Goal: Information Seeking & Learning: Learn about a topic

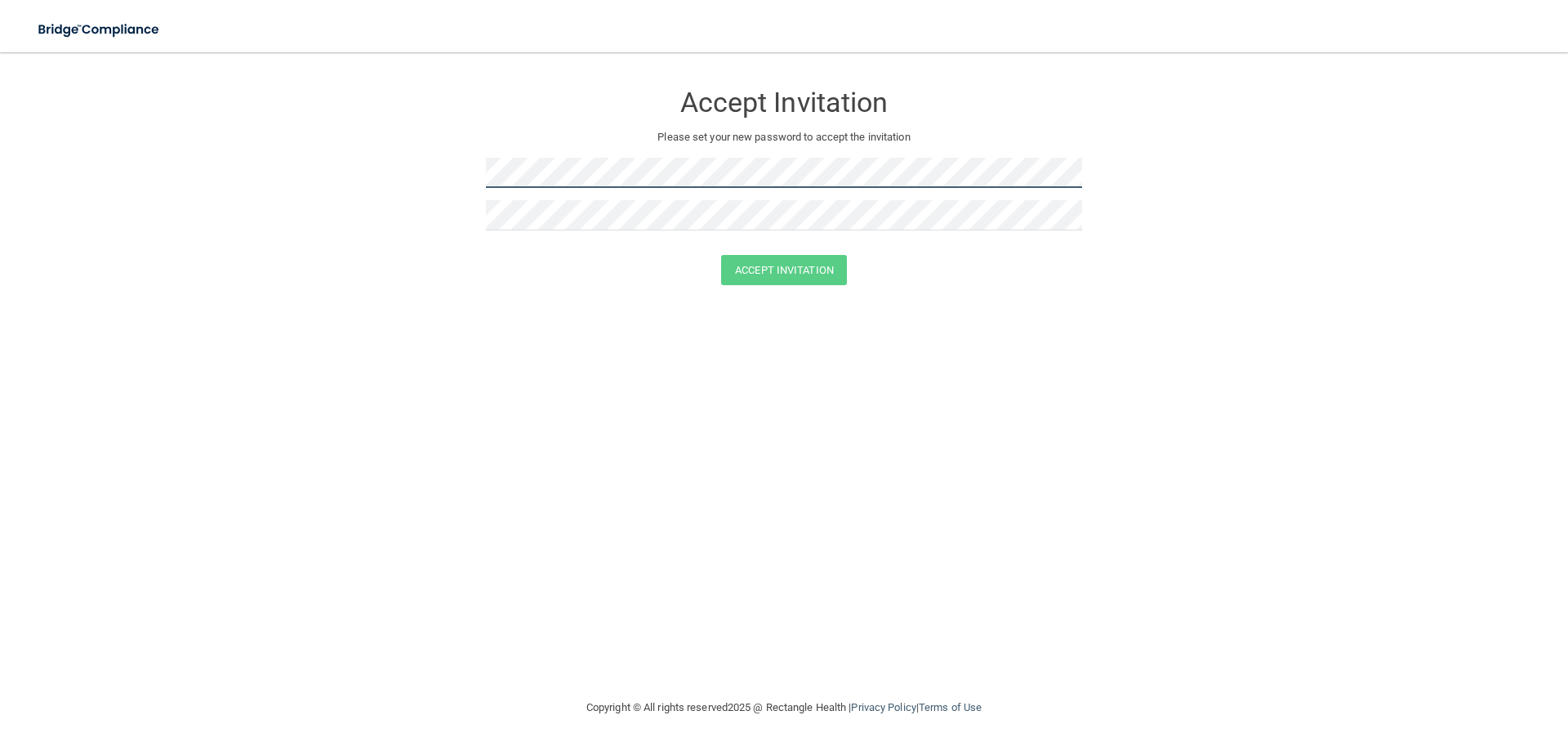
click at [337, 180] on form "Accept Invitation Please set your new password to accept the invitation Accept …" at bounding box center [784, 186] width 1502 height 236
click at [797, 264] on button "Accept Invitation" at bounding box center [784, 270] width 126 height 30
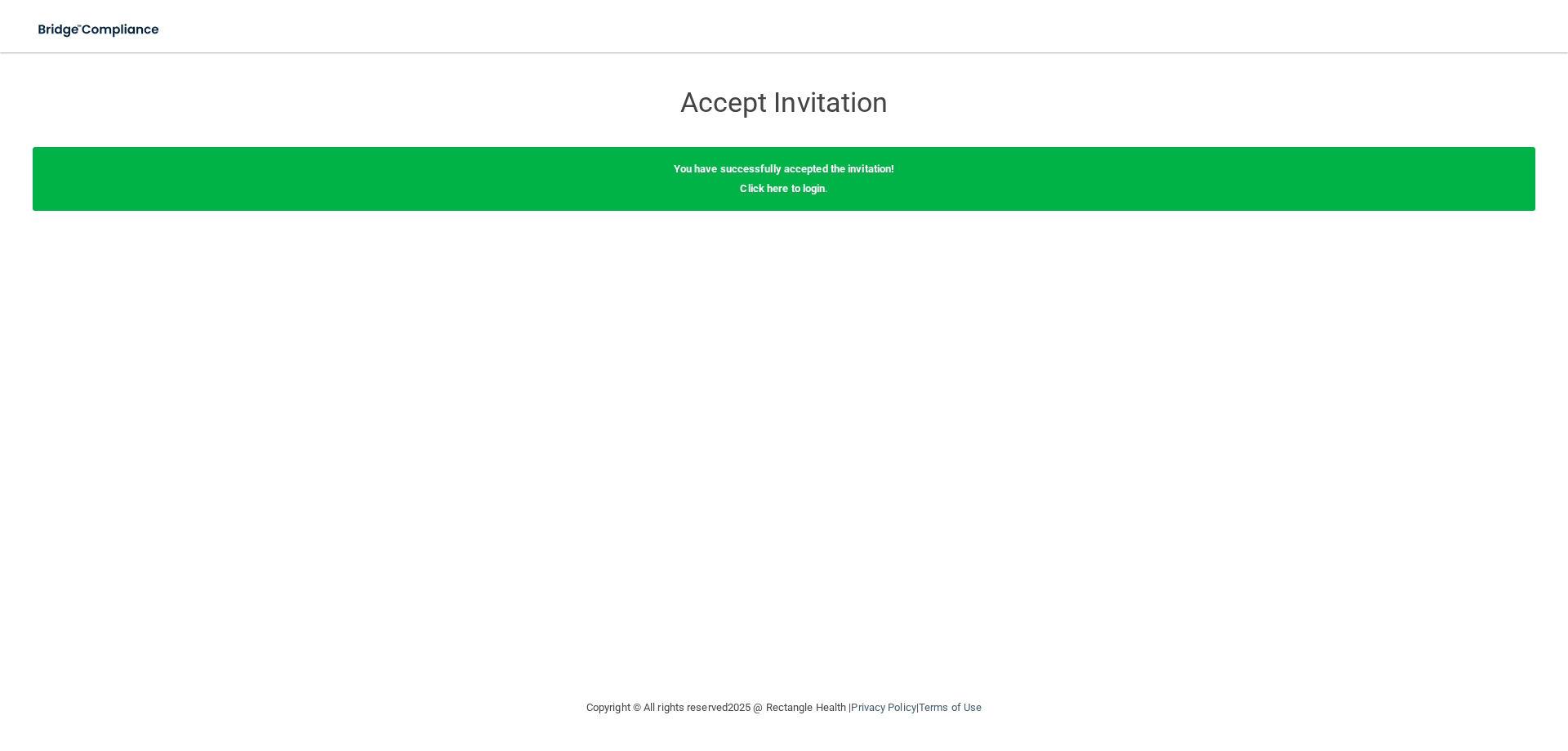
click at [785, 202] on div "You have successfully accepted the invitation! Click here to login ." at bounding box center [784, 179] width 1502 height 64
click at [785, 194] on link "Click here to login" at bounding box center [782, 188] width 85 height 12
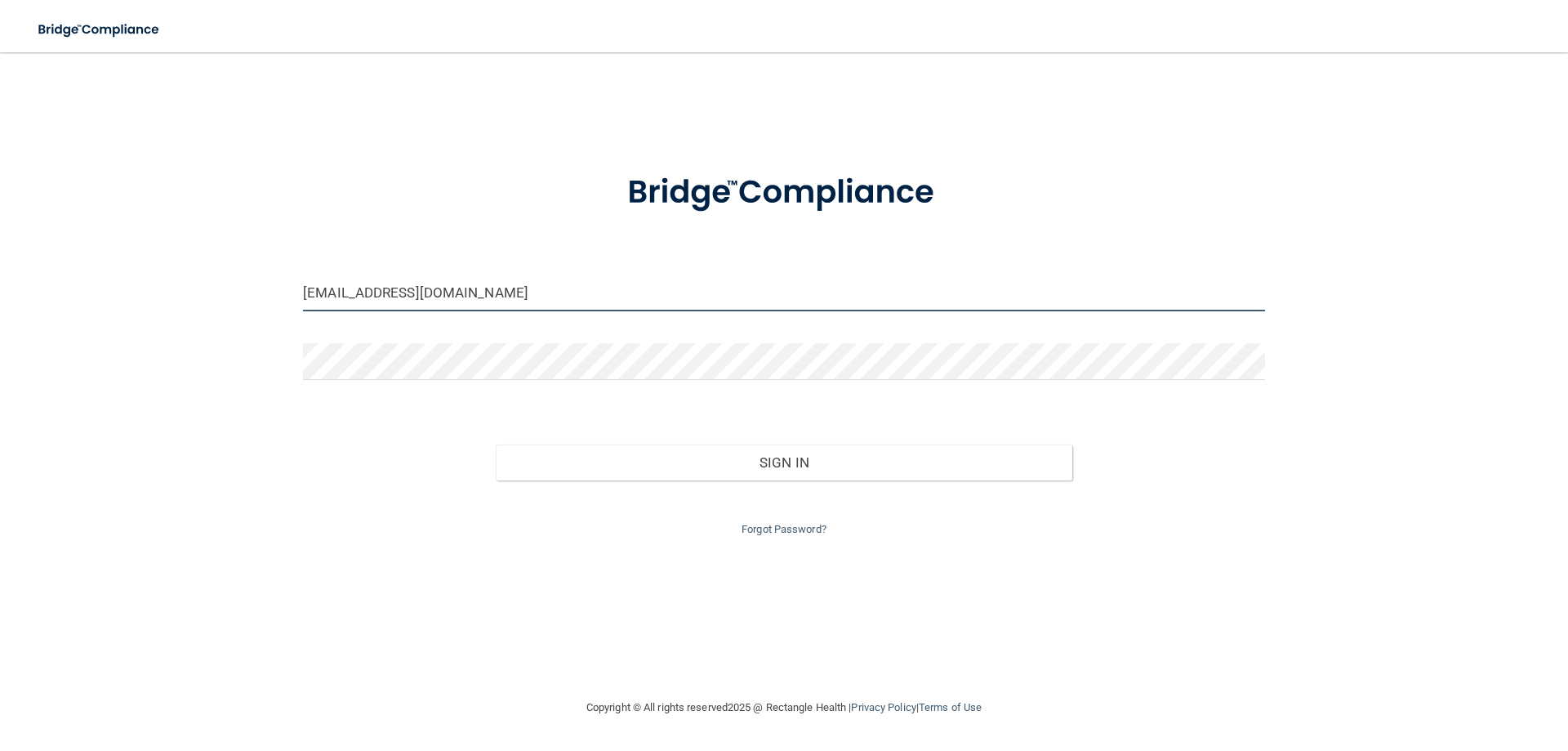
drag, startPoint x: 645, startPoint y: 298, endPoint x: 98, endPoint y: 257, distance: 548.5
click at [98, 257] on div "[EMAIL_ADDRESS][DOMAIN_NAME] Invalid email/password. You don't have permission …" at bounding box center [784, 374] width 1502 height 613
type input "[EMAIL_ADDRESS][DOMAIN_NAME]"
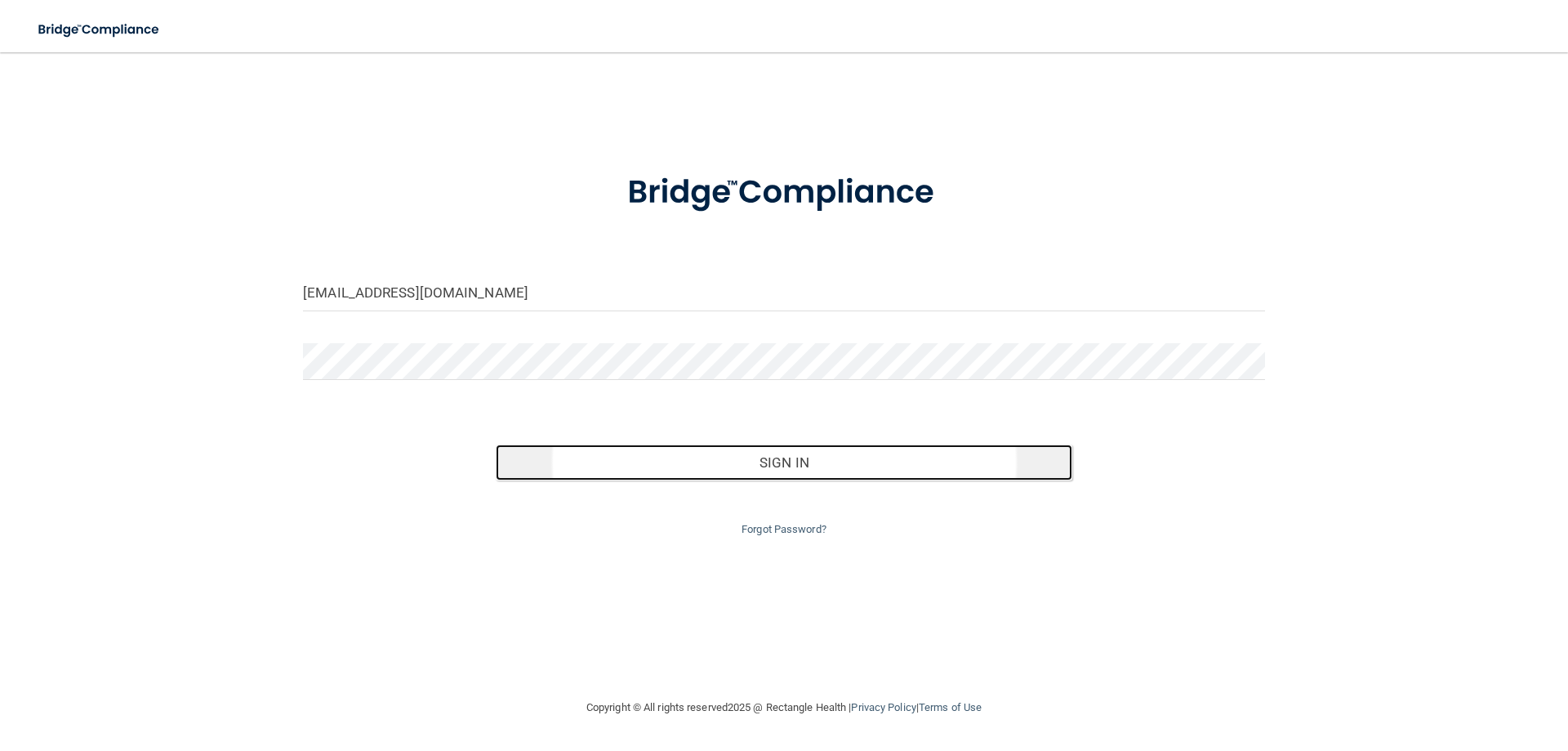
click at [756, 452] on button "Sign In" at bounding box center [784, 462] width 577 height 36
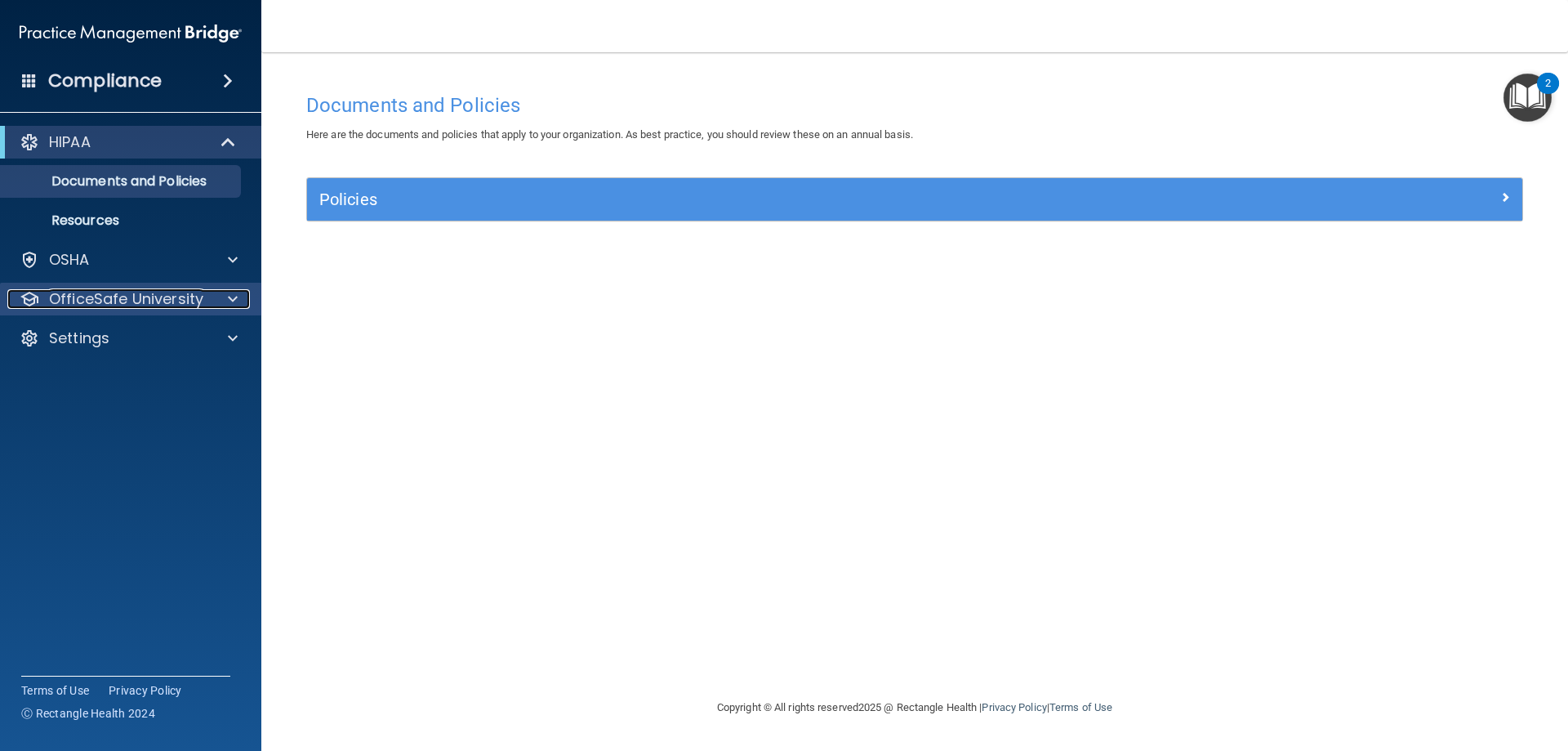
click at [225, 303] on div at bounding box center [230, 299] width 41 height 20
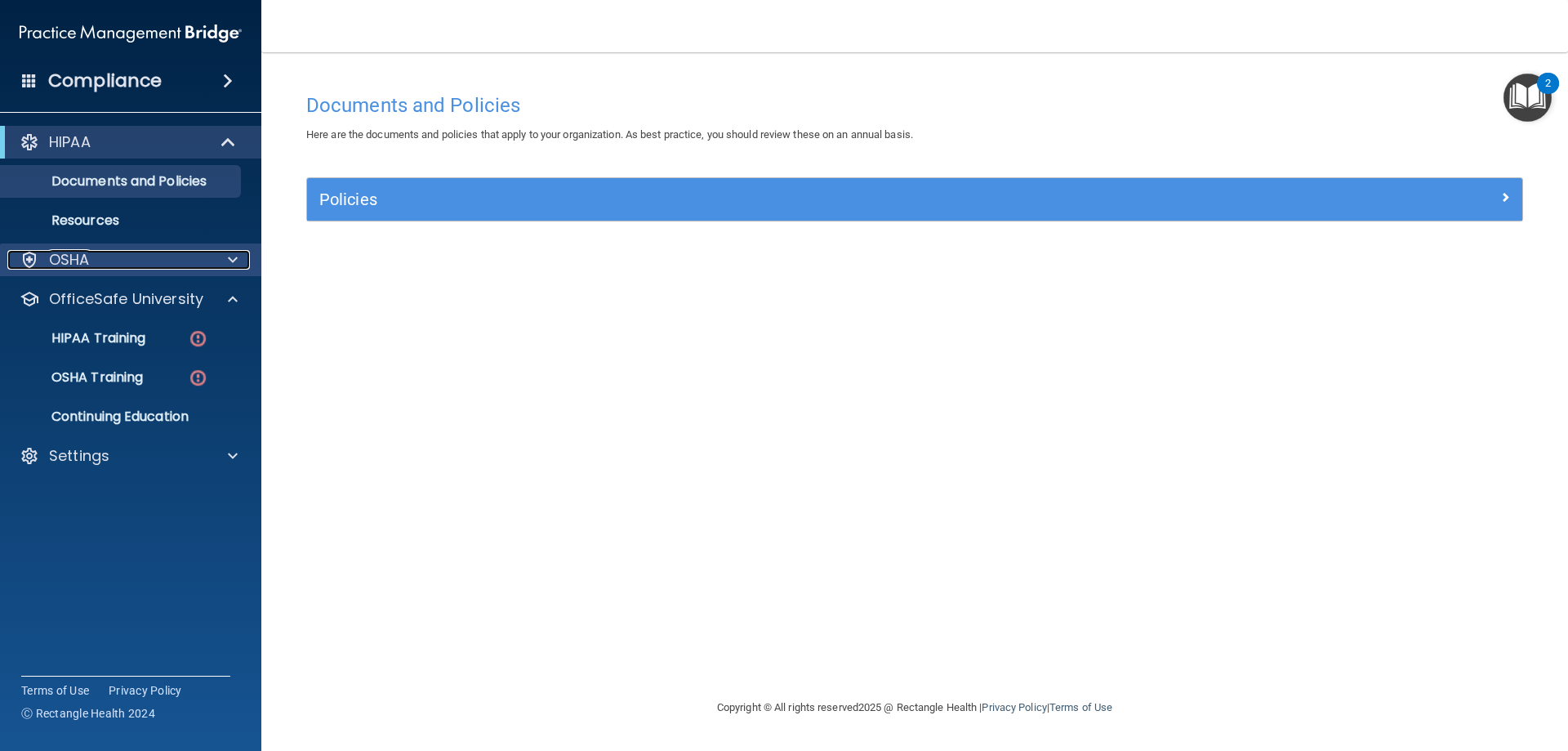
click at [229, 256] on span at bounding box center [232, 259] width 10 height 20
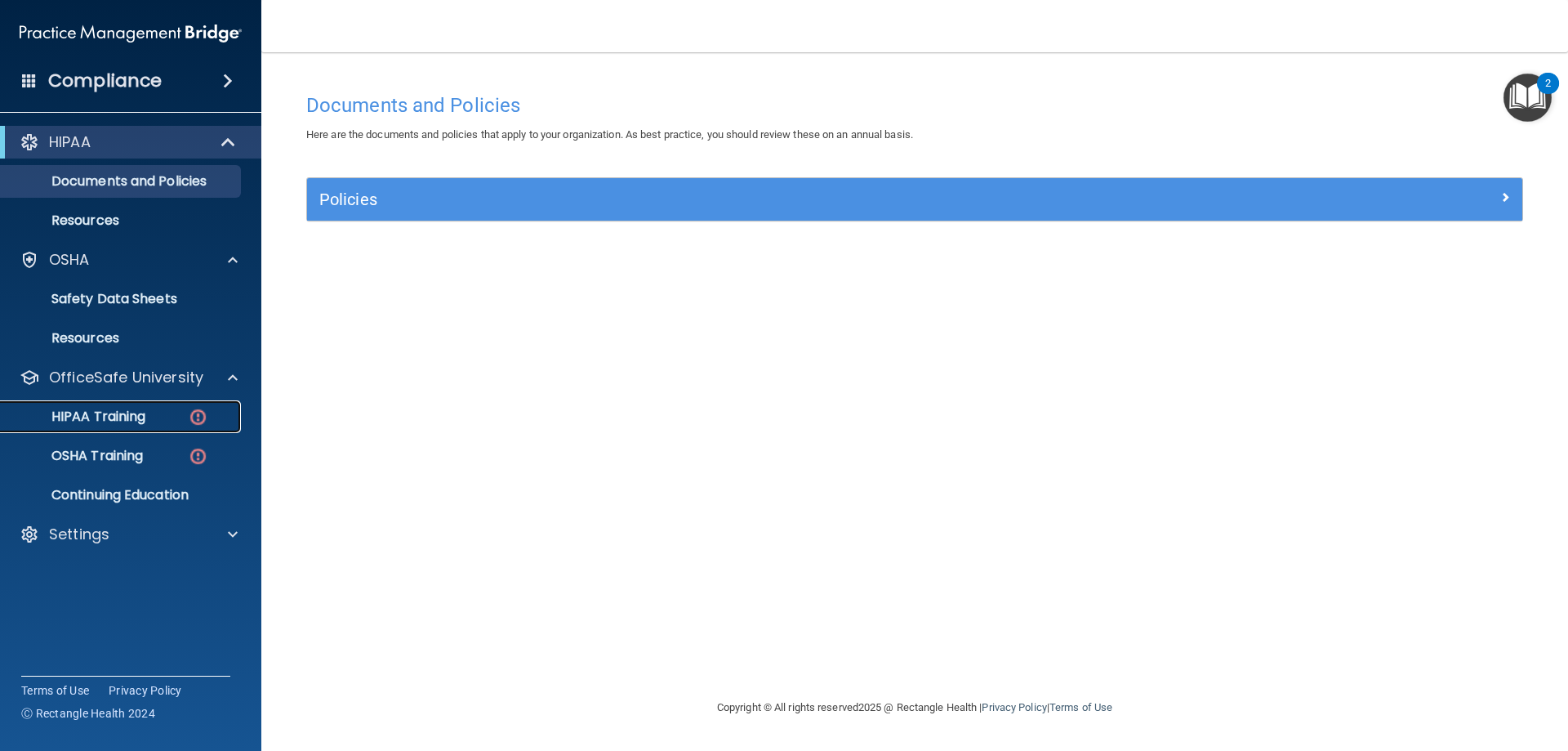
click at [202, 420] on img at bounding box center [198, 417] width 21 height 21
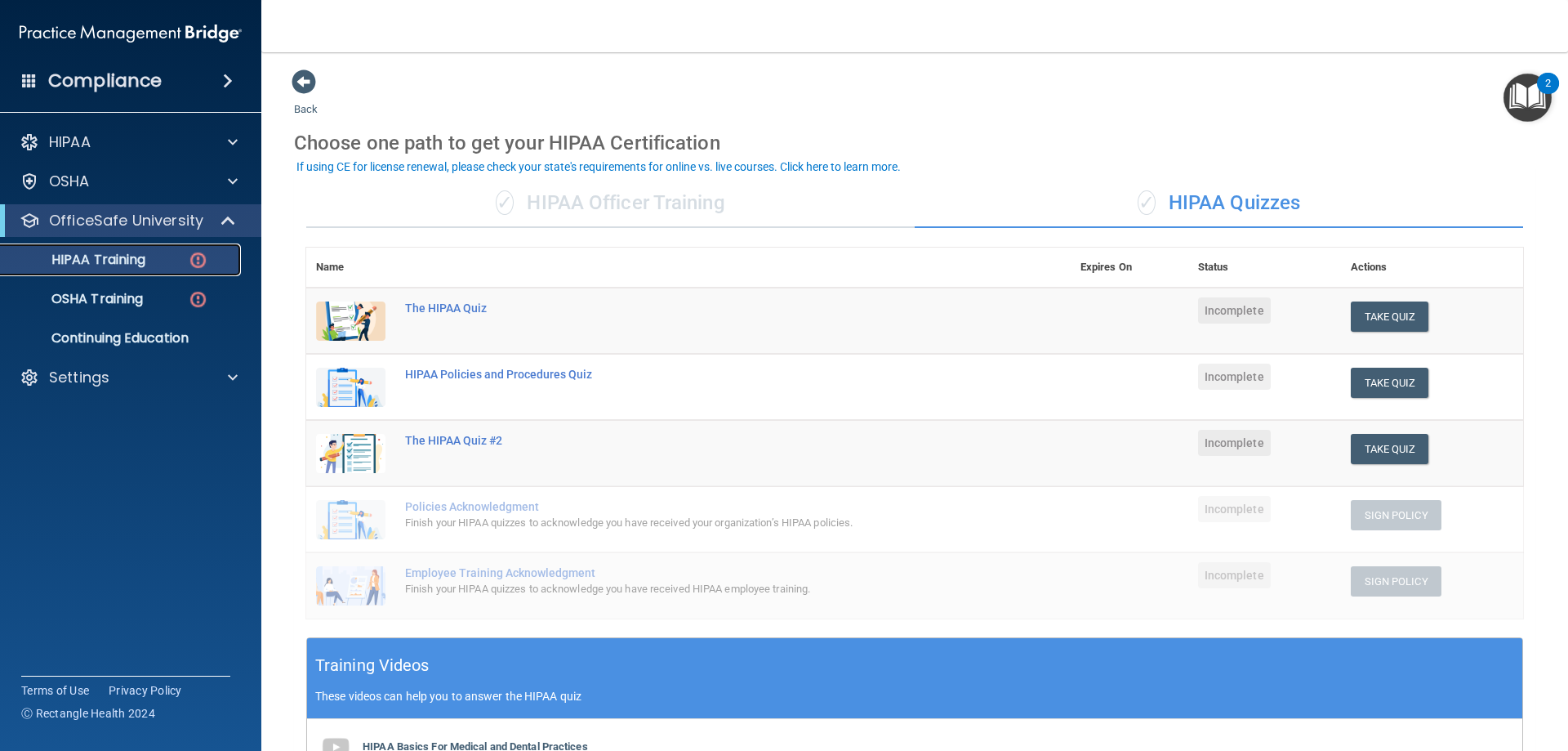
click at [85, 258] on p "HIPAA Training" at bounding box center [78, 259] width 135 height 16
click at [302, 80] on span at bounding box center [303, 81] width 24 height 24
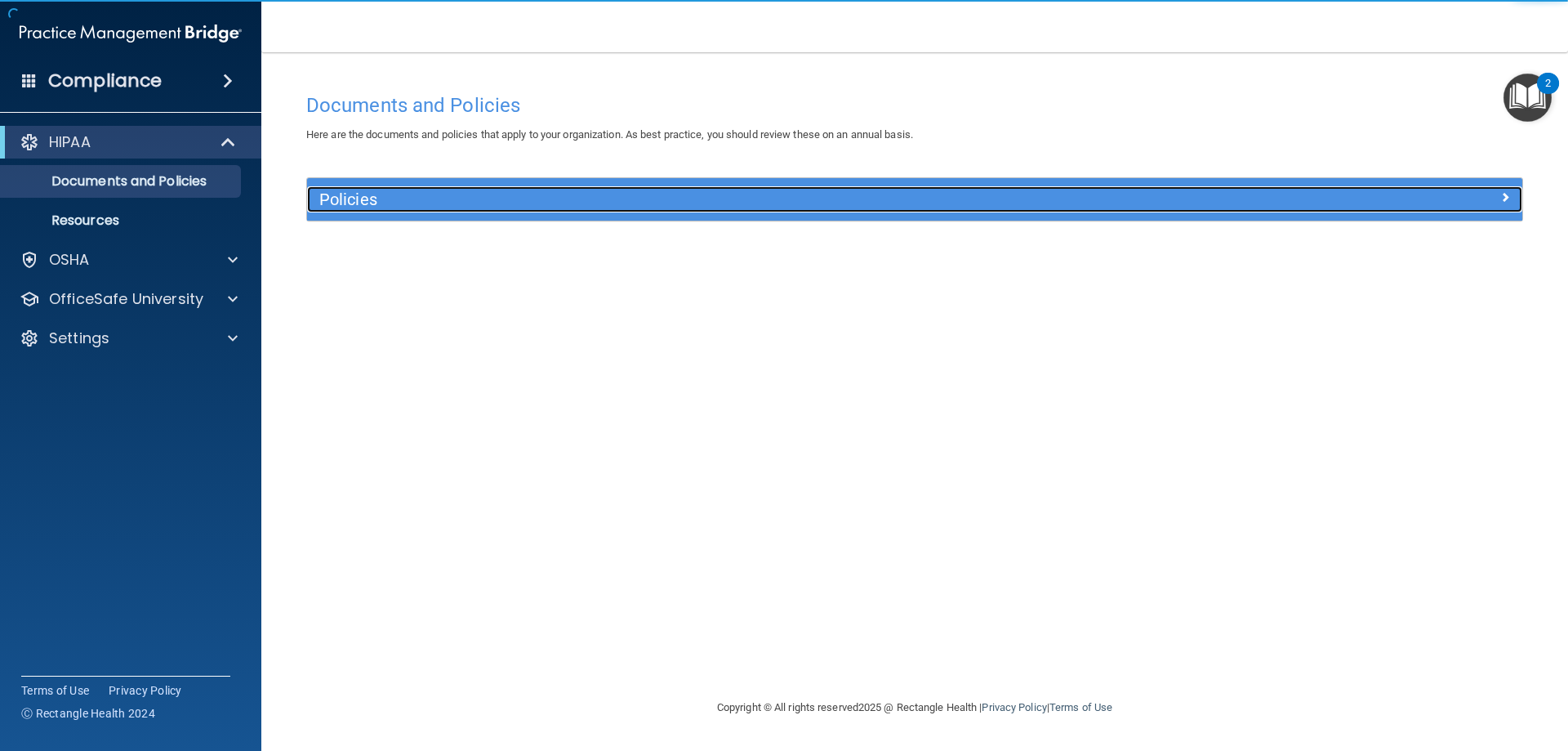
click at [1501, 197] on span at bounding box center [1505, 196] width 10 height 20
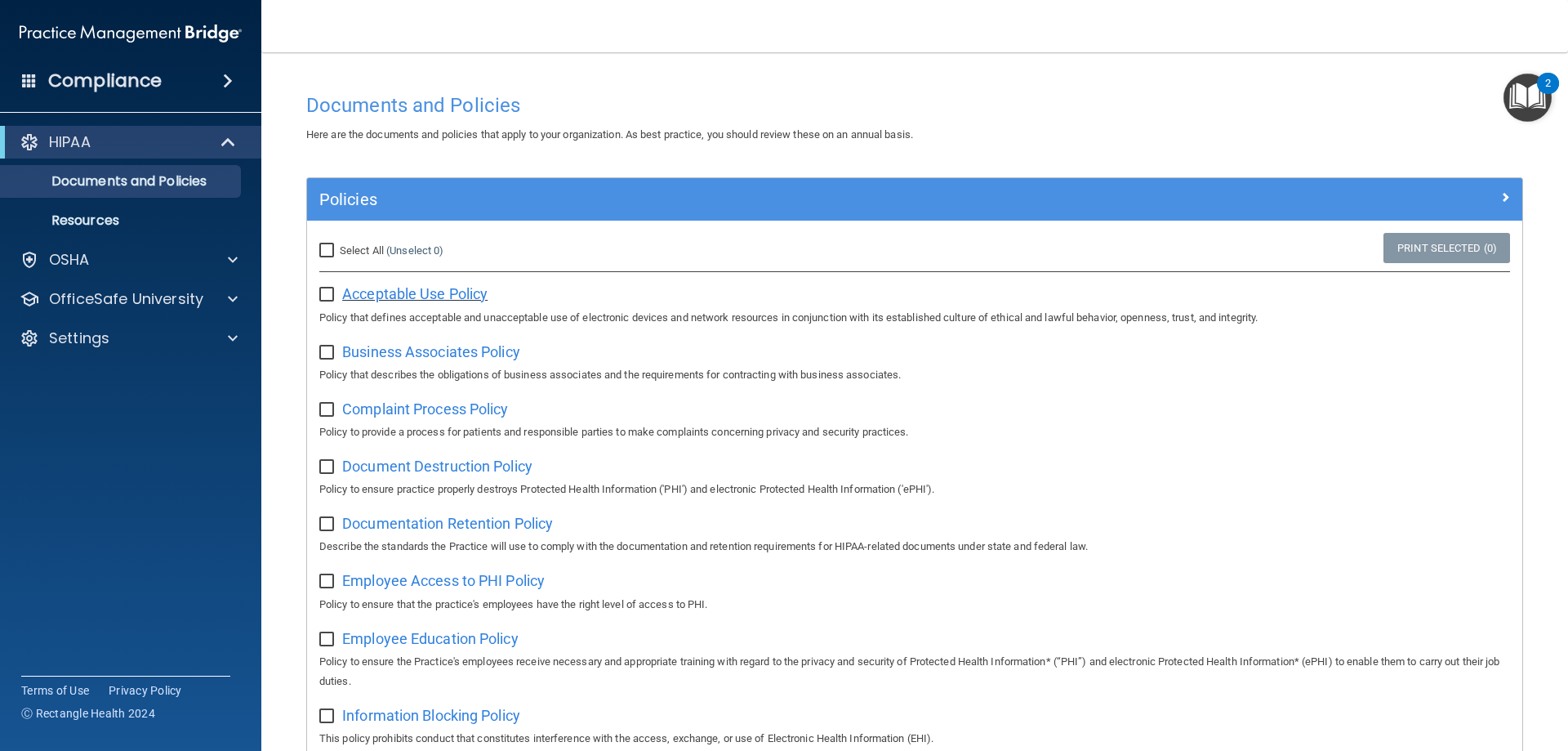
click at [417, 294] on span "Acceptable Use Policy" at bounding box center [415, 294] width 145 height 17
click at [329, 296] on input "checkbox" at bounding box center [329, 295] width 19 height 13
checkbox input "true"
click at [396, 351] on span "Business Associates Policy" at bounding box center [431, 352] width 178 height 17
click at [329, 355] on input "checkbox" at bounding box center [329, 353] width 19 height 13
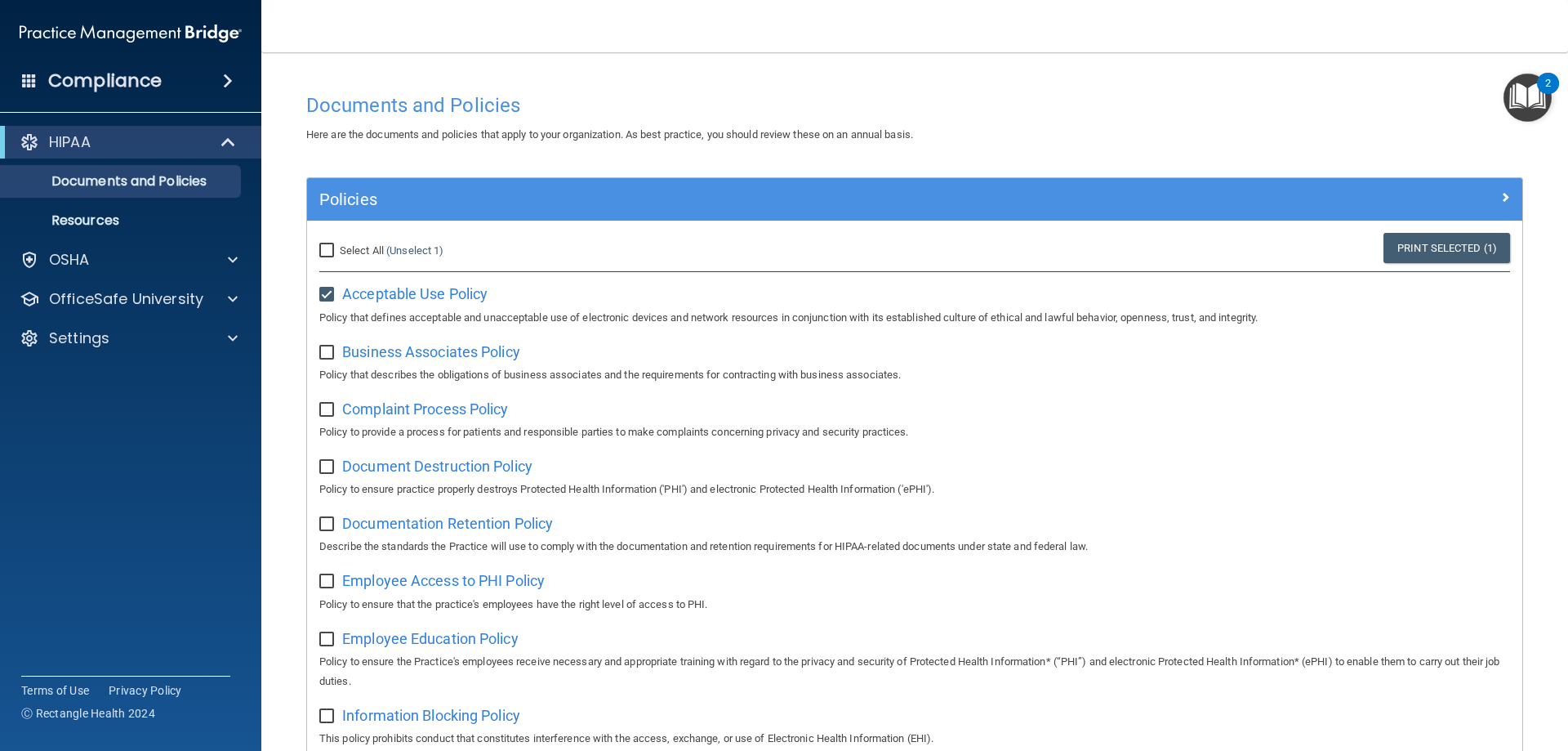
checkbox input "true"
click at [365, 412] on span "Complaint Process Policy" at bounding box center [425, 409] width 166 height 17
click at [334, 416] on input "checkbox" at bounding box center [329, 410] width 19 height 13
checkbox input "true"
click at [387, 474] on span "Document Destruction Policy" at bounding box center [437, 466] width 190 height 17
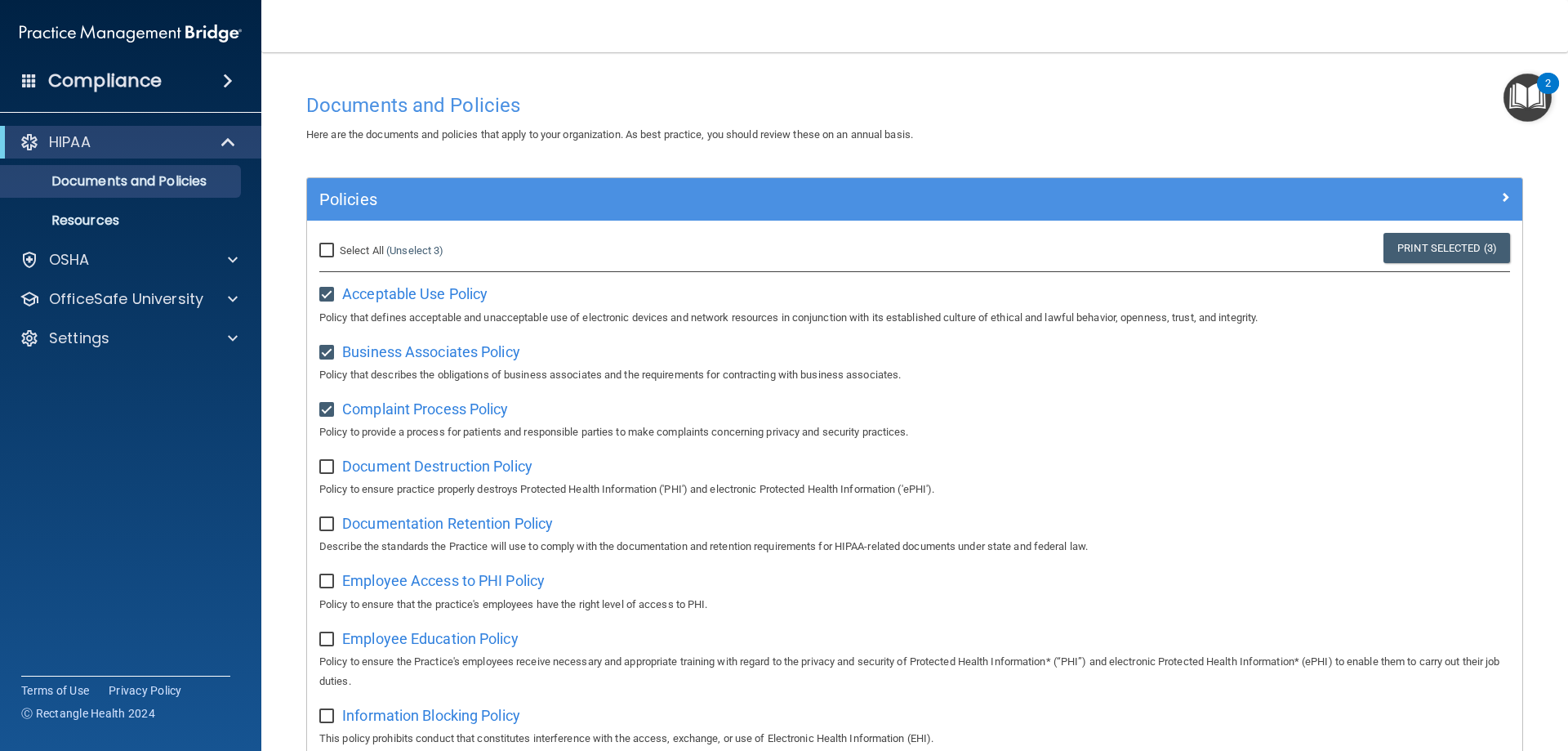
click at [329, 468] on input "checkbox" at bounding box center [329, 467] width 19 height 13
checkbox input "true"
click at [361, 527] on span "Documentation Retention Policy" at bounding box center [448, 524] width 211 height 17
click at [326, 531] on input "checkbox" at bounding box center [329, 524] width 19 height 13
checkbox input "true"
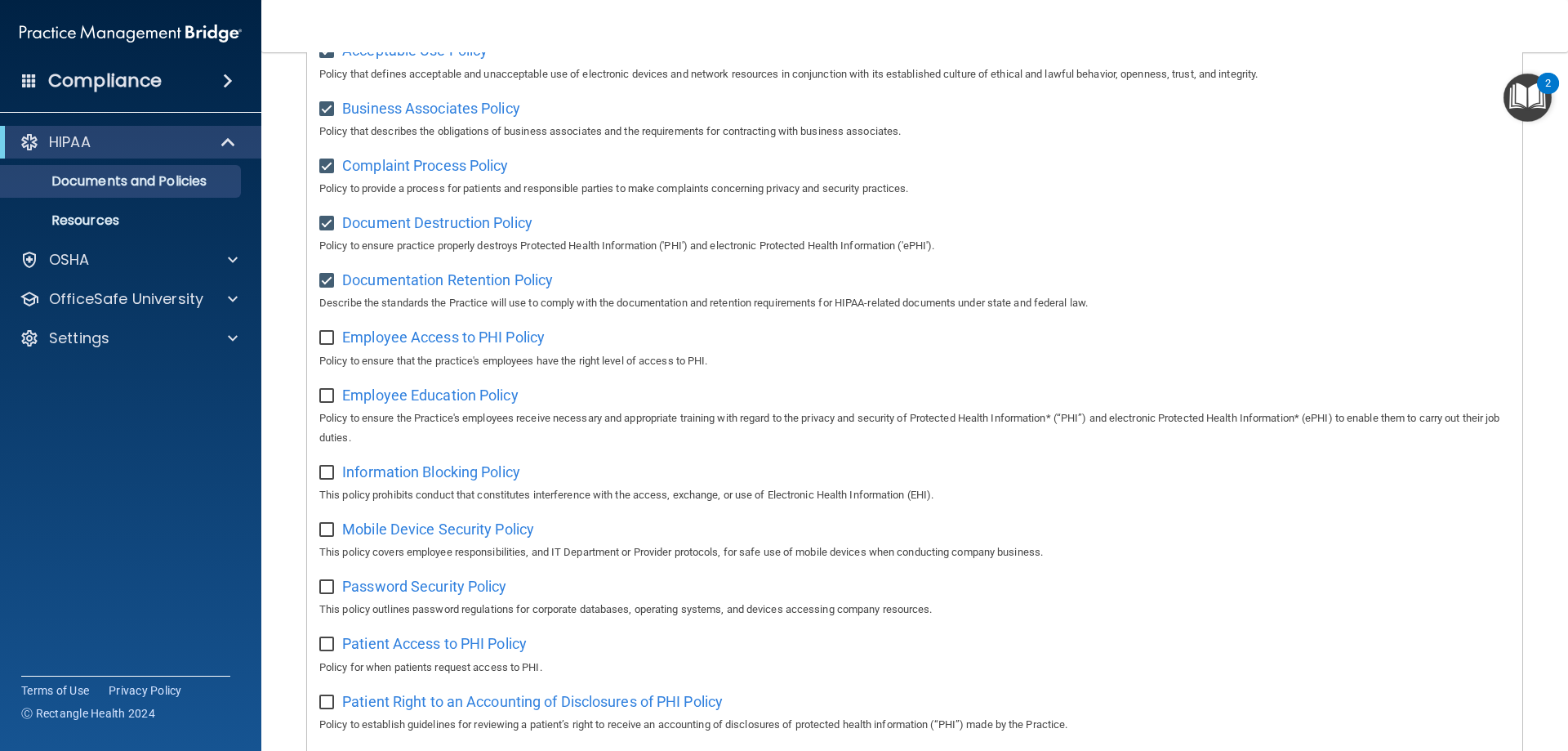
scroll to position [245, 0]
click at [473, 334] on span "Employee Access to PHI Policy" at bounding box center [443, 335] width 202 height 17
click at [325, 348] on div "Employee Access to PHI Policy Policy to ensure that the practice's employees ha…" at bounding box center [915, 345] width 1190 height 47
click at [322, 342] on input "checkbox" at bounding box center [329, 336] width 19 height 13
checkbox input "true"
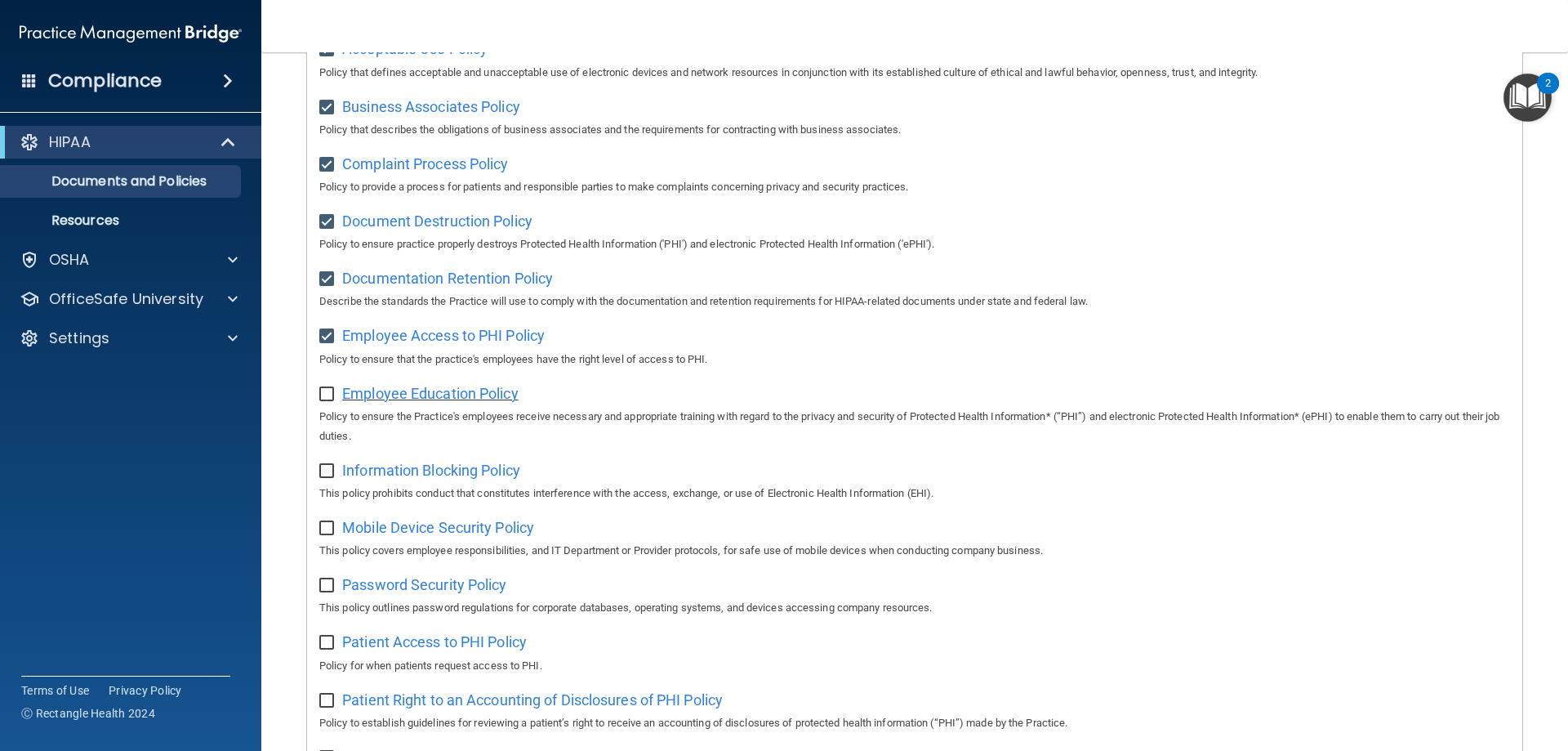
click at [389, 397] on span "Employee Education Policy" at bounding box center [430, 393] width 176 height 17
click at [321, 396] on input "checkbox" at bounding box center [329, 394] width 19 height 13
checkbox input "true"
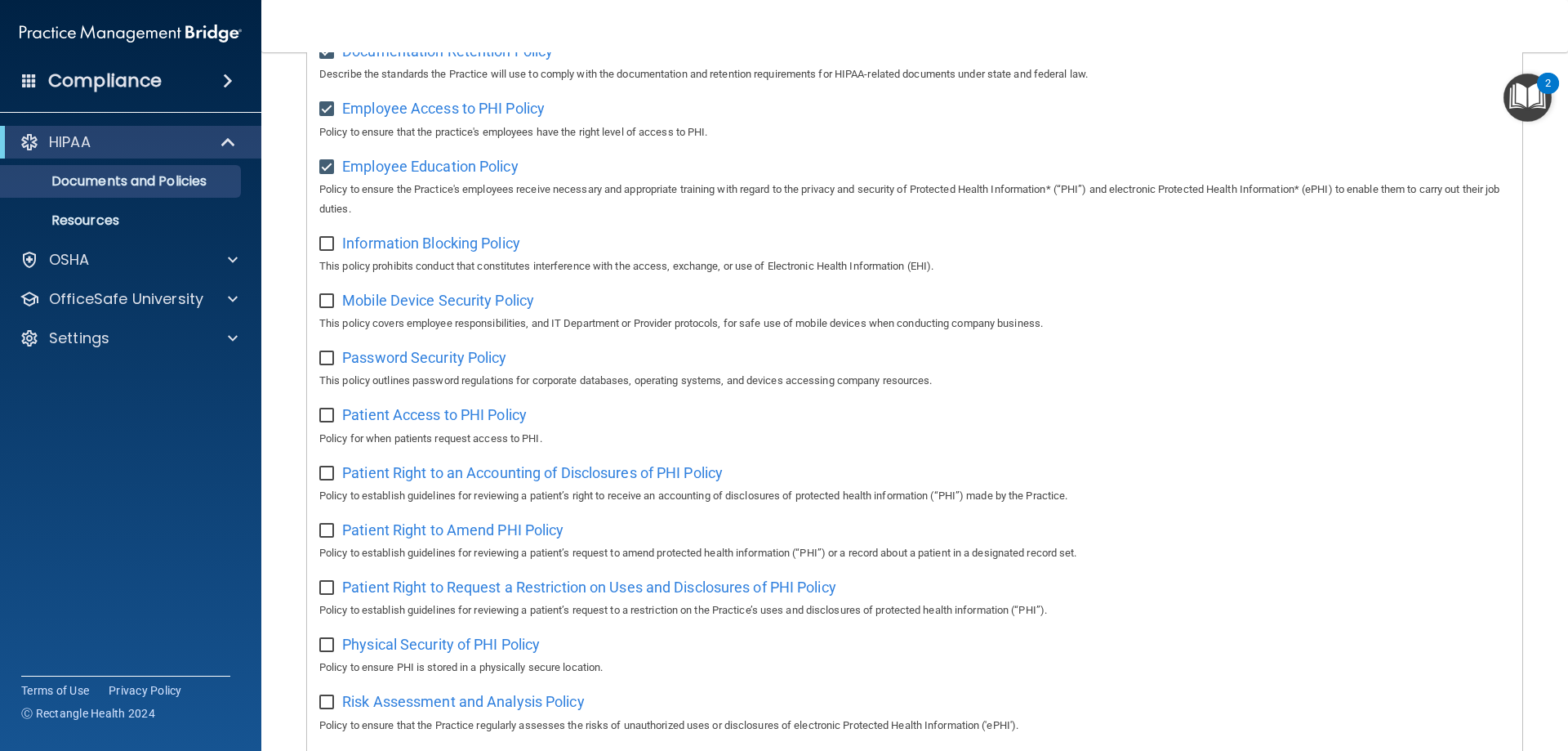
scroll to position [490, 0]
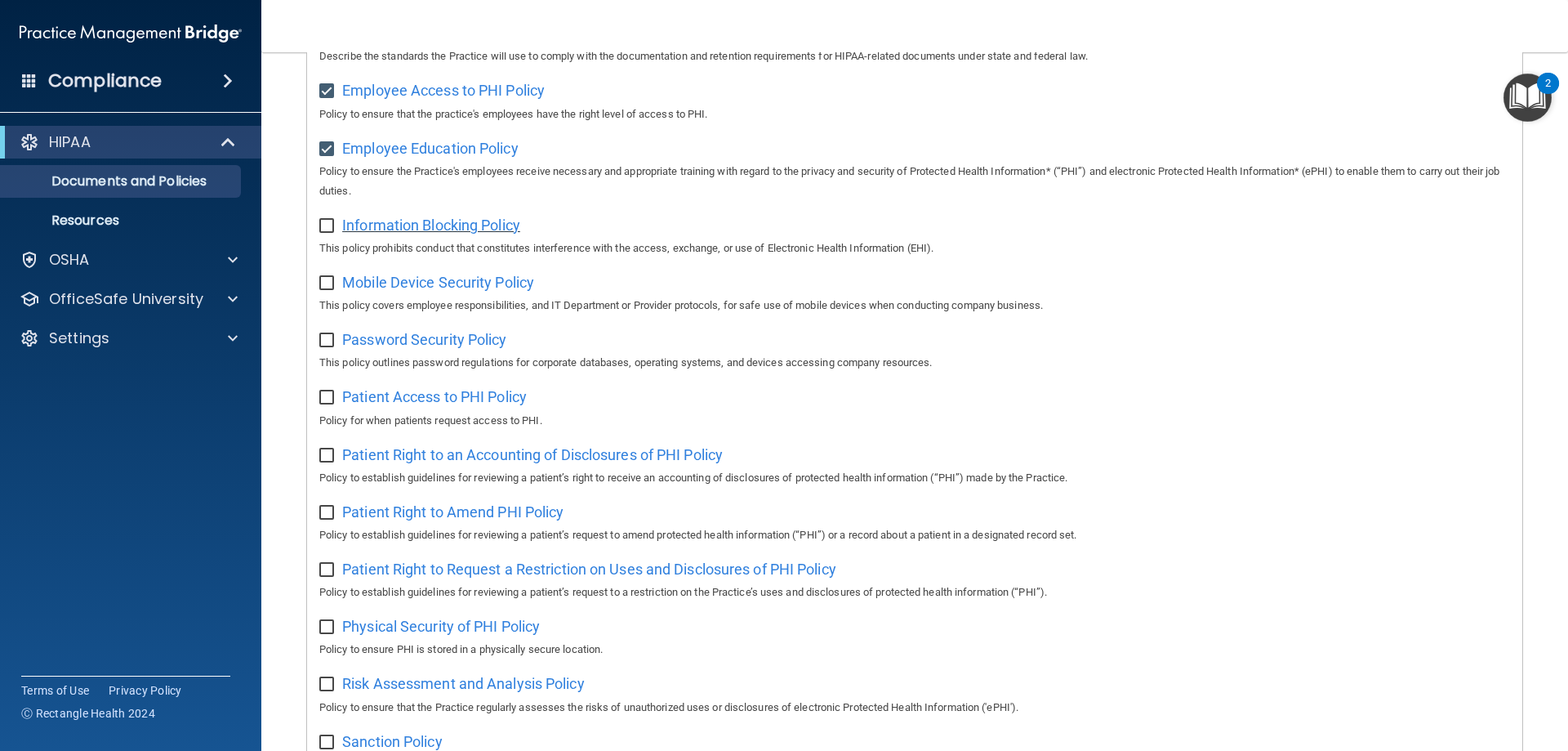
click at [440, 232] on span "Information Blocking Policy" at bounding box center [431, 226] width 178 height 17
click at [321, 227] on input "checkbox" at bounding box center [329, 226] width 19 height 13
checkbox input "true"
click at [368, 290] on span "Mobile Device Security Policy" at bounding box center [438, 283] width 192 height 17
click at [327, 287] on input "checkbox" at bounding box center [329, 283] width 19 height 13
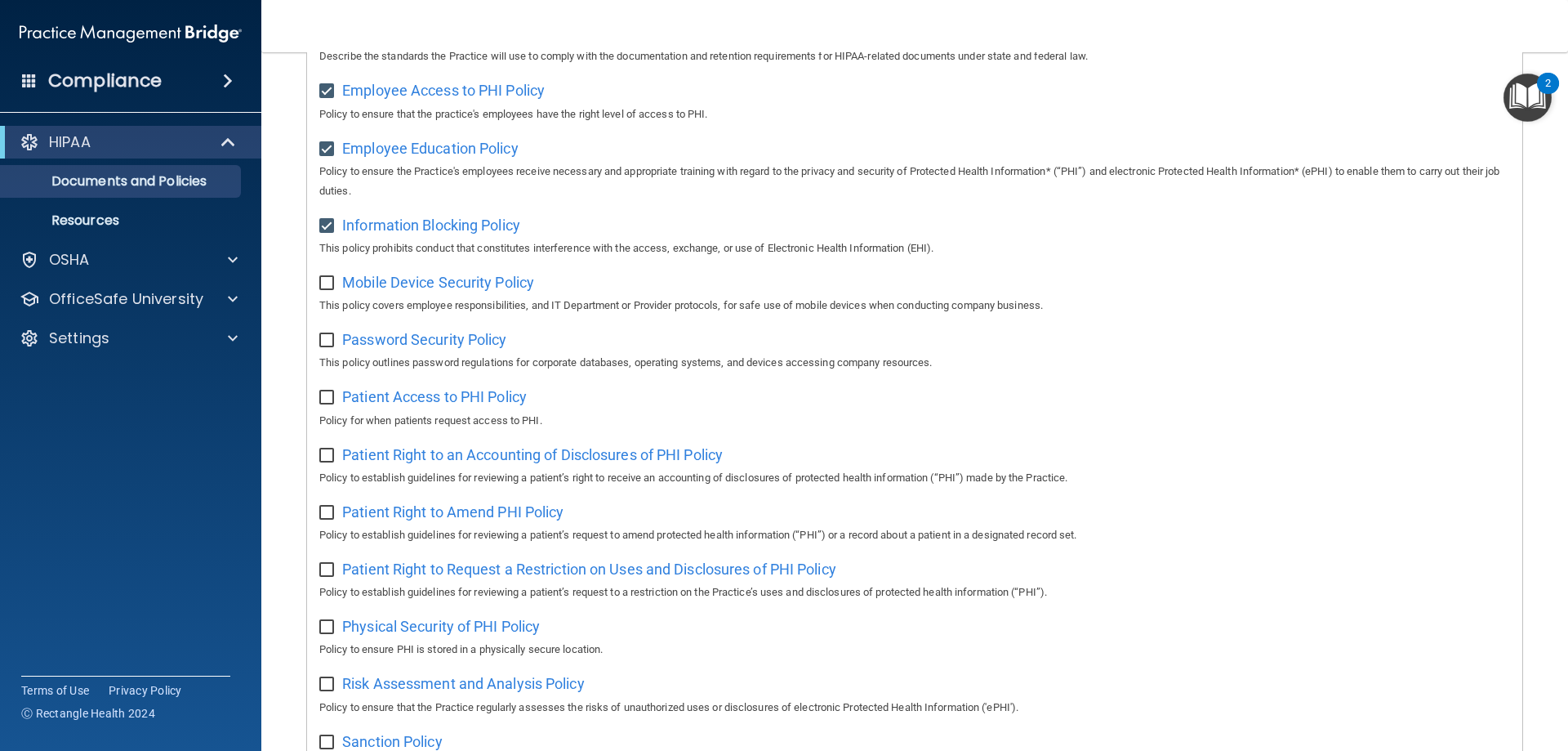
checkbox input "true"
click at [404, 347] on span "Password Security Policy" at bounding box center [424, 340] width 164 height 17
click at [333, 347] on input "checkbox" at bounding box center [329, 340] width 19 height 13
checkbox input "true"
click at [398, 404] on span "Patient Access to PHI Policy" at bounding box center [435, 397] width 185 height 17
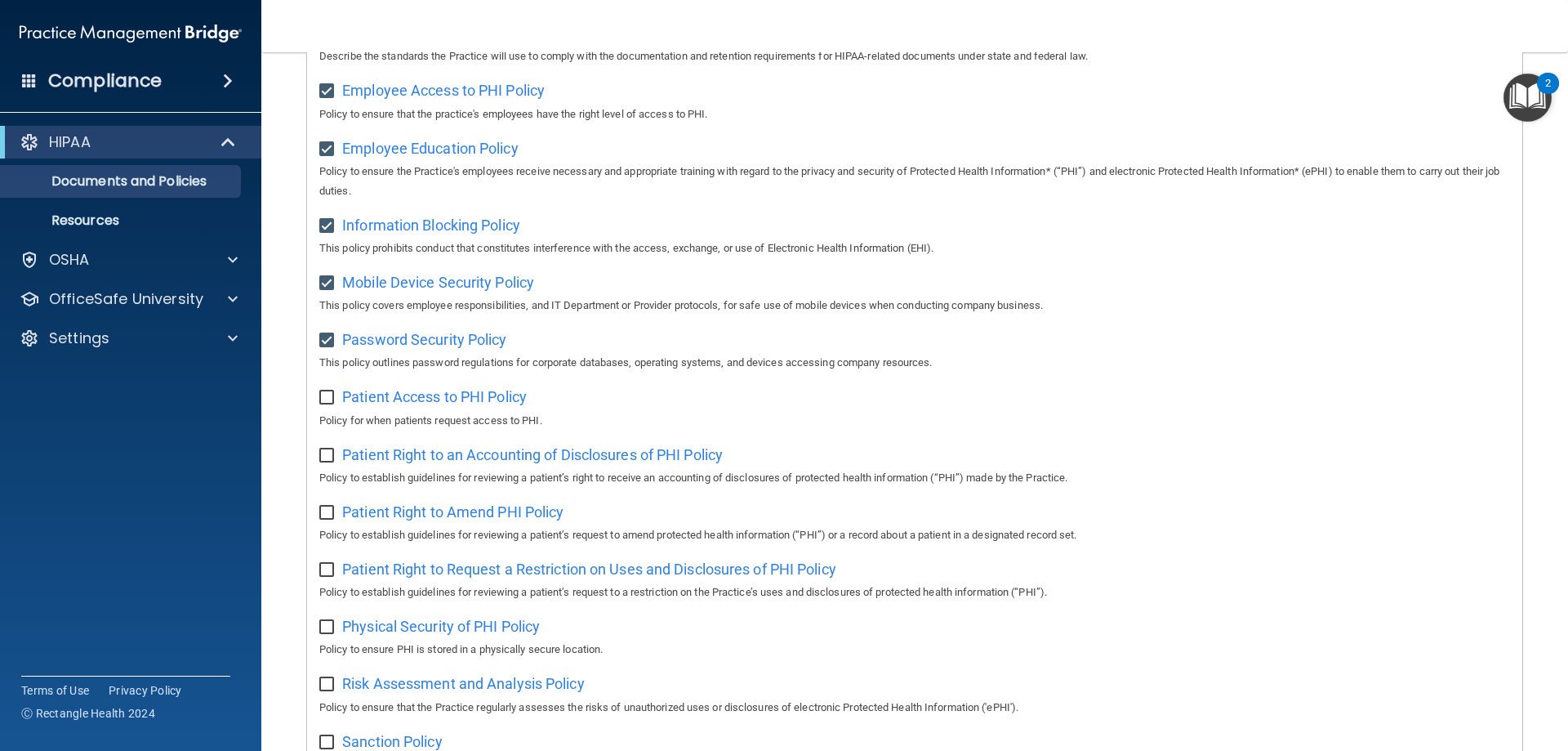
click at [331, 404] on input "checkbox" at bounding box center [329, 398] width 19 height 13
checkbox input "true"
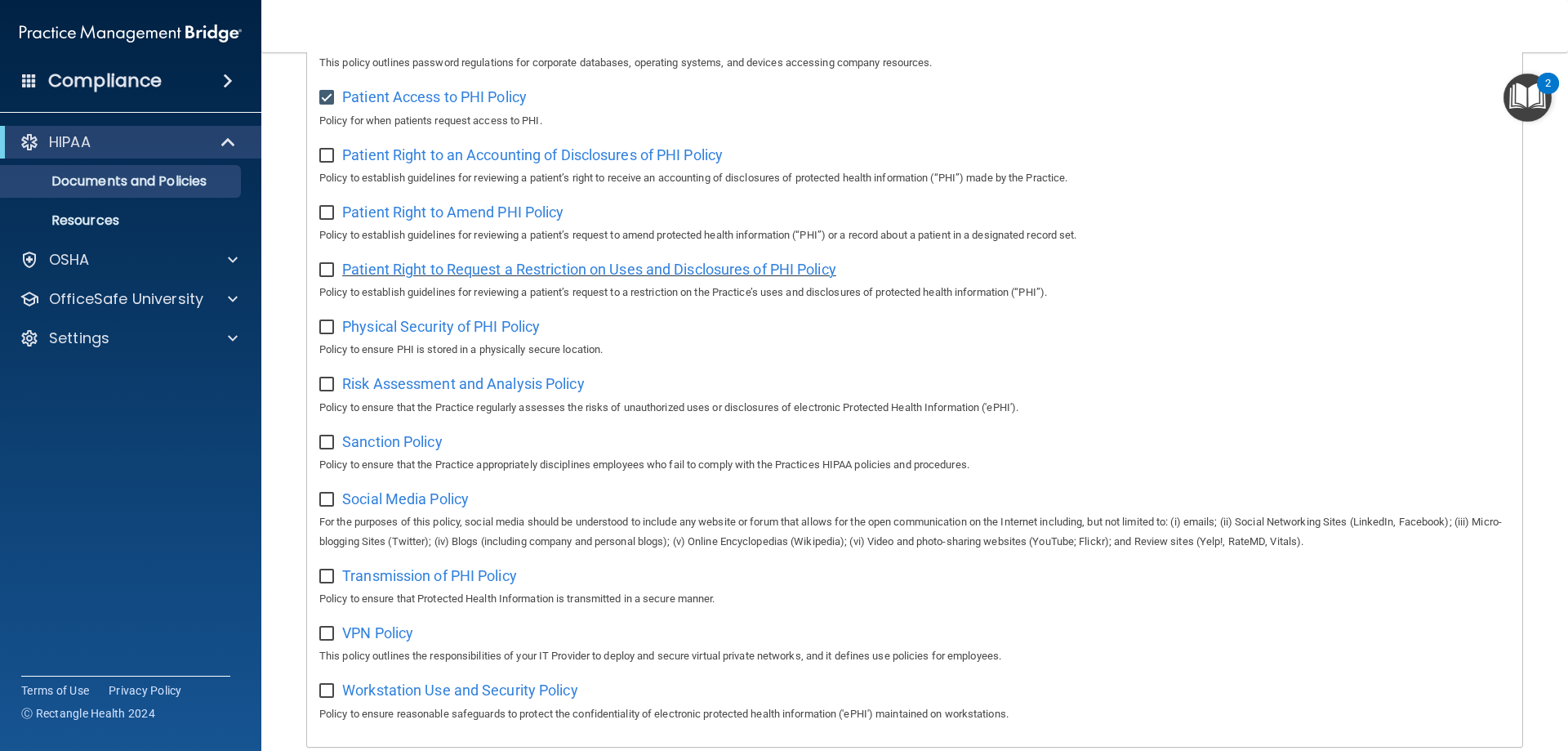
scroll to position [888, 0]
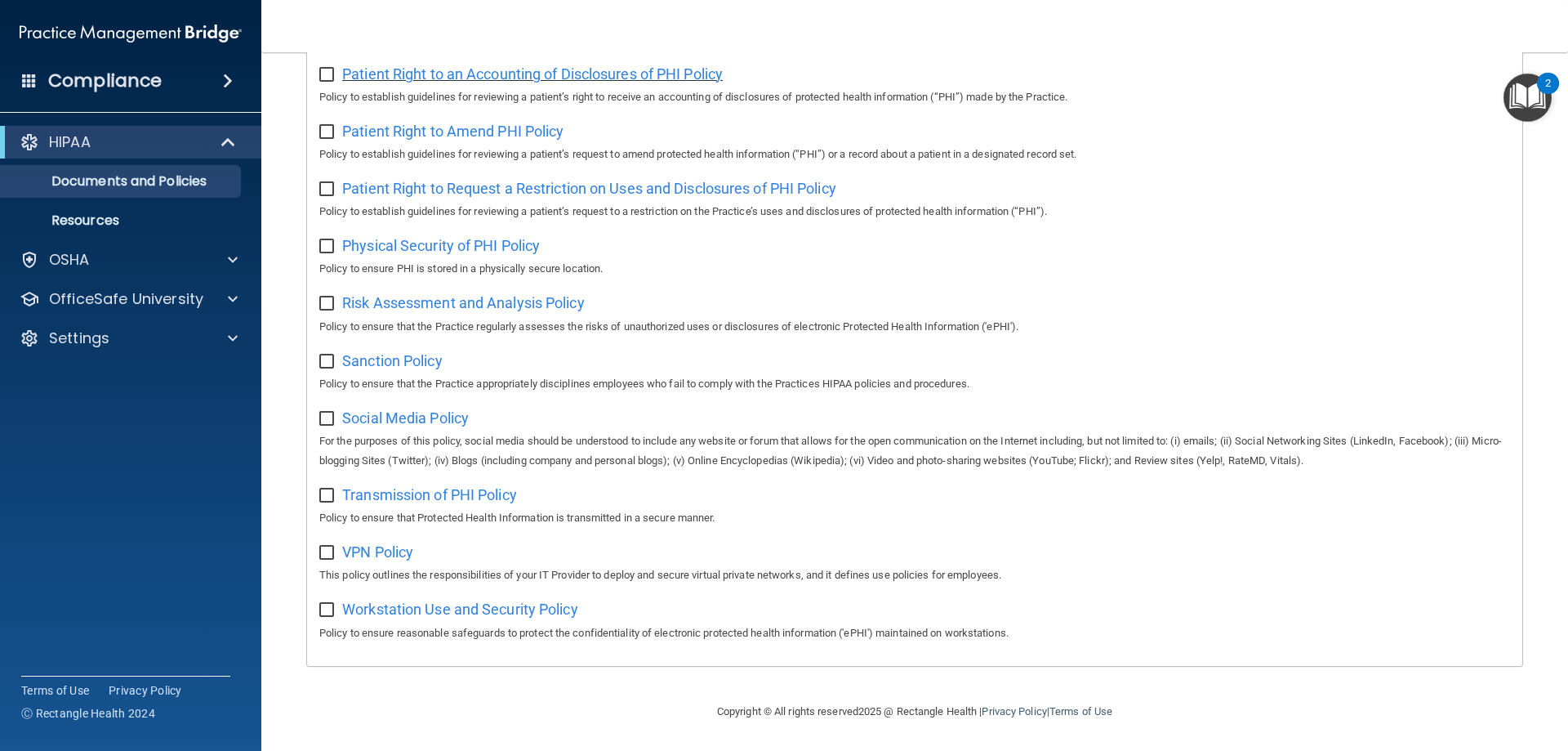
click at [526, 67] on span "Patient Right to an Accounting of Disclosures of PHI Policy" at bounding box center [532, 74] width 381 height 17
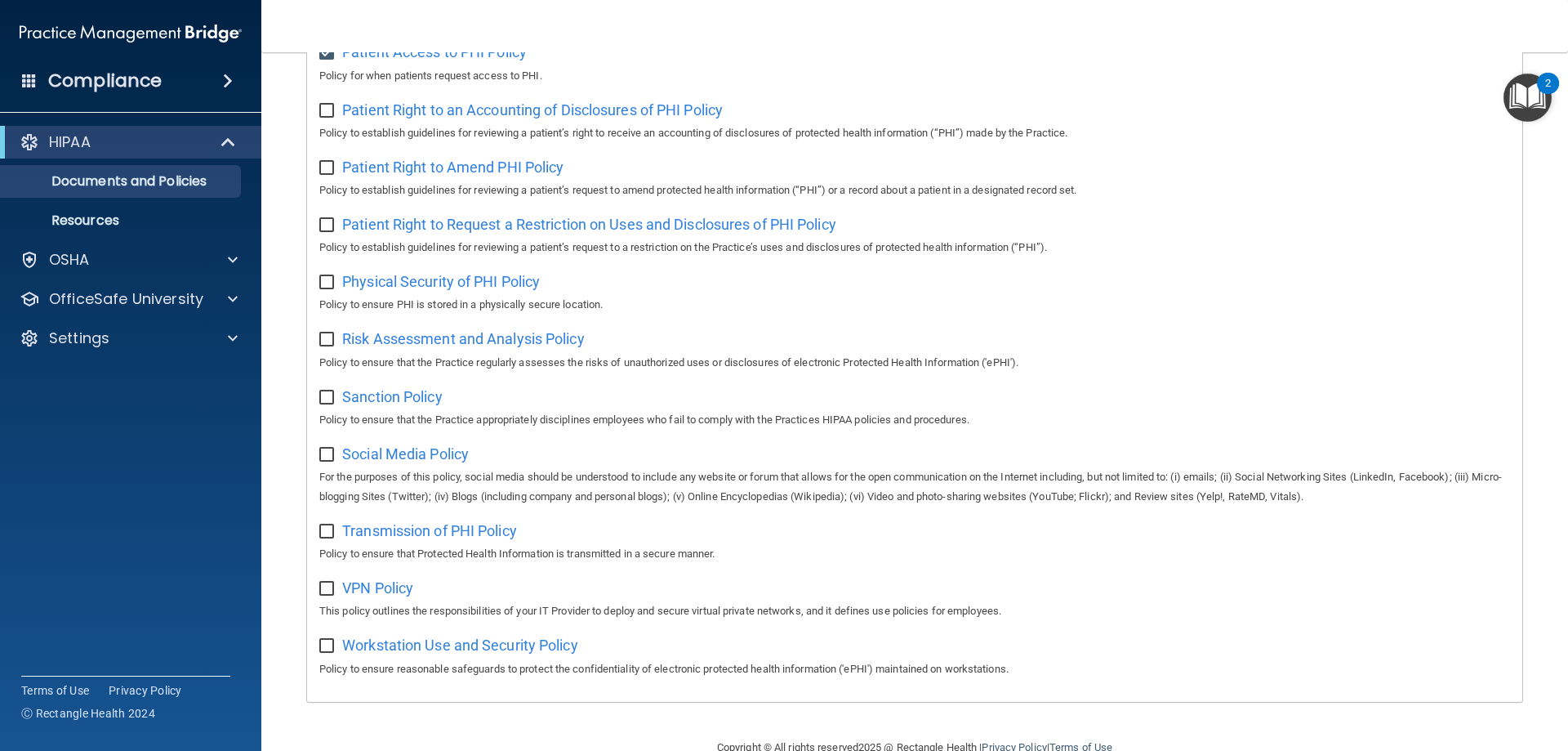
scroll to position [806, 0]
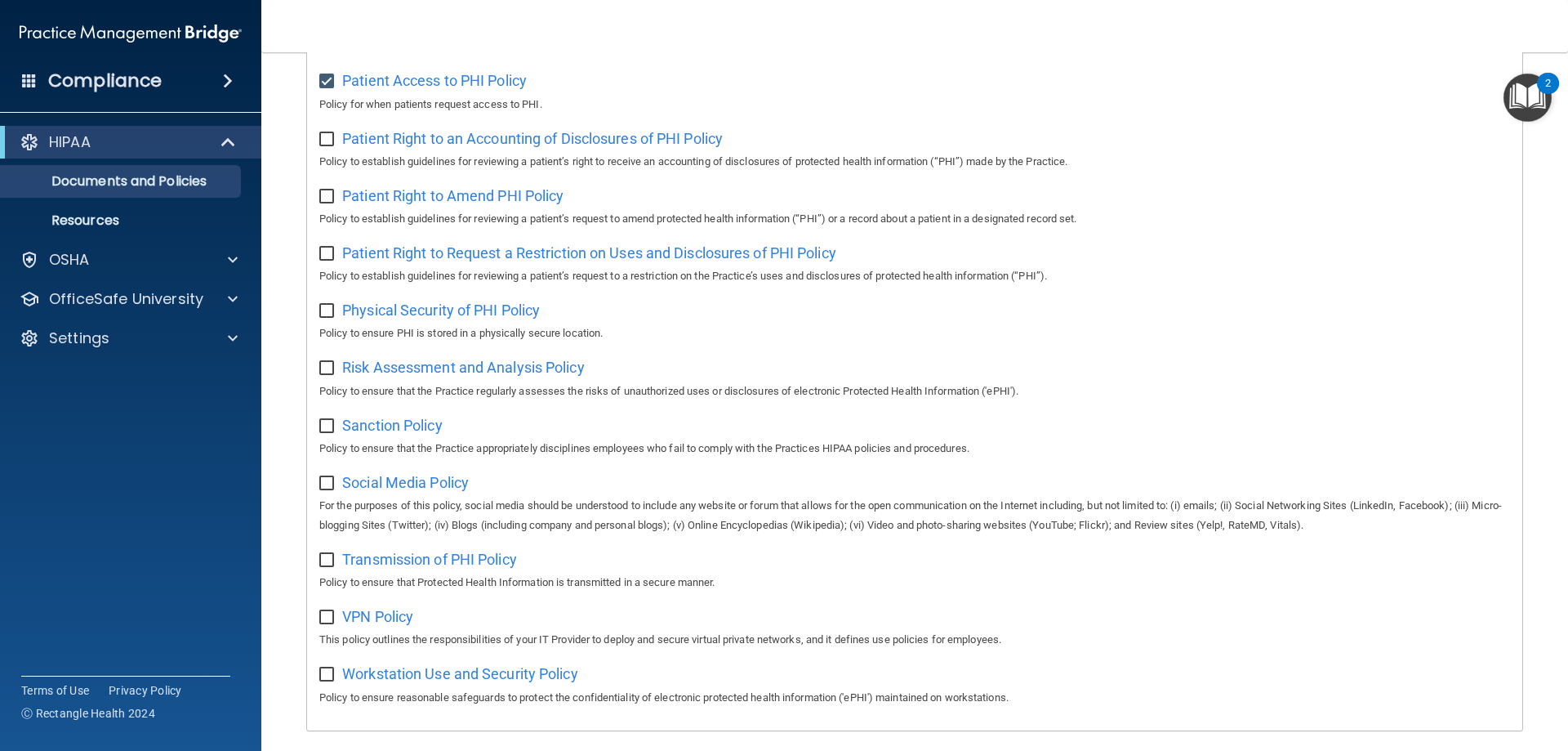
click at [321, 146] on input "checkbox" at bounding box center [329, 139] width 19 height 13
checkbox input "true"
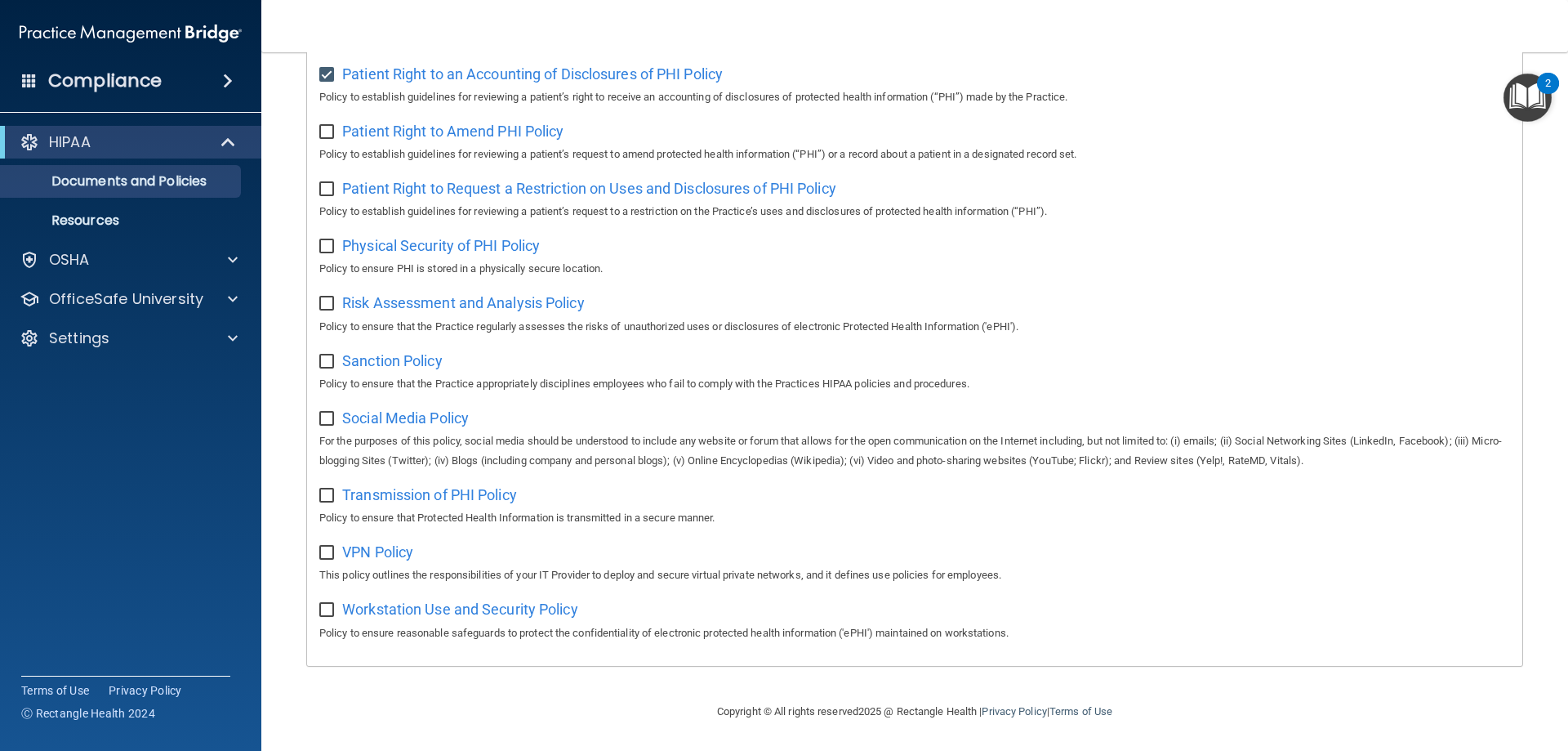
scroll to position [888, 0]
click at [425, 124] on span "Patient Right to Amend PHI Policy" at bounding box center [453, 131] width 221 height 17
click at [333, 126] on input "checkbox" at bounding box center [329, 132] width 19 height 13
checkbox input "true"
click at [378, 189] on span "Patient Right to Request a Restriction on Uses and Disclosures of PHI Policy" at bounding box center [589, 188] width 494 height 17
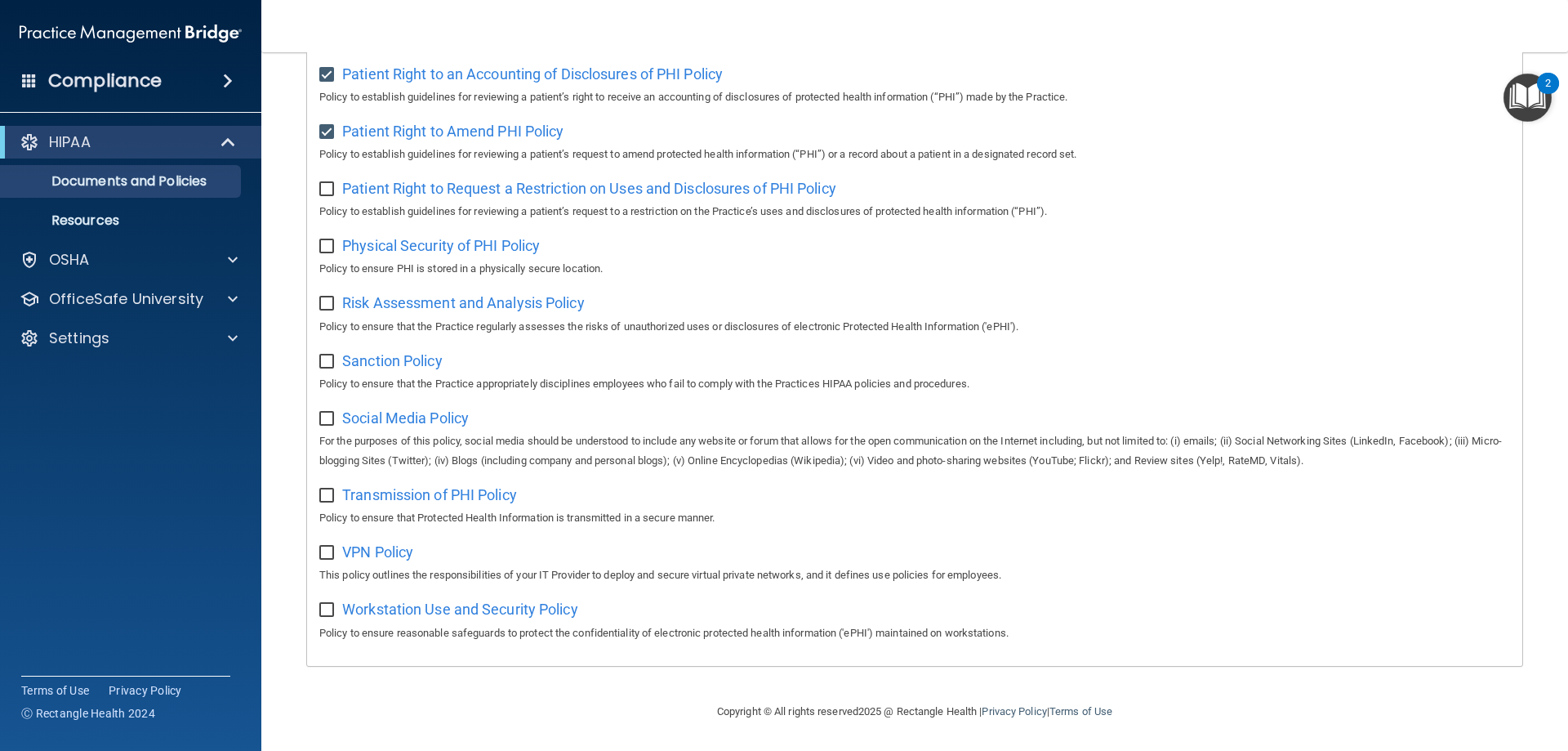
click at [327, 186] on input "checkbox" at bounding box center [329, 189] width 19 height 13
checkbox input "true"
click at [384, 244] on span "Physical Security of PHI Policy" at bounding box center [441, 245] width 198 height 17
click at [322, 240] on input "checkbox" at bounding box center [329, 246] width 19 height 13
checkbox input "true"
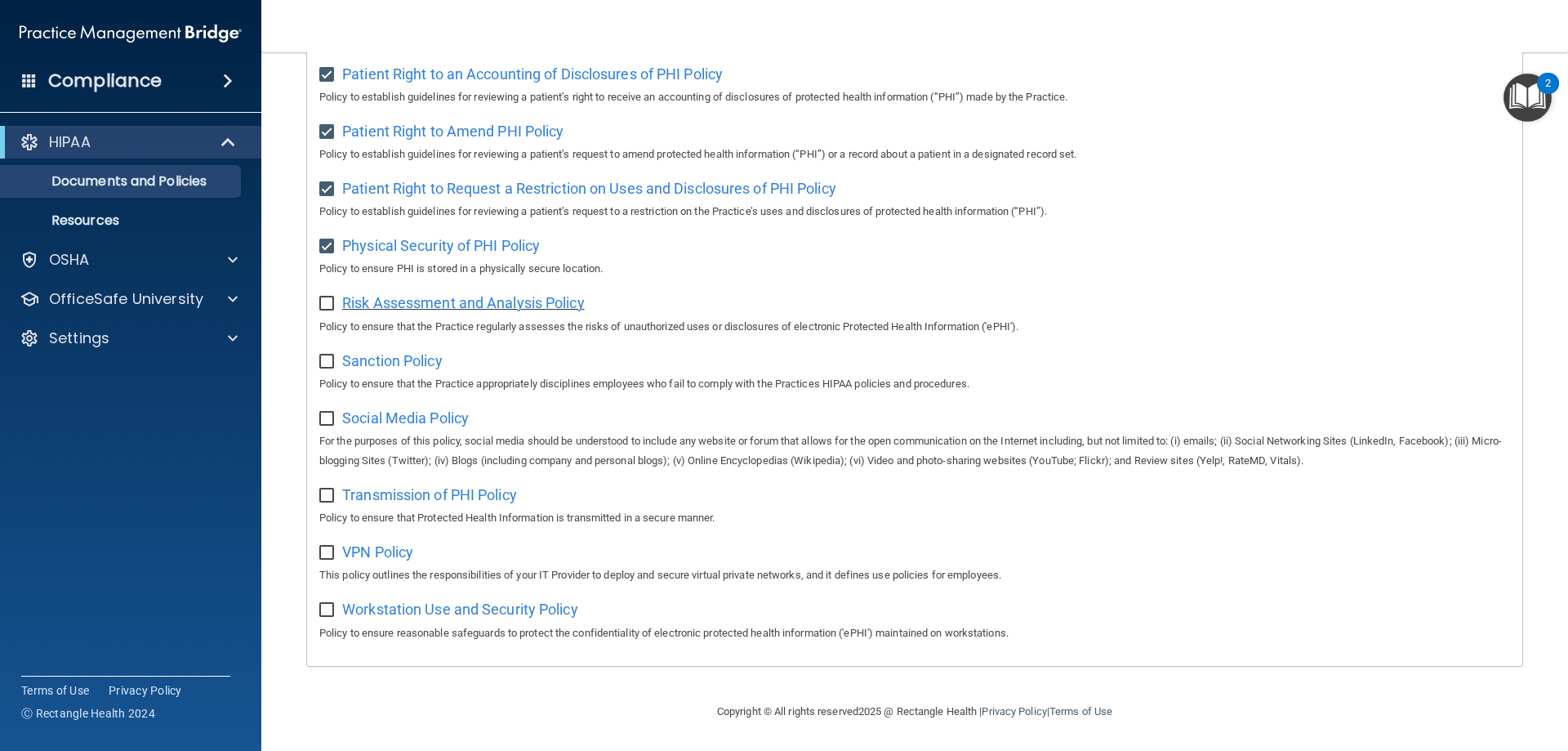
click at [369, 301] on span "Risk Assessment and Analysis Policy" at bounding box center [463, 302] width 243 height 17
click at [333, 299] on input "checkbox" at bounding box center [329, 303] width 19 height 13
checkbox input "true"
click at [372, 360] on span "Sanction Policy" at bounding box center [392, 360] width 100 height 17
drag, startPoint x: 302, startPoint y: 351, endPoint x: 314, endPoint y: 357, distance: 13.4
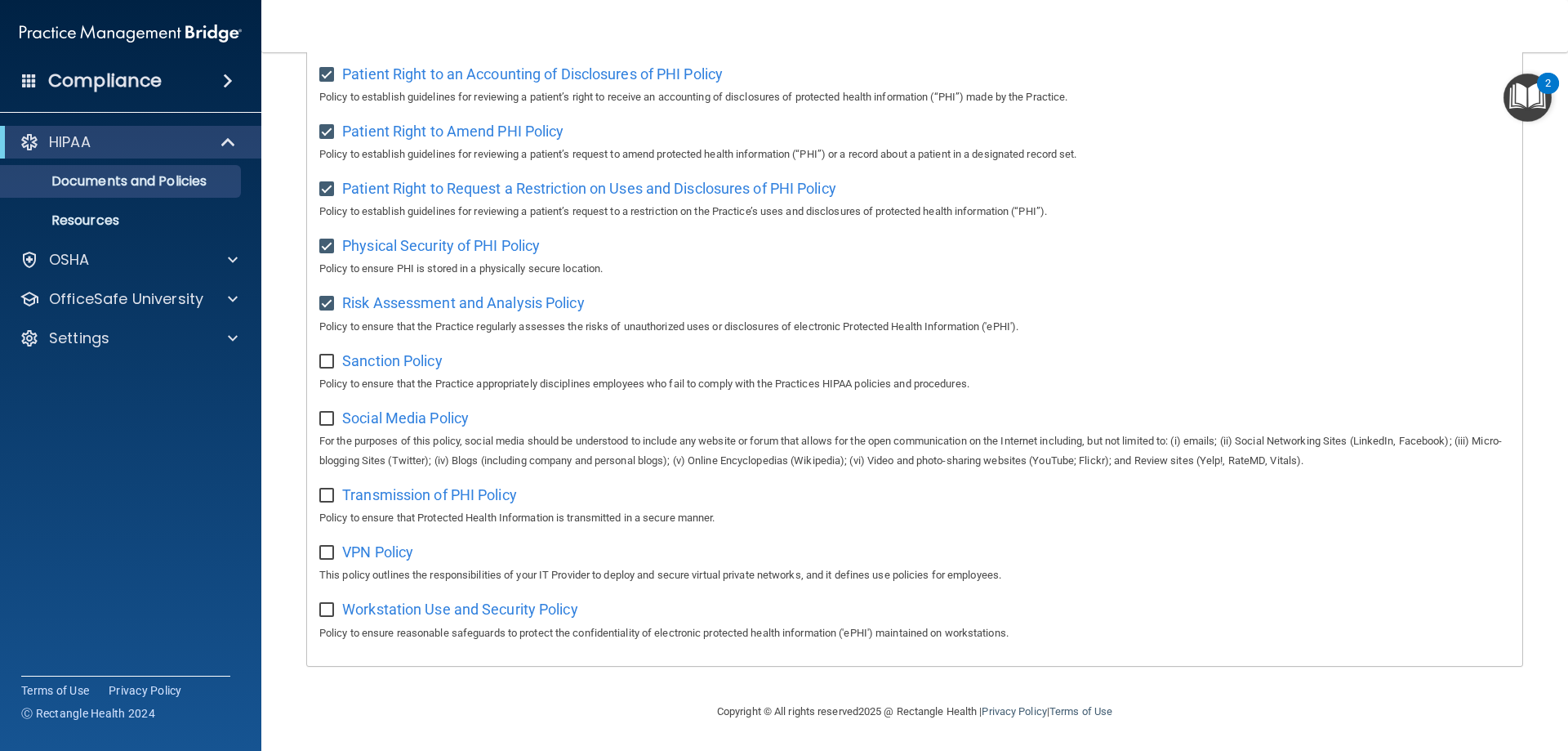
click at [327, 360] on input "checkbox" at bounding box center [329, 361] width 19 height 13
checkbox input "true"
click at [380, 410] on span "Social Media Policy" at bounding box center [405, 418] width 127 height 17
click at [324, 415] on input "checkbox" at bounding box center [329, 418] width 19 height 13
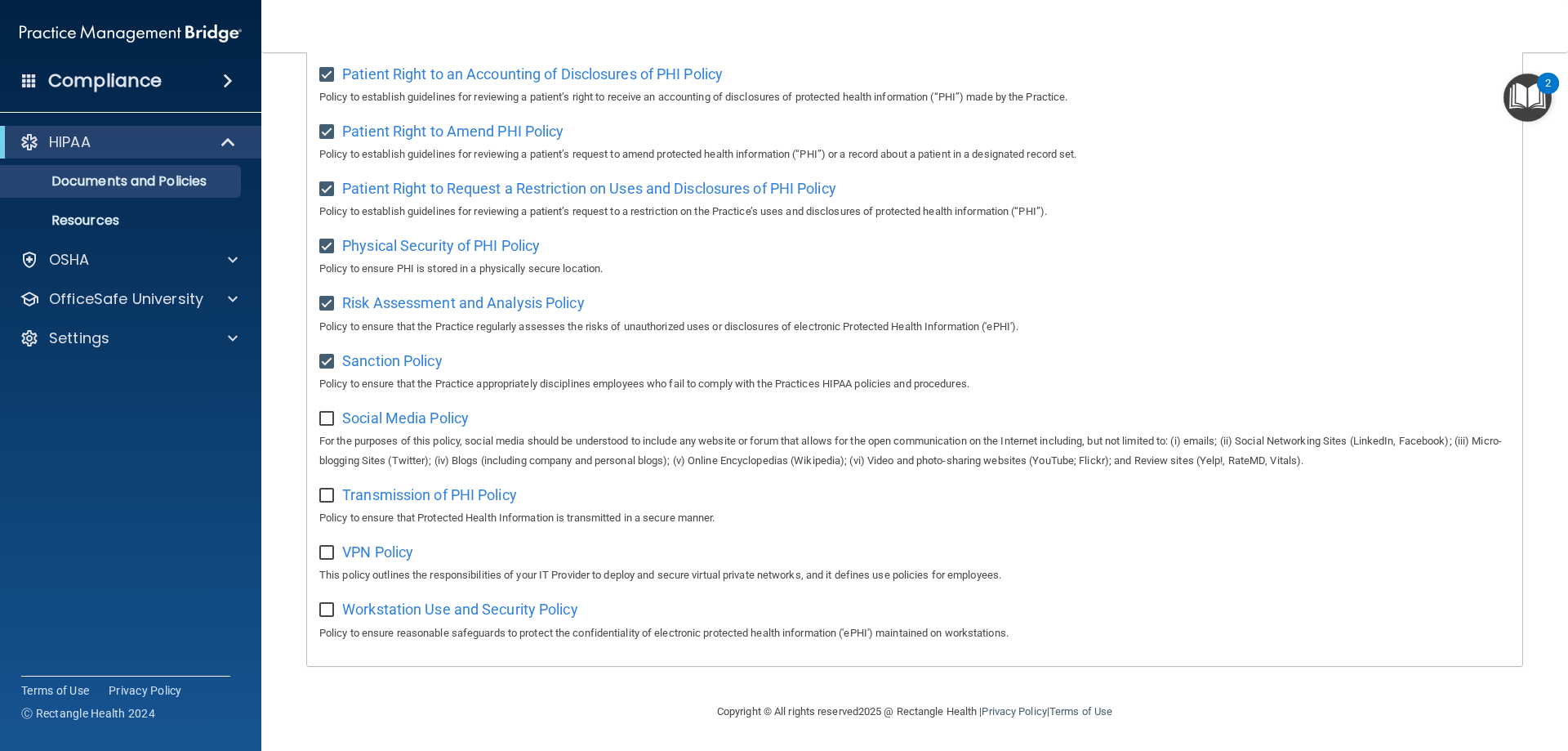
checkbox input "true"
click at [373, 494] on span "Transmission of PHI Policy" at bounding box center [429, 494] width 175 height 17
click at [330, 494] on input "checkbox" at bounding box center [329, 495] width 19 height 13
checkbox input "true"
click at [361, 554] on span "VPN Policy" at bounding box center [378, 552] width 71 height 17
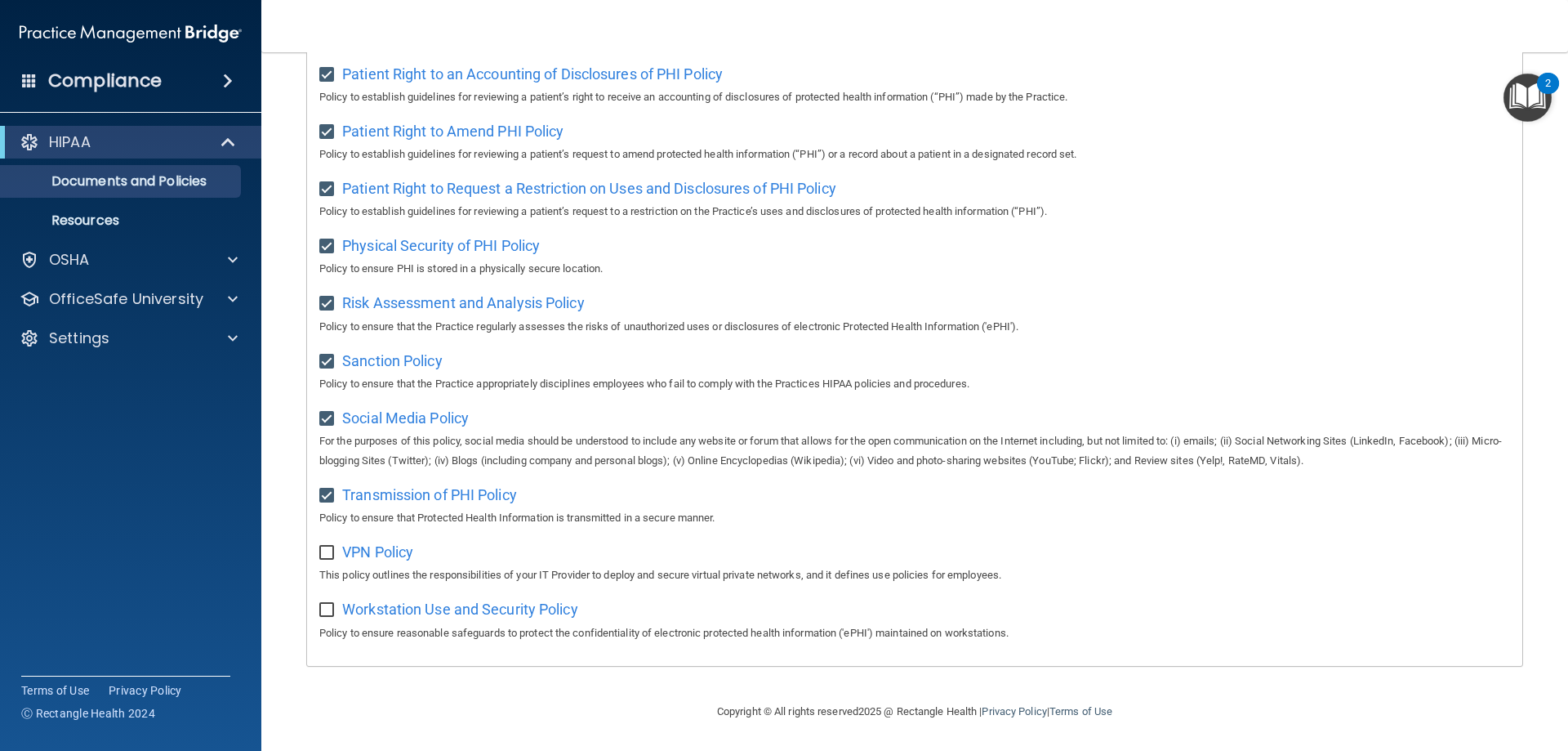
click at [322, 550] on input "checkbox" at bounding box center [329, 552] width 19 height 13
checkbox input "true"
click at [371, 610] on span "Workstation Use and Security Policy" at bounding box center [460, 609] width 236 height 17
click at [325, 607] on input "checkbox" at bounding box center [329, 610] width 19 height 13
checkbox input "true"
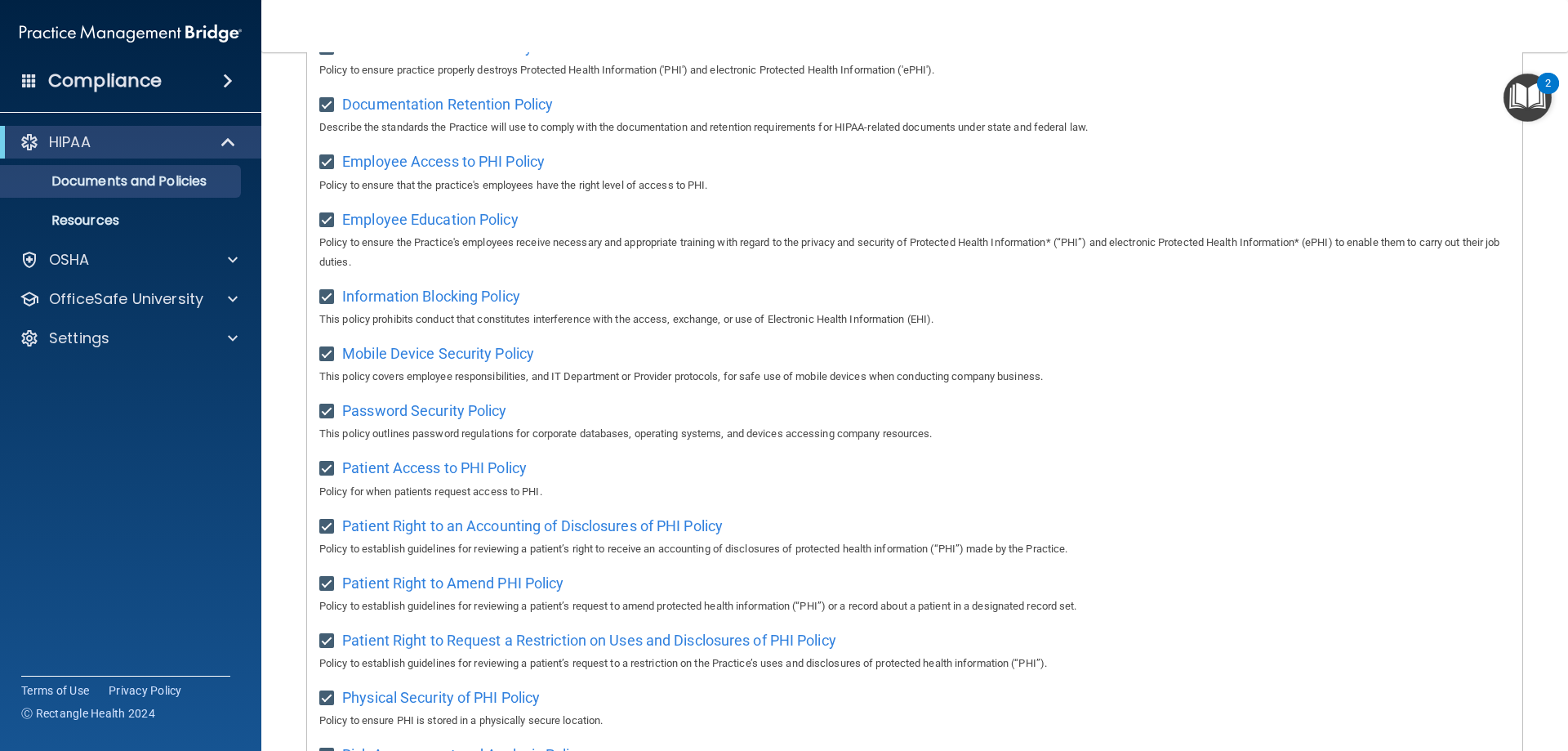
scroll to position [398, 0]
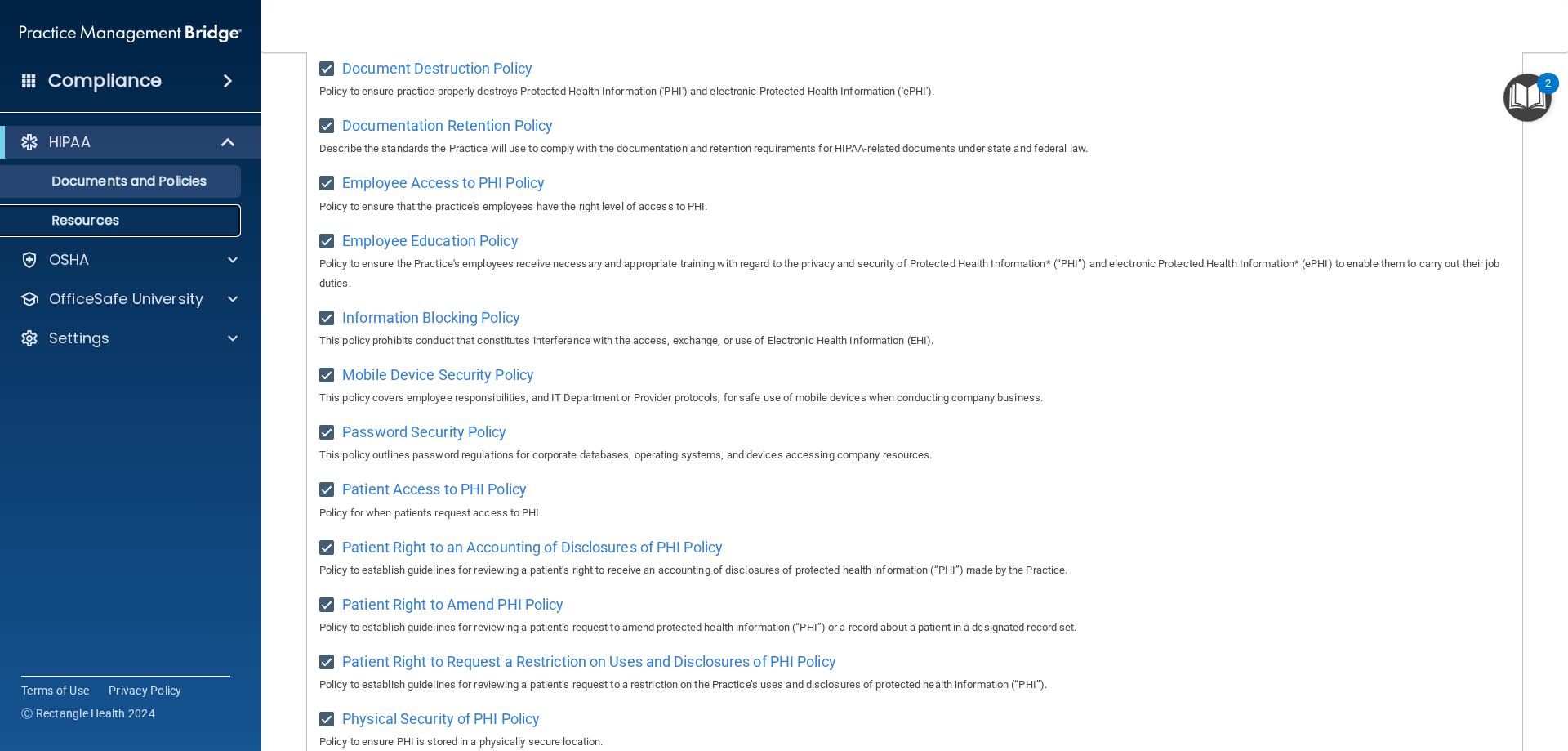
click at [90, 219] on p "Resources" at bounding box center [122, 220] width 223 height 16
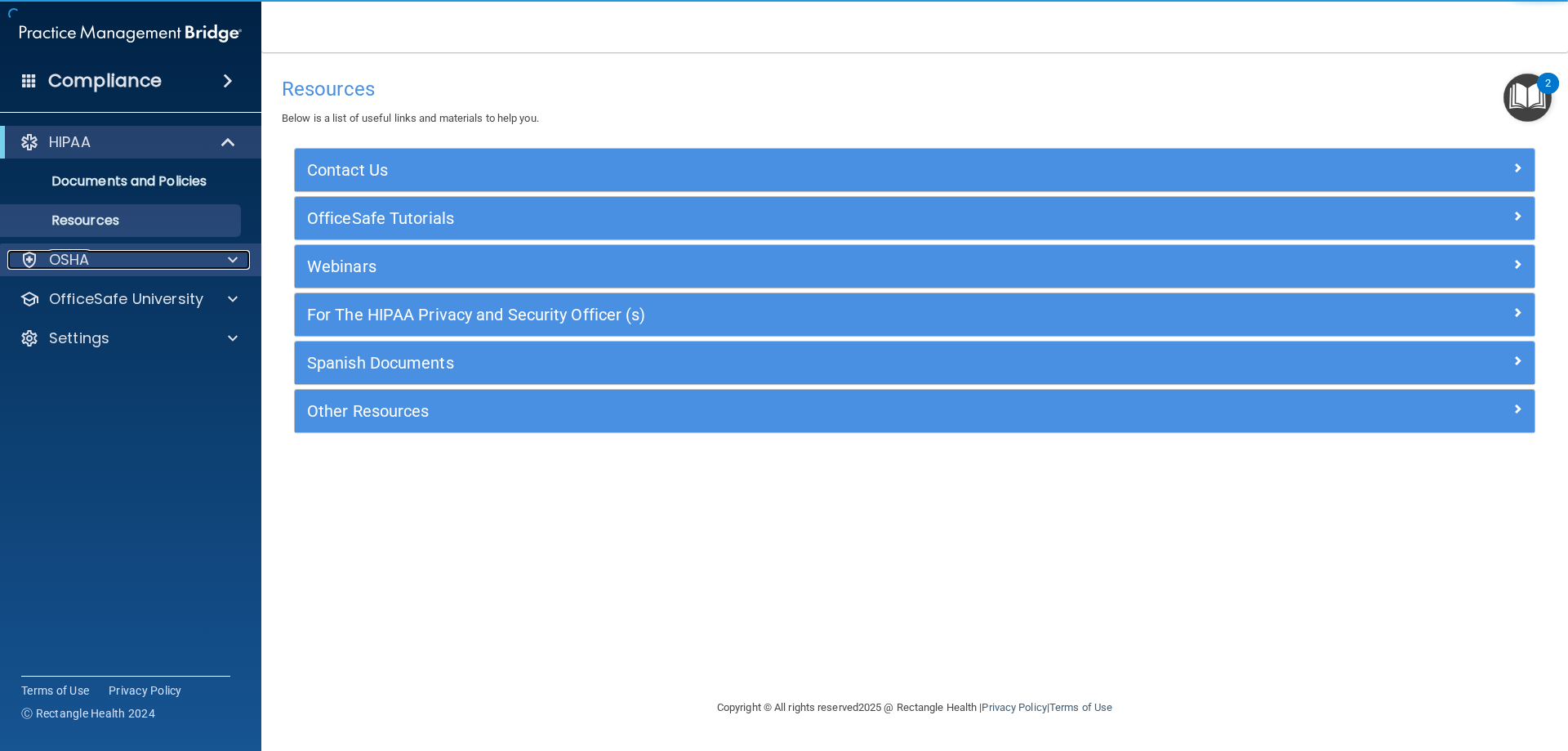
click at [86, 255] on p "OSHA" at bounding box center [69, 259] width 41 height 20
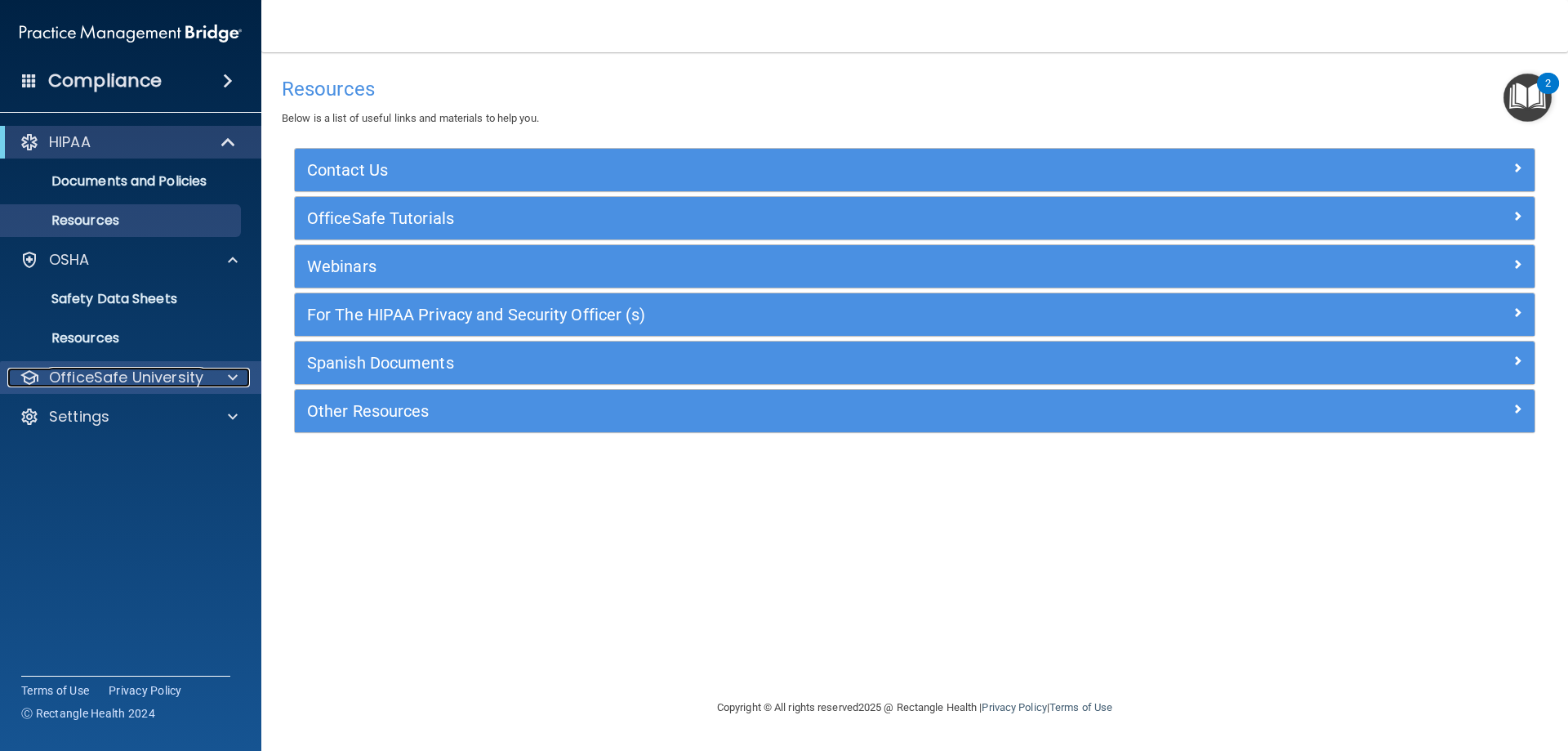
click at [85, 380] on p "OfficeSafe University" at bounding box center [126, 377] width 155 height 20
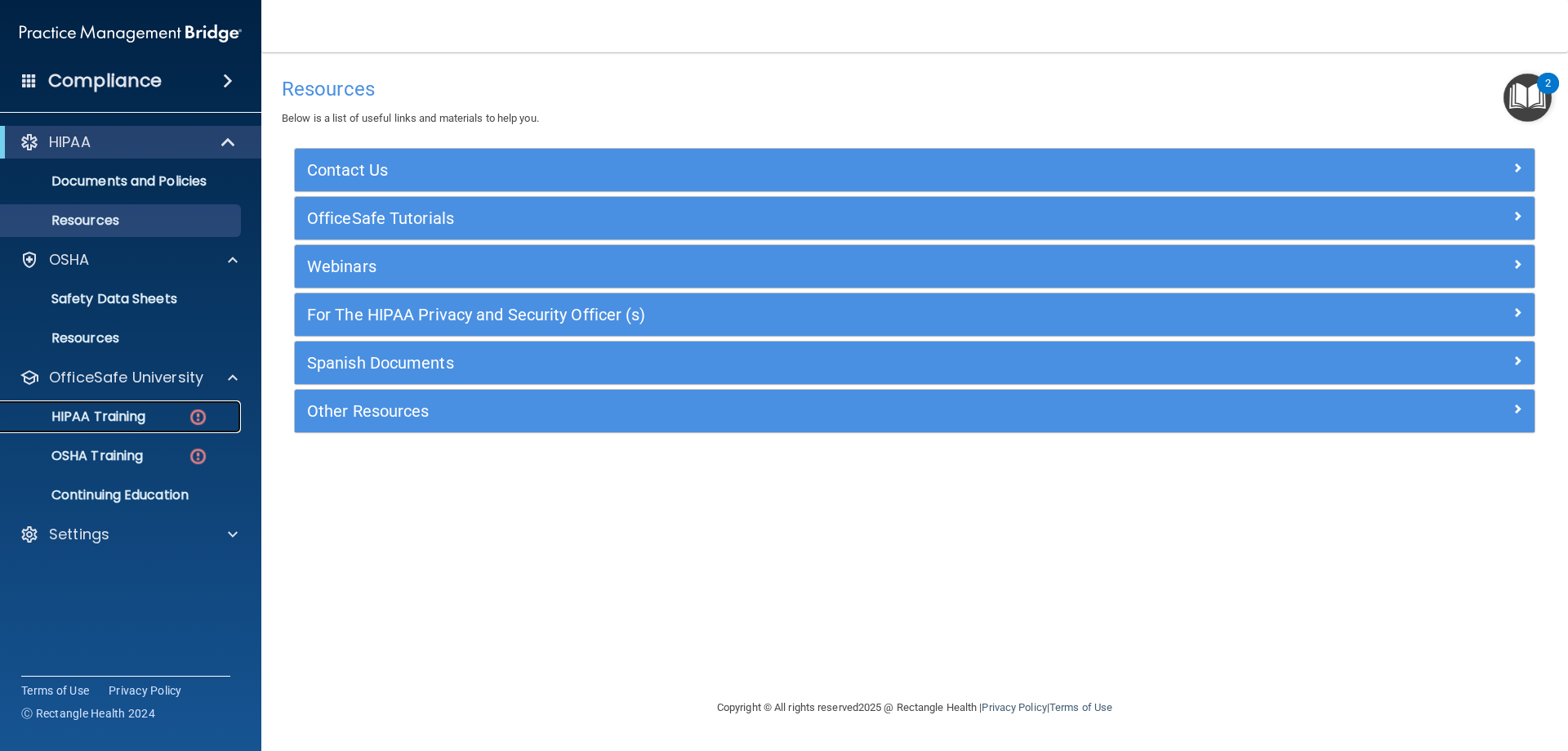
click at [82, 413] on p "HIPAA Training" at bounding box center [78, 417] width 135 height 16
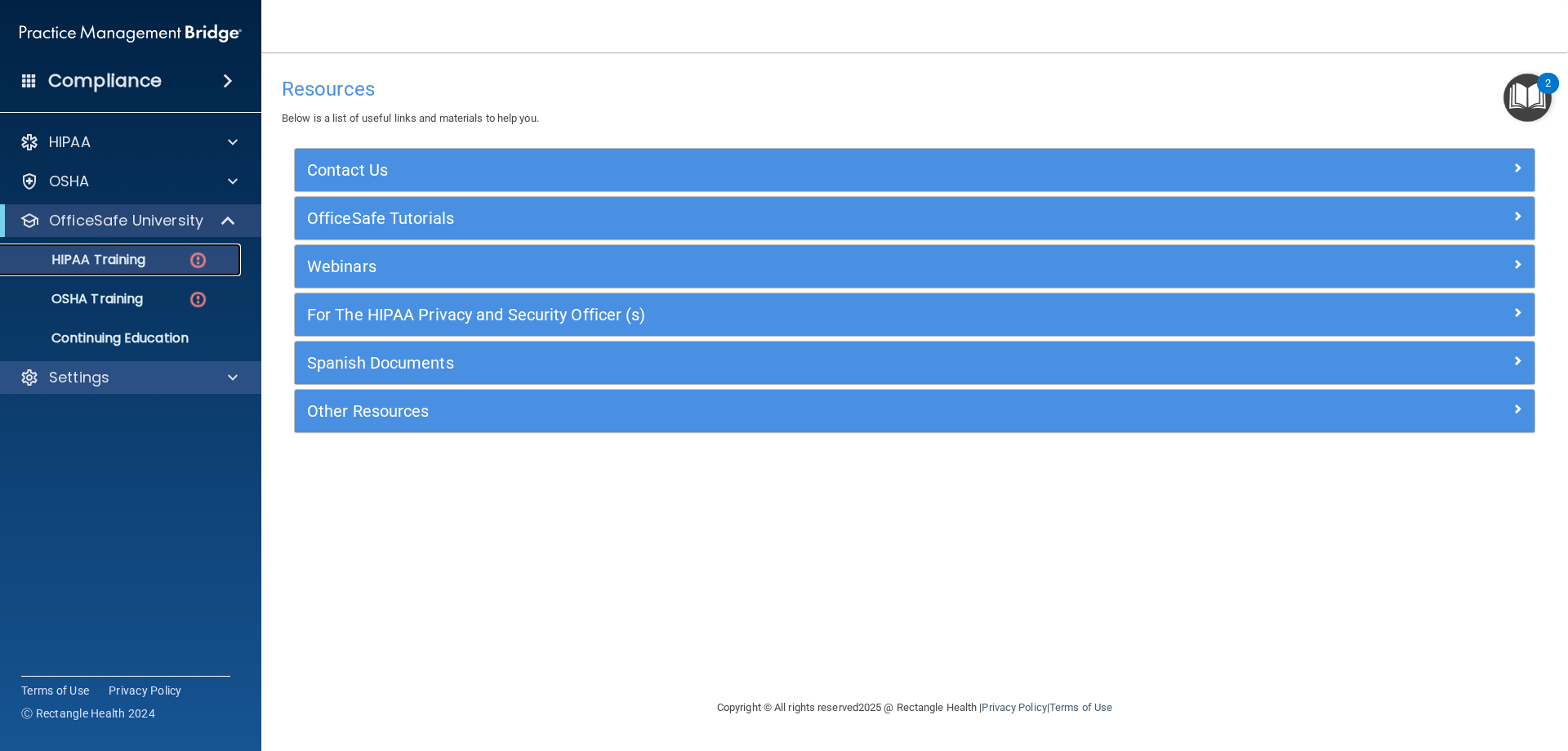
click at [82, 354] on ul "HIPAA Training OSHA Training Continuing Education" at bounding box center [131, 296] width 295 height 118
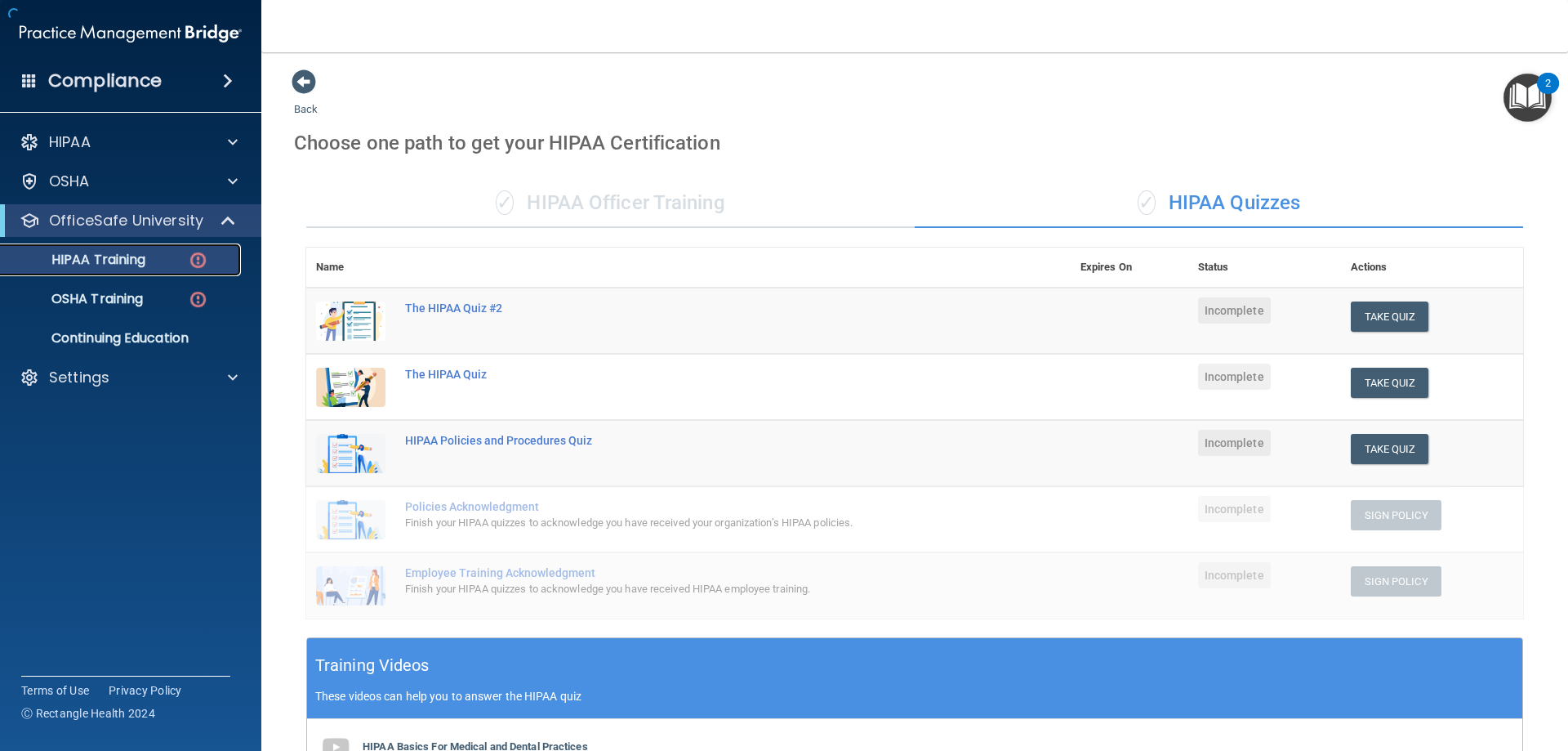
click at [100, 251] on p "HIPAA Training" at bounding box center [78, 259] width 135 height 16
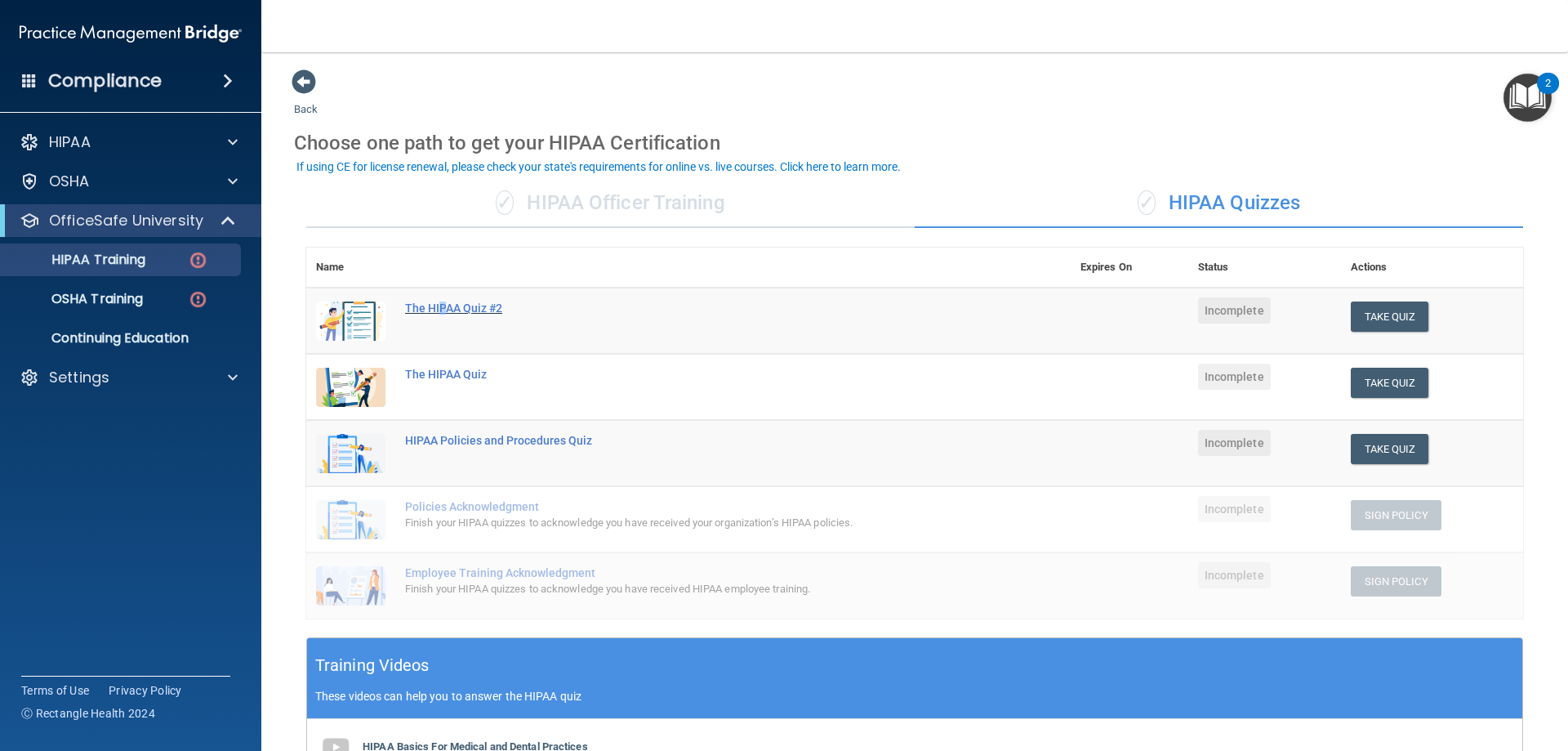
click at [441, 302] on div "The HIPAA Quiz #2" at bounding box center [697, 308] width 584 height 13
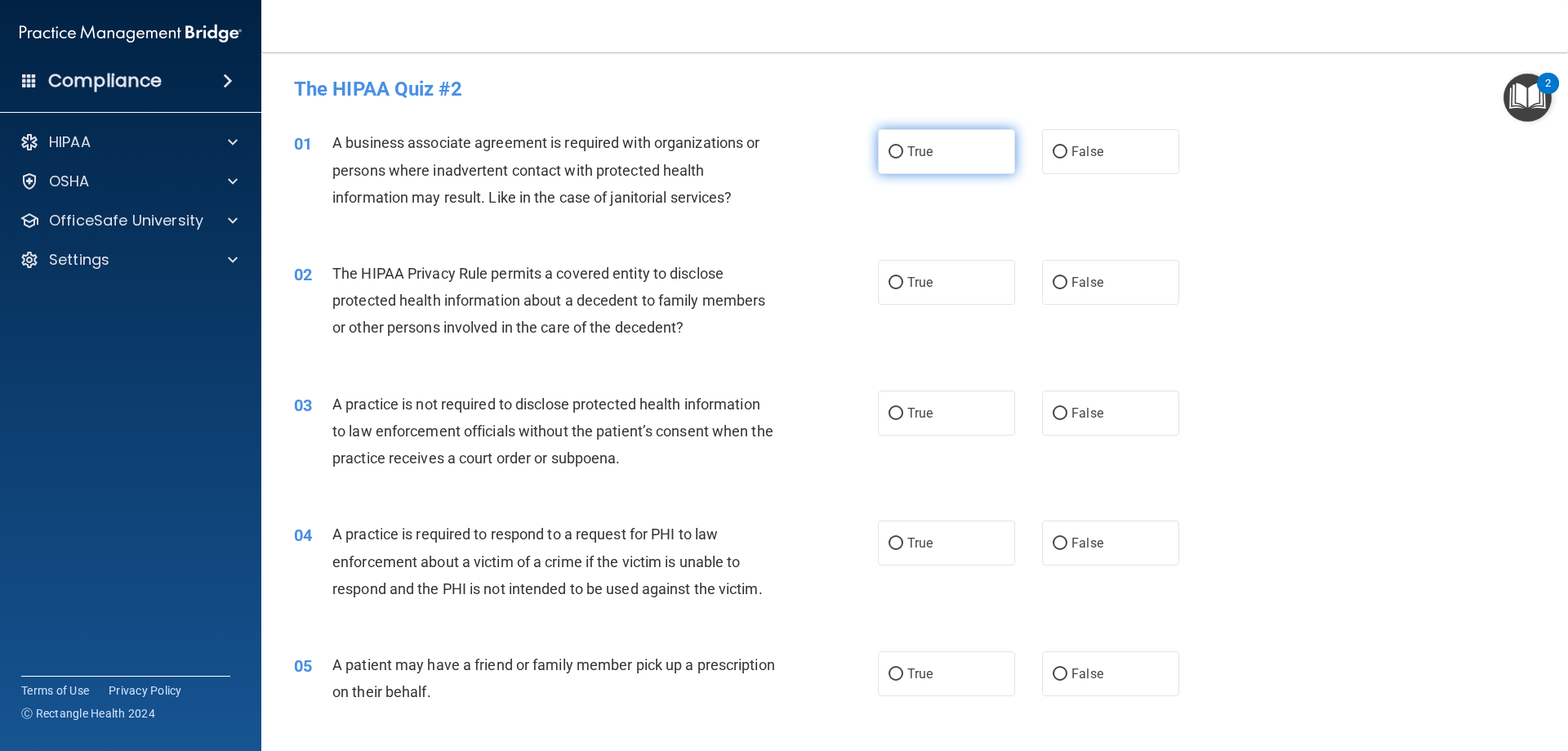
click at [889, 149] on input "True" at bounding box center [896, 152] width 15 height 12
radio input "true"
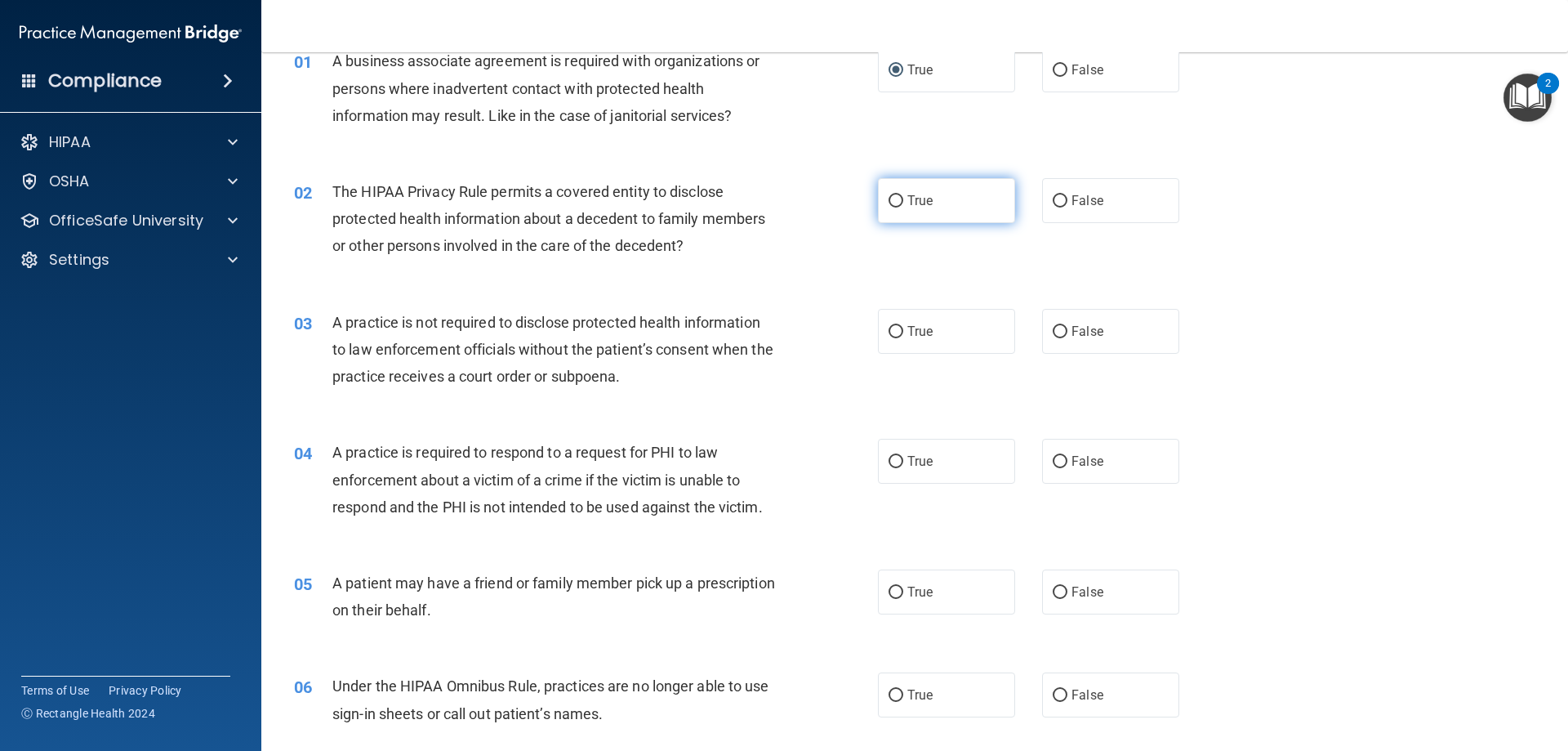
click at [895, 203] on input "True" at bounding box center [896, 201] width 15 height 12
radio input "true"
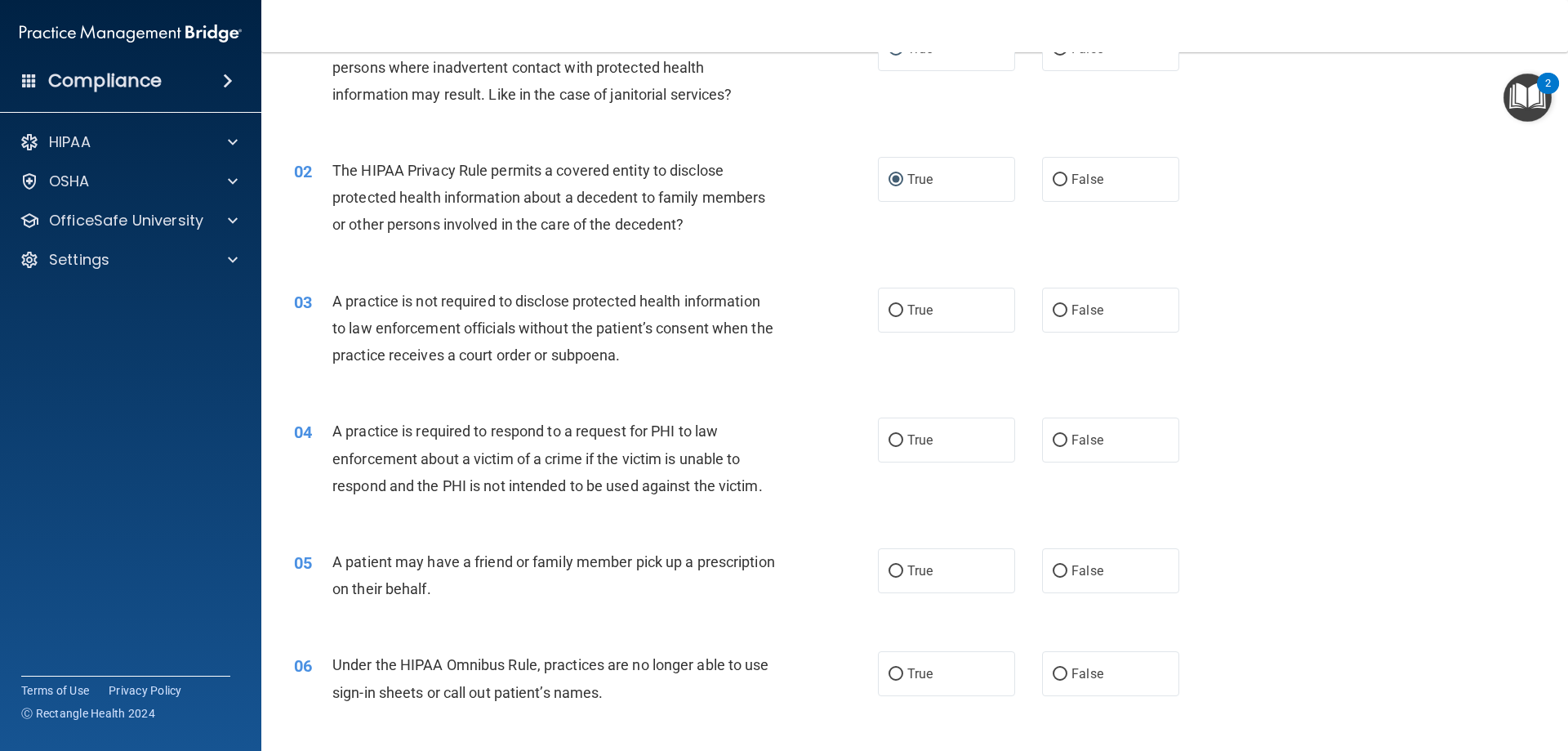
scroll to position [163, 0]
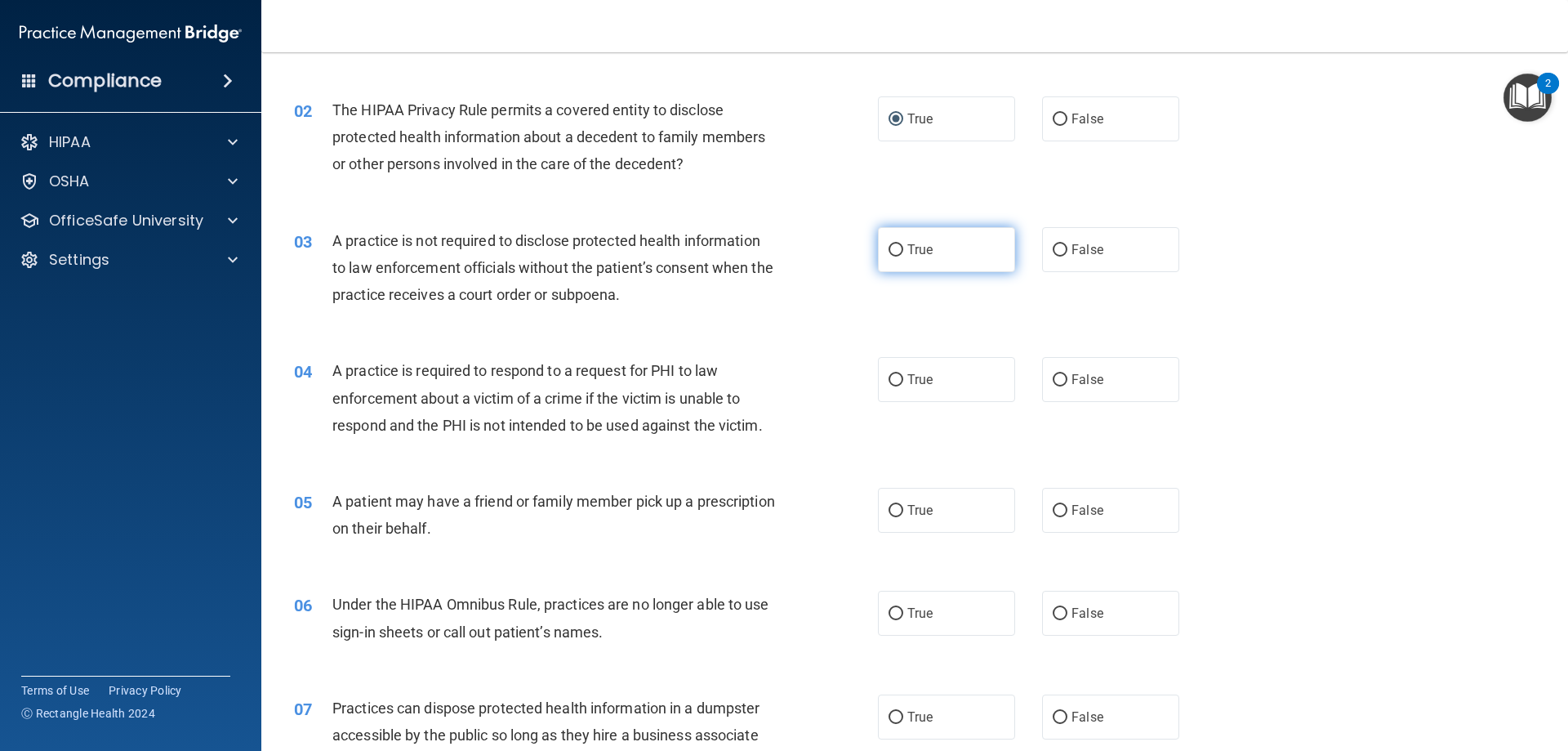
click at [911, 251] on span "True" at bounding box center [919, 250] width 25 height 16
click at [904, 251] on input "True" at bounding box center [896, 251] width 15 height 12
radio input "true"
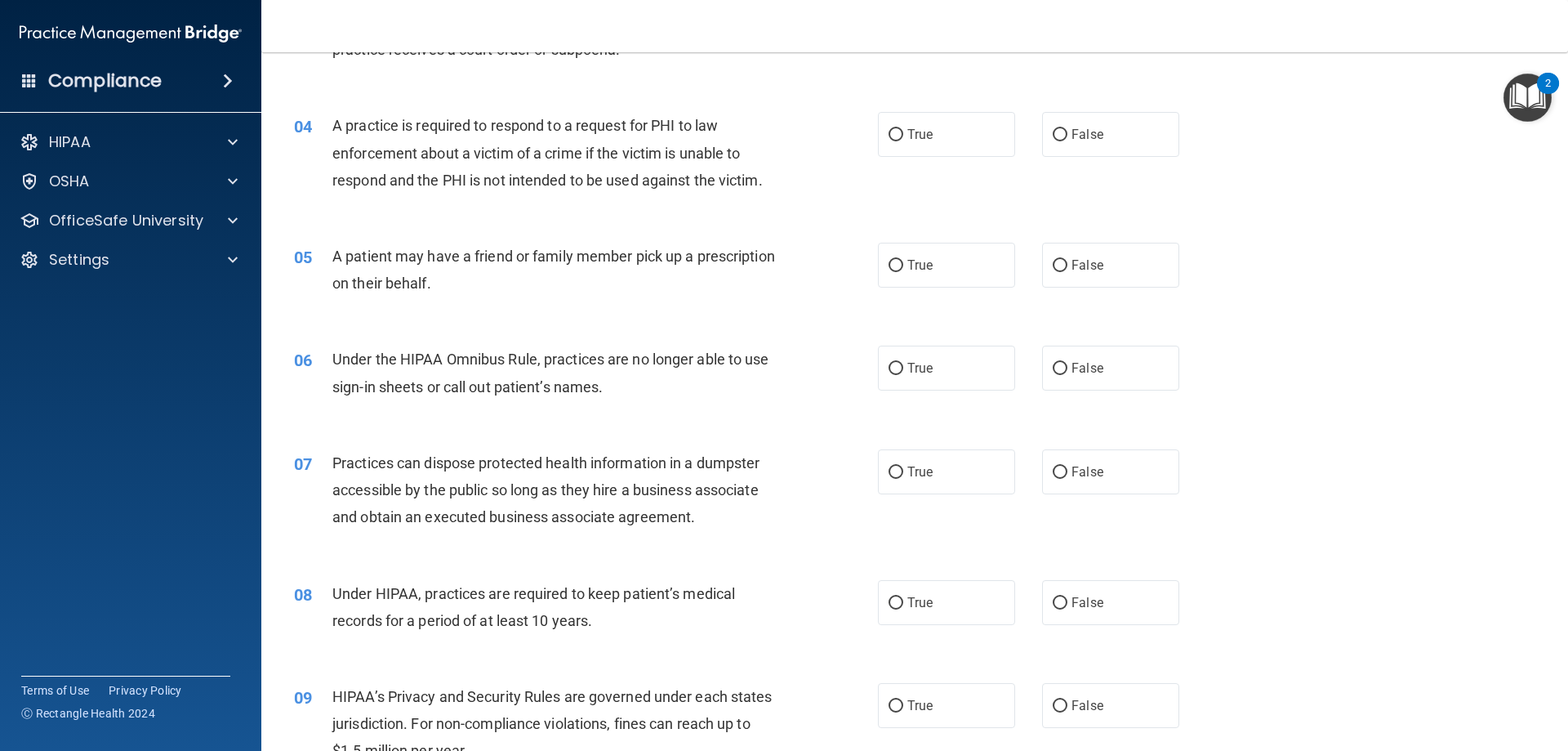
scroll to position [327, 0]
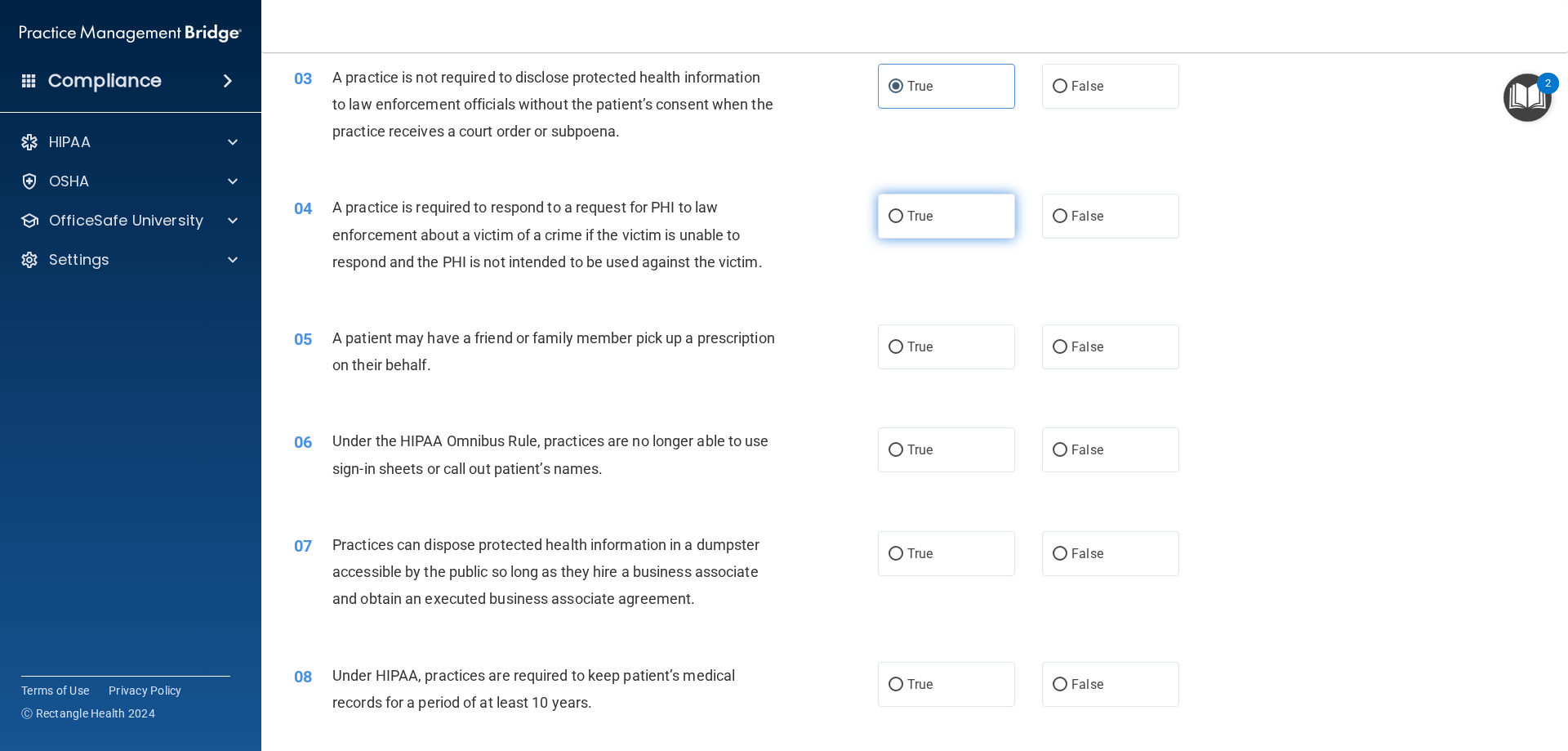
click at [925, 214] on span "True" at bounding box center [919, 216] width 25 height 16
click at [904, 214] on input "True" at bounding box center [896, 217] width 15 height 12
radio input "true"
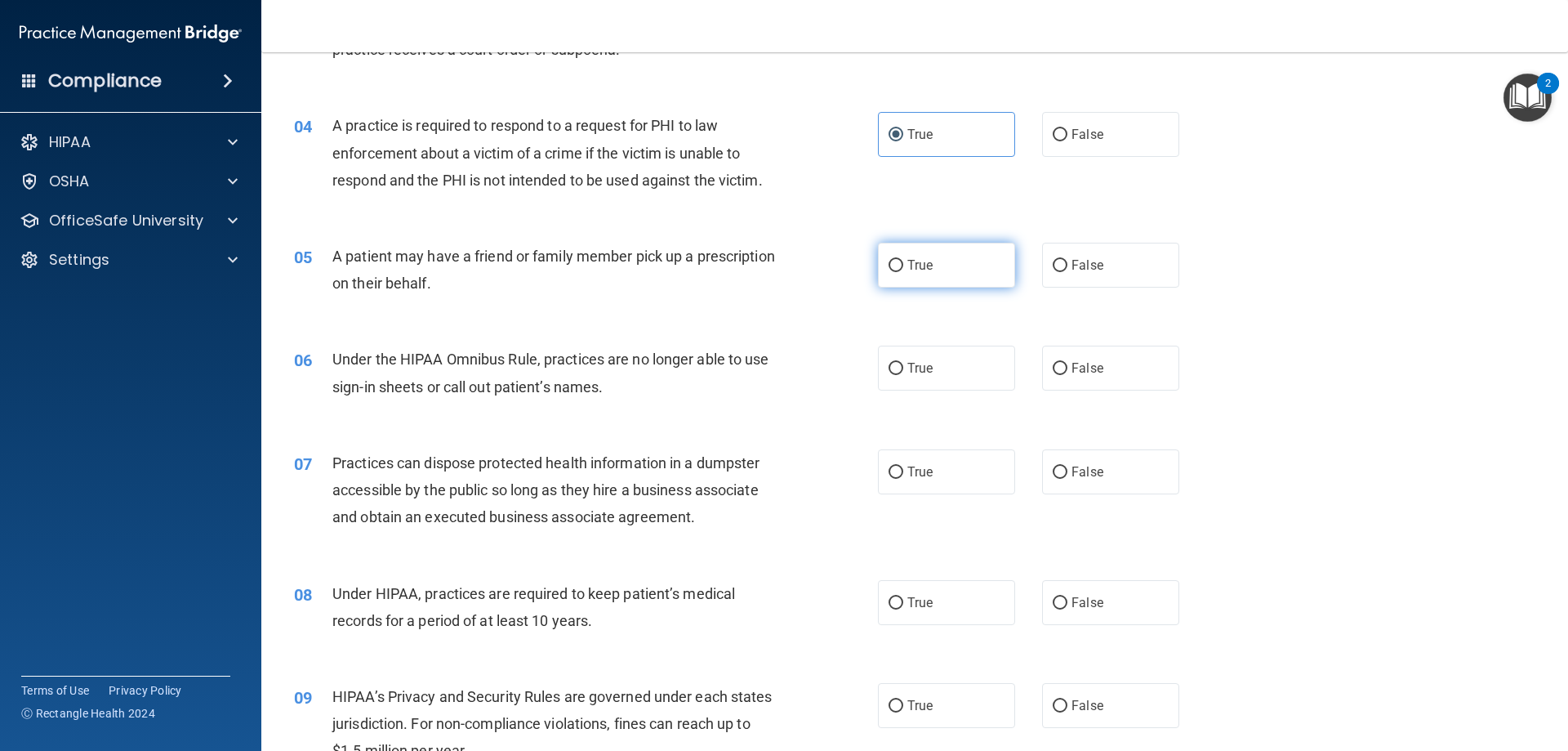
click at [889, 269] on input "True" at bounding box center [896, 266] width 15 height 12
radio input "true"
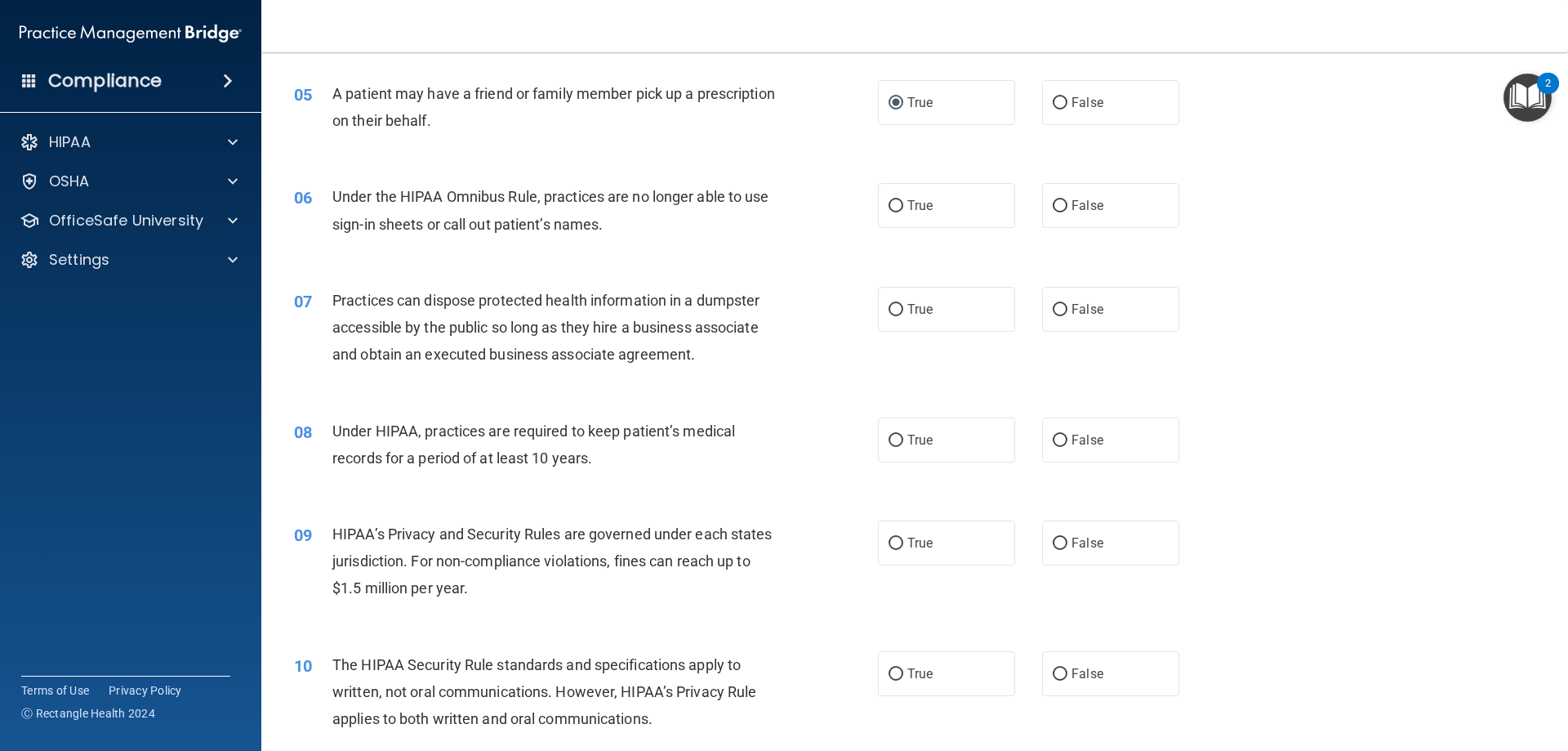
scroll to position [572, 0]
click at [889, 204] on input "True" at bounding box center [896, 206] width 15 height 12
radio input "true"
click at [1108, 314] on label "False" at bounding box center [1110, 309] width 137 height 45
click at [1068, 314] on input "False" at bounding box center [1060, 309] width 15 height 12
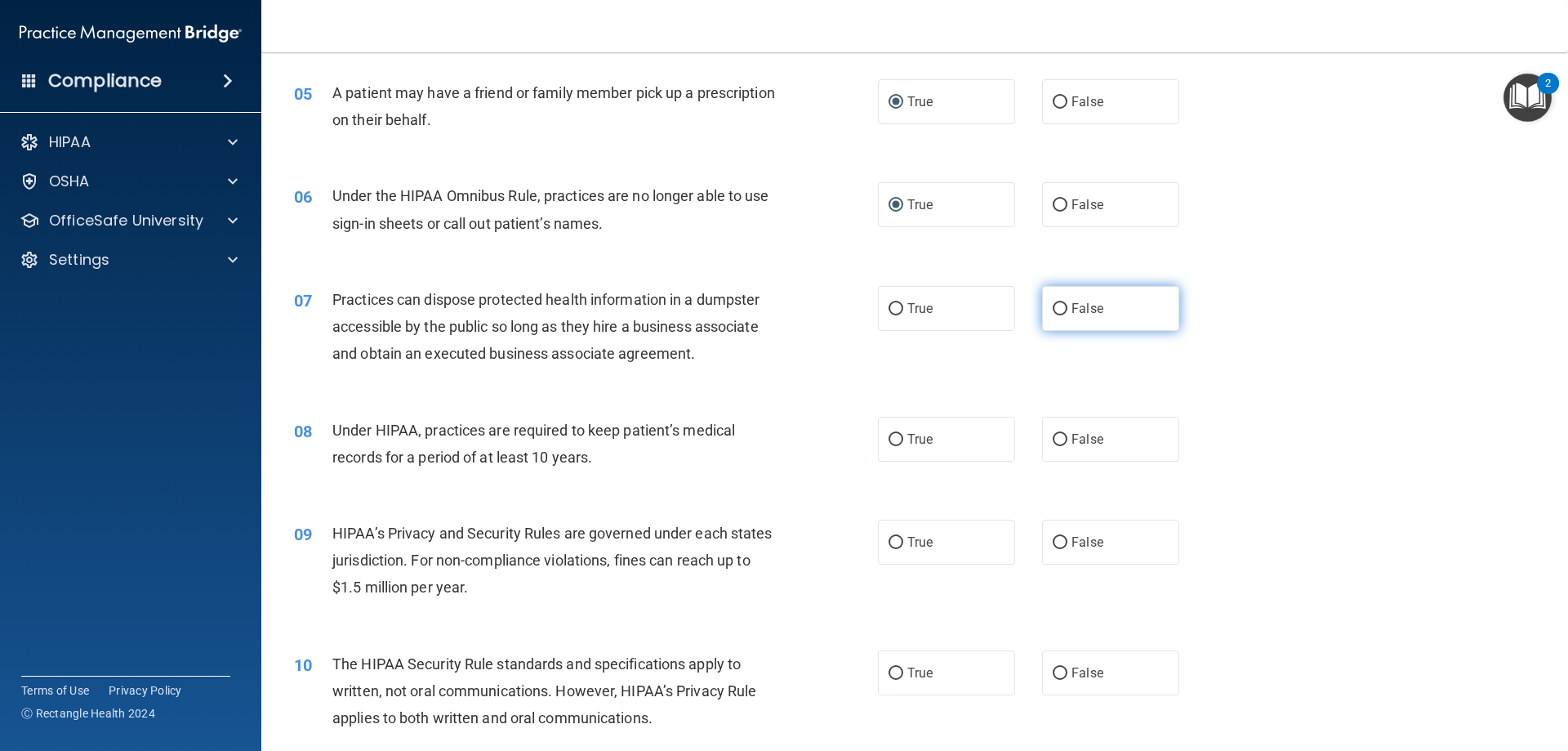
radio input "true"
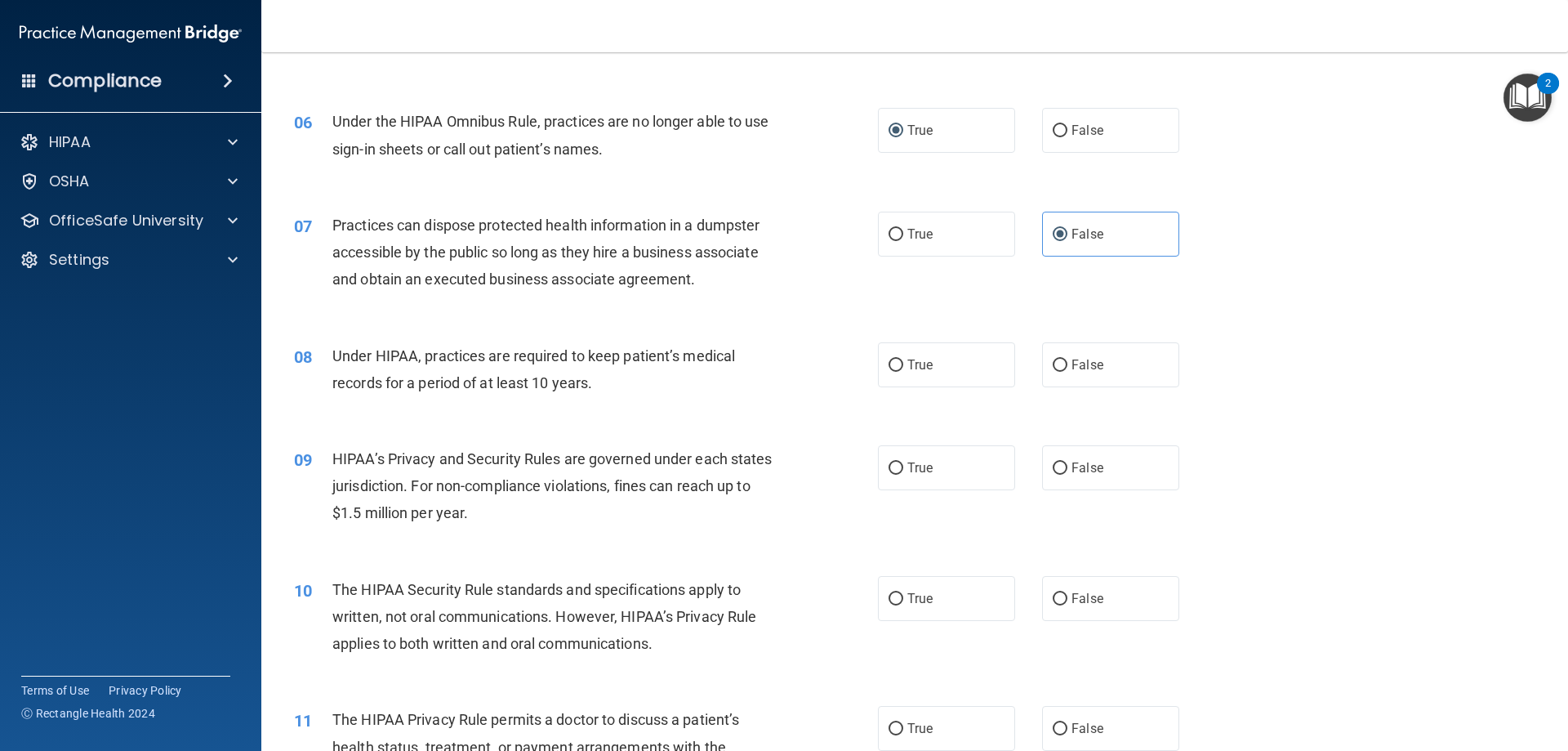
scroll to position [735, 0]
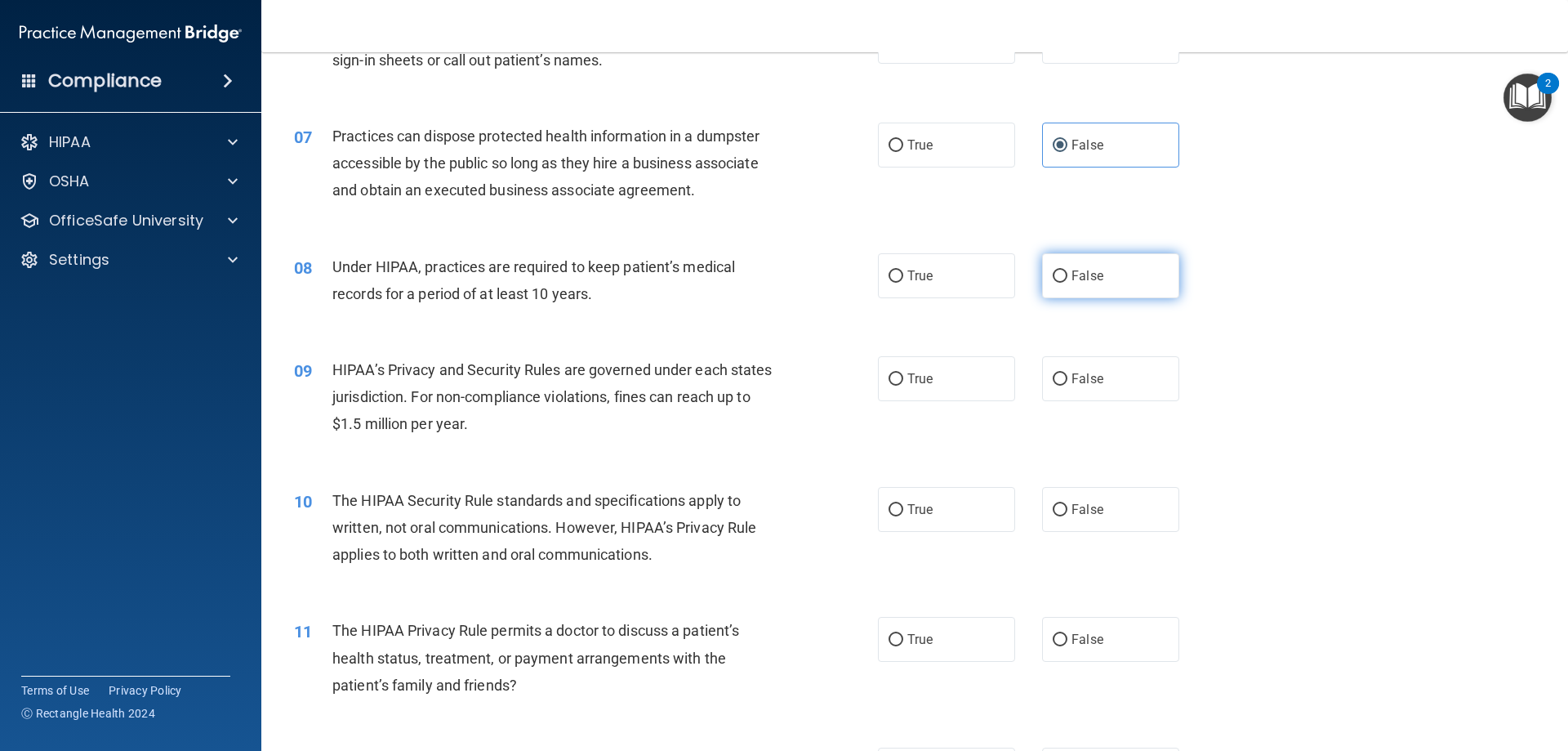
click at [1083, 277] on span "False" at bounding box center [1087, 276] width 32 height 16
click at [1068, 277] on input "False" at bounding box center [1060, 277] width 15 height 12
radio input "true"
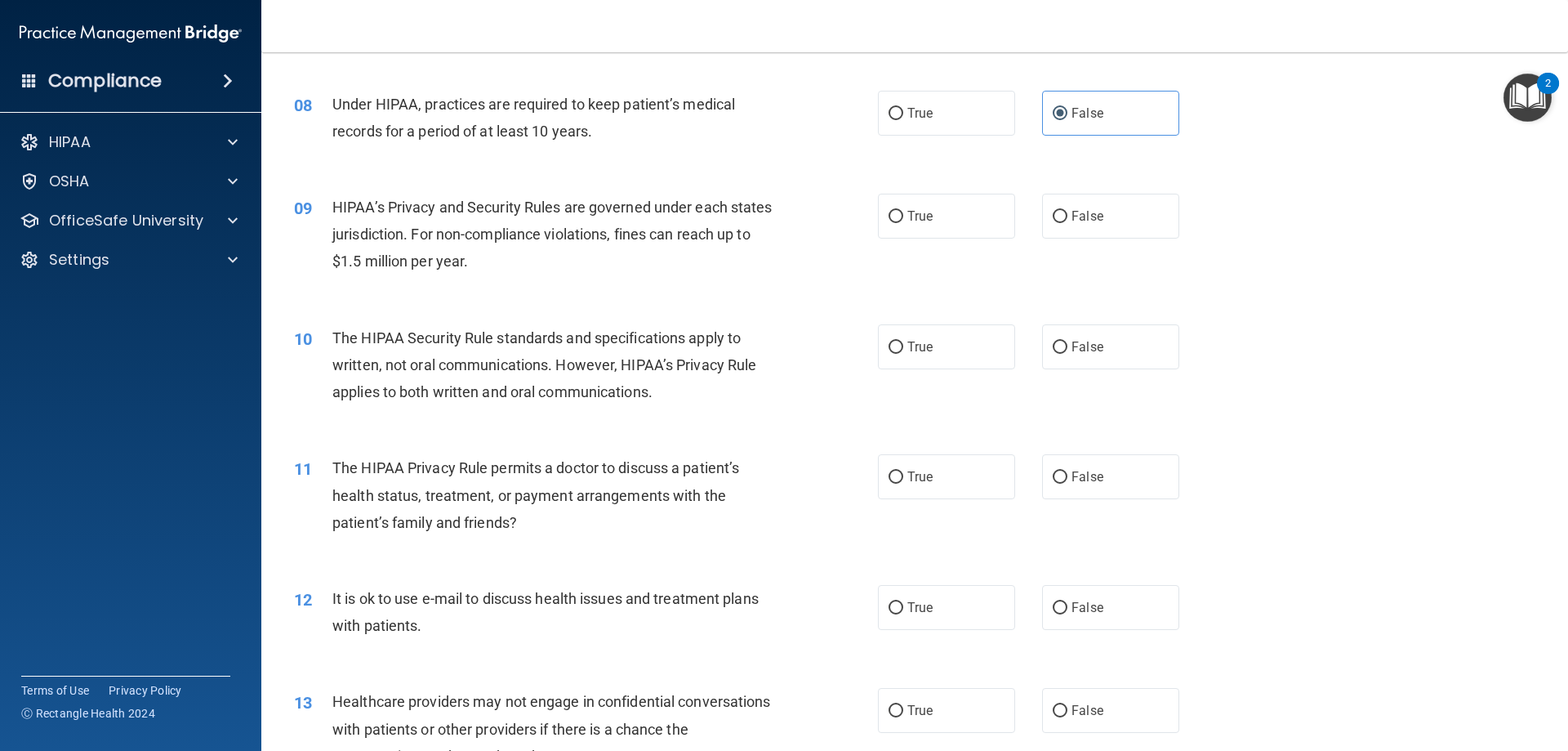
scroll to position [899, 0]
click at [949, 216] on label "True" at bounding box center [946, 215] width 137 height 45
click at [904, 216] on input "True" at bounding box center [896, 216] width 15 height 12
radio input "true"
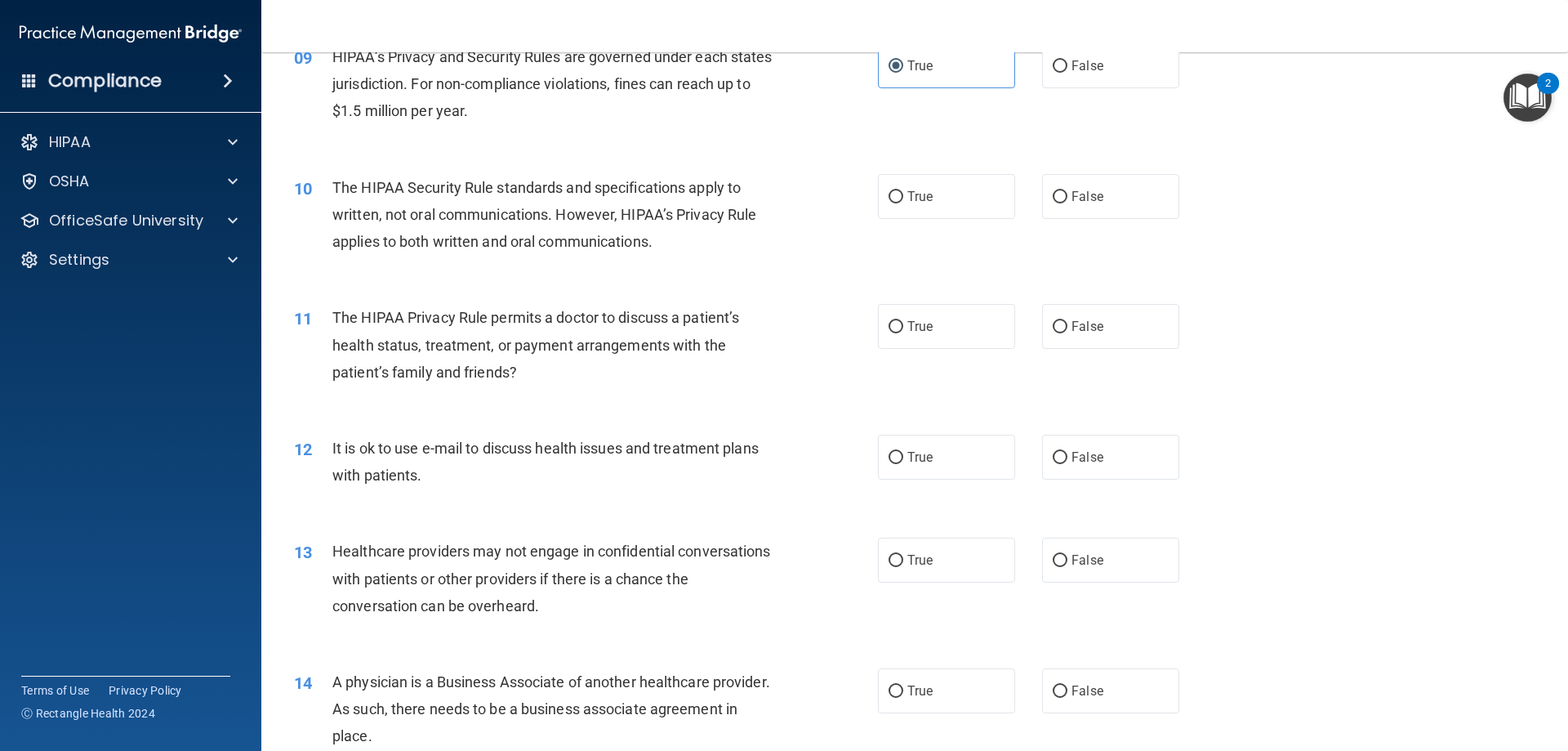
scroll to position [1062, 0]
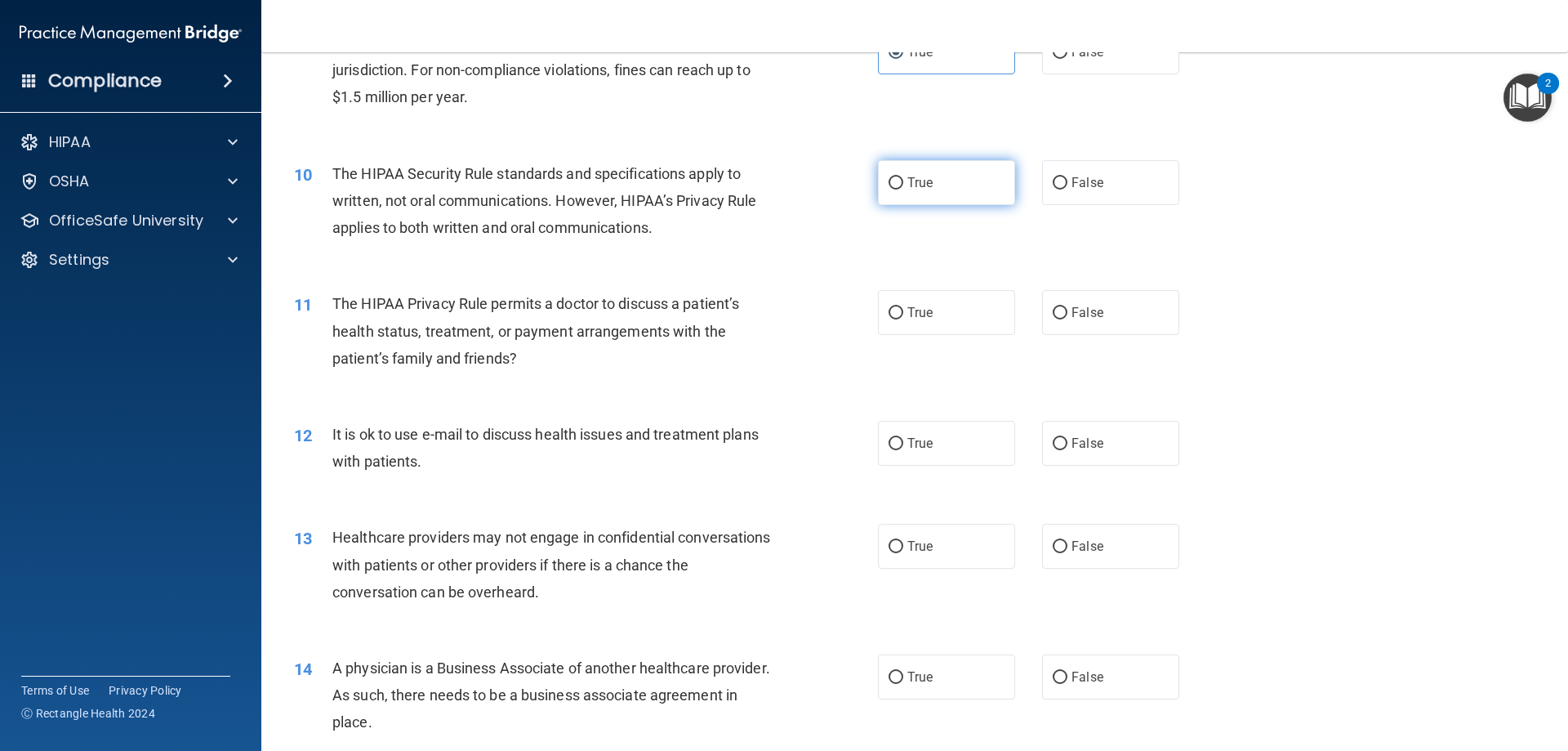
click at [940, 199] on label "True" at bounding box center [946, 182] width 137 height 45
click at [904, 189] on input "True" at bounding box center [896, 183] width 15 height 12
radio input "true"
click at [1120, 312] on label "False" at bounding box center [1110, 313] width 137 height 45
click at [1068, 312] on input "False" at bounding box center [1060, 313] width 15 height 12
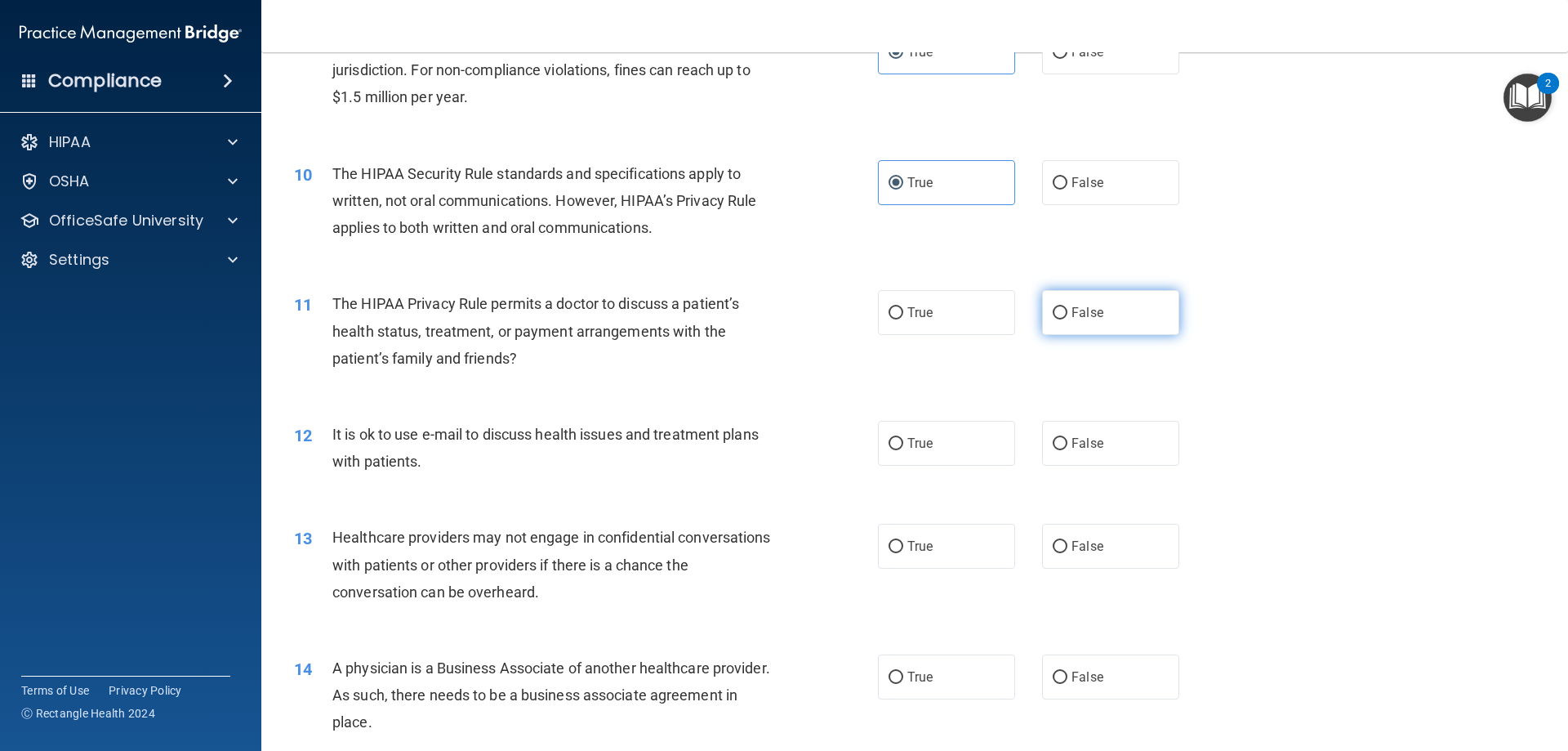
radio input "true"
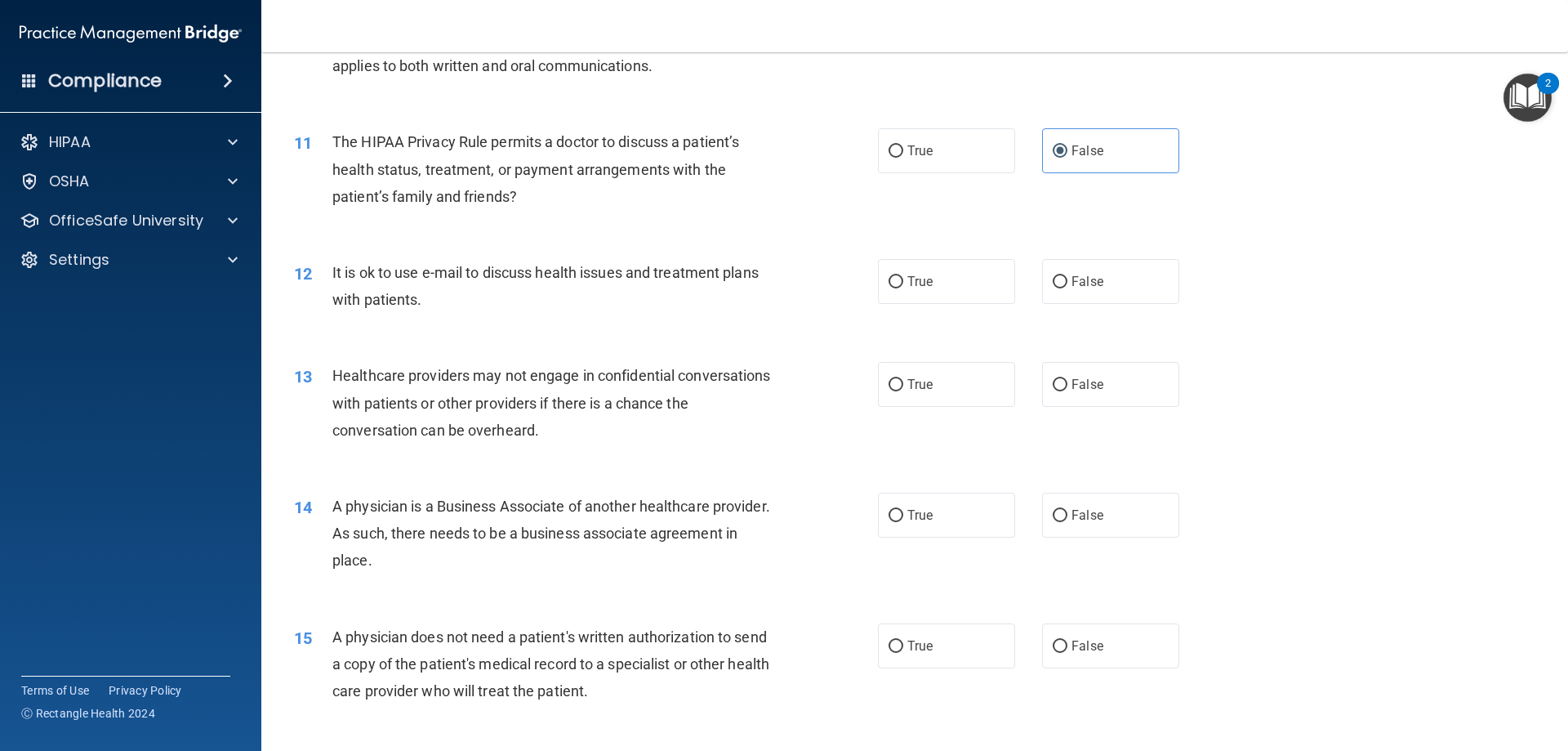
scroll to position [1225, 0]
click at [943, 290] on label "True" at bounding box center [946, 280] width 137 height 45
click at [904, 287] on input "True" at bounding box center [896, 281] width 15 height 12
radio input "true"
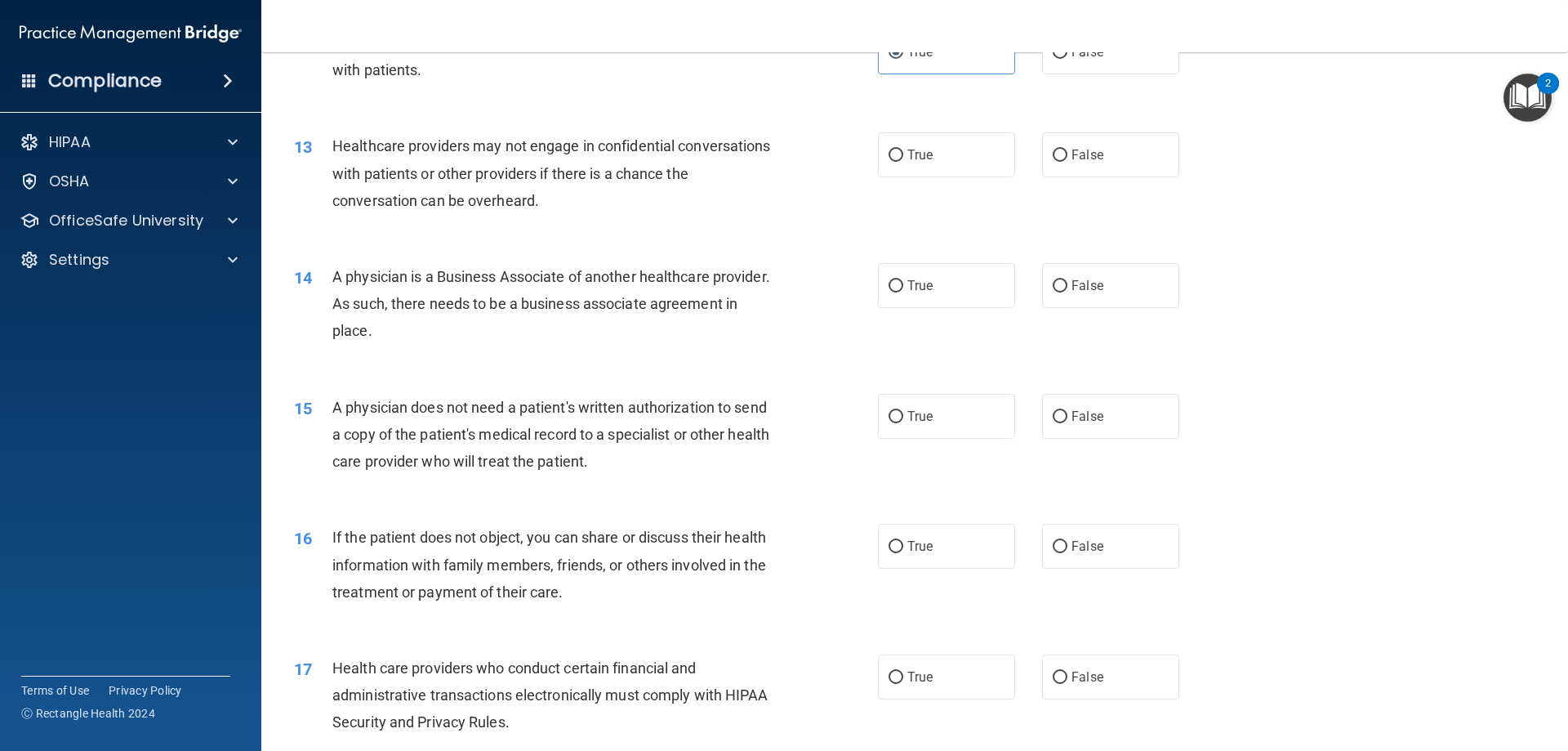
scroll to position [1471, 0]
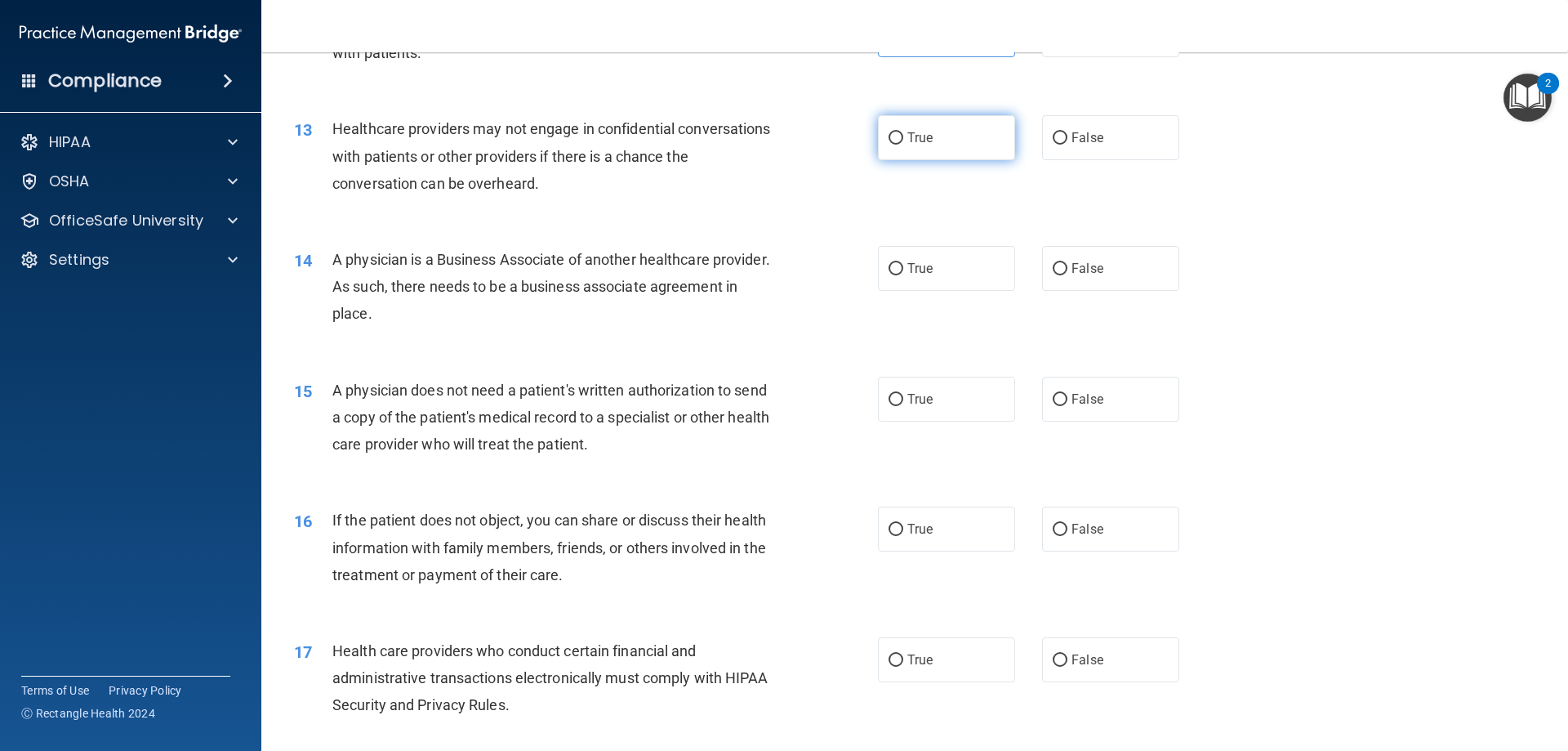
click at [934, 141] on label "True" at bounding box center [946, 137] width 137 height 45
click at [904, 141] on input "True" at bounding box center [896, 138] width 15 height 12
radio input "true"
click at [934, 141] on label "True" at bounding box center [946, 137] width 137 height 45
click at [904, 141] on input "True" at bounding box center [896, 138] width 15 height 12
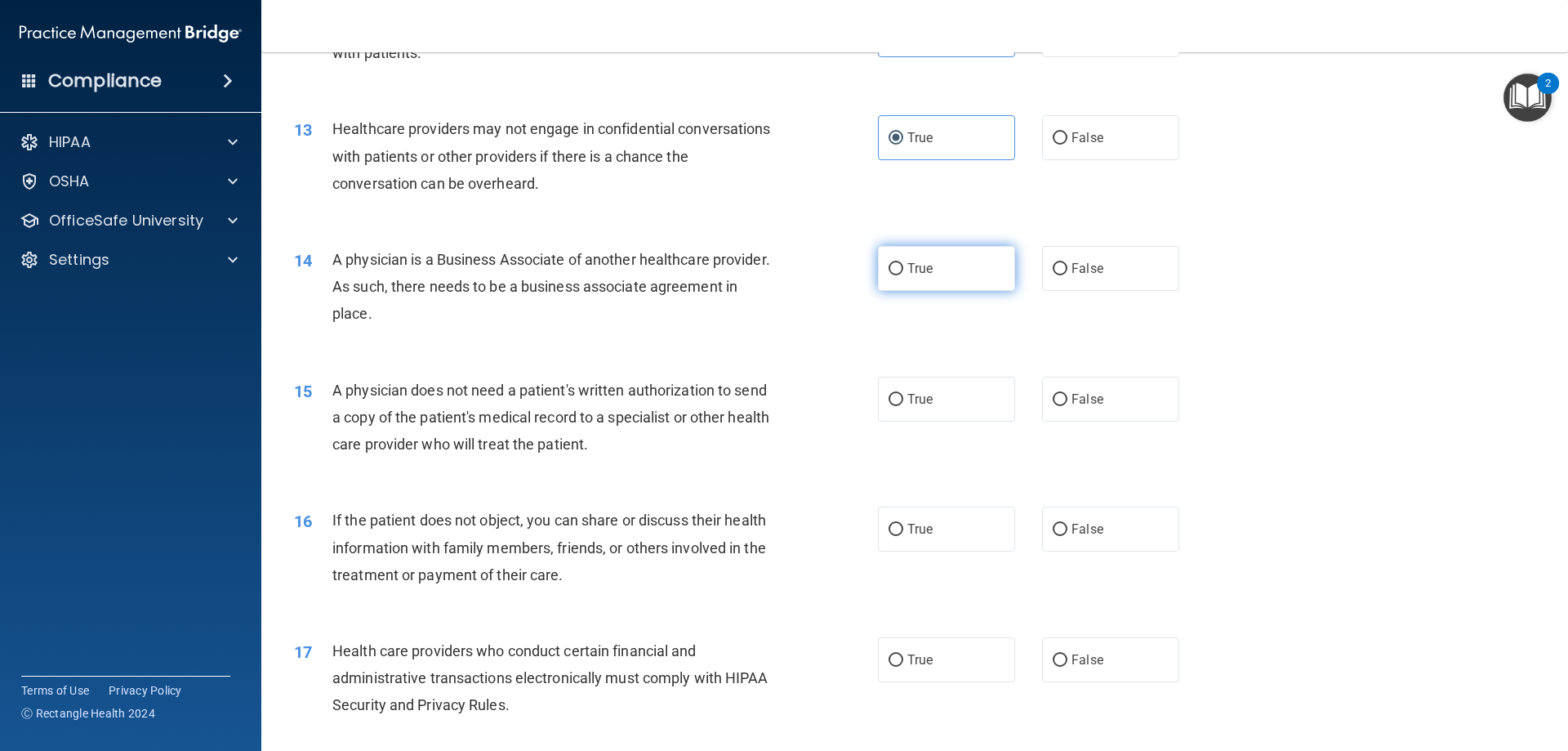
click at [919, 277] on label "True" at bounding box center [946, 269] width 137 height 45
click at [904, 276] on input "True" at bounding box center [896, 269] width 15 height 12
radio input "true"
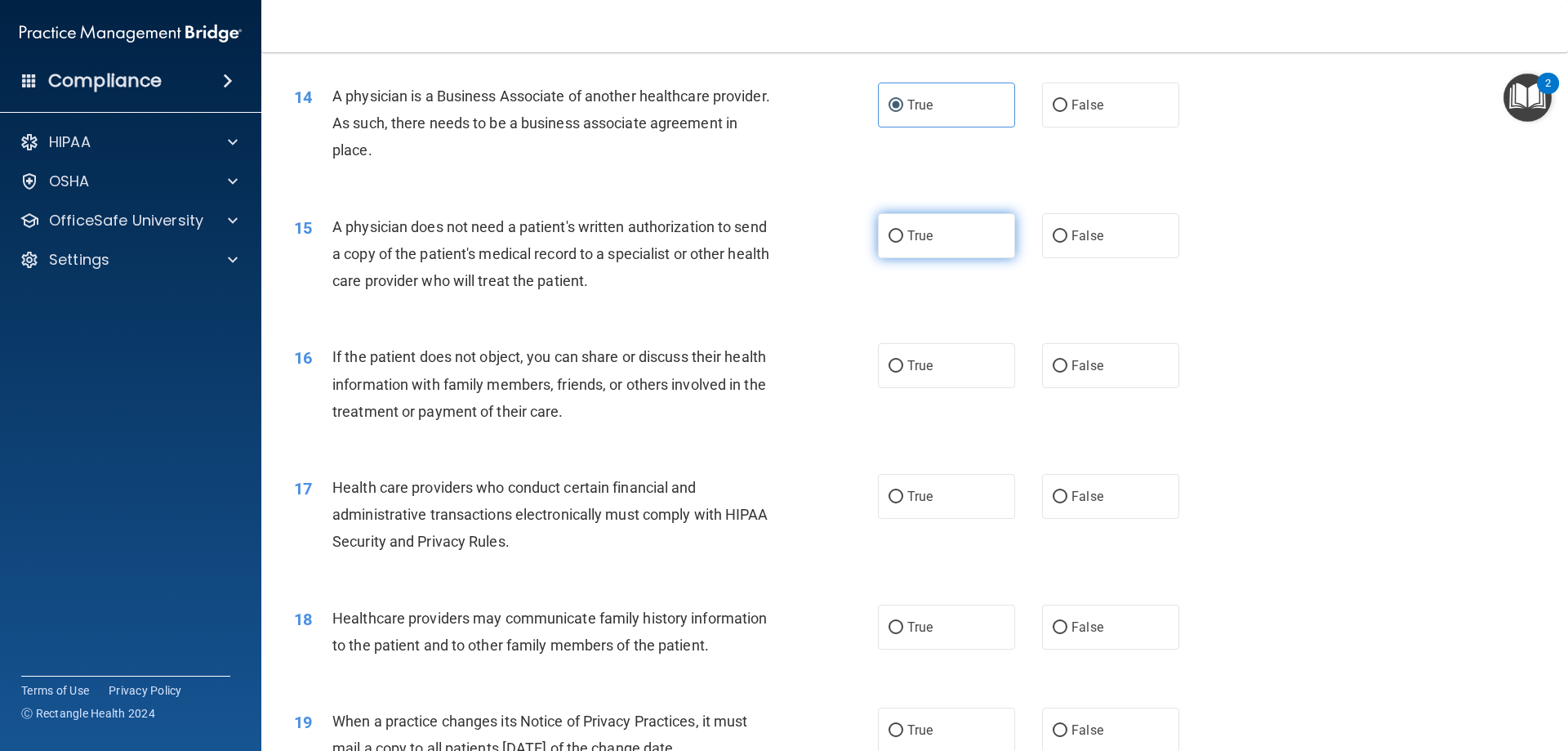
click at [975, 232] on label "True" at bounding box center [946, 236] width 137 height 45
click at [904, 232] on input "True" at bounding box center [896, 237] width 15 height 12
radio input "true"
click at [949, 358] on label "True" at bounding box center [946, 366] width 137 height 45
click at [904, 360] on input "True" at bounding box center [896, 366] width 15 height 12
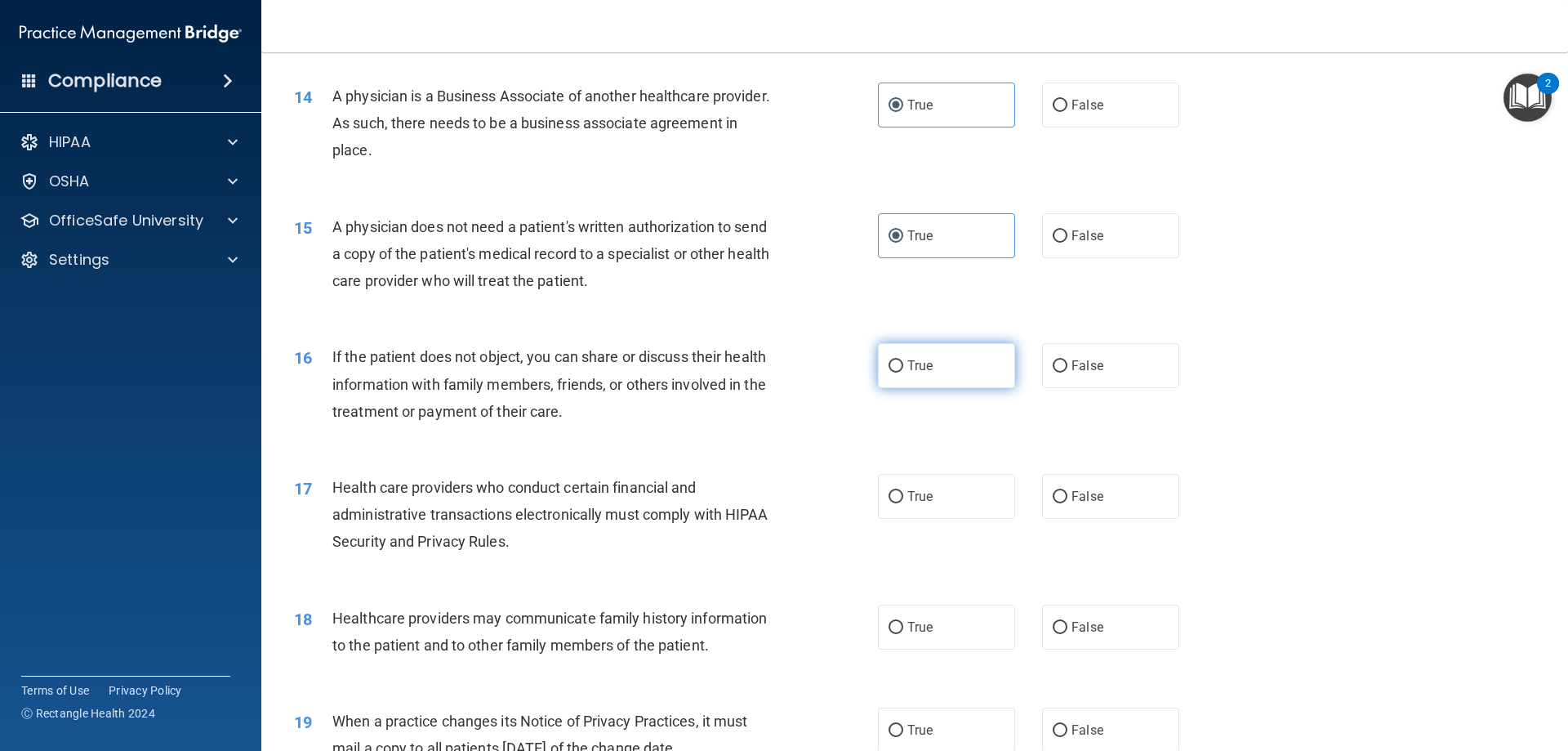
radio input "true"
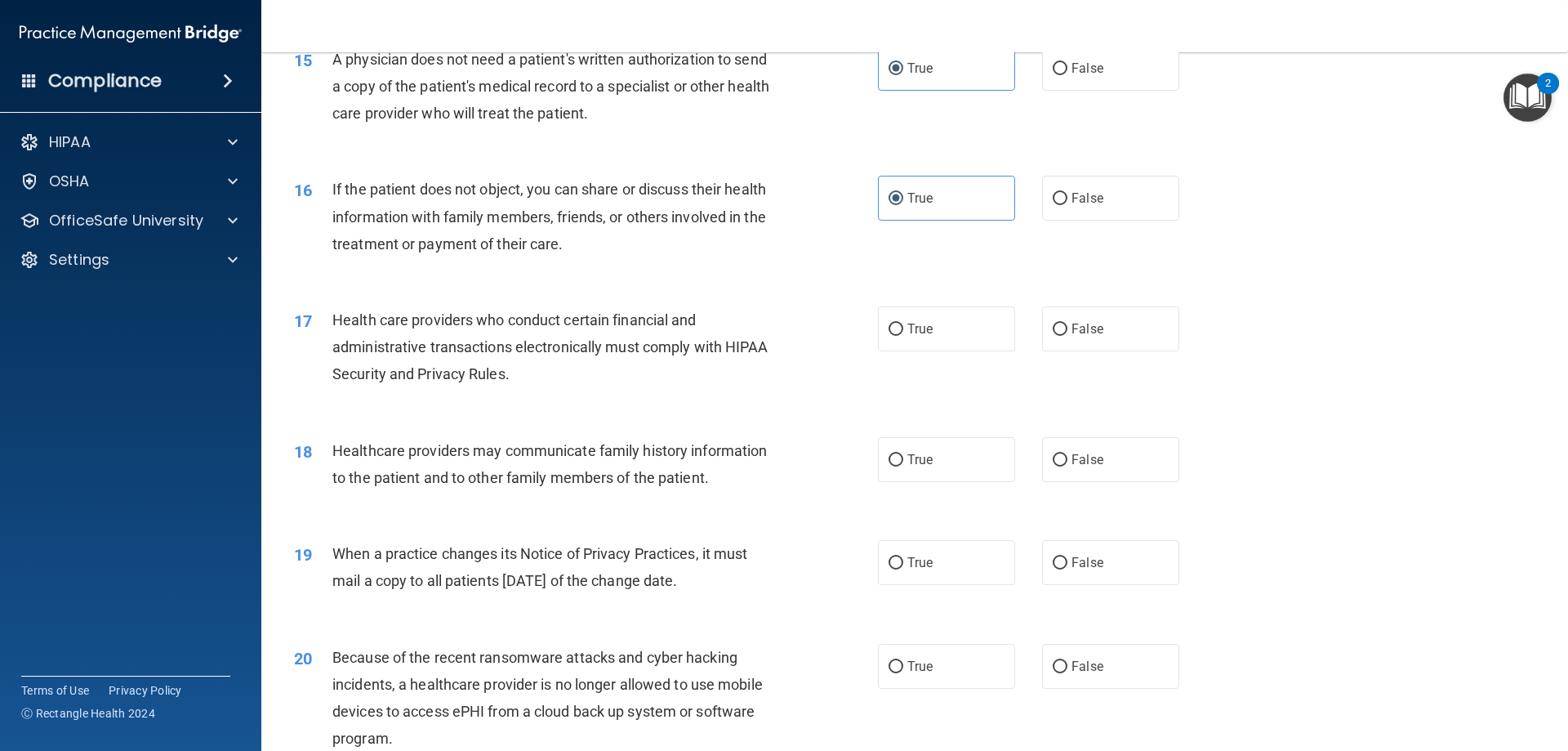
scroll to position [1879, 0]
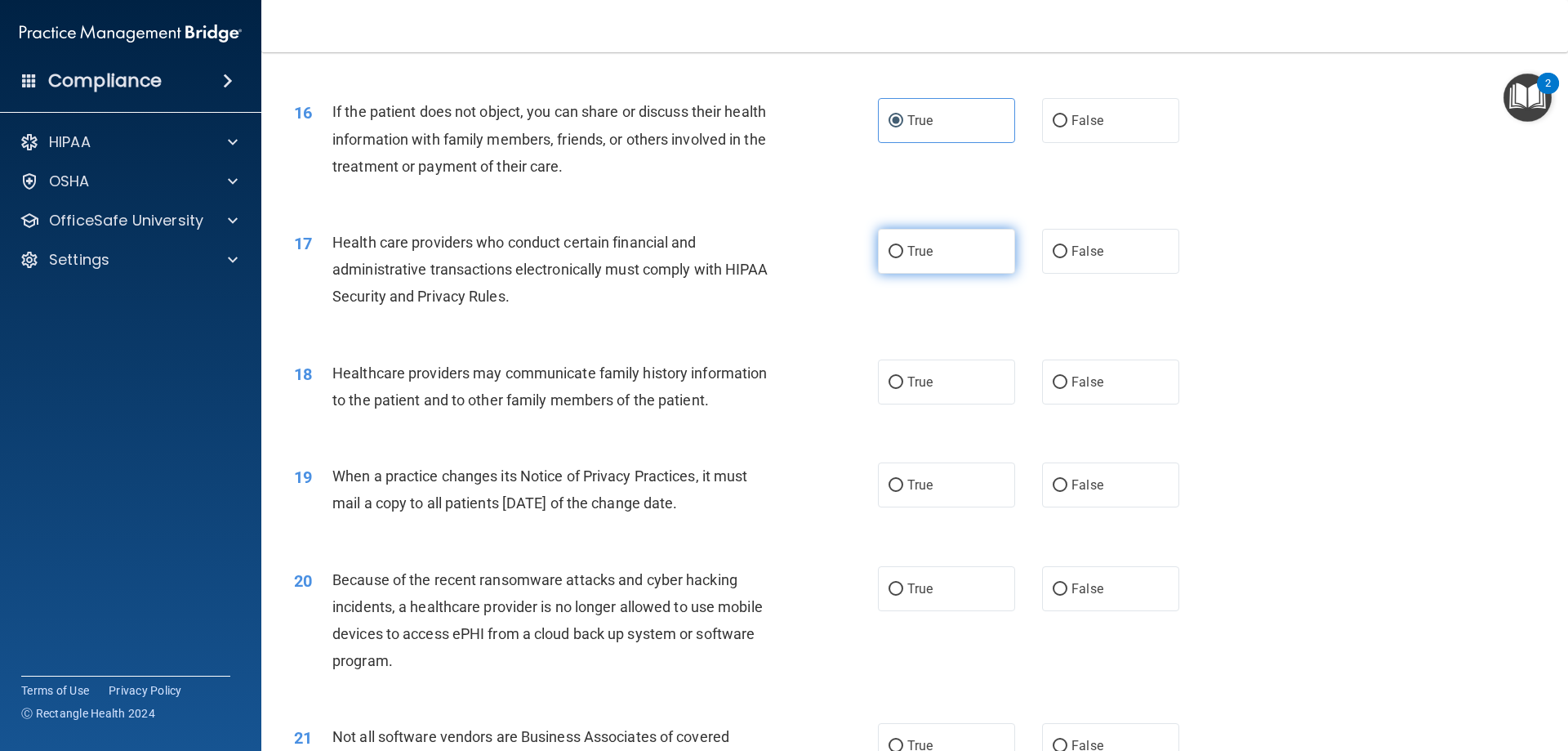
click at [885, 262] on label "True" at bounding box center [946, 251] width 137 height 45
click at [889, 258] on input "True" at bounding box center [896, 252] width 15 height 12
radio input "true"
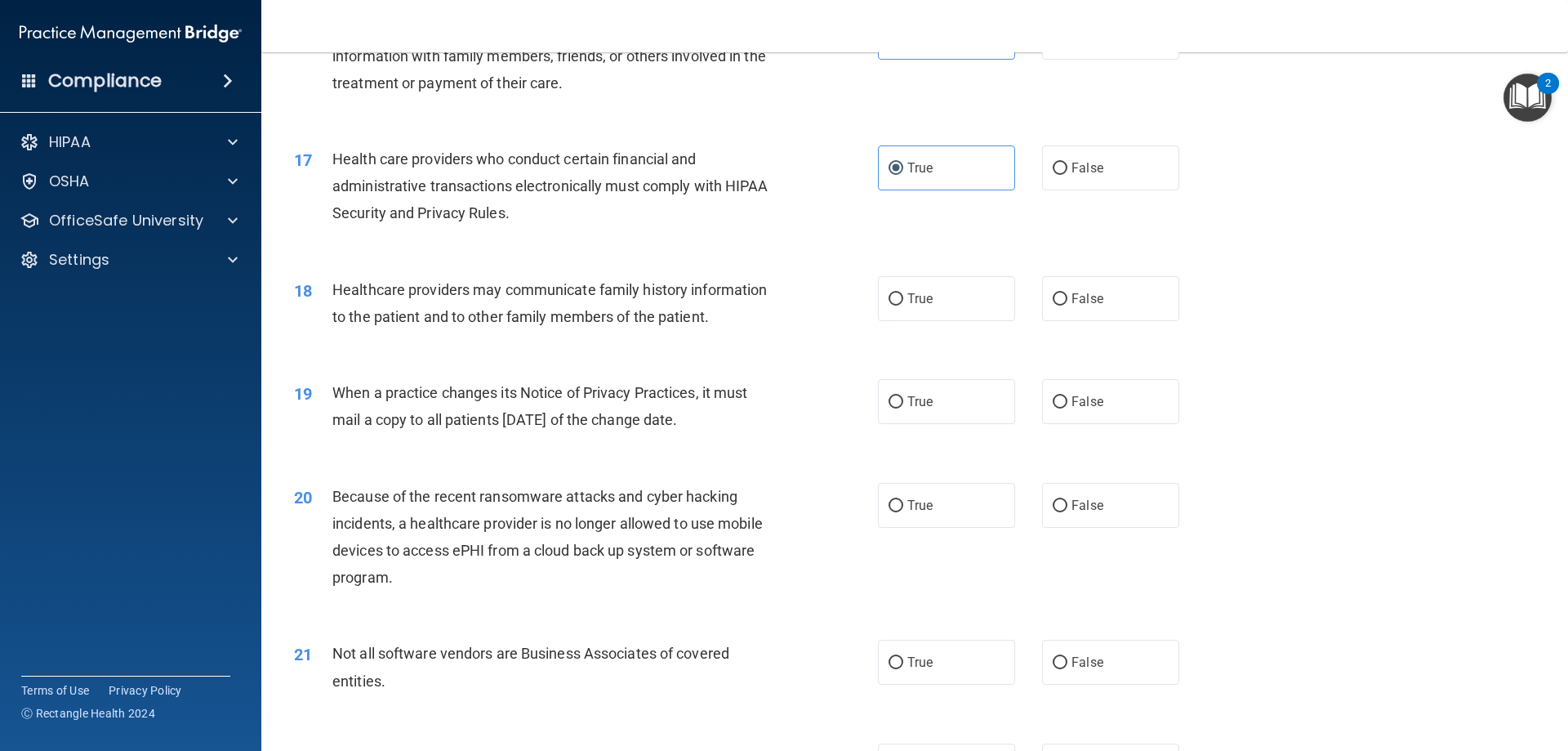
scroll to position [2042, 0]
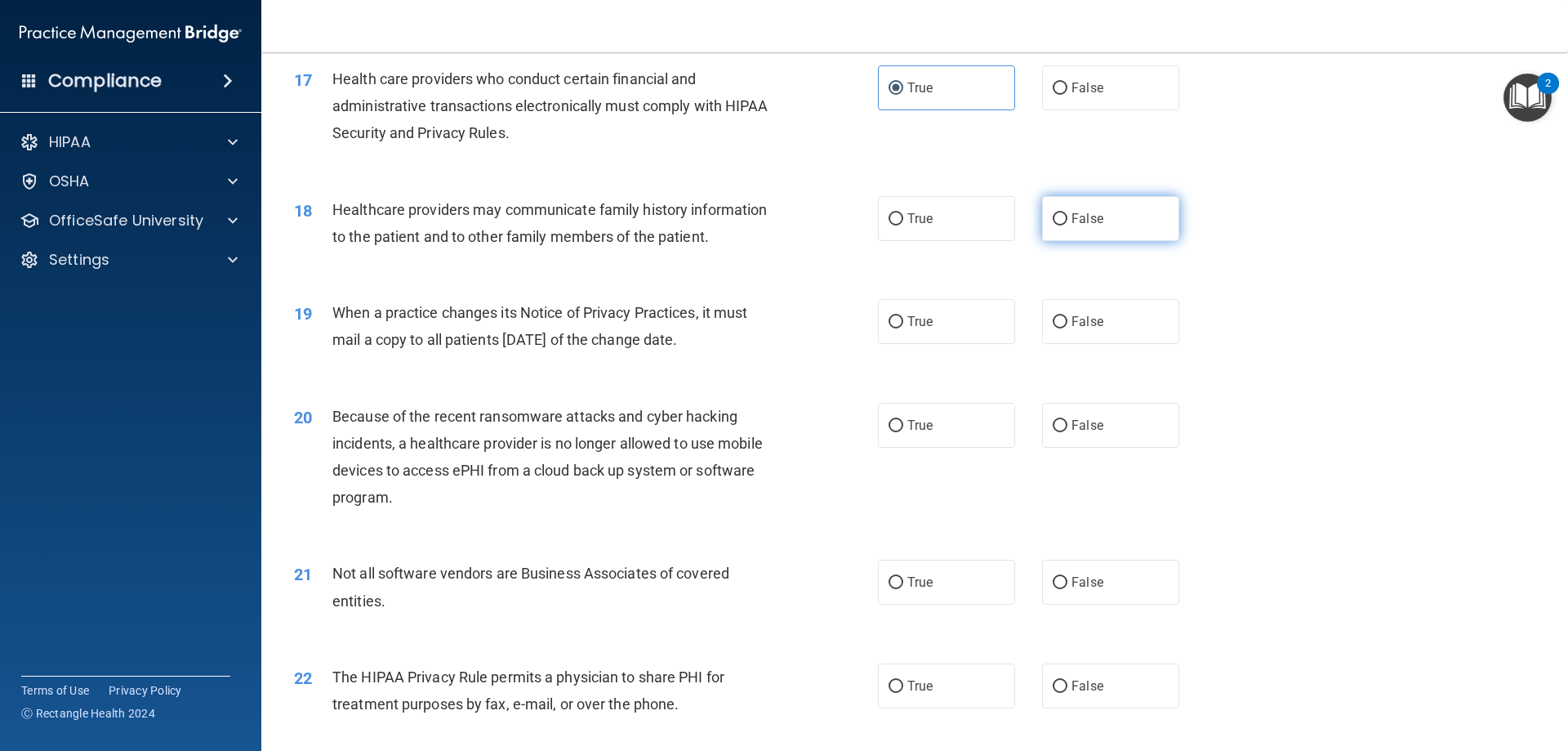
click at [1082, 228] on label "False" at bounding box center [1110, 219] width 137 height 45
click at [1068, 226] on input "False" at bounding box center [1060, 220] width 15 height 12
radio input "true"
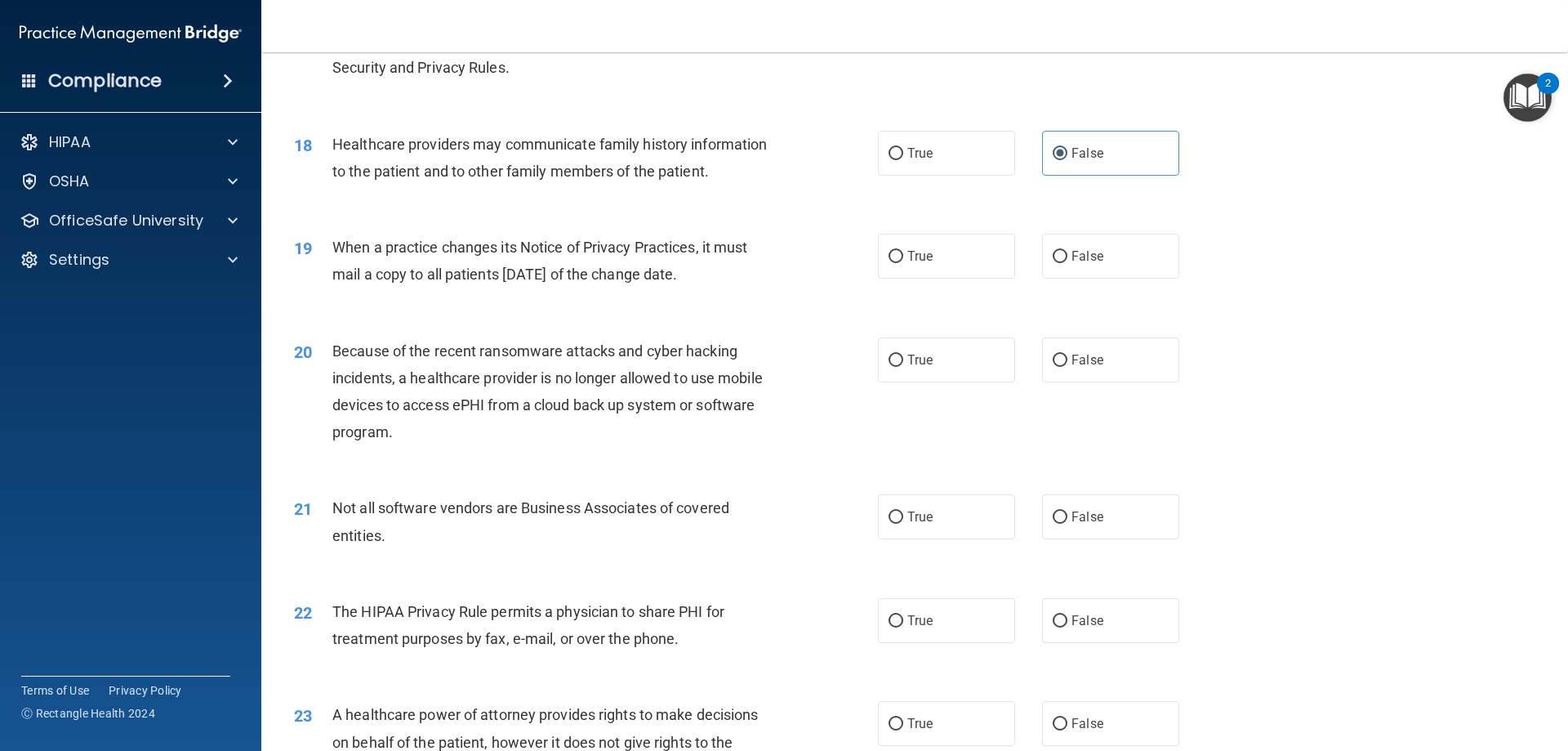
scroll to position [2205, 0]
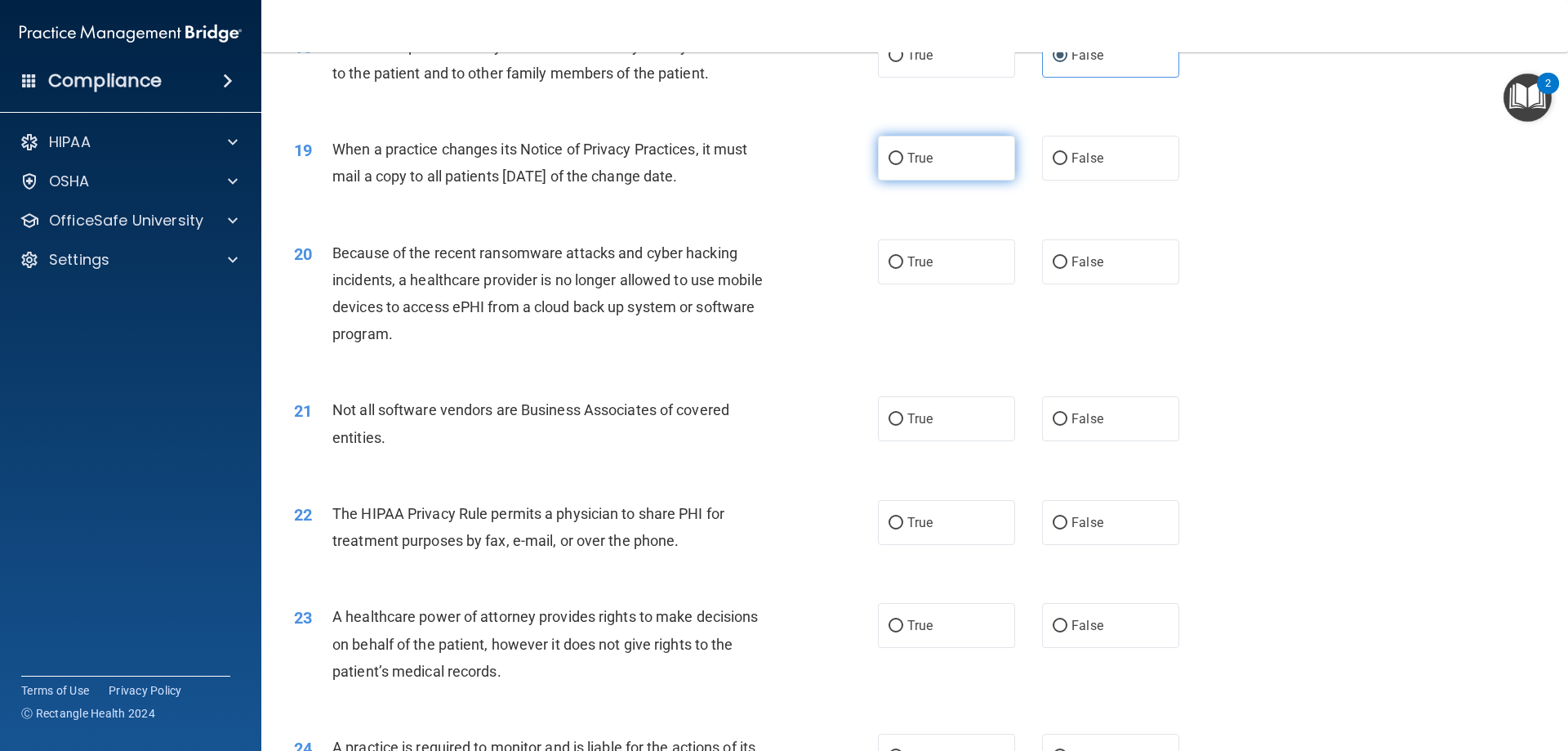
click at [973, 162] on label "True" at bounding box center [946, 158] width 137 height 45
click at [904, 162] on input "True" at bounding box center [896, 159] width 15 height 12
radio input "true"
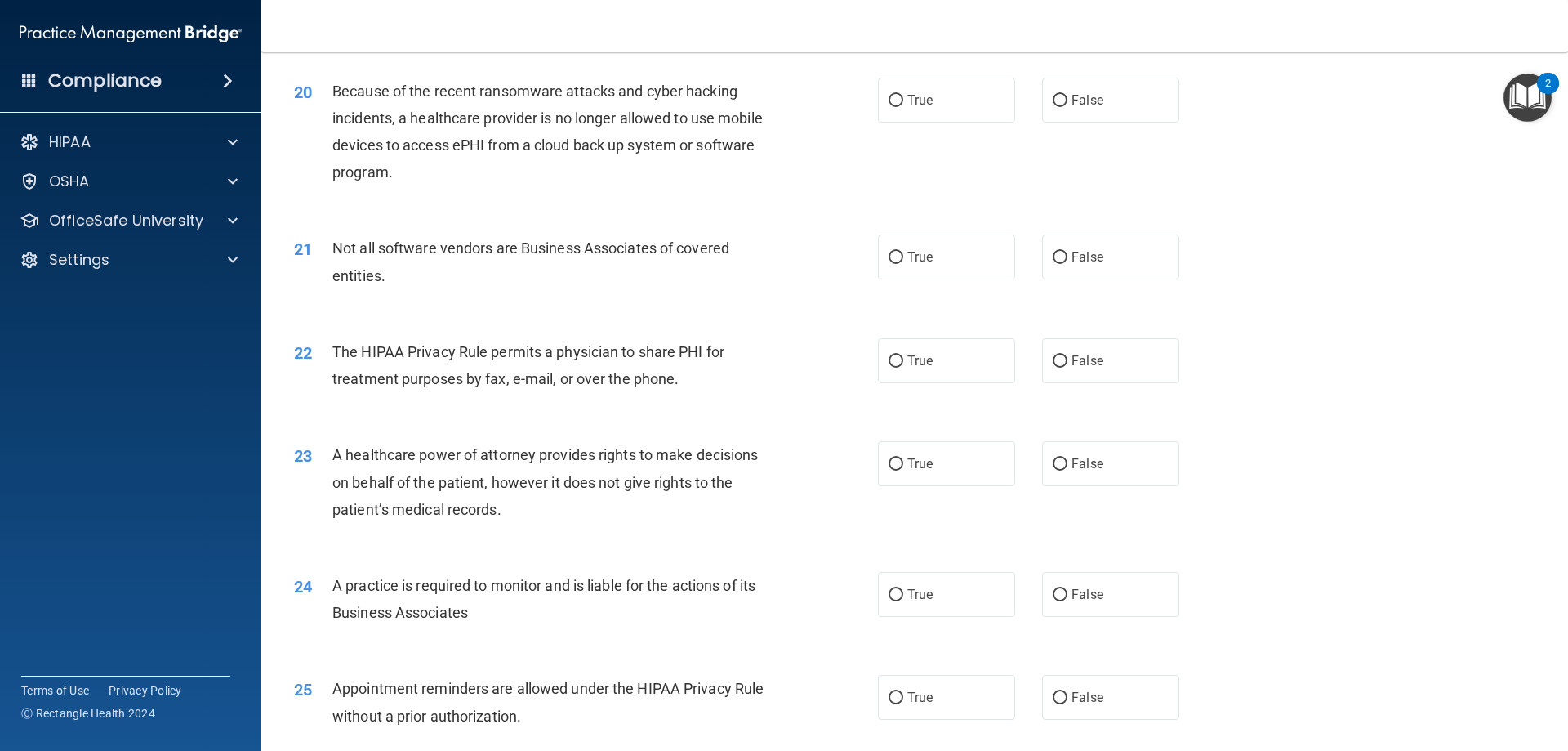
scroll to position [2370, 0]
click at [936, 99] on label "True" at bounding box center [946, 99] width 137 height 45
click at [904, 99] on input "True" at bounding box center [896, 99] width 15 height 12
radio input "true"
click at [949, 264] on label "True" at bounding box center [946, 255] width 137 height 45
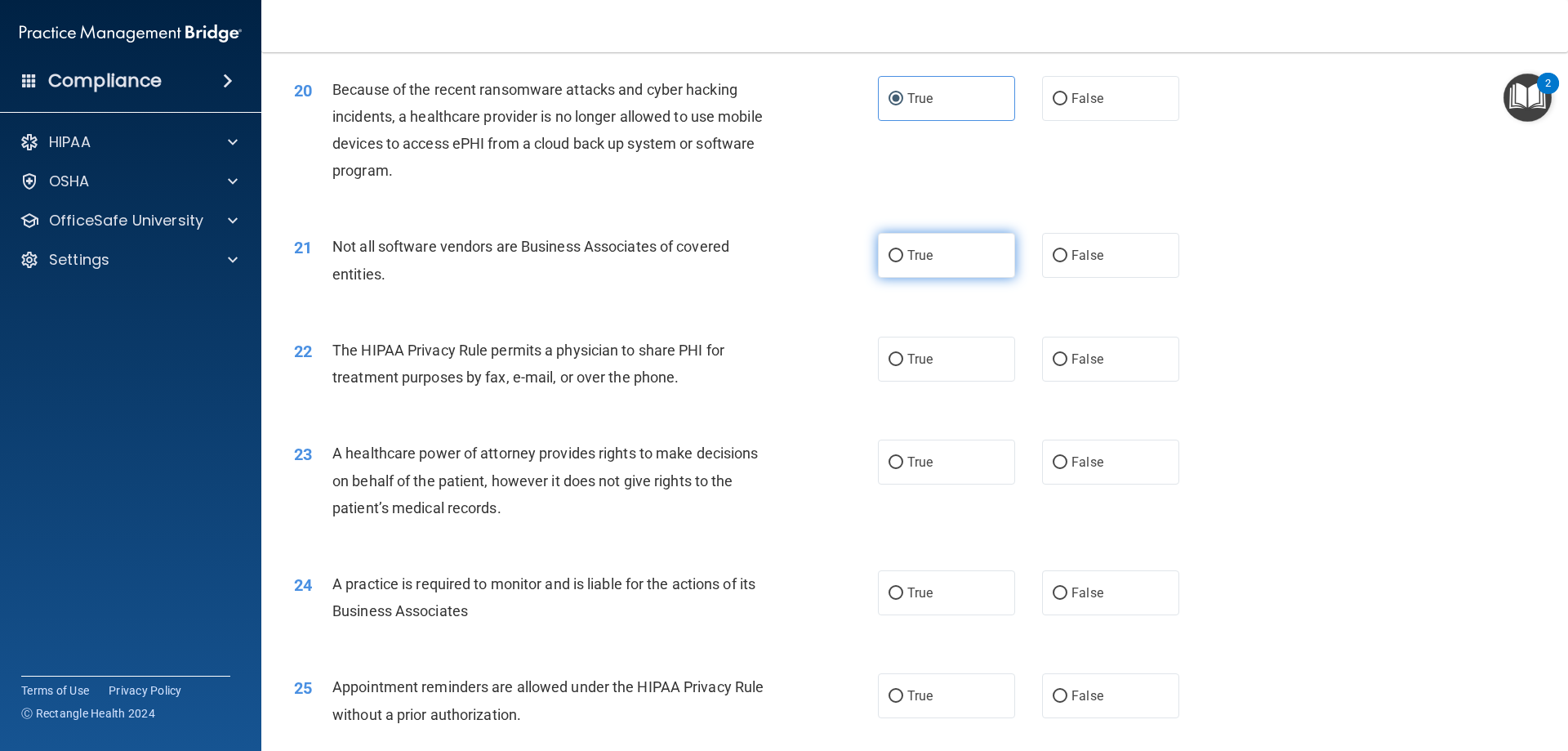
click at [904, 262] on input "True" at bounding box center [896, 256] width 15 height 12
radio input "true"
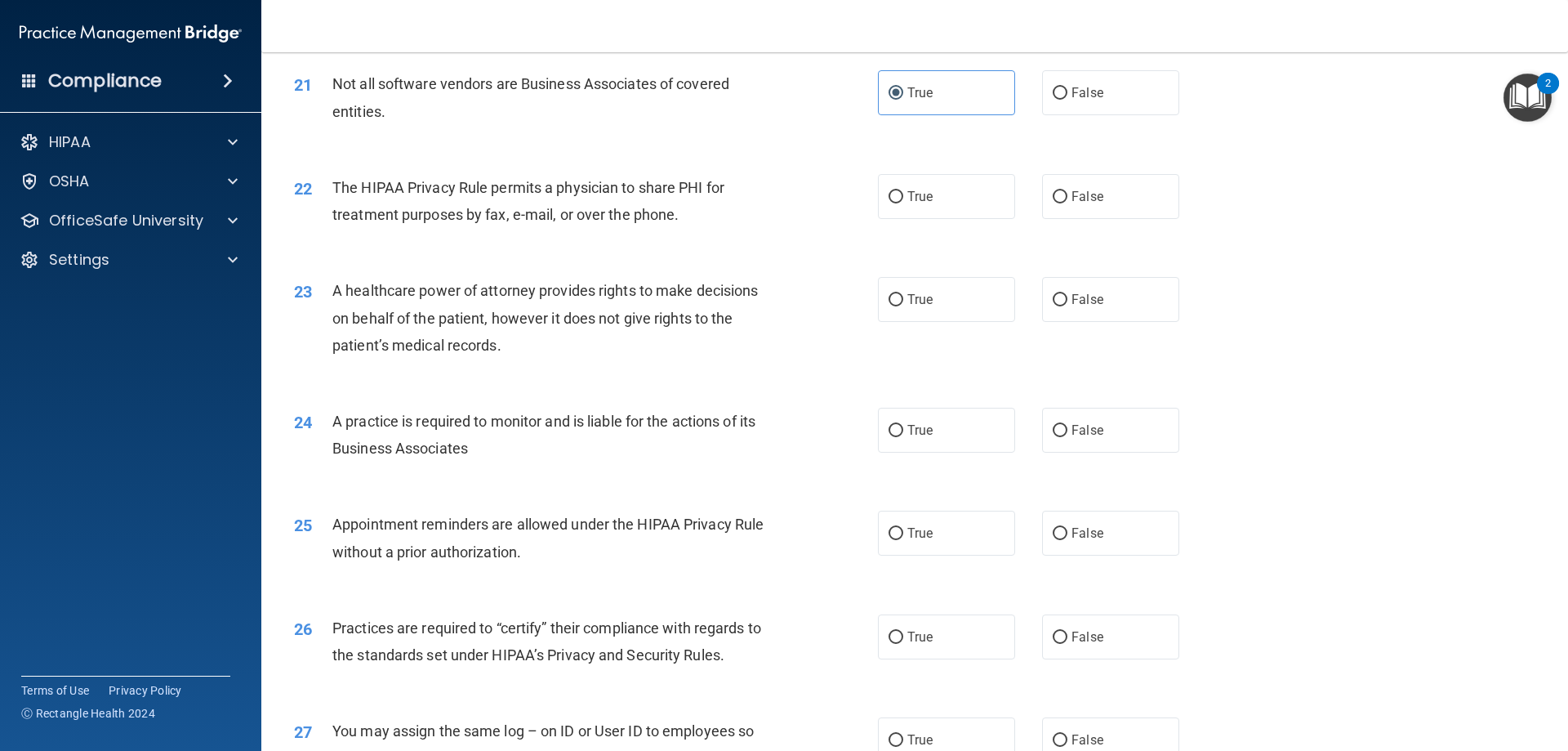
scroll to position [2533, 0]
click at [943, 204] on label "True" at bounding box center [946, 195] width 137 height 45
click at [904, 202] on input "True" at bounding box center [896, 196] width 15 height 12
radio input "true"
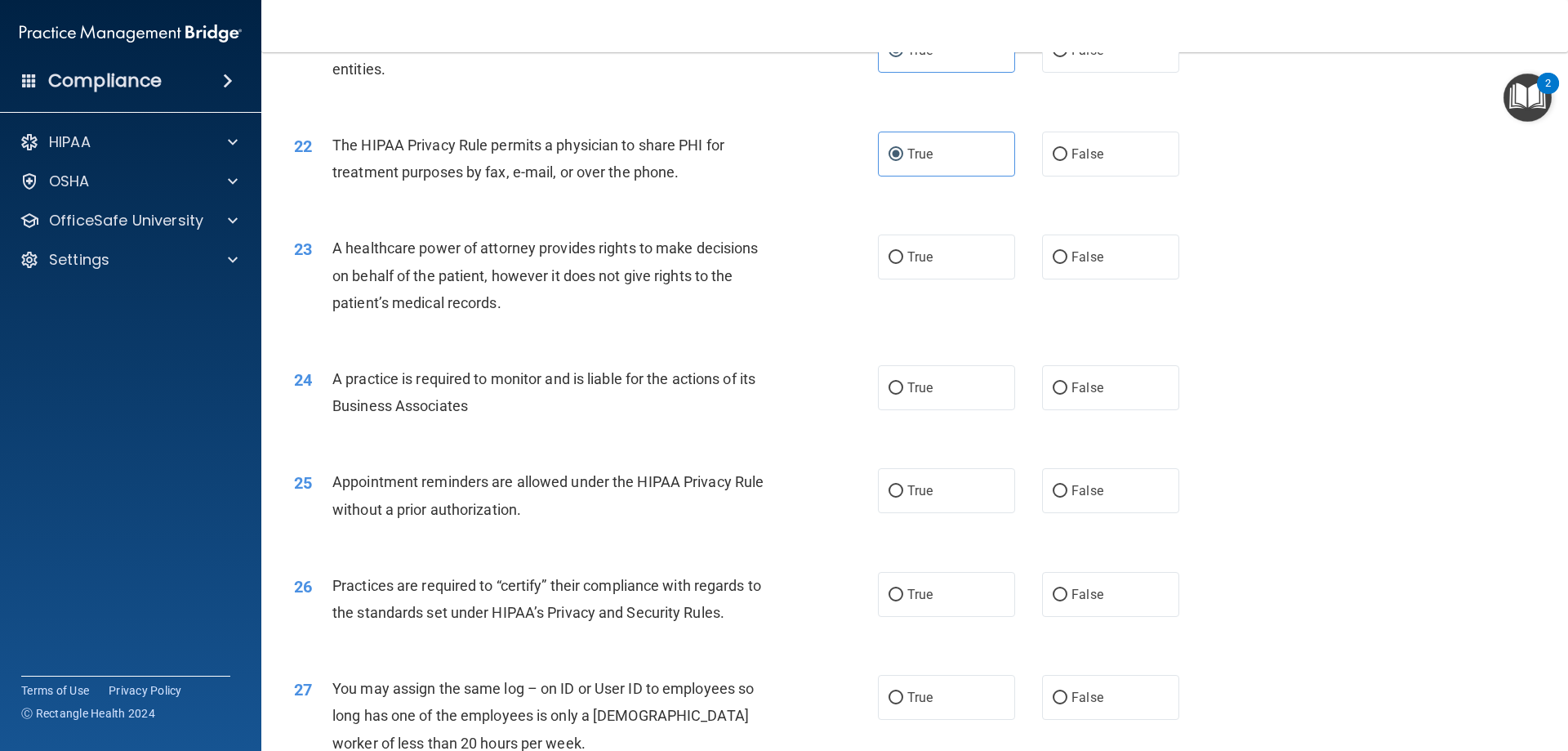
scroll to position [2614, 0]
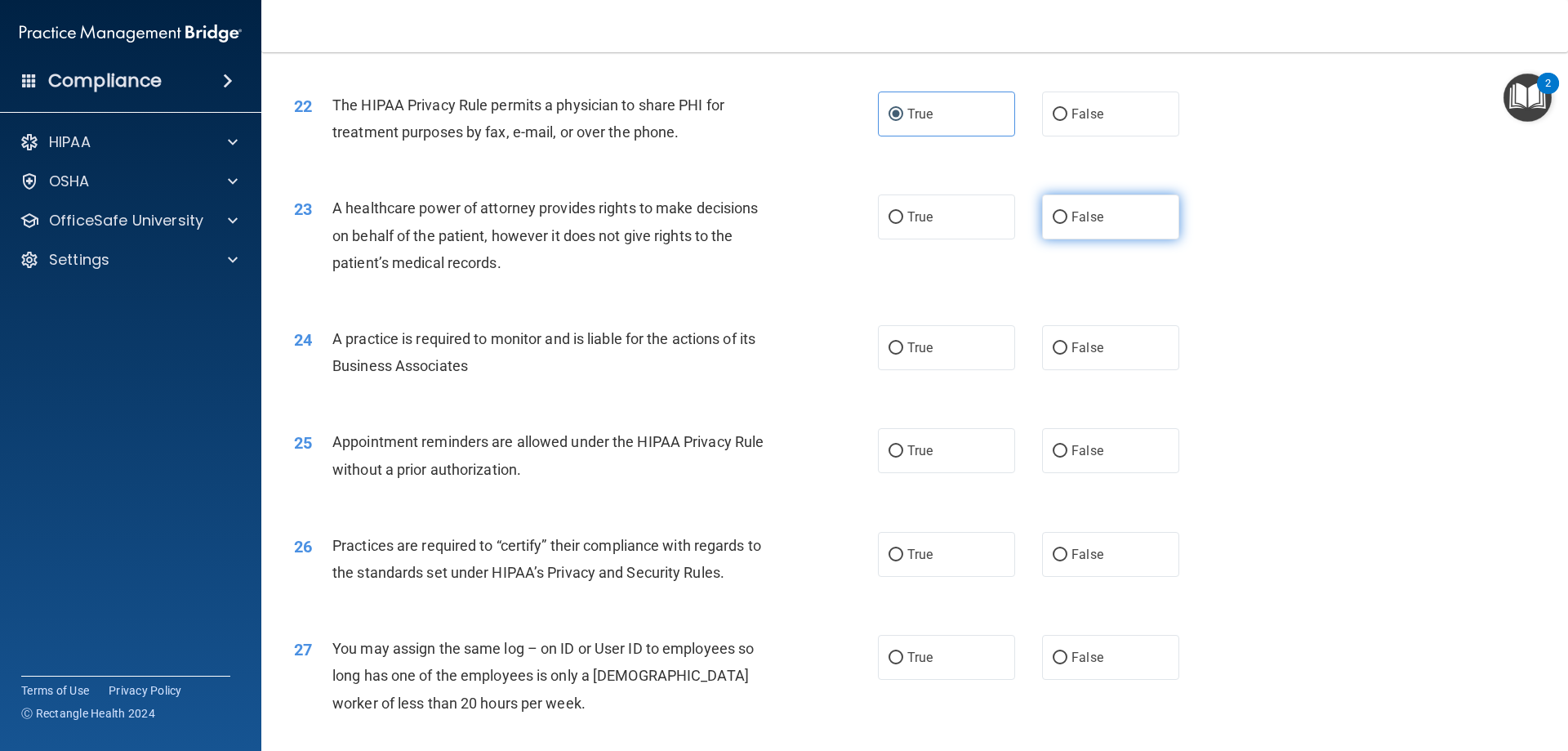
click at [1091, 225] on label "False" at bounding box center [1110, 217] width 137 height 45
click at [1068, 224] on input "False" at bounding box center [1060, 218] width 15 height 12
radio input "true"
click at [919, 334] on label "True" at bounding box center [946, 347] width 137 height 45
click at [904, 342] on input "True" at bounding box center [896, 348] width 15 height 12
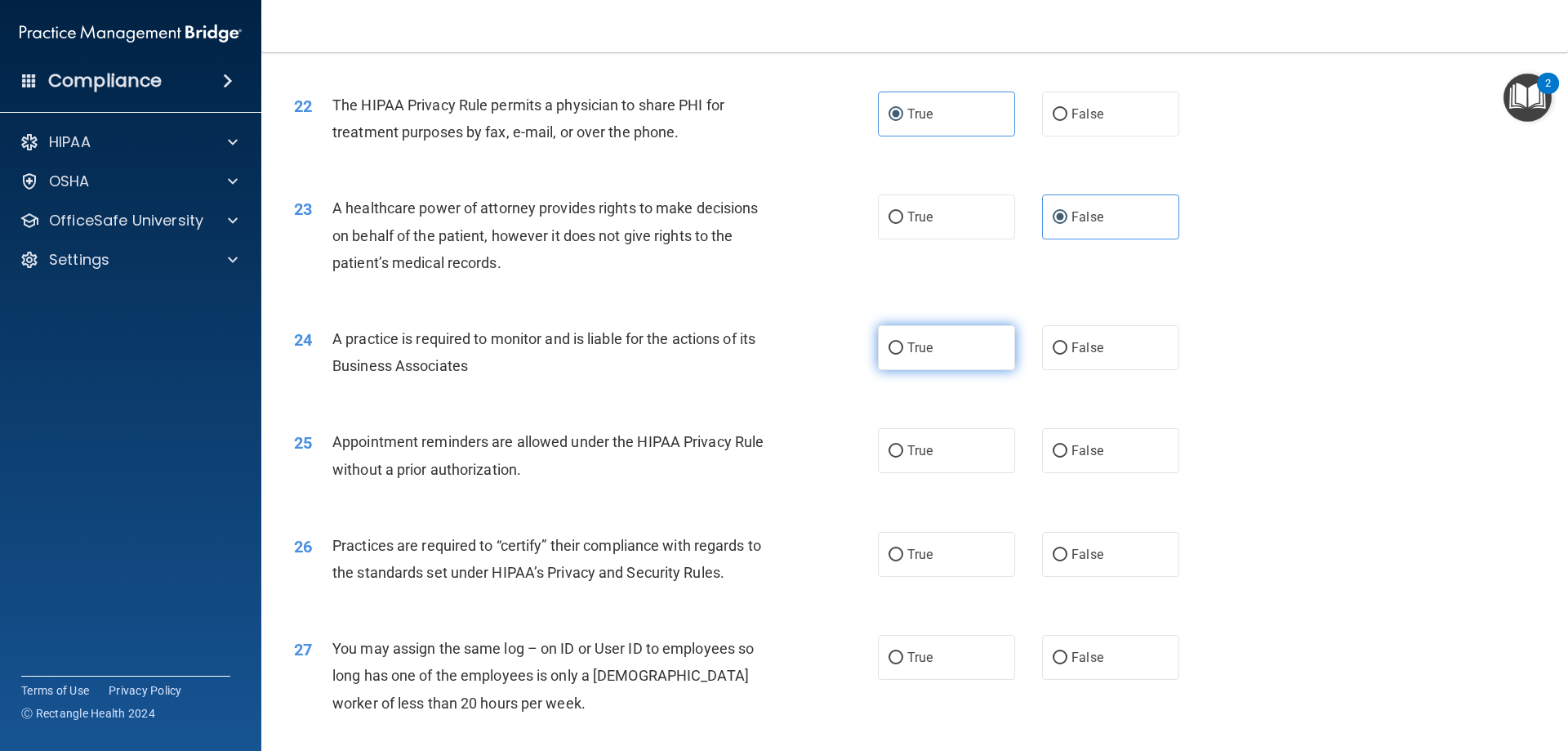
radio input "true"
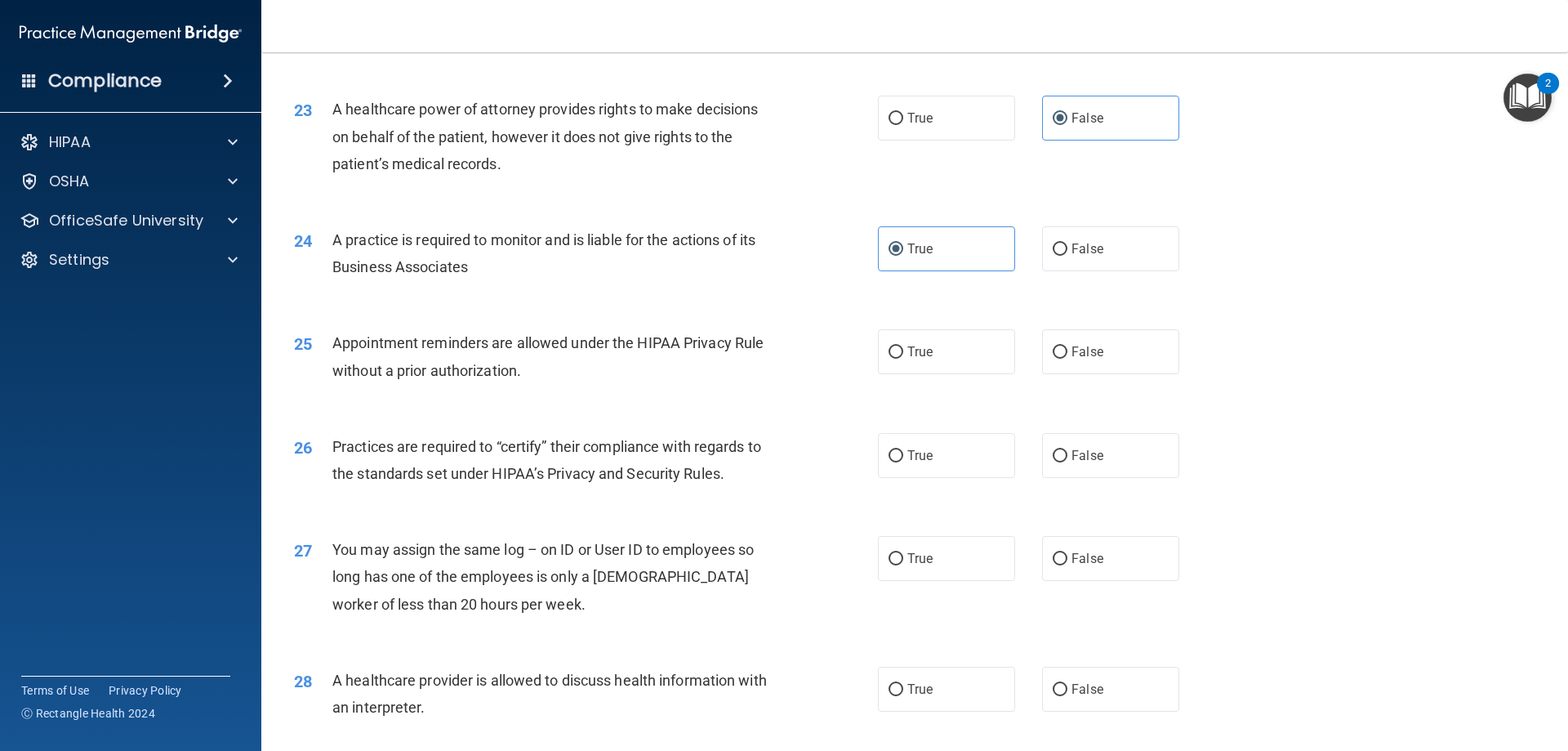
scroll to position [2860, 0]
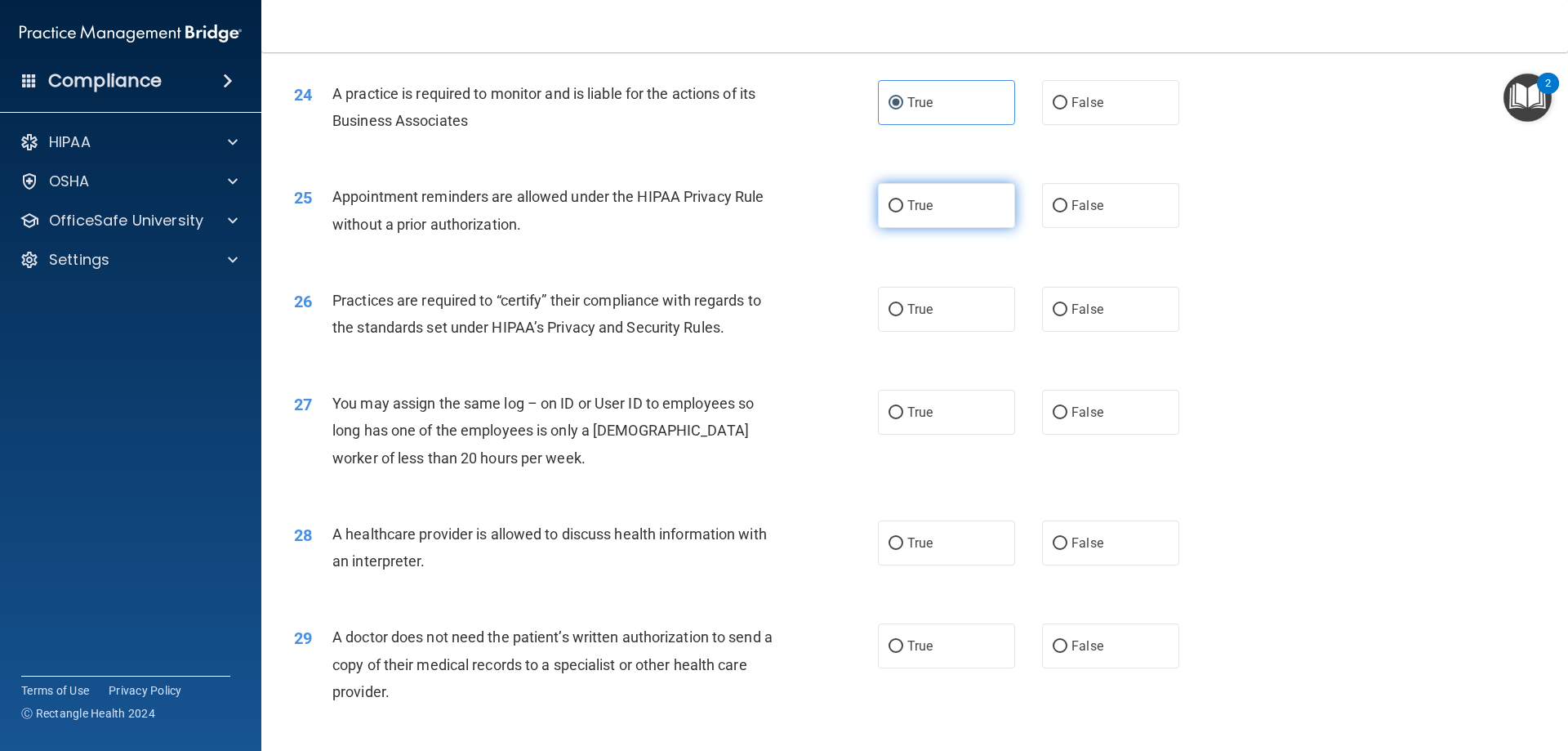
click at [933, 209] on label "True" at bounding box center [946, 206] width 137 height 45
click at [904, 209] on input "True" at bounding box center [896, 207] width 15 height 12
radio input "true"
click at [926, 302] on span "True" at bounding box center [919, 309] width 25 height 16
click at [904, 304] on input "True" at bounding box center [896, 310] width 15 height 12
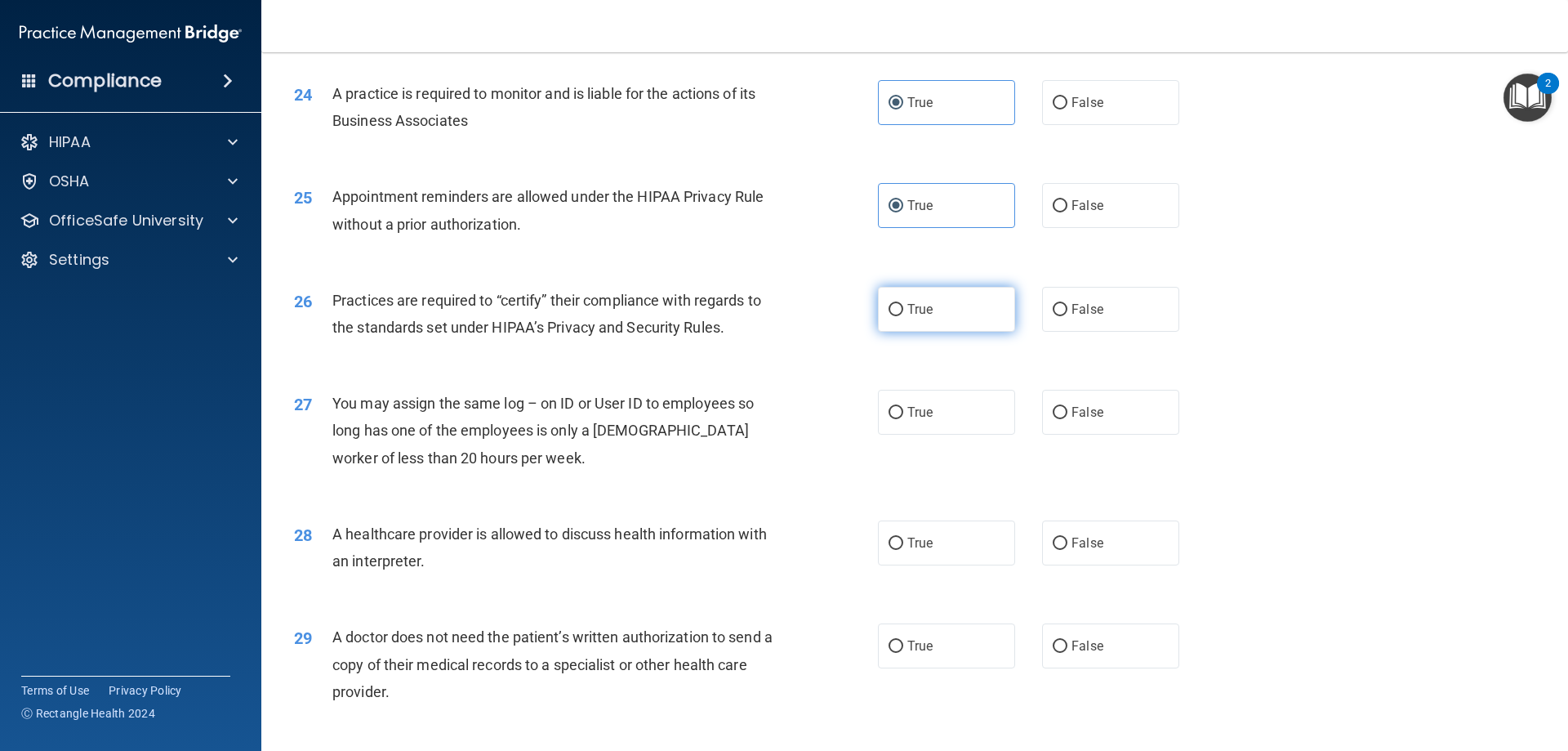
radio input "true"
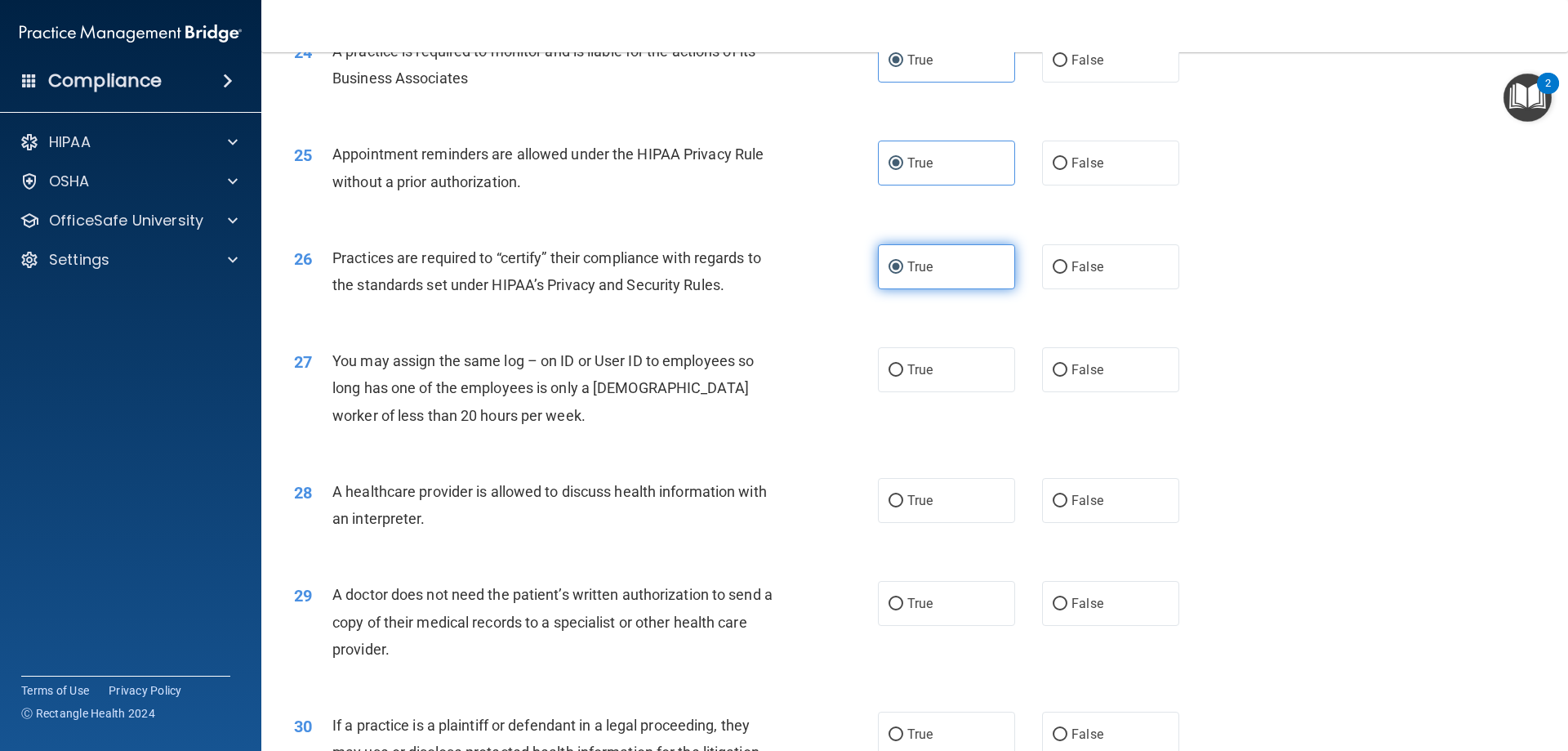
scroll to position [3023, 0]
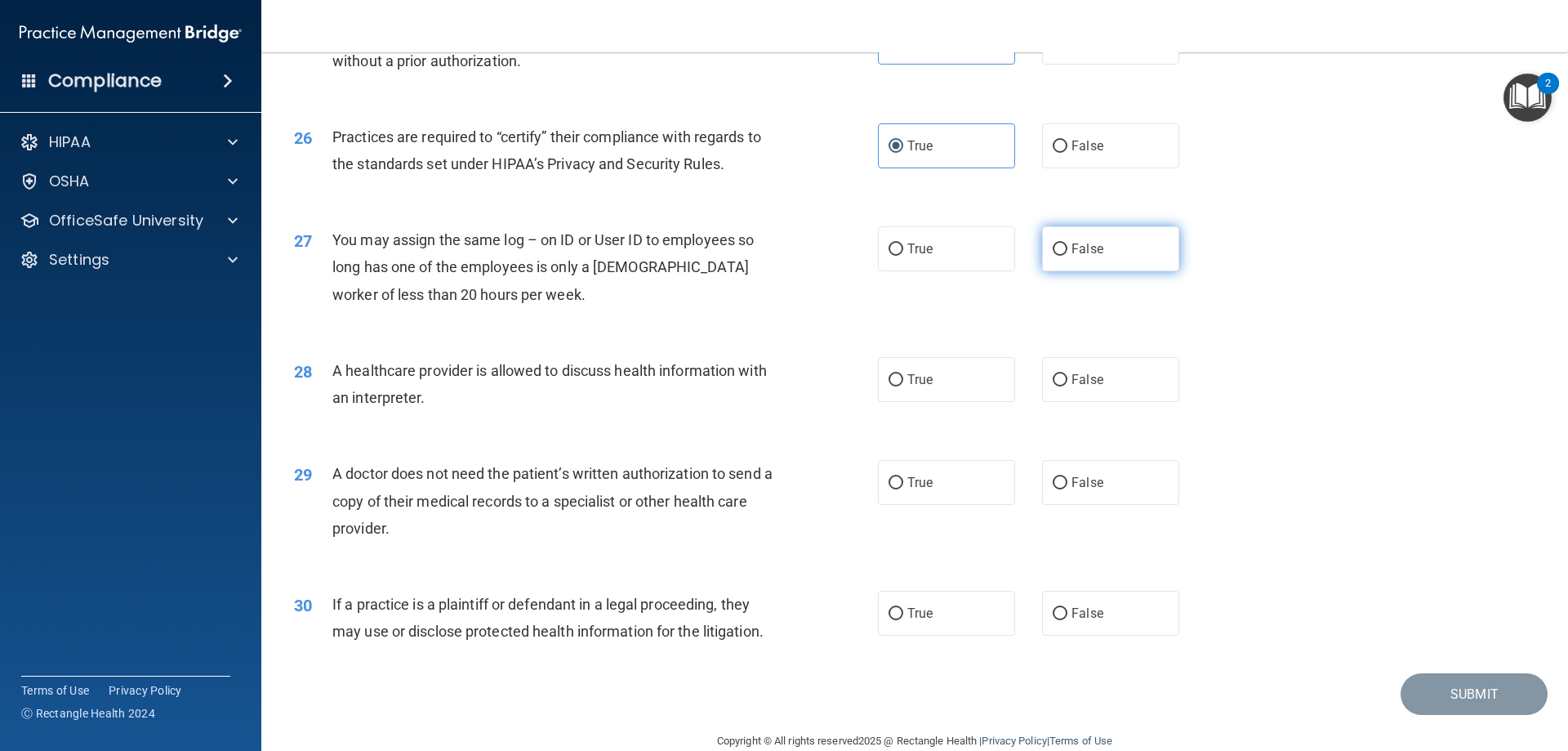
click at [1103, 246] on label "False" at bounding box center [1110, 249] width 137 height 45
click at [1068, 246] on input "False" at bounding box center [1060, 250] width 15 height 12
radio input "true"
click at [949, 380] on label "True" at bounding box center [946, 379] width 137 height 45
click at [904, 380] on input "True" at bounding box center [896, 380] width 15 height 12
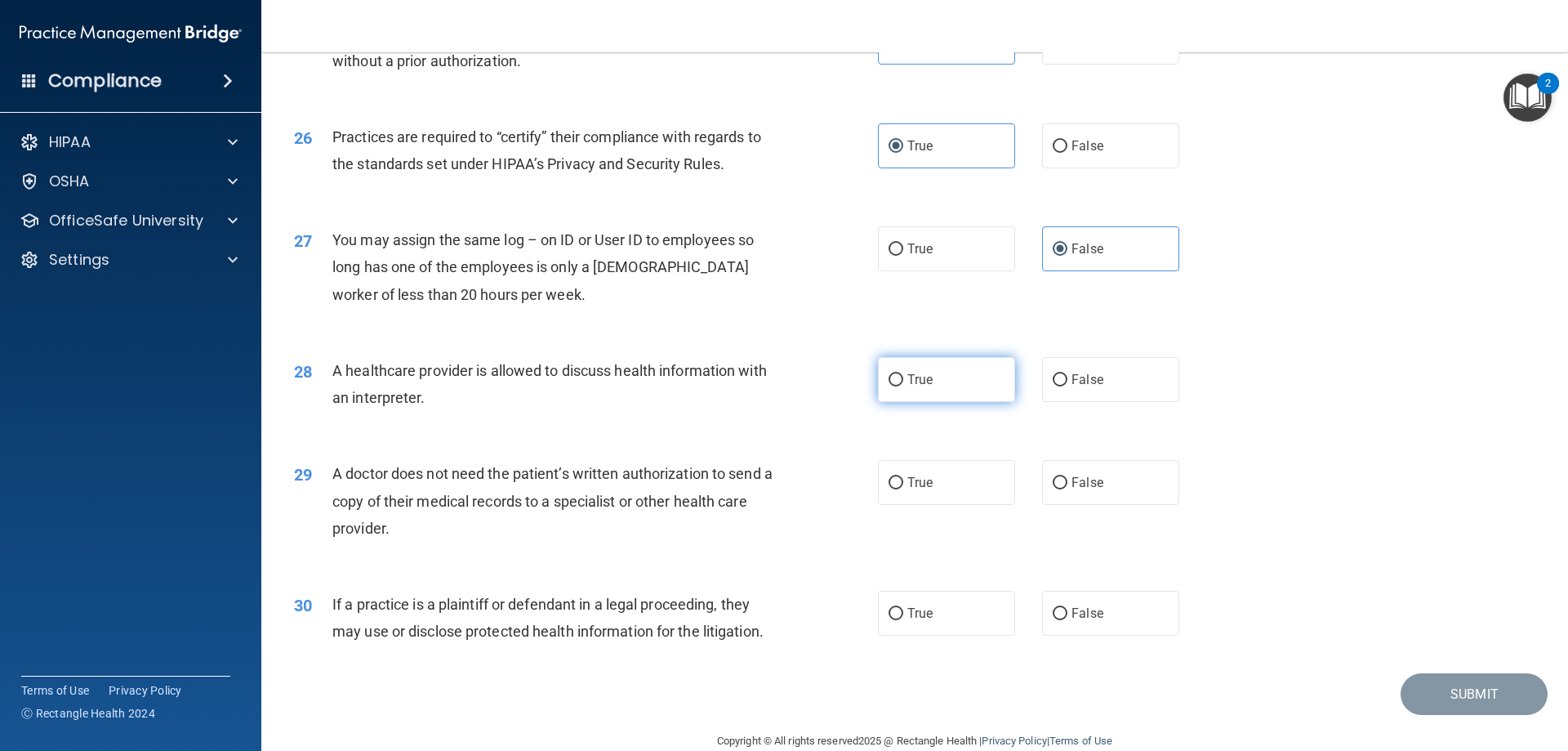
radio input "true"
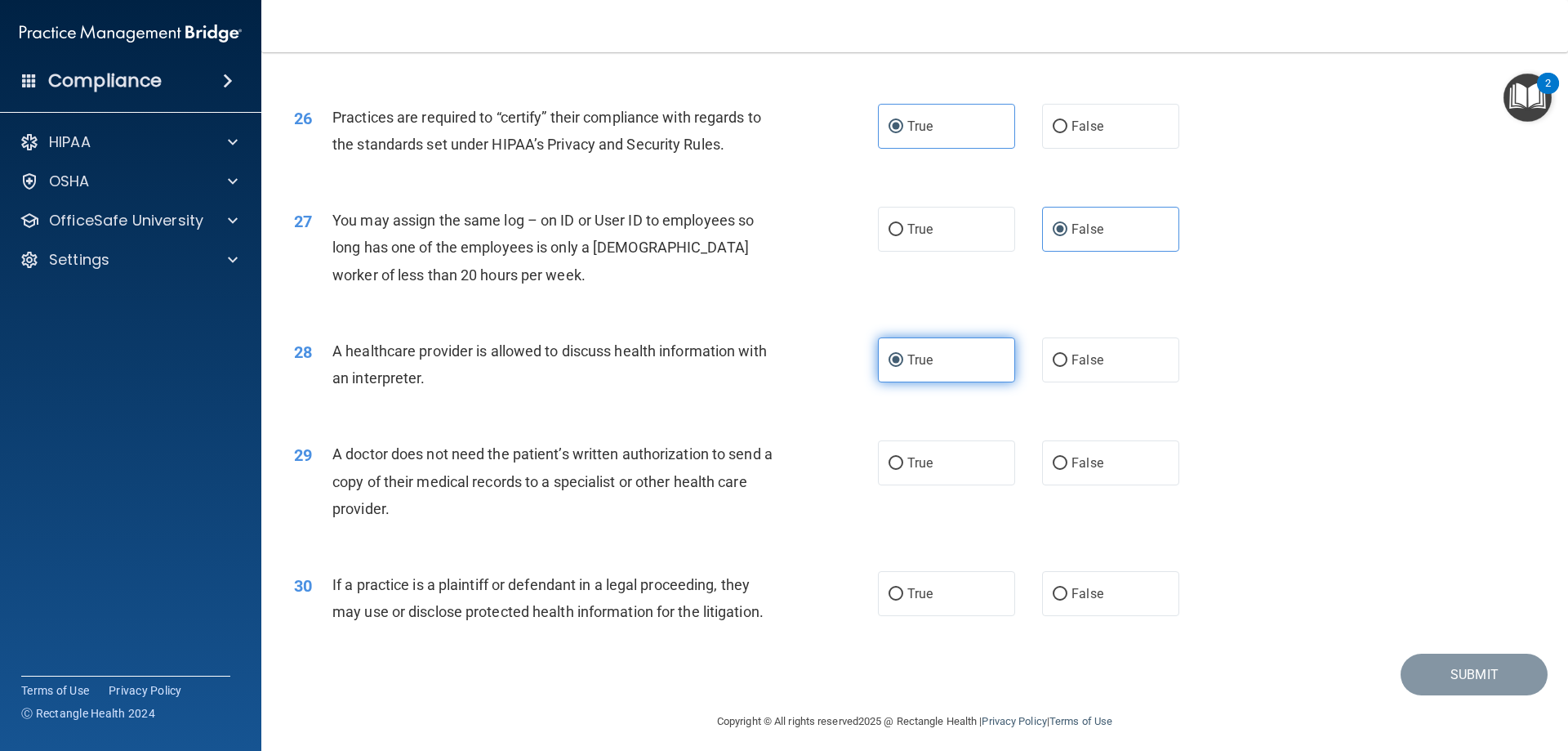
scroll to position [3052, 0]
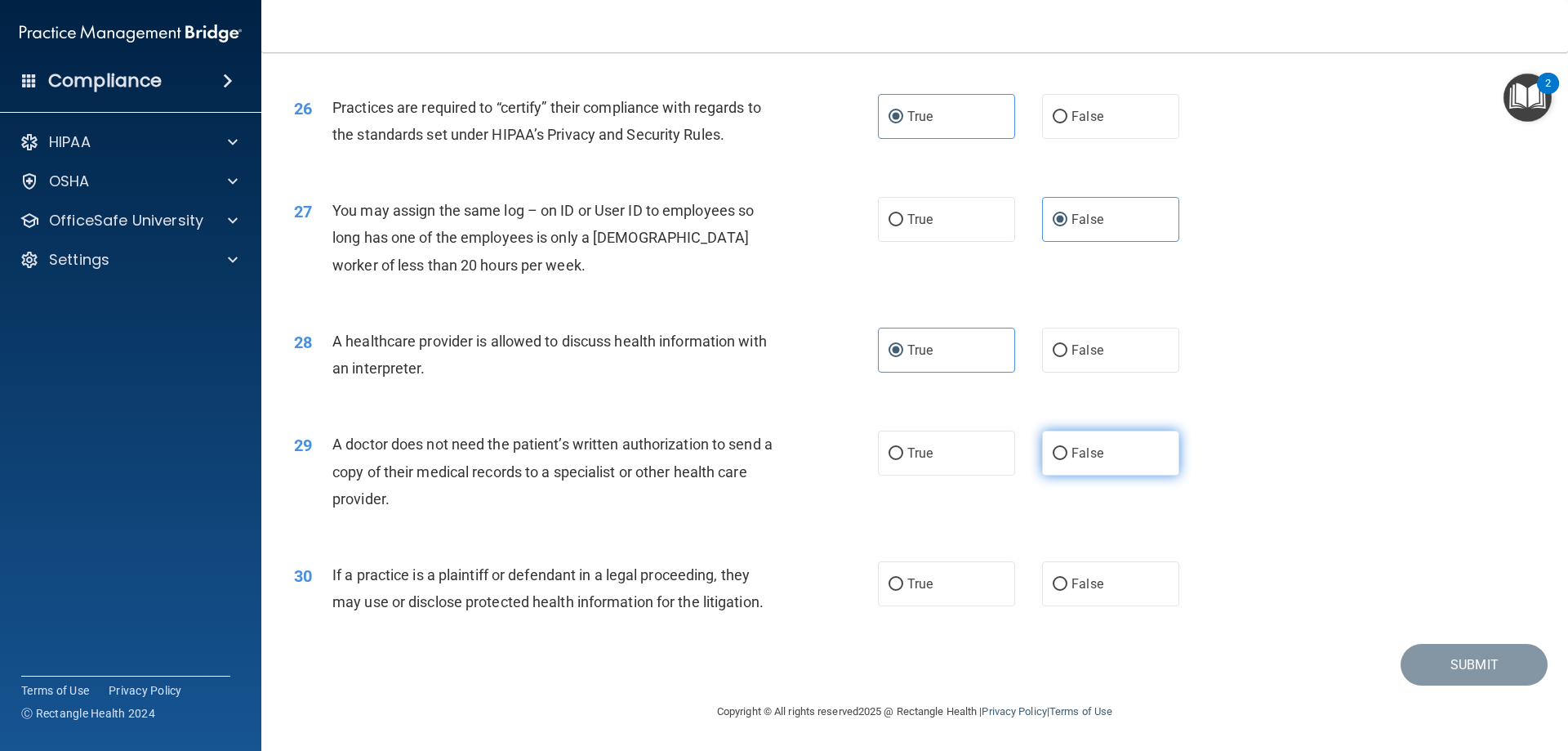
click at [1098, 454] on label "False" at bounding box center [1110, 453] width 137 height 45
click at [1068, 454] on input "False" at bounding box center [1060, 454] width 15 height 12
radio input "true"
click at [943, 582] on label "True" at bounding box center [946, 583] width 137 height 45
click at [904, 582] on input "True" at bounding box center [896, 584] width 15 height 12
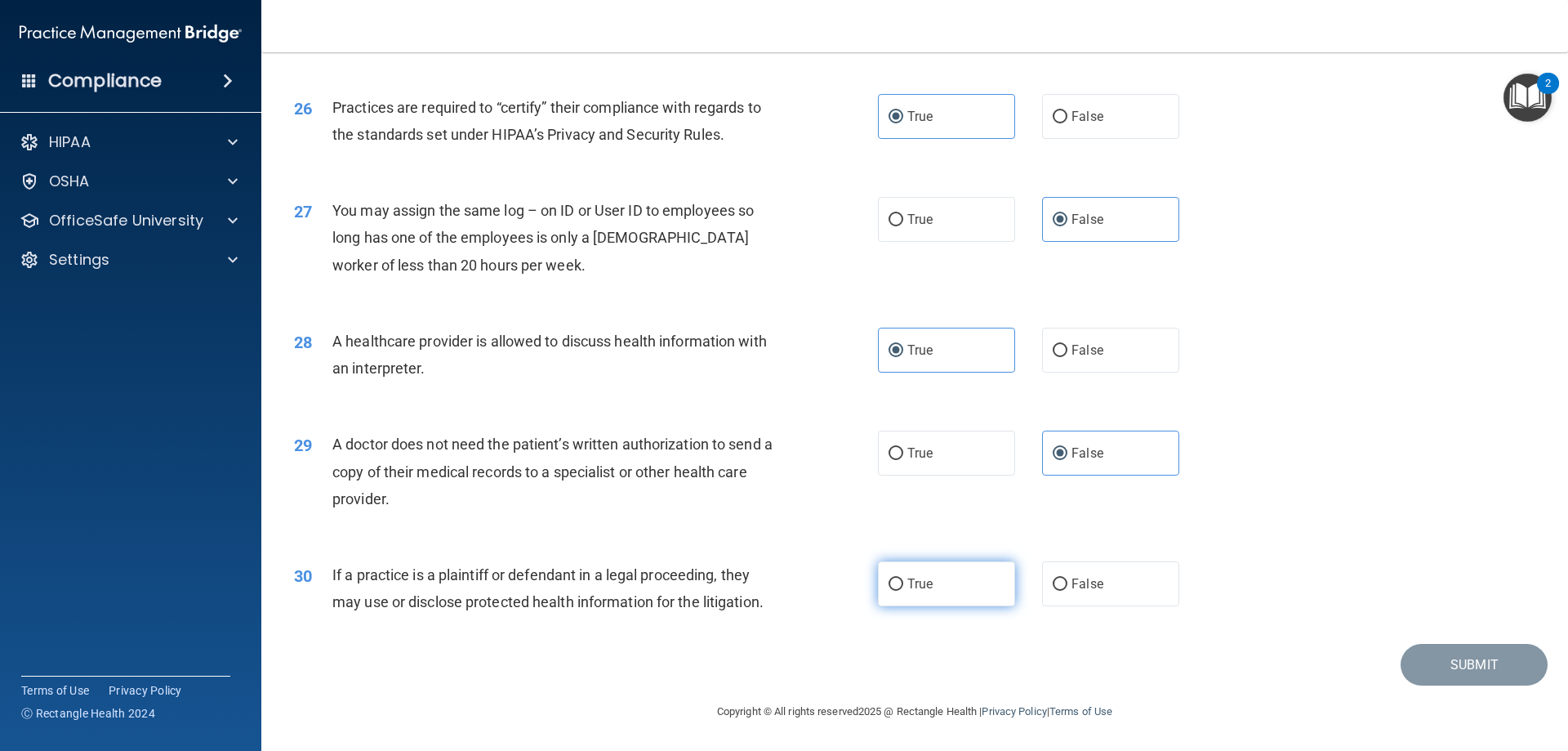
radio input "true"
click at [1438, 727] on footer "Copyright © All rights reserved 2025 @ Rectangle Health | Privacy Policy | Term…" at bounding box center [914, 710] width 1241 height 49
click at [1425, 668] on button "Submit" at bounding box center [1474, 665] width 147 height 41
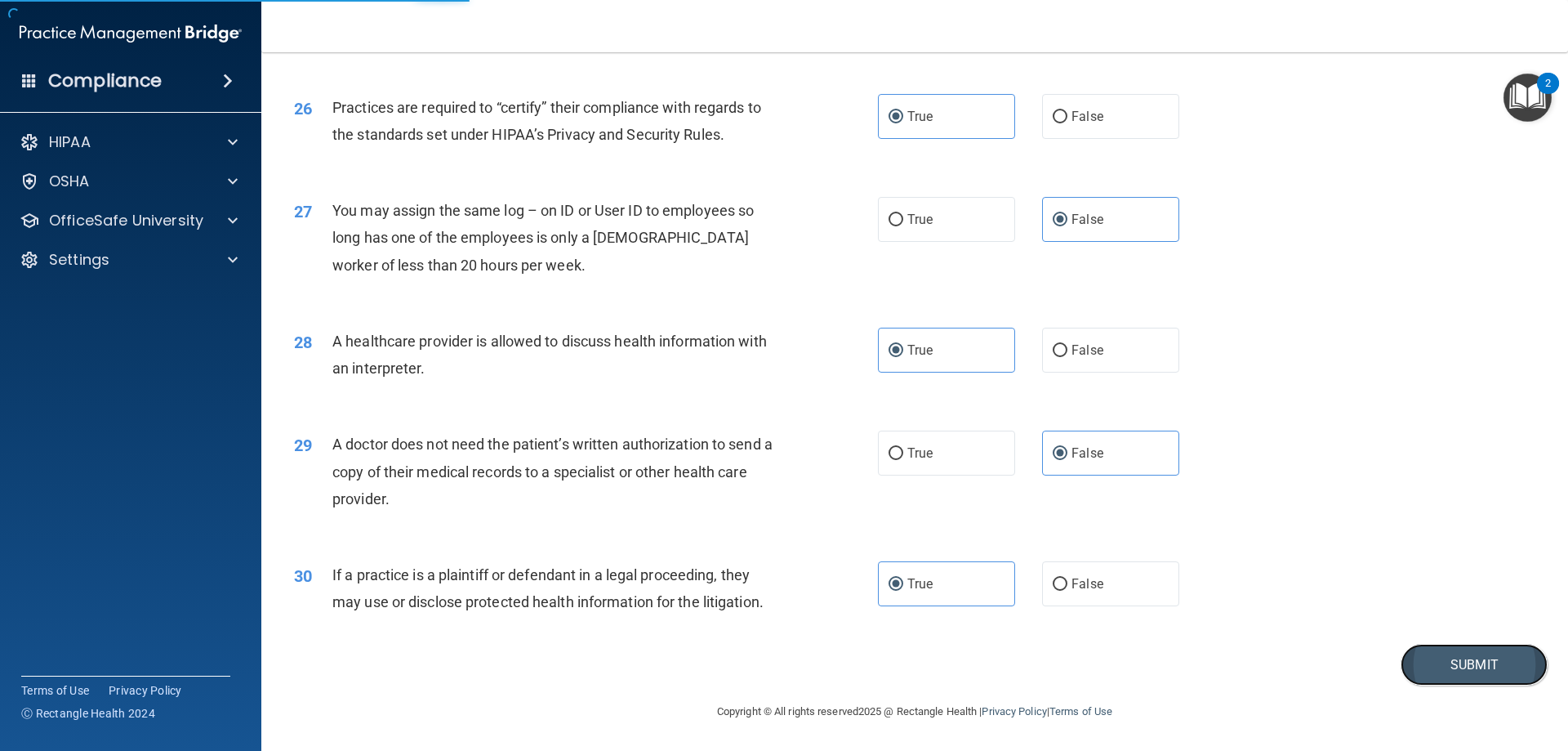
click at [1450, 663] on button "Submit" at bounding box center [1474, 665] width 147 height 41
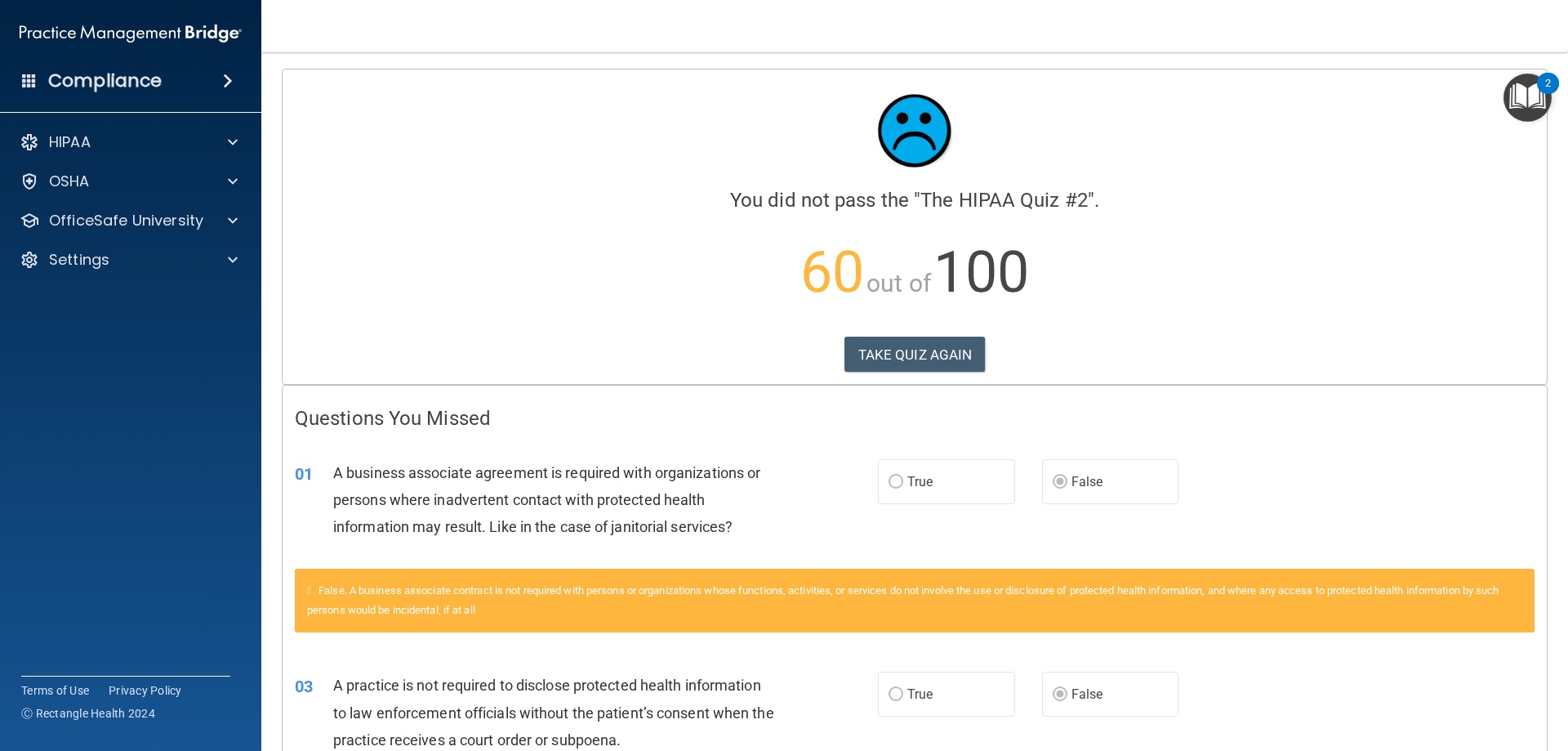
click at [1109, 493] on label "False" at bounding box center [1110, 481] width 137 height 45
click at [924, 354] on button "TAKE QUIZ AGAIN" at bounding box center [915, 354] width 142 height 36
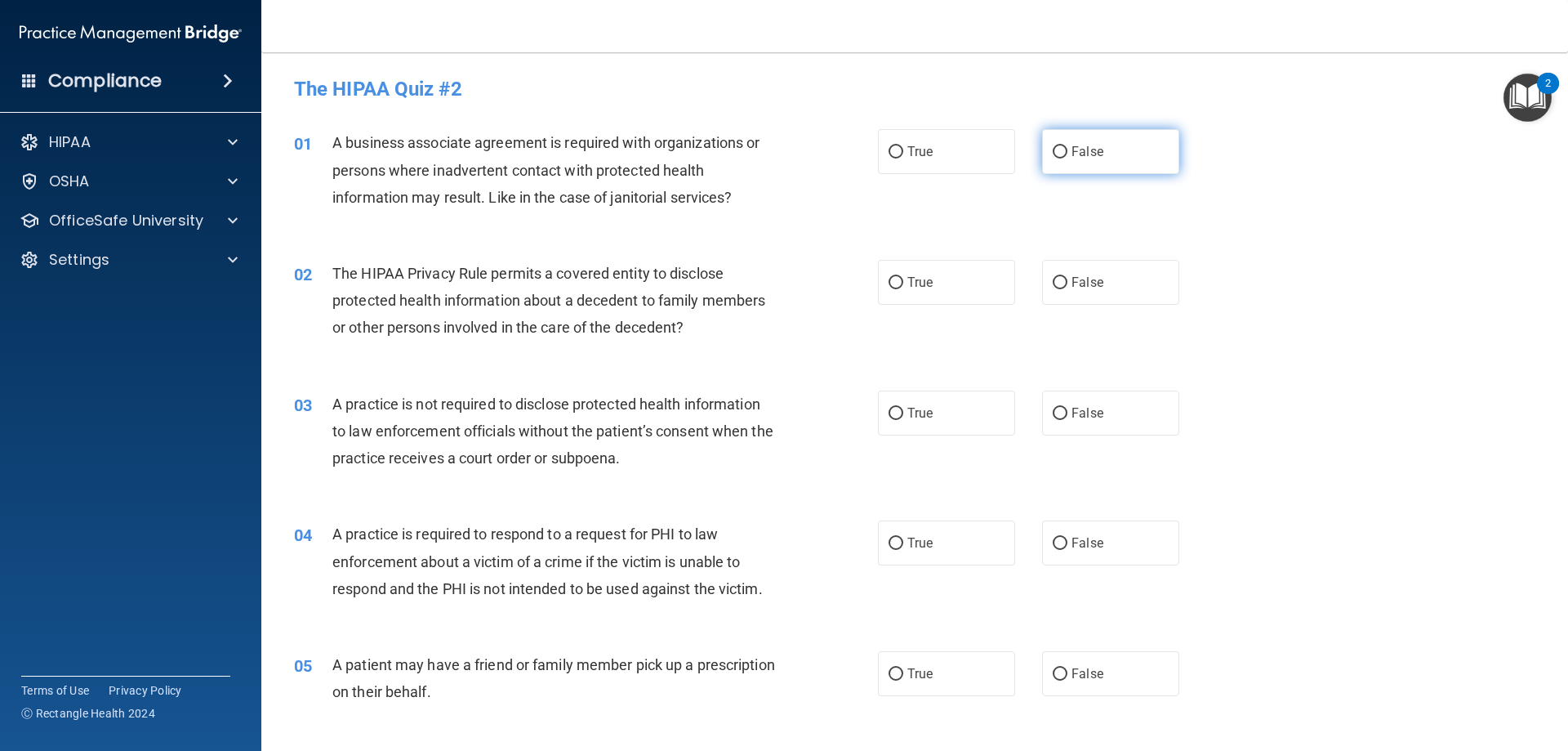
click at [1114, 156] on label "False" at bounding box center [1110, 151] width 137 height 45
click at [1068, 156] on input "False" at bounding box center [1060, 152] width 15 height 12
radio input "true"
click at [916, 289] on span "True" at bounding box center [919, 283] width 25 height 16
click at [904, 289] on input "True" at bounding box center [896, 283] width 15 height 12
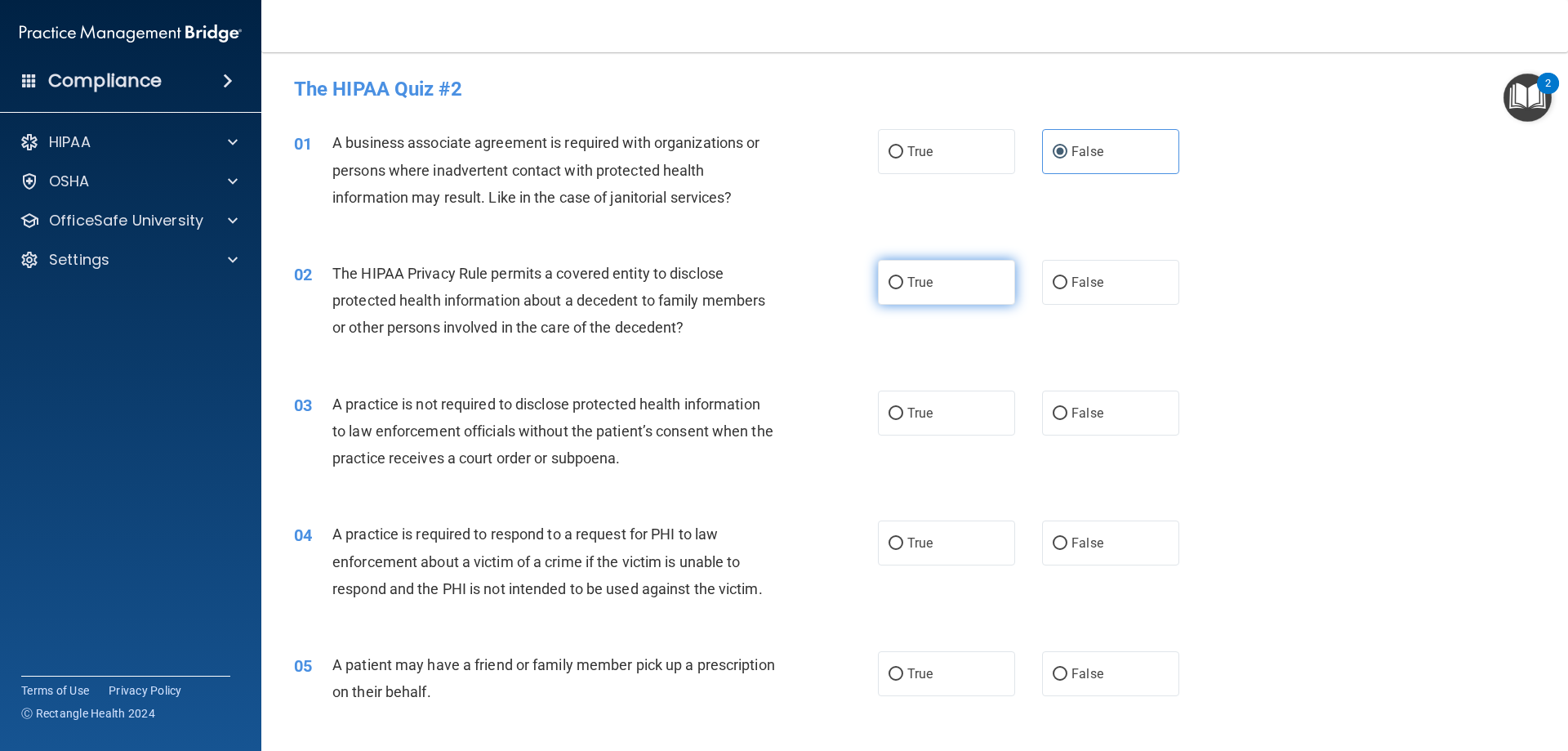
radio input "true"
click at [945, 417] on label "True" at bounding box center [946, 413] width 137 height 45
click at [904, 417] on input "True" at bounding box center [896, 414] width 15 height 12
radio input "true"
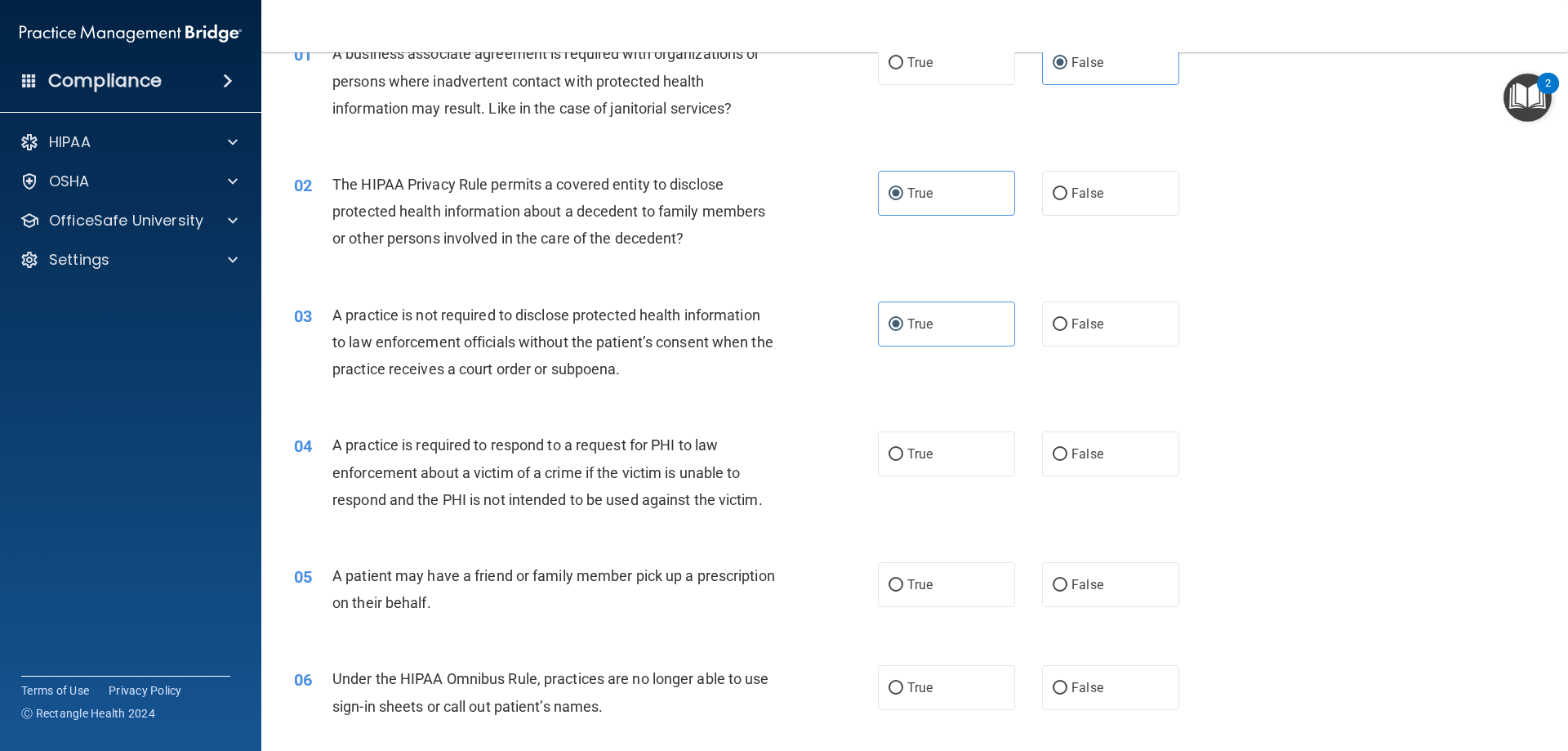
scroll to position [163, 0]
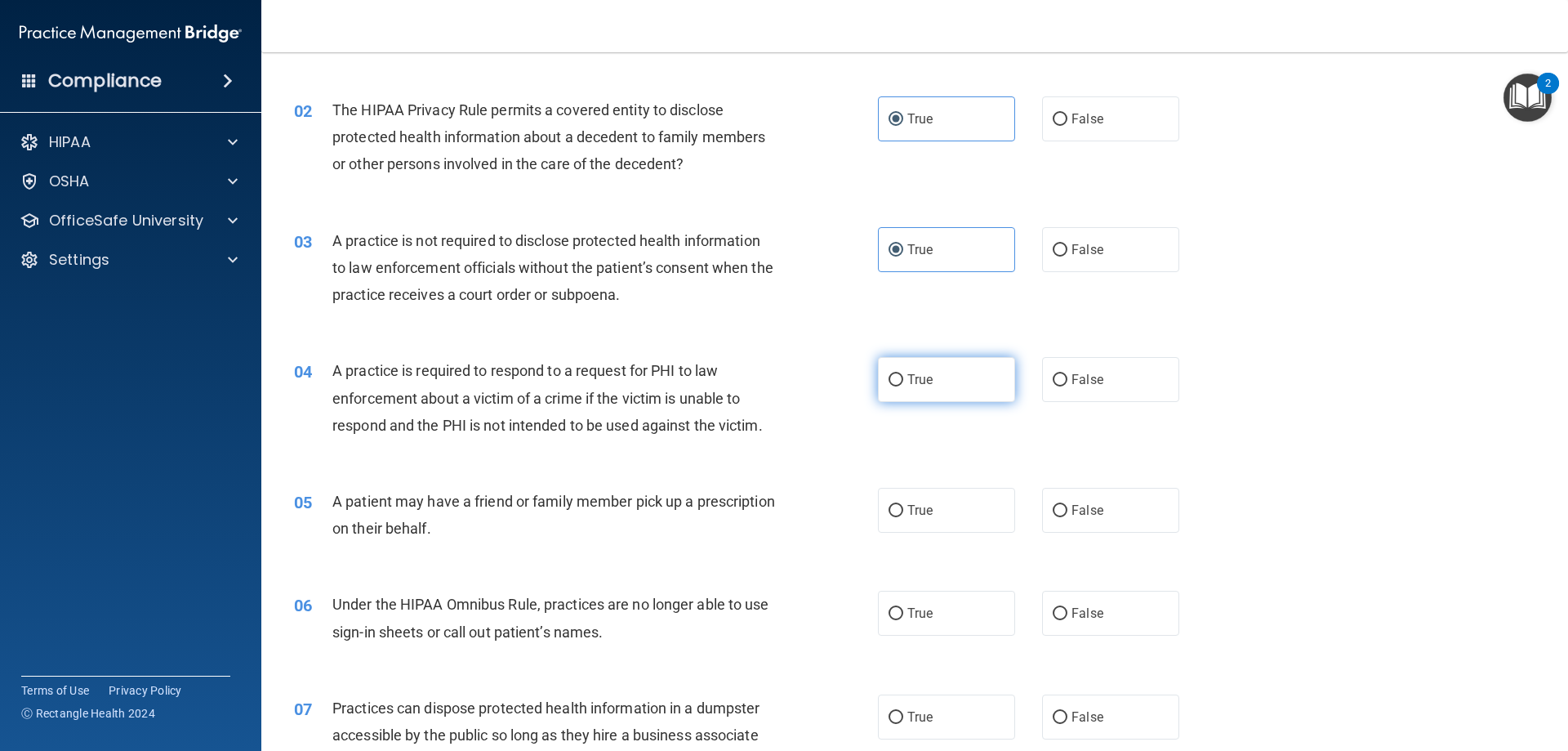
click at [946, 385] on label "True" at bounding box center [946, 379] width 137 height 45
click at [904, 385] on input "True" at bounding box center [896, 380] width 15 height 12
radio input "true"
click at [1074, 504] on span "False" at bounding box center [1087, 510] width 32 height 16
click at [1068, 505] on input "False" at bounding box center [1060, 511] width 15 height 12
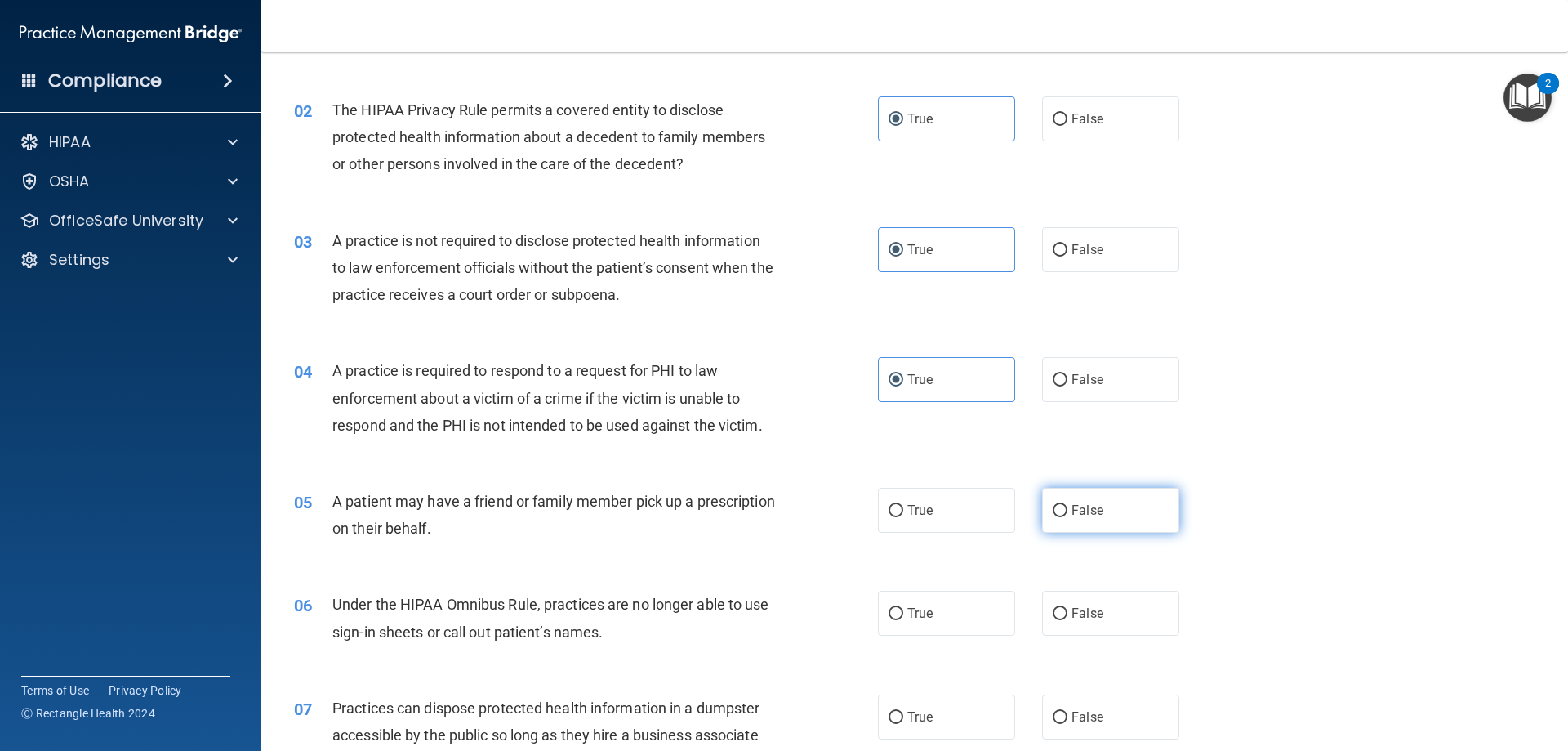
radio input "true"
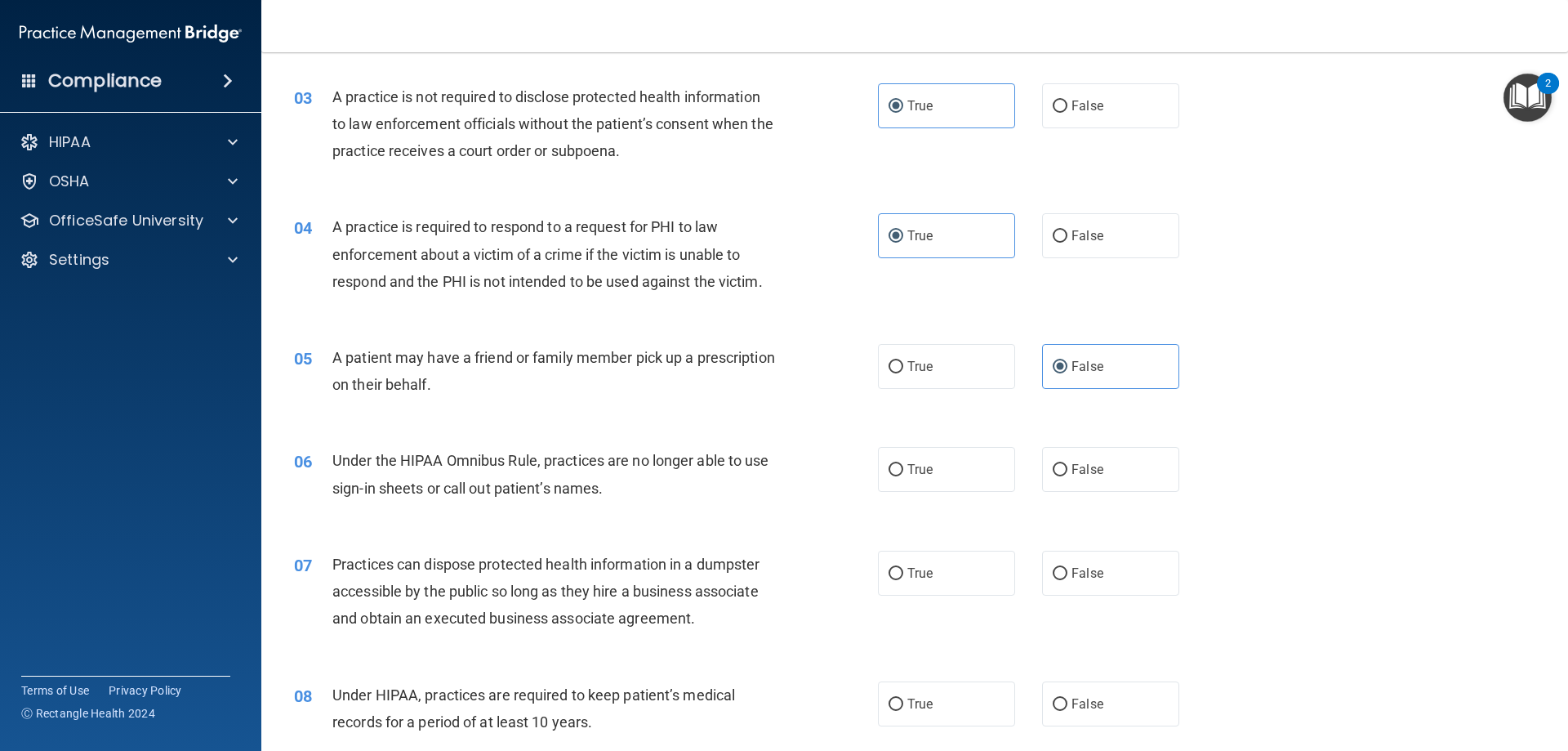
scroll to position [327, 0]
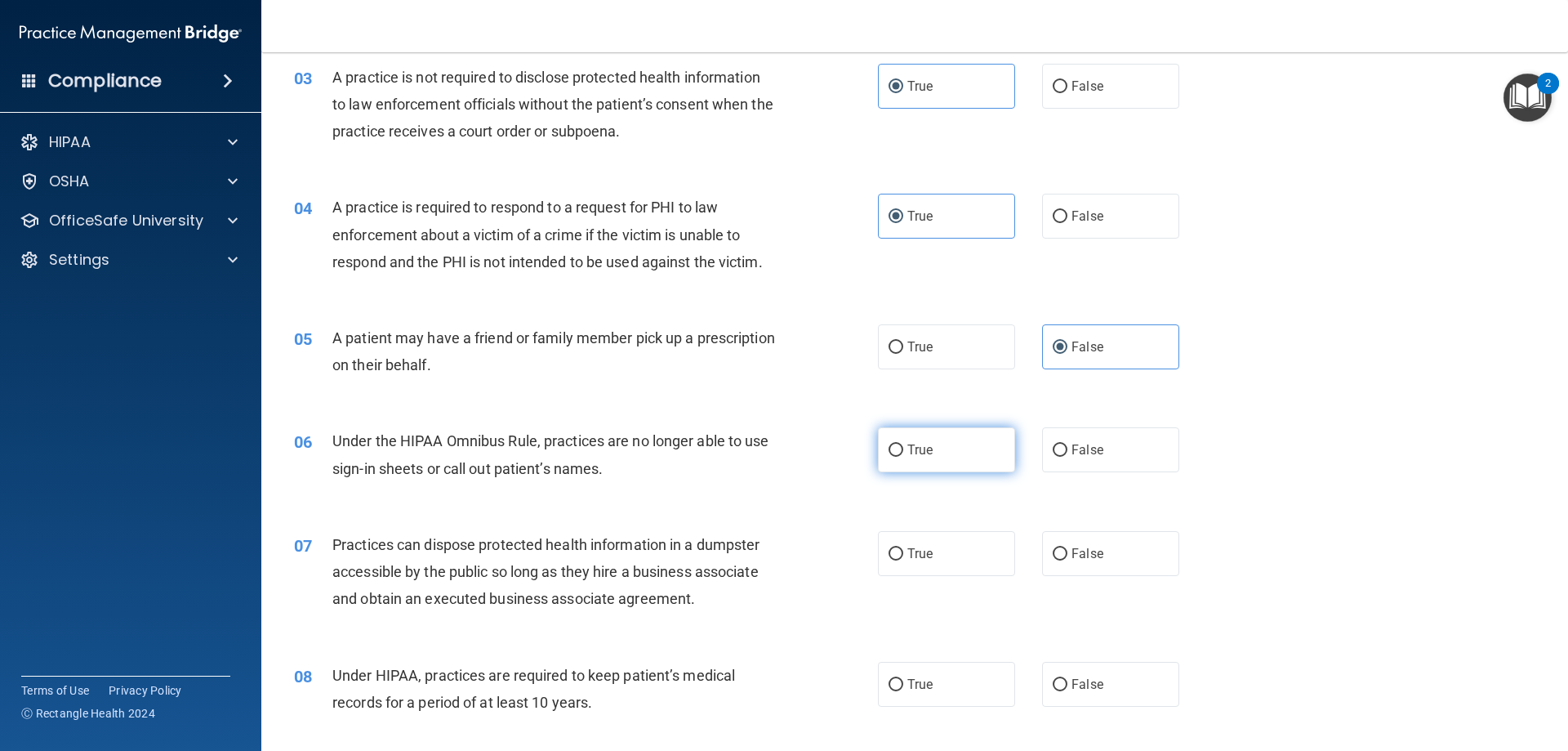
click at [949, 457] on label "True" at bounding box center [946, 449] width 137 height 45
click at [904, 456] on input "True" at bounding box center [896, 450] width 15 height 12
radio input "true"
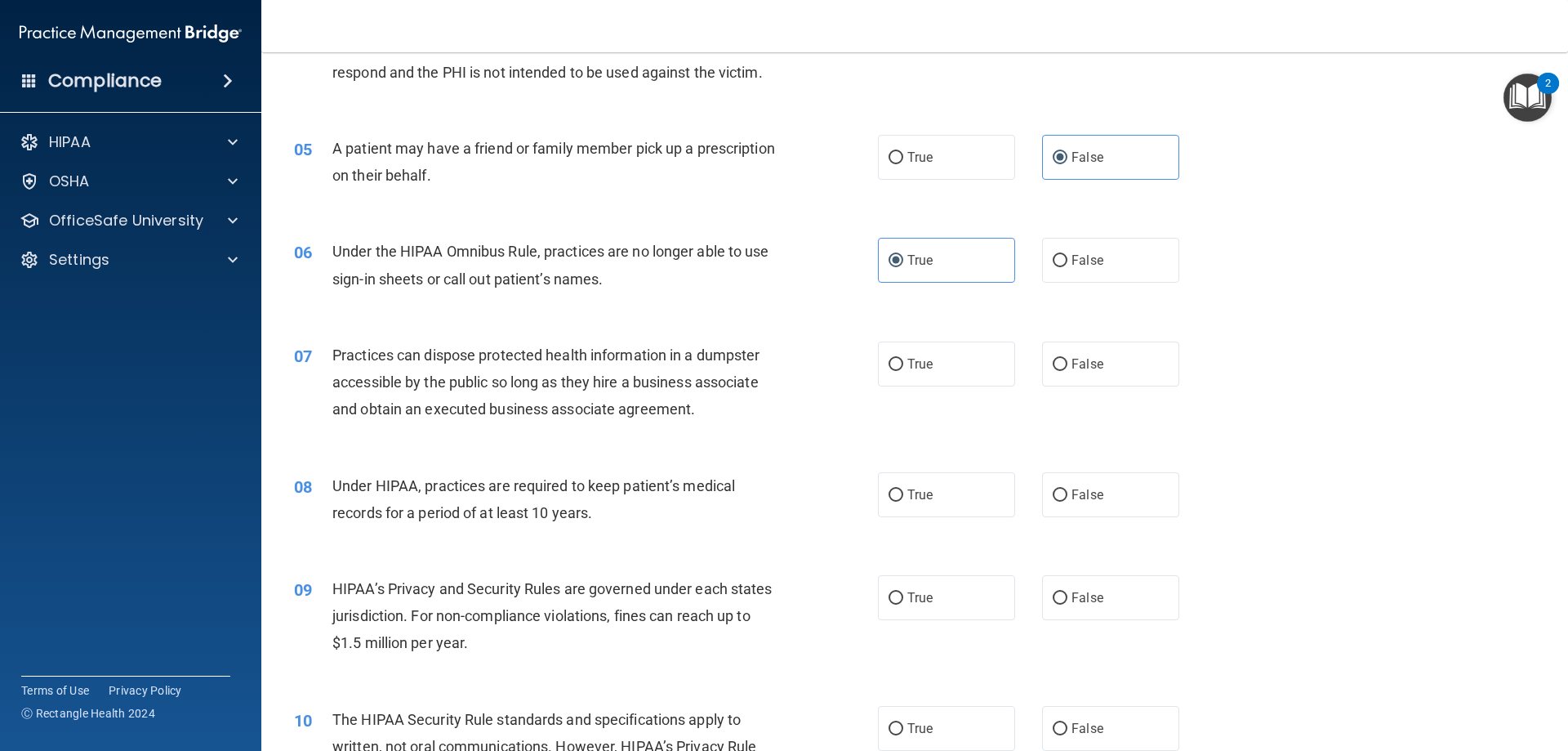
scroll to position [572, 0]
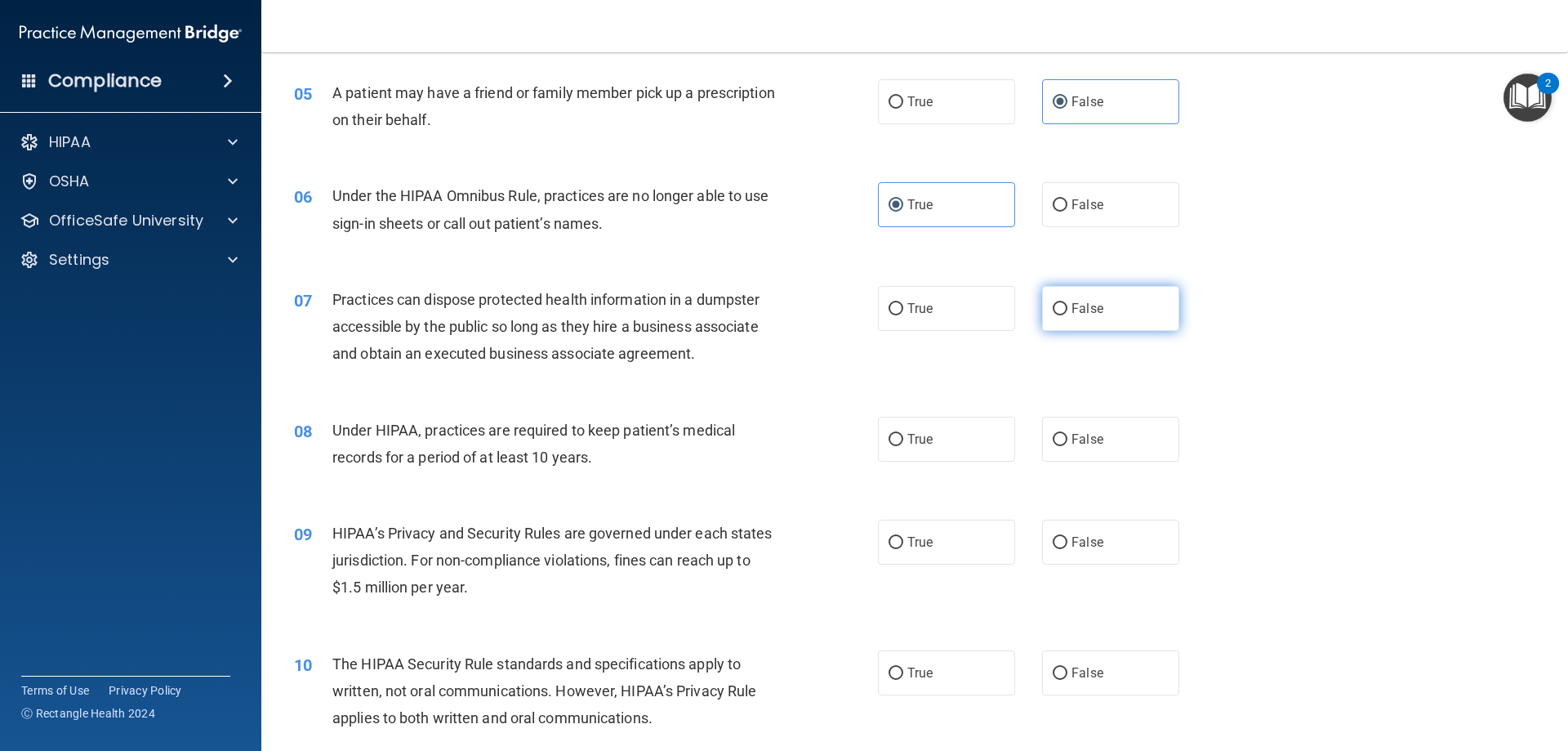
click at [1098, 313] on label "False" at bounding box center [1110, 309] width 137 height 45
click at [1068, 313] on input "False" at bounding box center [1060, 309] width 15 height 12
radio input "true"
click at [1095, 447] on label "False" at bounding box center [1110, 439] width 137 height 45
click at [1068, 446] on input "False" at bounding box center [1060, 440] width 15 height 12
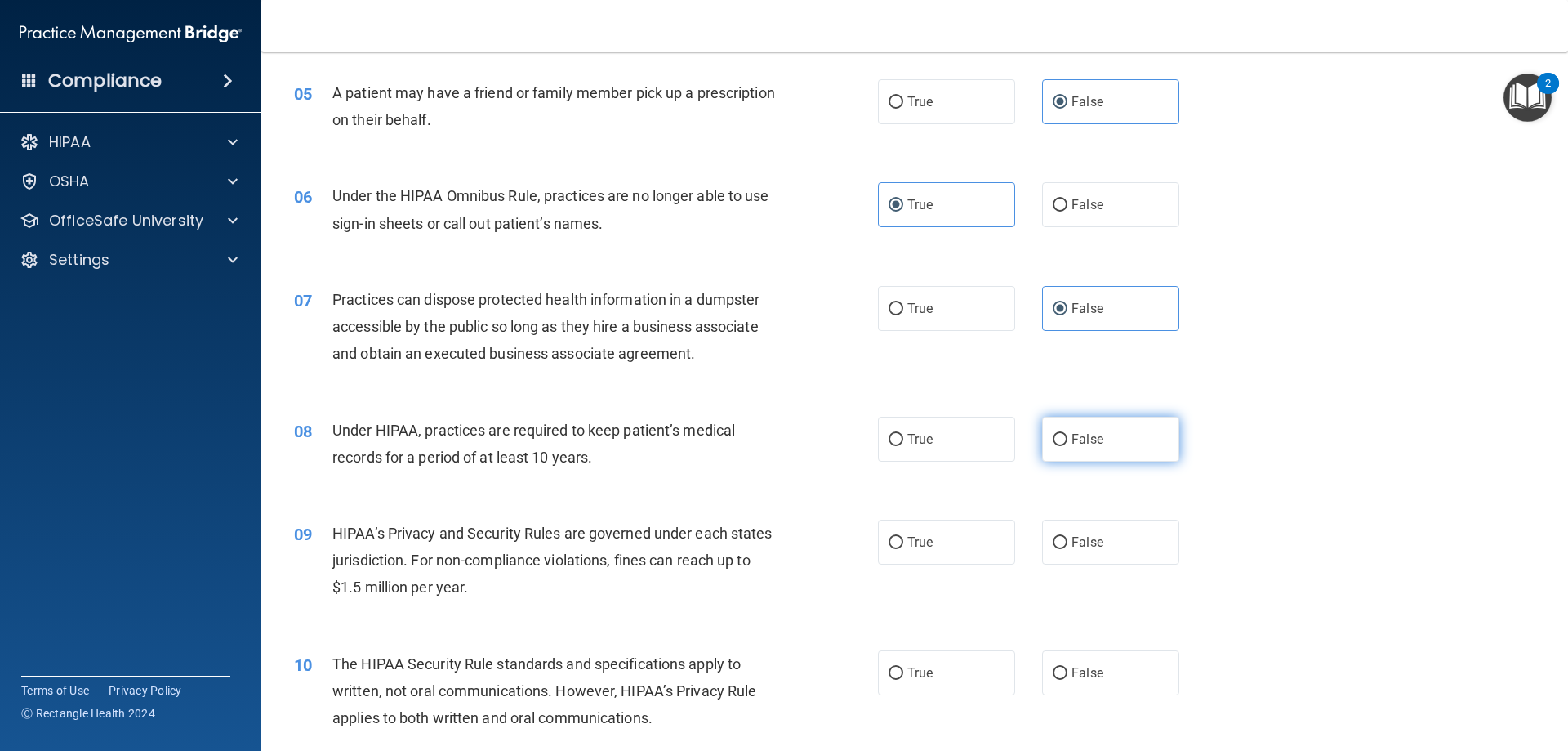
radio input "true"
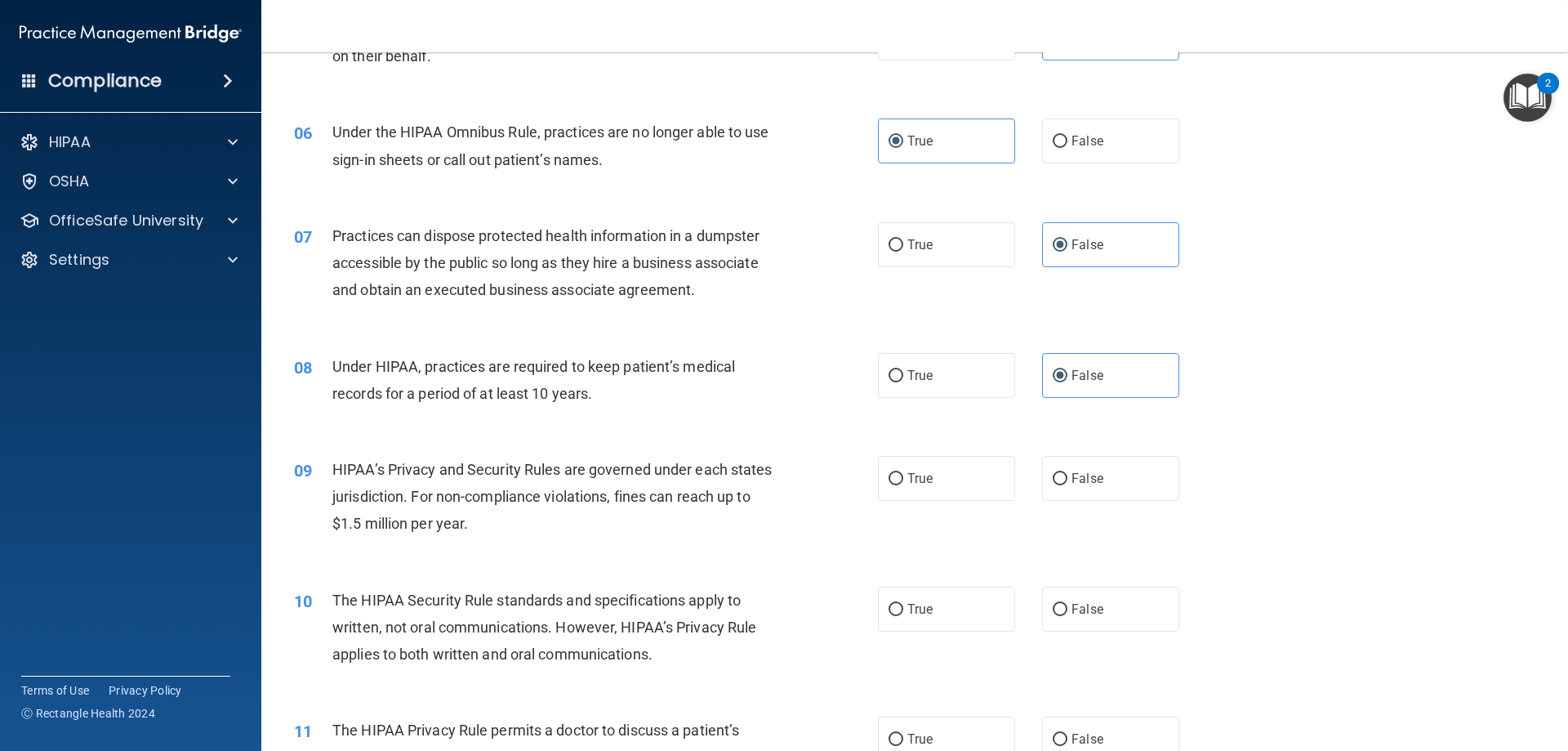
scroll to position [735, 0]
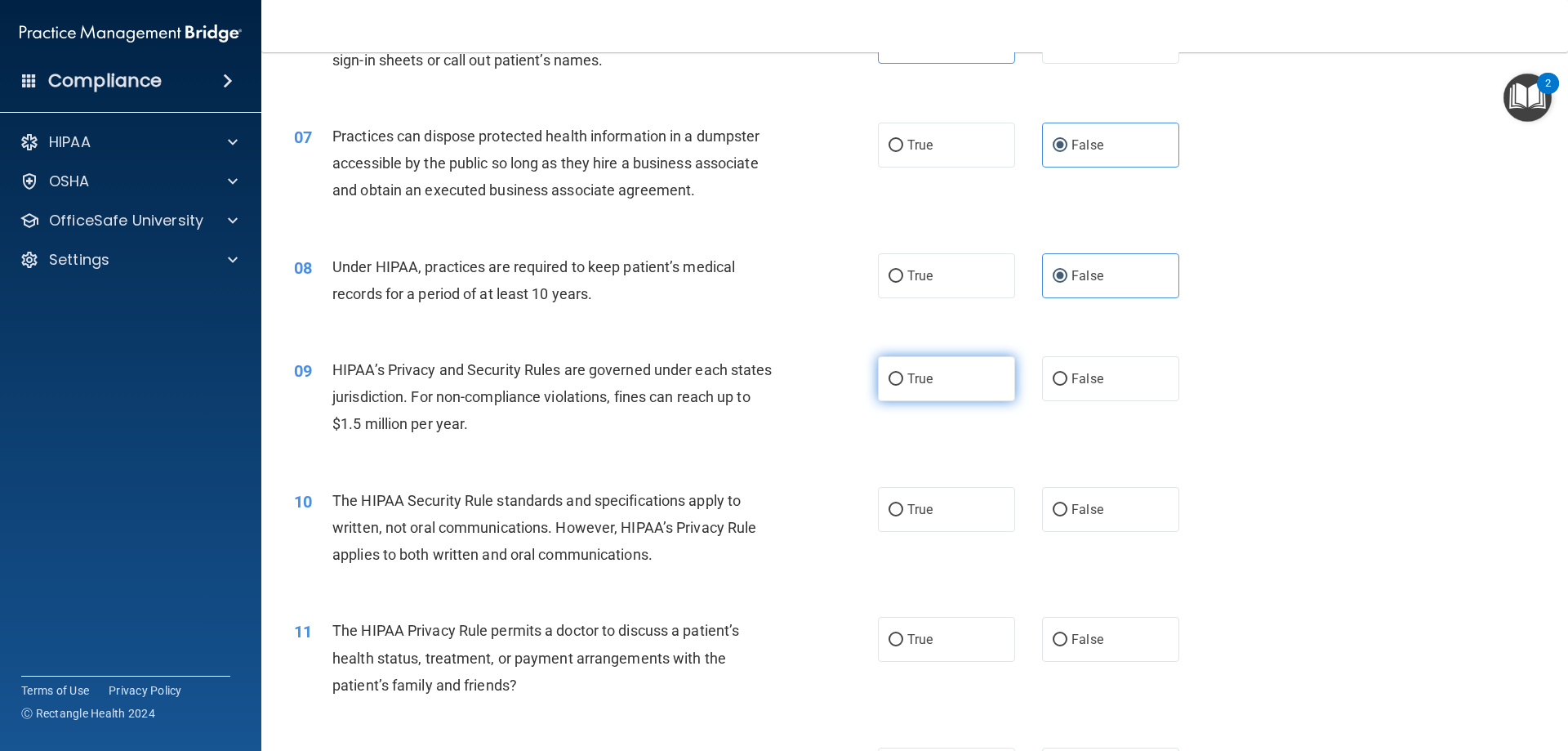
click at [951, 373] on label "True" at bounding box center [946, 379] width 137 height 45
click at [904, 373] on input "True" at bounding box center [896, 379] width 15 height 12
radio input "true"
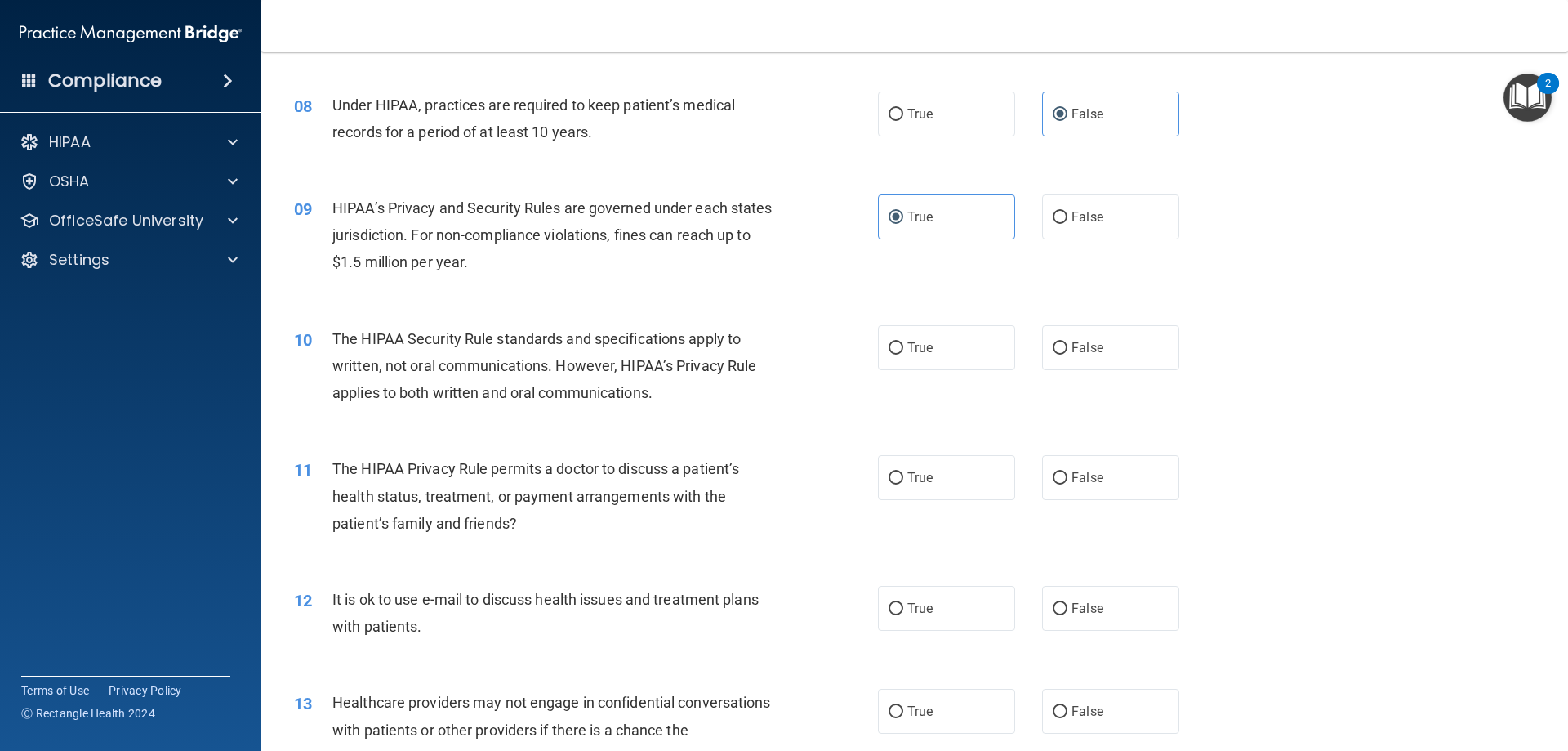
scroll to position [899, 0]
click at [1085, 342] on span "False" at bounding box center [1087, 346] width 32 height 16
click at [1068, 342] on input "False" at bounding box center [1060, 347] width 15 height 12
radio input "true"
click at [948, 462] on label "True" at bounding box center [946, 476] width 137 height 45
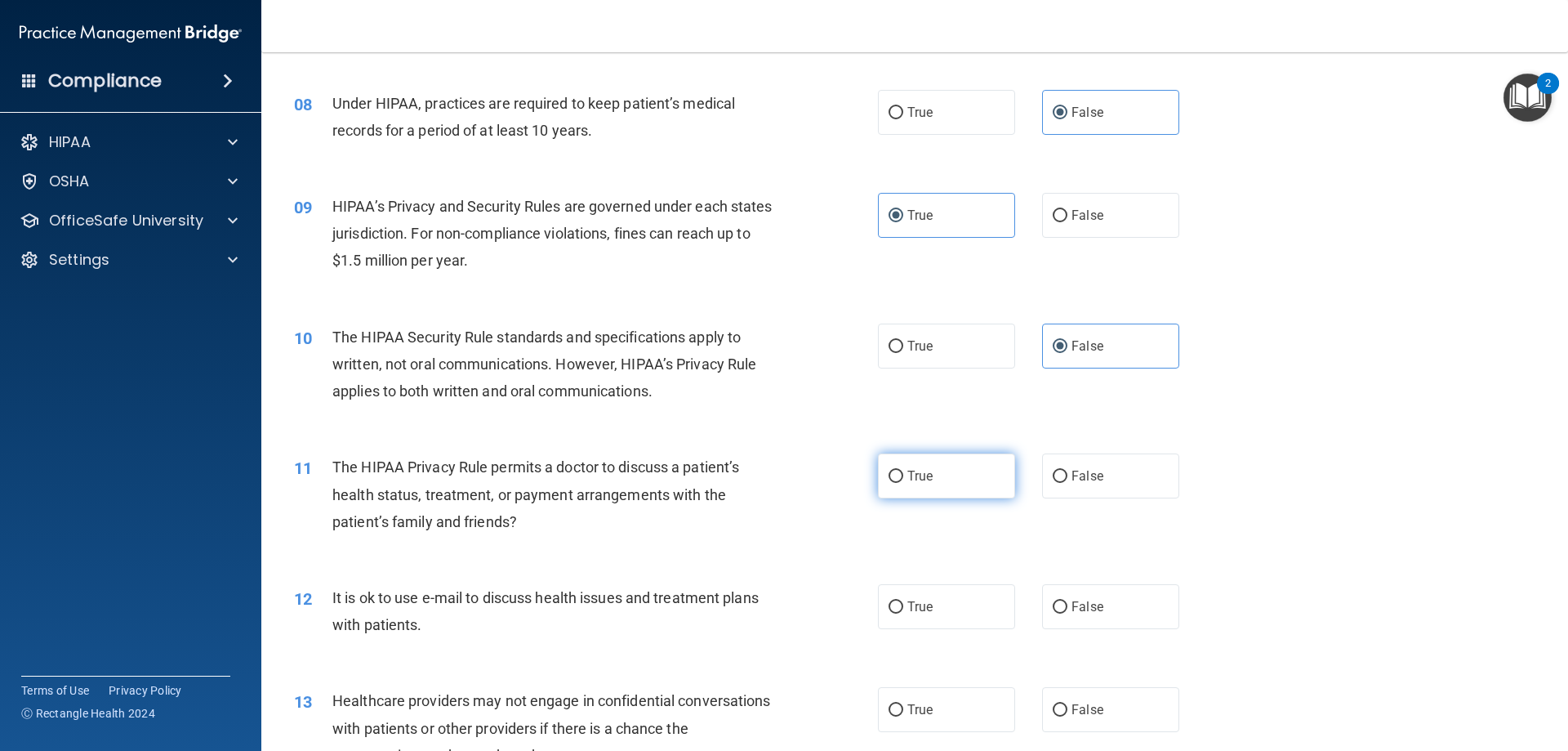
click at [904, 471] on input "True" at bounding box center [896, 477] width 15 height 12
radio input "true"
click at [1073, 477] on span "False" at bounding box center [1087, 476] width 32 height 16
click at [1068, 477] on input "False" at bounding box center [1060, 477] width 15 height 12
radio input "true"
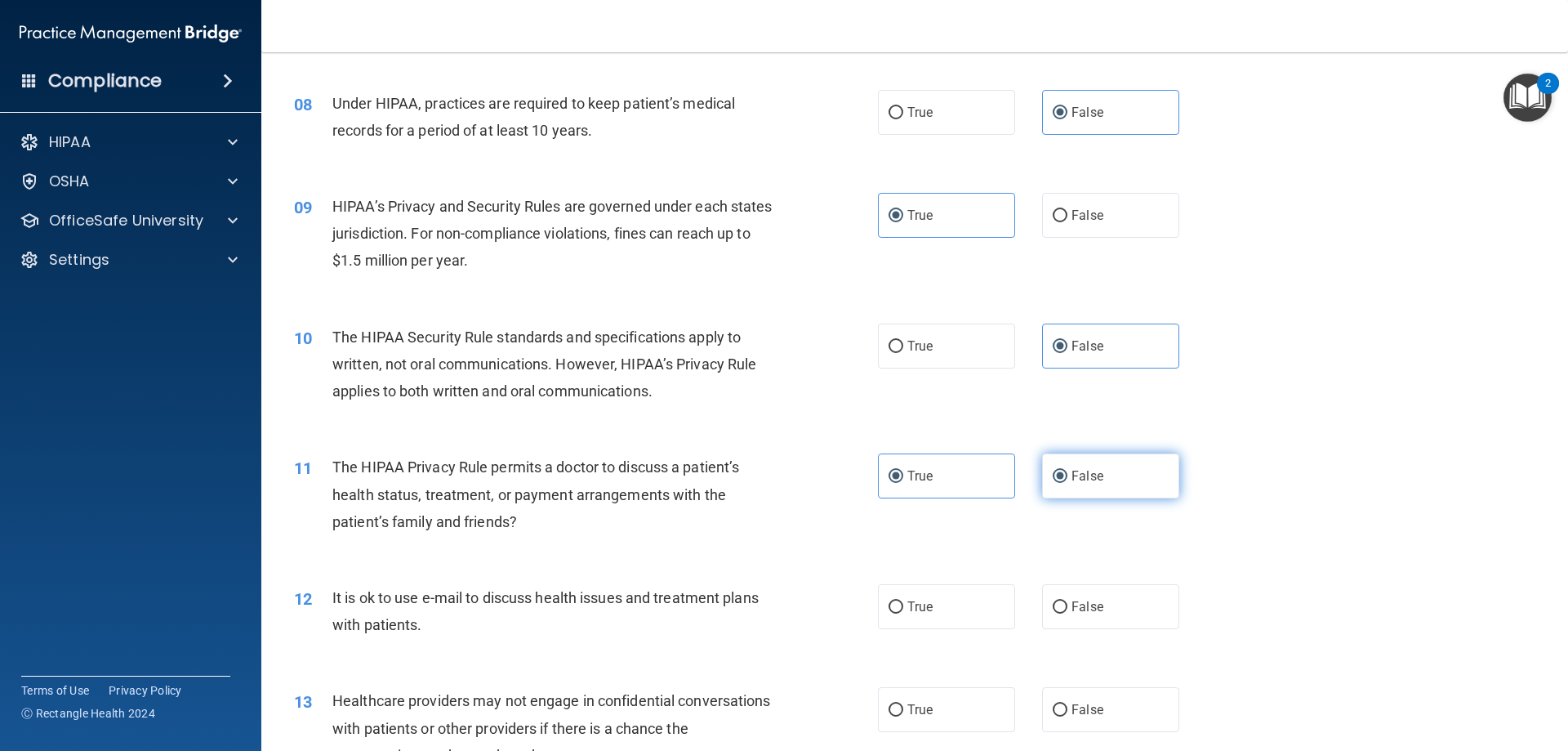
radio input "false"
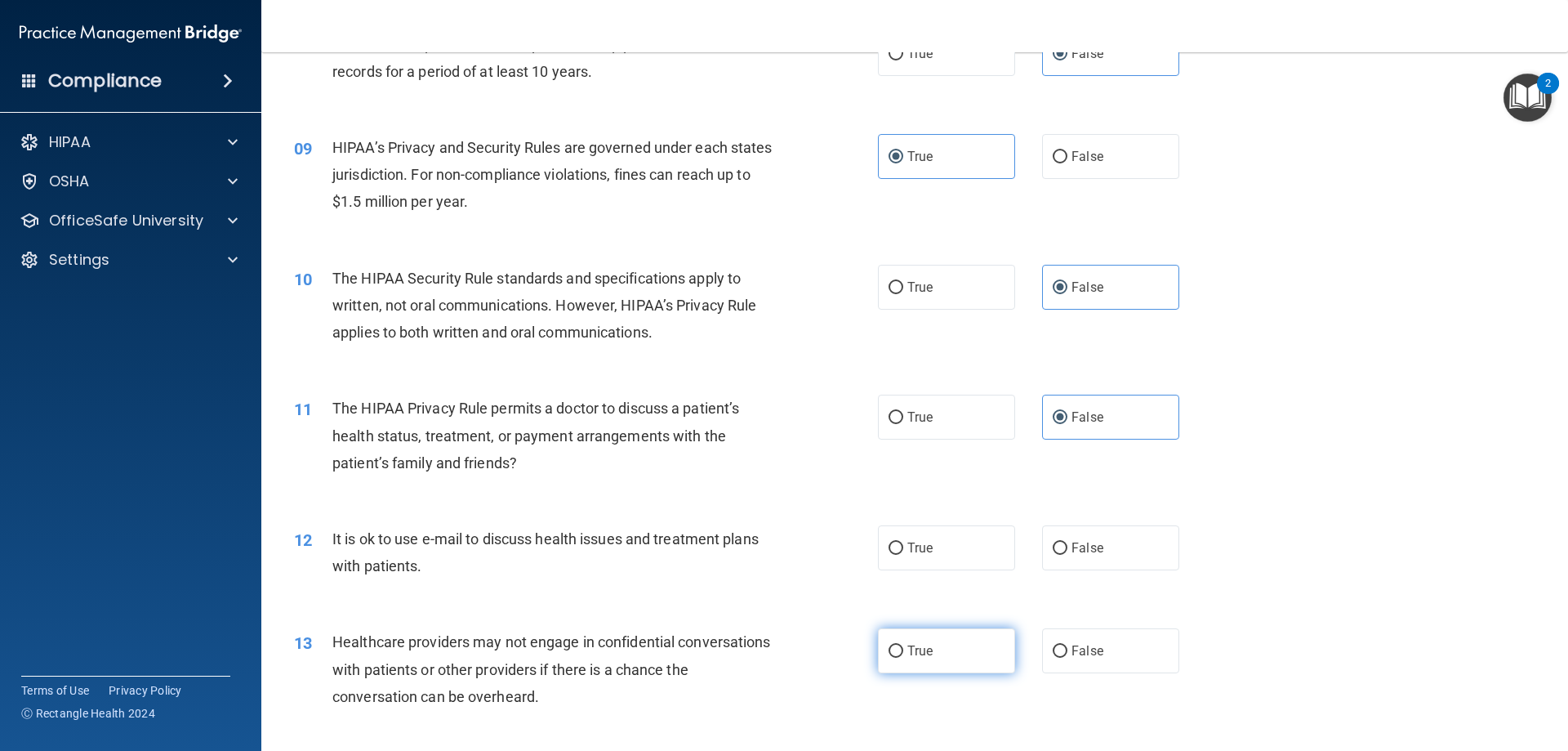
scroll to position [1143, 0]
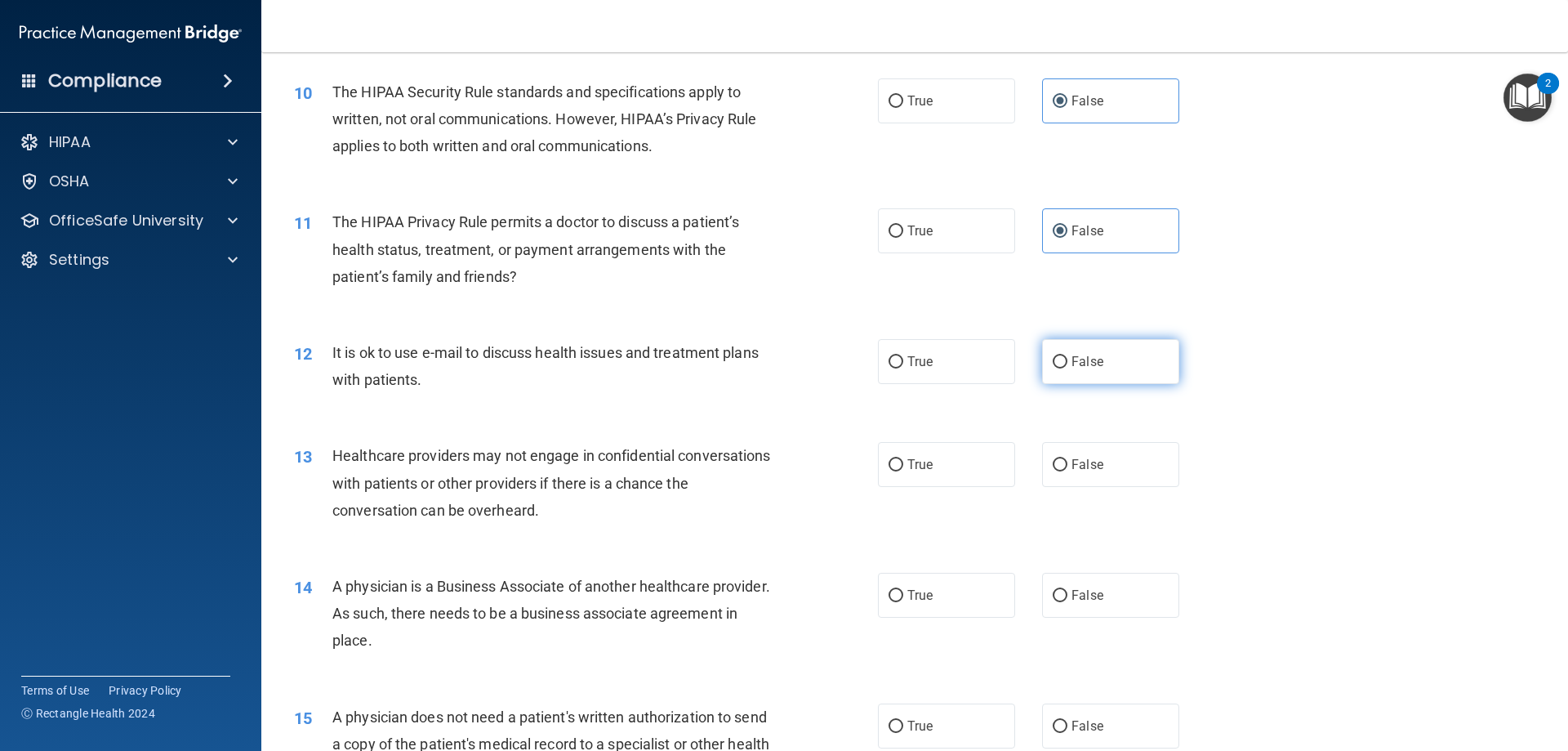
click at [1101, 372] on label "False" at bounding box center [1110, 361] width 137 height 45
click at [1068, 368] on input "False" at bounding box center [1060, 362] width 15 height 12
radio input "true"
click at [955, 471] on label "True" at bounding box center [946, 464] width 137 height 45
click at [904, 471] on input "True" at bounding box center [896, 465] width 15 height 12
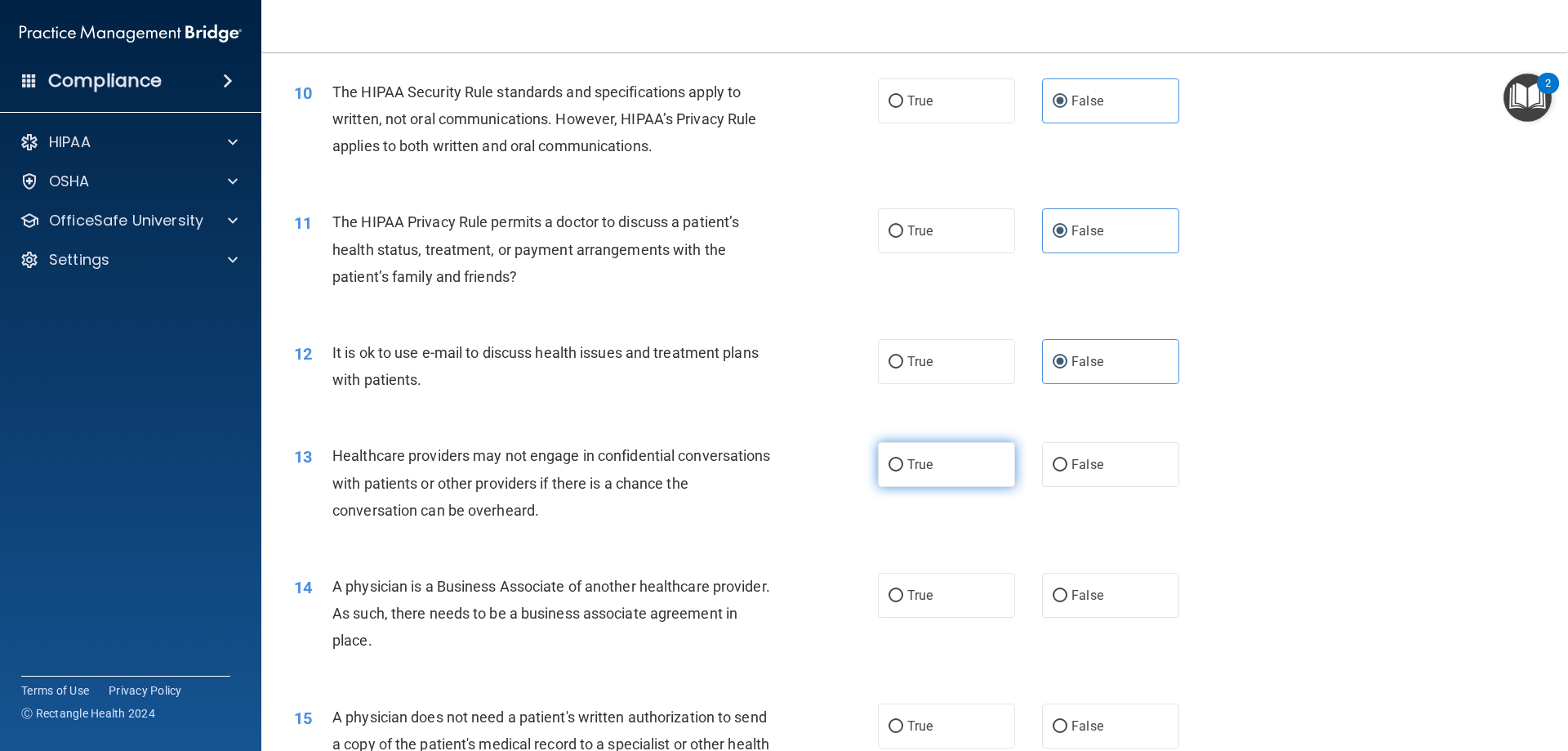
radio input "true"
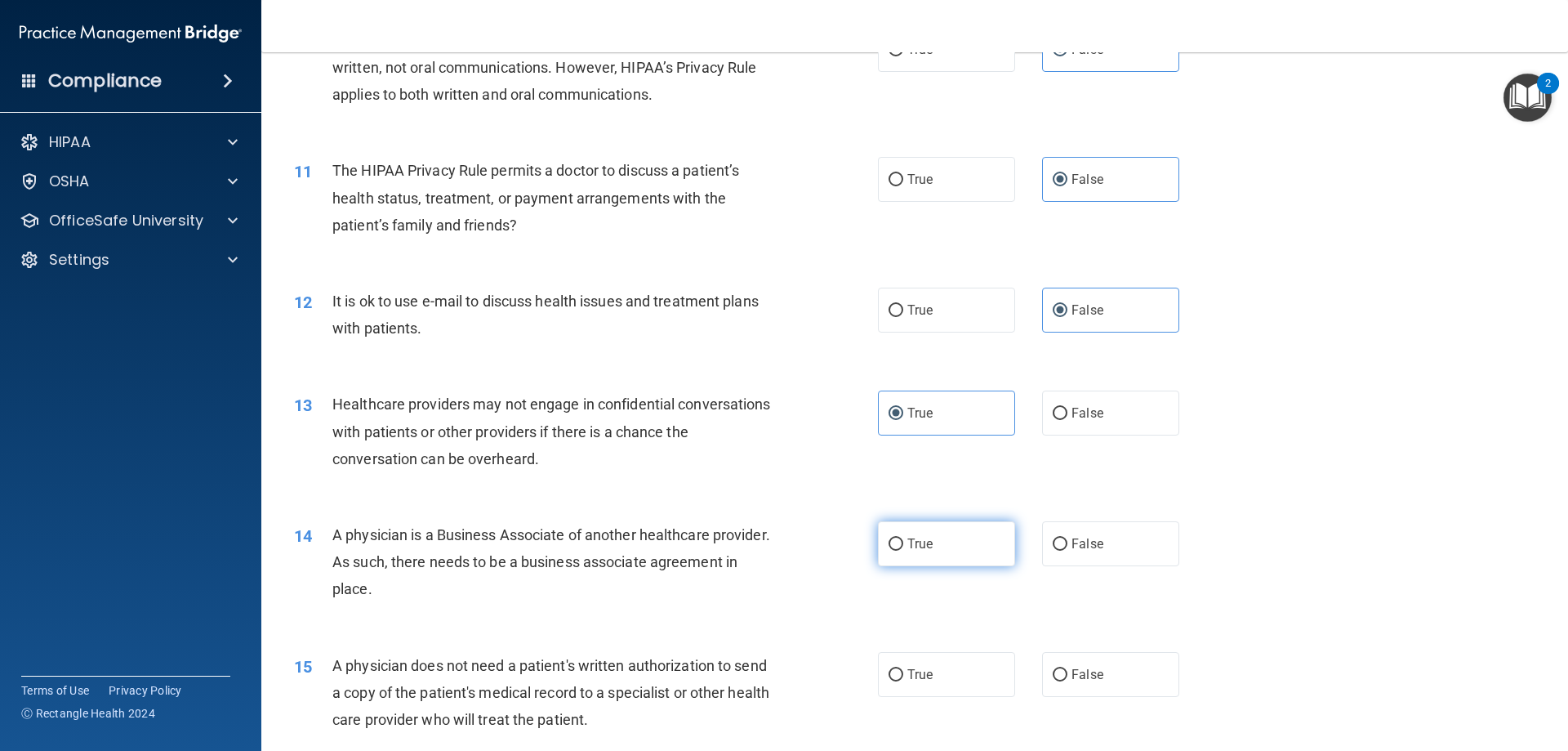
scroll to position [1389, 0]
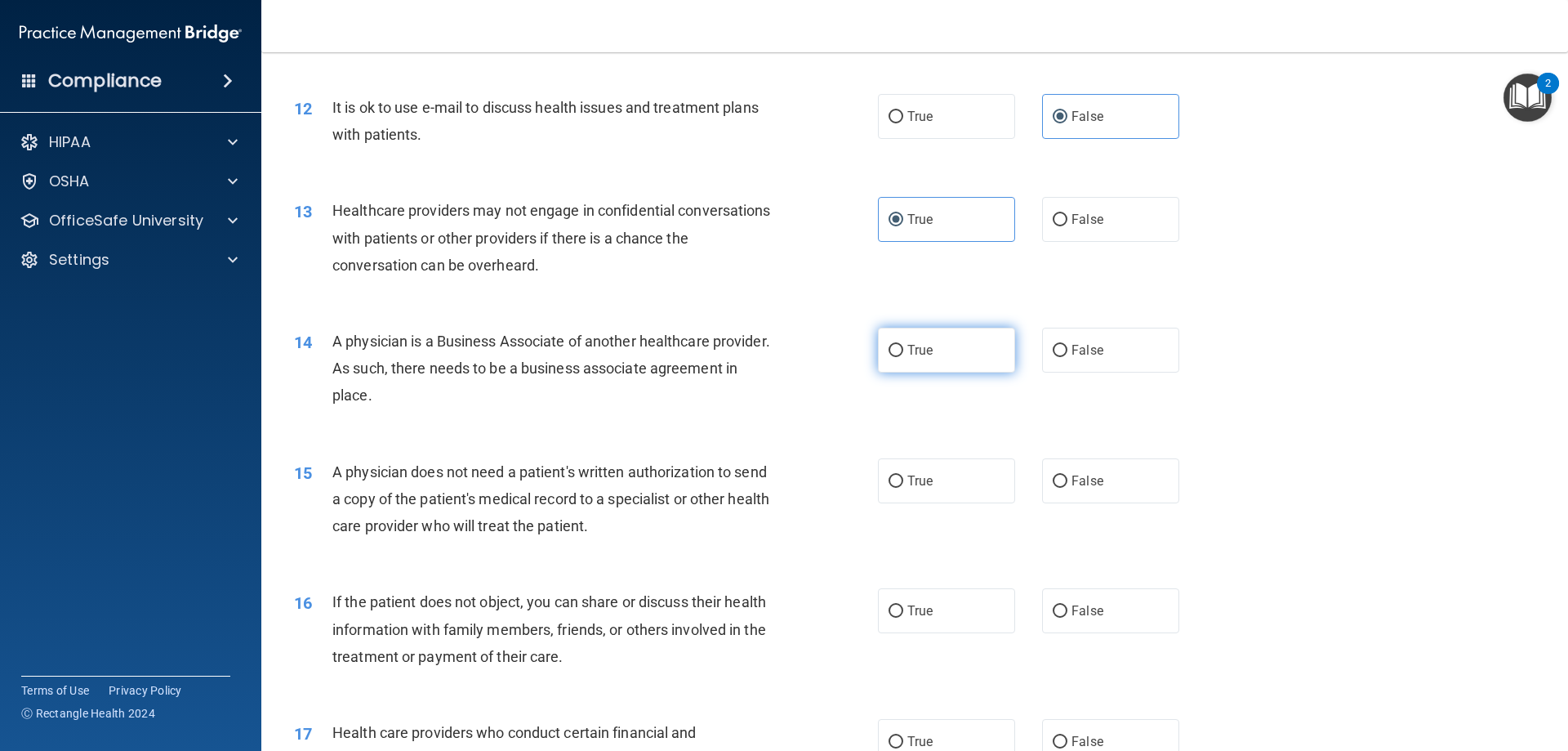
click at [930, 354] on label "True" at bounding box center [946, 350] width 137 height 45
click at [904, 354] on input "True" at bounding box center [896, 351] width 15 height 12
radio input "true"
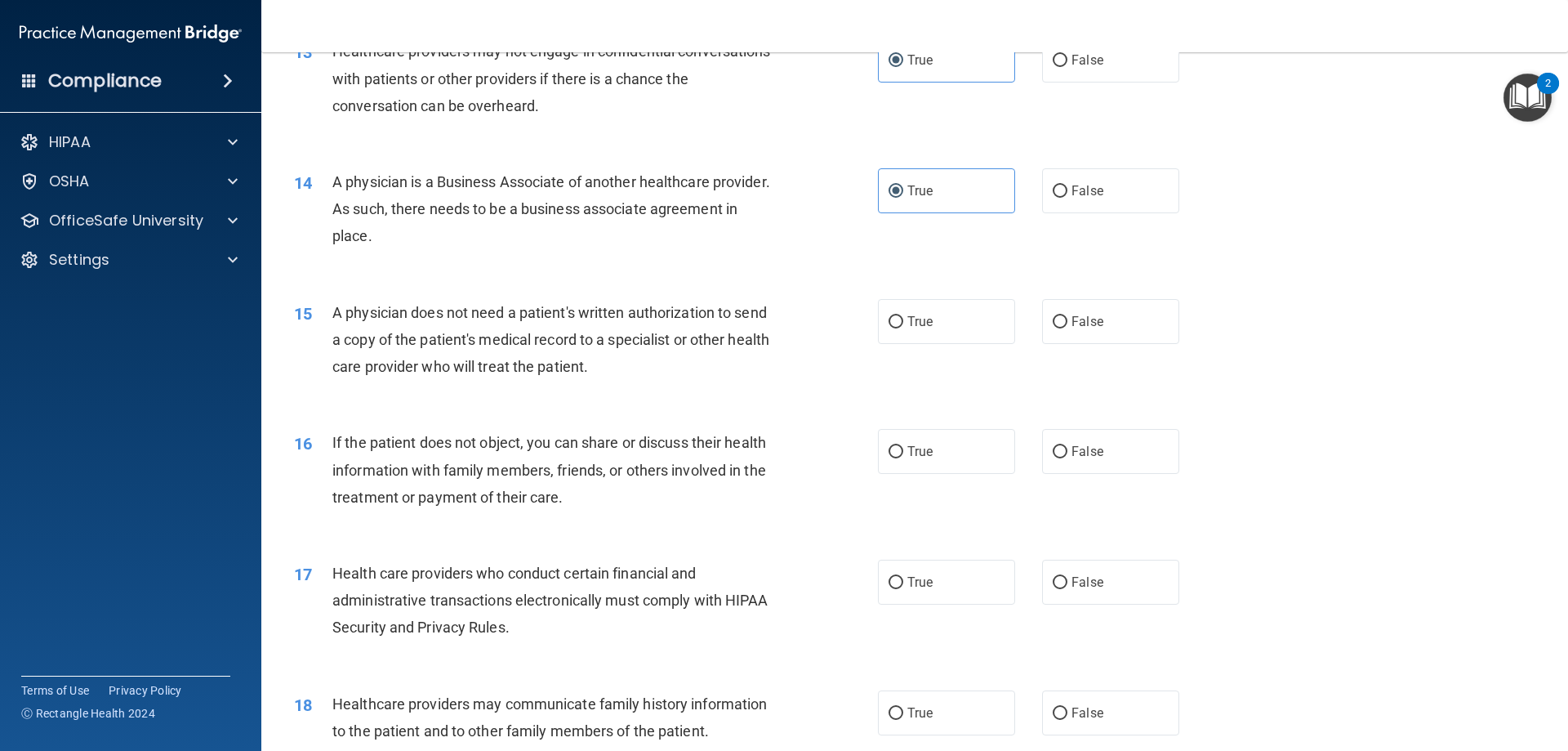
scroll to position [1552, 0]
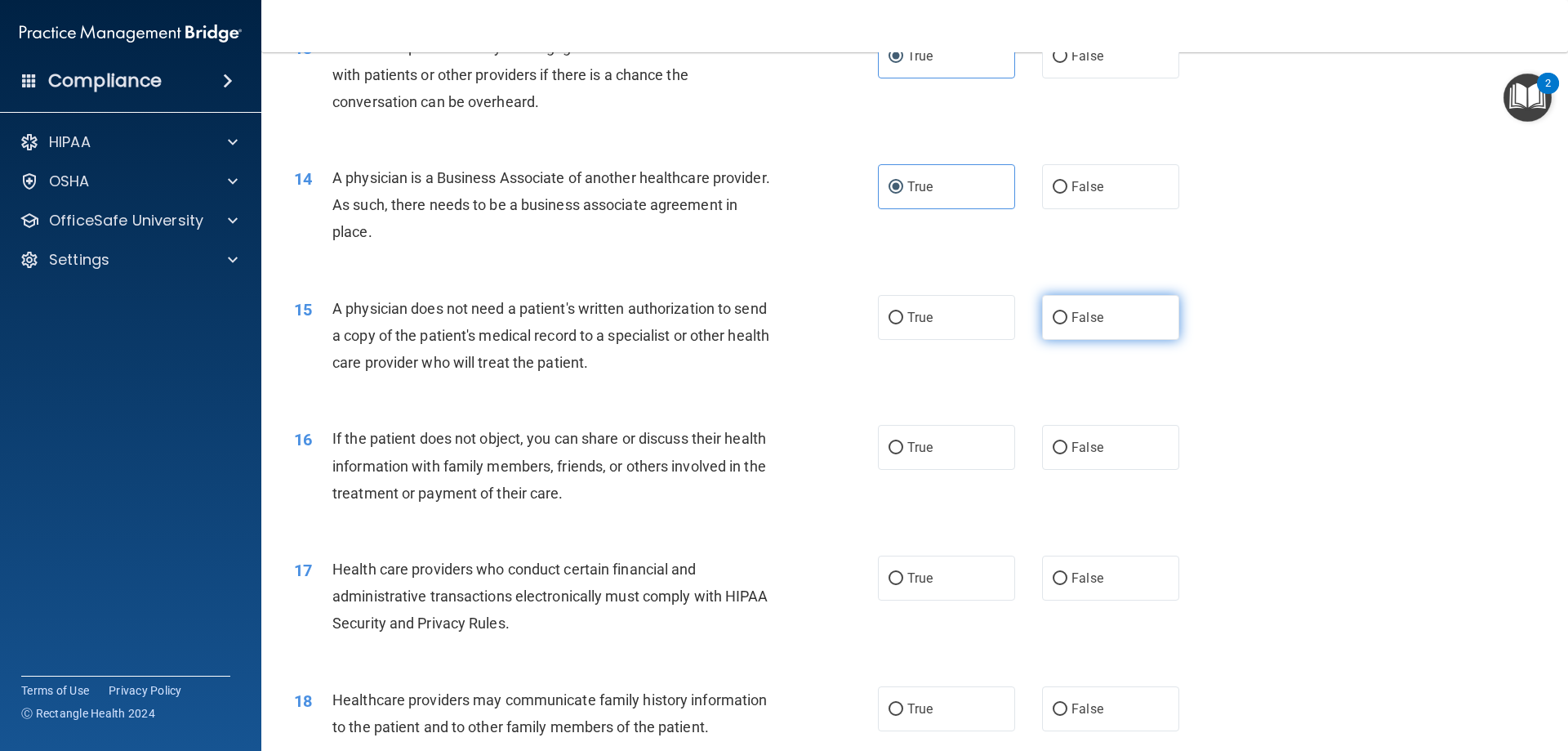
click at [1093, 326] on label "False" at bounding box center [1110, 317] width 137 height 45
click at [1068, 324] on input "False" at bounding box center [1060, 318] width 15 height 12
radio input "true"
click at [941, 449] on label "True" at bounding box center [946, 448] width 137 height 45
click at [904, 449] on input "True" at bounding box center [896, 448] width 15 height 12
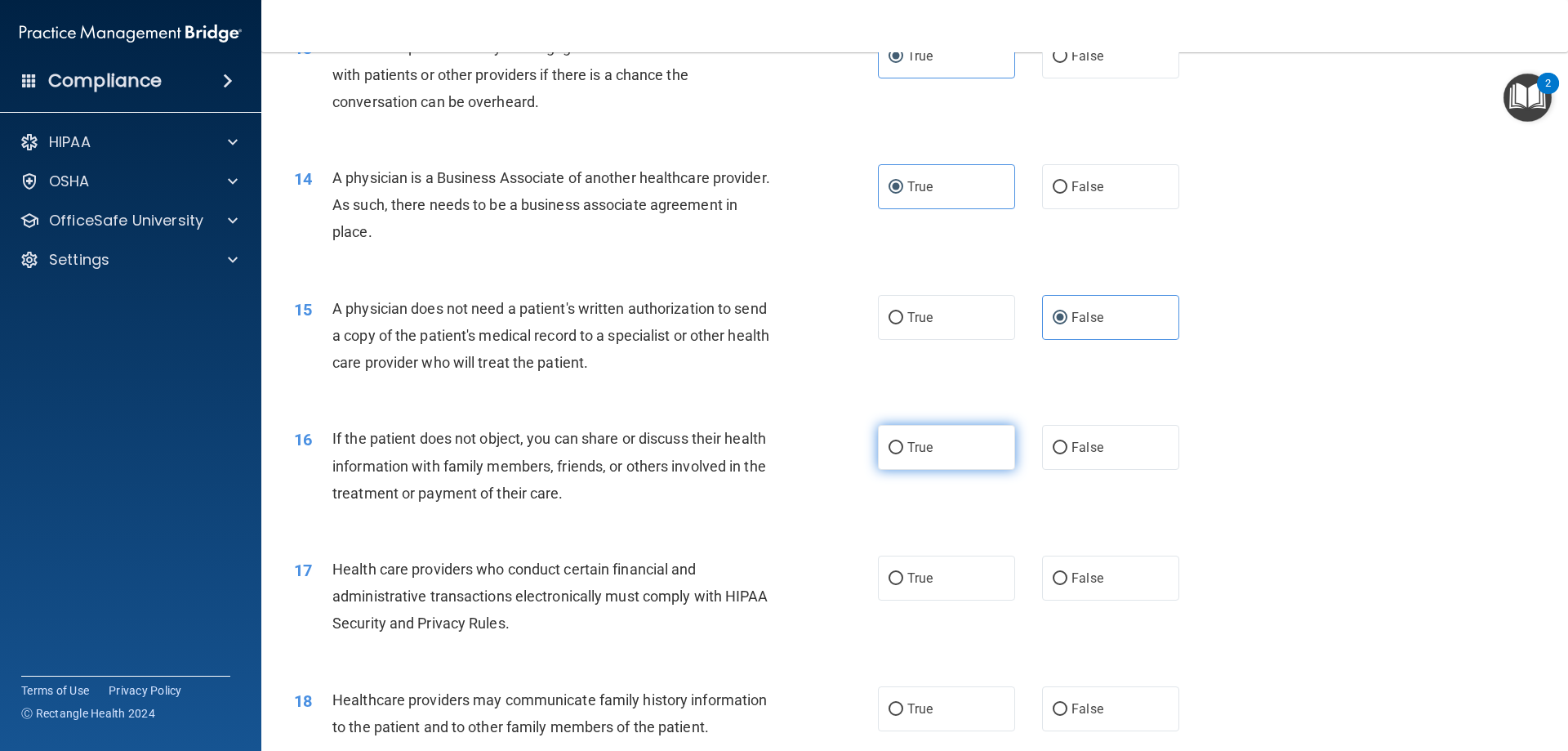
radio input "true"
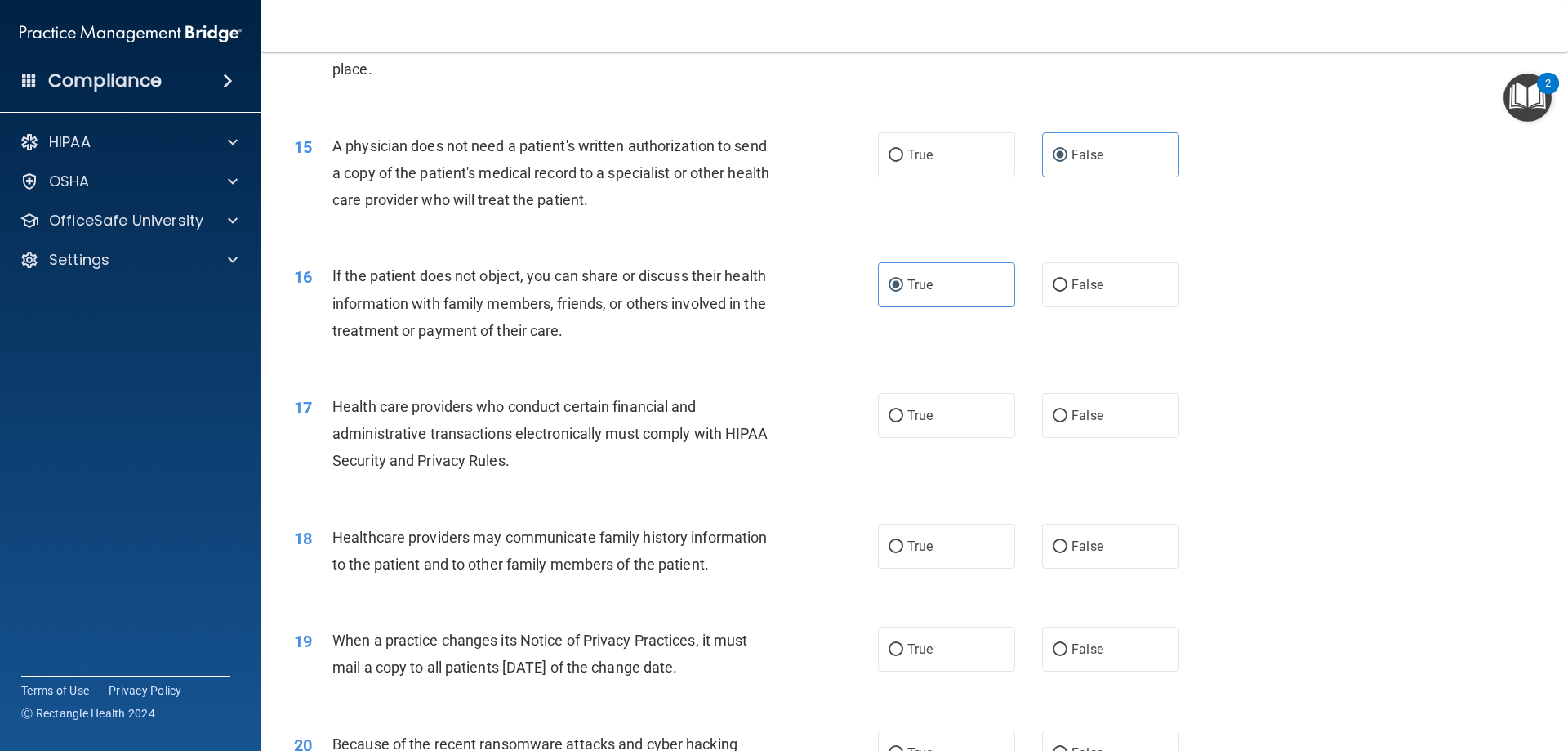
scroll to position [1715, 0]
click at [968, 409] on label "True" at bounding box center [946, 415] width 137 height 45
click at [904, 410] on input "True" at bounding box center [896, 416] width 15 height 12
radio input "true"
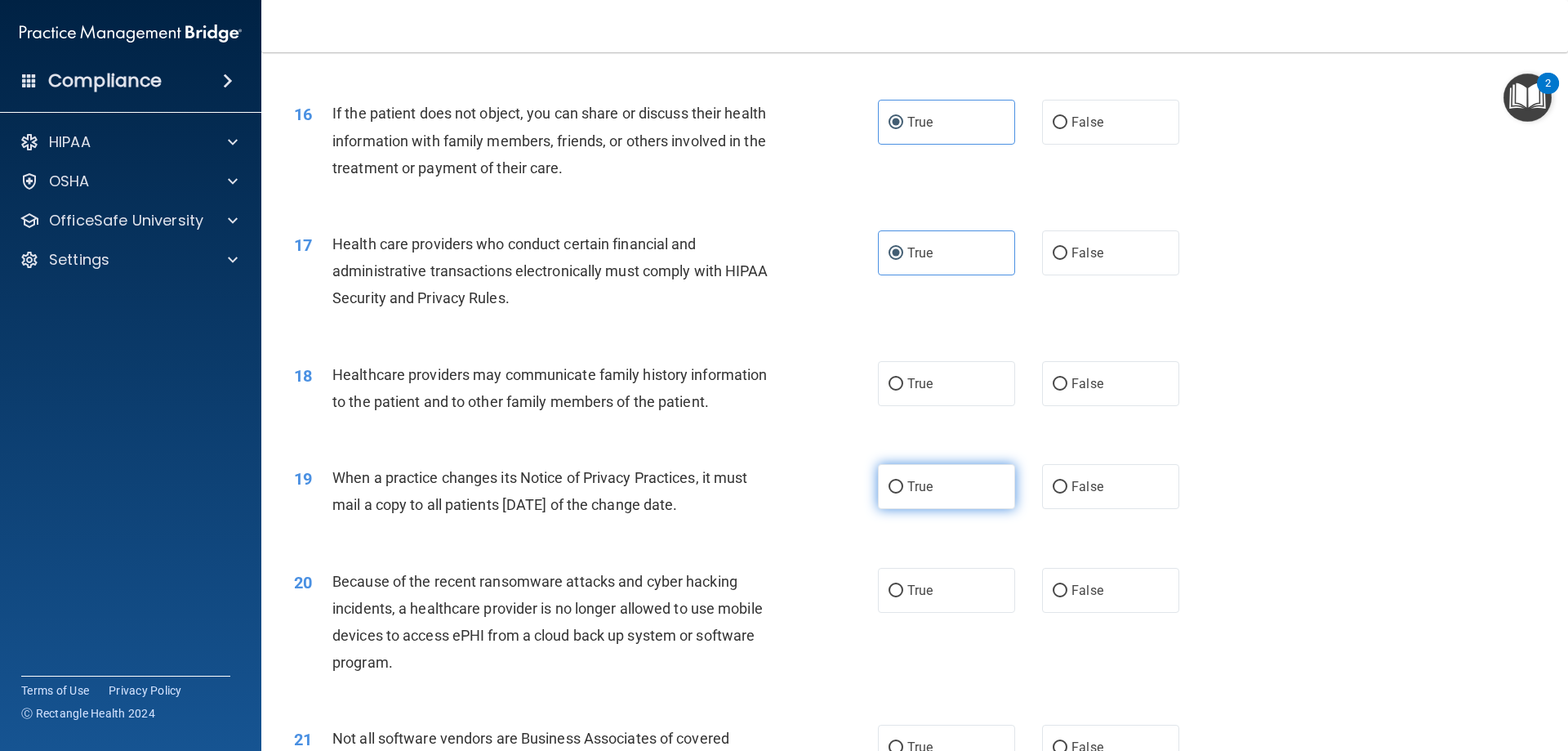
scroll to position [1879, 0]
click at [1099, 375] on label "False" at bounding box center [1110, 382] width 137 height 45
click at [1068, 377] on input "False" at bounding box center [1060, 383] width 15 height 12
radio input "true"
click at [971, 491] on label "True" at bounding box center [946, 485] width 137 height 45
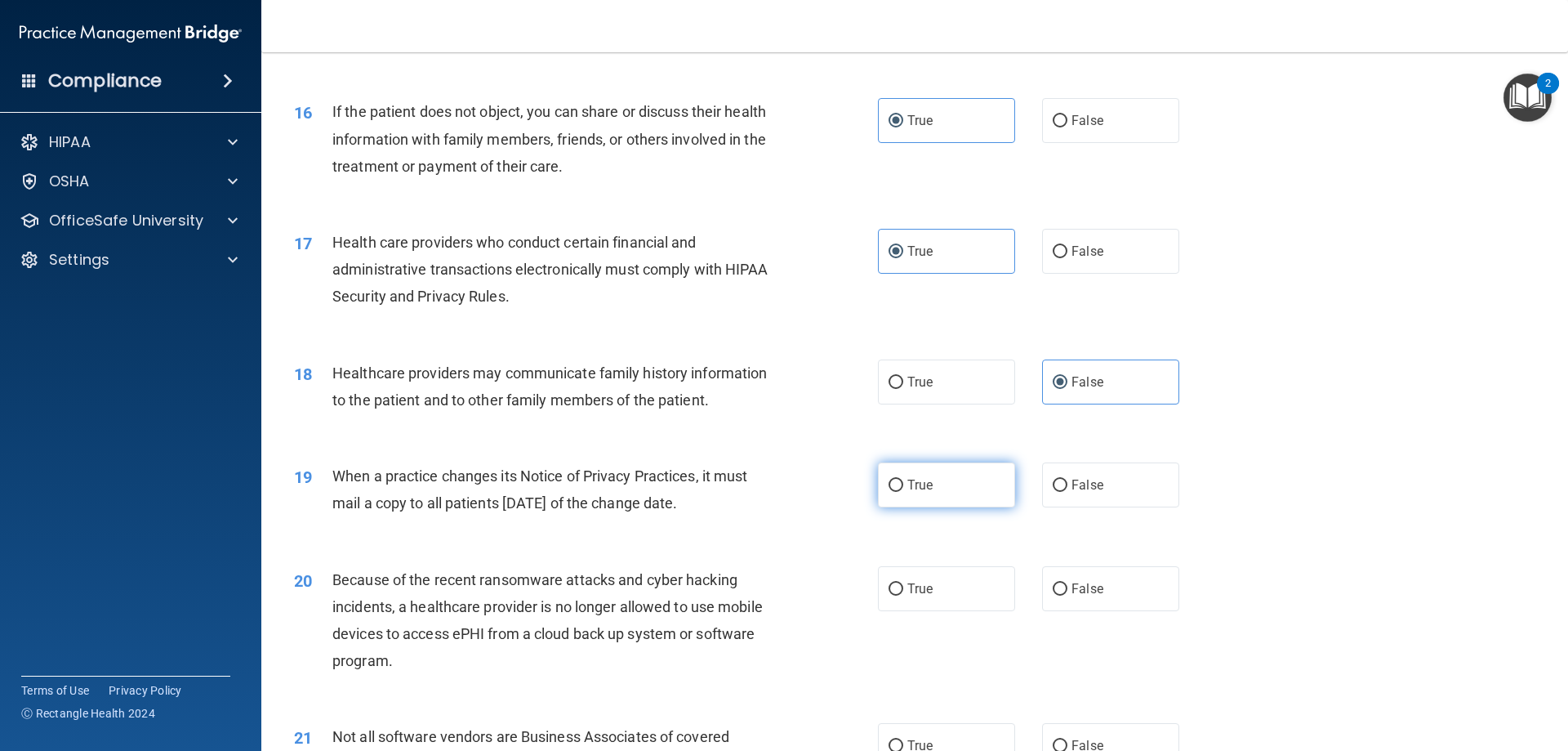
click at [904, 491] on input "True" at bounding box center [896, 486] width 15 height 12
radio input "true"
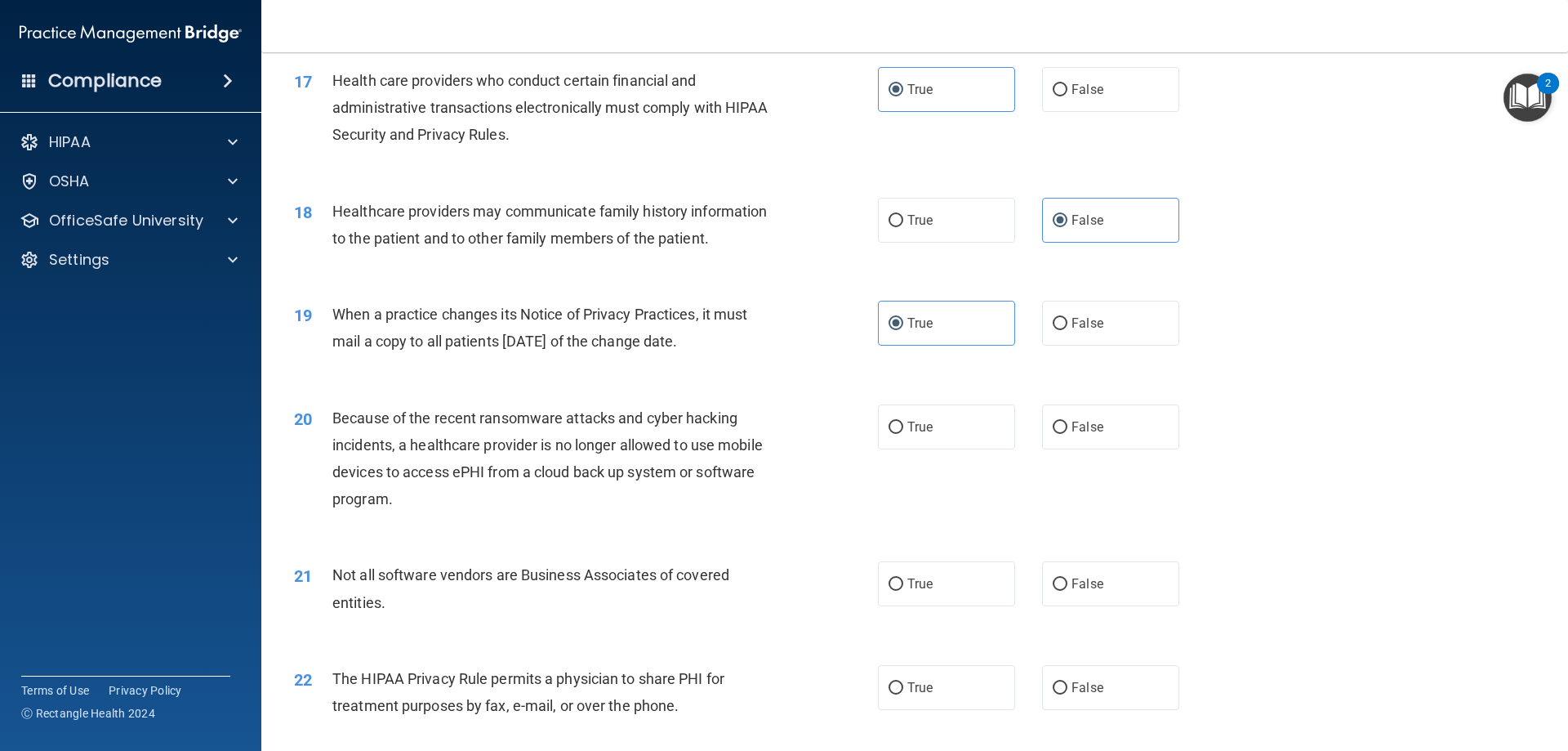
scroll to position [2042, 0]
click at [943, 418] on label "True" at bounding box center [946, 425] width 137 height 45
click at [904, 420] on input "True" at bounding box center [896, 426] width 15 height 12
radio input "true"
click at [948, 590] on label "True" at bounding box center [946, 582] width 137 height 45
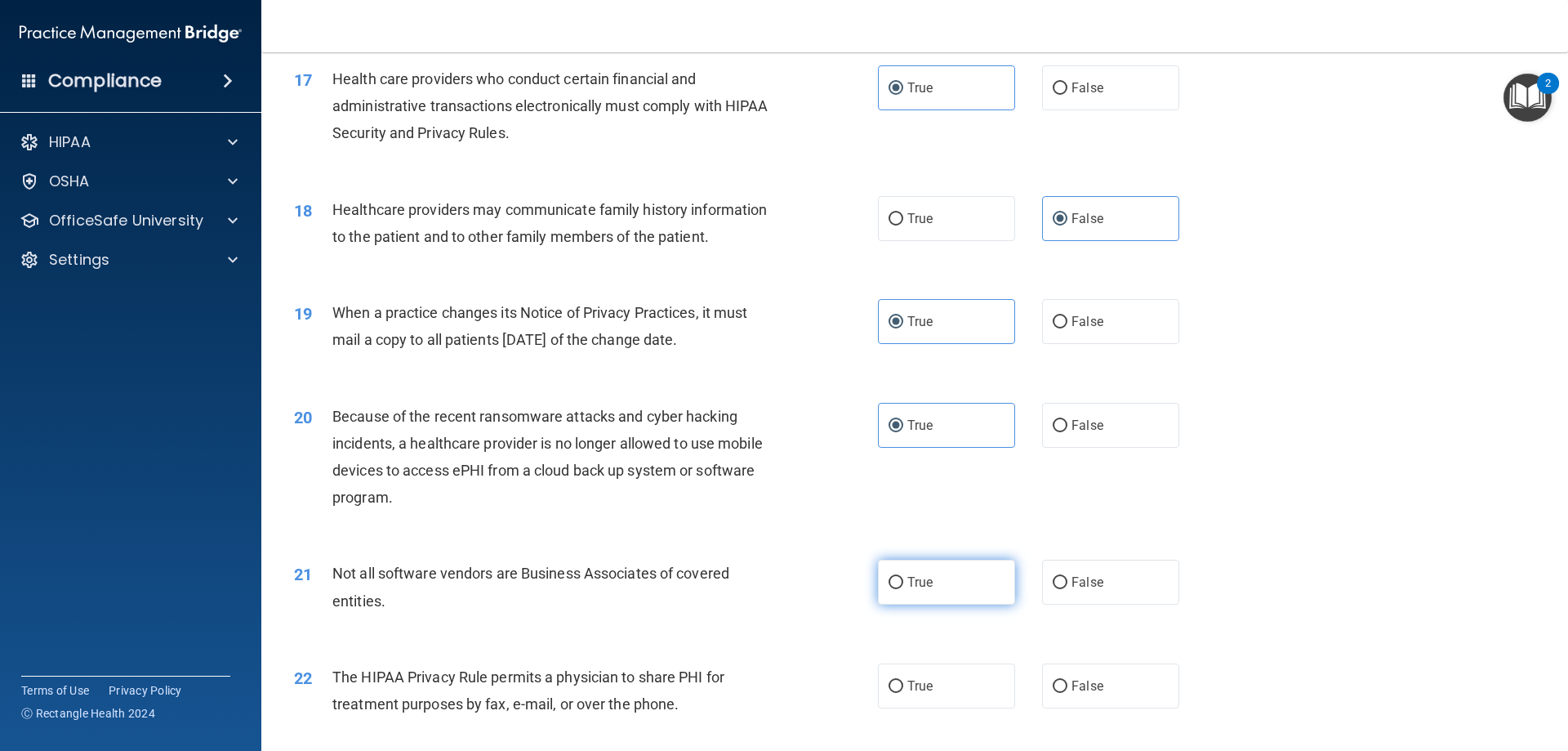
click at [904, 589] on input "True" at bounding box center [896, 582] width 15 height 12
radio input "true"
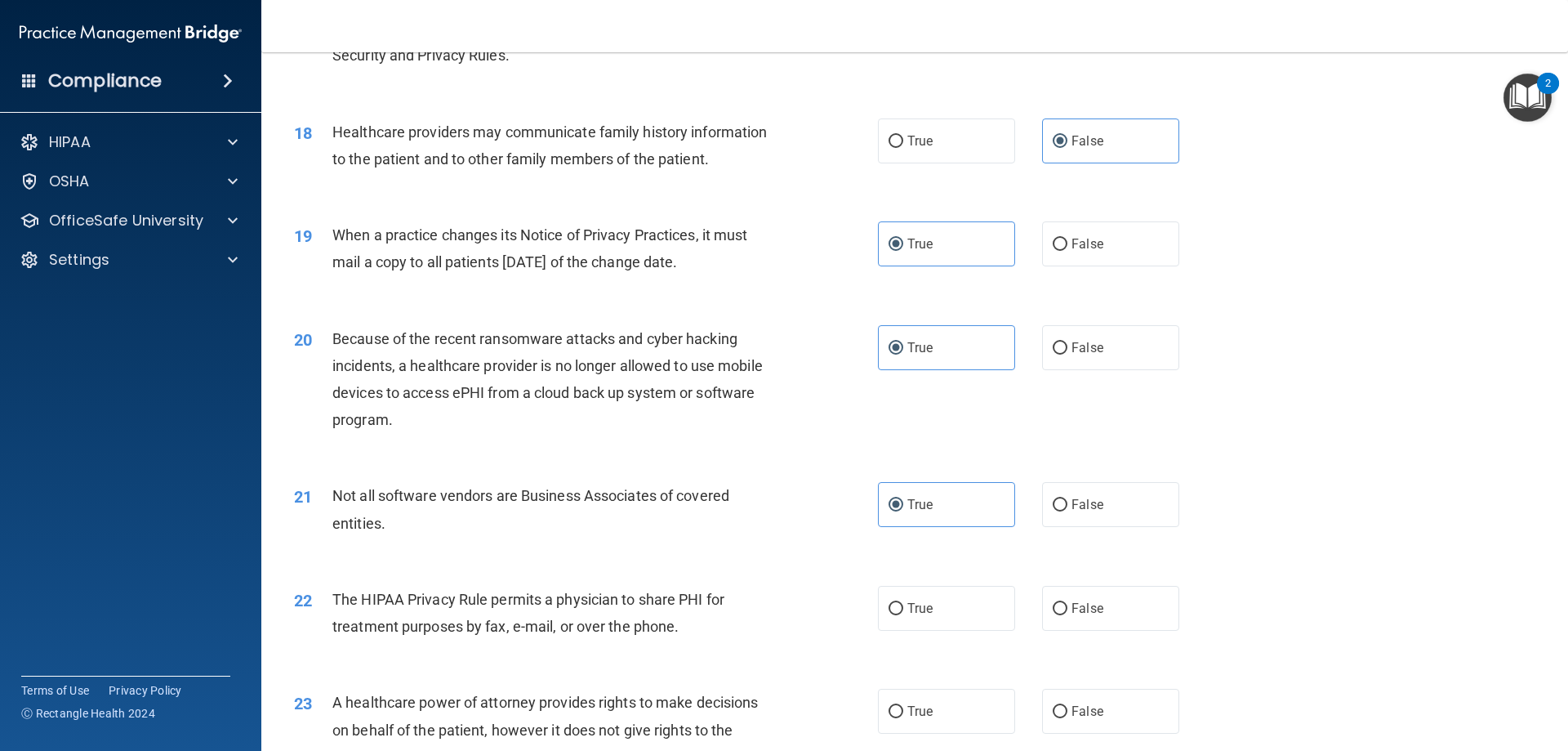
scroll to position [2288, 0]
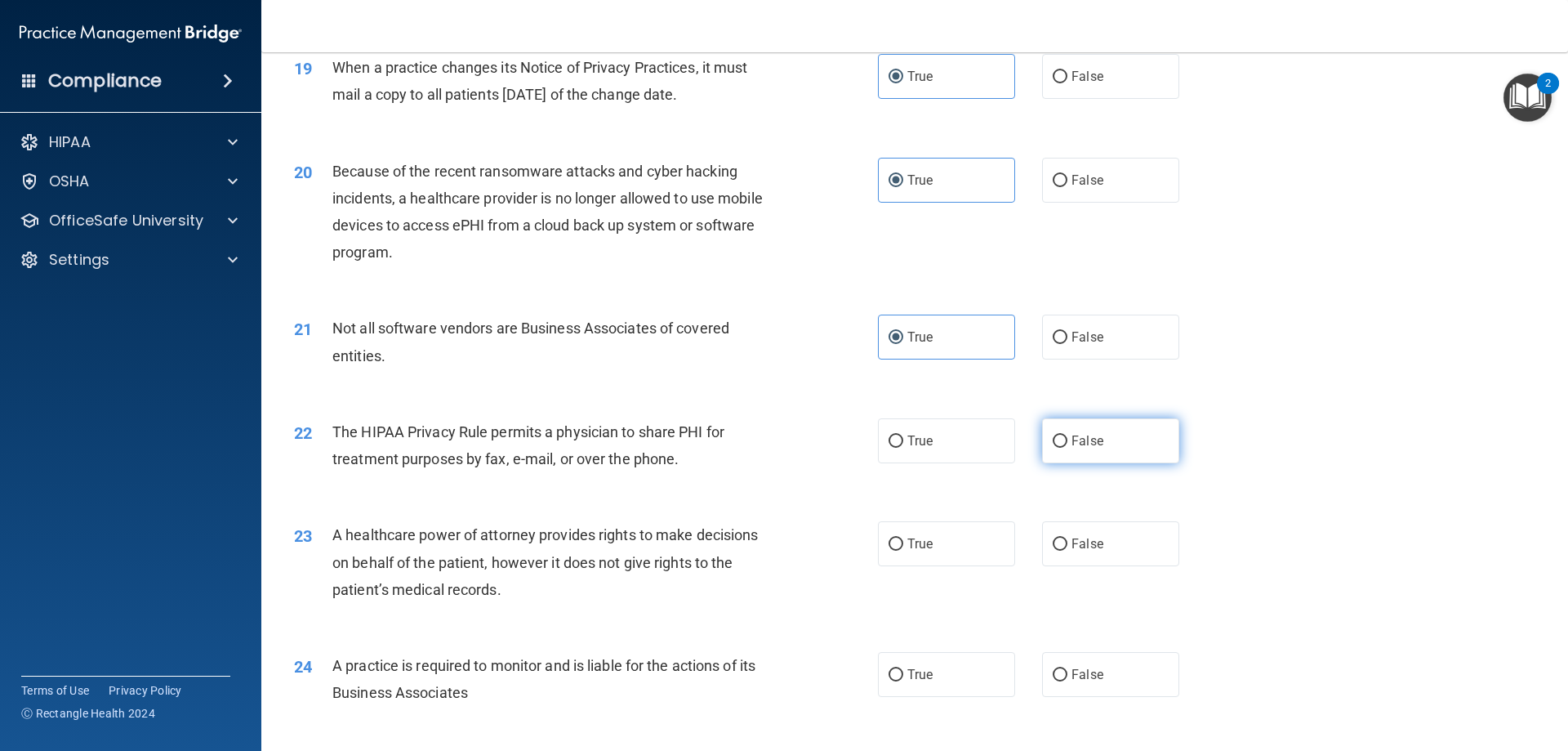
click at [1082, 442] on span "False" at bounding box center [1087, 441] width 32 height 16
click at [1068, 442] on input "False" at bounding box center [1060, 442] width 15 height 12
radio input "true"
click at [946, 549] on label "True" at bounding box center [946, 544] width 137 height 45
click at [904, 549] on input "True" at bounding box center [896, 544] width 15 height 12
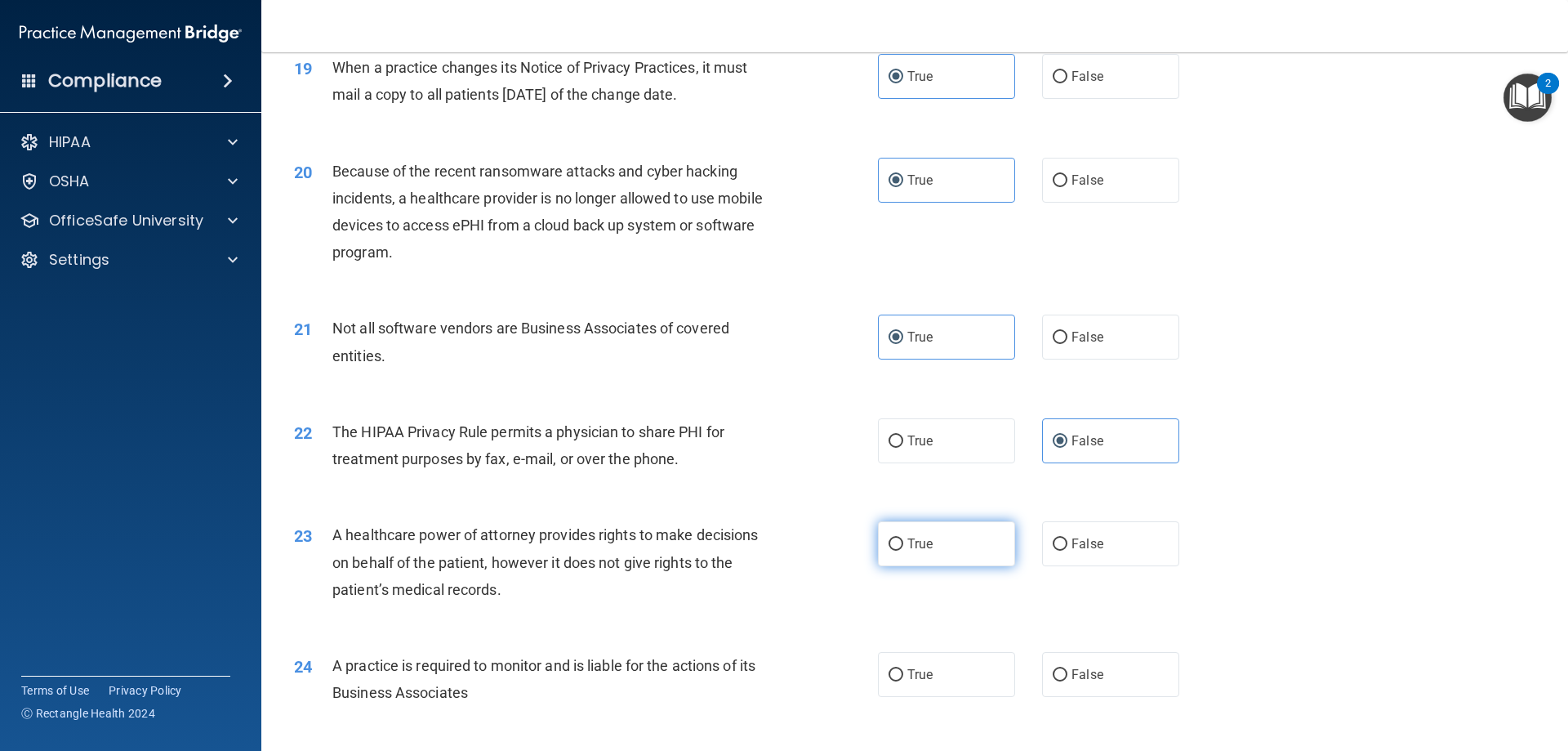
radio input "true"
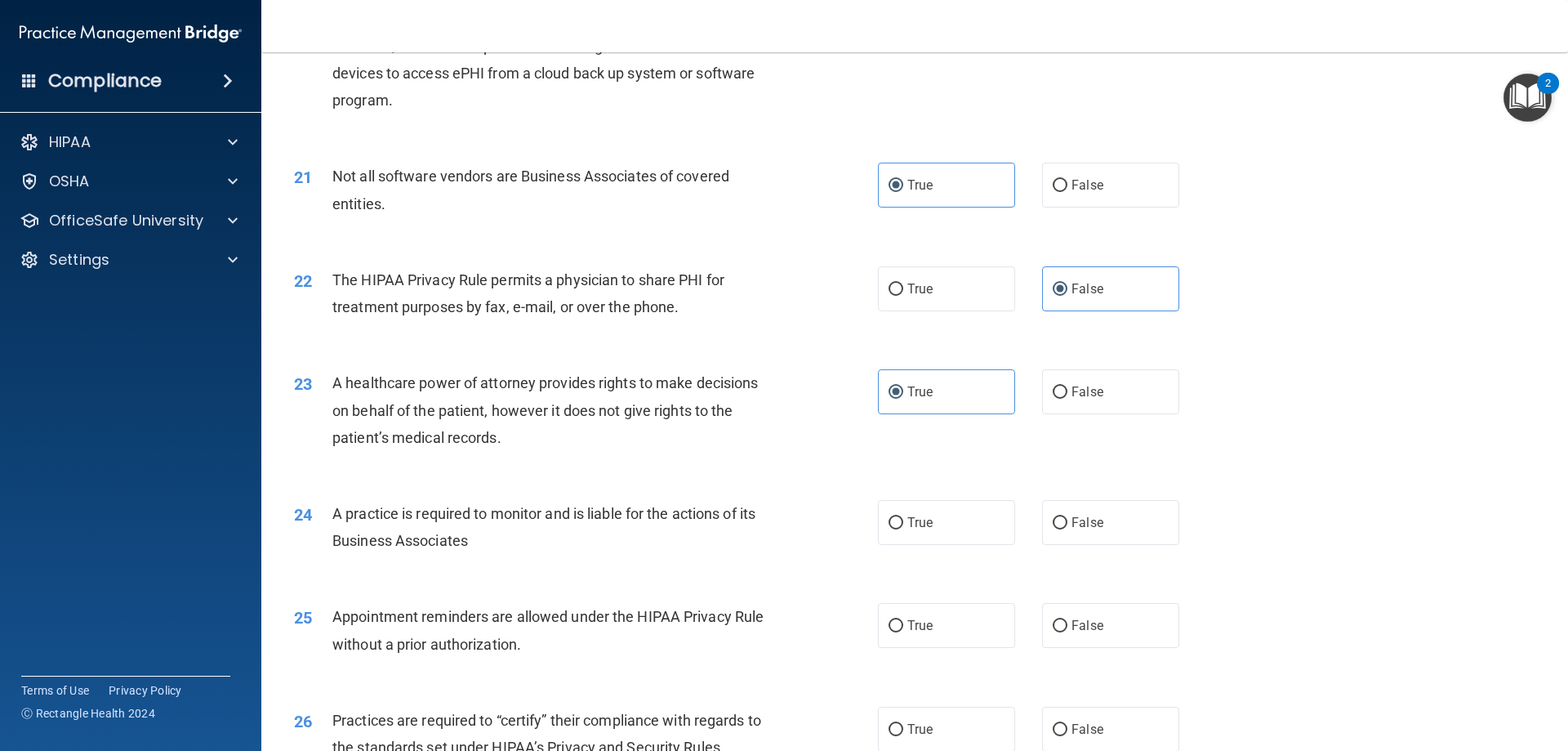
scroll to position [2451, 0]
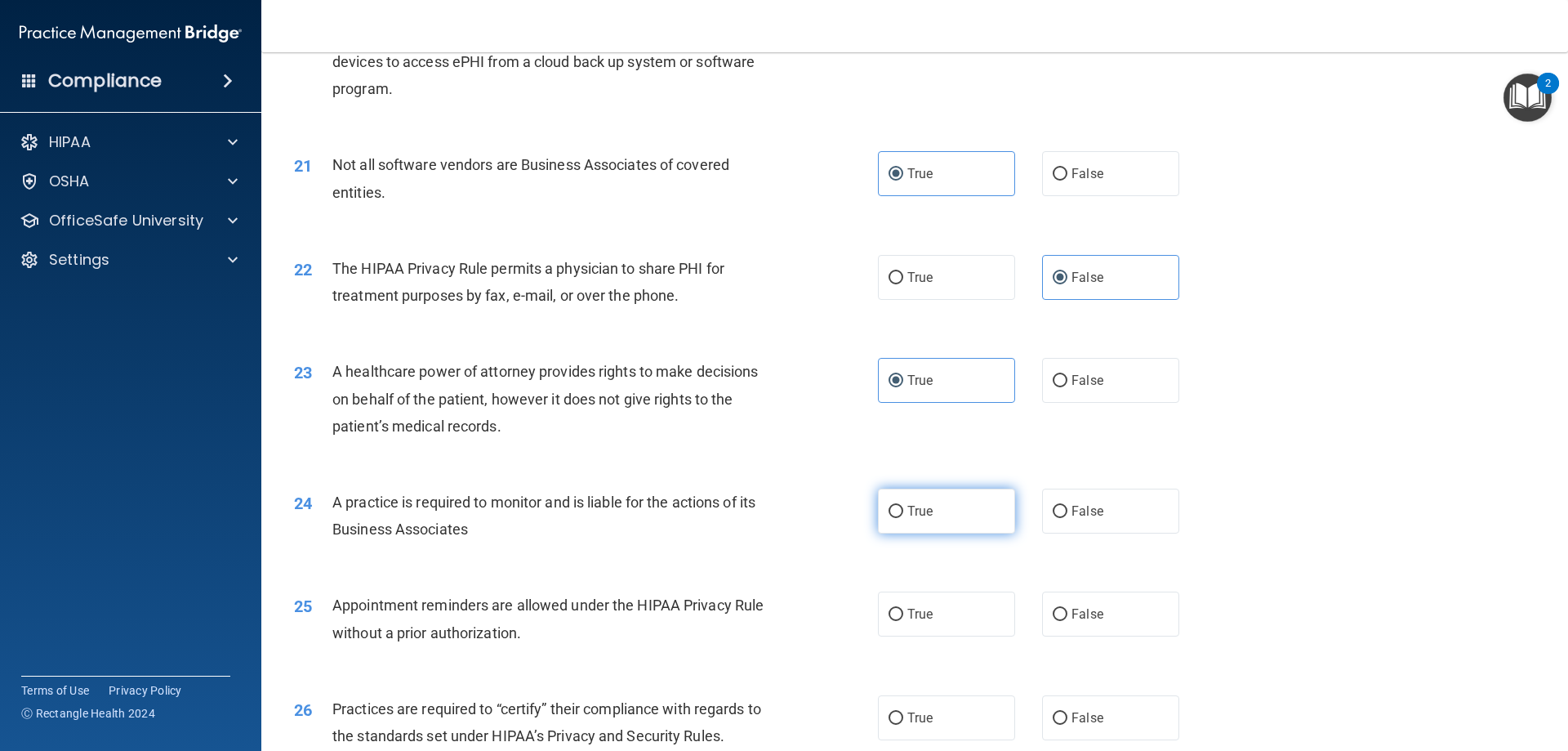
click at [936, 512] on label "True" at bounding box center [946, 511] width 137 height 45
click at [904, 512] on input "True" at bounding box center [896, 512] width 15 height 12
radio input "true"
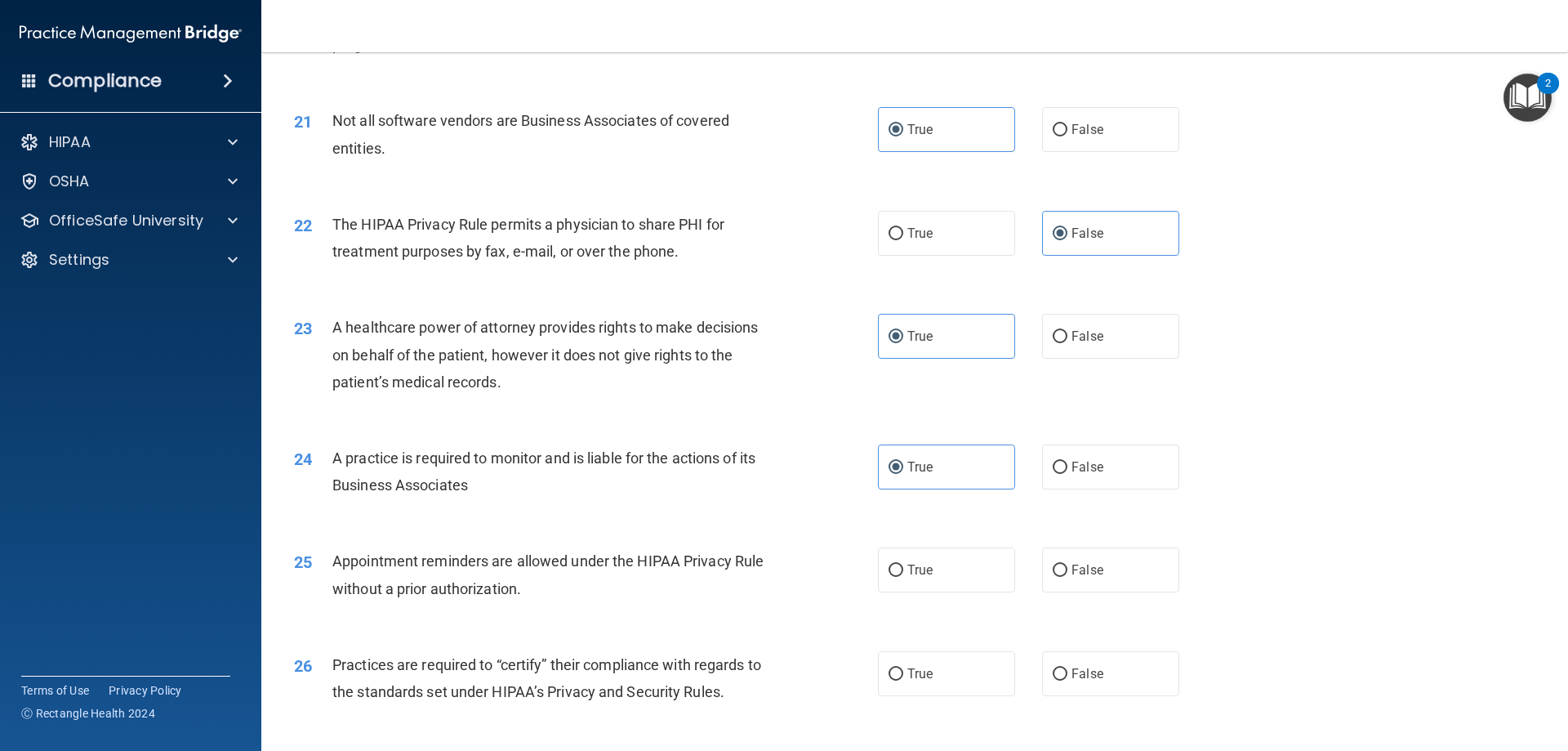
scroll to position [2533, 0]
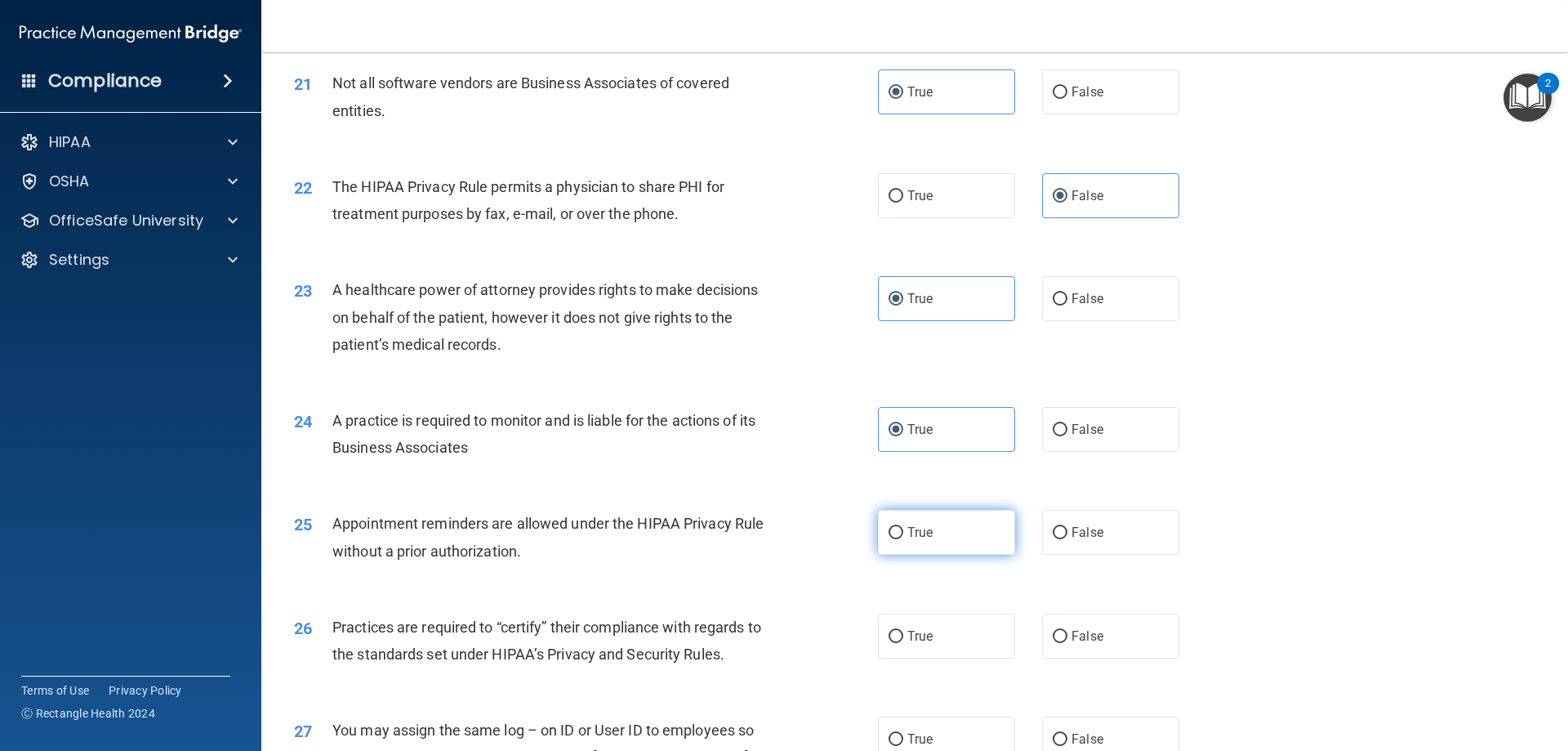
click at [961, 530] on label "True" at bounding box center [946, 532] width 137 height 45
click at [904, 530] on input "True" at bounding box center [896, 533] width 15 height 12
radio input "true"
click at [1088, 638] on span "False" at bounding box center [1087, 636] width 32 height 16
click at [1068, 638] on input "False" at bounding box center [1060, 637] width 15 height 12
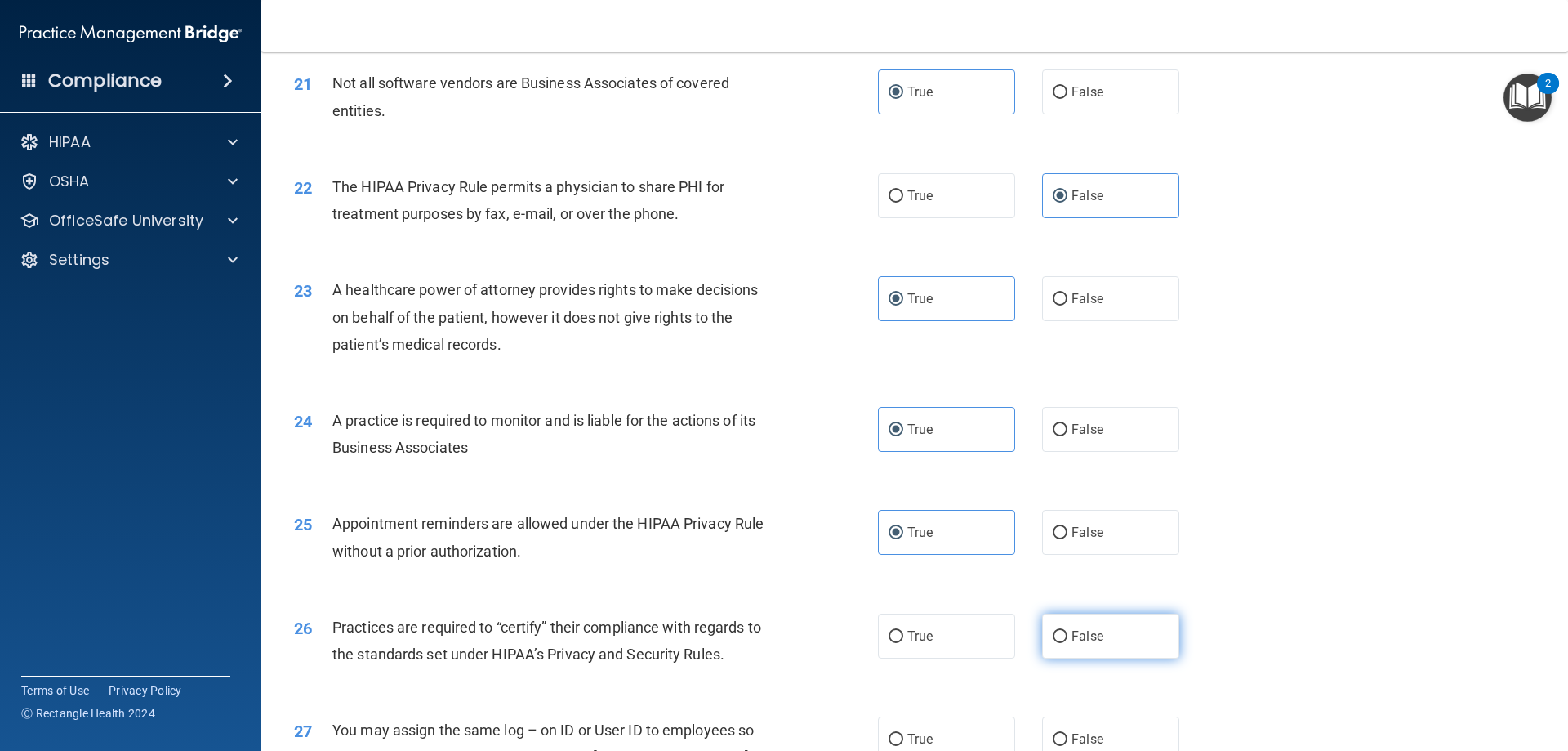
radio input "true"
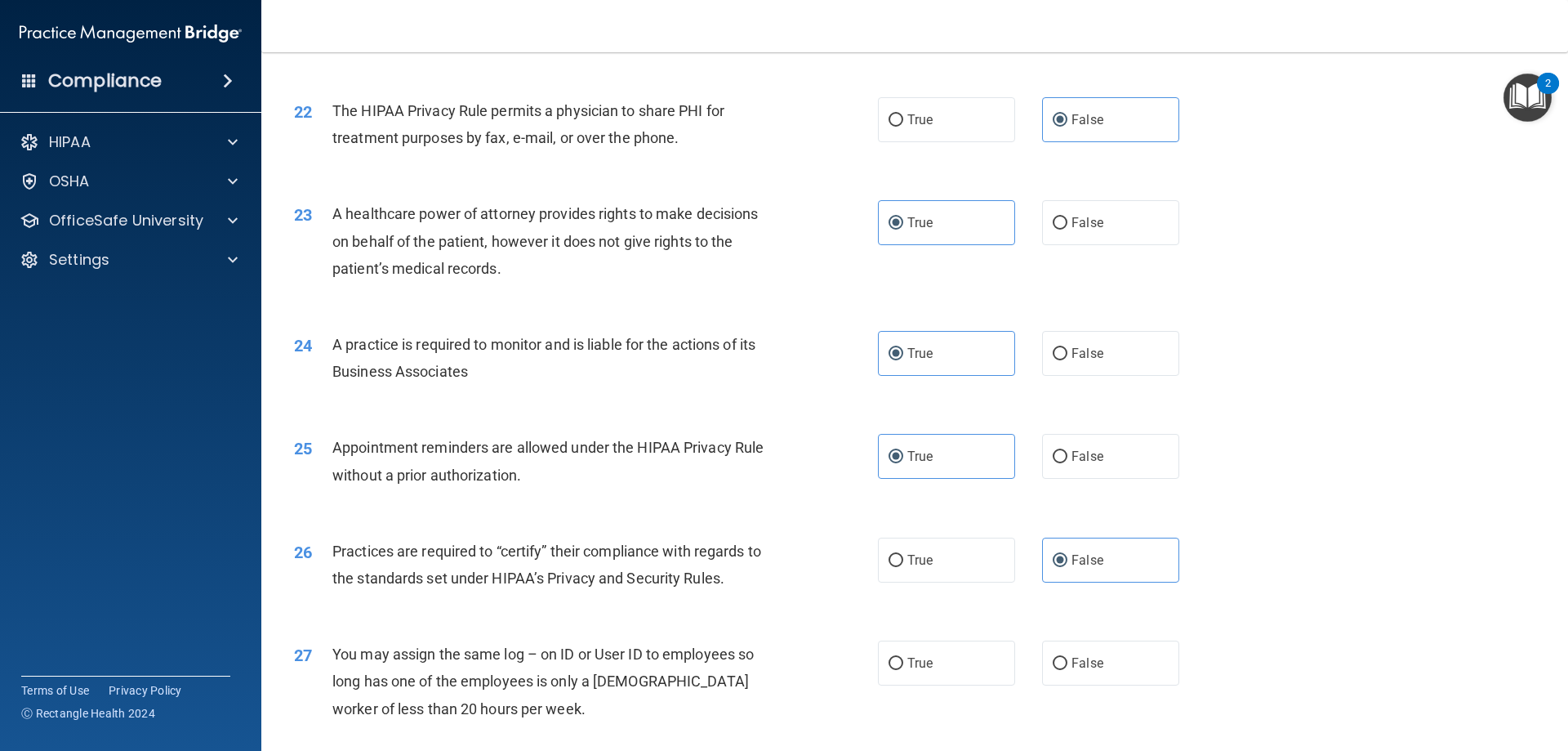
scroll to position [2778, 0]
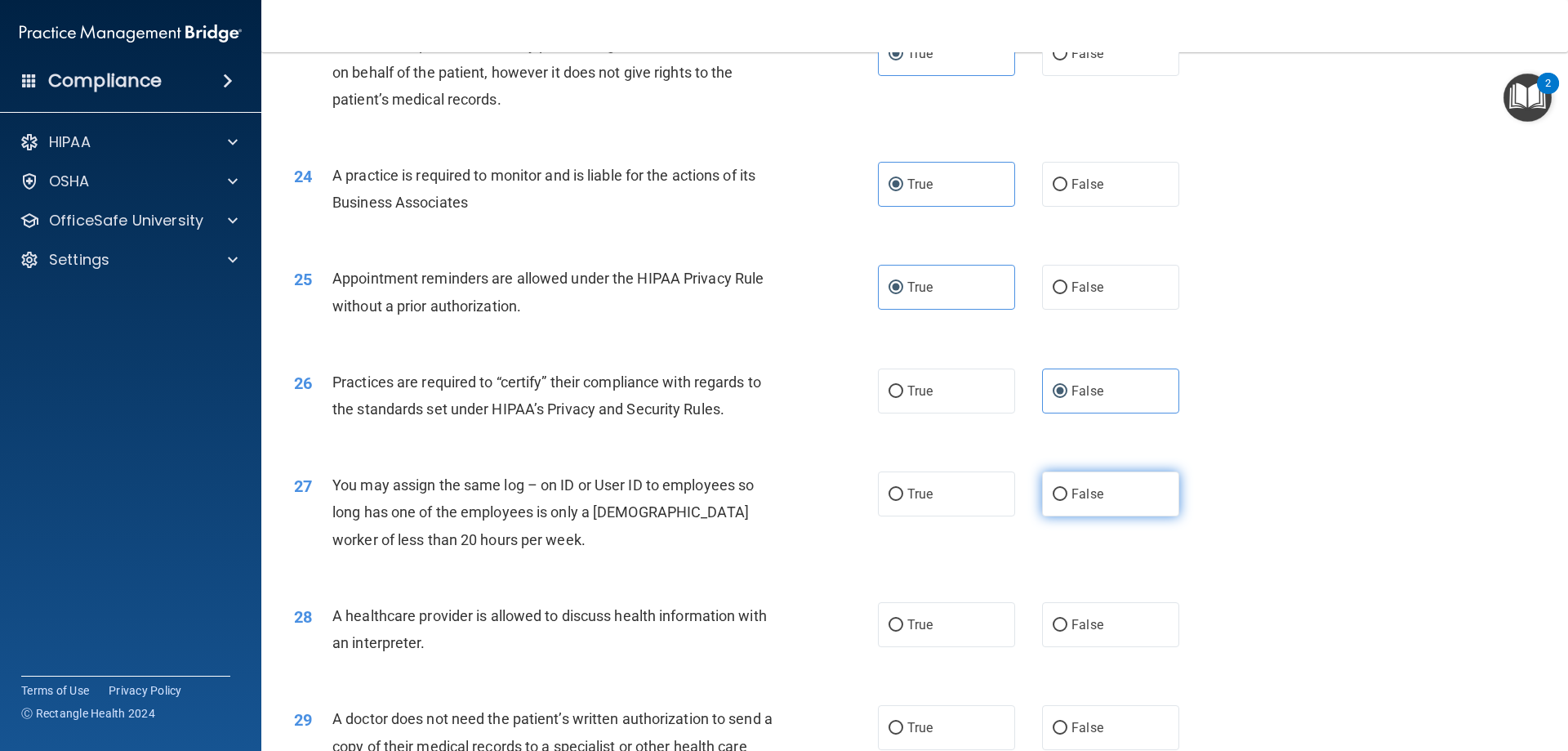
click at [1060, 499] on label "False" at bounding box center [1110, 493] width 137 height 45
click at [1060, 499] on input "False" at bounding box center [1060, 494] width 15 height 12
radio input "true"
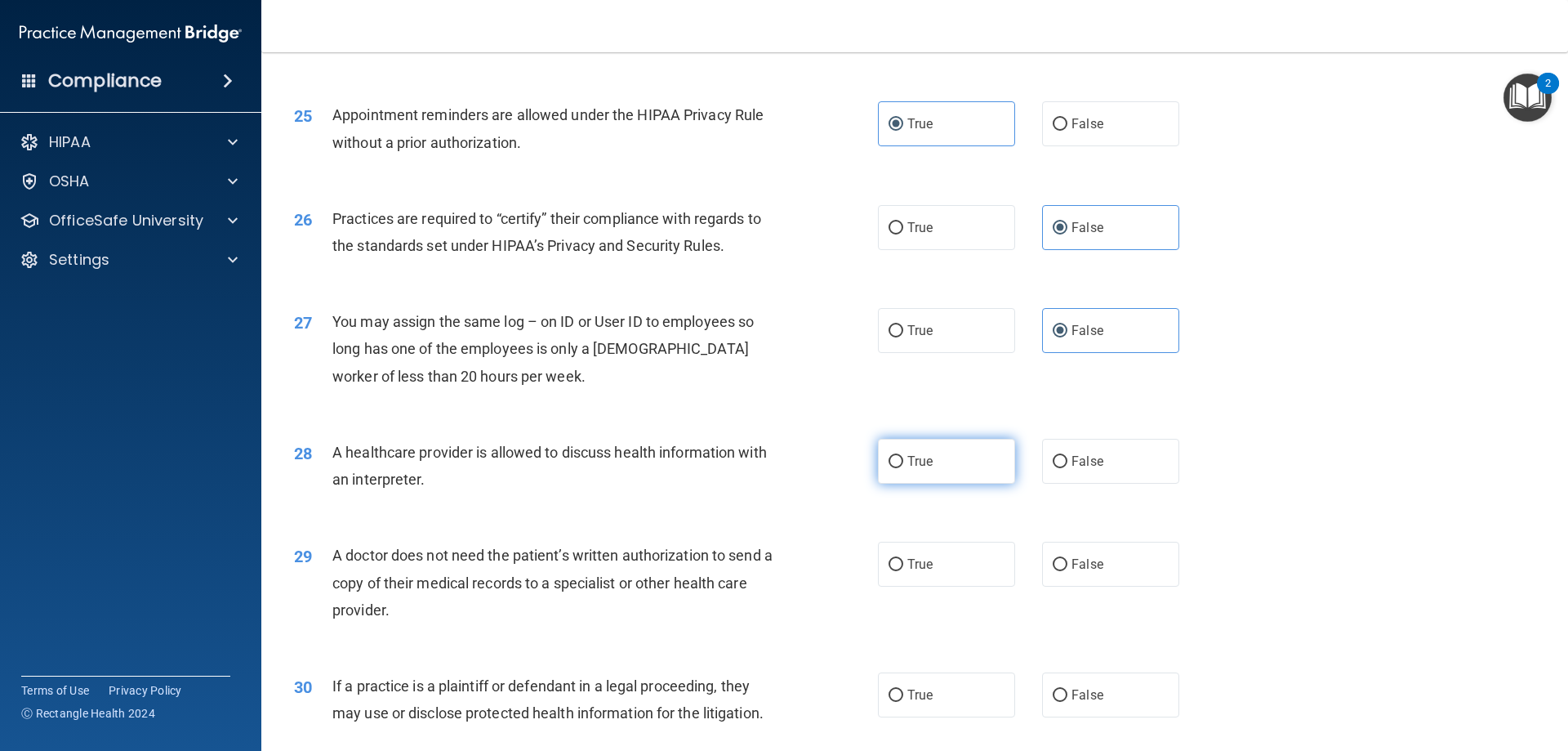
click at [967, 463] on label "True" at bounding box center [946, 461] width 137 height 45
click at [904, 463] on input "True" at bounding box center [896, 462] width 15 height 12
radio input "true"
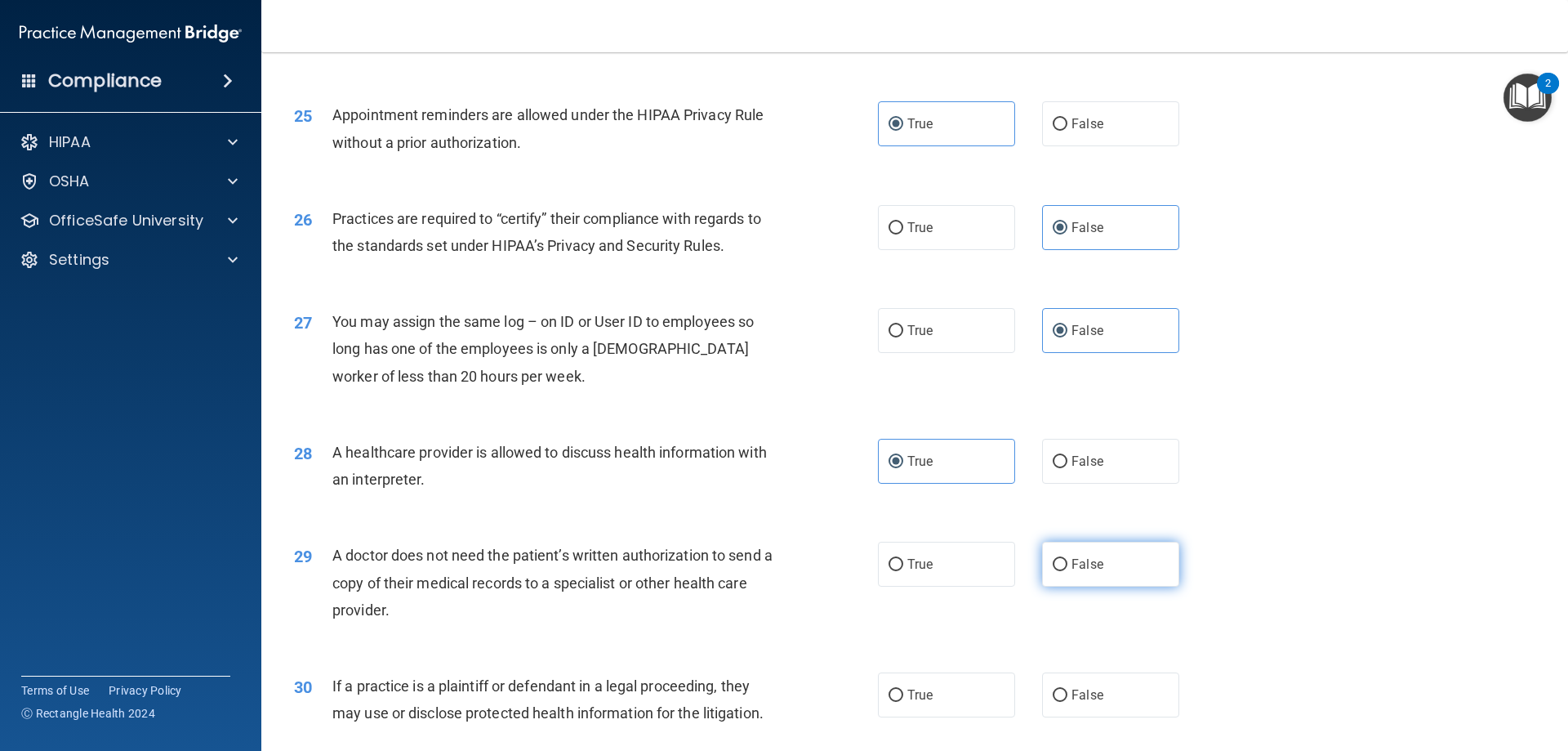
click at [1113, 569] on label "False" at bounding box center [1110, 564] width 137 height 45
click at [1068, 569] on input "False" at bounding box center [1060, 565] width 15 height 12
radio input "true"
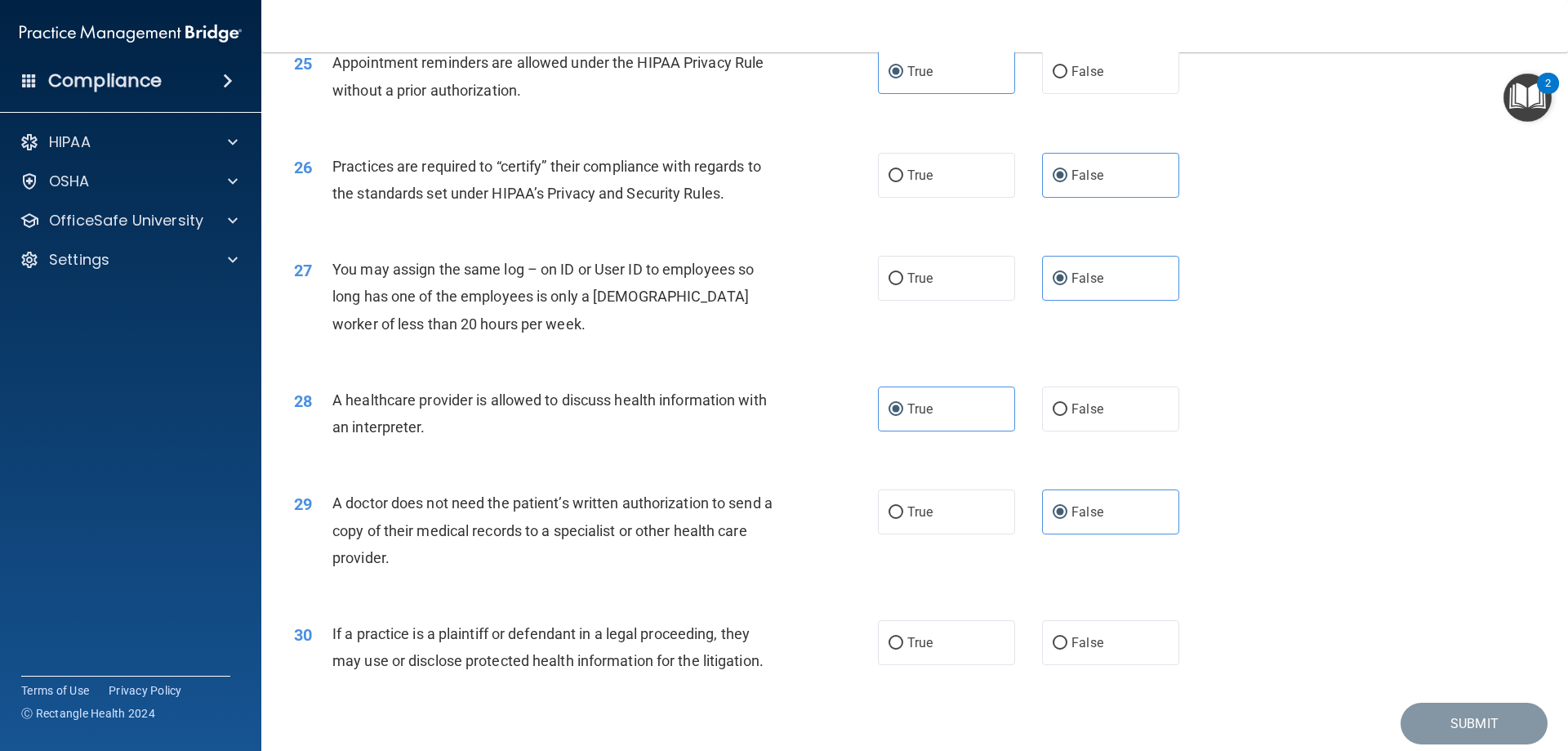
scroll to position [3052, 0]
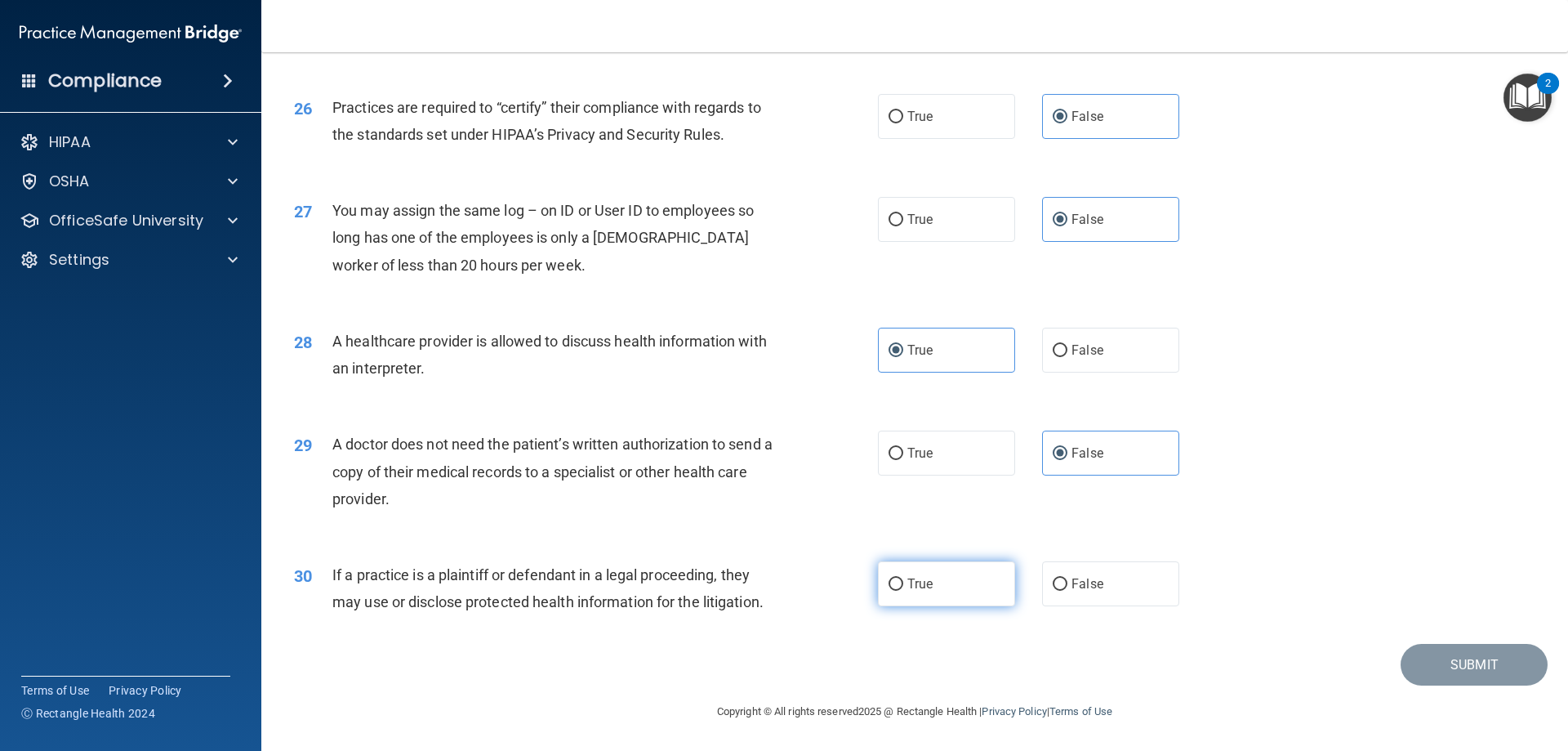
click at [972, 581] on label "True" at bounding box center [946, 583] width 137 height 45
click at [904, 581] on input "True" at bounding box center [896, 584] width 15 height 12
radio input "true"
click at [1472, 659] on button "Submit" at bounding box center [1474, 665] width 147 height 41
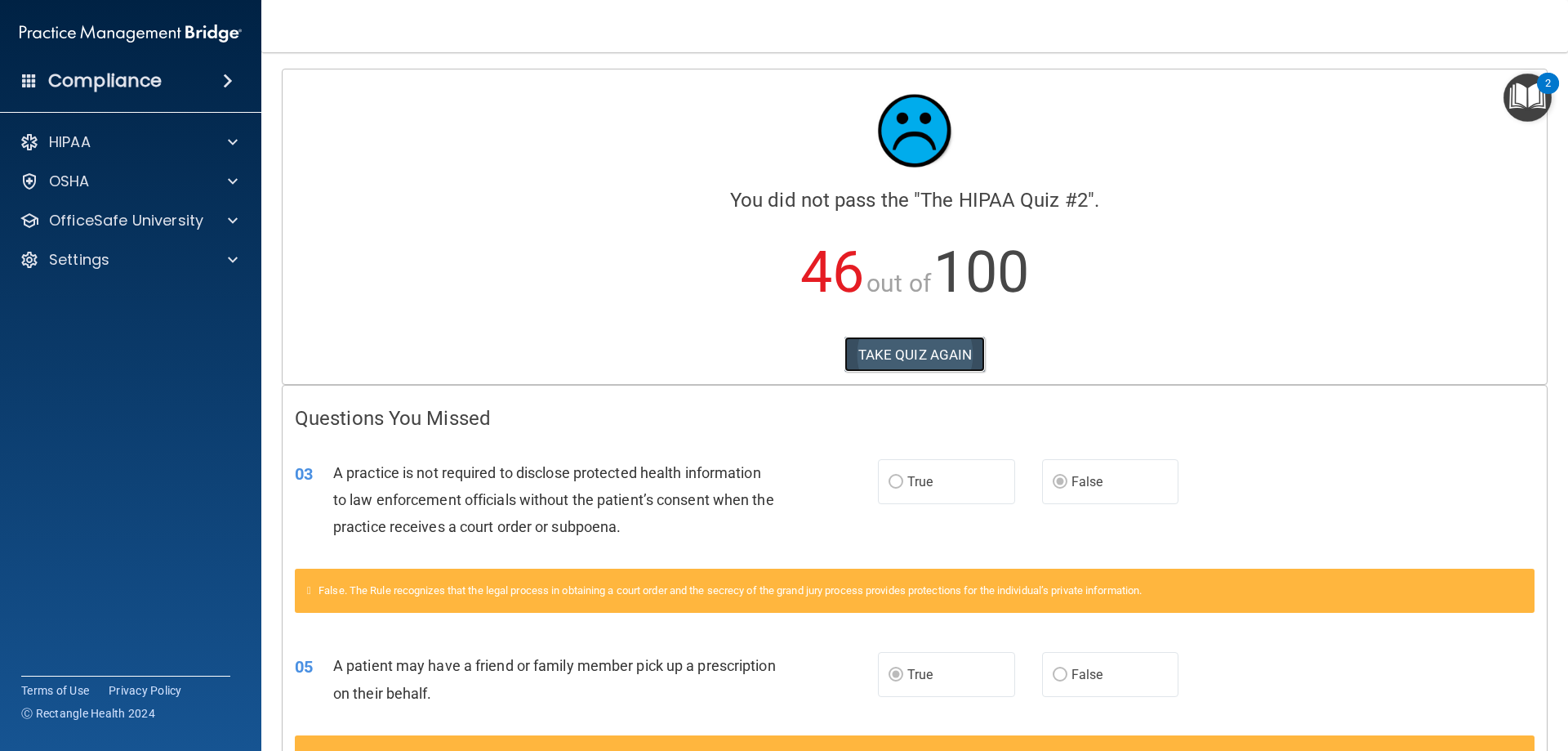
click at [938, 360] on button "TAKE QUIZ AGAIN" at bounding box center [915, 354] width 142 height 36
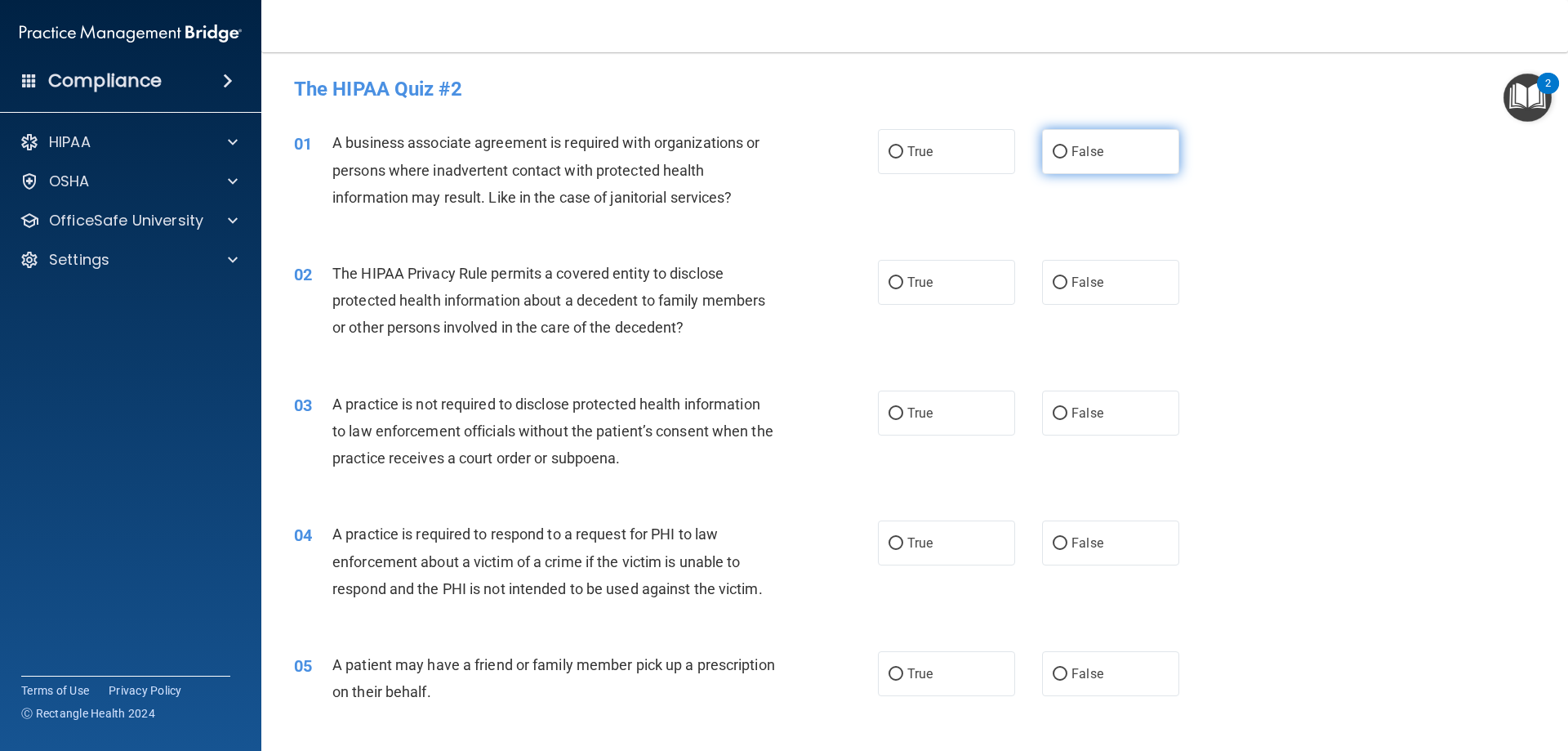
click at [1092, 164] on label "False" at bounding box center [1110, 151] width 137 height 45
click at [1068, 158] on input "False" at bounding box center [1060, 152] width 15 height 12
radio input "true"
click at [934, 150] on label "True" at bounding box center [946, 151] width 137 height 45
click at [904, 150] on input "True" at bounding box center [896, 152] width 15 height 12
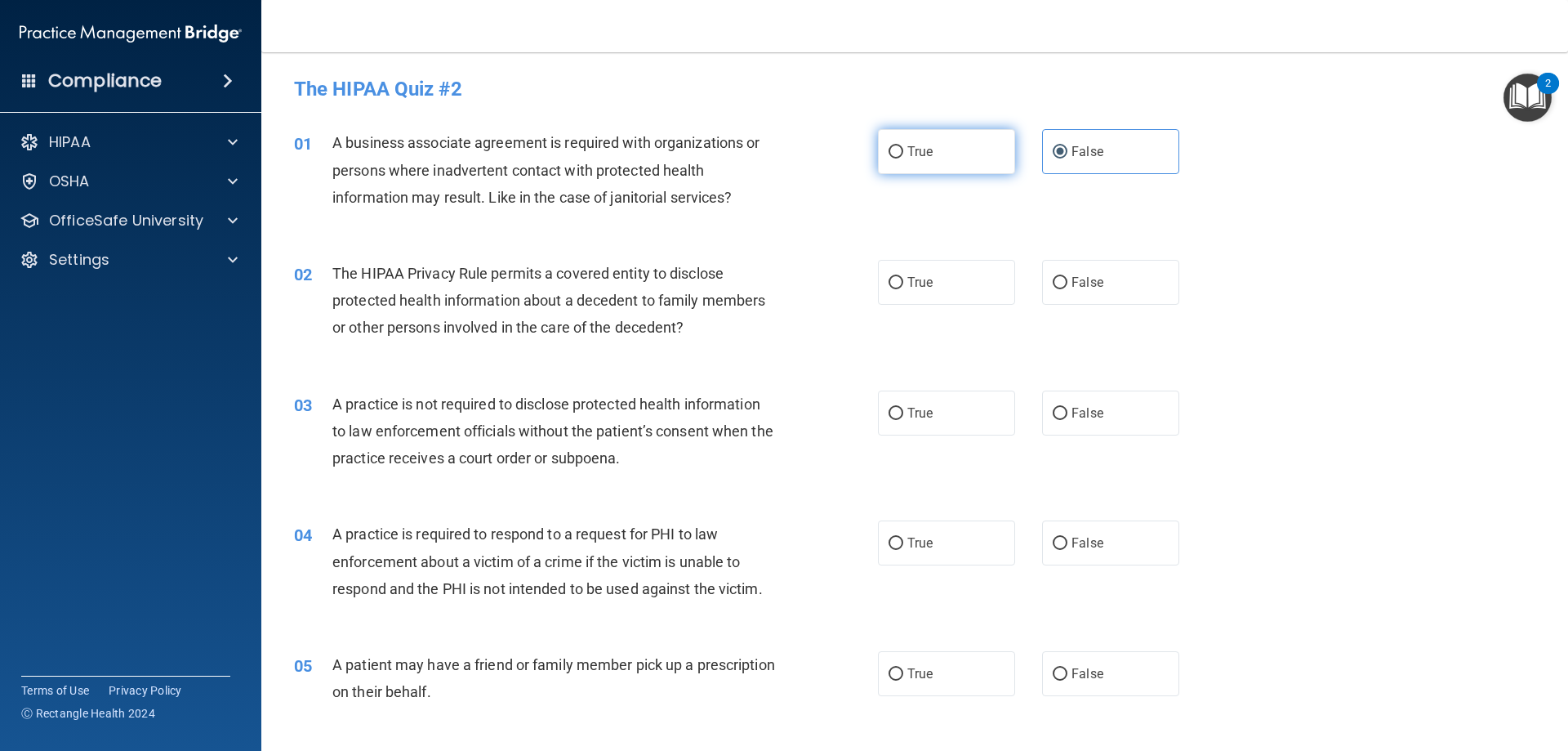
radio input "true"
radio input "false"
click at [958, 281] on label "True" at bounding box center [946, 283] width 137 height 45
click at [904, 281] on input "True" at bounding box center [896, 283] width 15 height 12
radio input "true"
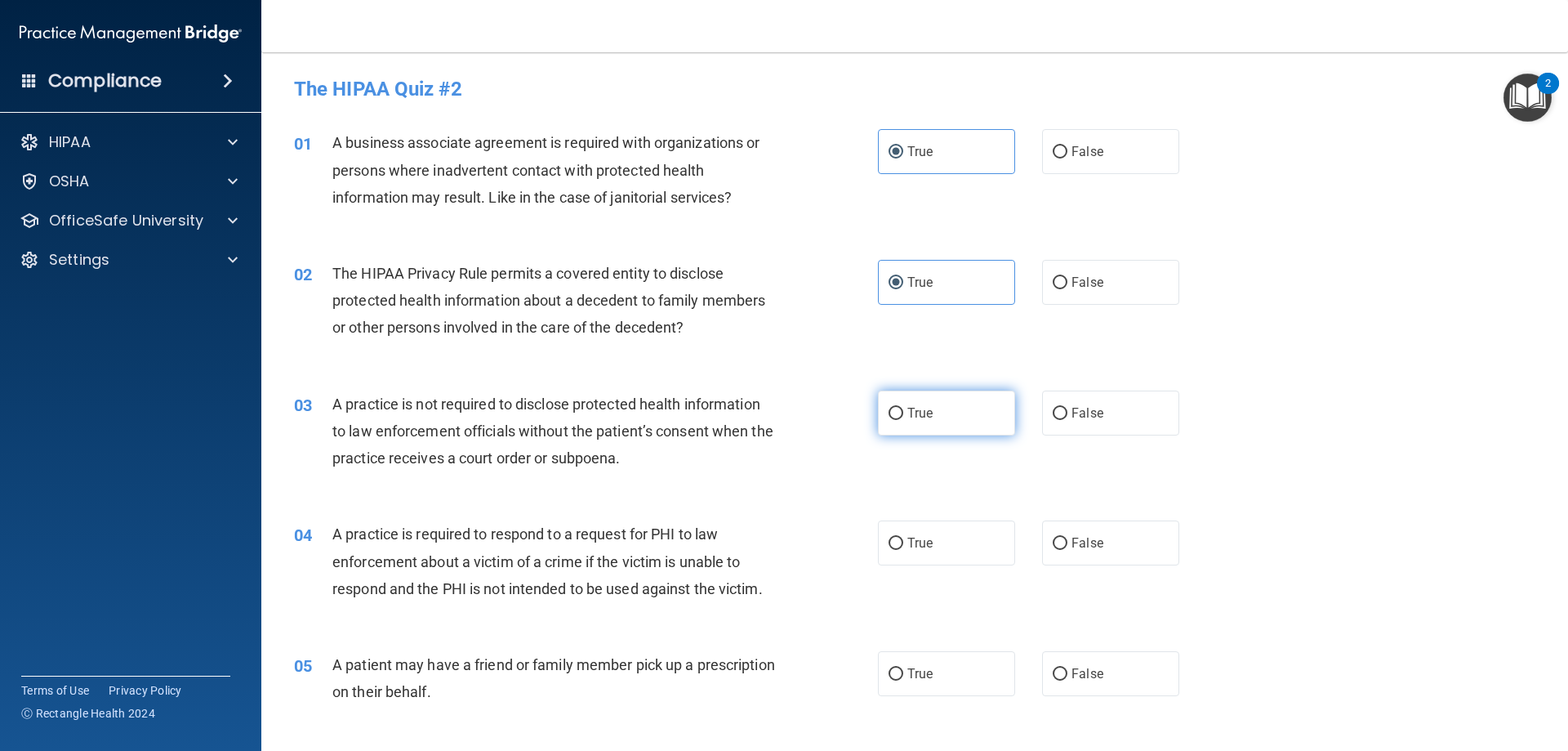
click at [934, 419] on label "True" at bounding box center [946, 413] width 137 height 45
click at [904, 419] on input "True" at bounding box center [896, 414] width 15 height 12
radio input "true"
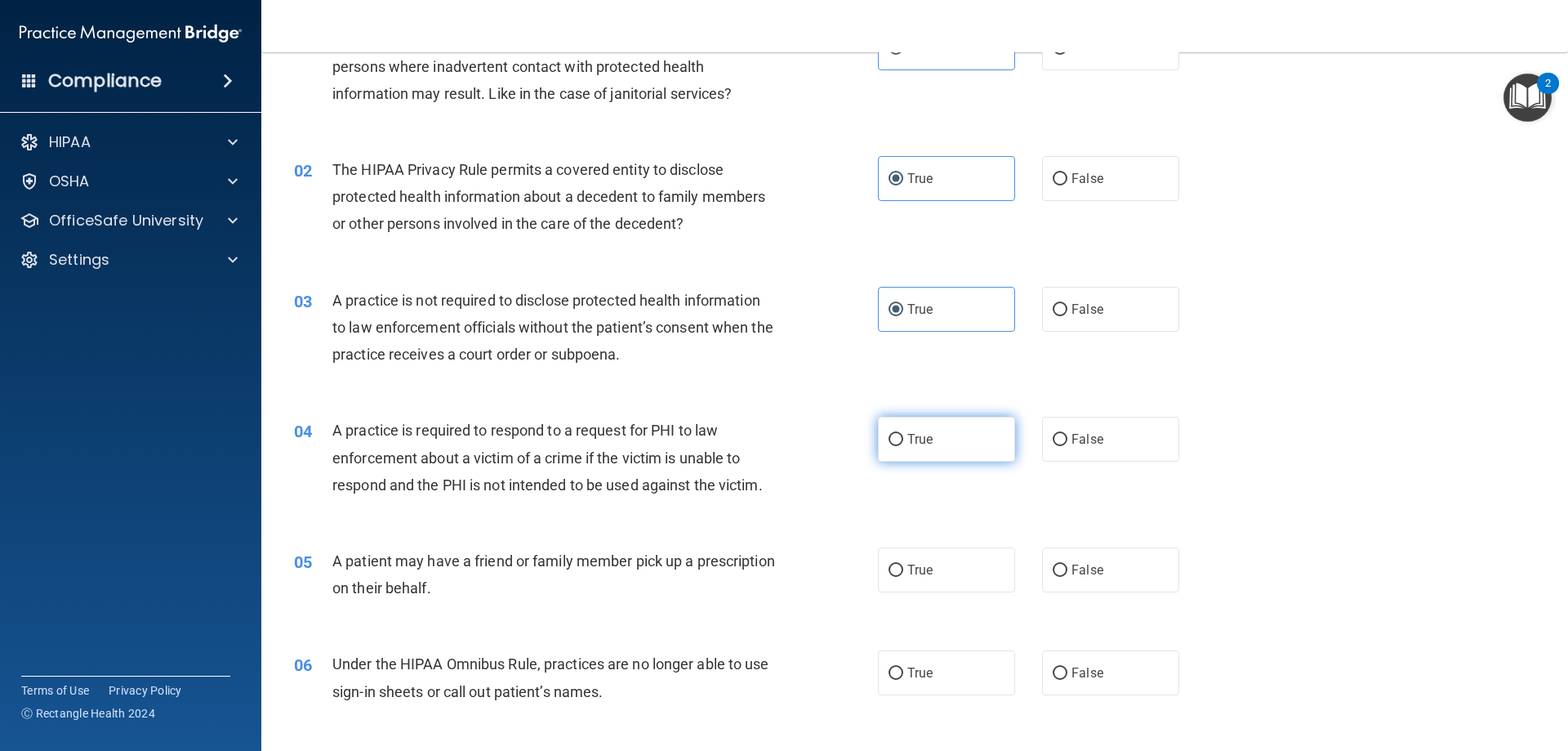
scroll to position [163, 0]
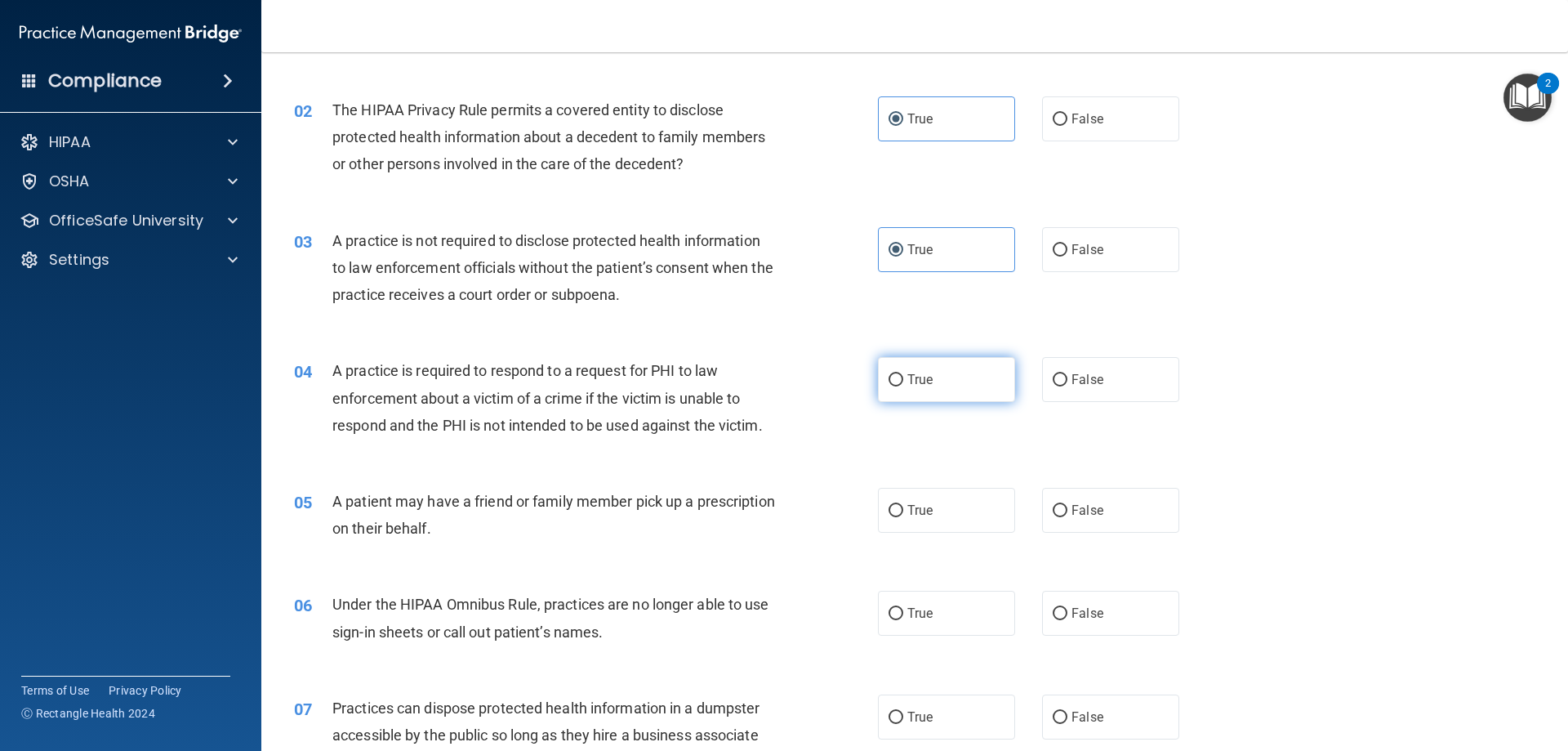
click at [957, 383] on label "True" at bounding box center [946, 379] width 137 height 45
click at [904, 383] on input "True" at bounding box center [896, 380] width 15 height 12
radio input "true"
click at [933, 517] on label "True" at bounding box center [946, 510] width 137 height 45
click at [904, 517] on input "True" at bounding box center [896, 511] width 15 height 12
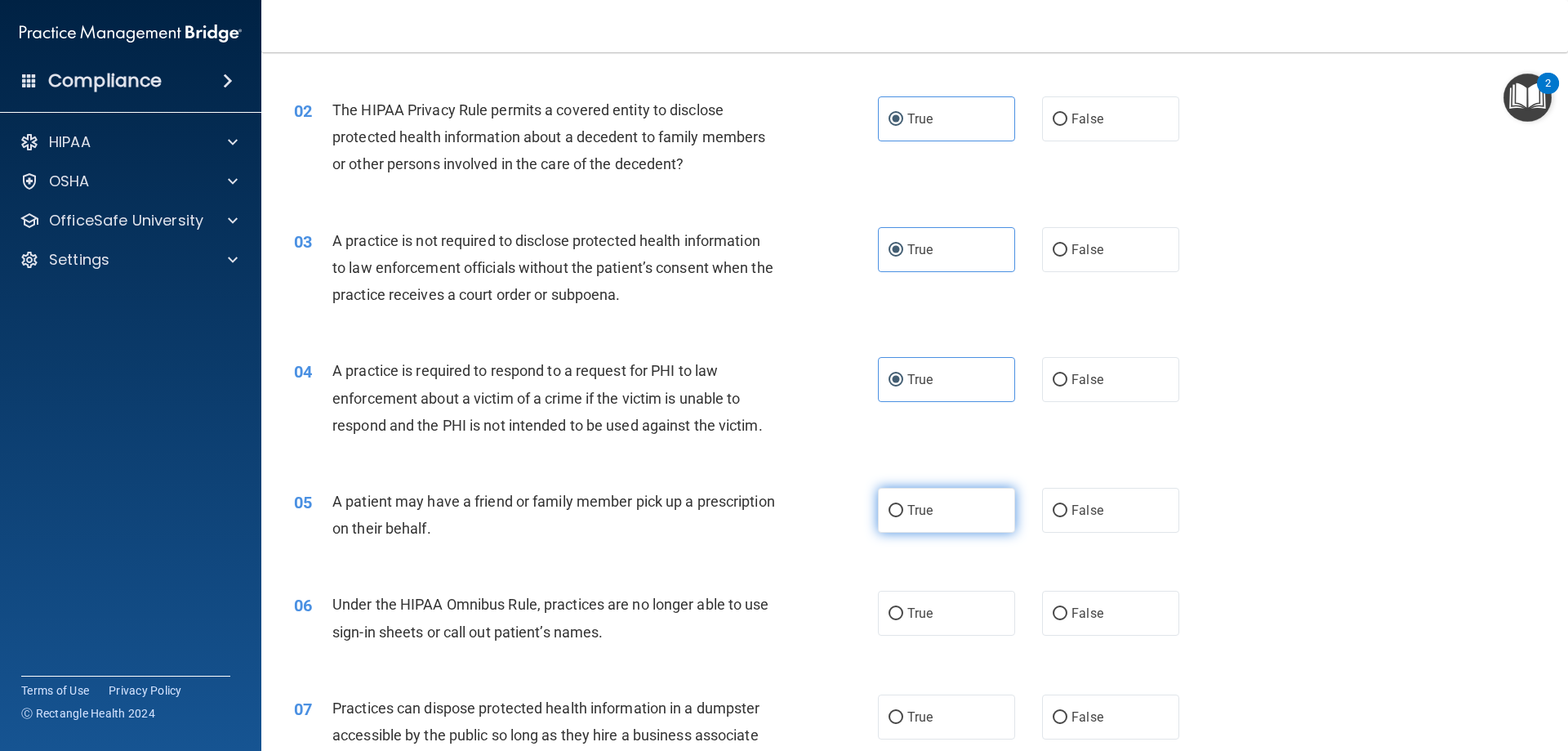
radio input "true"
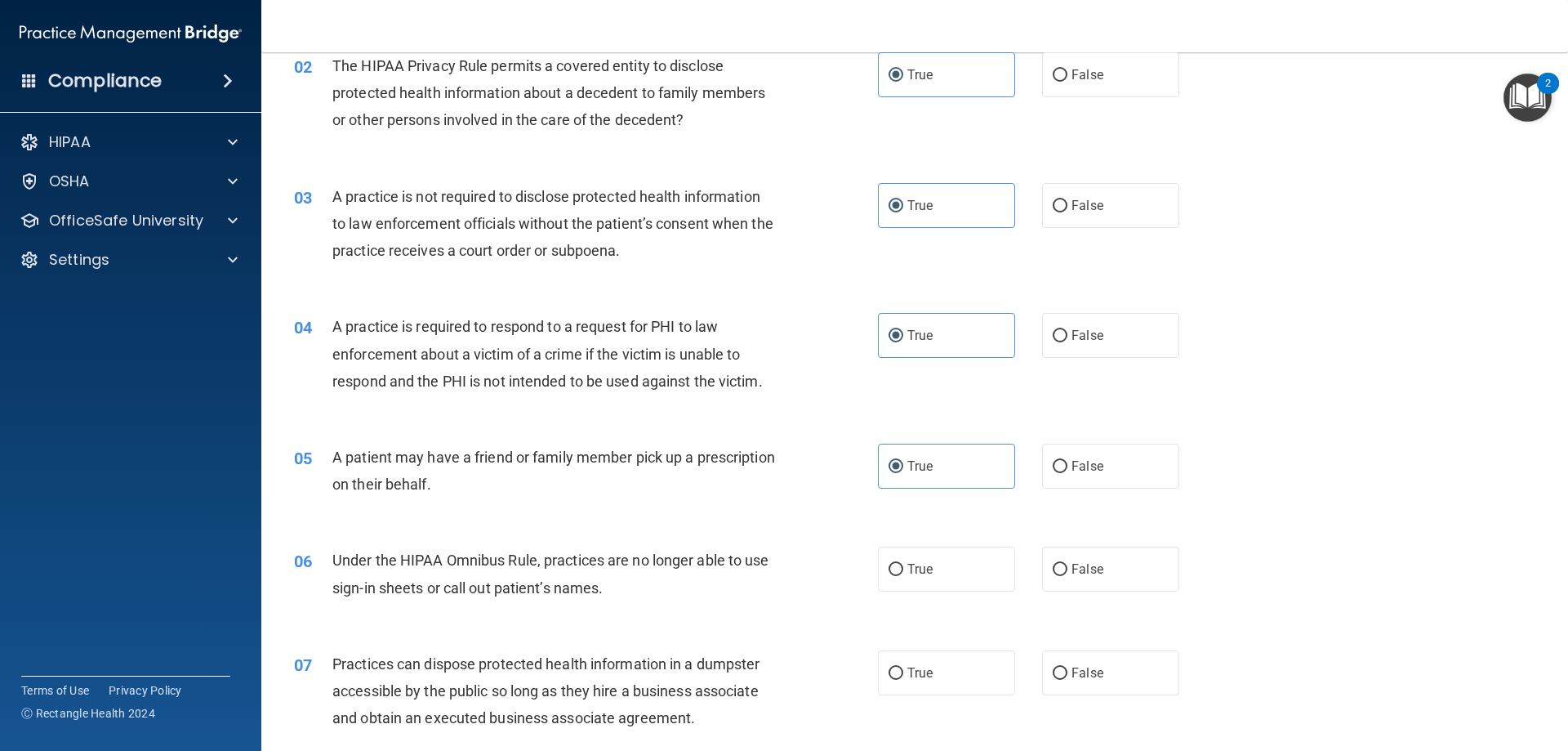
scroll to position [245, 0]
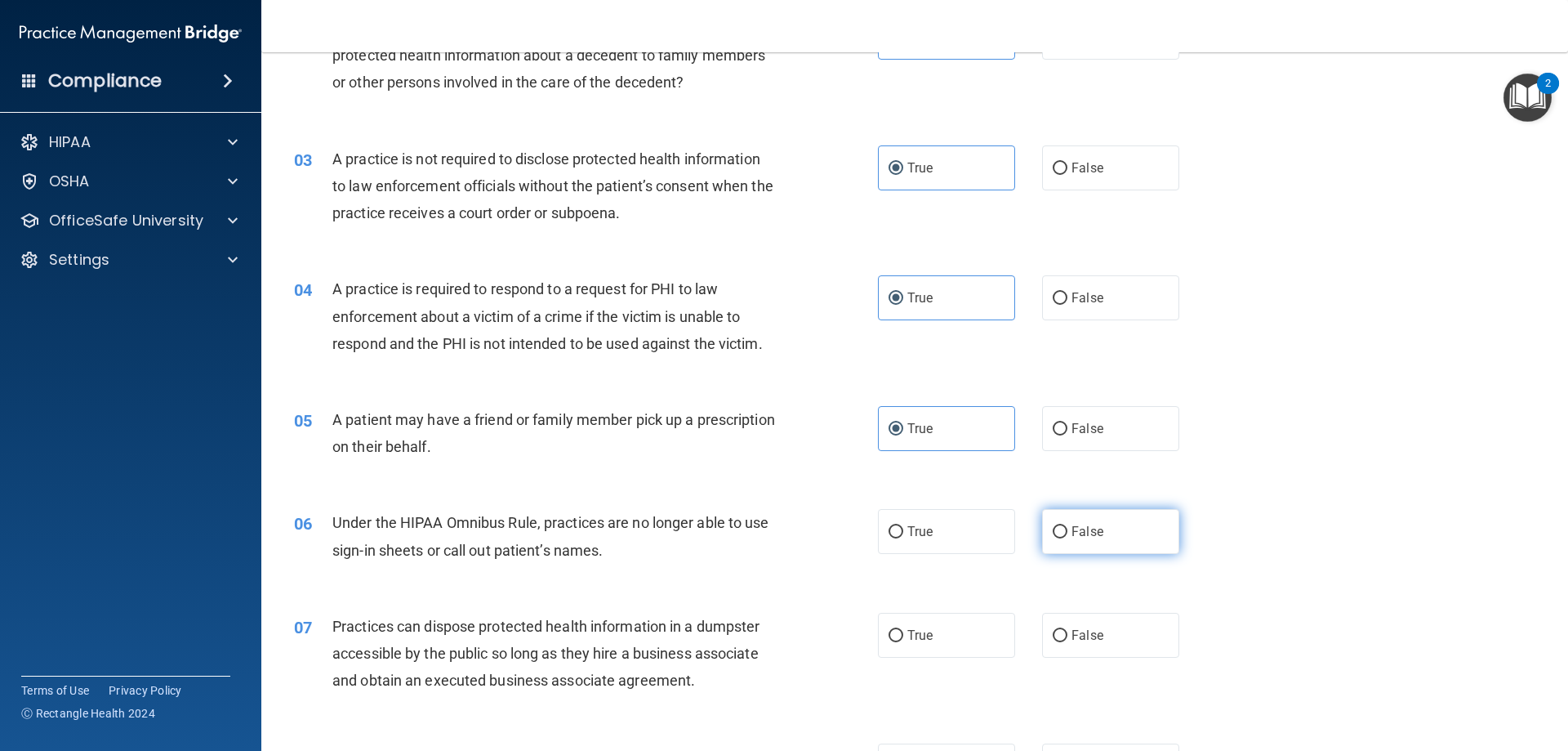
click at [1100, 522] on label "False" at bounding box center [1110, 531] width 137 height 45
click at [1068, 526] on input "False" at bounding box center [1060, 532] width 15 height 12
radio input "true"
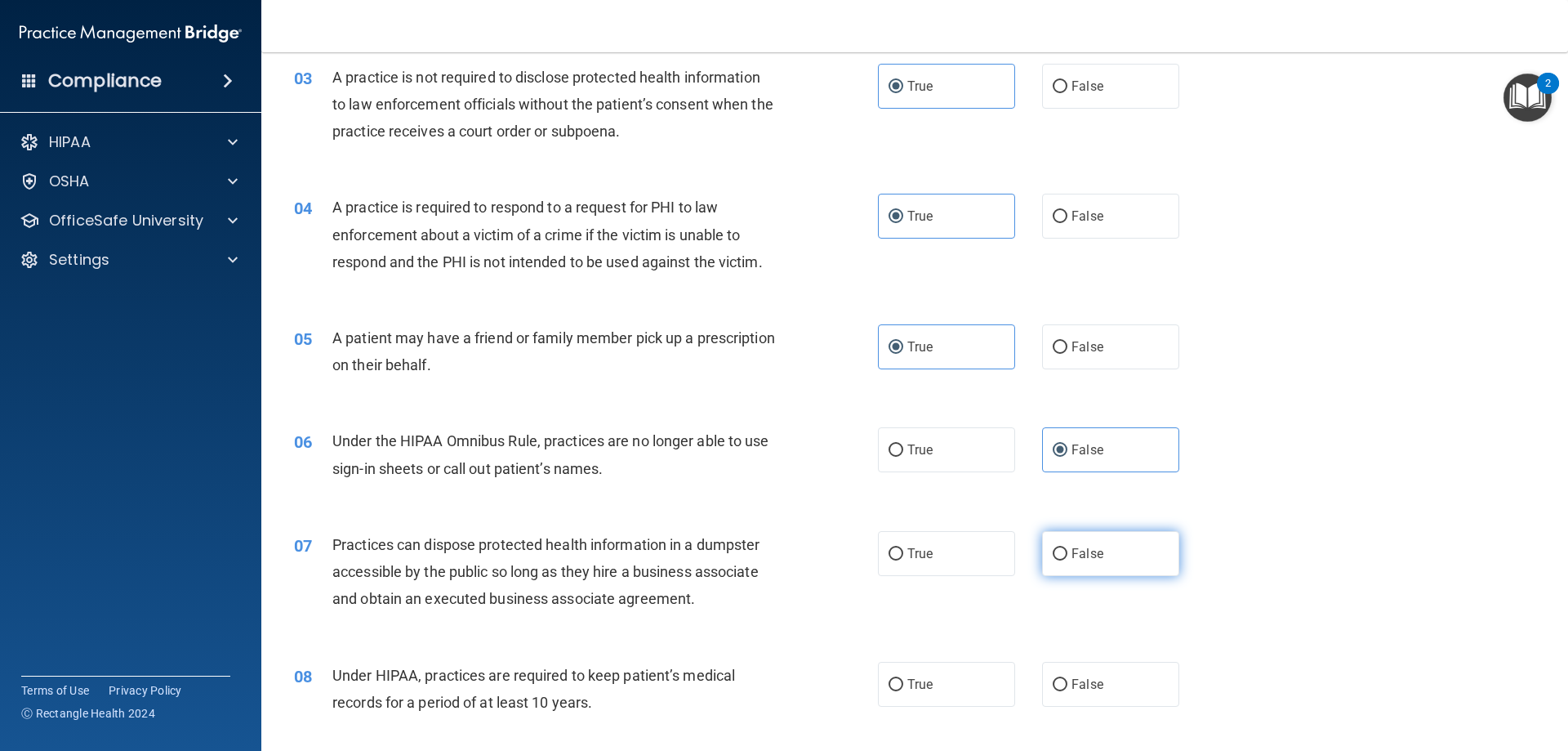
click at [1098, 556] on label "False" at bounding box center [1110, 553] width 137 height 45
click at [1068, 556] on input "False" at bounding box center [1060, 554] width 15 height 12
radio input "true"
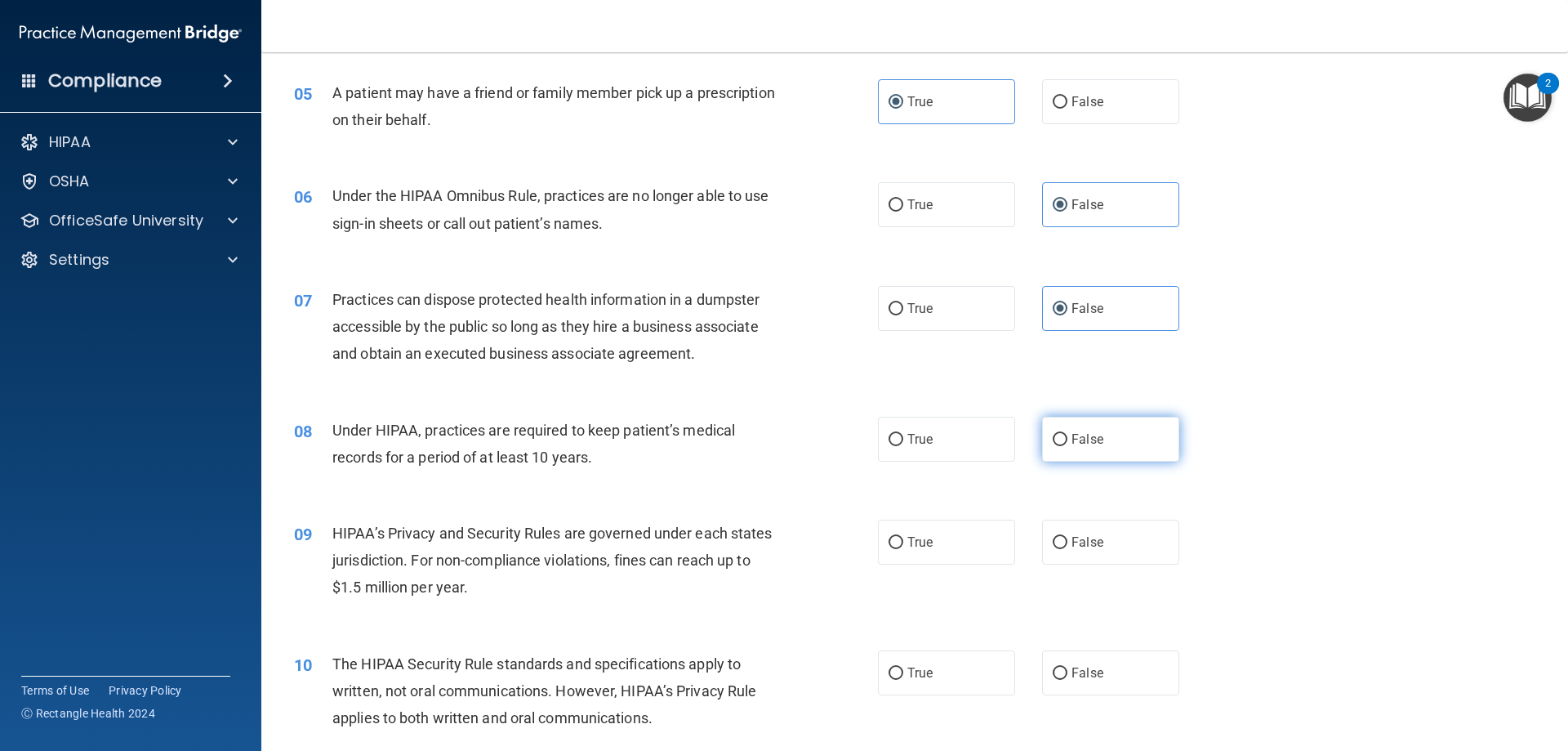
click at [1106, 449] on label "False" at bounding box center [1110, 439] width 137 height 45
click at [1068, 446] on input "False" at bounding box center [1060, 440] width 15 height 12
radio input "true"
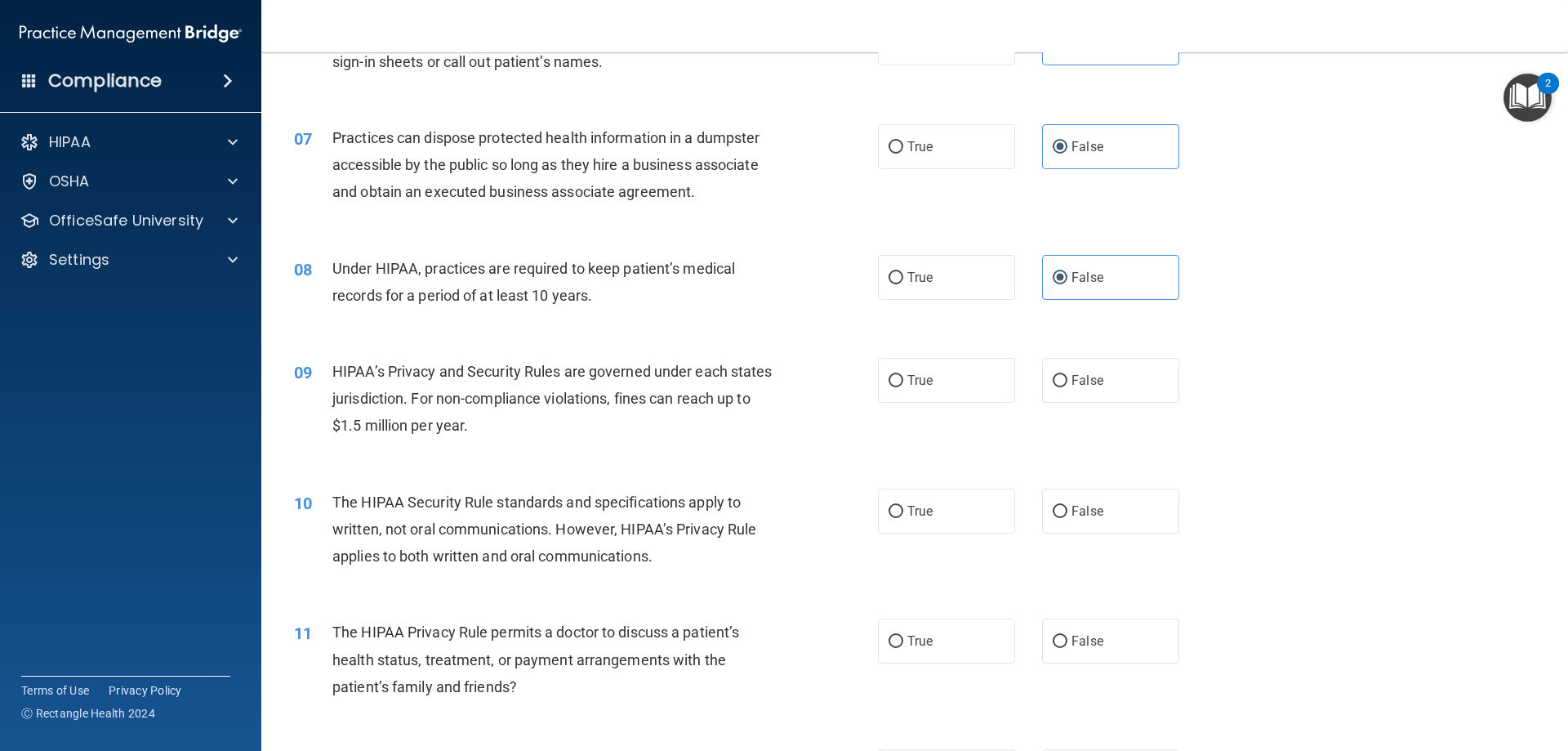
scroll to position [735, 0]
click at [1114, 389] on label "False" at bounding box center [1110, 379] width 137 height 45
click at [1068, 385] on input "False" at bounding box center [1060, 379] width 15 height 12
radio input "true"
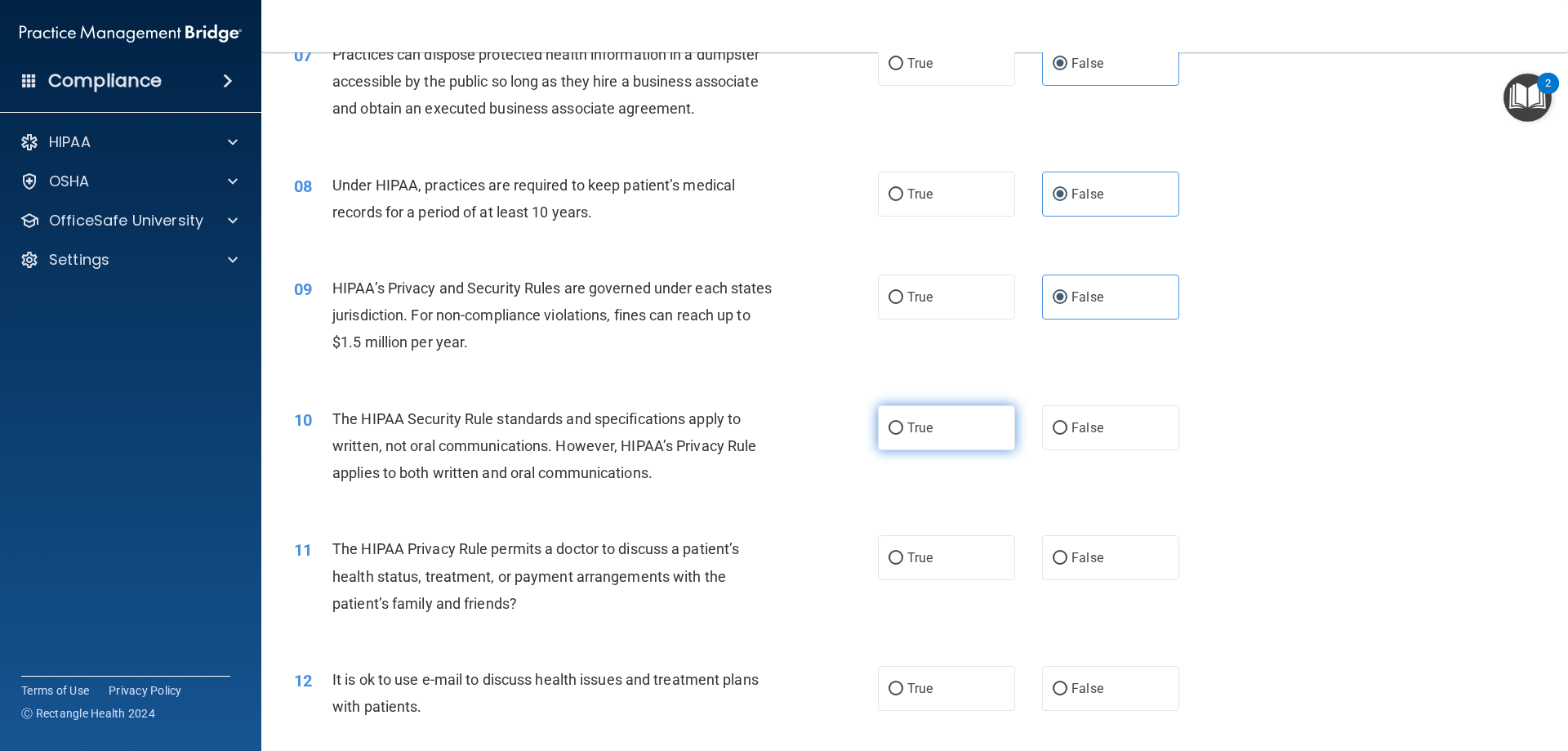
click at [949, 426] on label "True" at bounding box center [946, 428] width 137 height 45
click at [904, 426] on input "True" at bounding box center [896, 429] width 15 height 12
radio input "true"
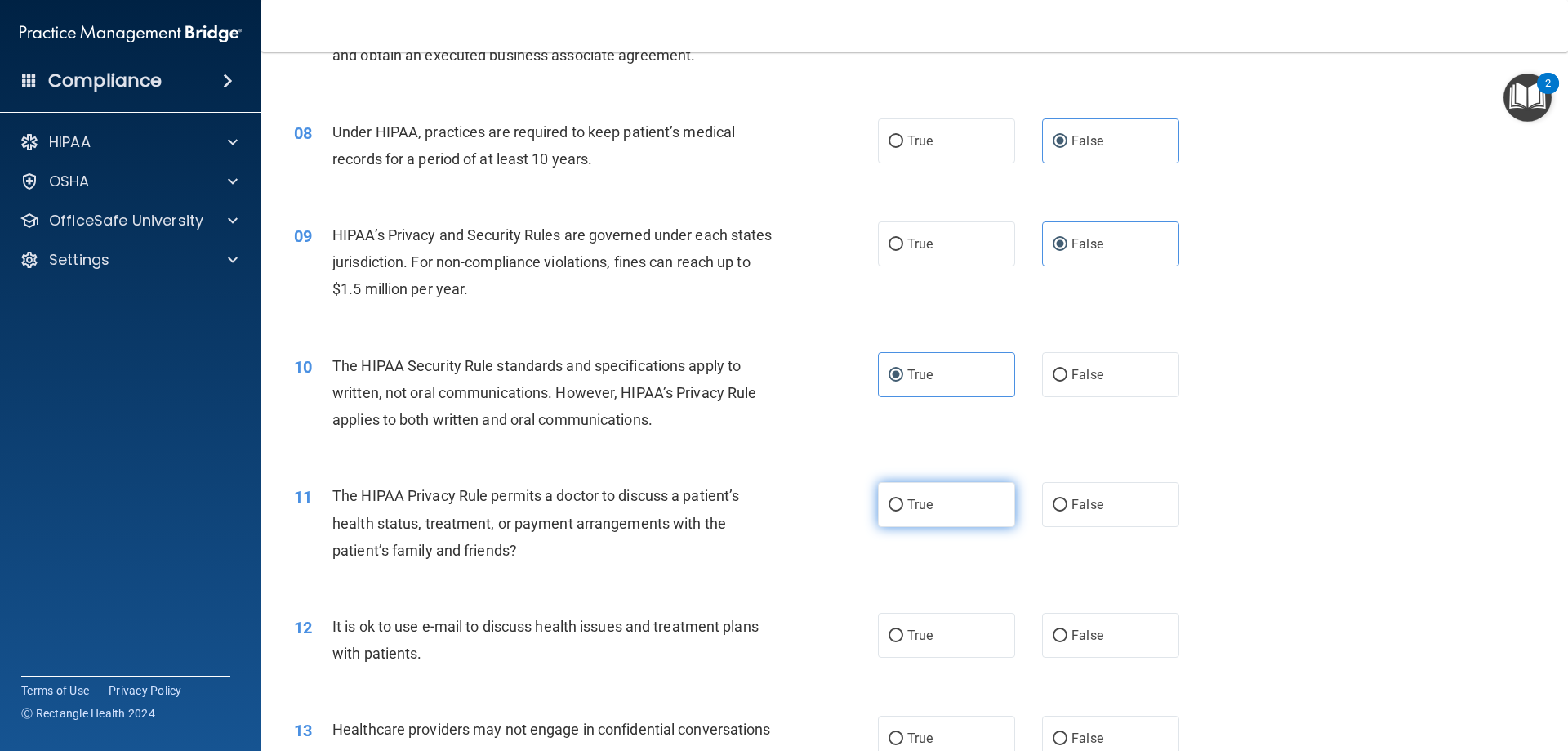
scroll to position [899, 0]
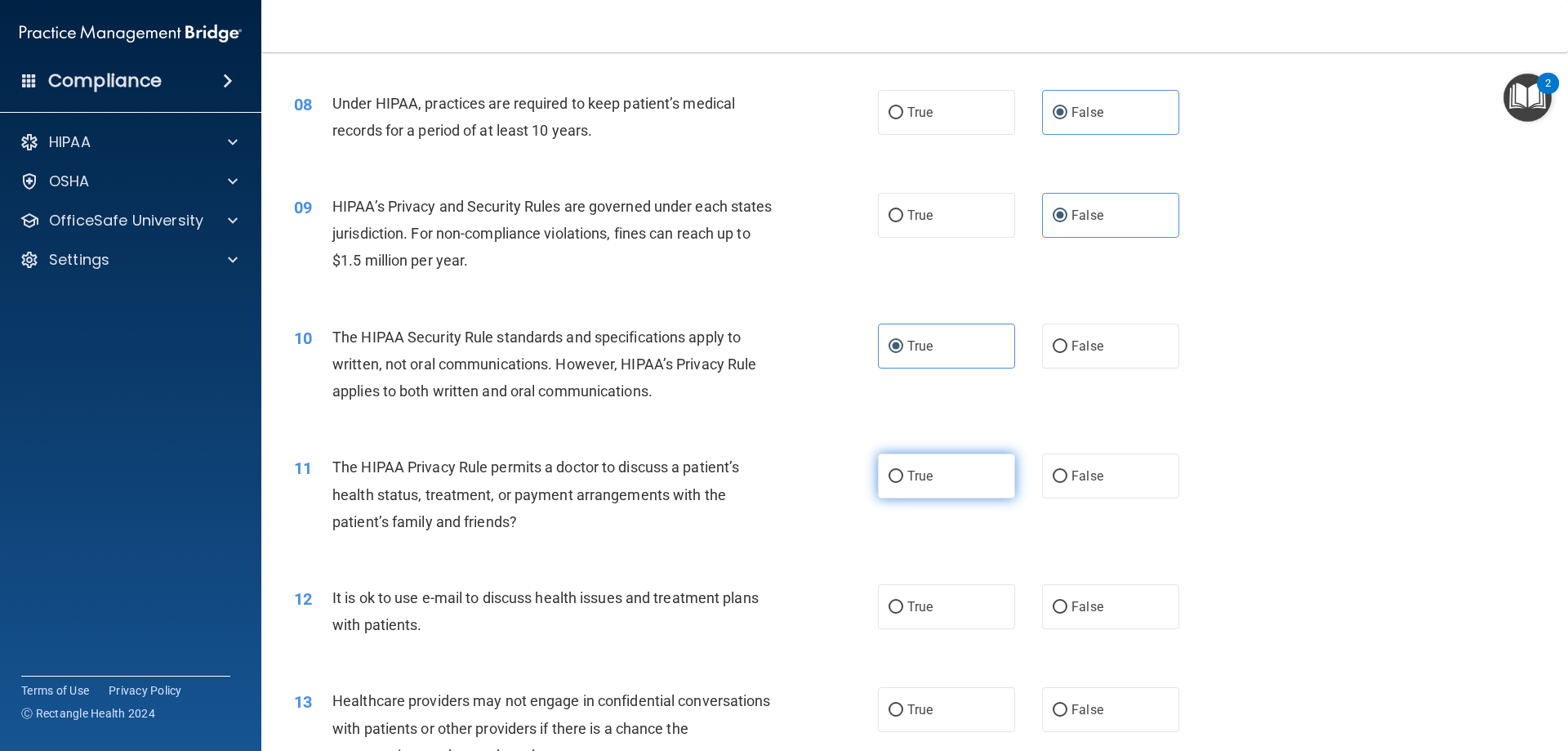
click at [953, 474] on label "True" at bounding box center [946, 476] width 137 height 45
click at [904, 474] on input "True" at bounding box center [896, 477] width 15 height 12
radio input "true"
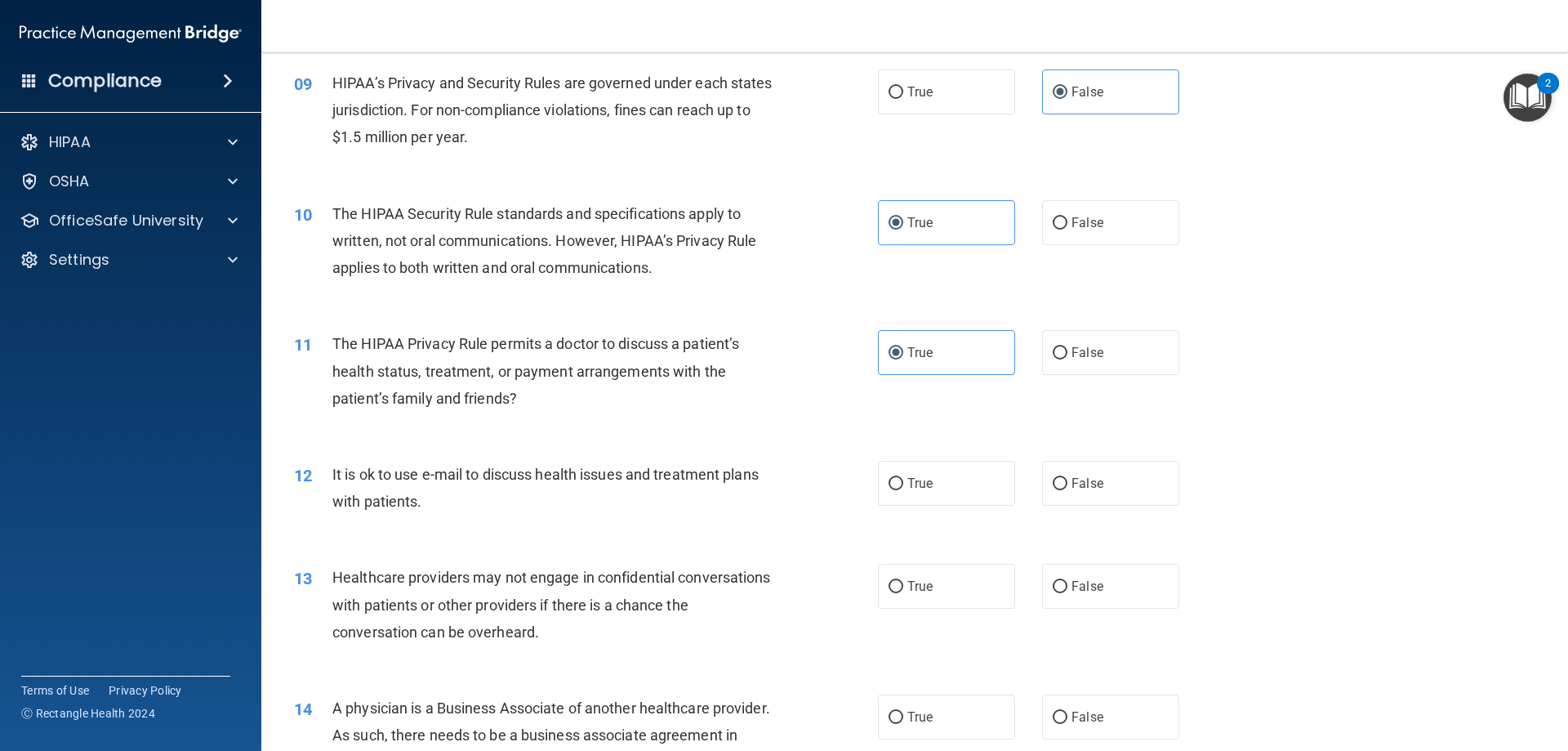
scroll to position [1062, 0]
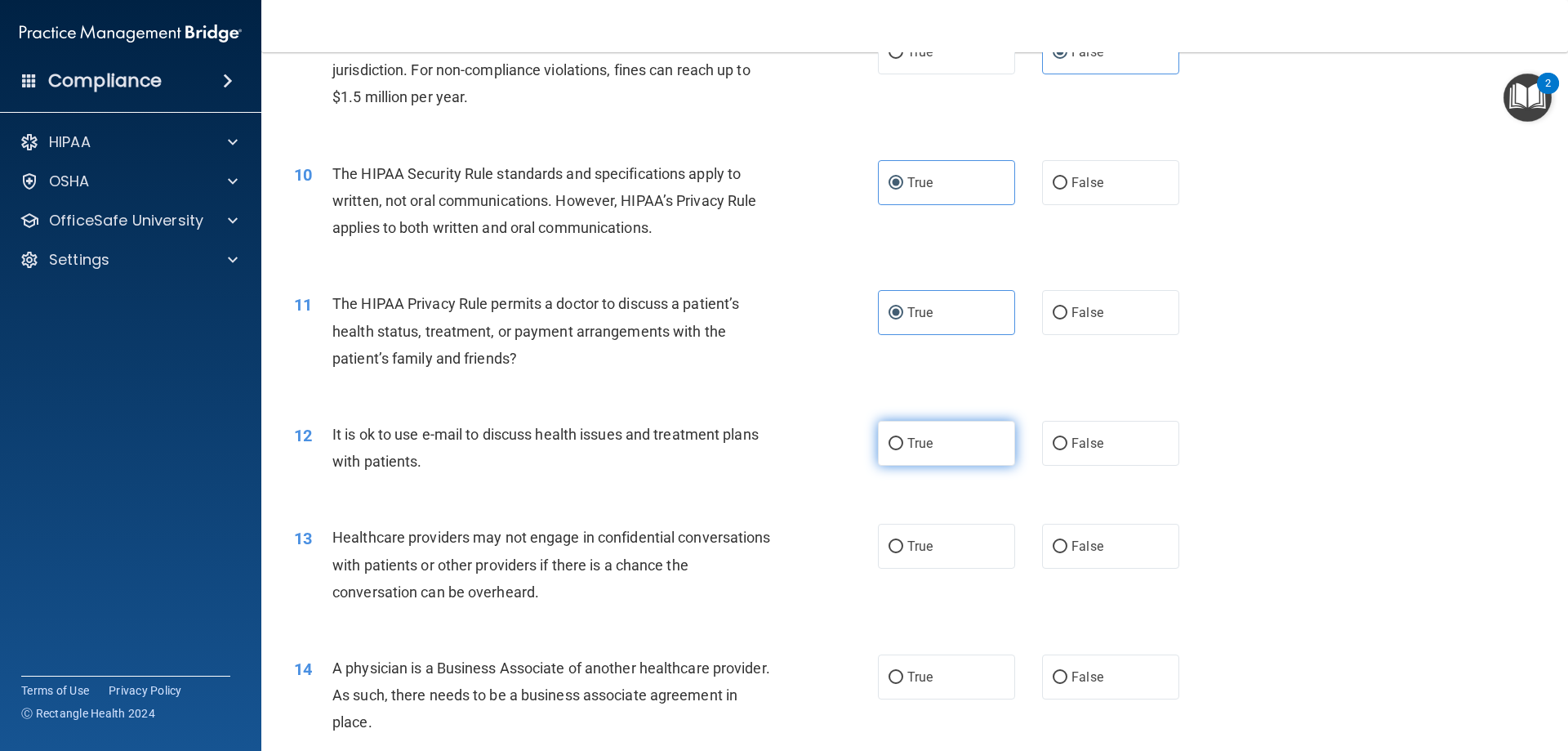
click at [941, 450] on label "True" at bounding box center [946, 443] width 137 height 45
click at [904, 450] on input "True" at bounding box center [896, 444] width 15 height 12
radio input "true"
click at [1098, 549] on label "False" at bounding box center [1110, 546] width 137 height 45
click at [1068, 549] on input "False" at bounding box center [1060, 547] width 15 height 12
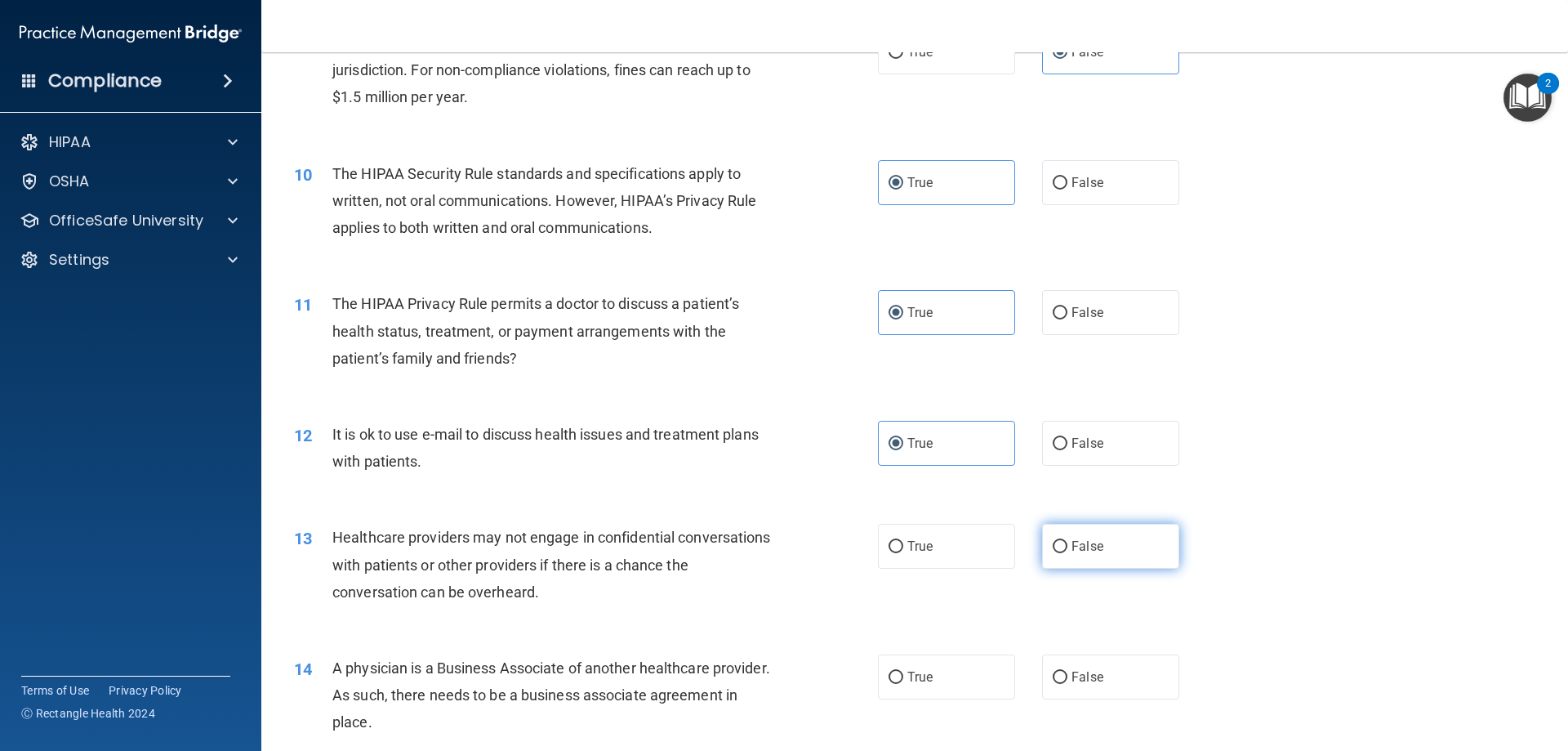
radio input "true"
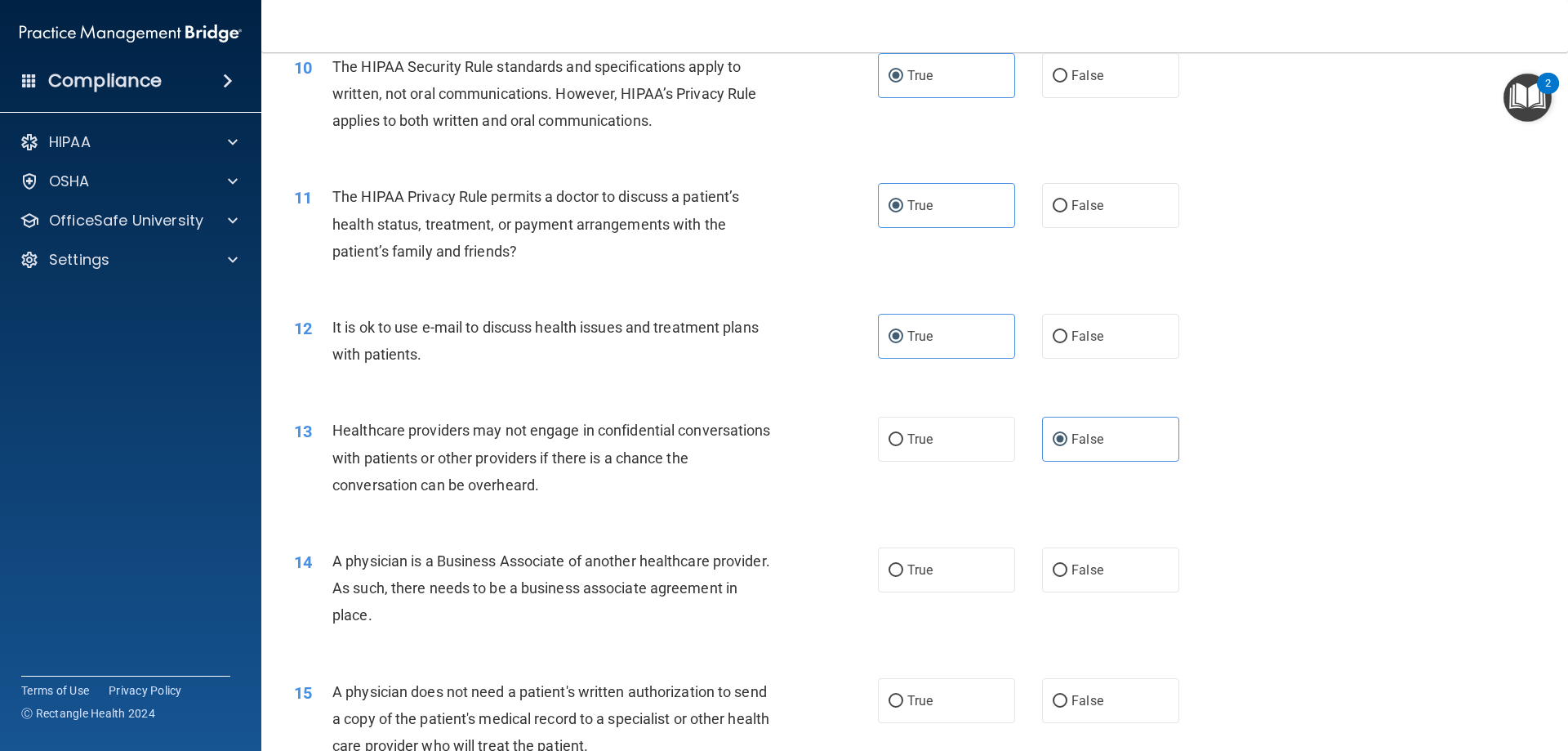
scroll to position [1225, 0]
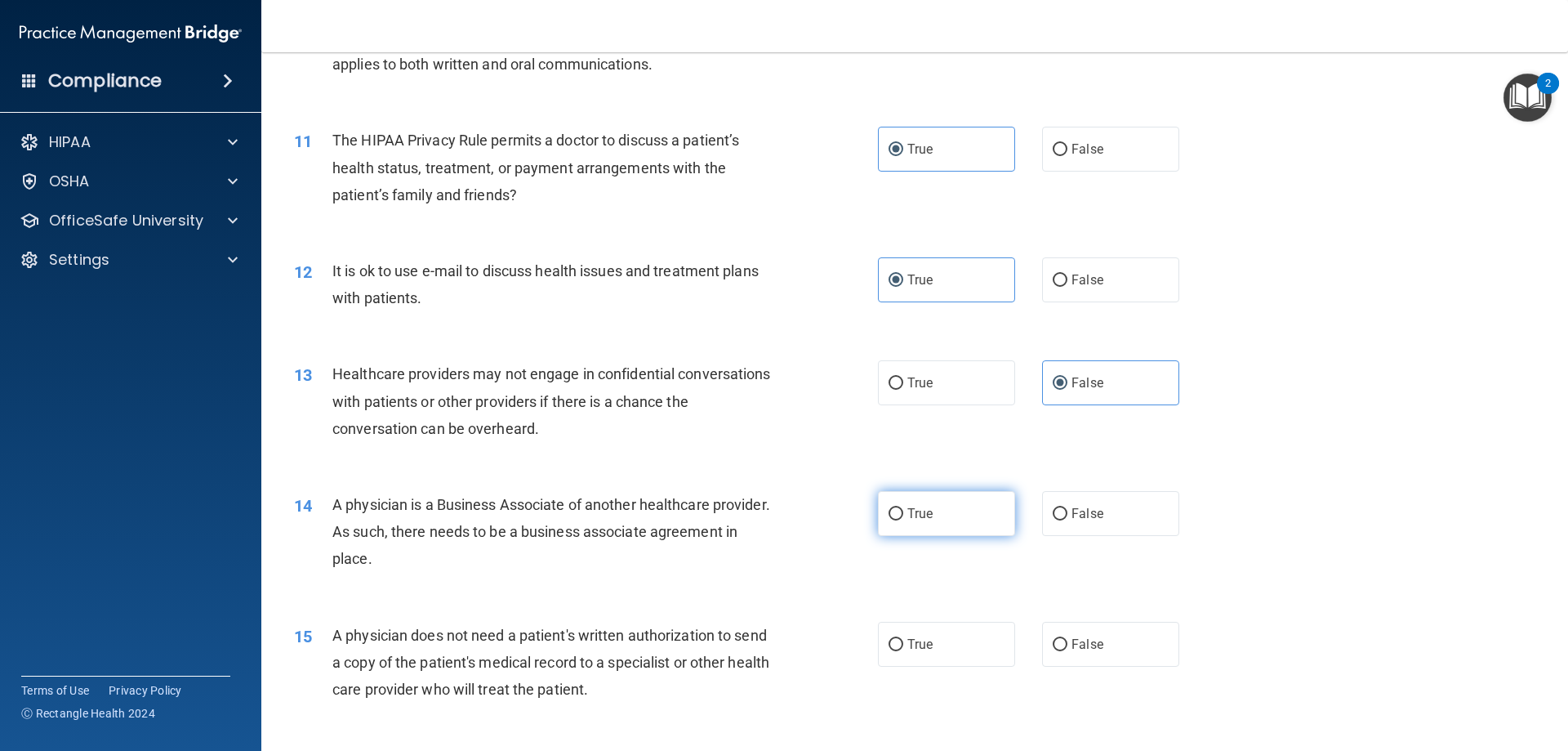
click at [969, 519] on label "True" at bounding box center [946, 513] width 137 height 45
click at [904, 519] on input "True" at bounding box center [896, 514] width 15 height 12
radio input "true"
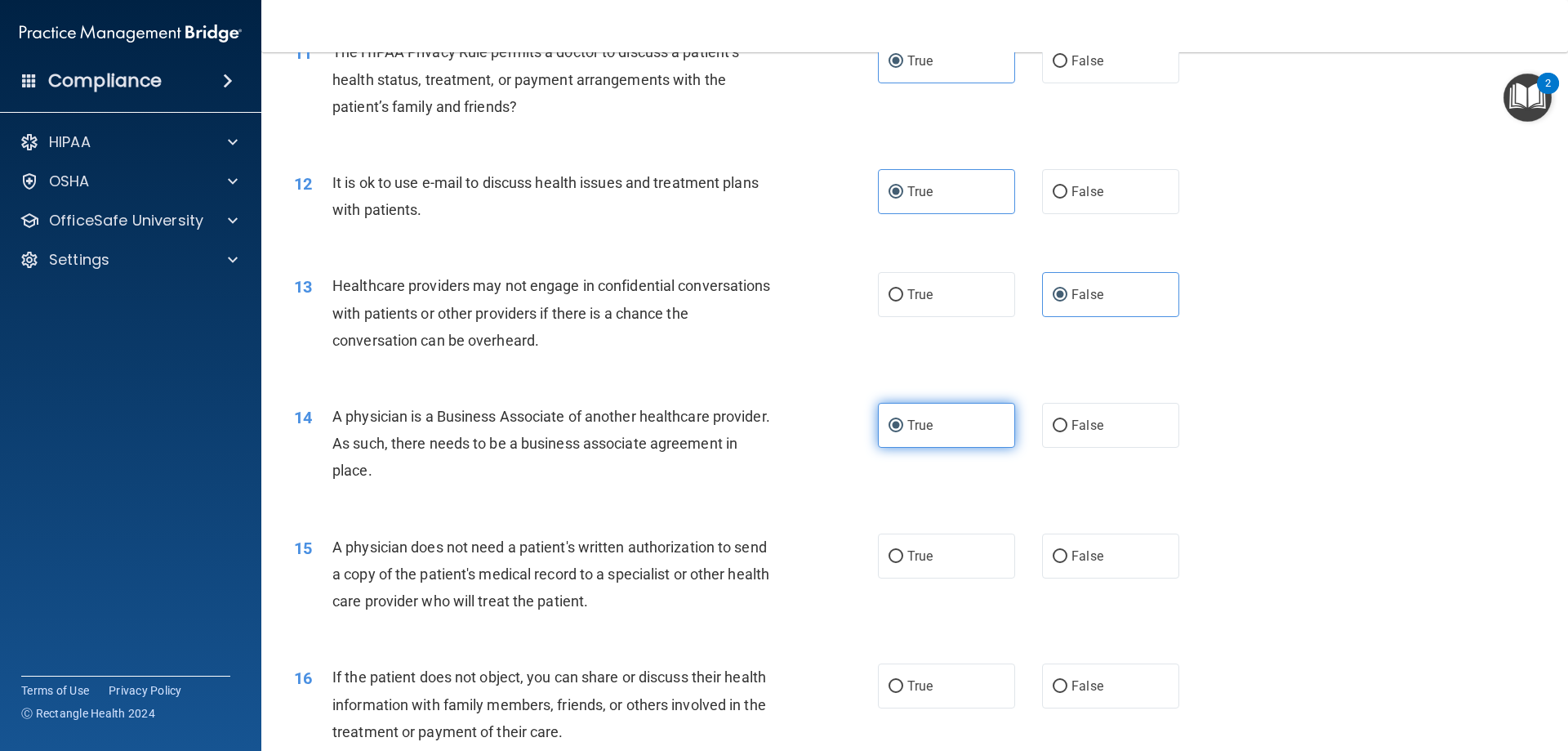
scroll to position [1471, 0]
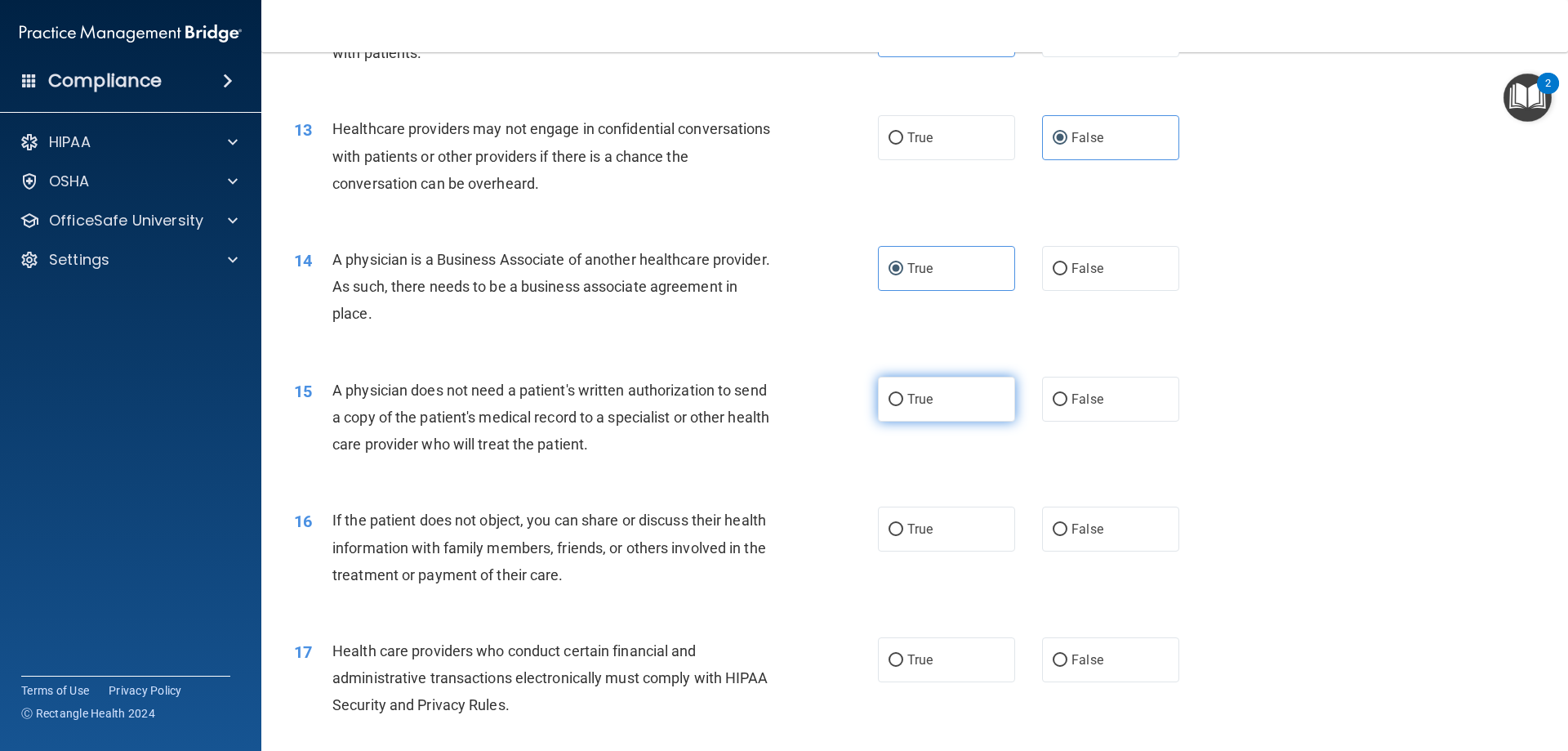
click at [943, 399] on label "True" at bounding box center [946, 399] width 137 height 45
click at [904, 399] on input "True" at bounding box center [896, 400] width 15 height 12
radio input "true"
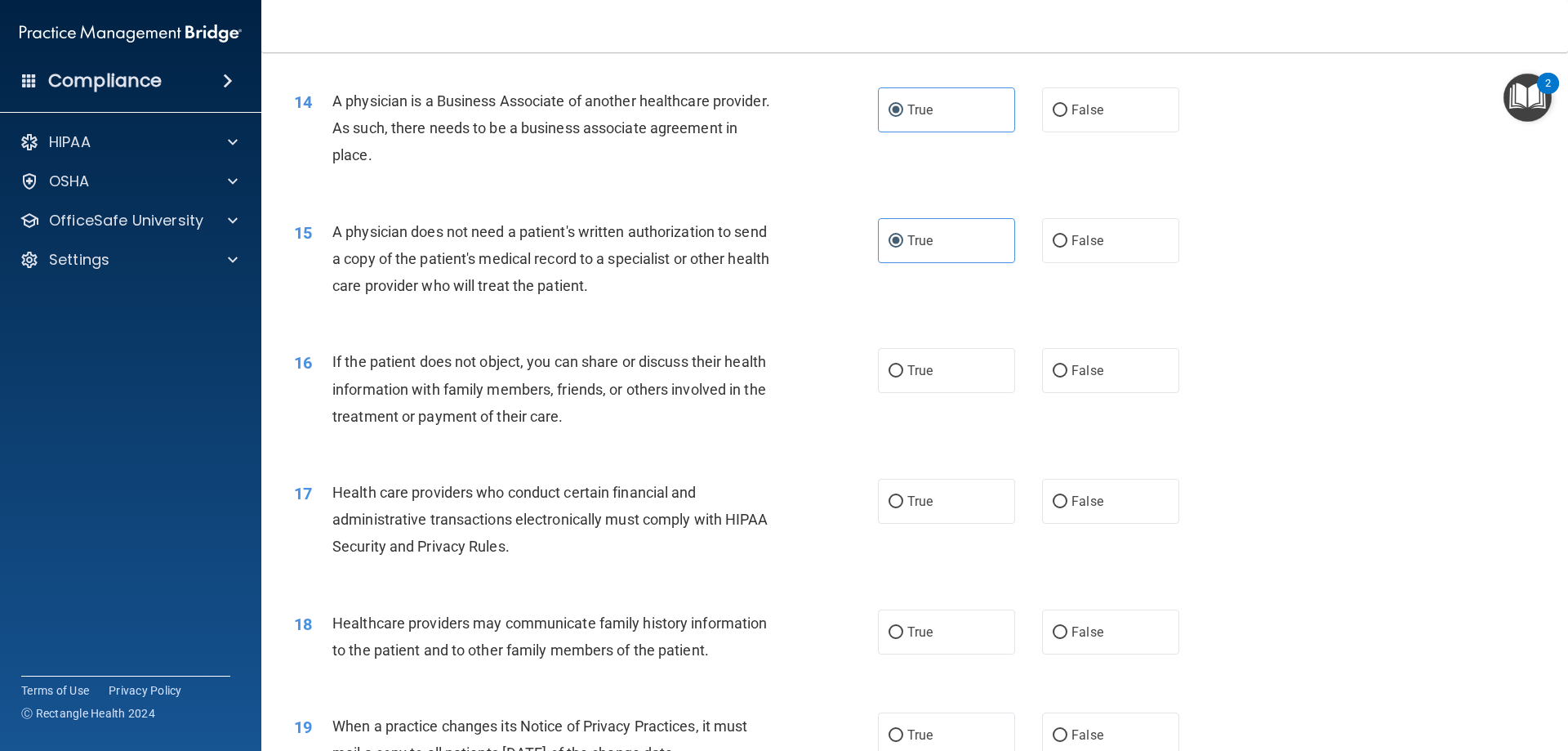
scroll to position [1715, 0]
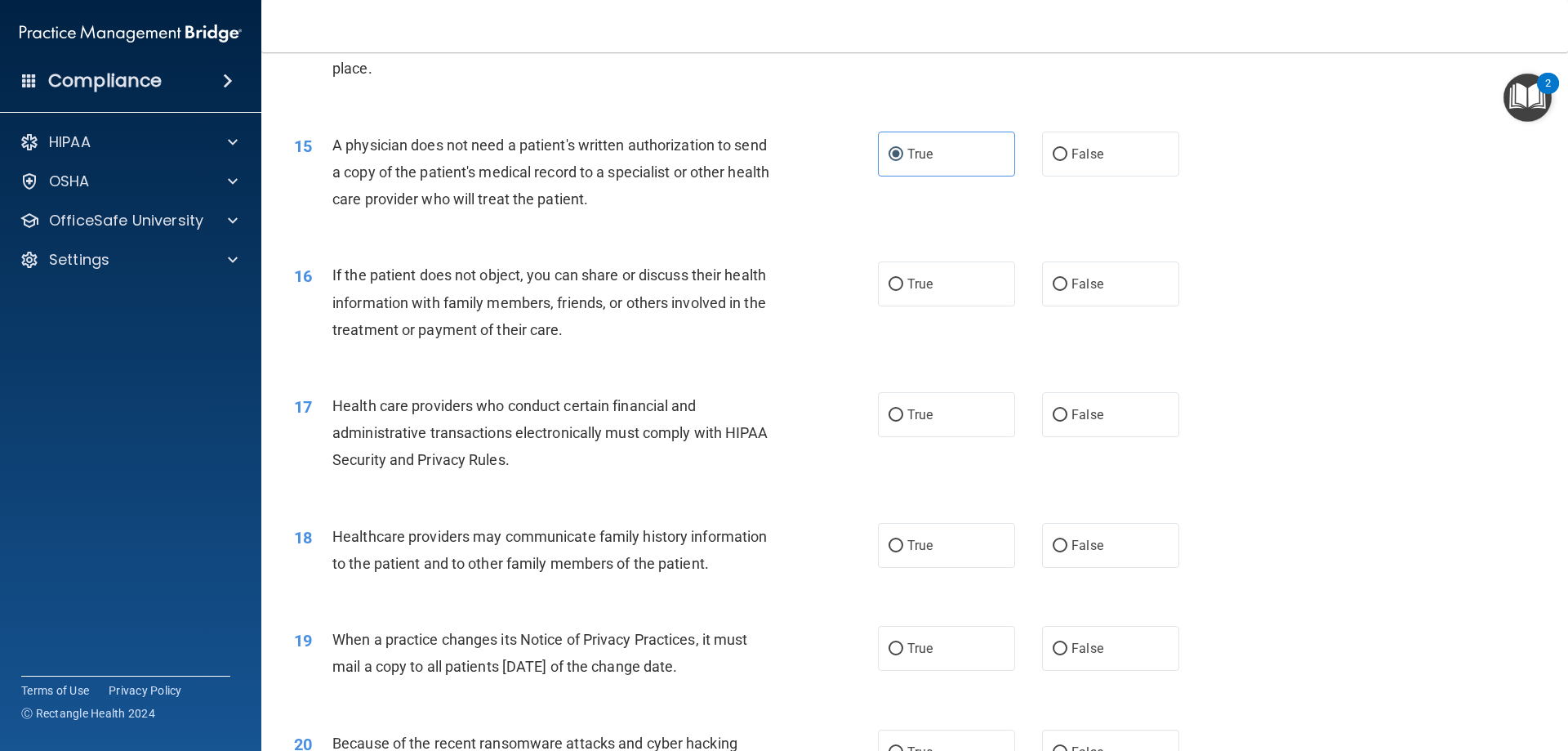
click at [913, 260] on div "16 If the patient does not object, you can share or discuss their health inform…" at bounding box center [914, 306] width 1266 height 130
click at [938, 291] on label "True" at bounding box center [946, 284] width 137 height 45
click at [904, 291] on input "True" at bounding box center [896, 284] width 15 height 12
radio input "true"
click at [947, 417] on label "True" at bounding box center [946, 415] width 137 height 45
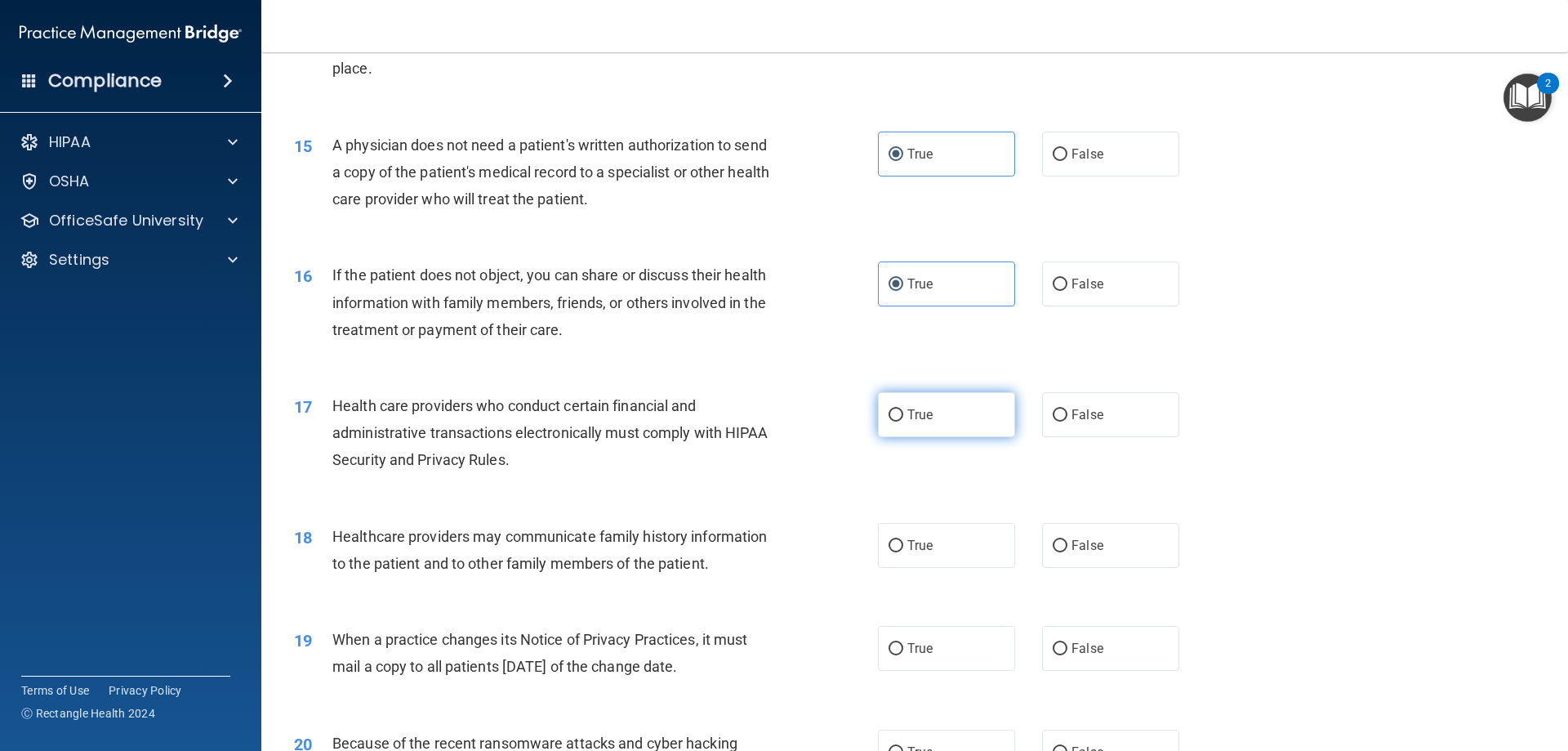
click at [904, 417] on input "True" at bounding box center [896, 416] width 15 height 12
radio input "true"
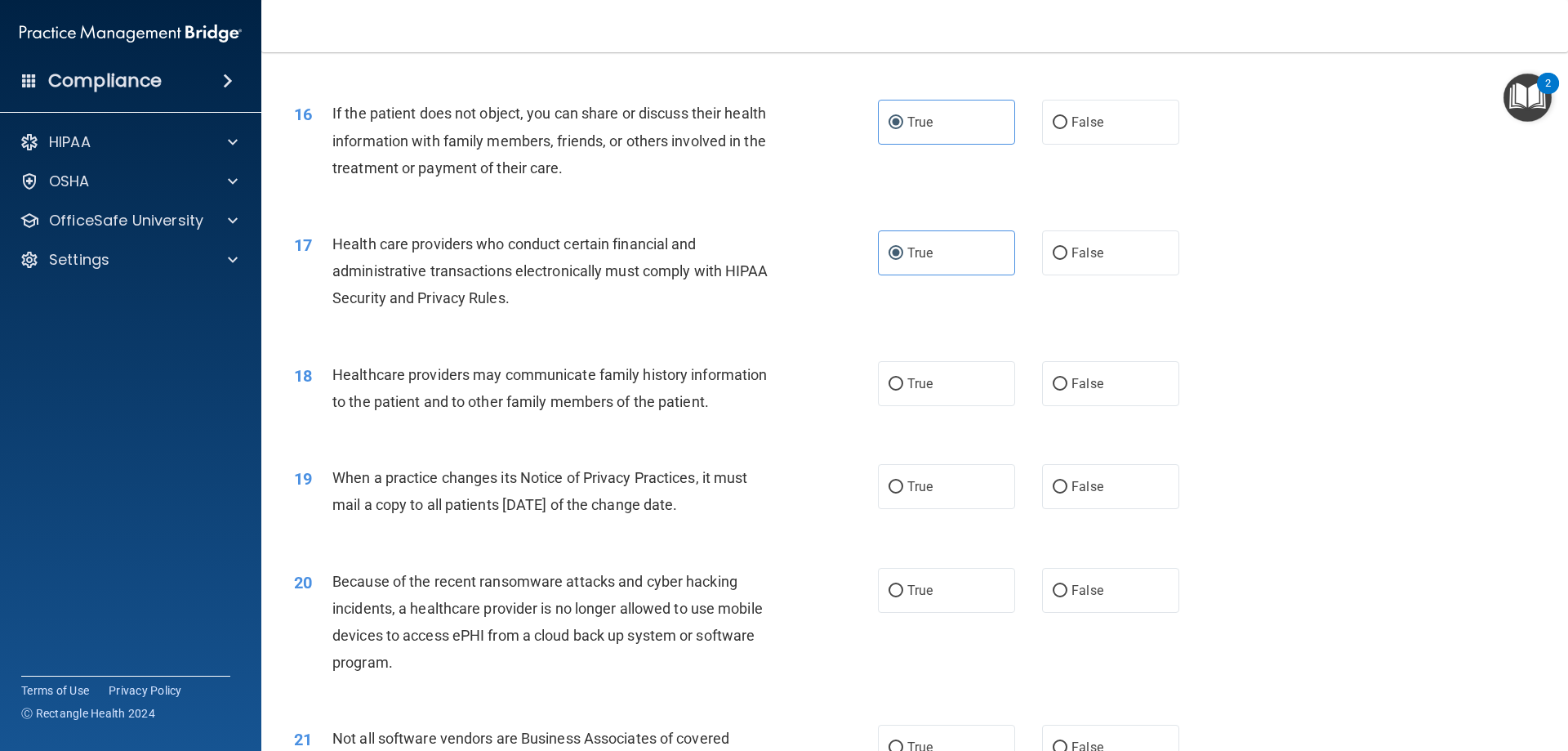
scroll to position [1879, 0]
click at [1108, 381] on label "False" at bounding box center [1110, 382] width 137 height 45
click at [1068, 381] on input "False" at bounding box center [1060, 383] width 15 height 12
radio input "true"
click at [1101, 456] on div "19 When a practice changes its Notice of Privacy Practices, it must mail a copy…" at bounding box center [914, 493] width 1266 height 103
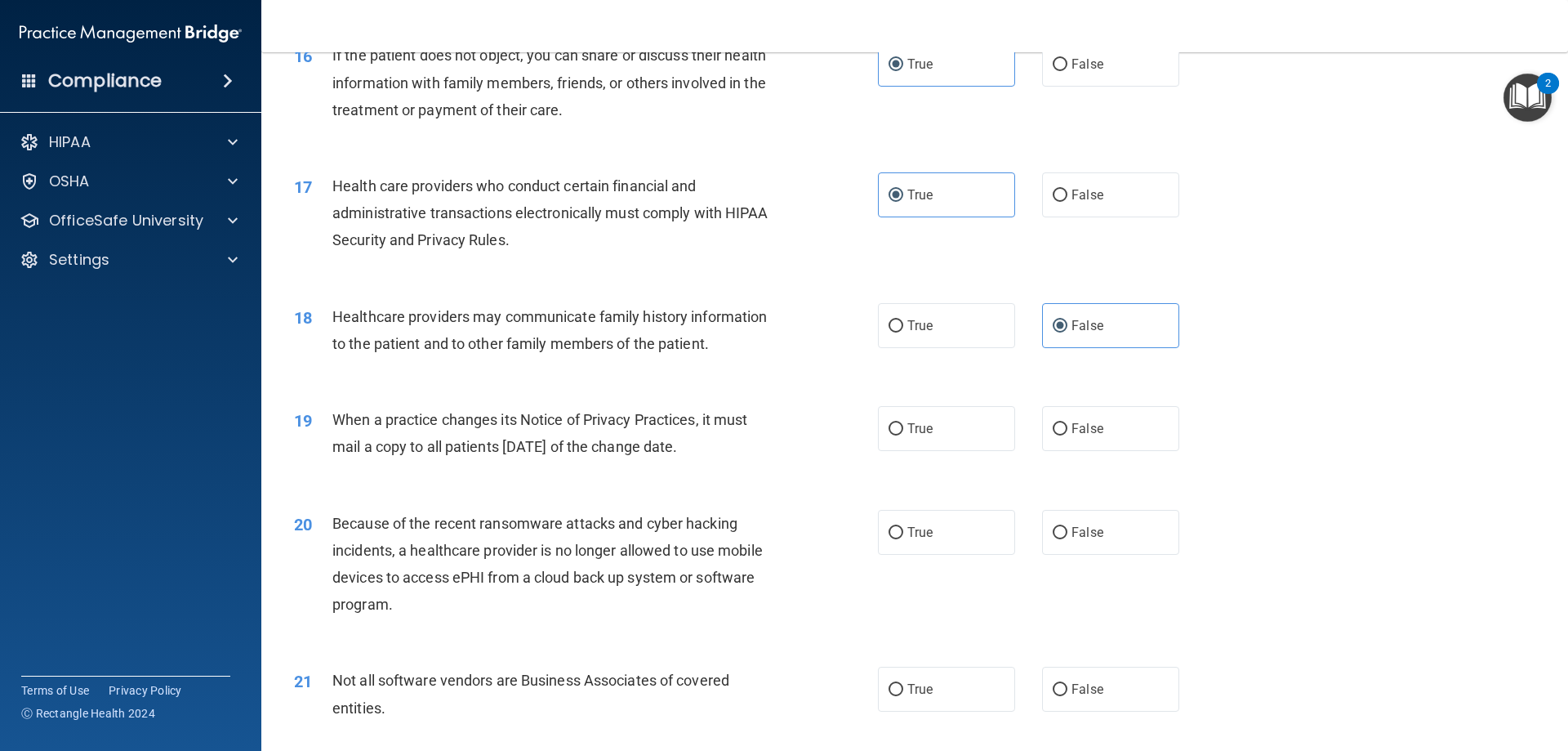
scroll to position [2042, 0]
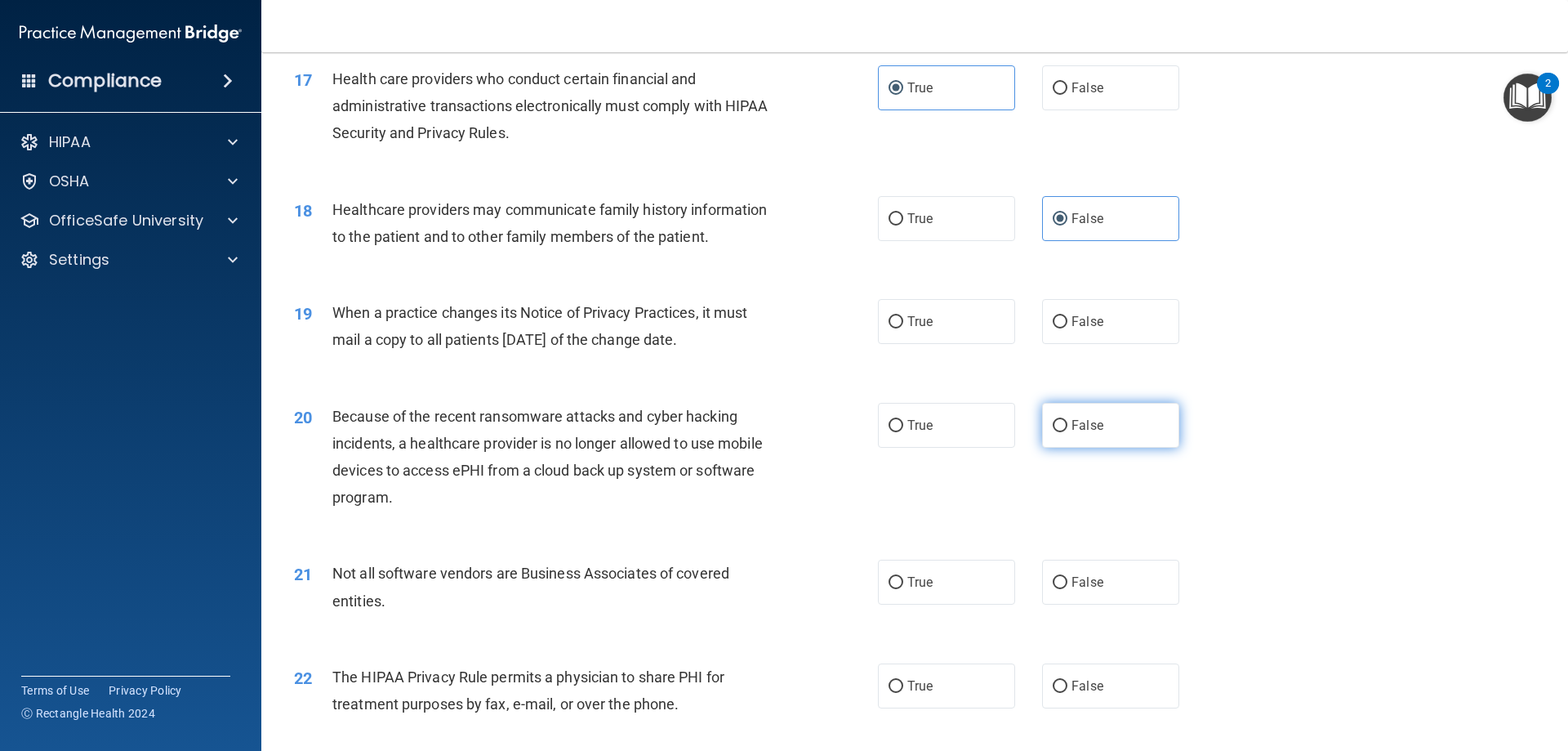
click at [1128, 428] on label "False" at bounding box center [1110, 425] width 137 height 45
click at [1068, 428] on input "False" at bounding box center [1060, 426] width 15 height 12
radio input "true"
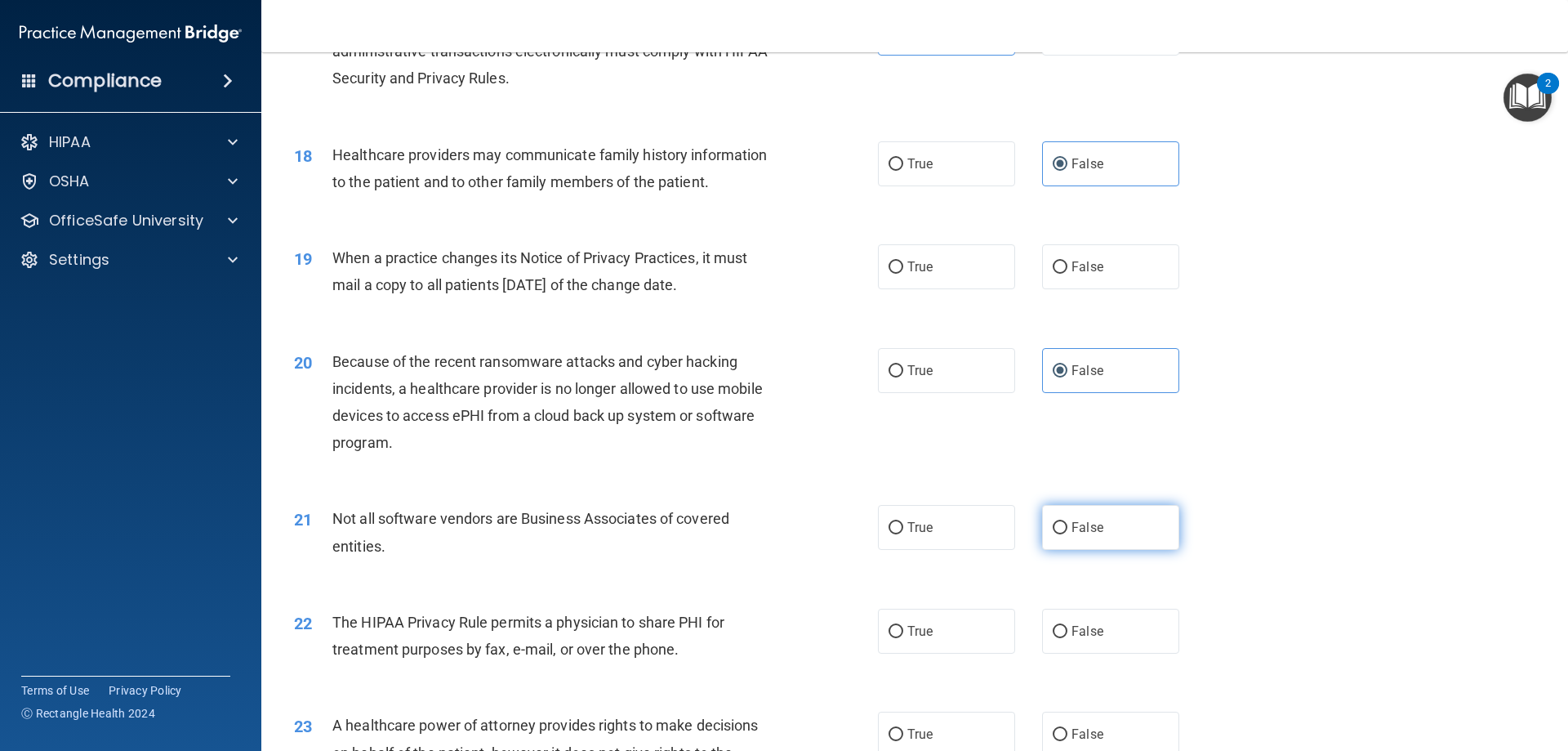
scroll to position [2205, 0]
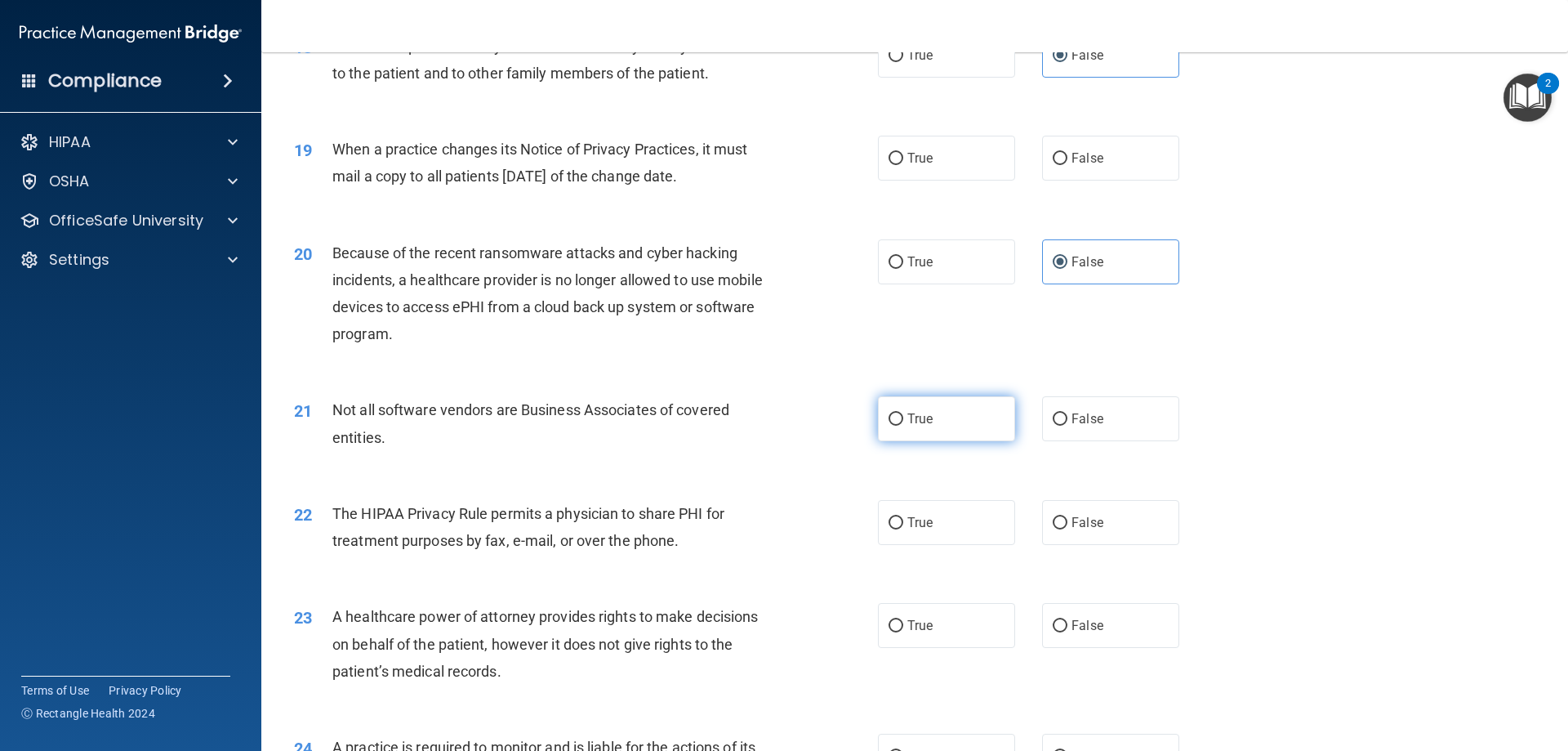
click at [948, 414] on label "True" at bounding box center [946, 418] width 137 height 45
click at [904, 414] on input "True" at bounding box center [896, 419] width 15 height 12
radio input "true"
click at [920, 525] on span "True" at bounding box center [919, 523] width 25 height 16
click at [904, 525] on input "True" at bounding box center [896, 523] width 15 height 12
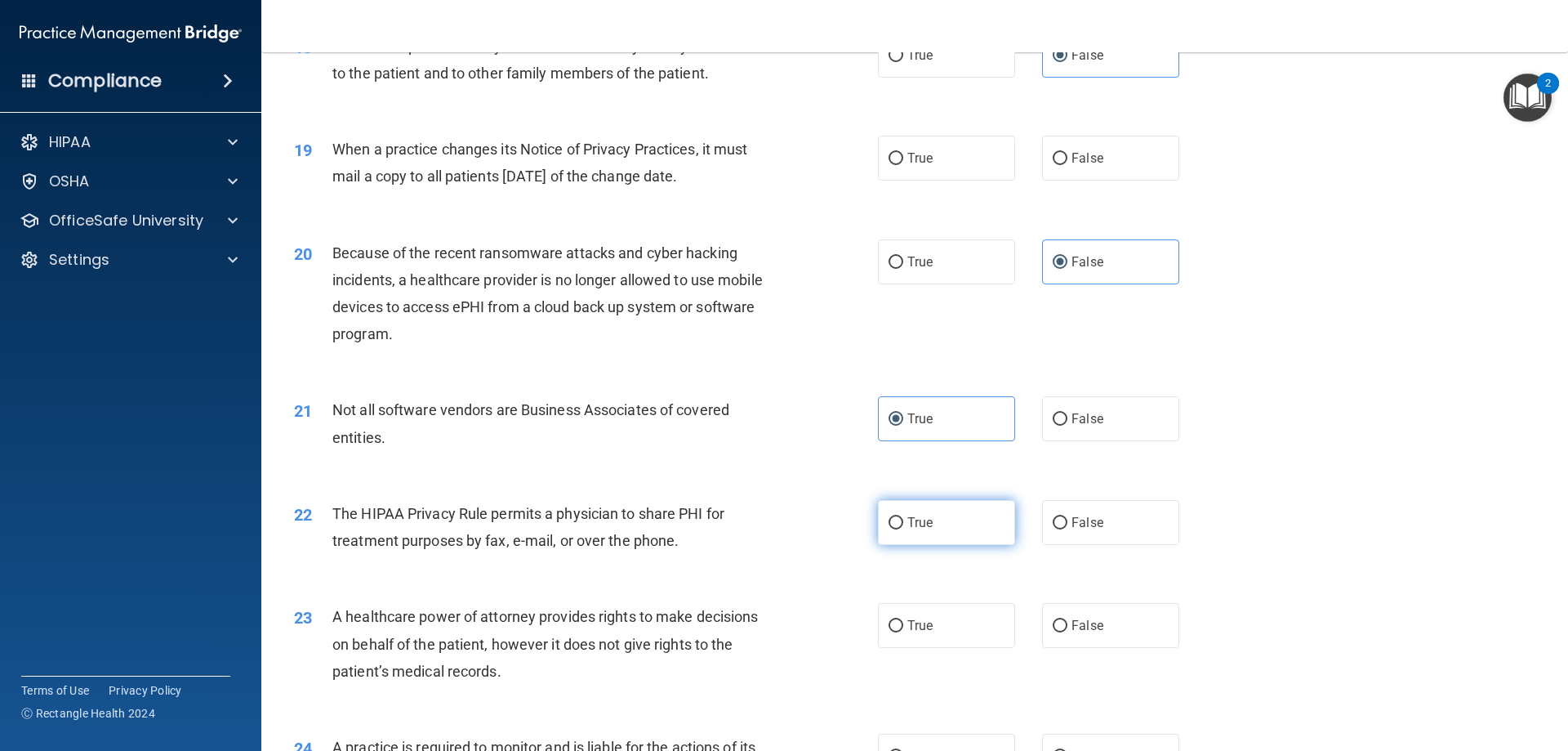
radio input "true"
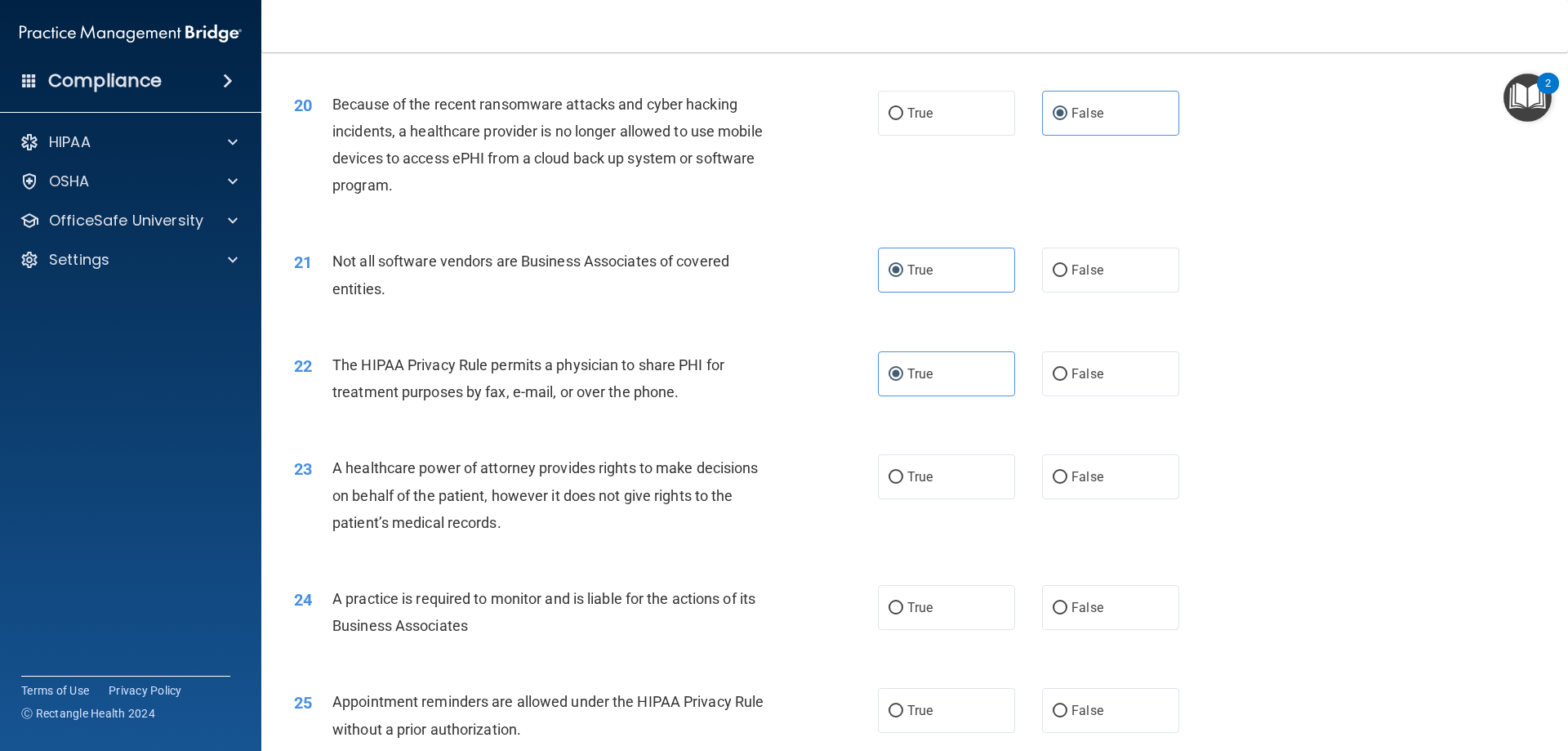
scroll to position [2370, 0]
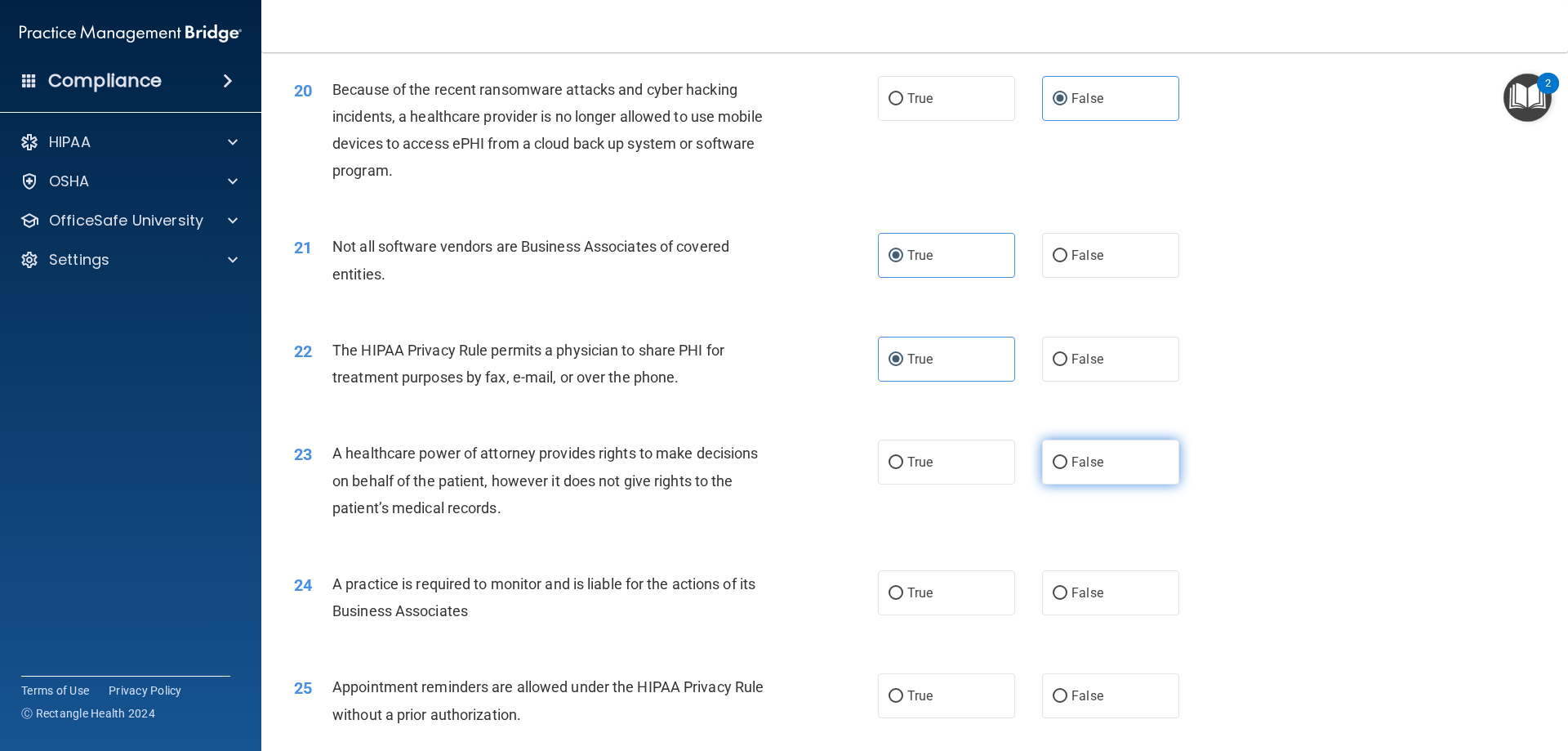
click at [1088, 459] on span "False" at bounding box center [1087, 462] width 32 height 16
click at [1068, 459] on input "False" at bounding box center [1060, 462] width 15 height 12
radio input "true"
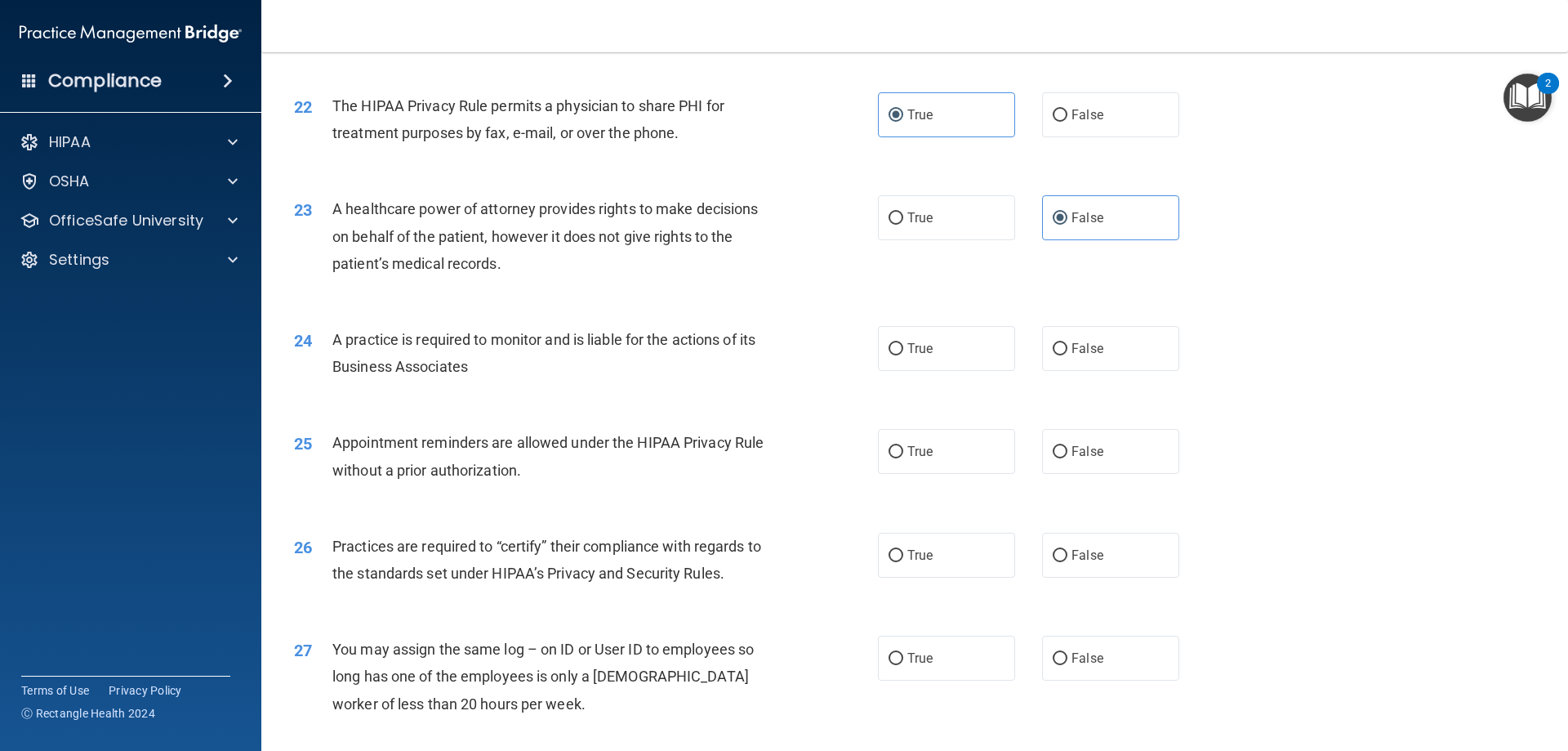
scroll to position [2614, 0]
click at [936, 347] on label "True" at bounding box center [946, 347] width 137 height 45
click at [904, 347] on input "True" at bounding box center [896, 348] width 15 height 12
radio input "true"
click at [1111, 358] on label "False" at bounding box center [1110, 347] width 137 height 45
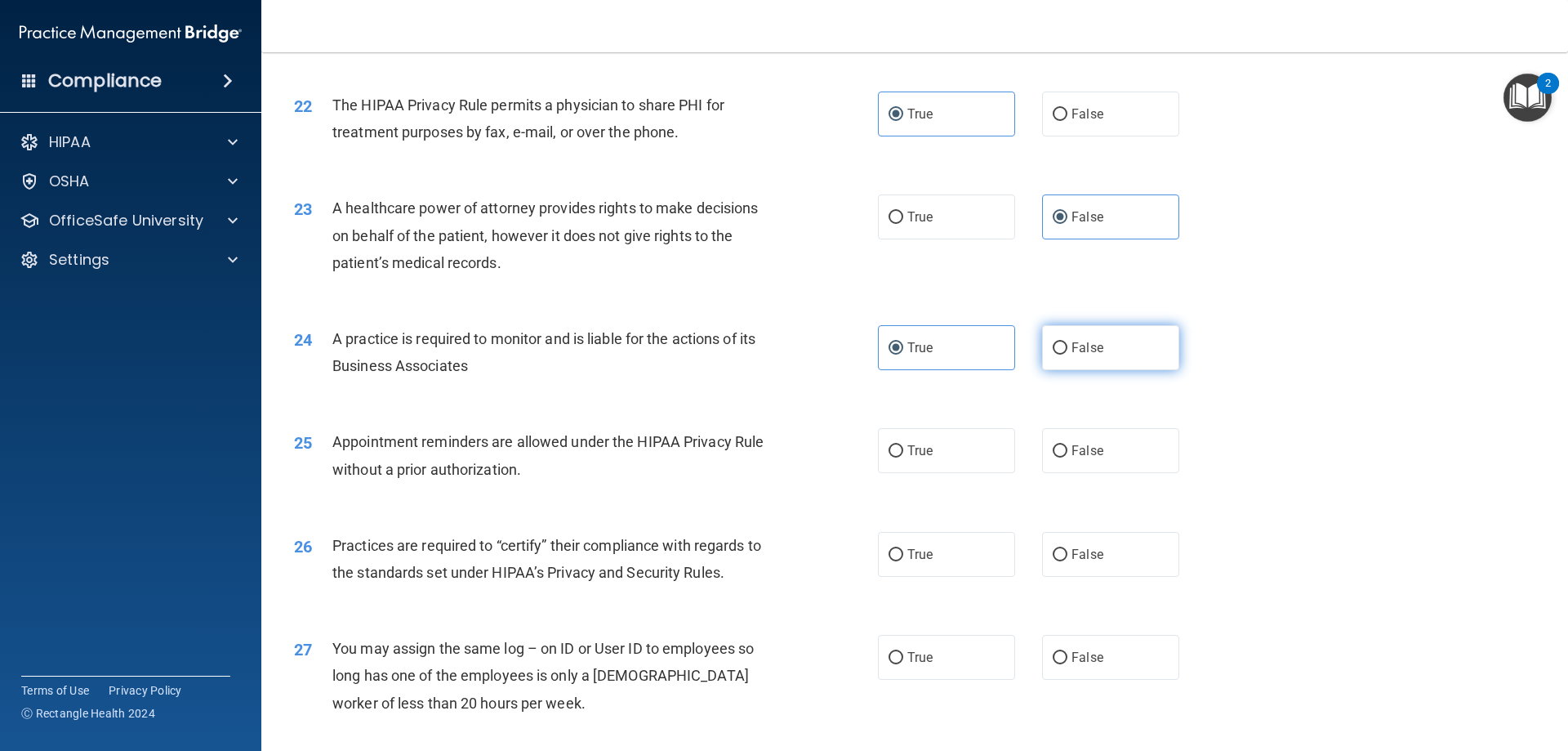
click at [1068, 354] on input "False" at bounding box center [1060, 348] width 15 height 12
radio input "true"
radio input "false"
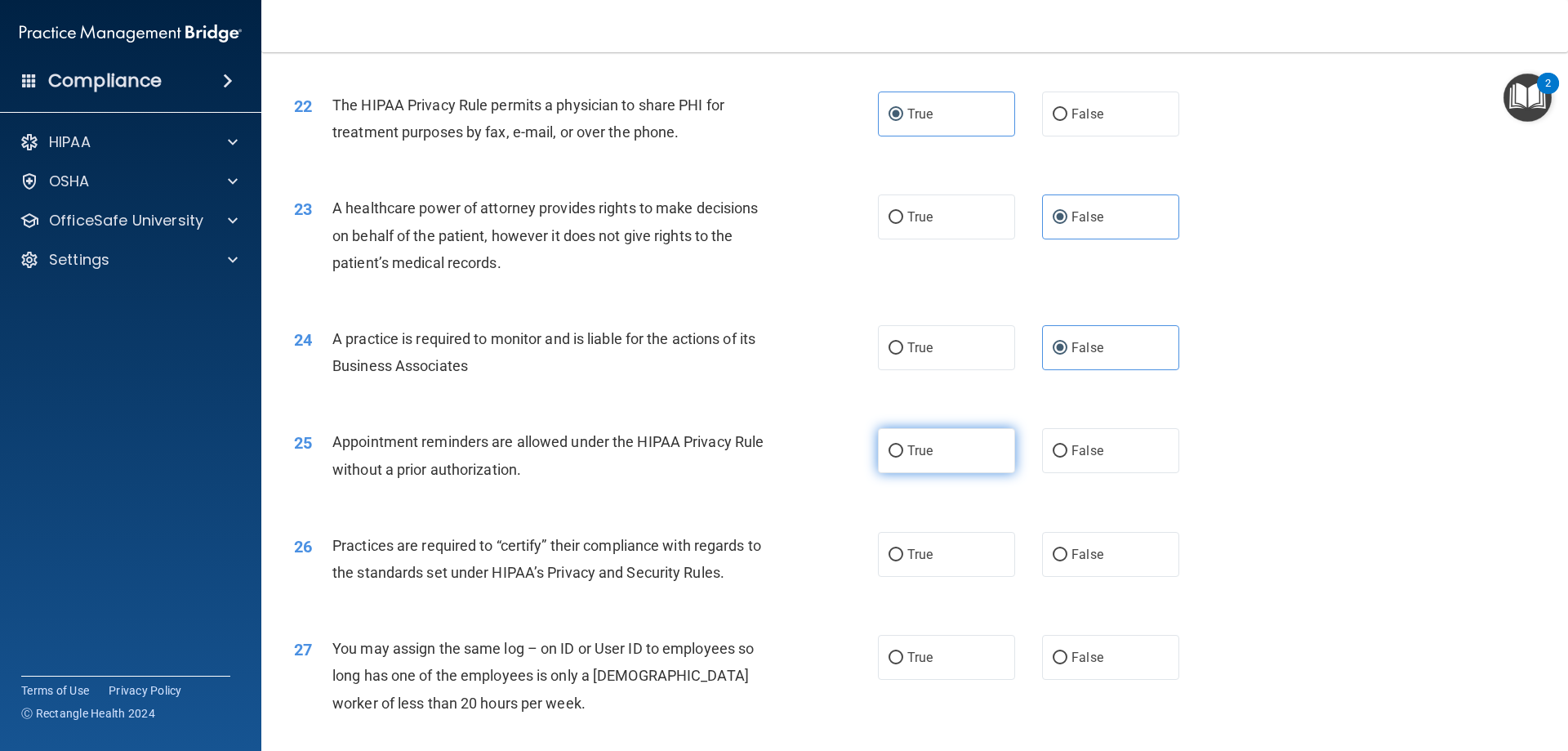
click at [934, 460] on label "True" at bounding box center [946, 450] width 137 height 45
click at [904, 457] on input "True" at bounding box center [896, 451] width 15 height 12
radio input "true"
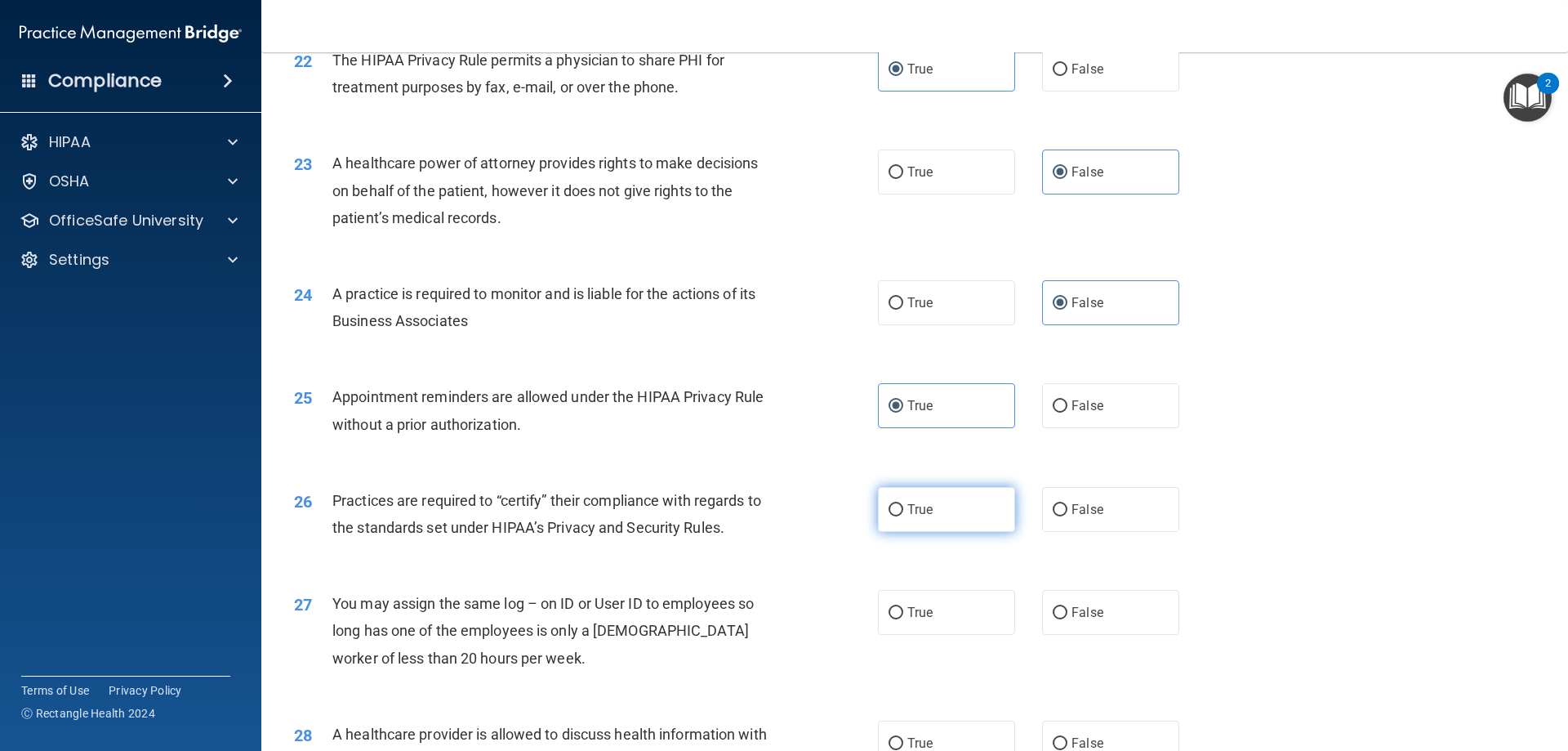
scroll to position [2696, 0]
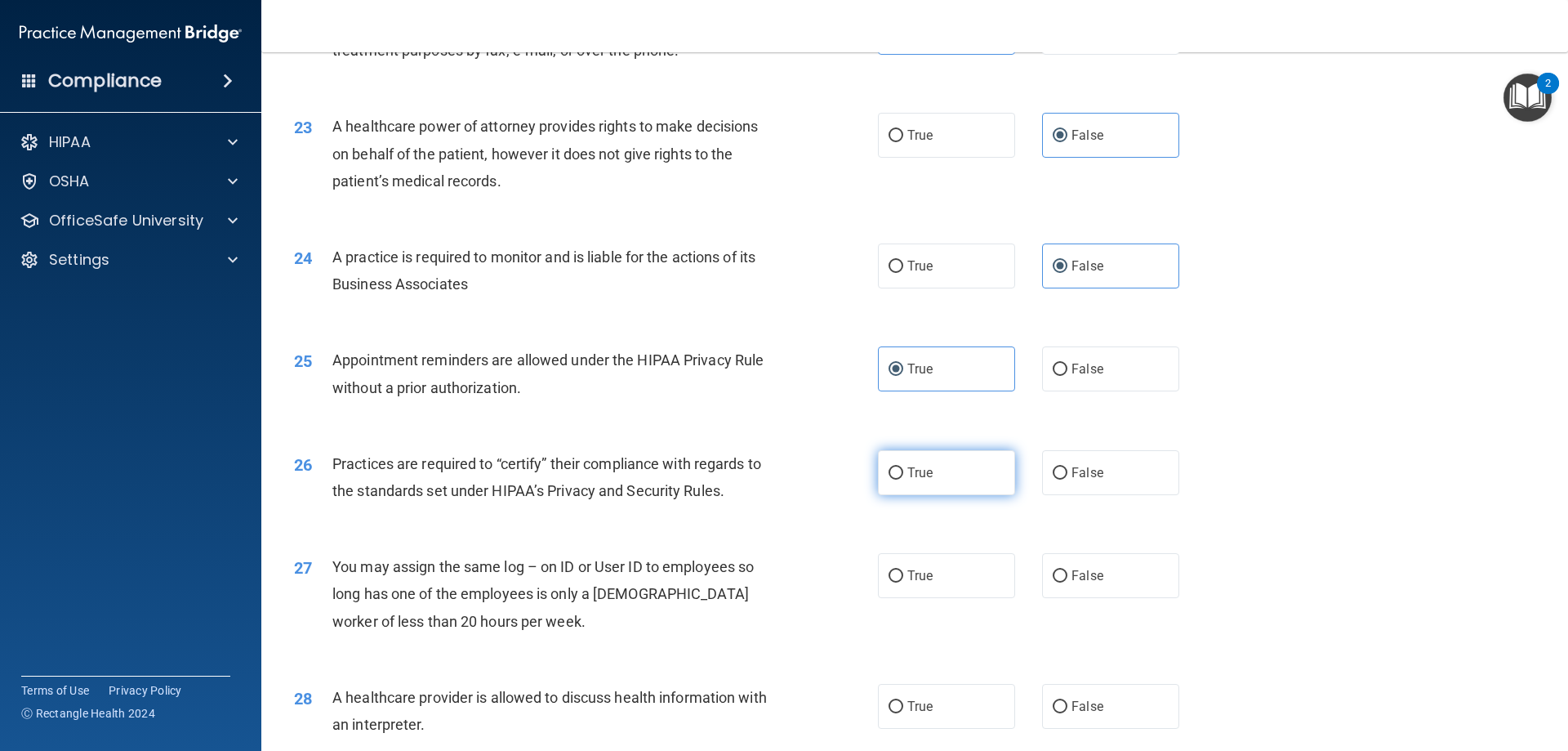
click at [947, 468] on label "True" at bounding box center [946, 473] width 137 height 45
click at [904, 468] on input "True" at bounding box center [896, 474] width 15 height 12
radio input "true"
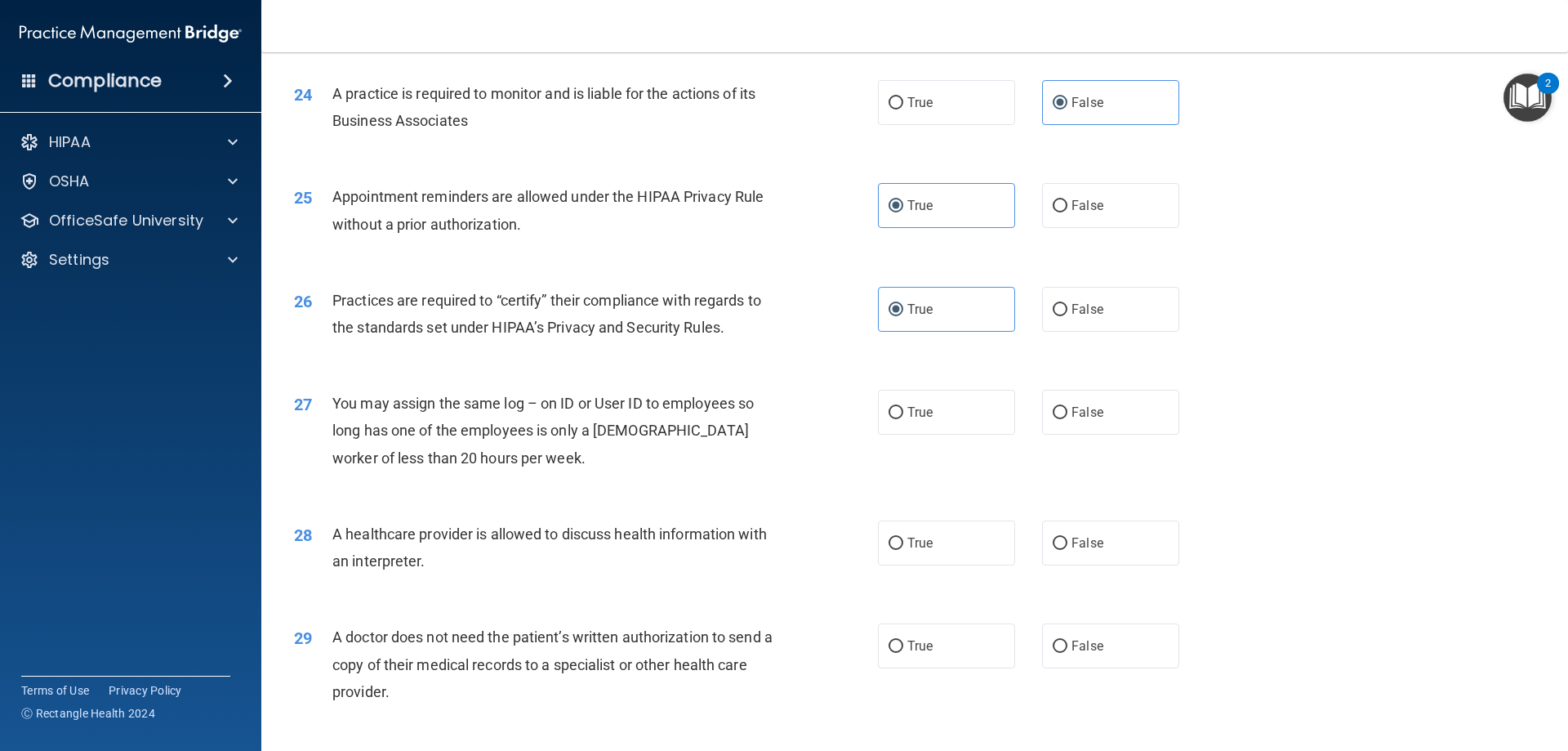
drag, startPoint x: 1114, startPoint y: 424, endPoint x: 1085, endPoint y: 438, distance: 32.2
click at [1114, 423] on label "False" at bounding box center [1110, 412] width 137 height 45
click at [1068, 419] on input "False" at bounding box center [1060, 413] width 15 height 12
radio input "true"
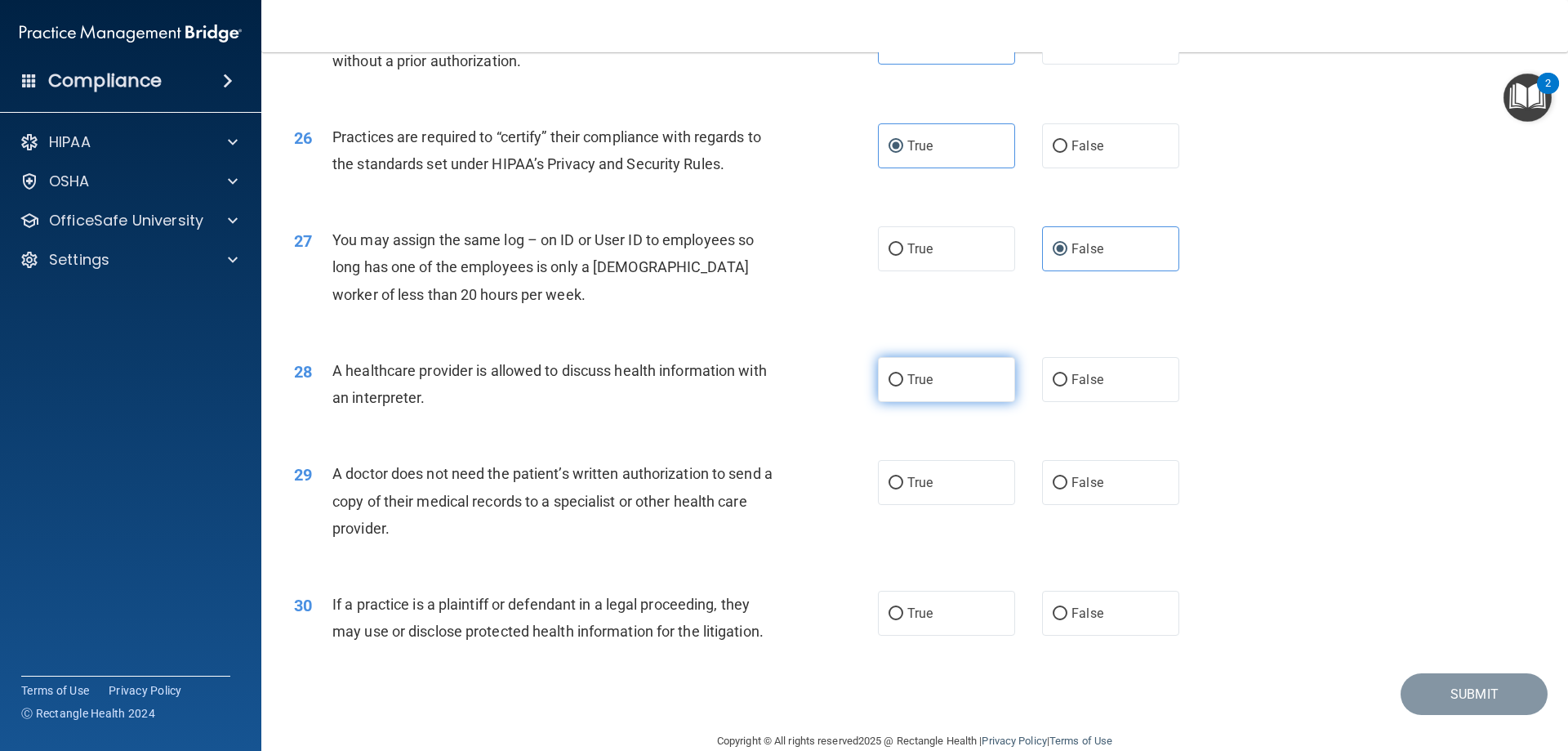
click at [949, 386] on label "True" at bounding box center [946, 379] width 137 height 45
click at [904, 386] on input "True" at bounding box center [896, 380] width 15 height 12
radio input "true"
click at [1127, 483] on label "False" at bounding box center [1110, 482] width 137 height 45
click at [1068, 483] on input "False" at bounding box center [1060, 483] width 15 height 12
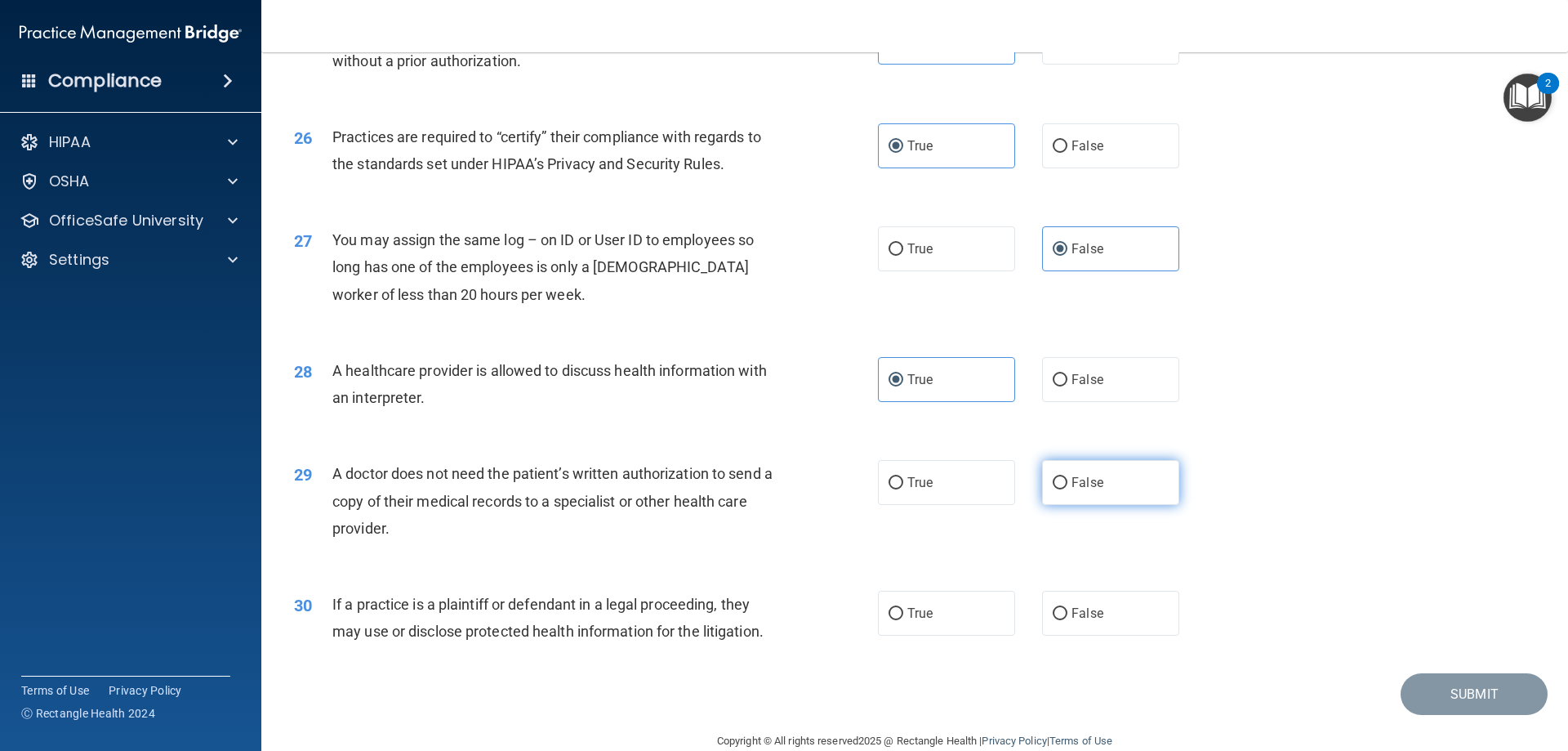
radio input "true"
click at [934, 614] on label "True" at bounding box center [946, 613] width 137 height 45
click at [904, 614] on input "True" at bounding box center [896, 614] width 15 height 12
radio input "true"
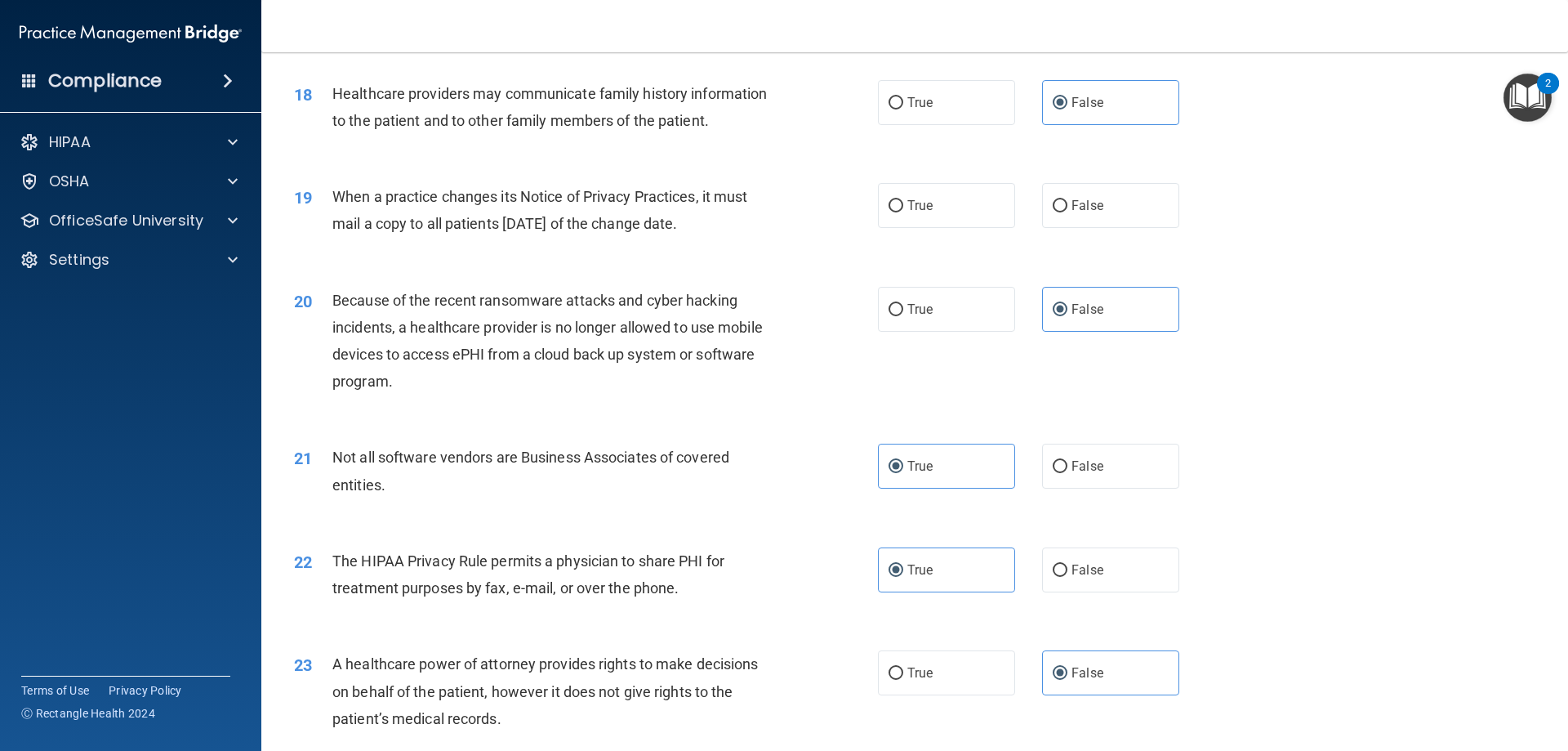
scroll to position [2154, 0]
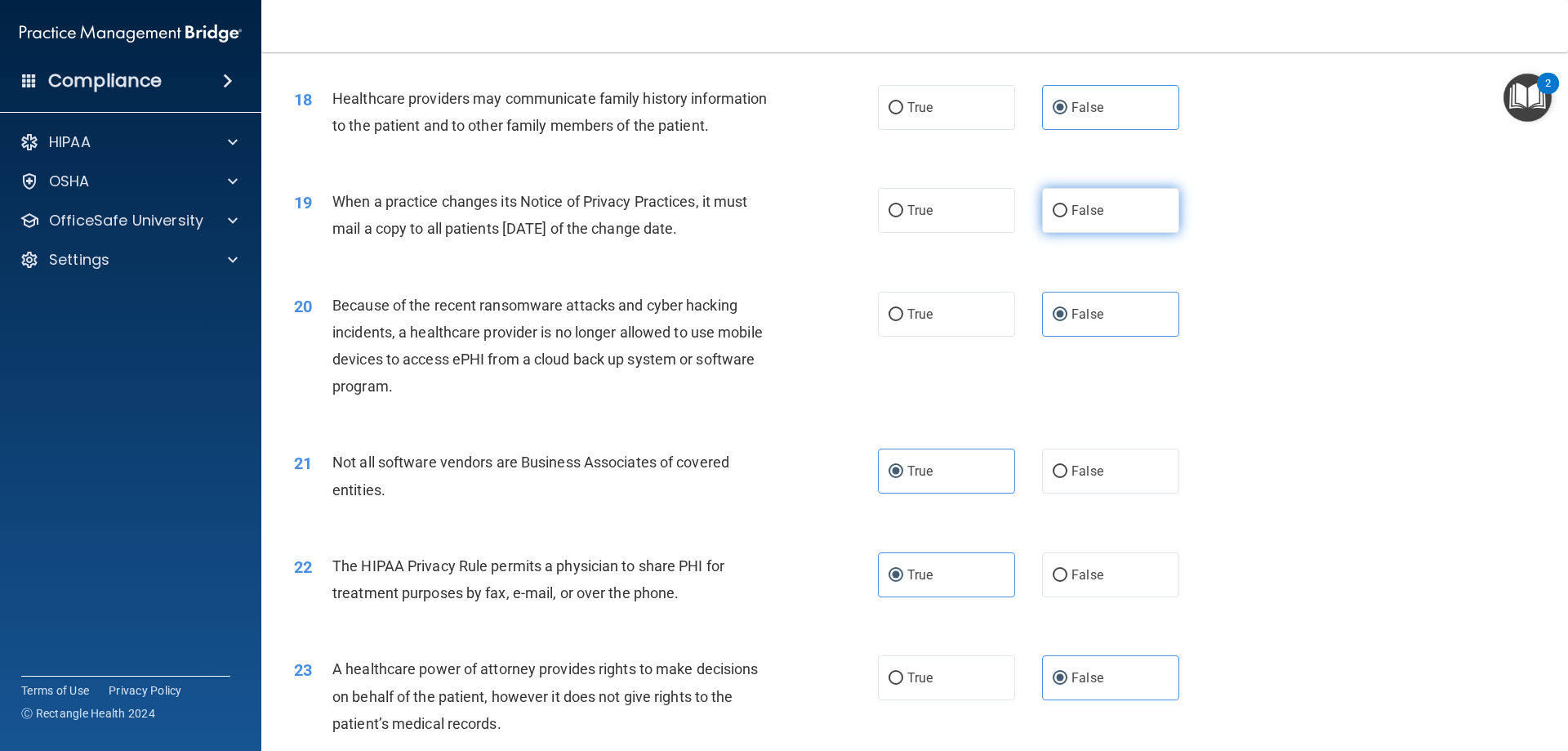
click at [1106, 195] on label "False" at bounding box center [1110, 210] width 137 height 45
click at [1068, 205] on input "False" at bounding box center [1060, 211] width 15 height 12
radio input "true"
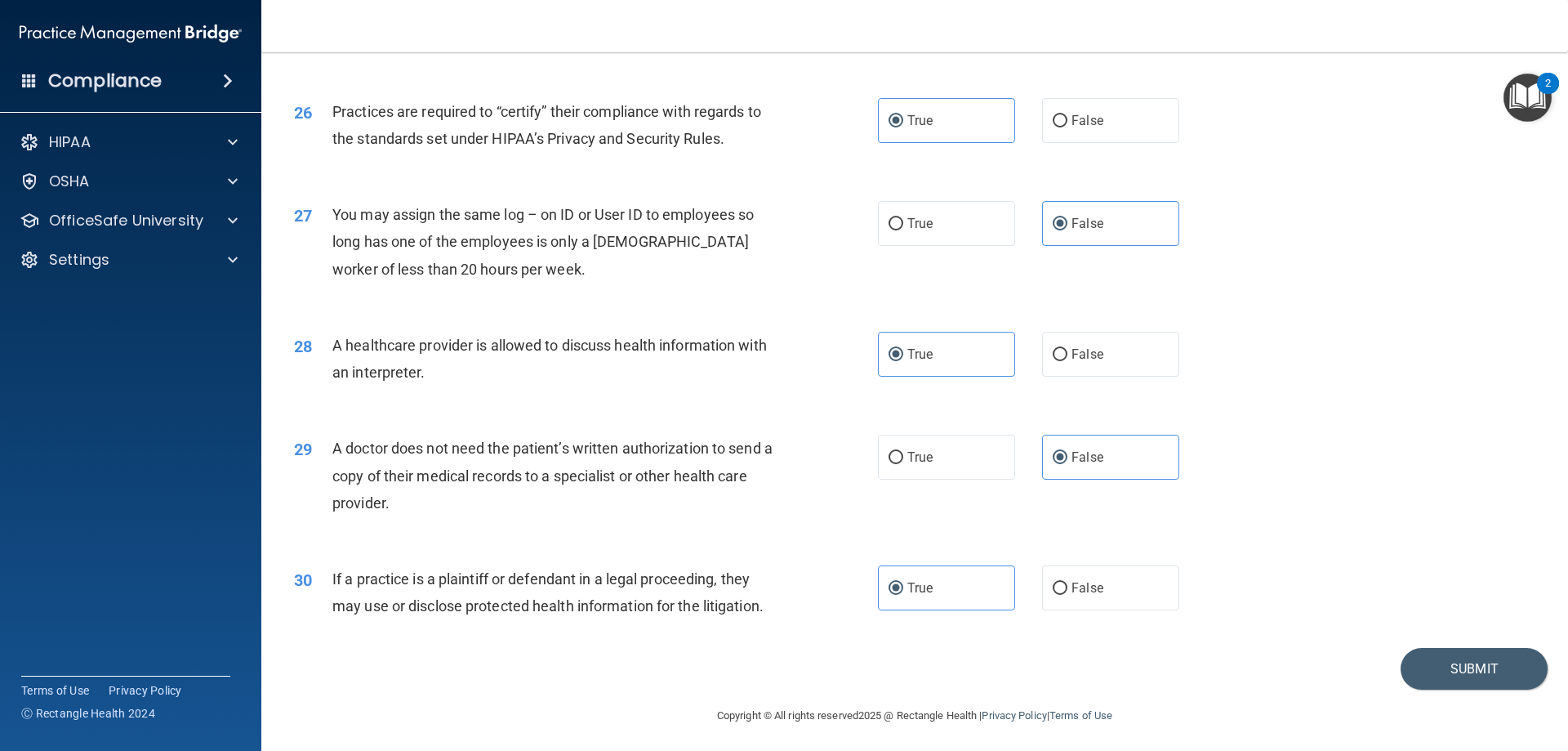
scroll to position [3052, 0]
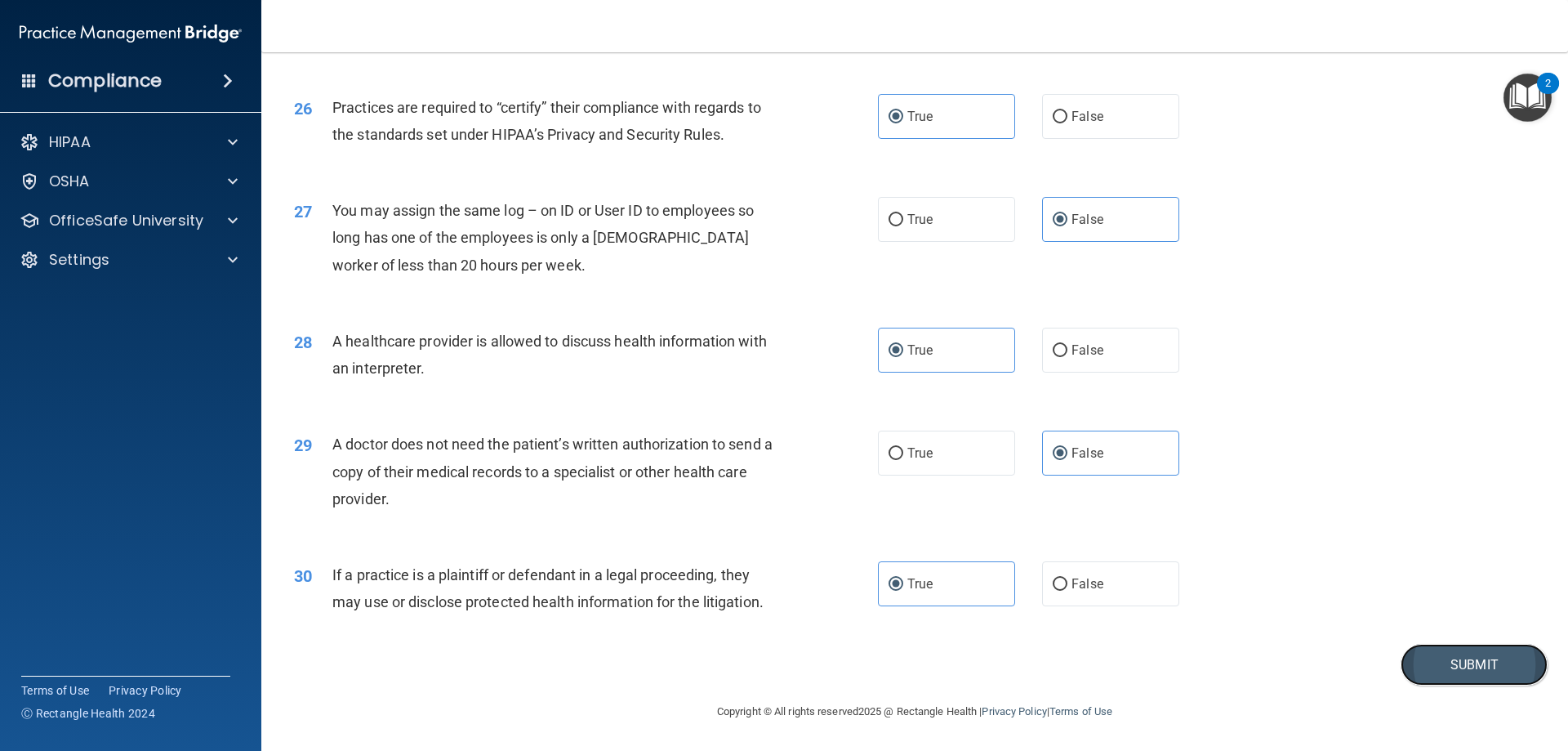
click at [1418, 665] on button "Submit" at bounding box center [1474, 665] width 147 height 41
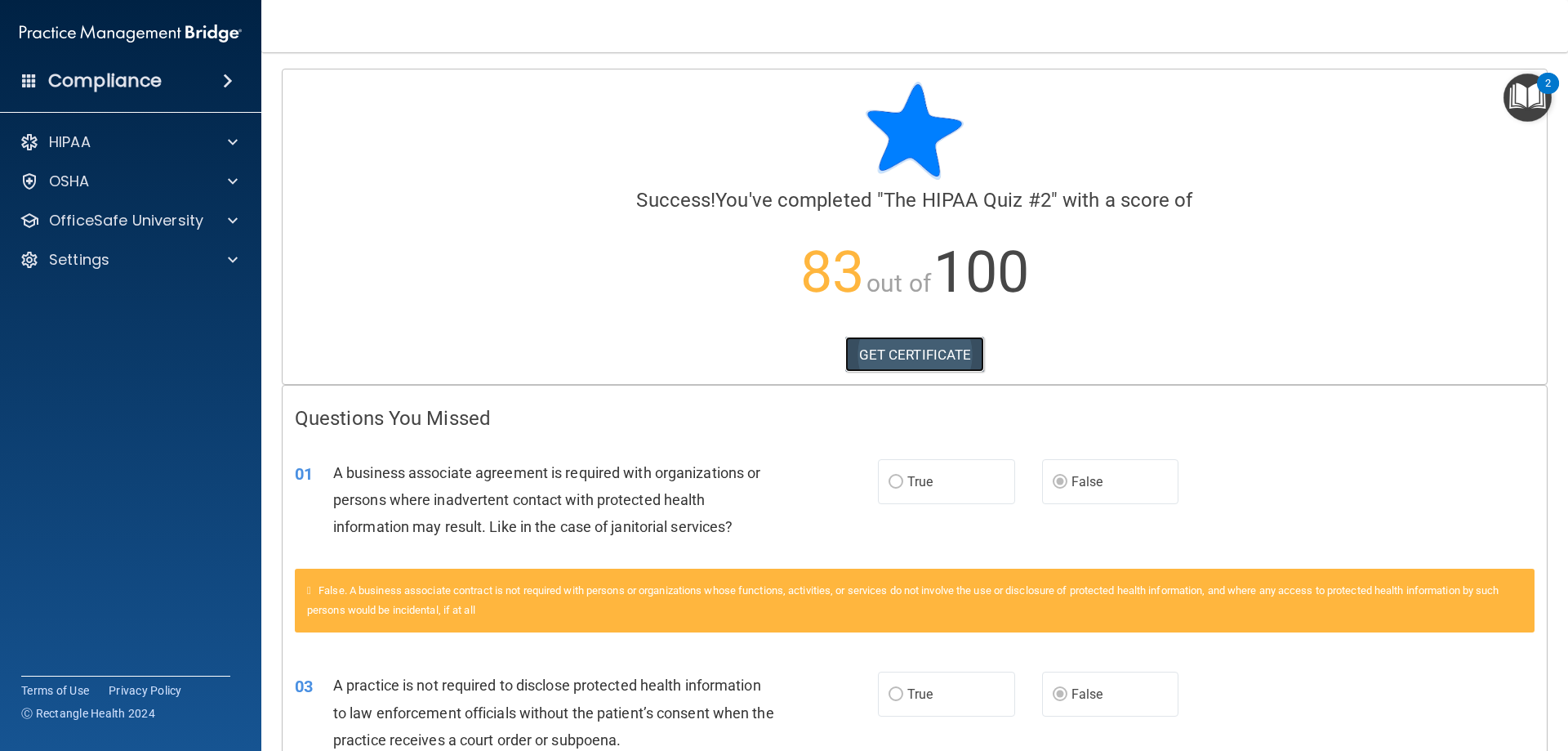
click at [932, 352] on link "GET CERTIFICATE" at bounding box center [915, 354] width 140 height 36
drag, startPoint x: 236, startPoint y: 230, endPoint x: 238, endPoint y: 218, distance: 12.2
click at [238, 227] on div at bounding box center [230, 220] width 41 height 20
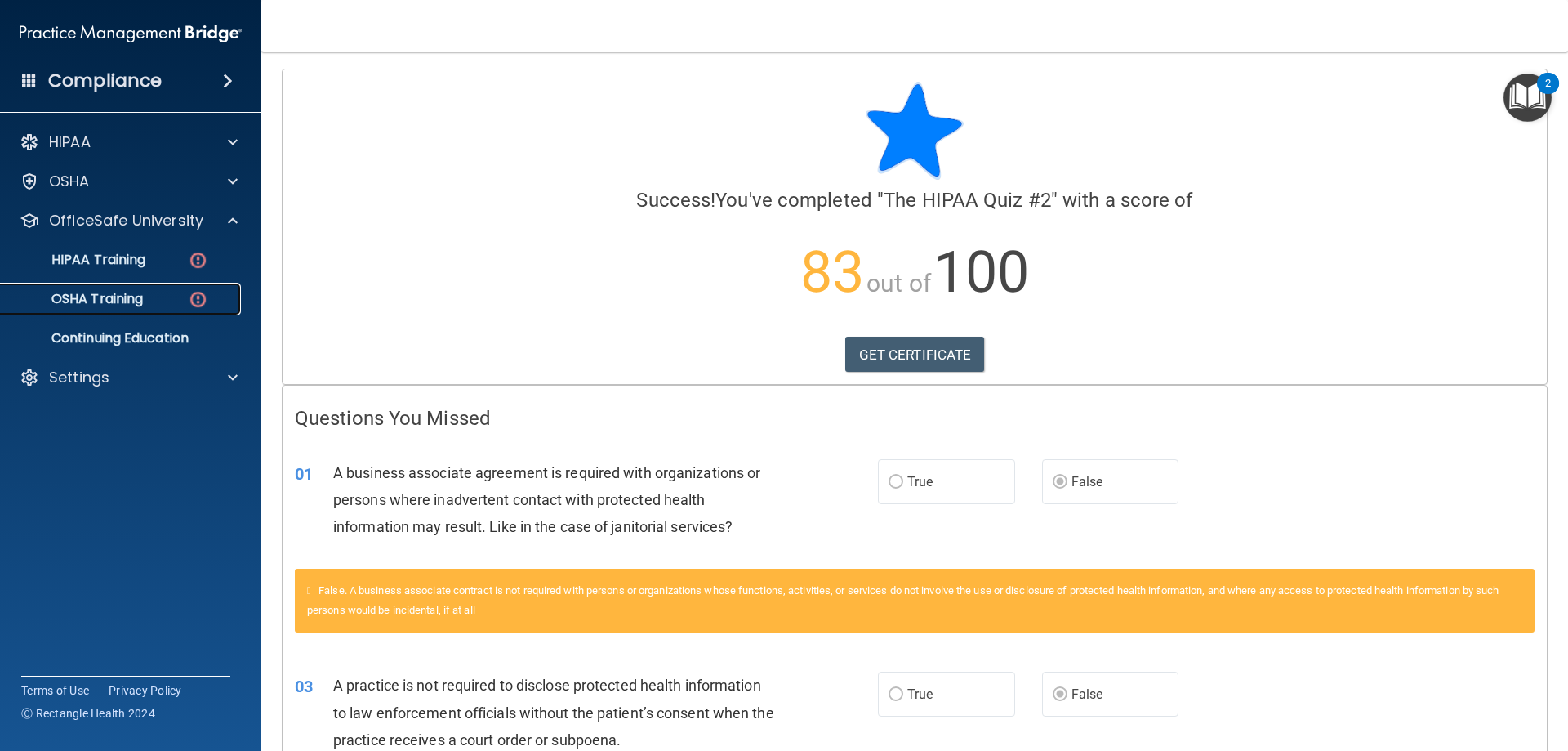
click at [82, 299] on p "OSHA Training" at bounding box center [76, 299] width 132 height 16
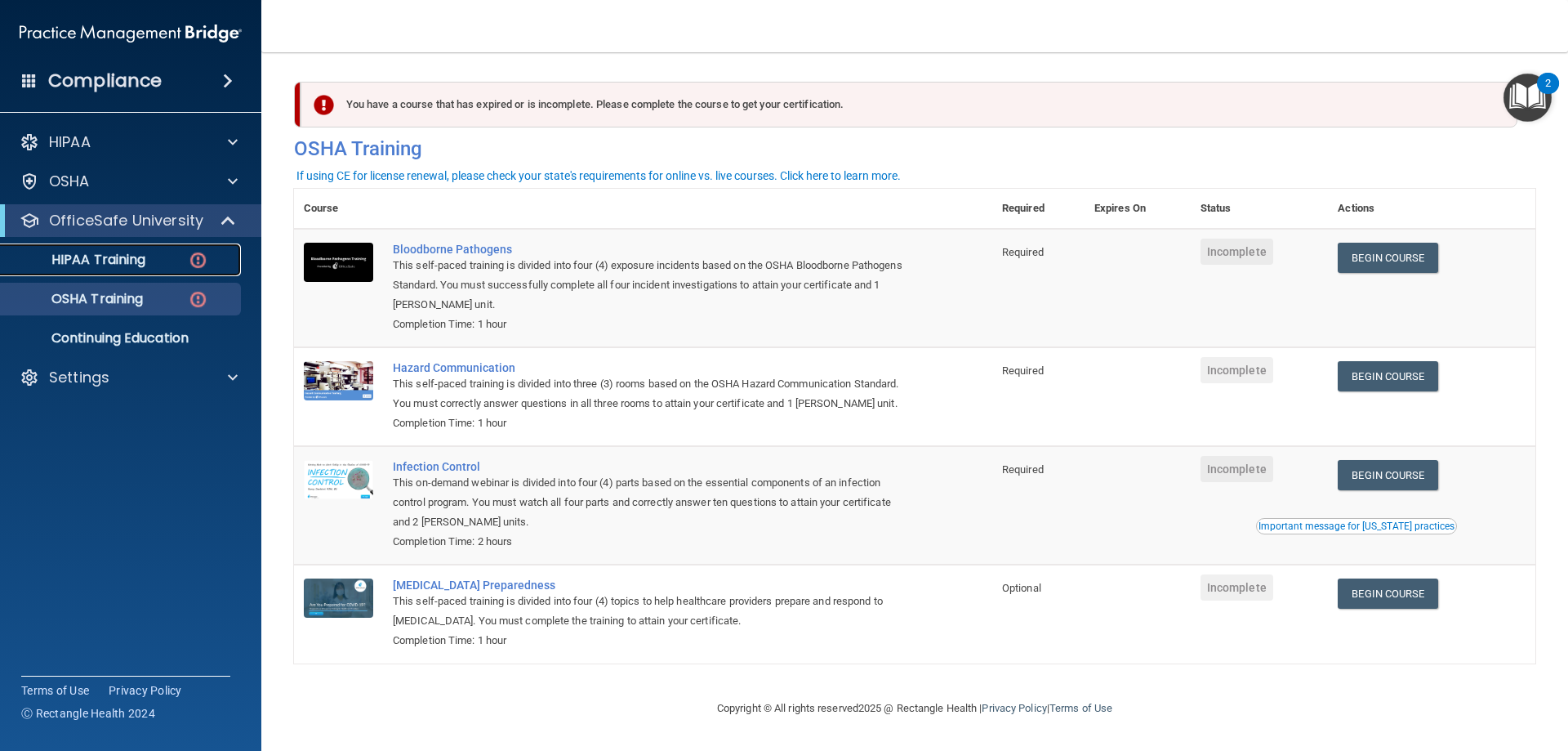
click at [121, 258] on p "HIPAA Training" at bounding box center [78, 259] width 135 height 16
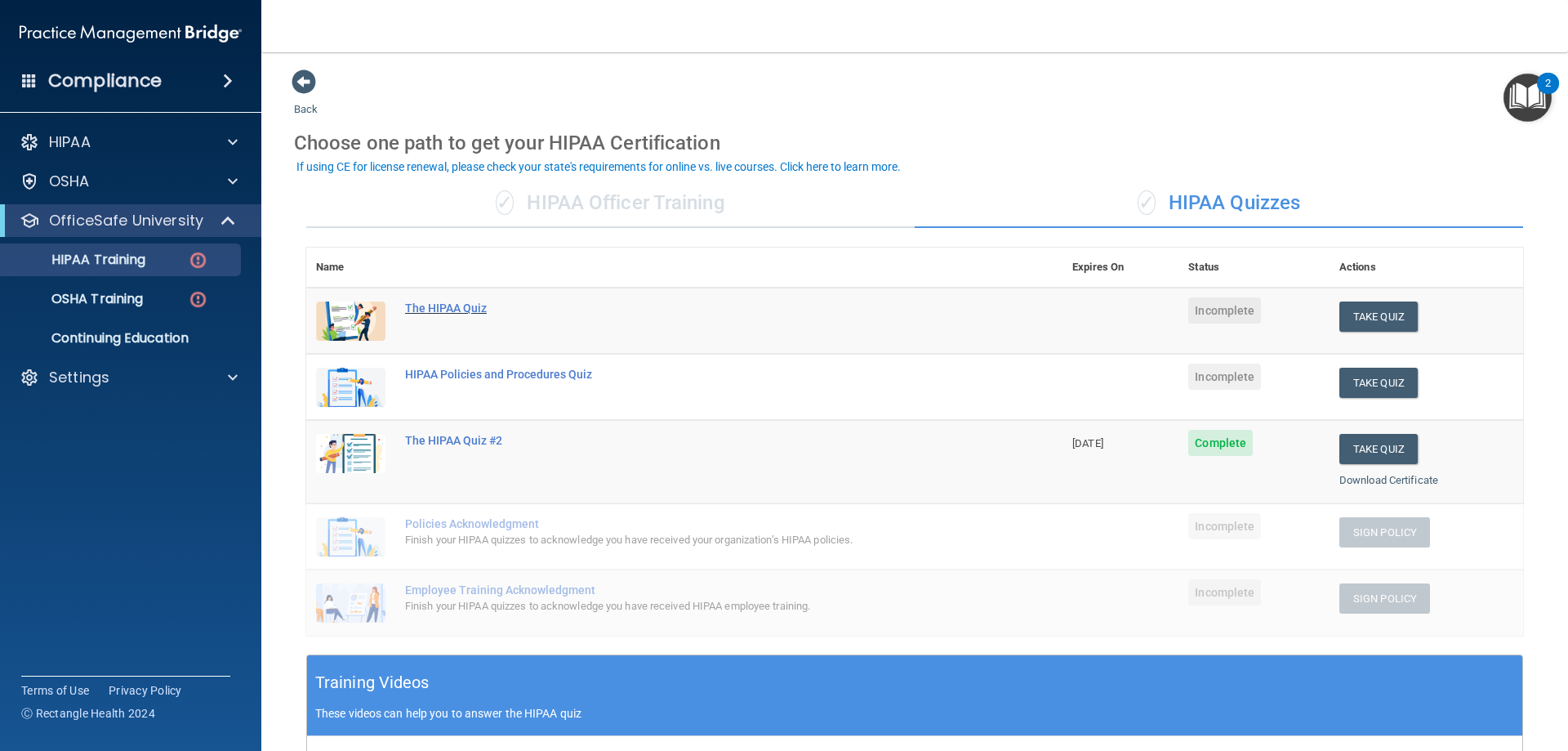
click at [441, 306] on div "The HIPAA Quiz" at bounding box center [693, 308] width 575 height 13
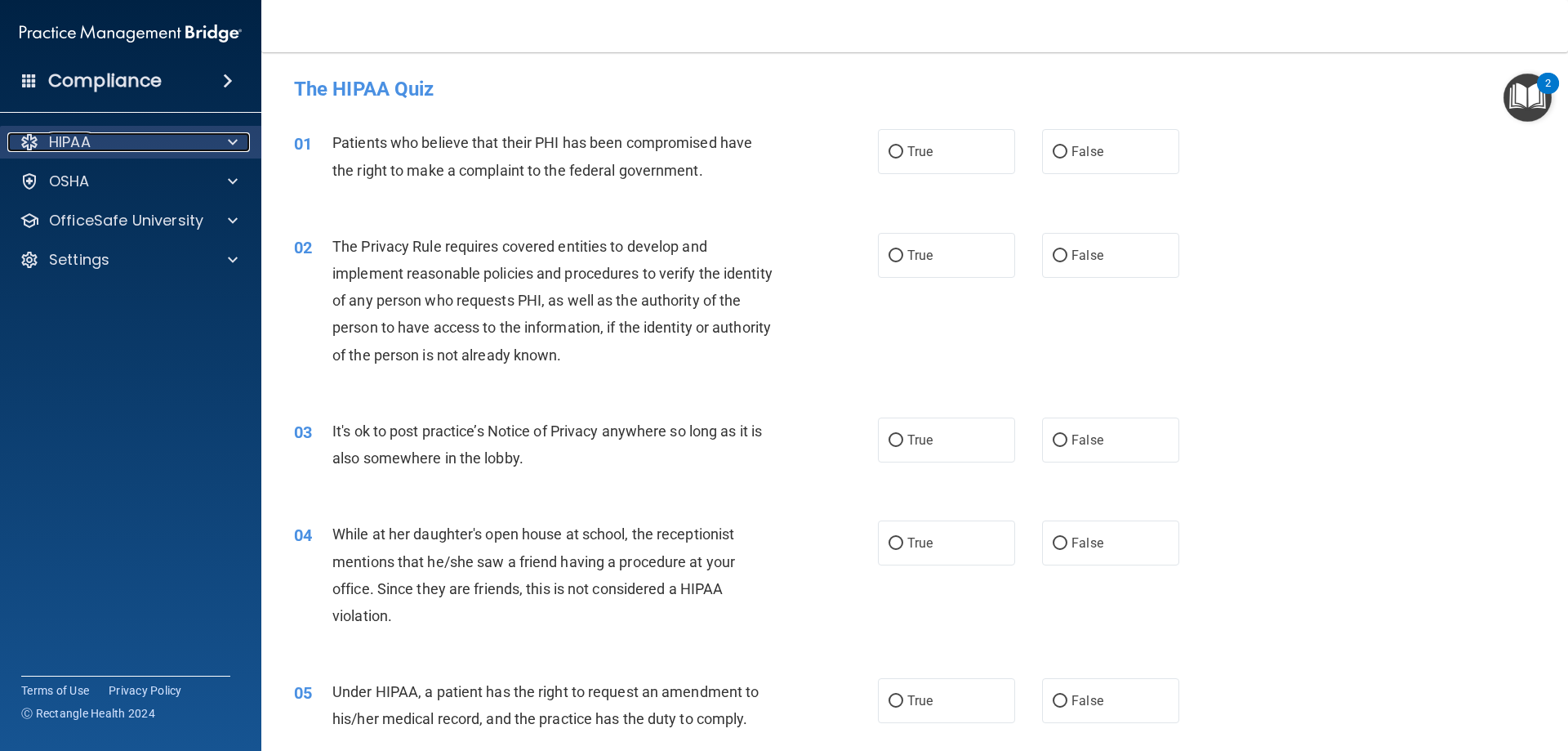
click at [128, 137] on div "HIPAA" at bounding box center [109, 142] width 202 height 20
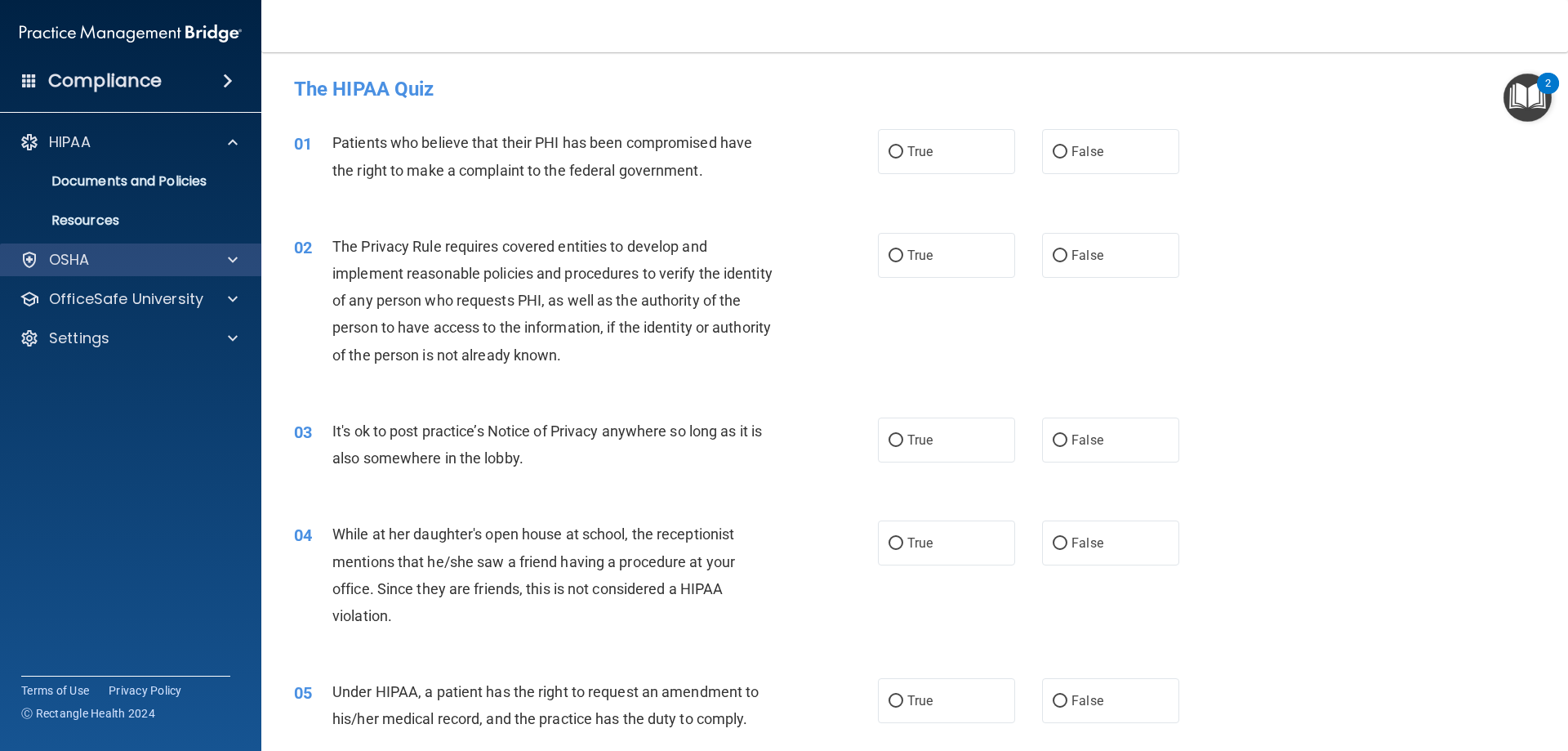
click at [112, 272] on div "OSHA" at bounding box center [130, 260] width 262 height 33
click at [225, 251] on div at bounding box center [230, 259] width 41 height 20
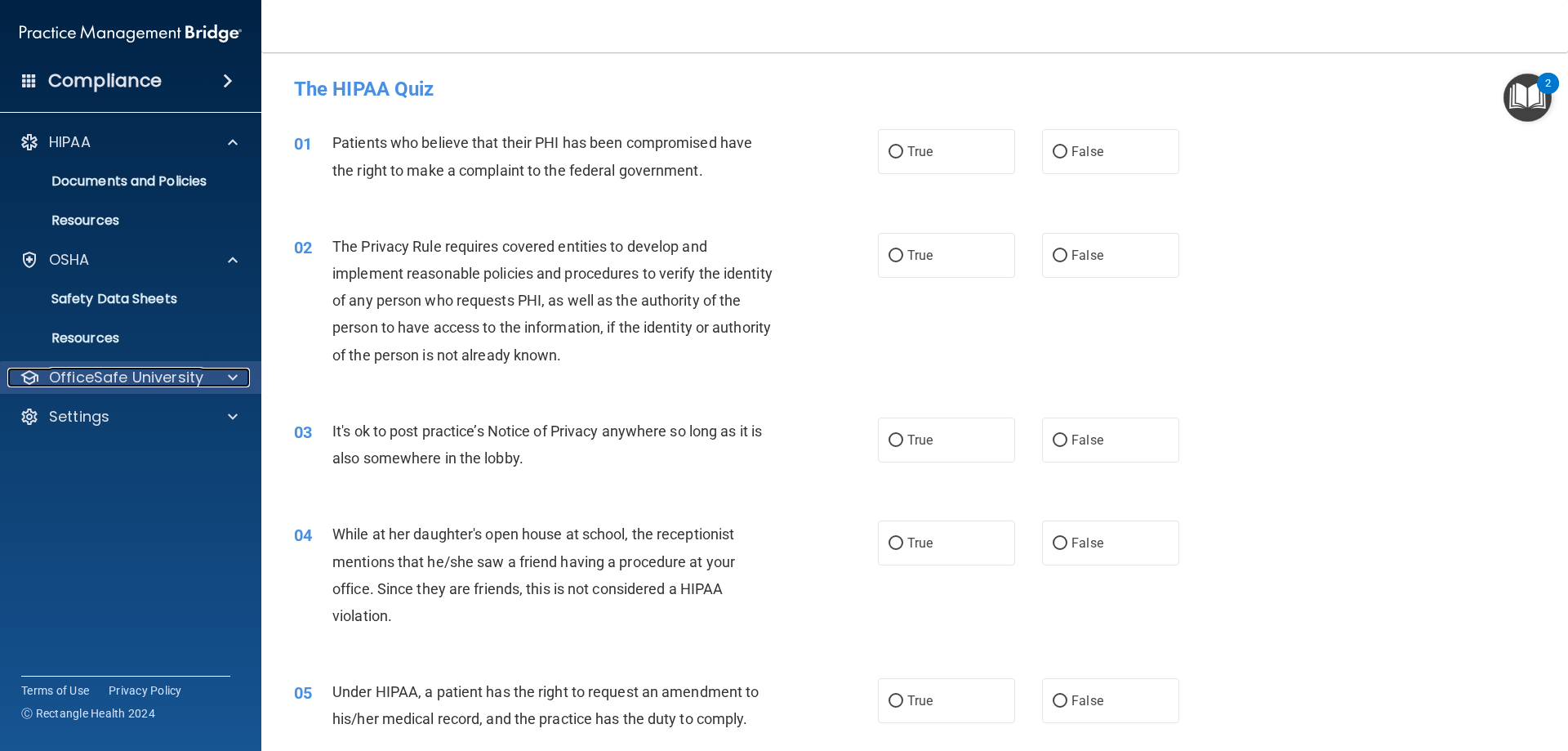
click at [225, 384] on div at bounding box center [230, 377] width 41 height 20
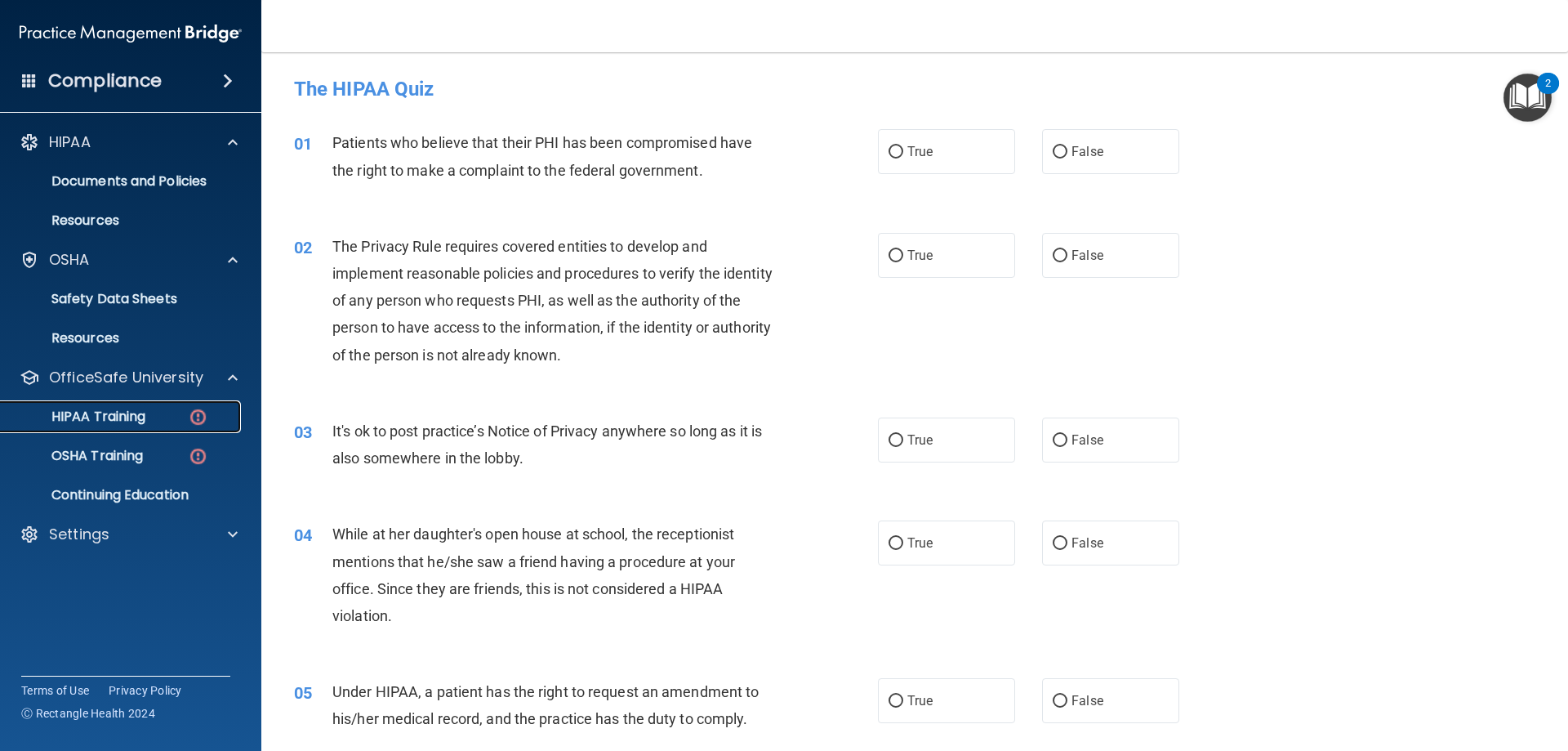
click at [82, 405] on link "HIPAA Training" at bounding box center [112, 417] width 257 height 33
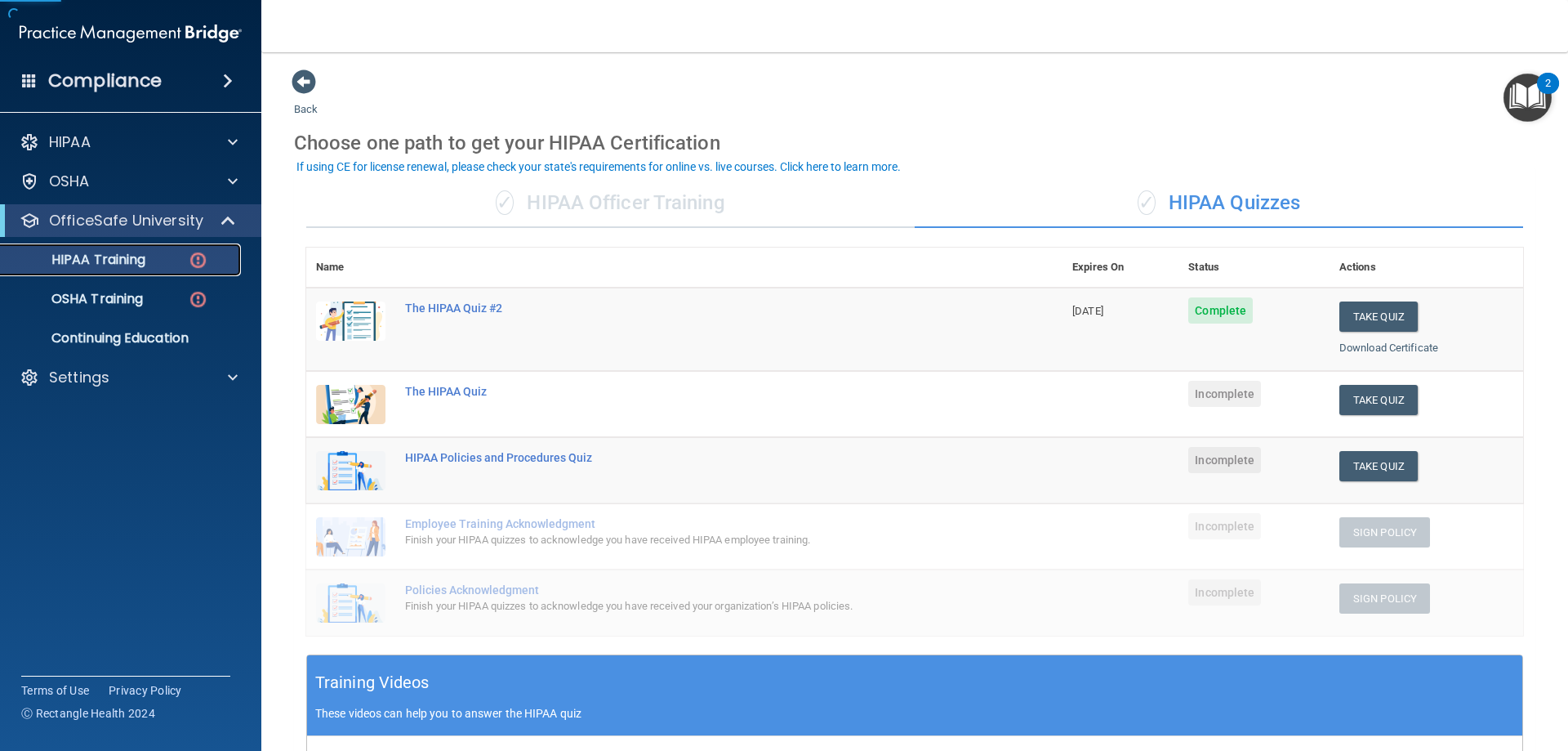
click at [85, 251] on p "HIPAA Training" at bounding box center [78, 259] width 135 height 16
click at [449, 390] on div "The HIPAA Quiz" at bounding box center [693, 391] width 575 height 13
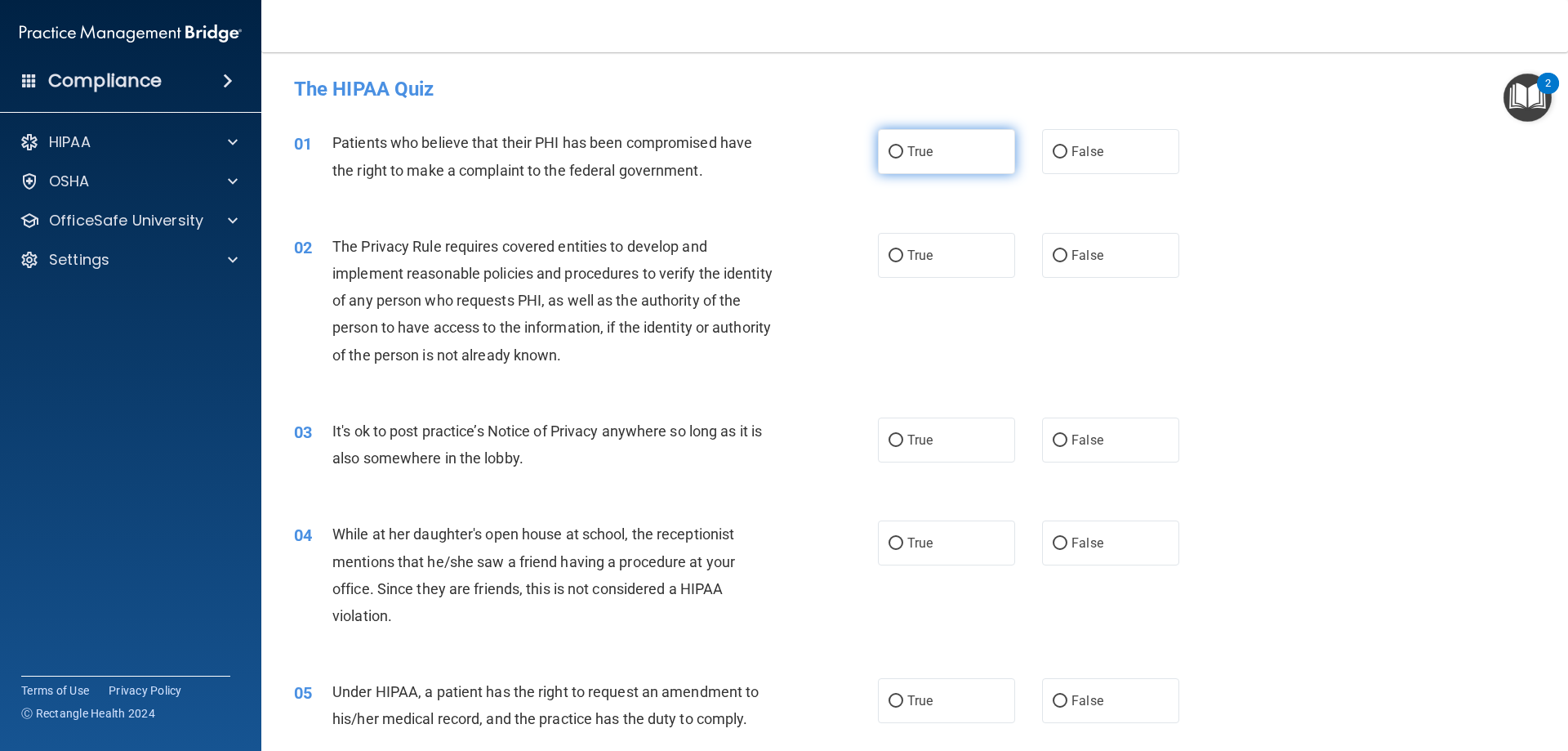
click at [979, 155] on label "True" at bounding box center [946, 151] width 137 height 45
click at [904, 155] on input "True" at bounding box center [896, 152] width 15 height 12
radio input "true"
click at [984, 252] on label "True" at bounding box center [946, 255] width 137 height 45
click at [904, 252] on input "True" at bounding box center [896, 256] width 15 height 12
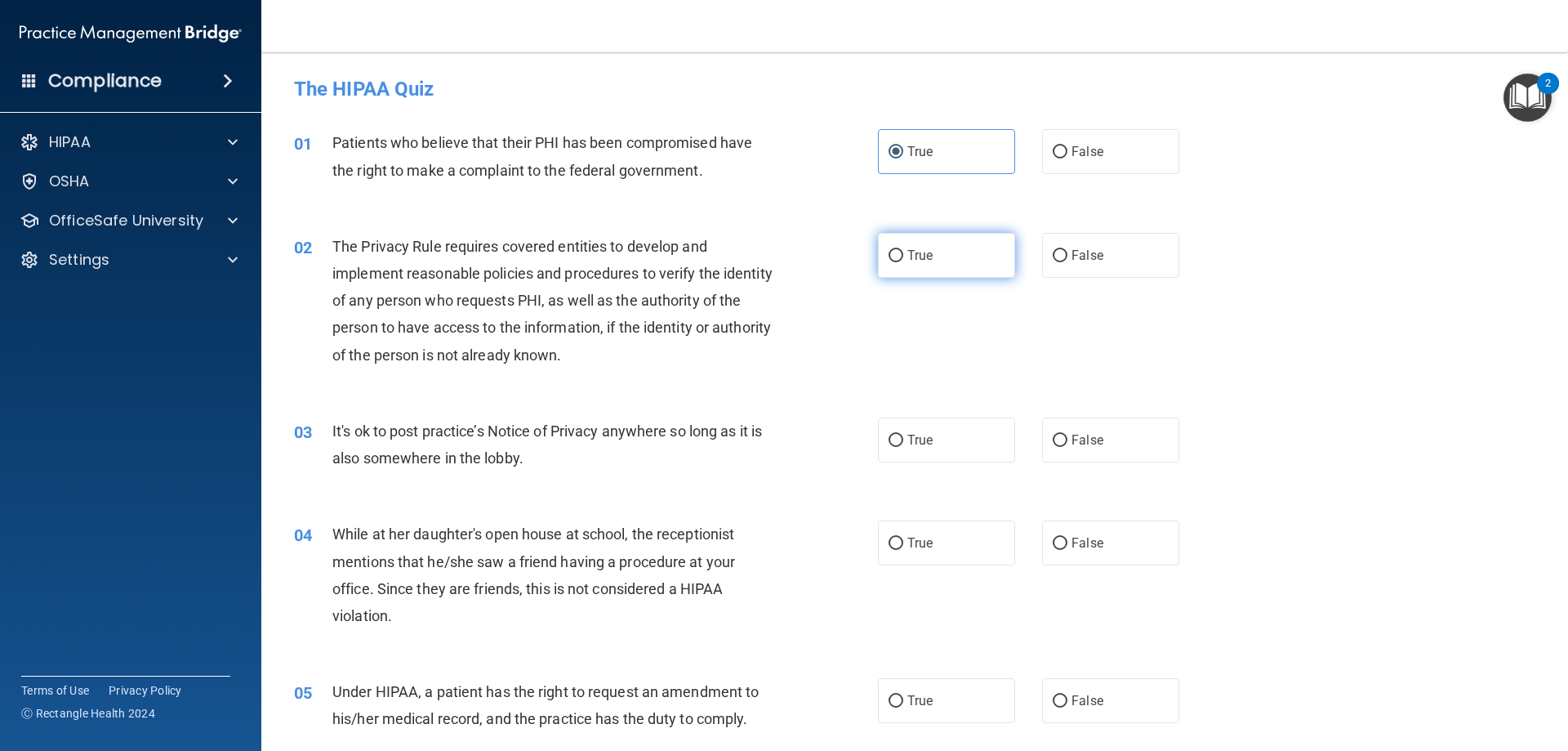
radio input "true"
click at [1077, 448] on label "False" at bounding box center [1110, 440] width 137 height 45
click at [1068, 447] on input "False" at bounding box center [1060, 441] width 15 height 12
radio input "true"
click at [1119, 539] on label "False" at bounding box center [1110, 543] width 137 height 45
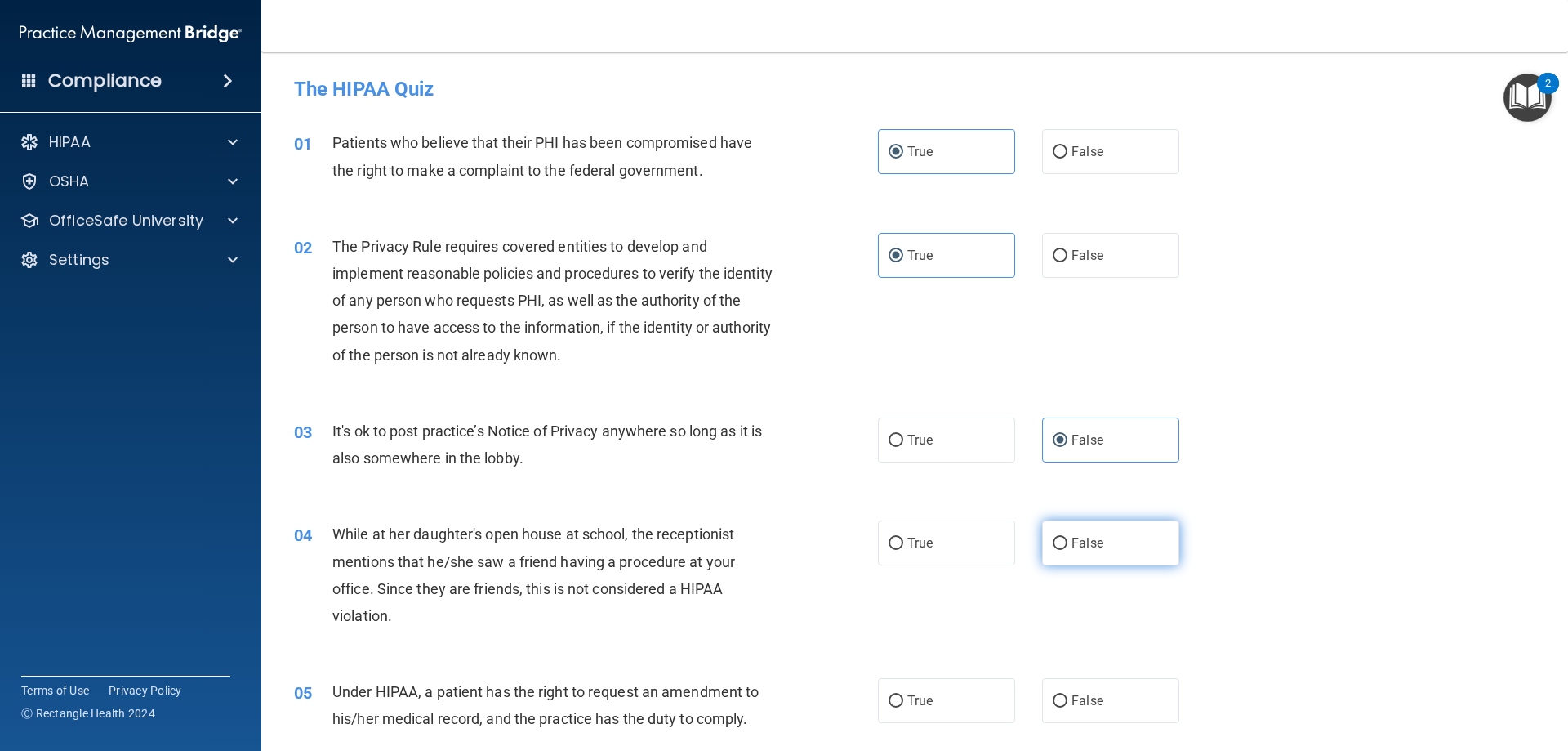
click at [1068, 539] on input "False" at bounding box center [1060, 544] width 15 height 12
radio input "true"
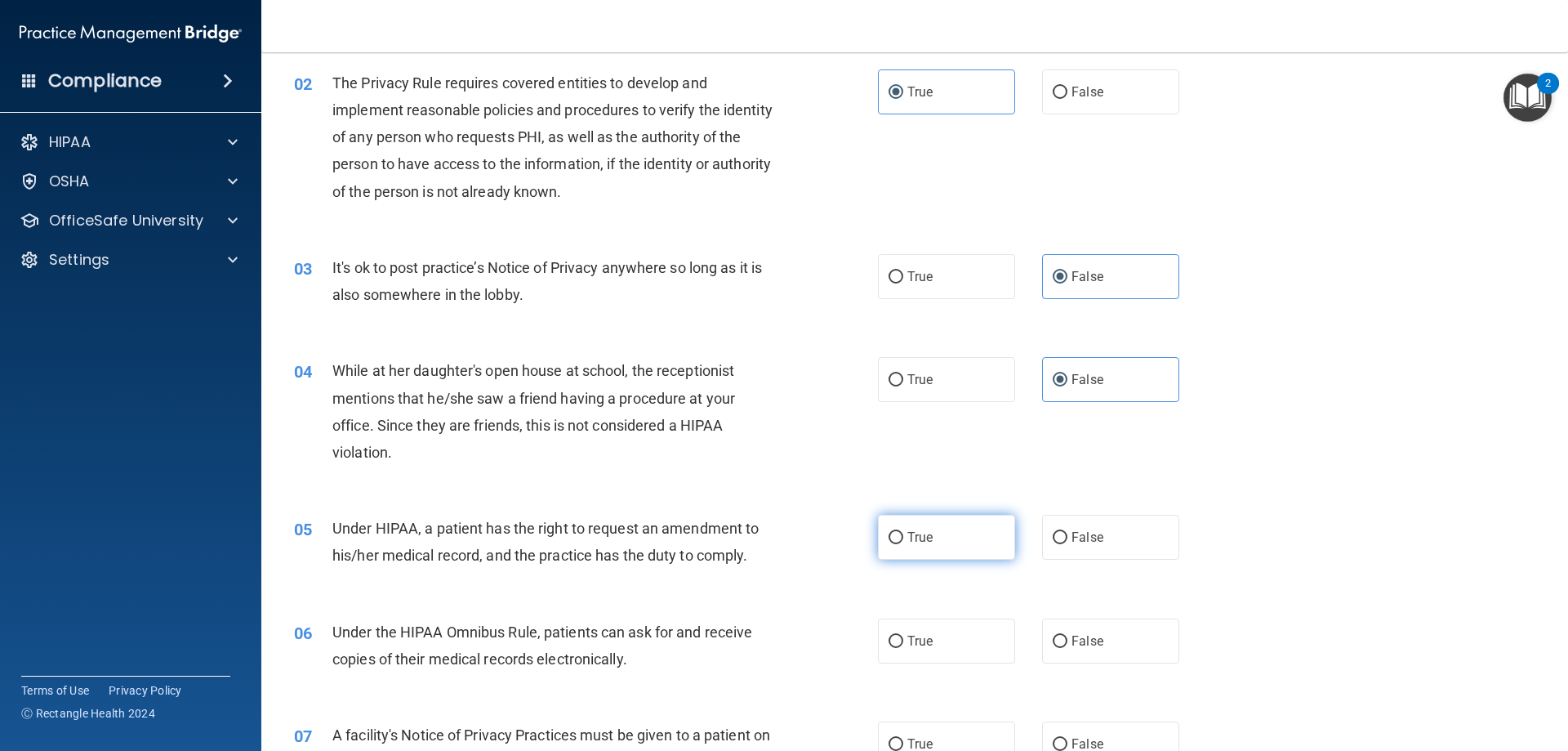
click at [960, 546] on label "True" at bounding box center [946, 538] width 137 height 45
click at [904, 544] on input "True" at bounding box center [896, 538] width 15 height 12
radio input "true"
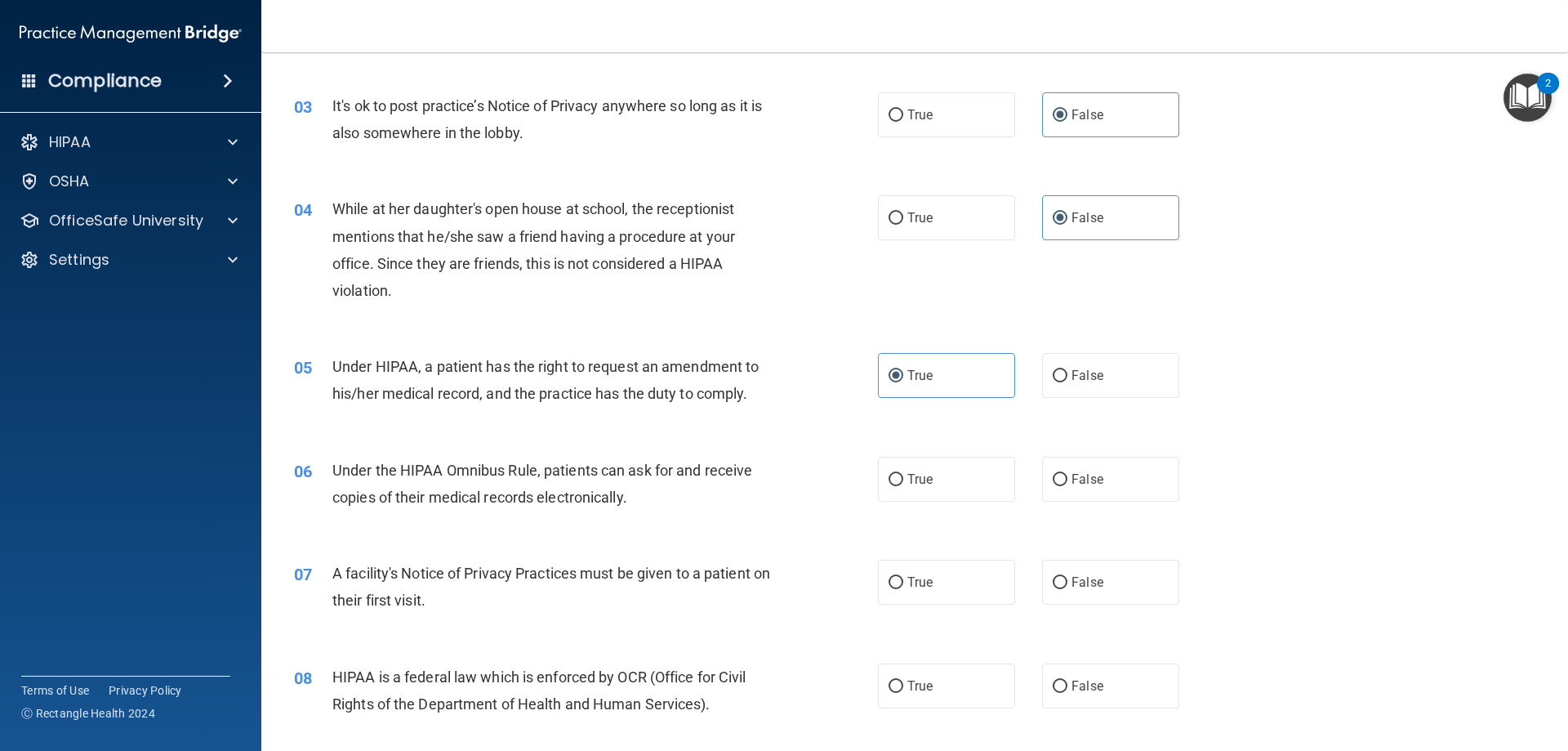
scroll to position [327, 0]
click at [955, 485] on label "True" at bounding box center [946, 478] width 137 height 45
click at [904, 485] on input "True" at bounding box center [896, 478] width 15 height 12
radio input "true"
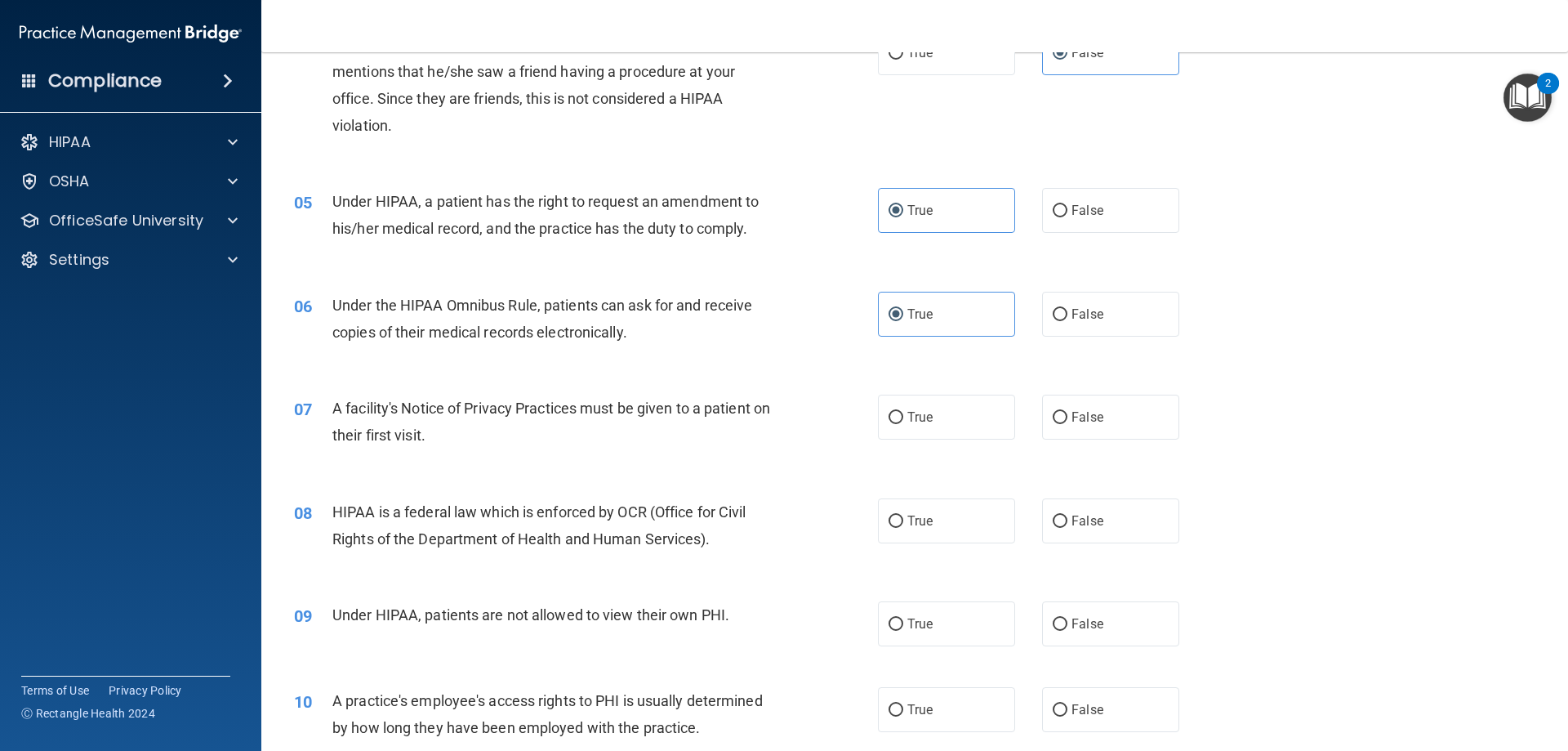
scroll to position [572, 0]
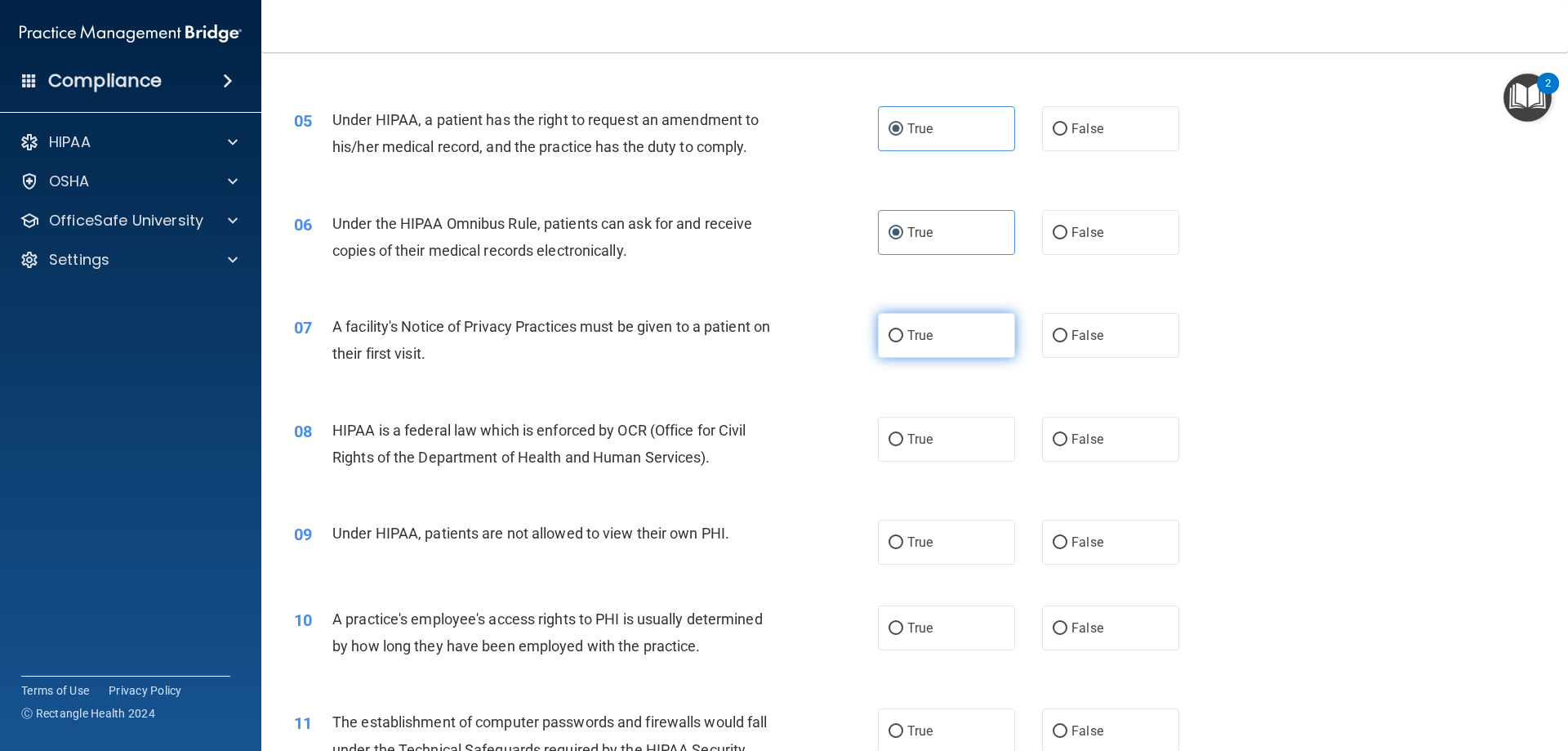
click at [936, 333] on label "True" at bounding box center [946, 335] width 137 height 45
click at [904, 333] on input "True" at bounding box center [896, 336] width 15 height 12
radio input "true"
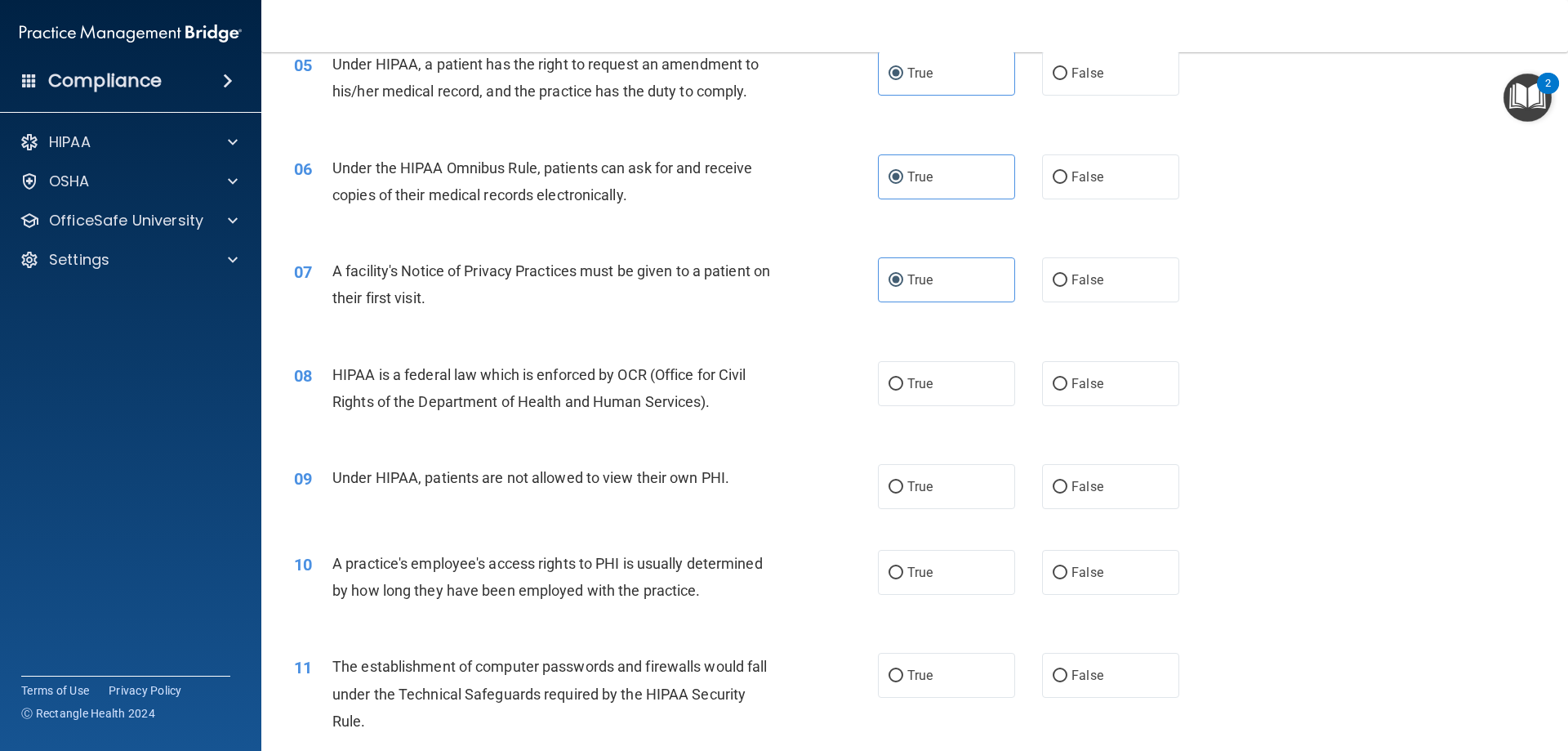
scroll to position [735, 0]
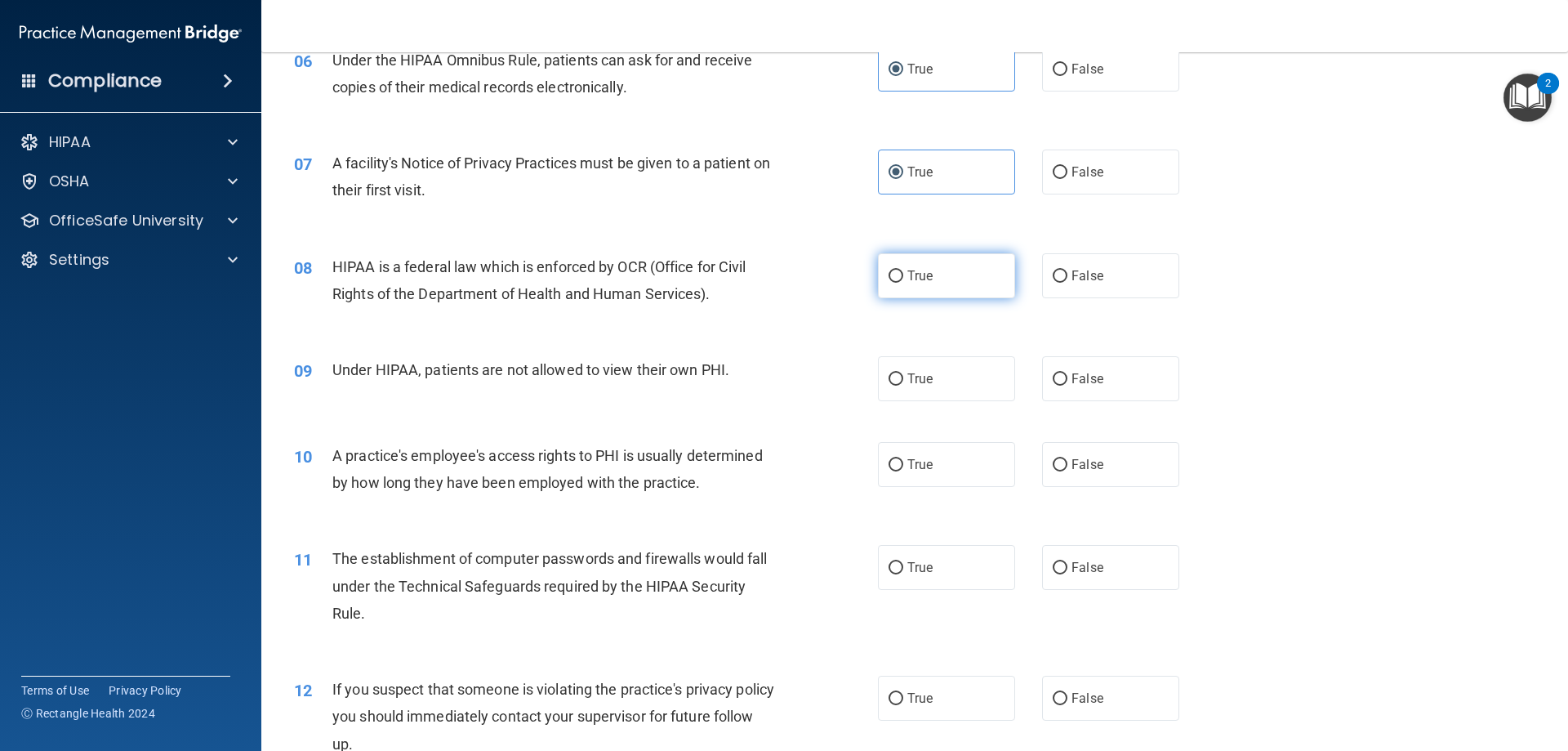
click at [931, 283] on label "True" at bounding box center [946, 276] width 137 height 45
click at [904, 283] on input "True" at bounding box center [896, 277] width 15 height 12
radio input "true"
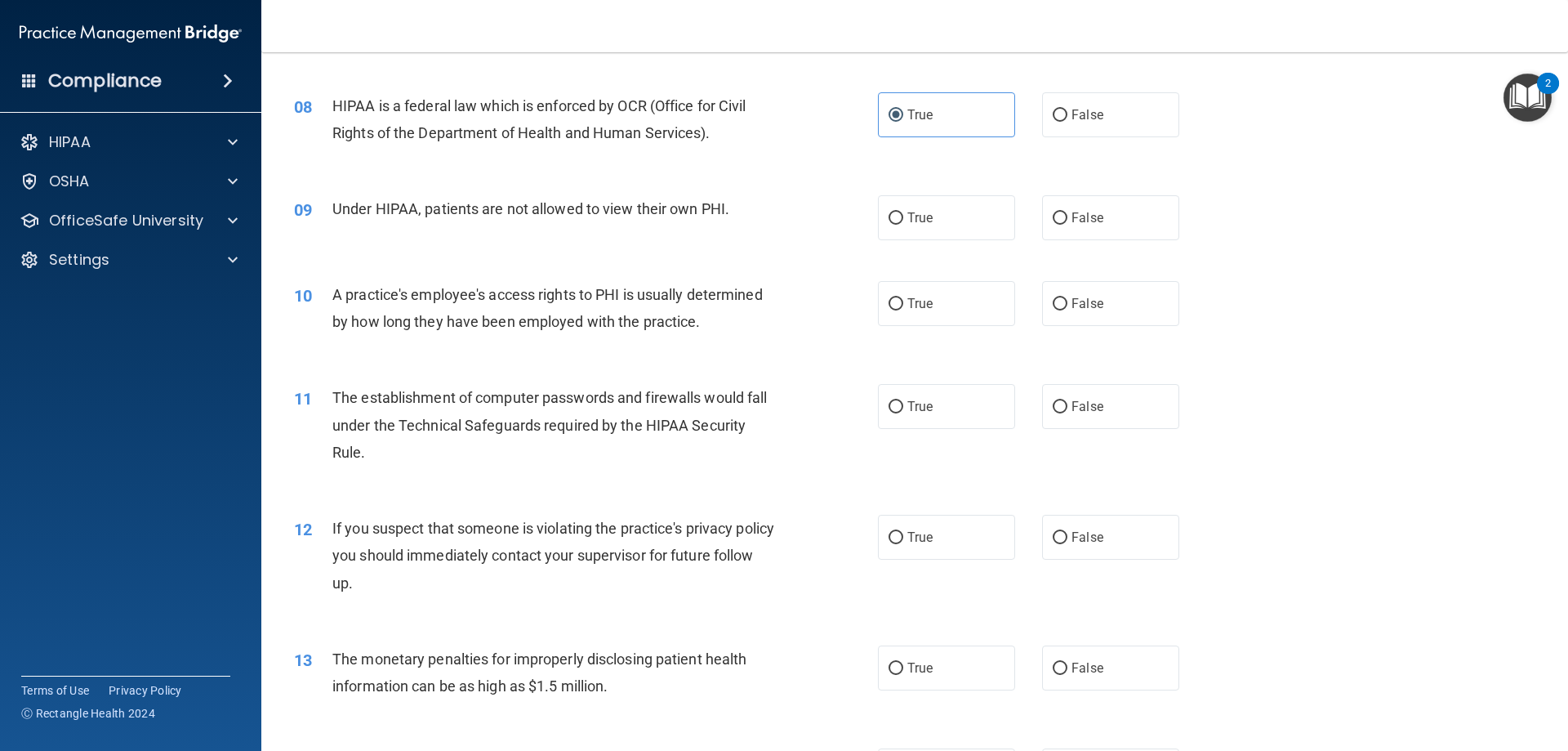
scroll to position [899, 0]
click at [1117, 225] on label "False" at bounding box center [1110, 215] width 137 height 45
click at [1068, 222] on input "False" at bounding box center [1060, 216] width 15 height 12
radio input "true"
click at [1122, 316] on label "False" at bounding box center [1110, 301] width 137 height 45
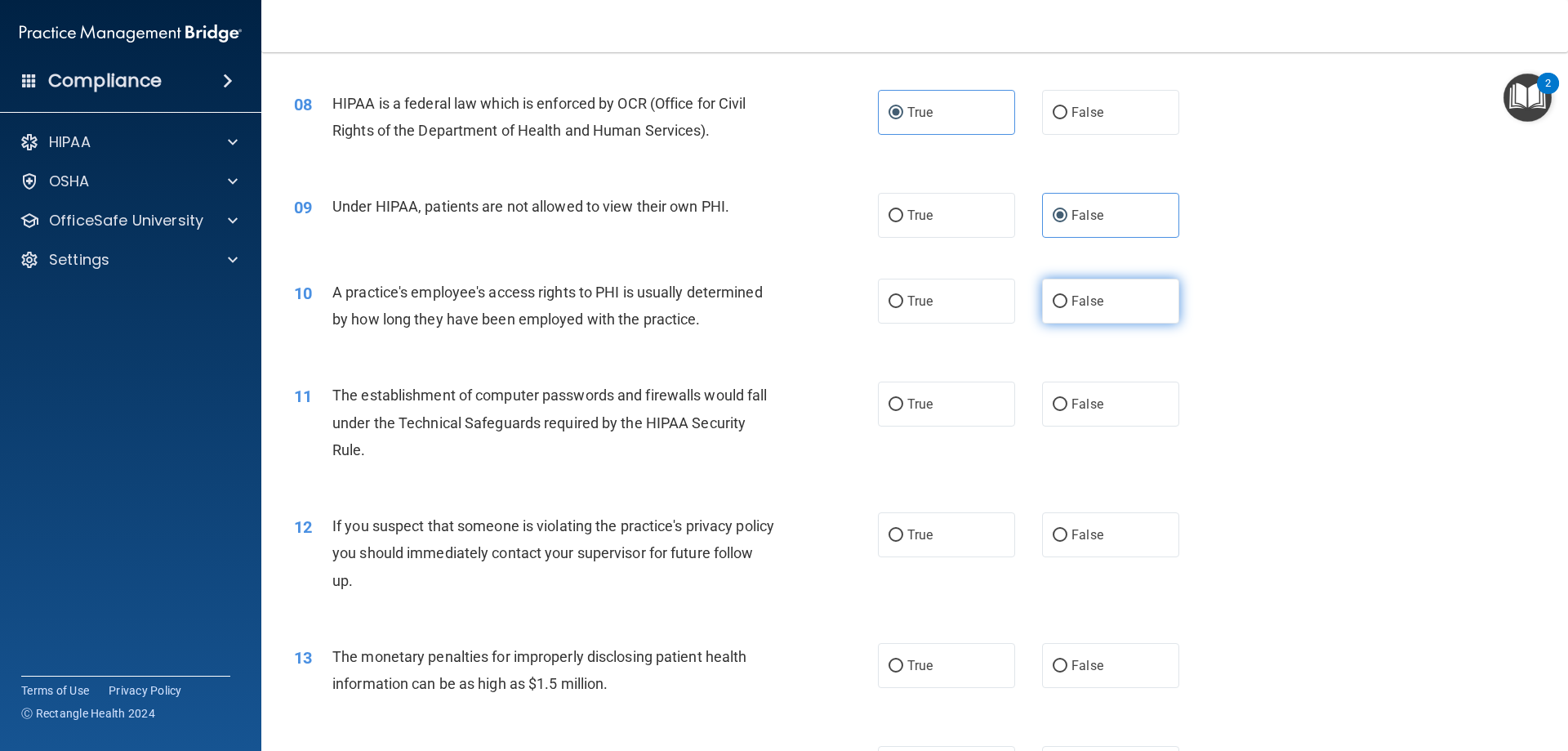
click at [1068, 308] on input "False" at bounding box center [1060, 302] width 15 height 12
radio input "true"
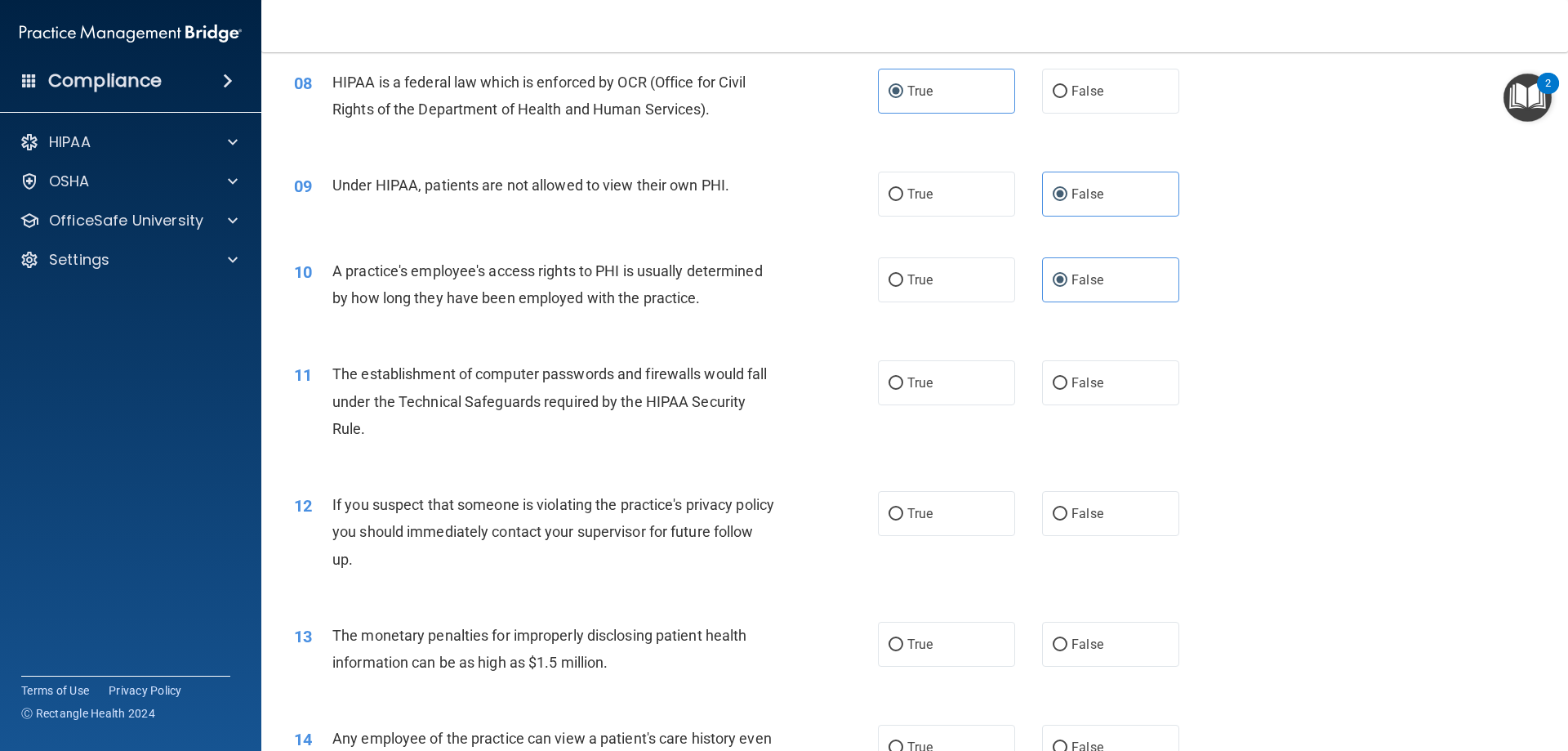
scroll to position [980, 0]
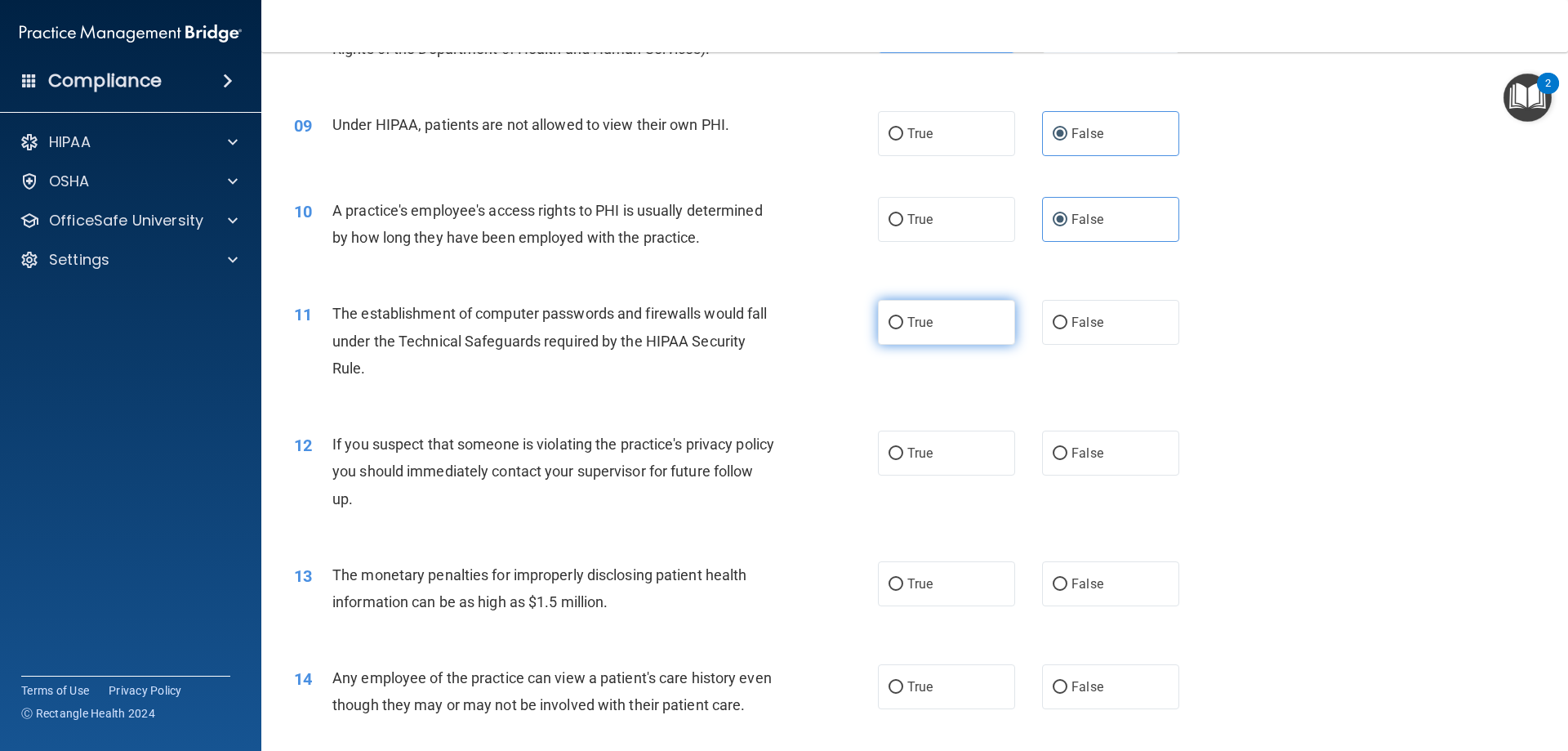
click at [949, 321] on label "True" at bounding box center [946, 322] width 137 height 45
click at [904, 321] on input "True" at bounding box center [896, 323] width 15 height 12
radio input "true"
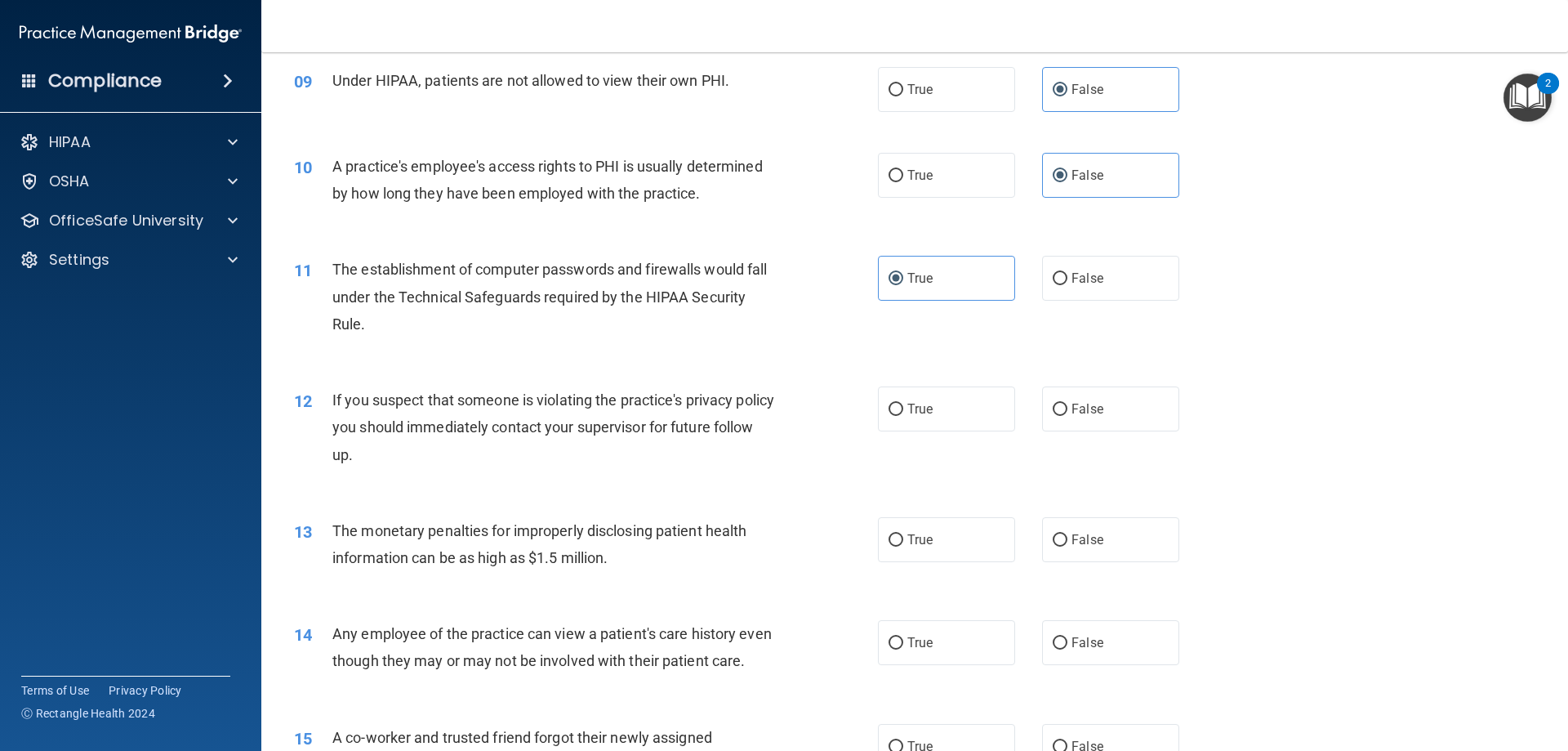
scroll to position [1062, 0]
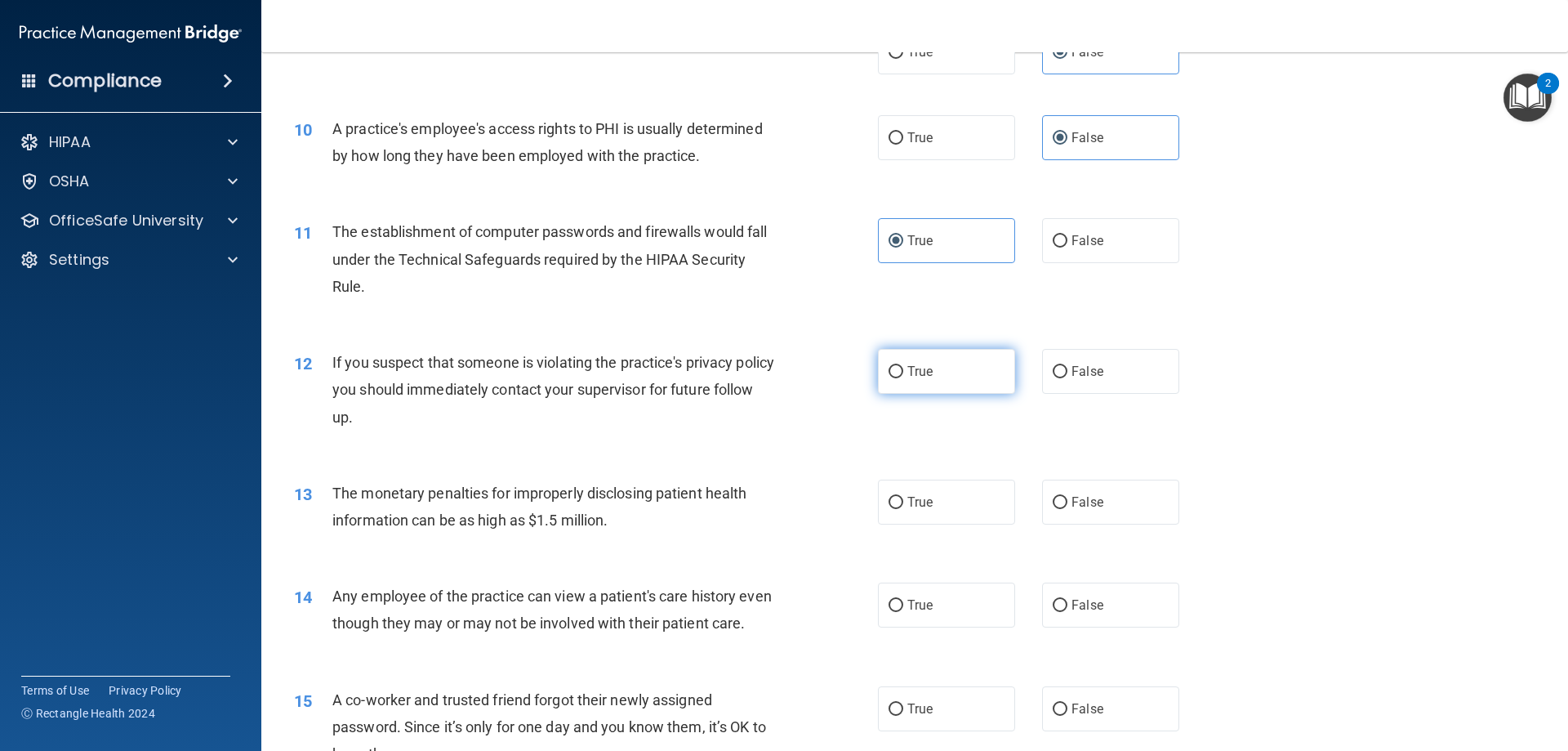
click at [945, 381] on label "True" at bounding box center [946, 372] width 137 height 45
click at [904, 379] on input "True" at bounding box center [896, 372] width 15 height 12
radio input "true"
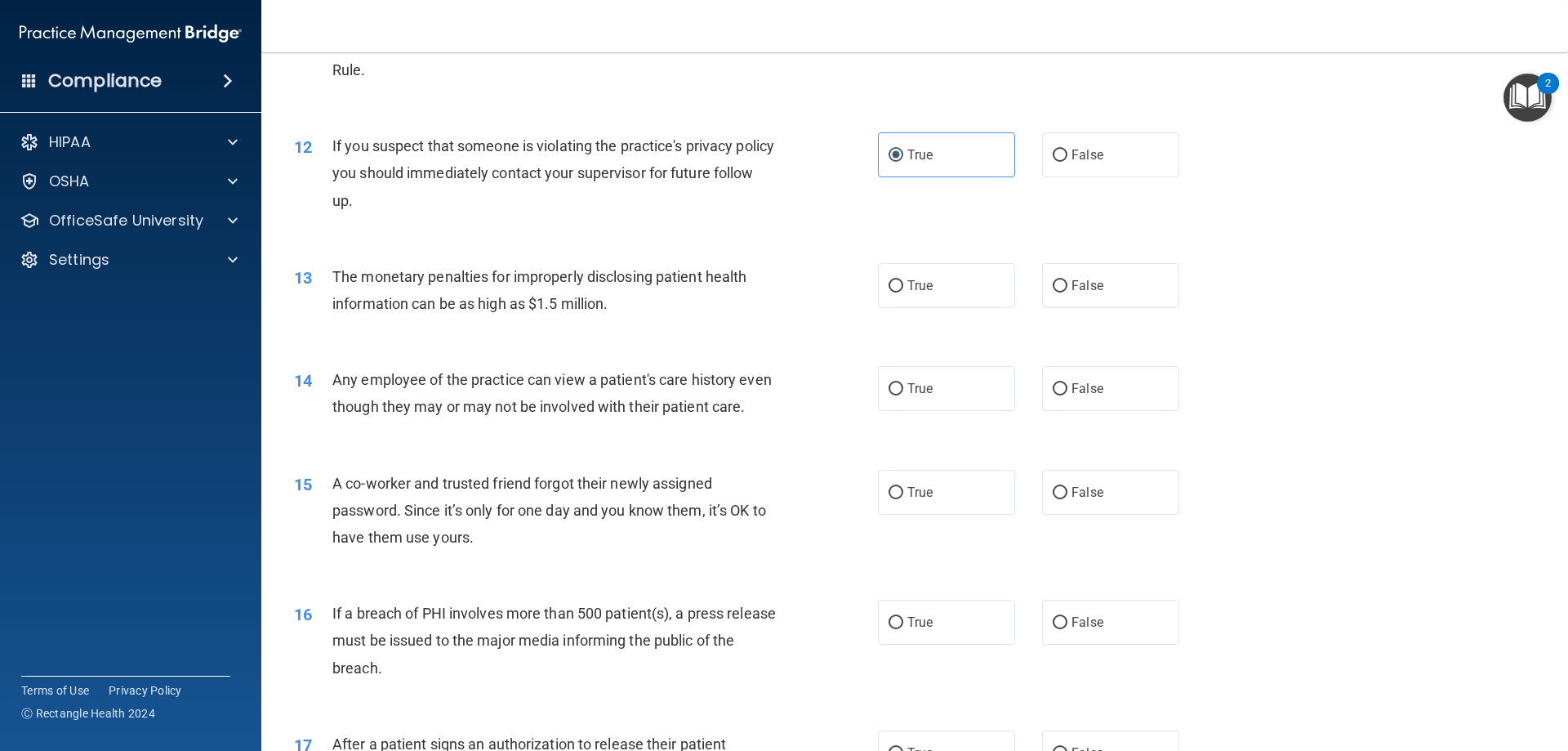
scroll to position [1308, 0]
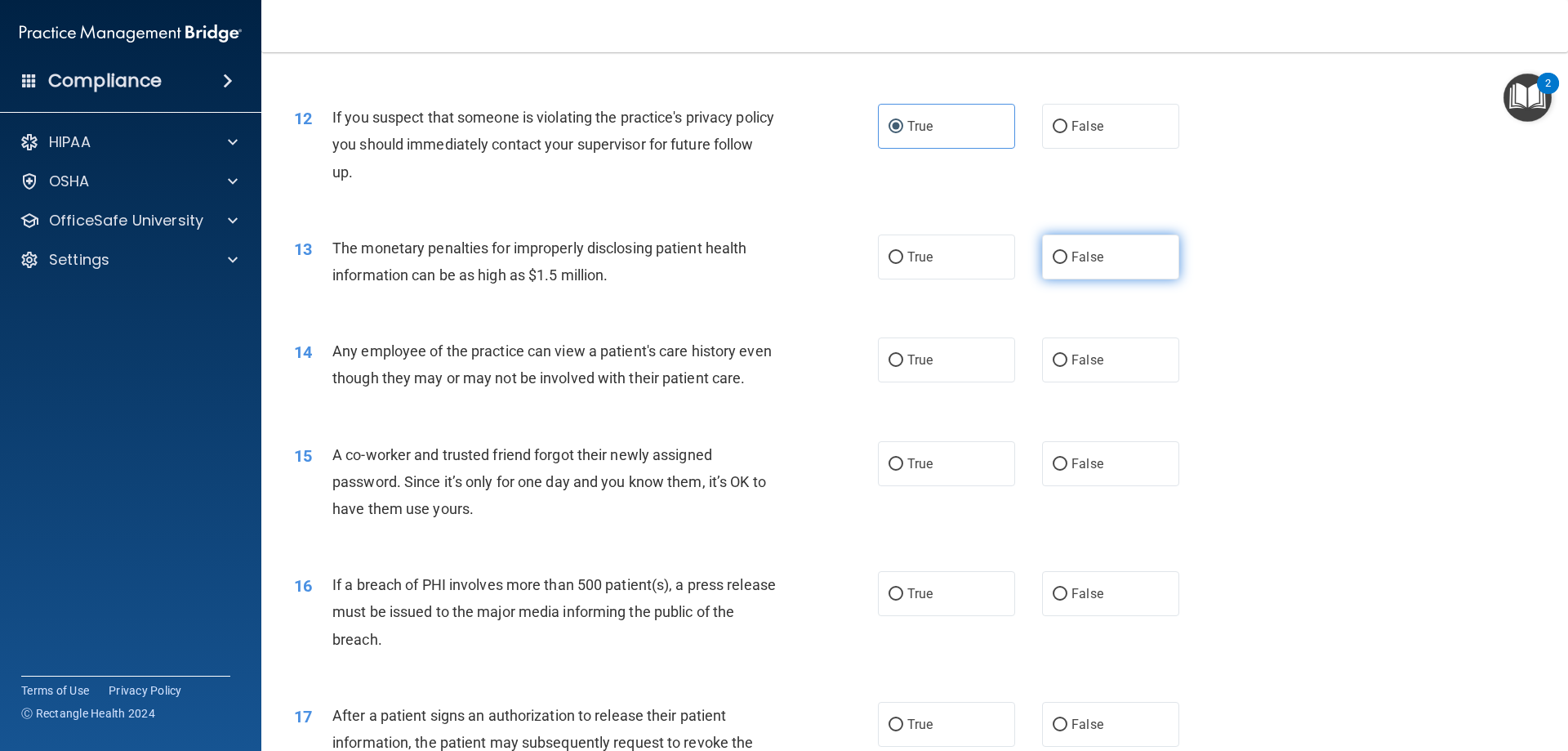
click at [1130, 247] on label "False" at bounding box center [1110, 257] width 137 height 45
click at [1068, 251] on input "False" at bounding box center [1060, 258] width 15 height 12
radio input "true"
click at [953, 364] on label "True" at bounding box center [946, 360] width 137 height 45
click at [904, 364] on input "True" at bounding box center [896, 360] width 15 height 12
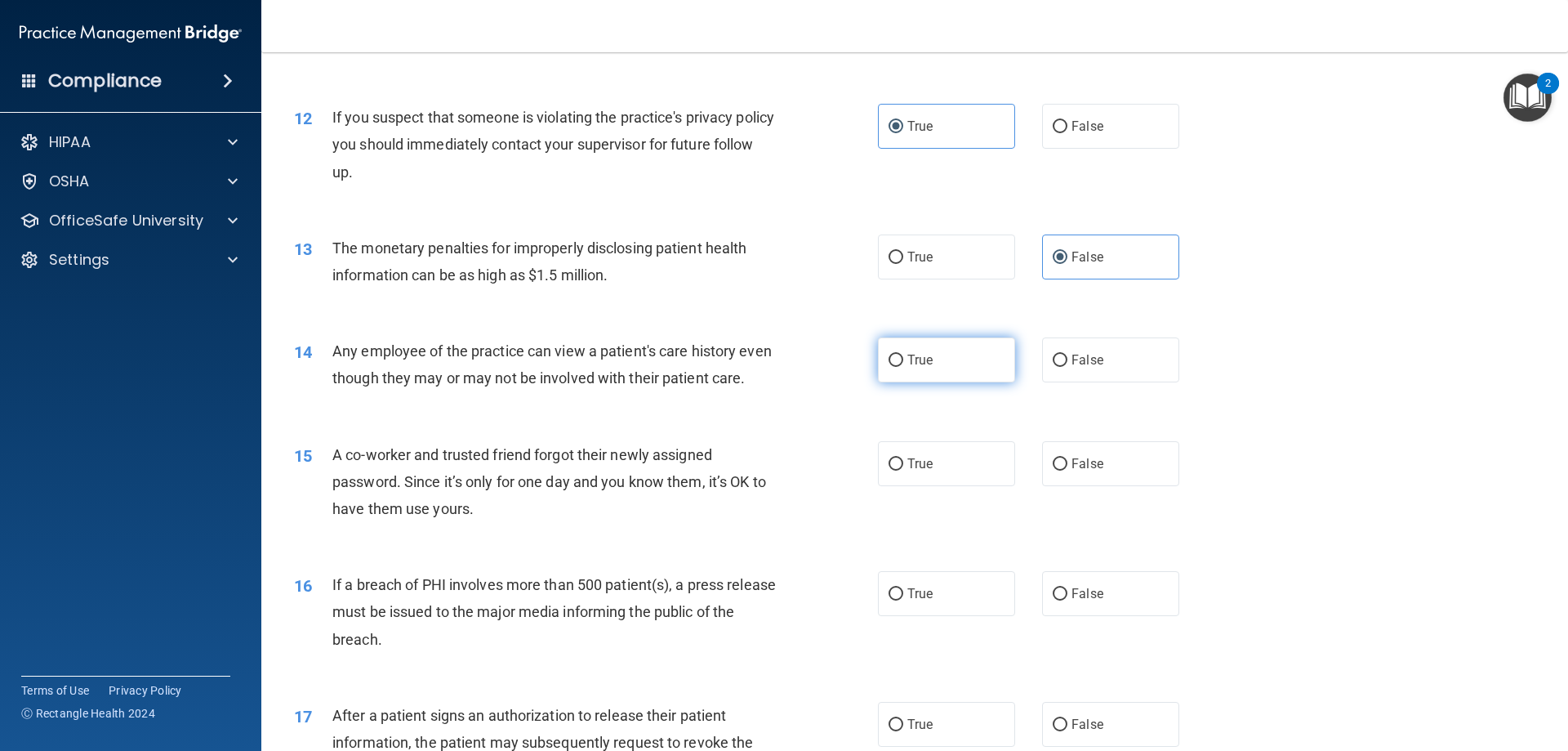
radio input "true"
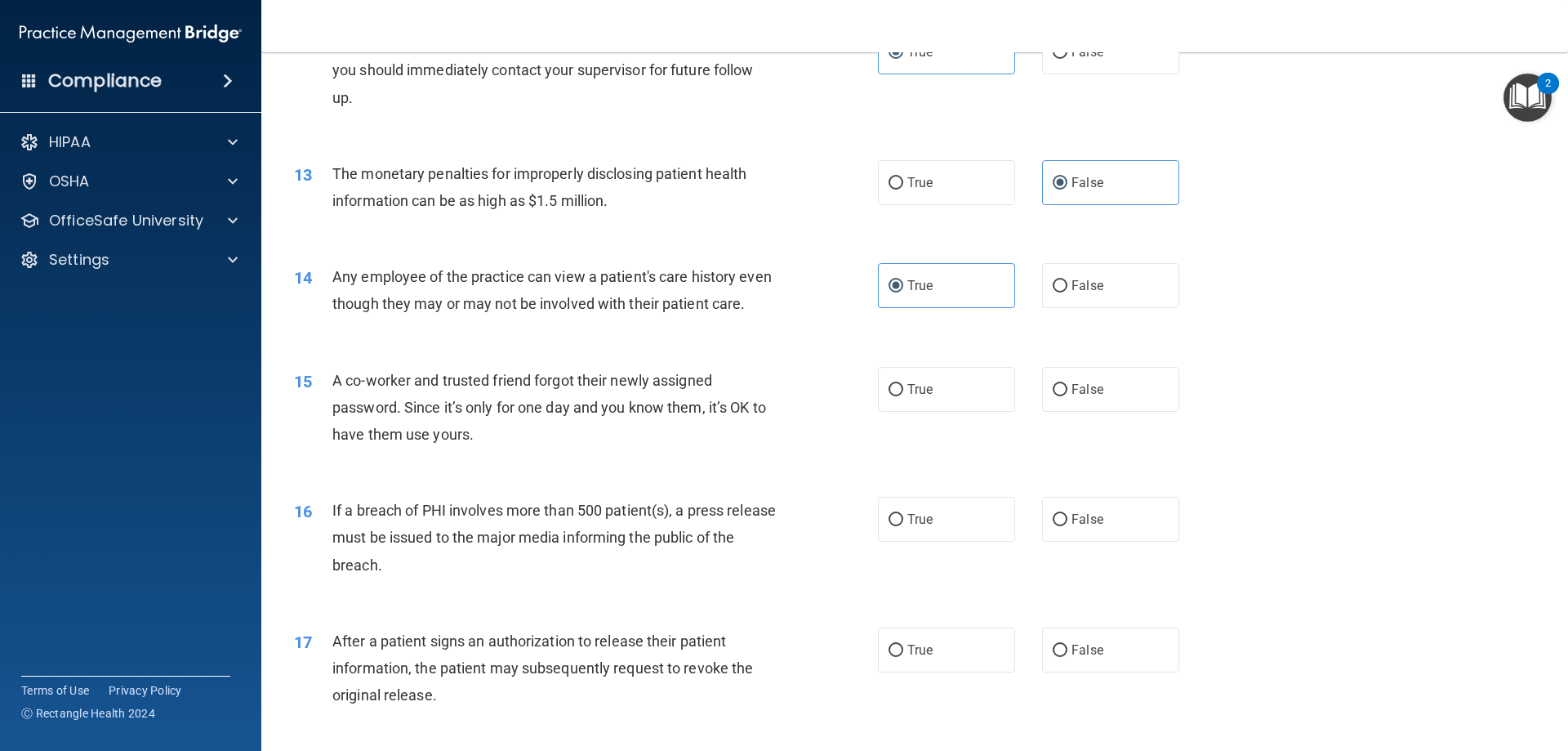
scroll to position [1471, 0]
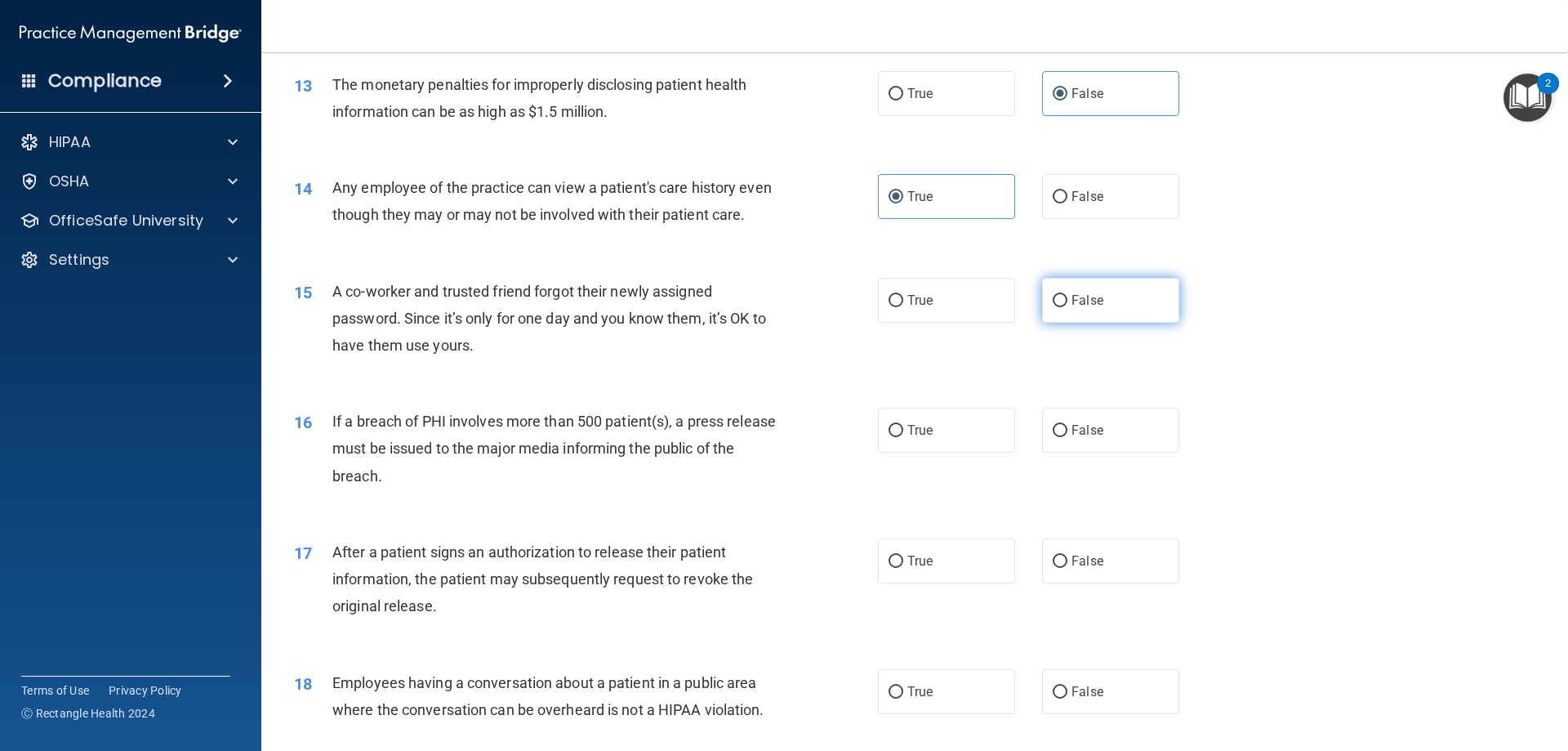
click at [1107, 322] on label "False" at bounding box center [1110, 300] width 137 height 45
click at [1068, 307] on input "False" at bounding box center [1060, 301] width 15 height 12
radio input "true"
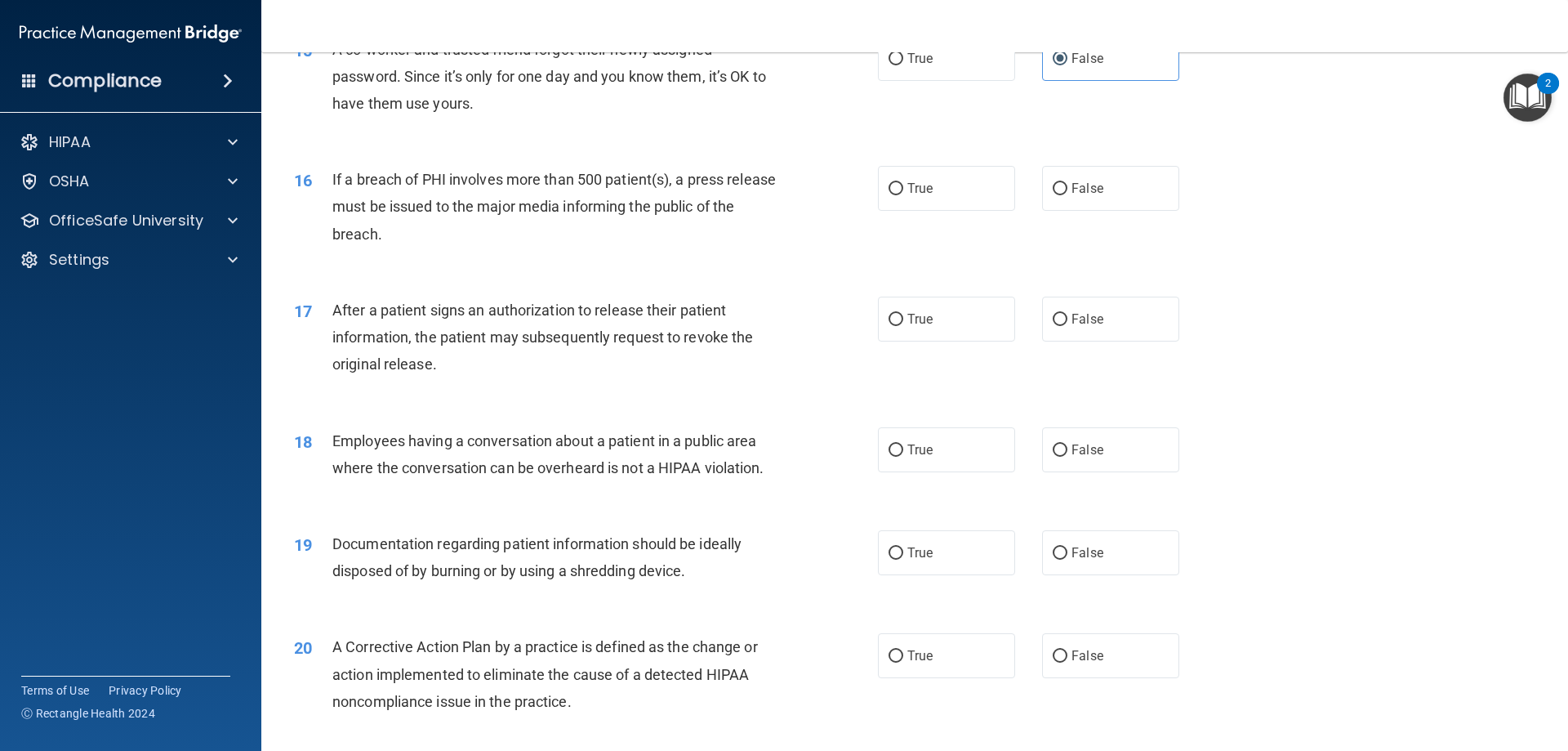
scroll to position [1715, 0]
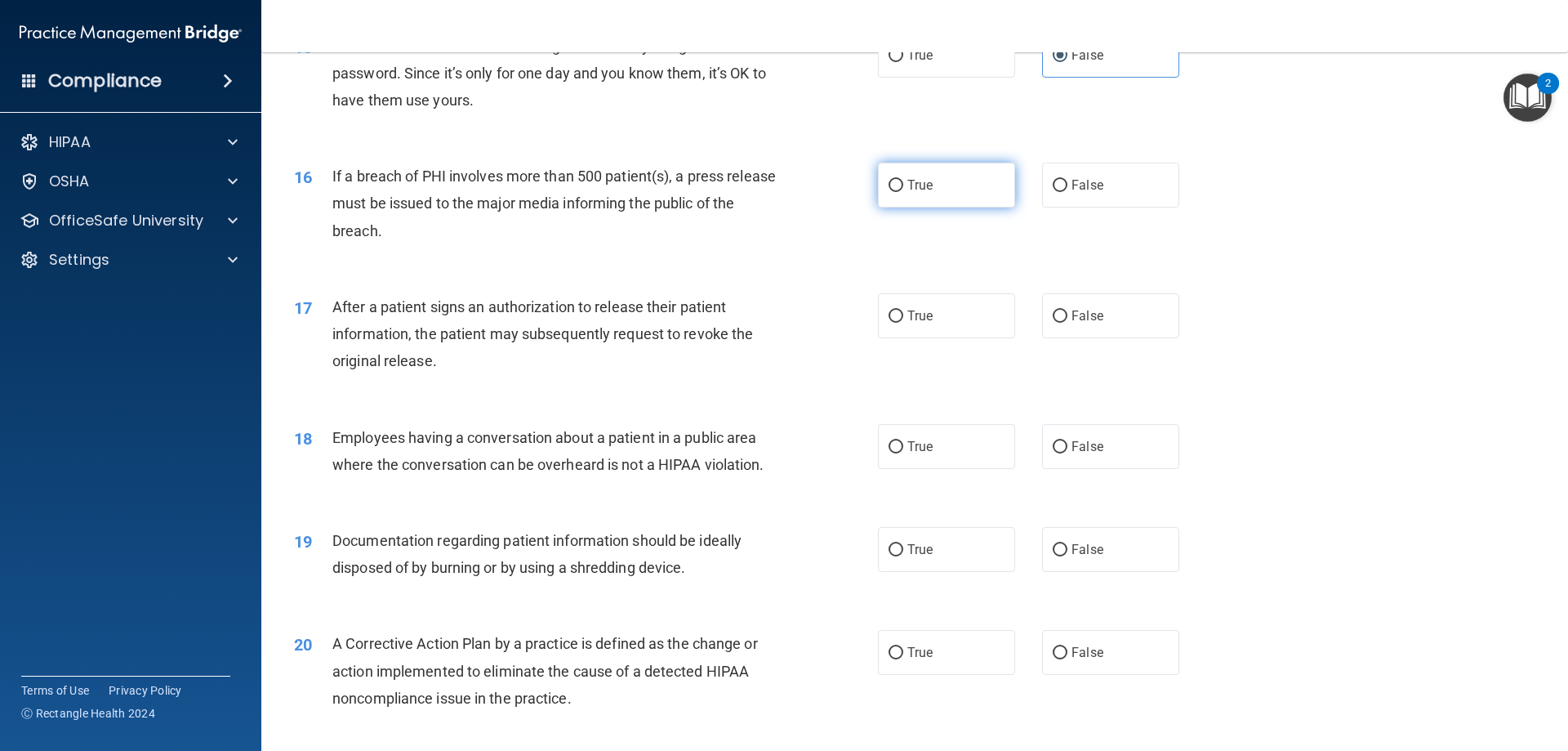
click at [985, 207] on label "True" at bounding box center [946, 185] width 137 height 45
click at [904, 192] on input "True" at bounding box center [896, 186] width 15 height 12
radio input "true"
click at [948, 338] on label "True" at bounding box center [946, 315] width 137 height 45
click at [904, 322] on input "True" at bounding box center [896, 316] width 15 height 12
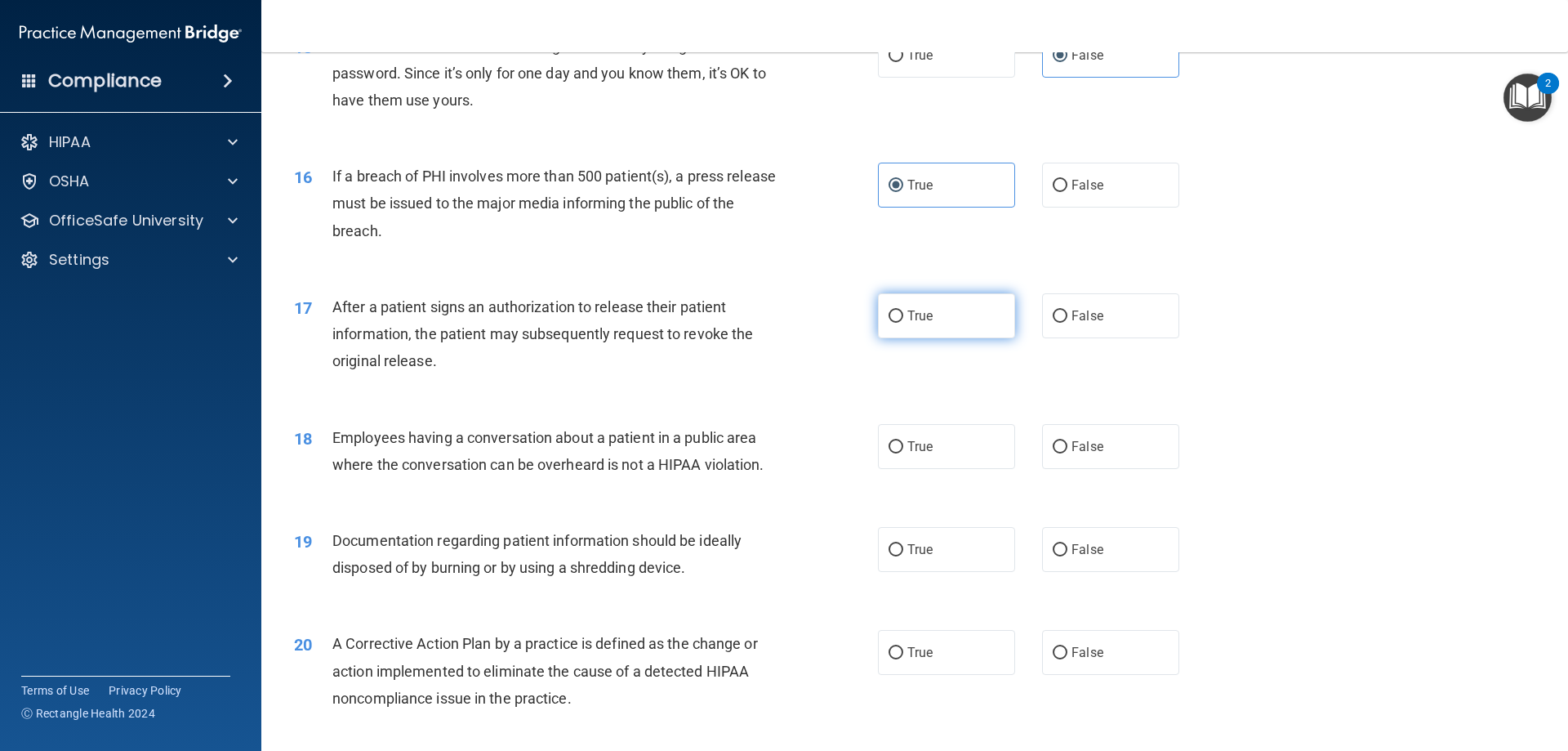
radio input "true"
click at [1108, 469] on label "False" at bounding box center [1110, 447] width 137 height 45
click at [1068, 454] on input "False" at bounding box center [1060, 447] width 15 height 12
radio input "true"
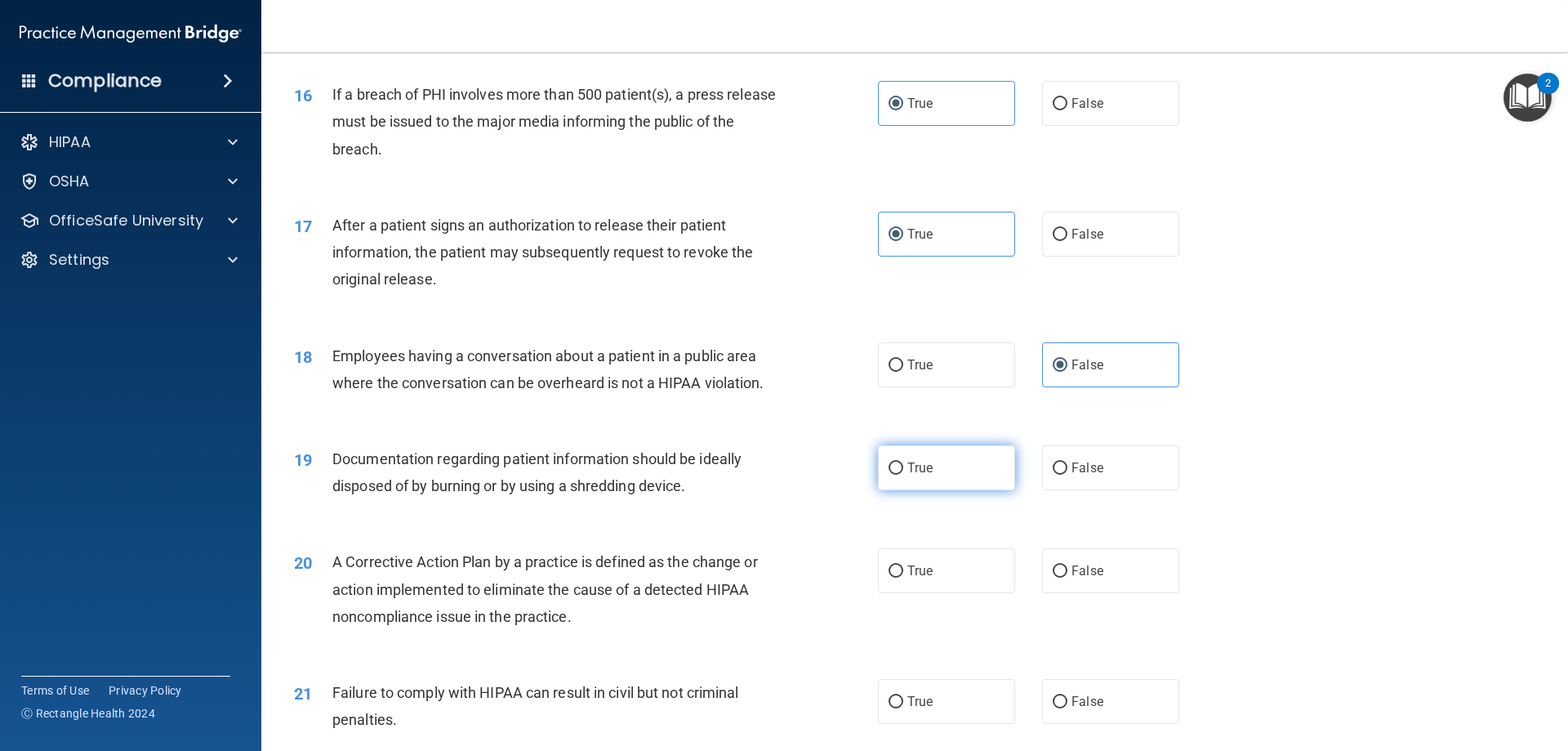
click at [949, 490] on label "True" at bounding box center [946, 468] width 137 height 45
click at [904, 474] on input "True" at bounding box center [896, 468] width 15 height 12
radio input "true"
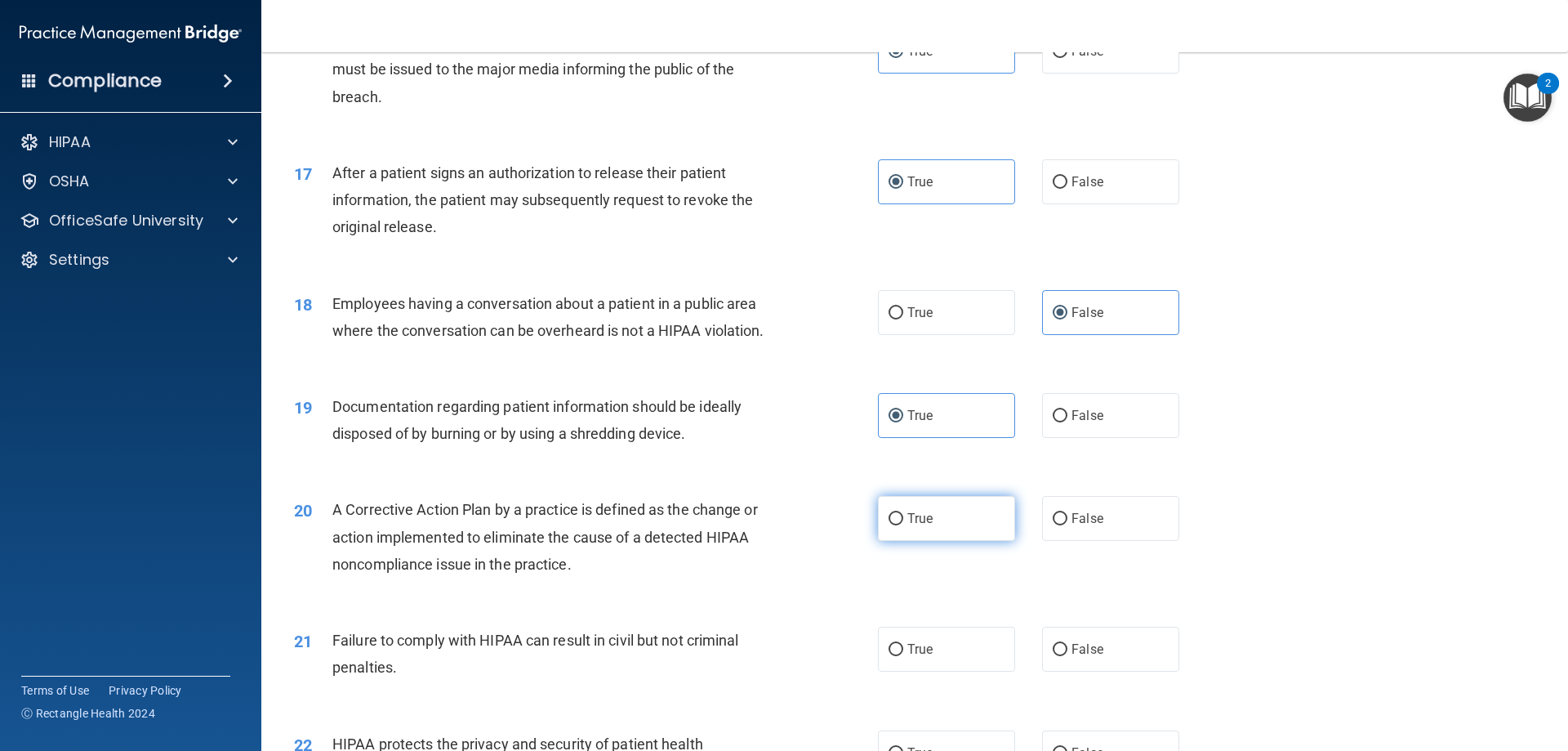
scroll to position [1879, 0]
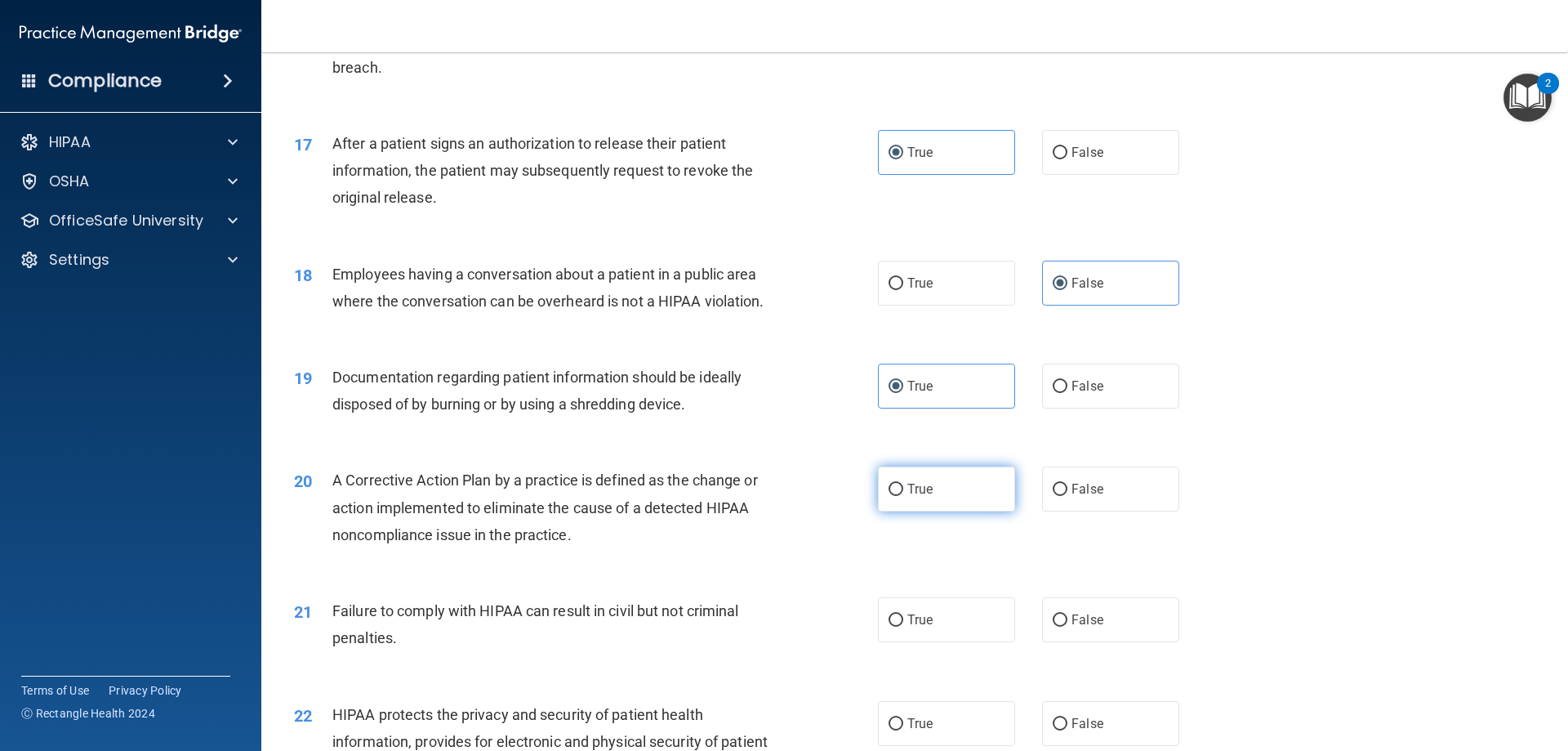
click at [927, 497] on span "True" at bounding box center [919, 489] width 25 height 16
click at [904, 496] on input "True" at bounding box center [896, 490] width 15 height 12
radio input "true"
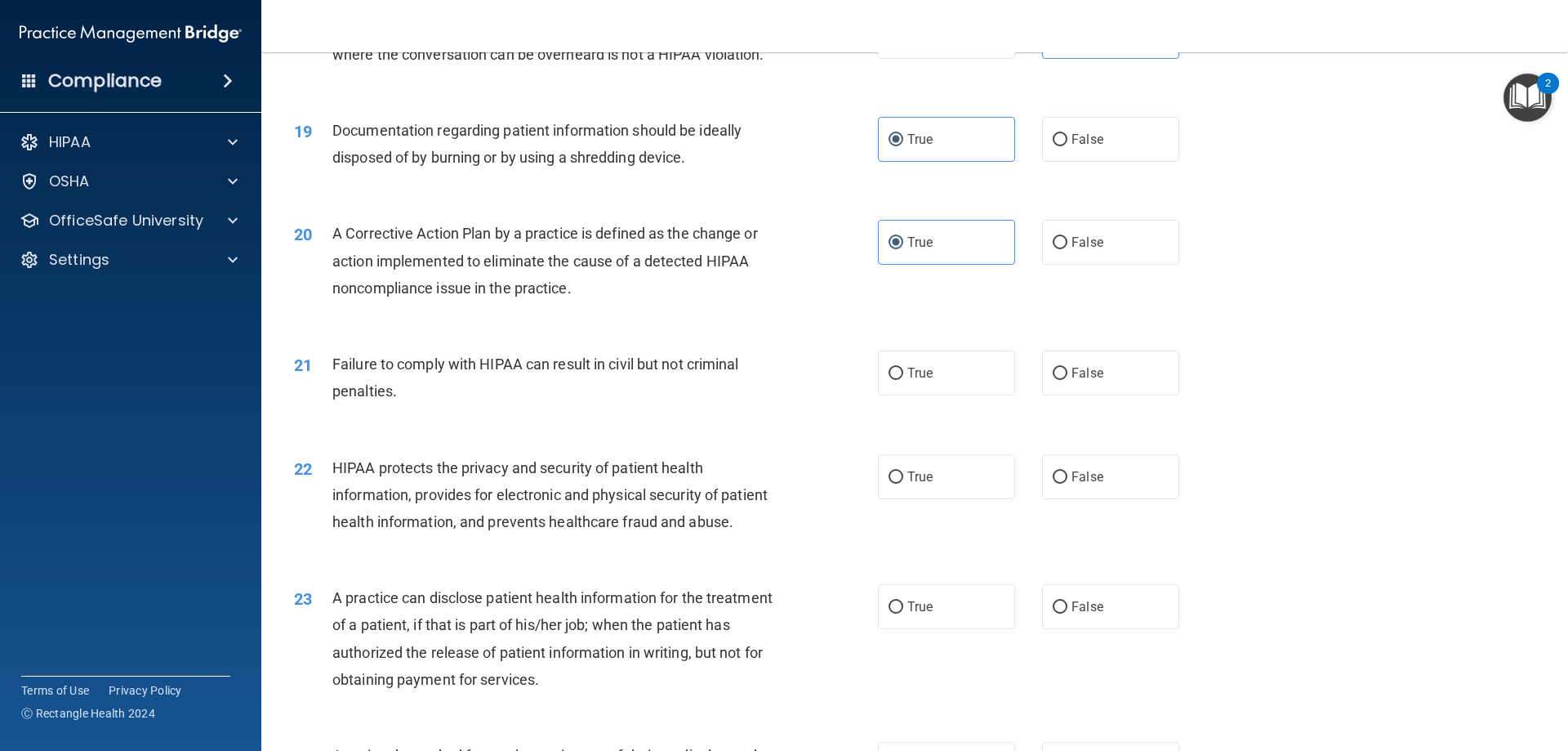
scroll to position [2205, 0]
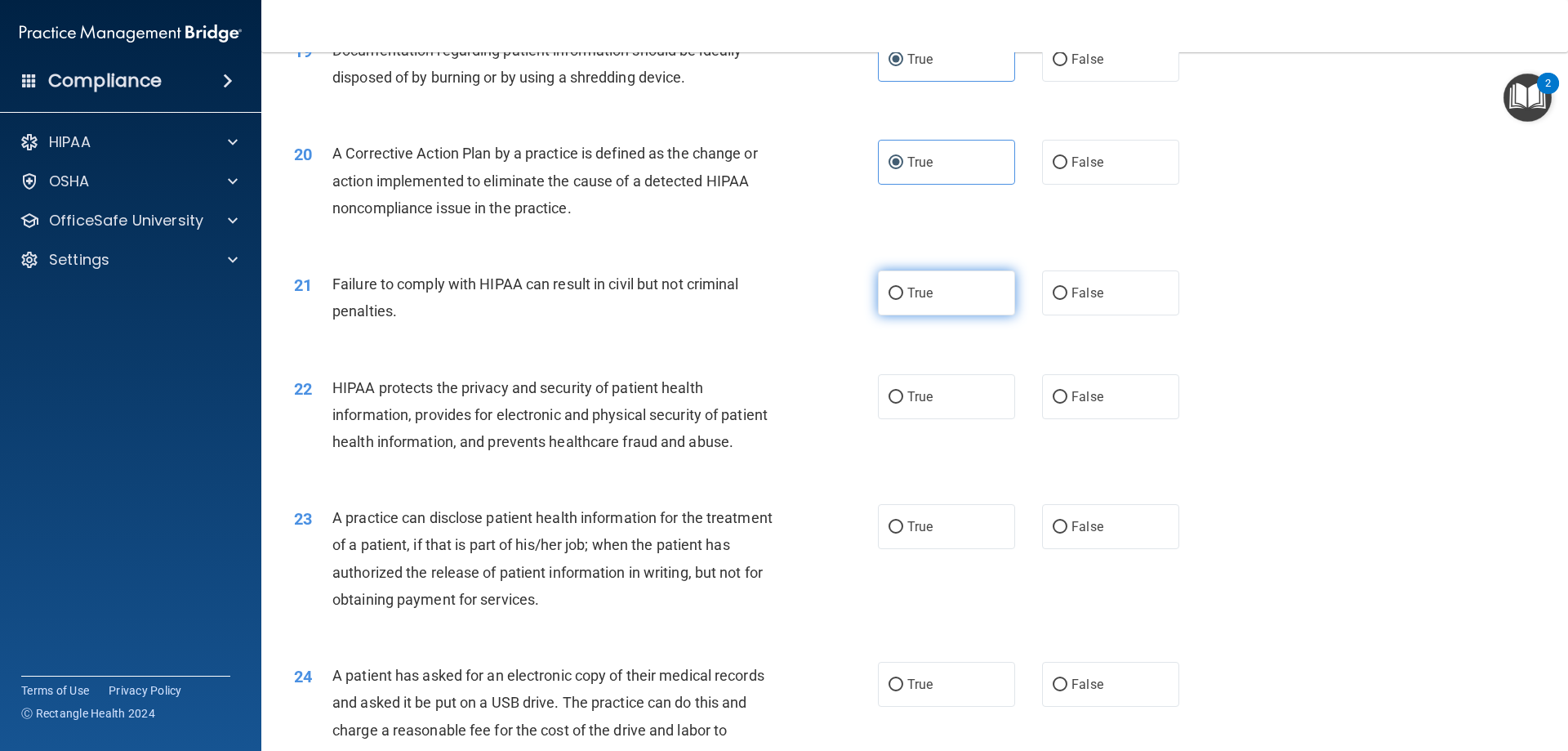
click at [950, 315] on label "True" at bounding box center [946, 293] width 137 height 45
click at [904, 300] on input "True" at bounding box center [896, 294] width 15 height 12
radio input "true"
click at [955, 419] on label "True" at bounding box center [946, 397] width 137 height 45
click at [904, 404] on input "True" at bounding box center [896, 398] width 15 height 12
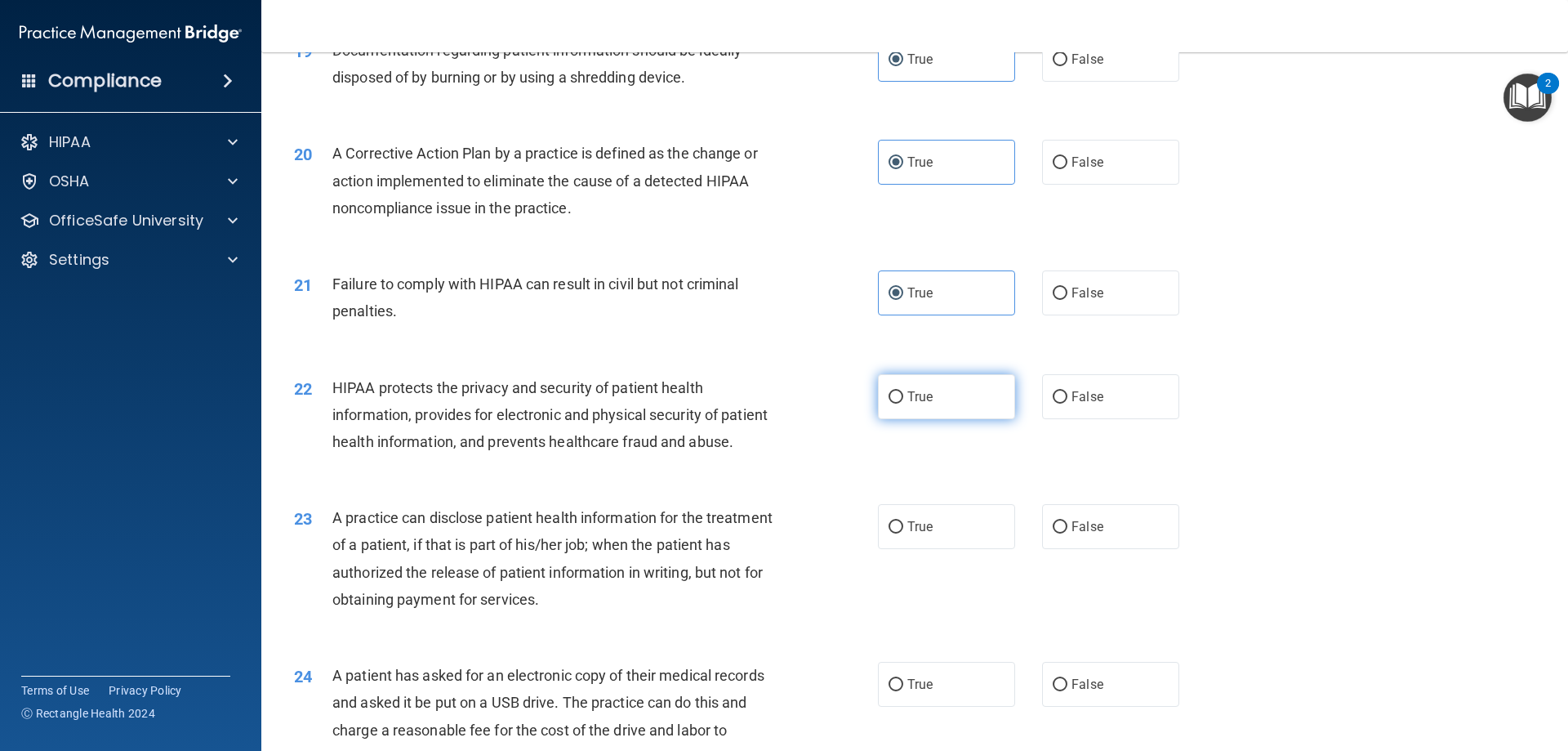
radio input "true"
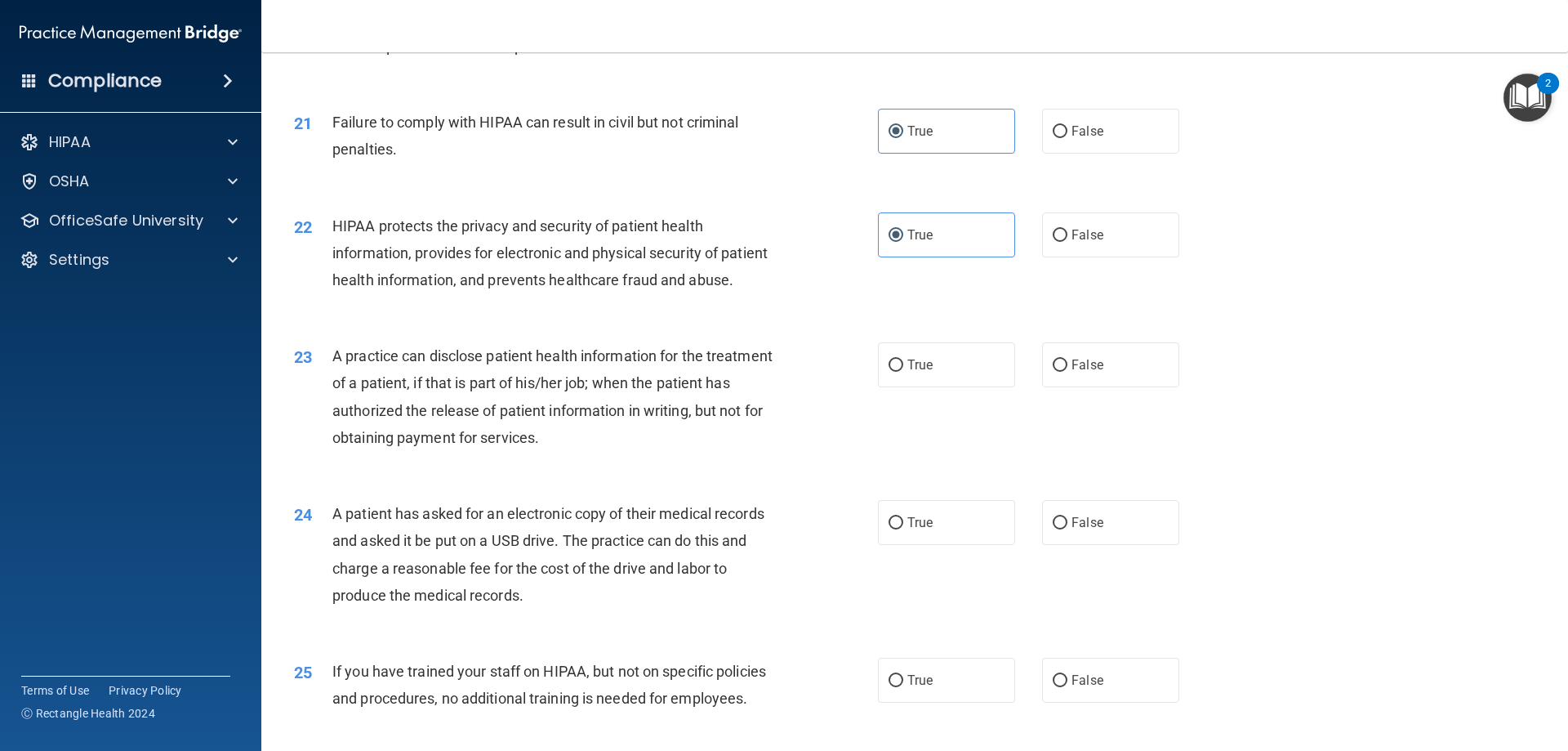
scroll to position [2370, 0]
click at [946, 385] on label "True" at bounding box center [946, 363] width 137 height 45
click at [904, 370] on input "True" at bounding box center [896, 364] width 15 height 12
radio input "true"
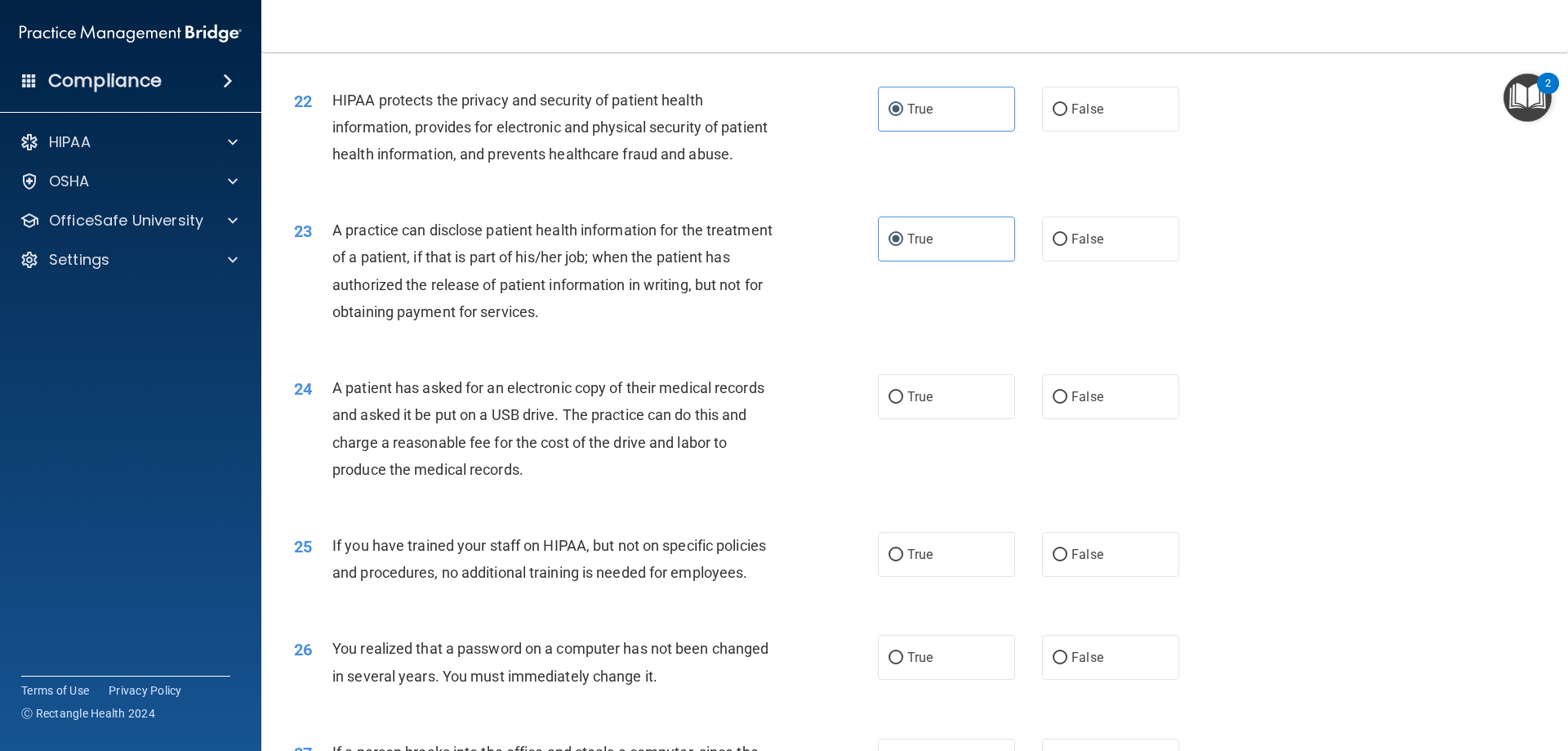
scroll to position [2533, 0]
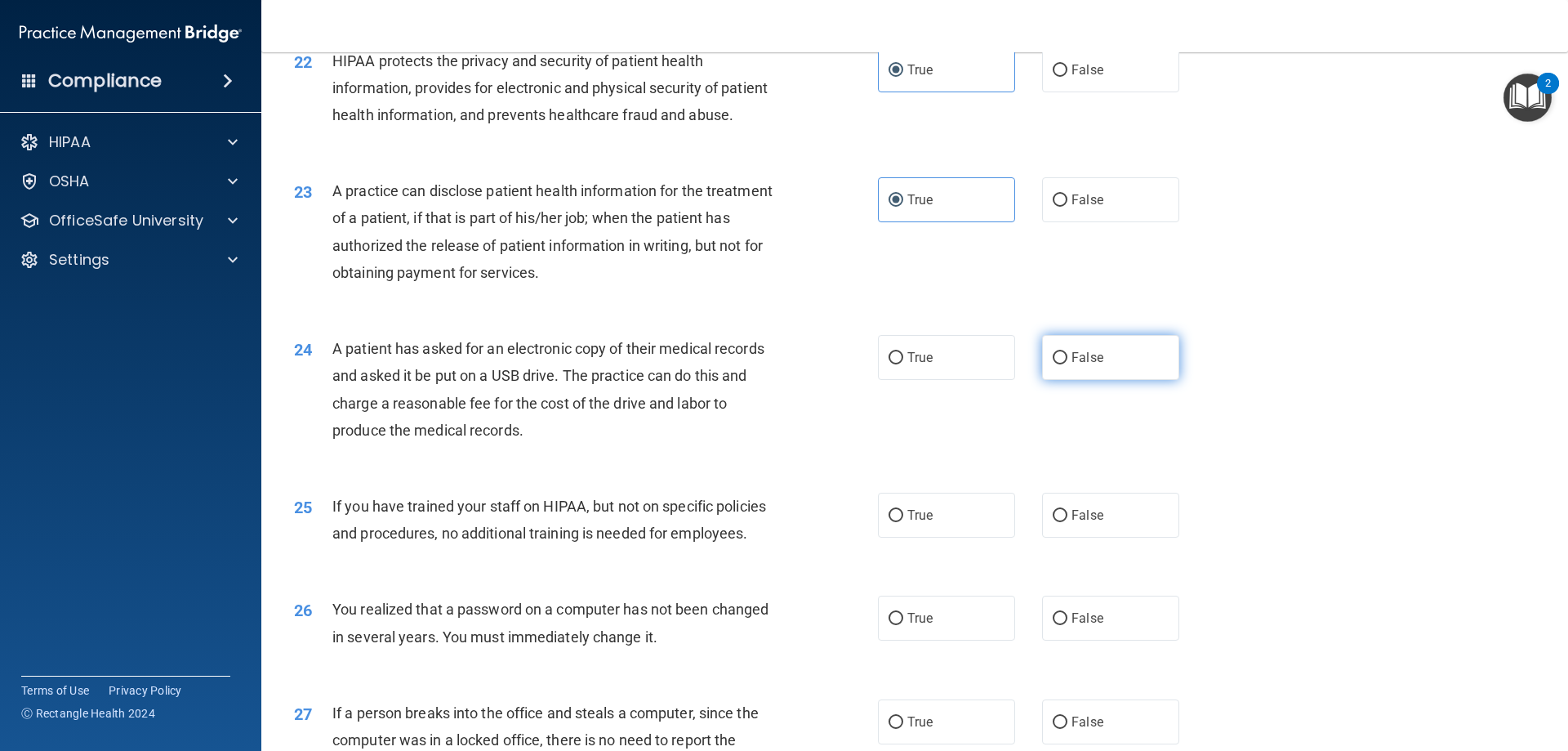
drag, startPoint x: 1146, startPoint y: 401, endPoint x: 1123, endPoint y: 422, distance: 31.1
click at [1144, 380] on label "False" at bounding box center [1110, 358] width 137 height 45
click at [1068, 365] on input "False" at bounding box center [1060, 358] width 15 height 12
radio input "true"
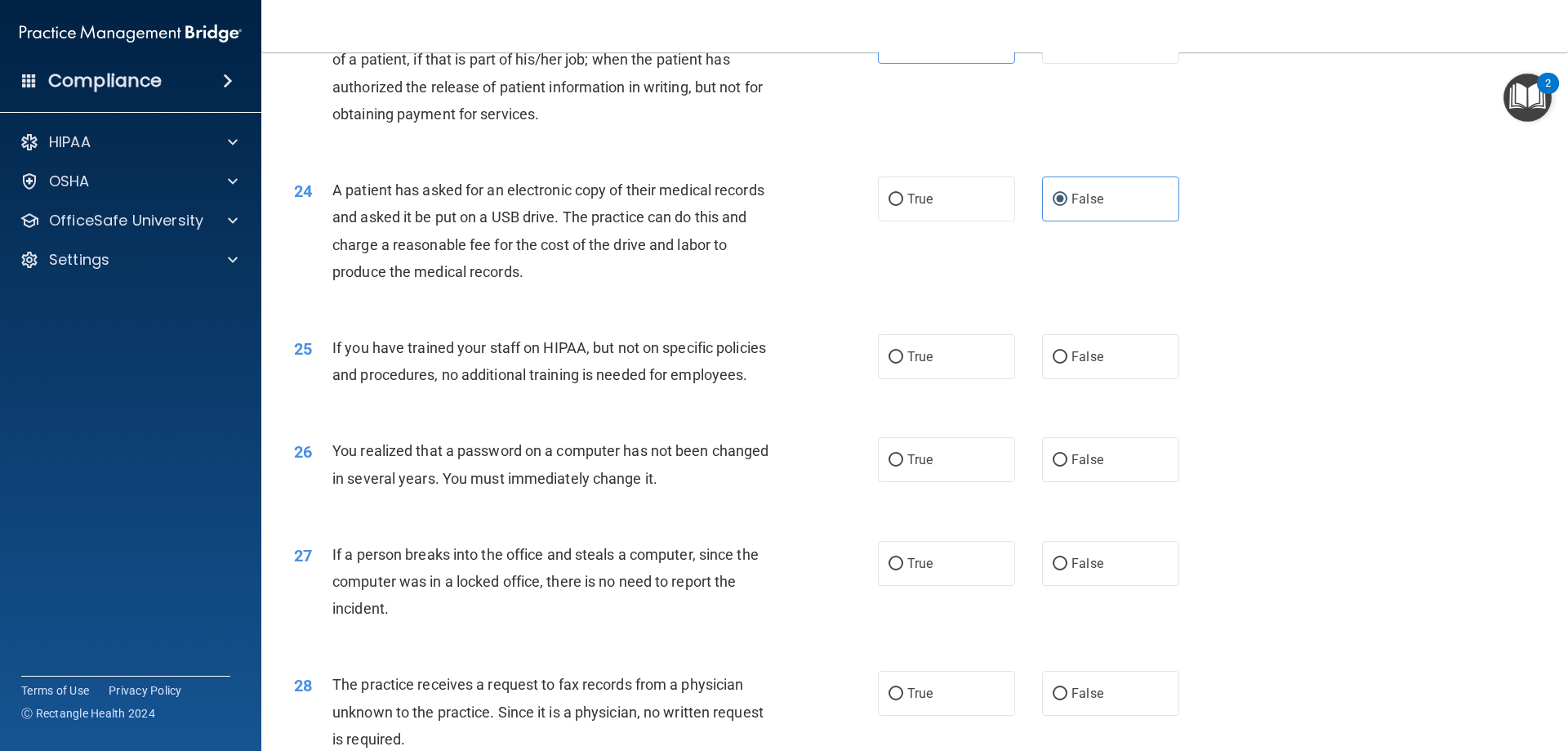
scroll to position [2696, 0]
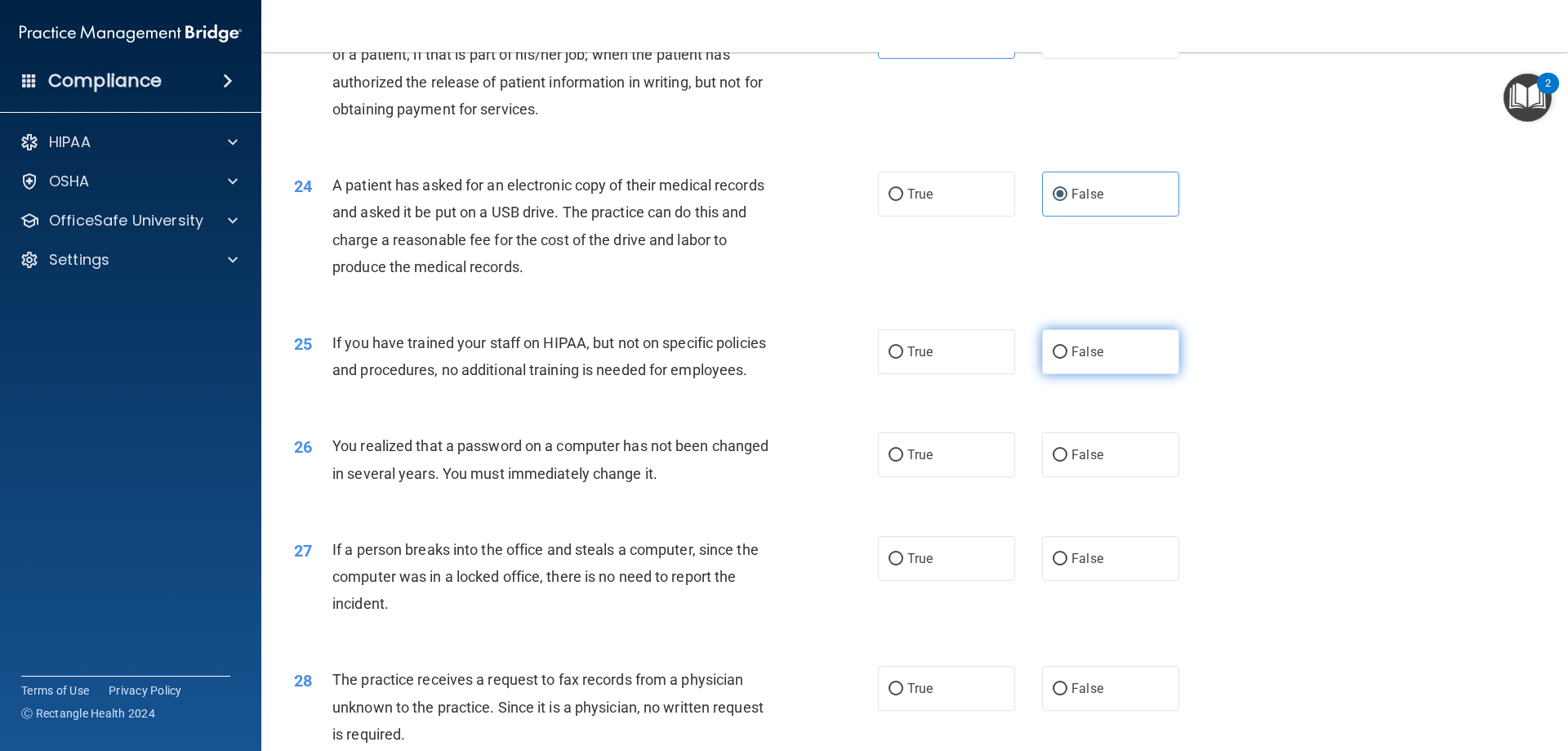
click at [1084, 360] on span "False" at bounding box center [1087, 352] width 32 height 16
click at [1068, 359] on input "False" at bounding box center [1060, 353] width 15 height 12
radio input "true"
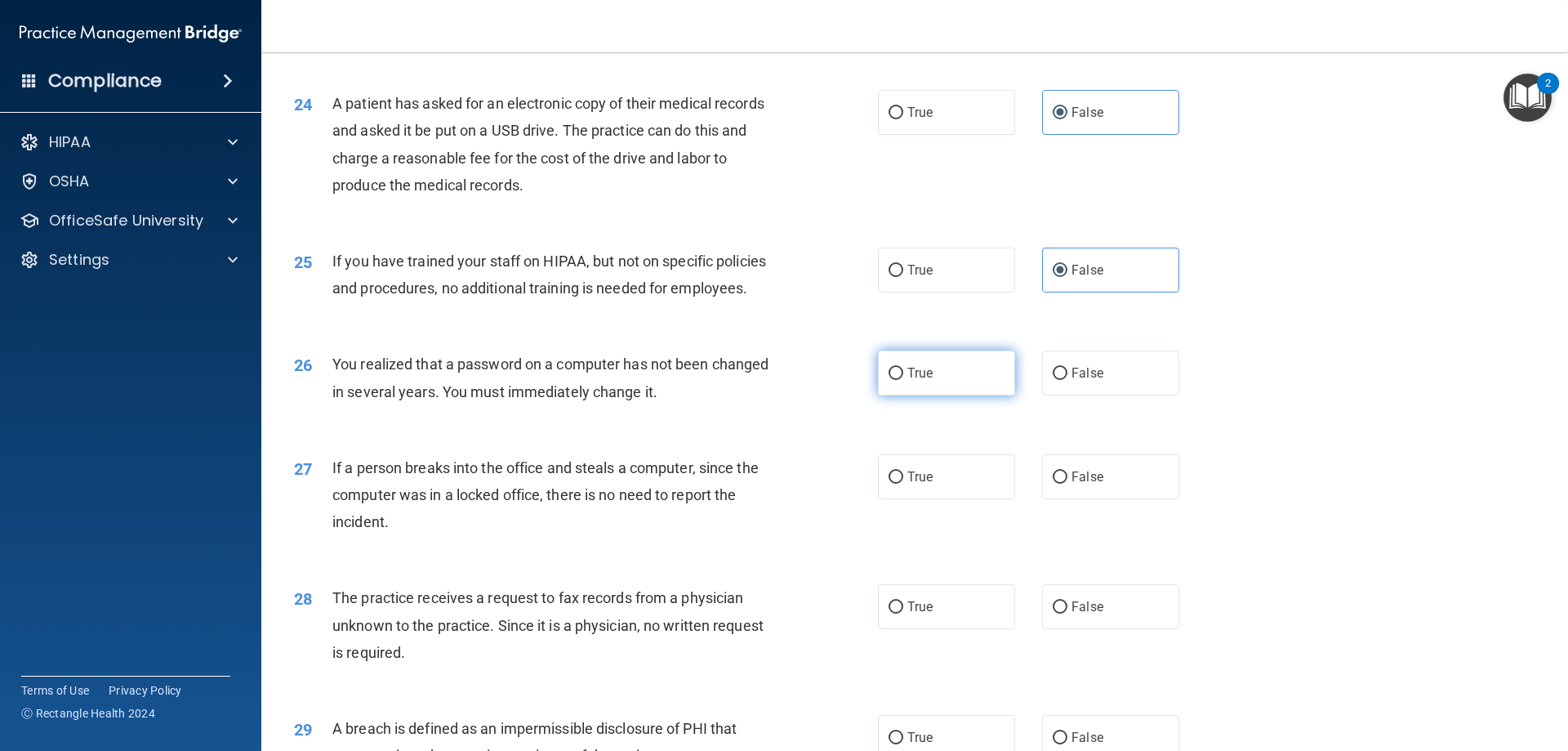
click at [958, 396] on label "True" at bounding box center [946, 373] width 137 height 45
click at [904, 380] on input "True" at bounding box center [896, 373] width 15 height 12
radio input "true"
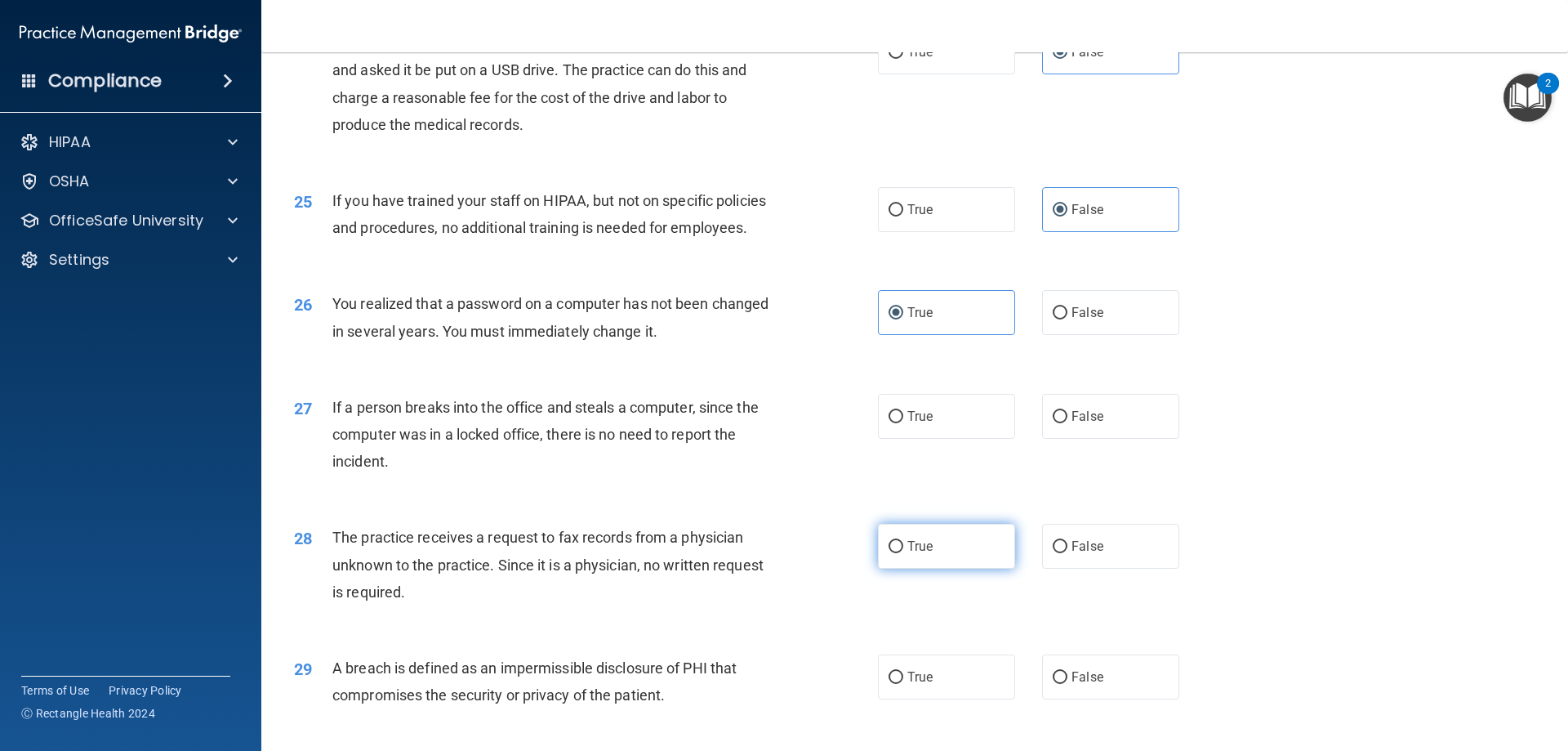
scroll to position [2941, 0]
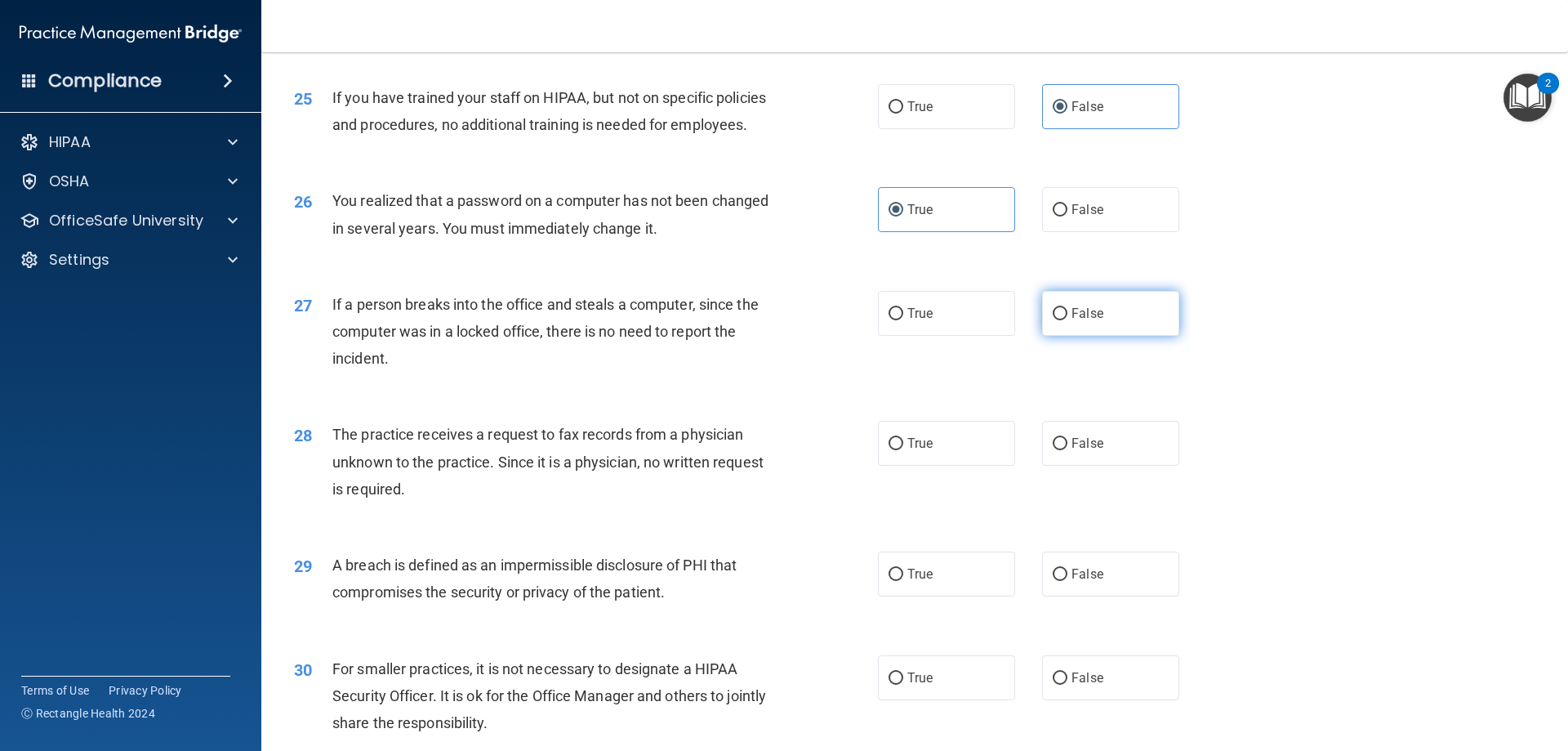
click at [1117, 336] on label "False" at bounding box center [1110, 314] width 137 height 45
click at [1068, 321] on input "False" at bounding box center [1060, 314] width 15 height 12
radio input "true"
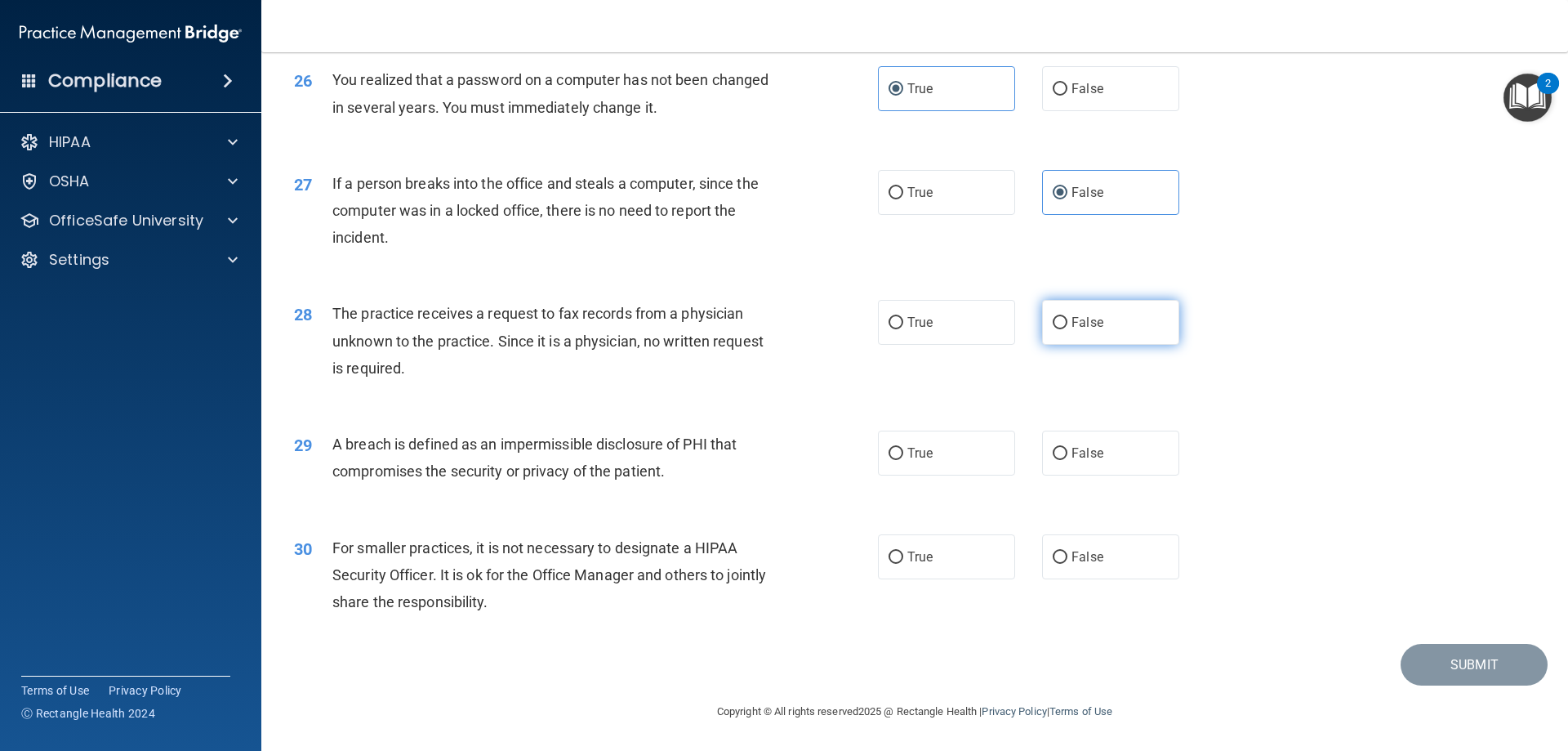
click at [1082, 330] on span "False" at bounding box center [1087, 322] width 32 height 16
click at [1068, 329] on input "False" at bounding box center [1060, 323] width 15 height 12
radio input "true"
click at [928, 470] on label "True" at bounding box center [946, 453] width 137 height 45
click at [904, 460] on input "True" at bounding box center [896, 454] width 15 height 12
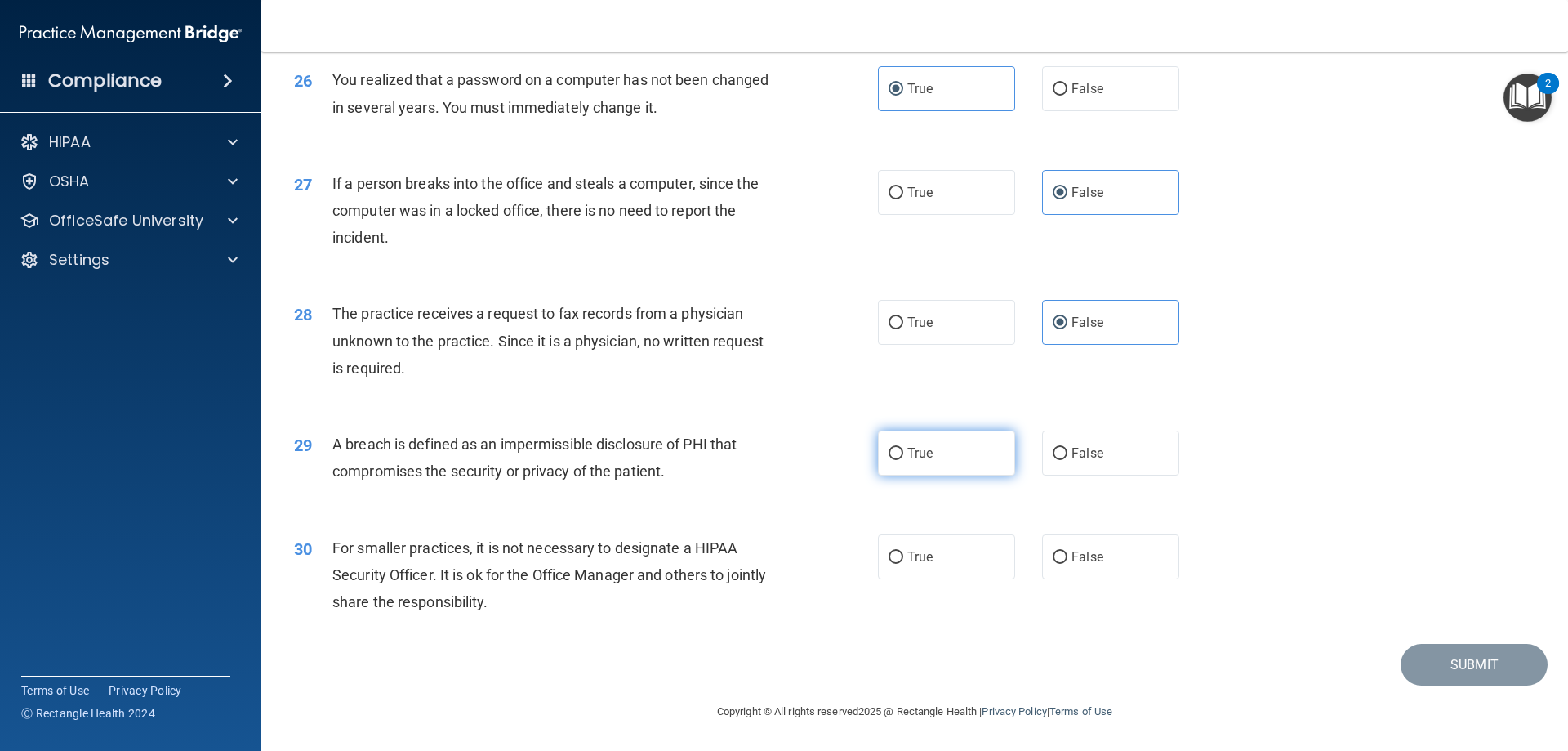
radio input "true"
click at [942, 571] on label "True" at bounding box center [946, 557] width 137 height 45
click at [904, 563] on input "True" at bounding box center [896, 557] width 15 height 12
radio input "true"
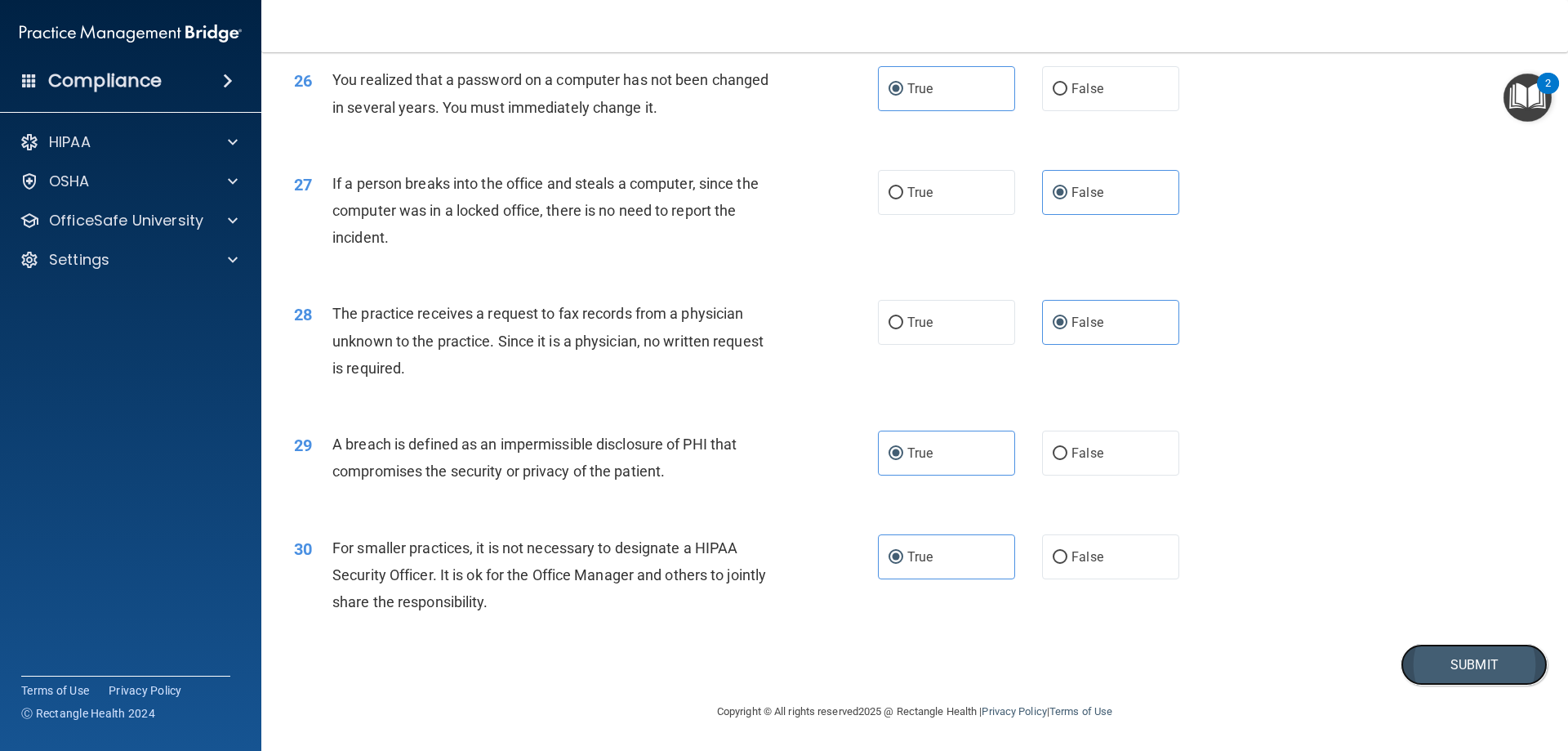
click at [1442, 656] on button "Submit" at bounding box center [1474, 665] width 147 height 41
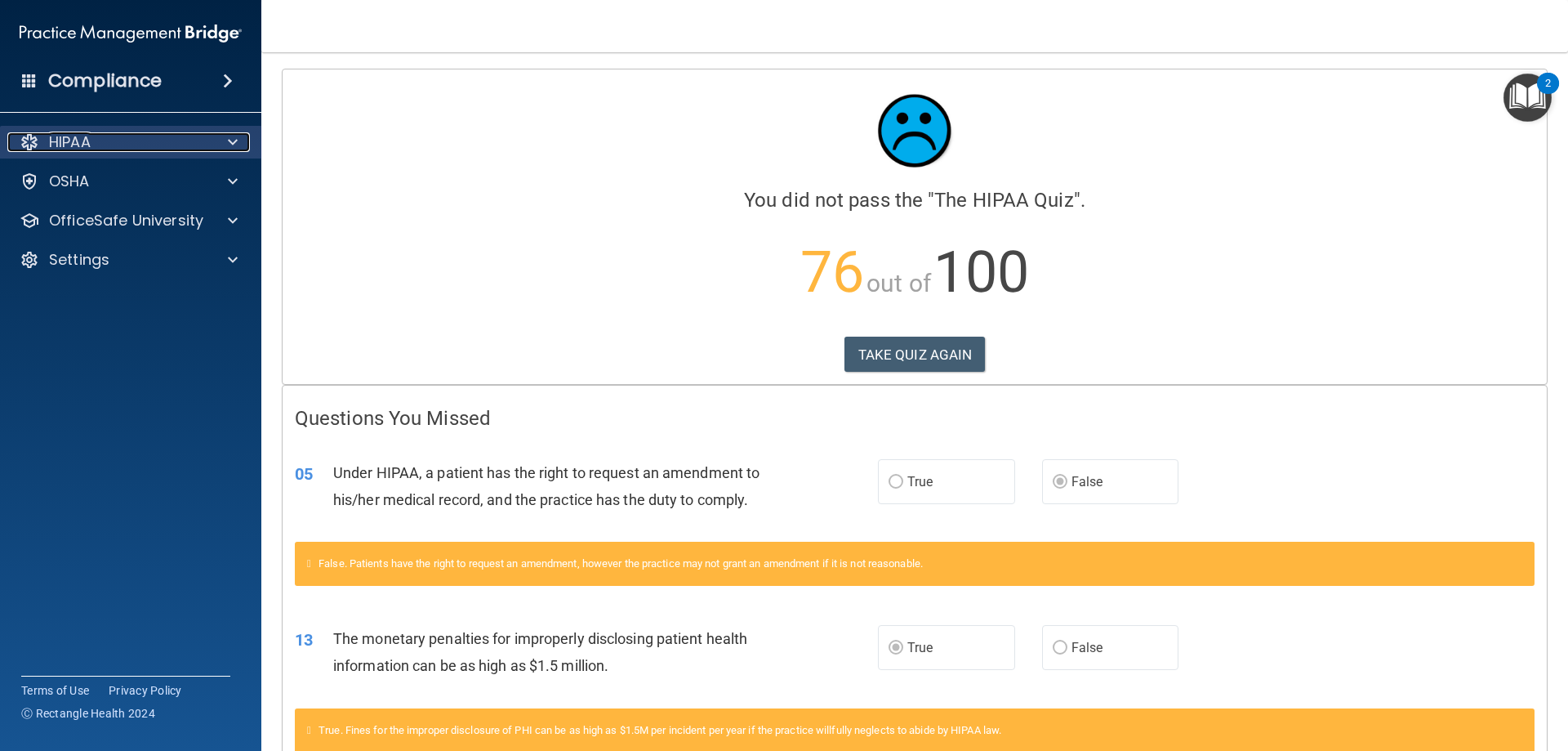
click at [109, 136] on div "HIPAA" at bounding box center [109, 142] width 202 height 20
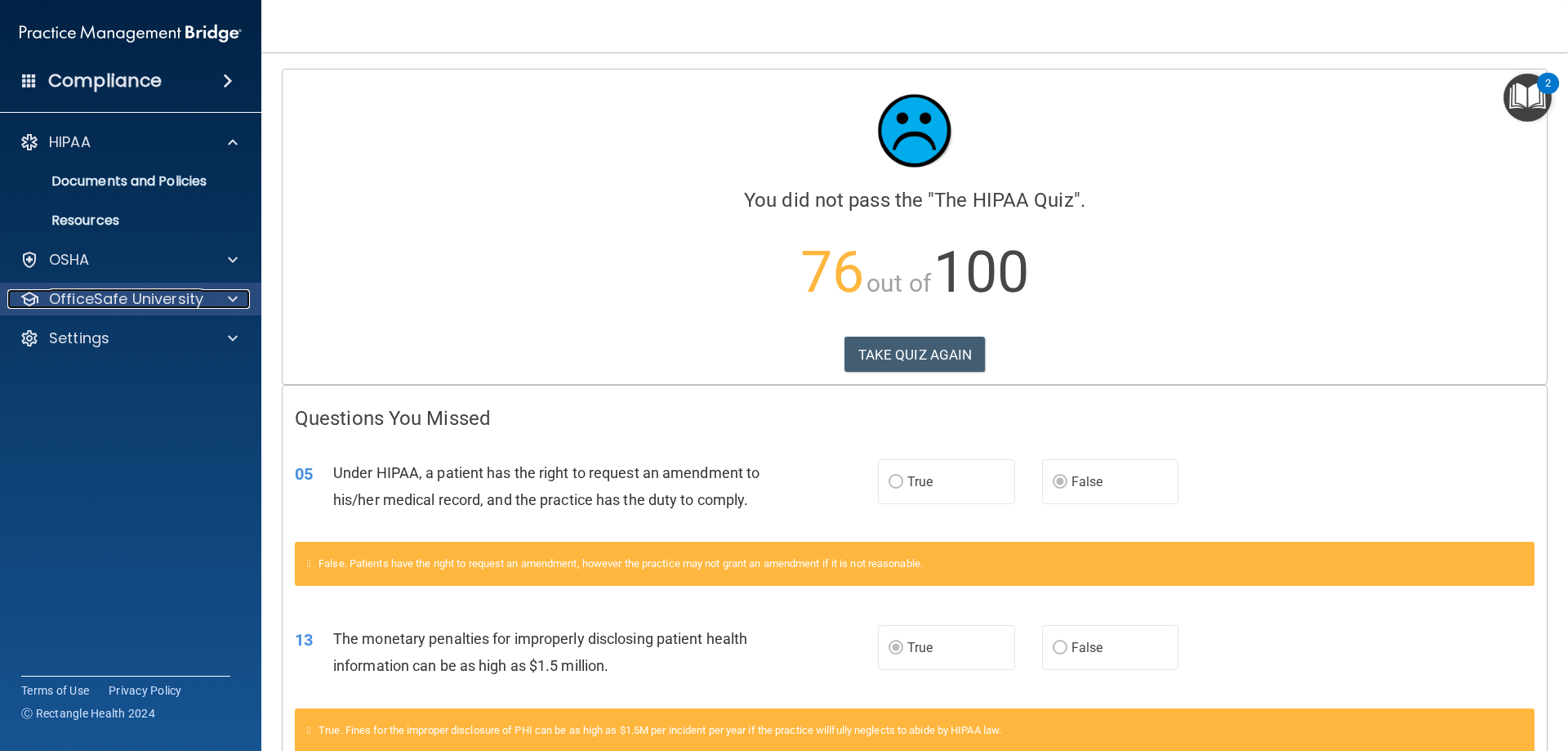
click at [82, 293] on p "OfficeSafe University" at bounding box center [126, 299] width 155 height 20
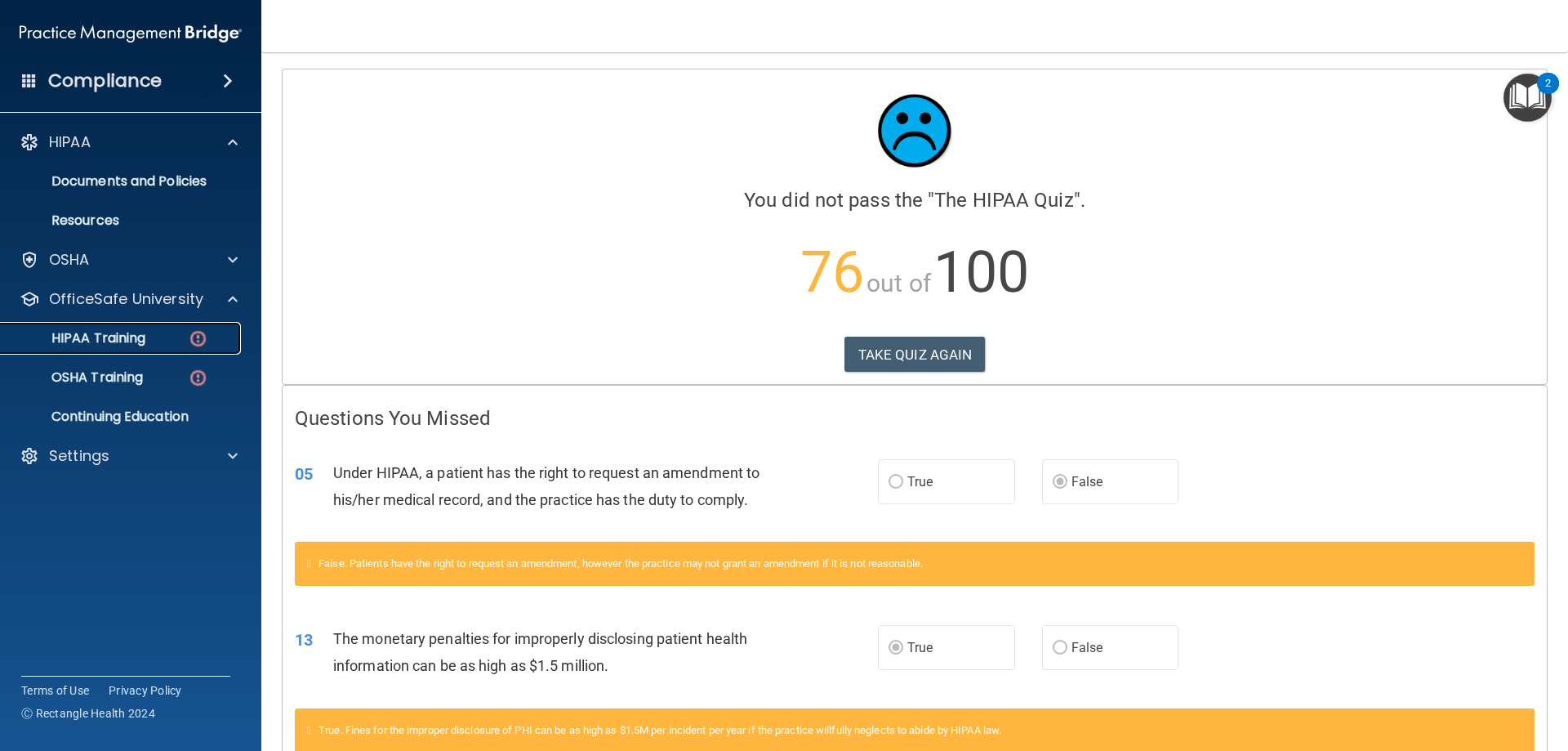
click at [95, 340] on p "HIPAA Training" at bounding box center [78, 338] width 135 height 16
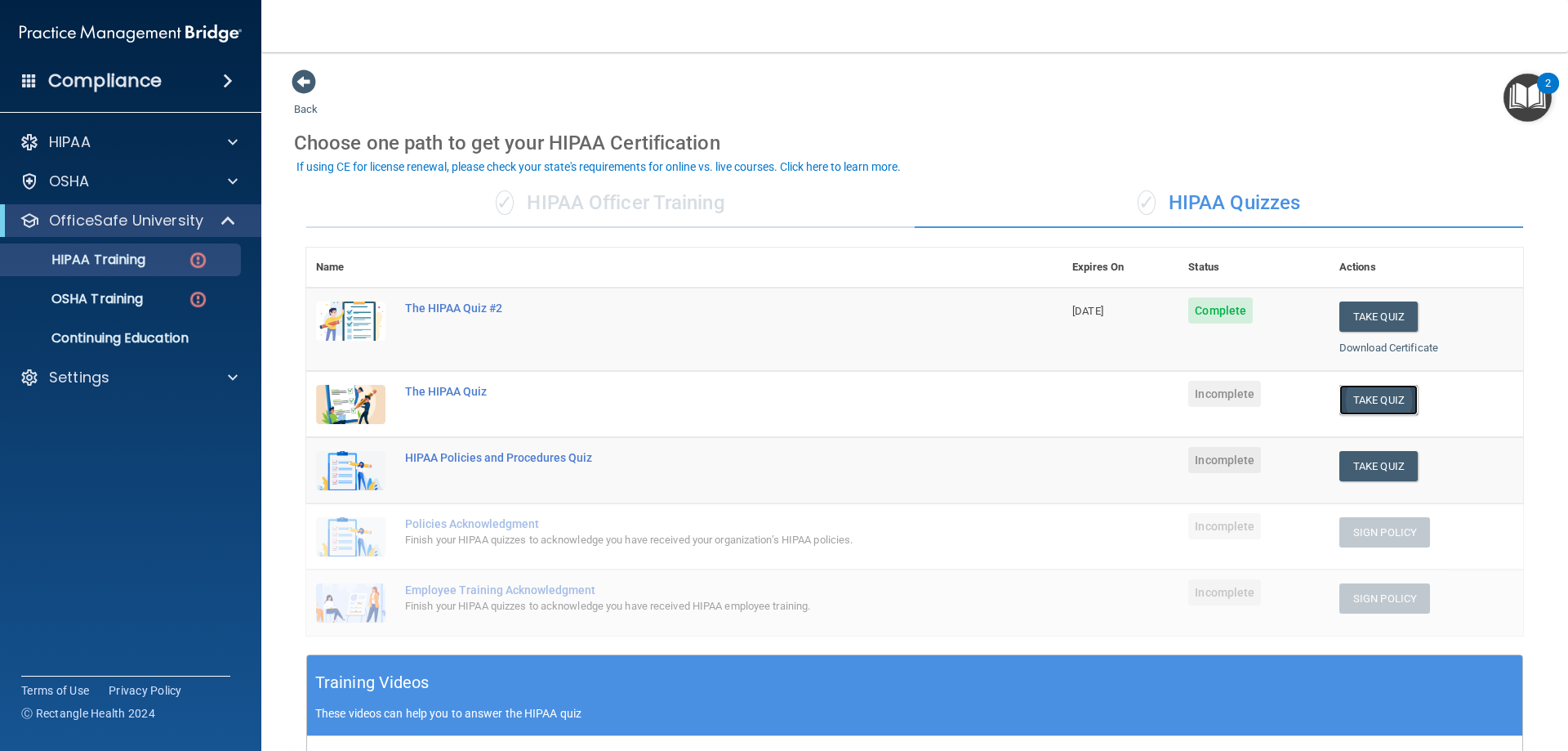
click at [1356, 404] on button "Take Quiz" at bounding box center [1378, 399] width 79 height 30
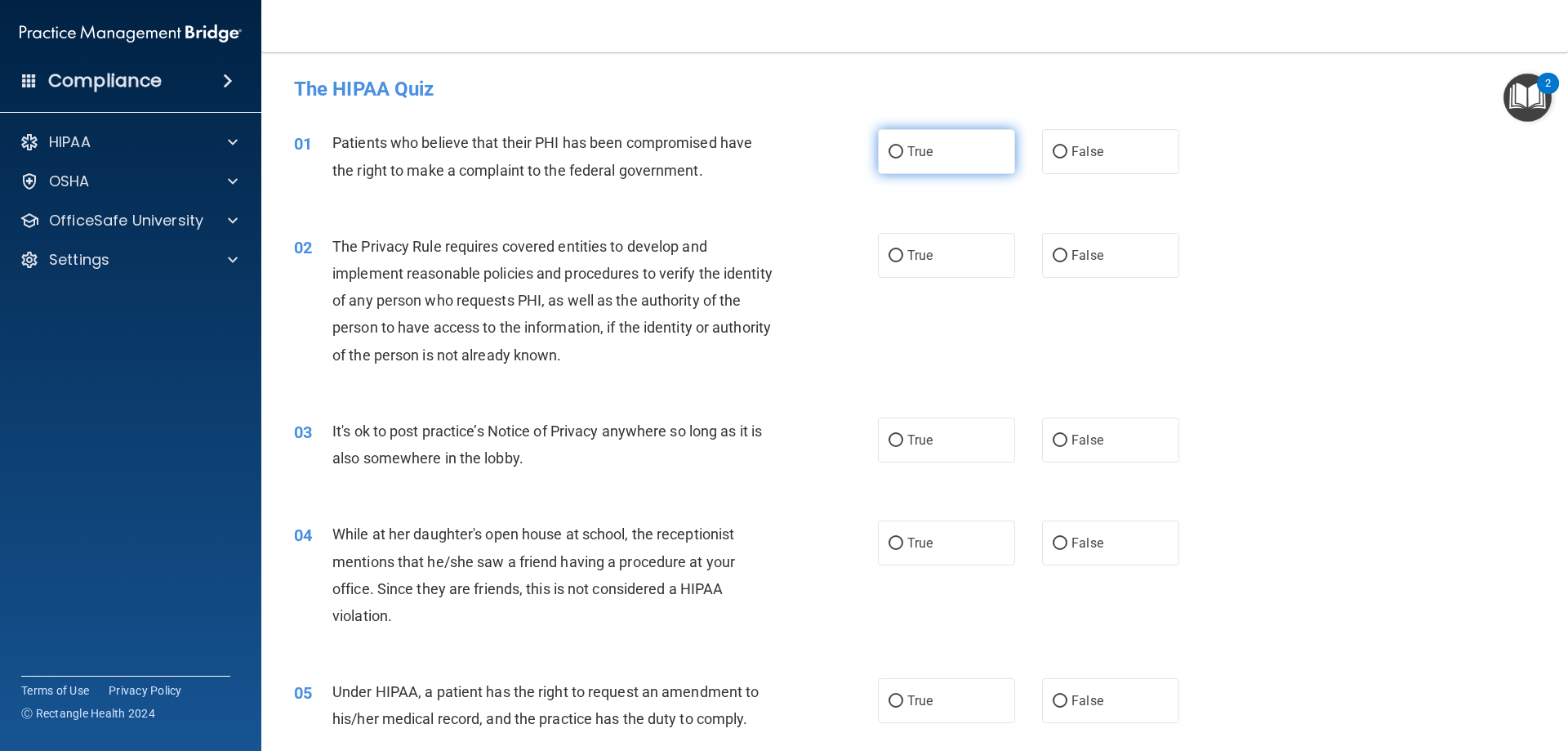
click at [938, 157] on label "True" at bounding box center [946, 151] width 137 height 45
click at [904, 157] on input "True" at bounding box center [896, 152] width 15 height 12
radio input "true"
click at [931, 250] on label "True" at bounding box center [946, 255] width 137 height 45
click at [904, 250] on input "True" at bounding box center [896, 256] width 15 height 12
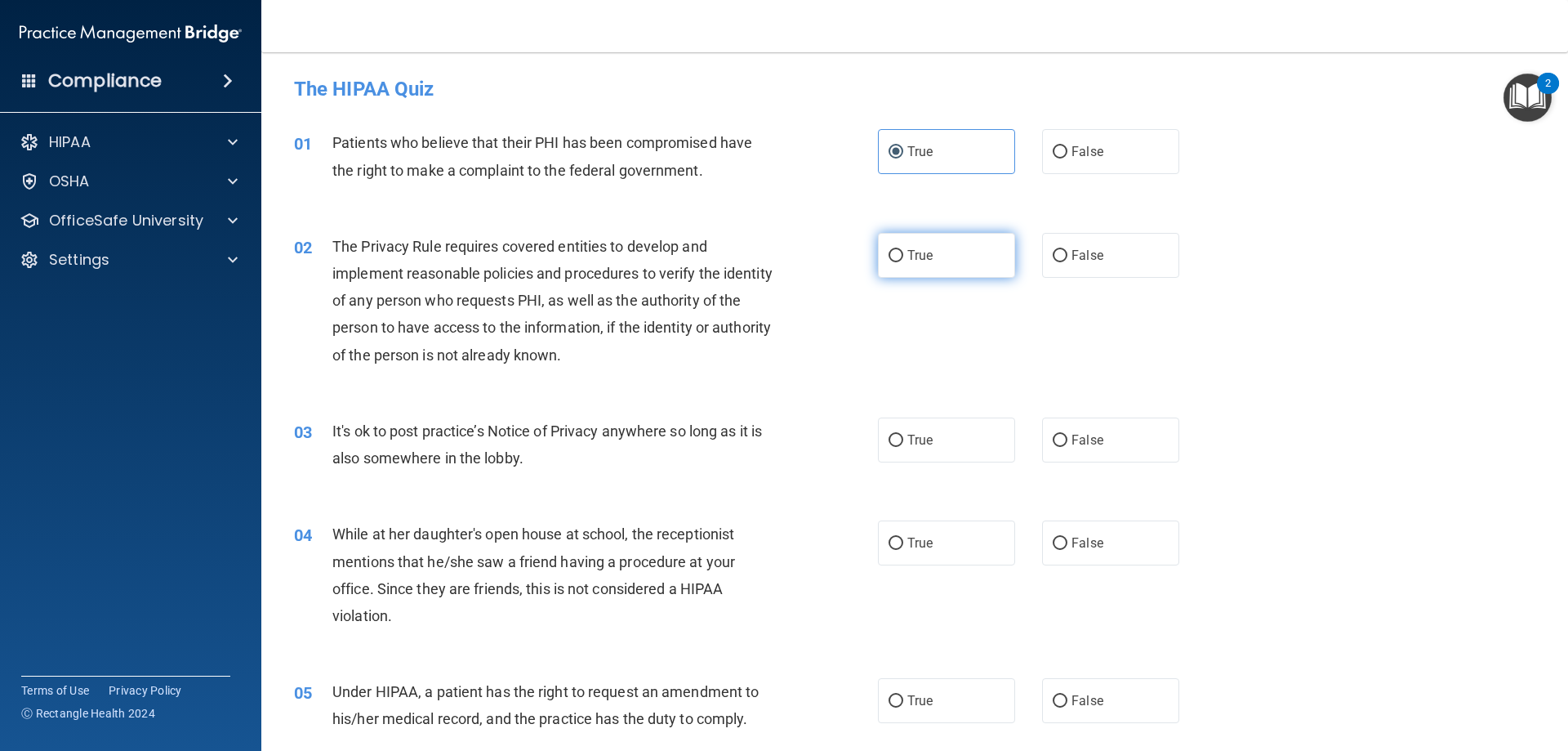
radio input "true"
click at [1090, 430] on label "False" at bounding box center [1110, 440] width 137 height 45
click at [1068, 435] on input "False" at bounding box center [1060, 441] width 15 height 12
radio input "true"
click at [1120, 547] on label "False" at bounding box center [1110, 543] width 137 height 45
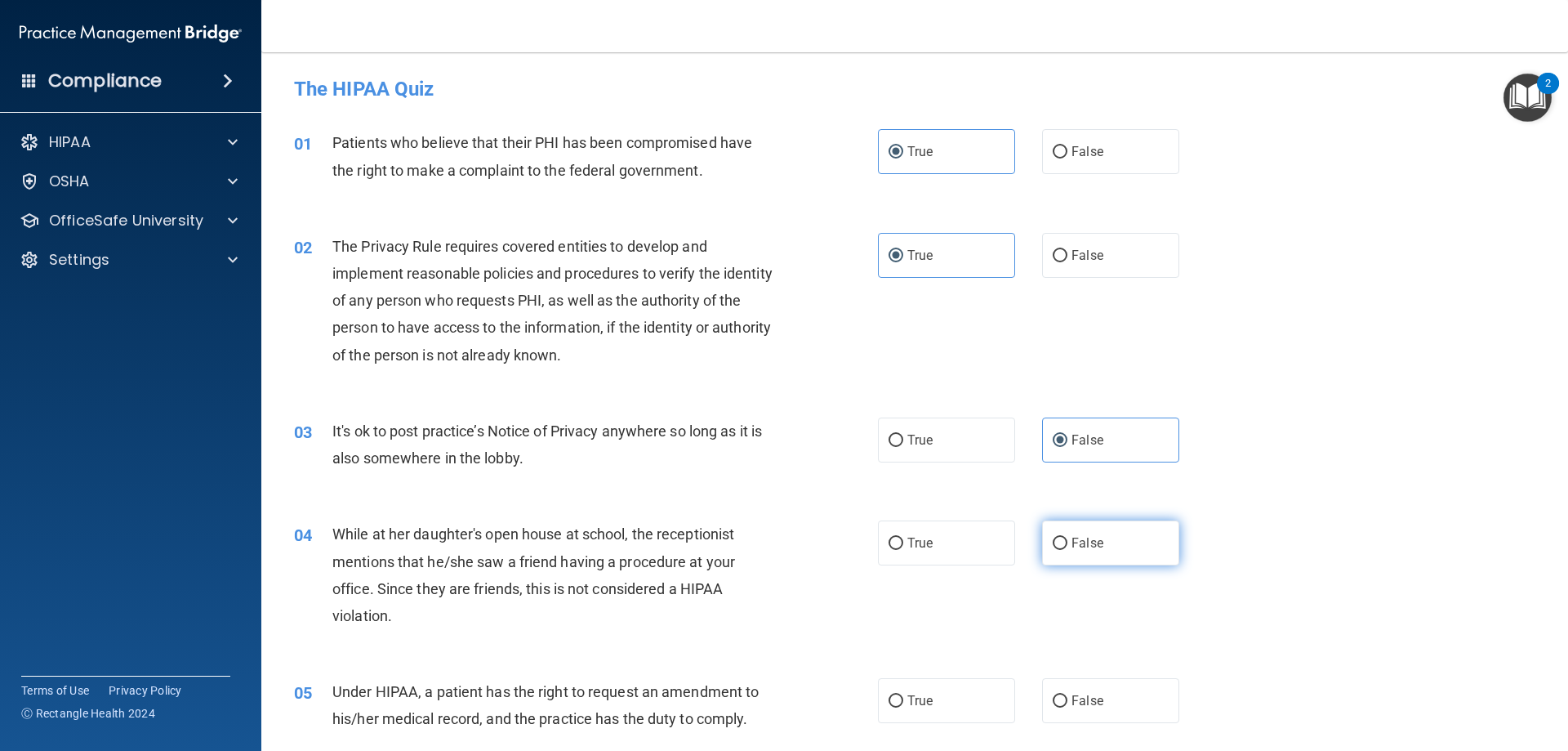
click at [1068, 547] on input "False" at bounding box center [1060, 544] width 15 height 12
radio input "true"
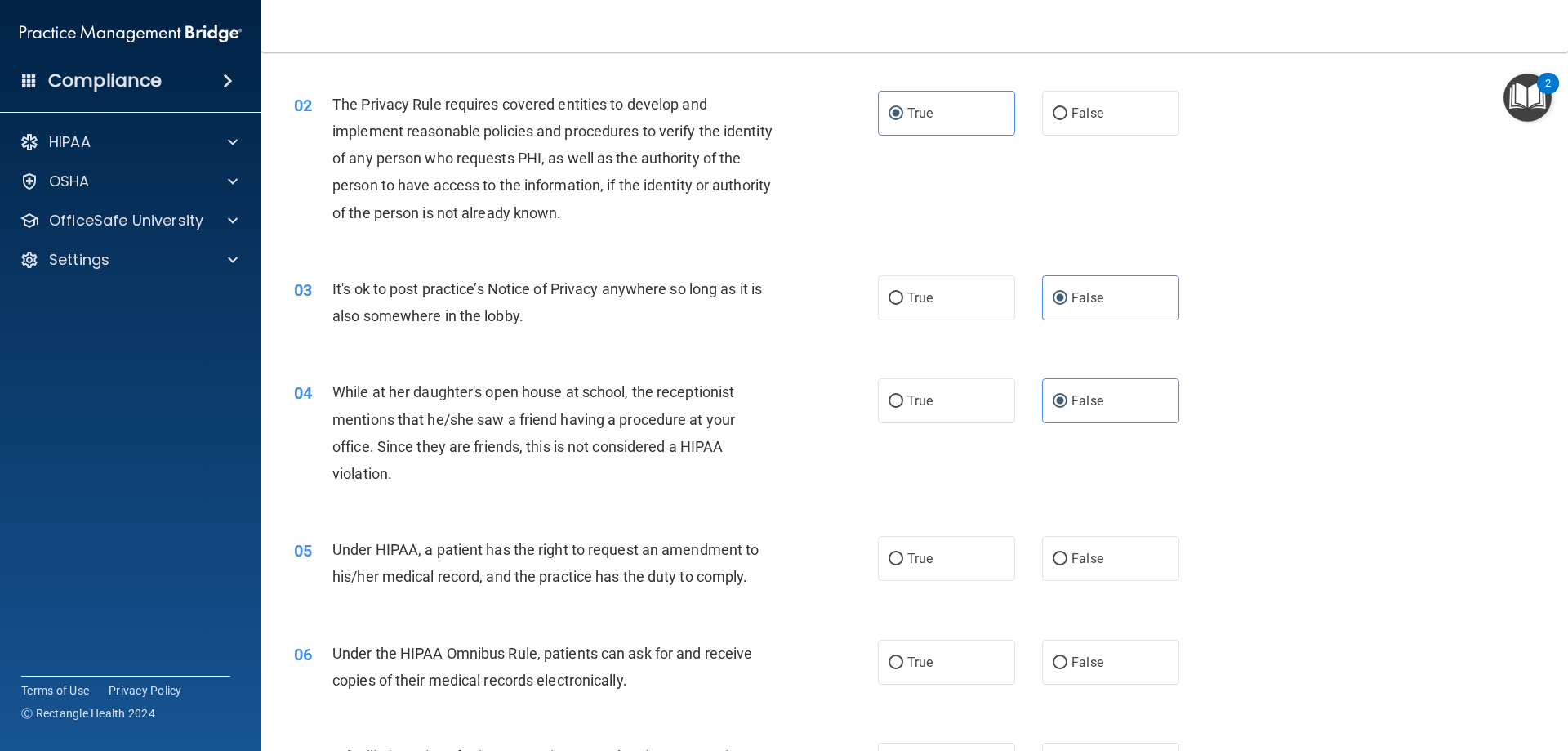
scroll to position [163, 0]
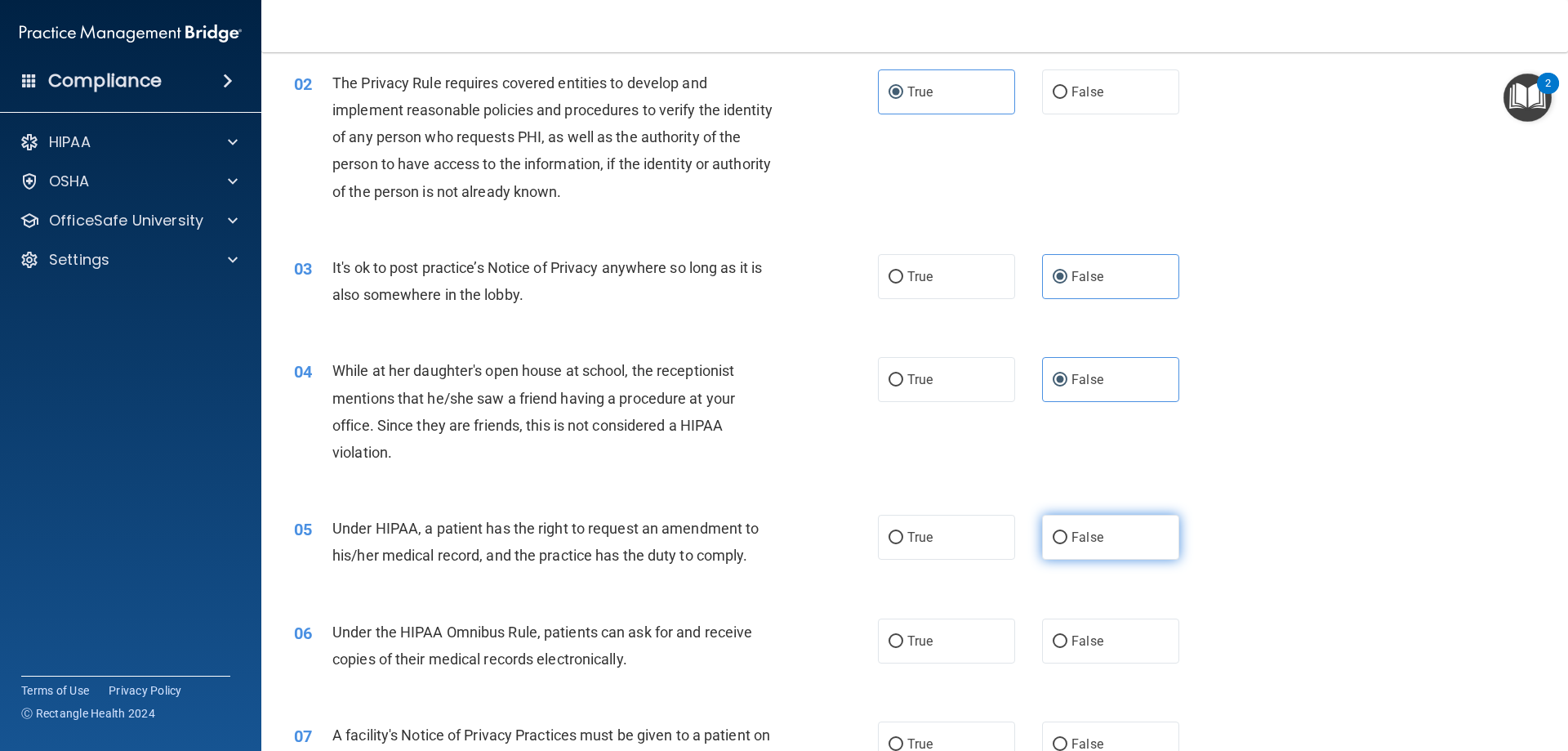
click at [1106, 538] on label "False" at bounding box center [1110, 538] width 137 height 45
click at [1068, 538] on input "False" at bounding box center [1060, 538] width 15 height 12
radio input "true"
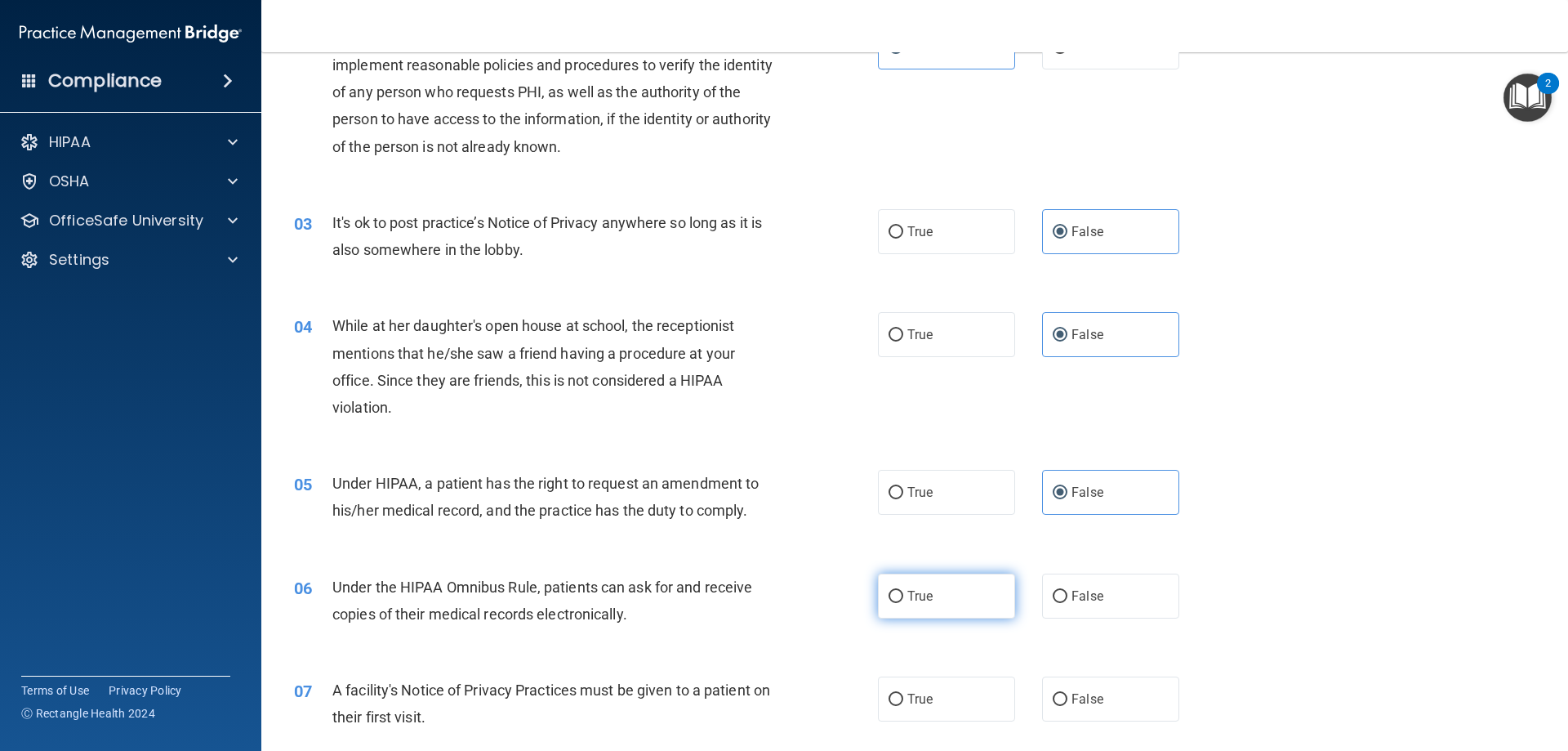
scroll to position [245, 0]
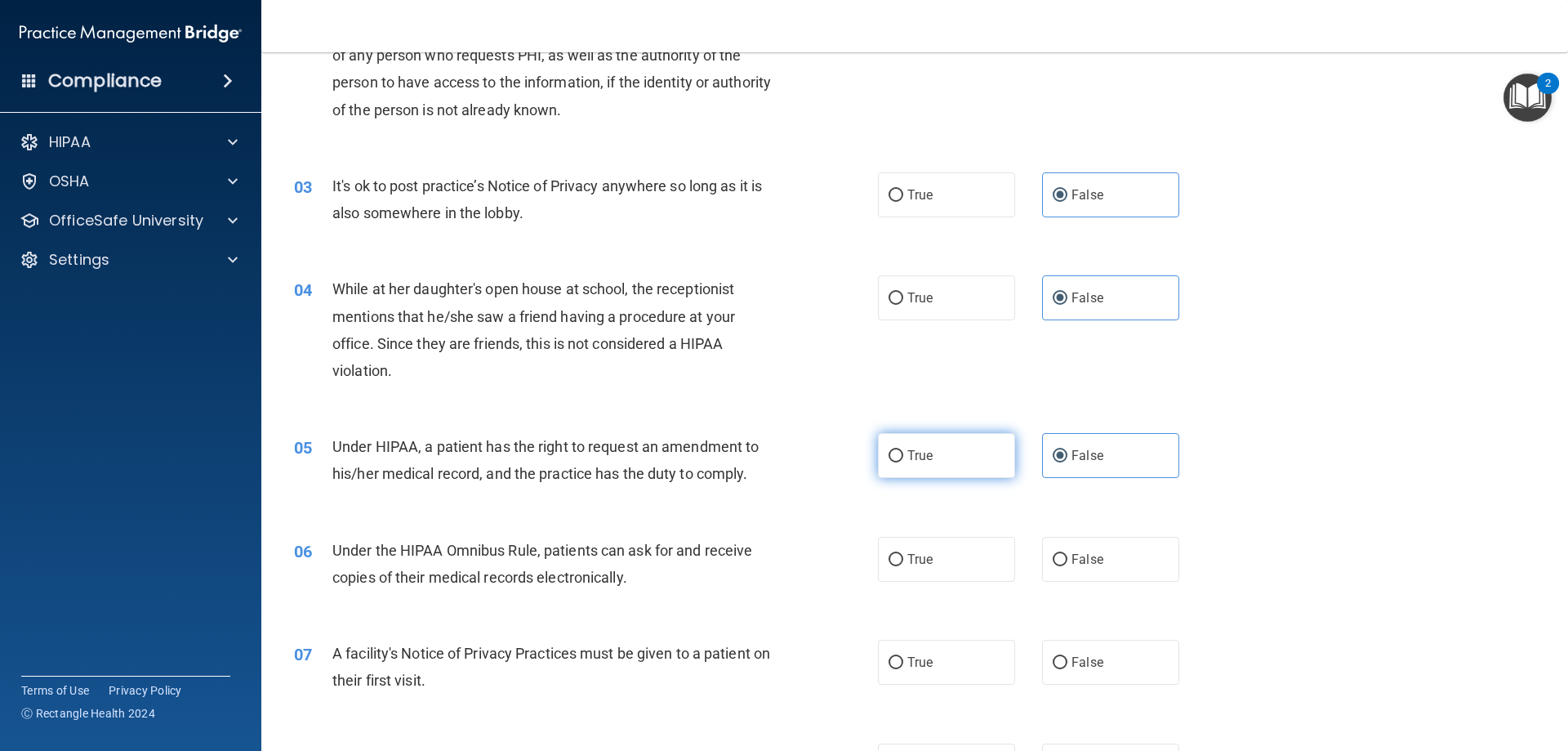
click at [901, 440] on label "True" at bounding box center [946, 455] width 137 height 45
click at [901, 450] on input "True" at bounding box center [896, 456] width 15 height 12
radio input "true"
click at [1133, 461] on label "False" at bounding box center [1110, 455] width 137 height 45
click at [1068, 461] on input "False" at bounding box center [1060, 456] width 15 height 12
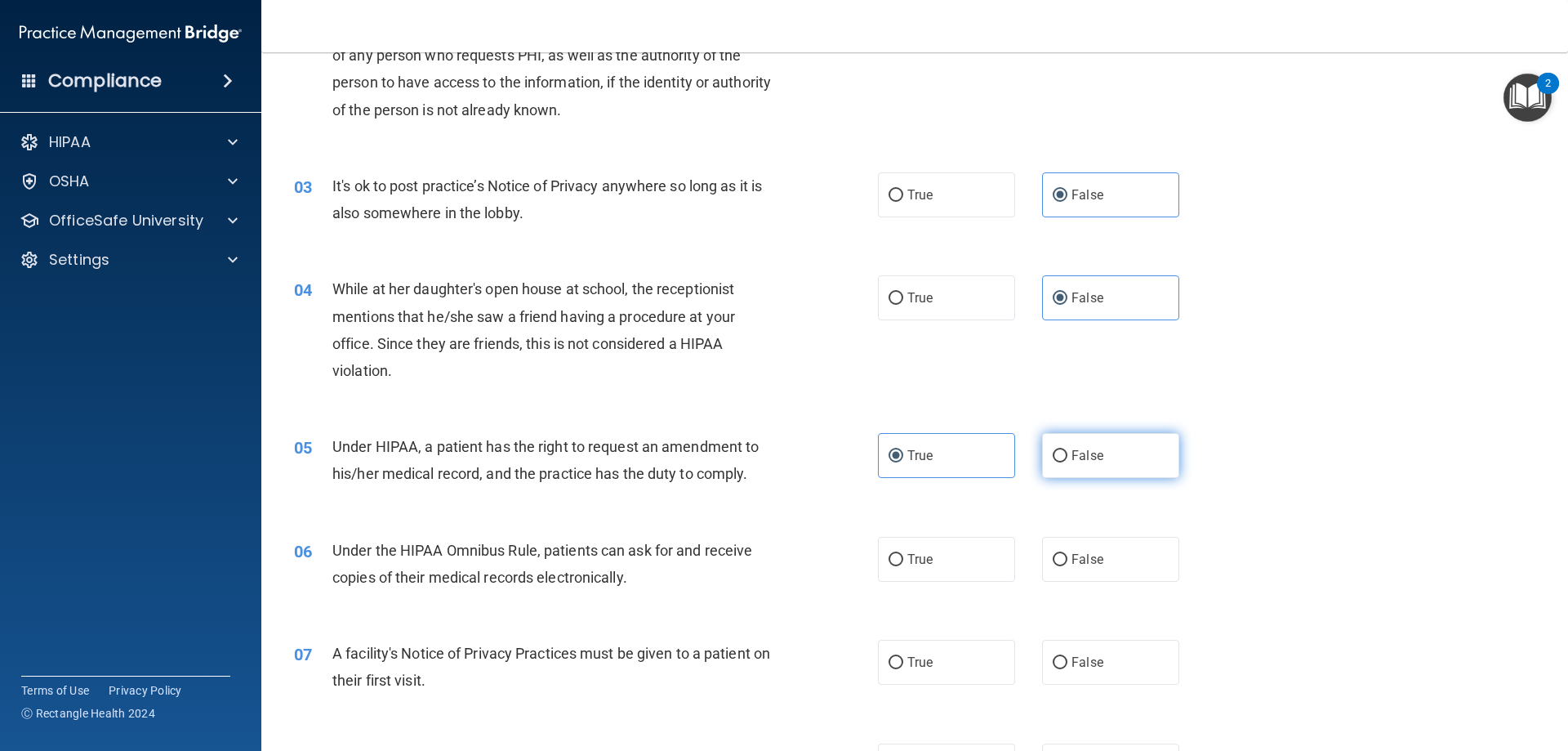
radio input "true"
radio input "false"
click at [951, 563] on label "True" at bounding box center [946, 559] width 137 height 45
click at [904, 563] on input "True" at bounding box center [896, 560] width 15 height 12
radio input "true"
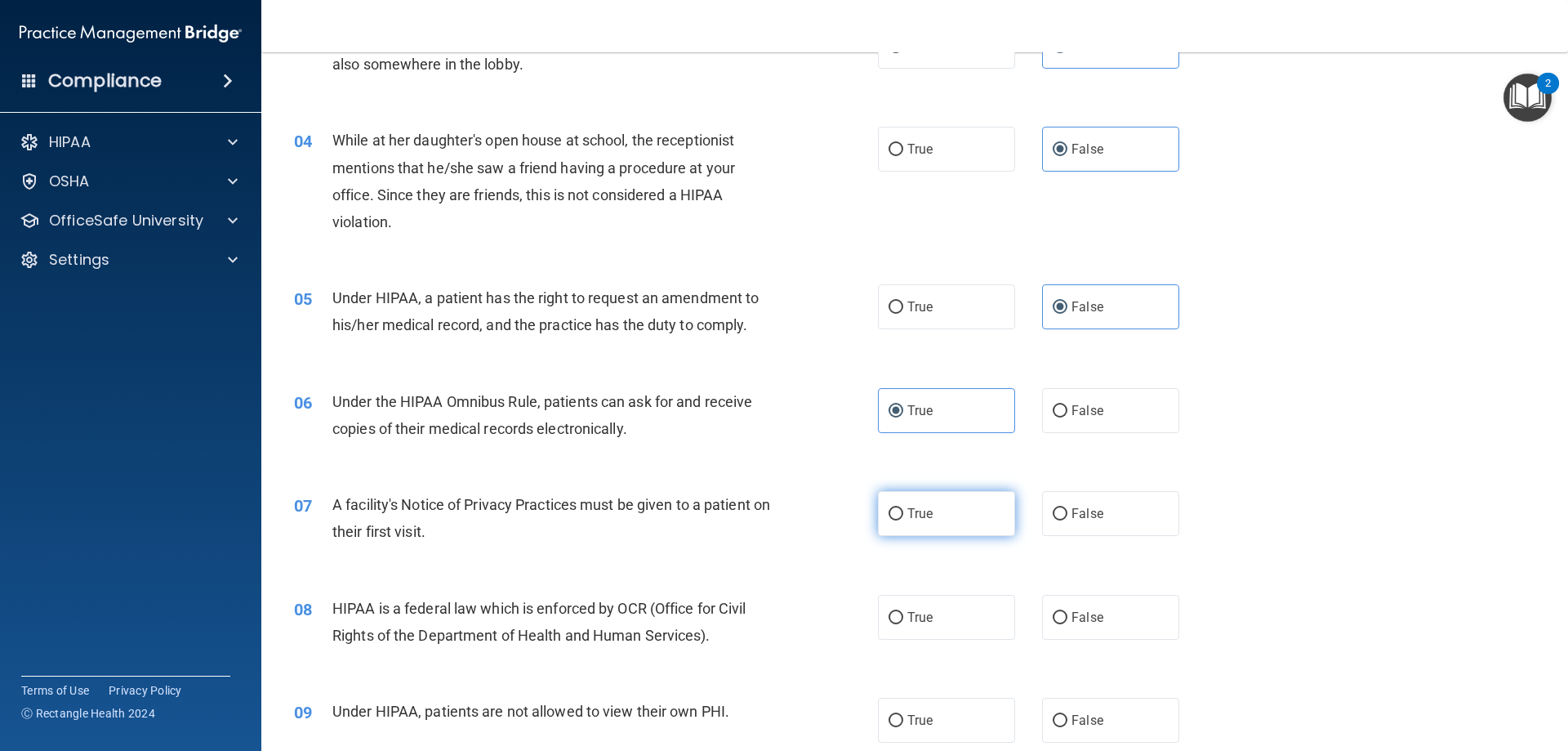
scroll to position [409, 0]
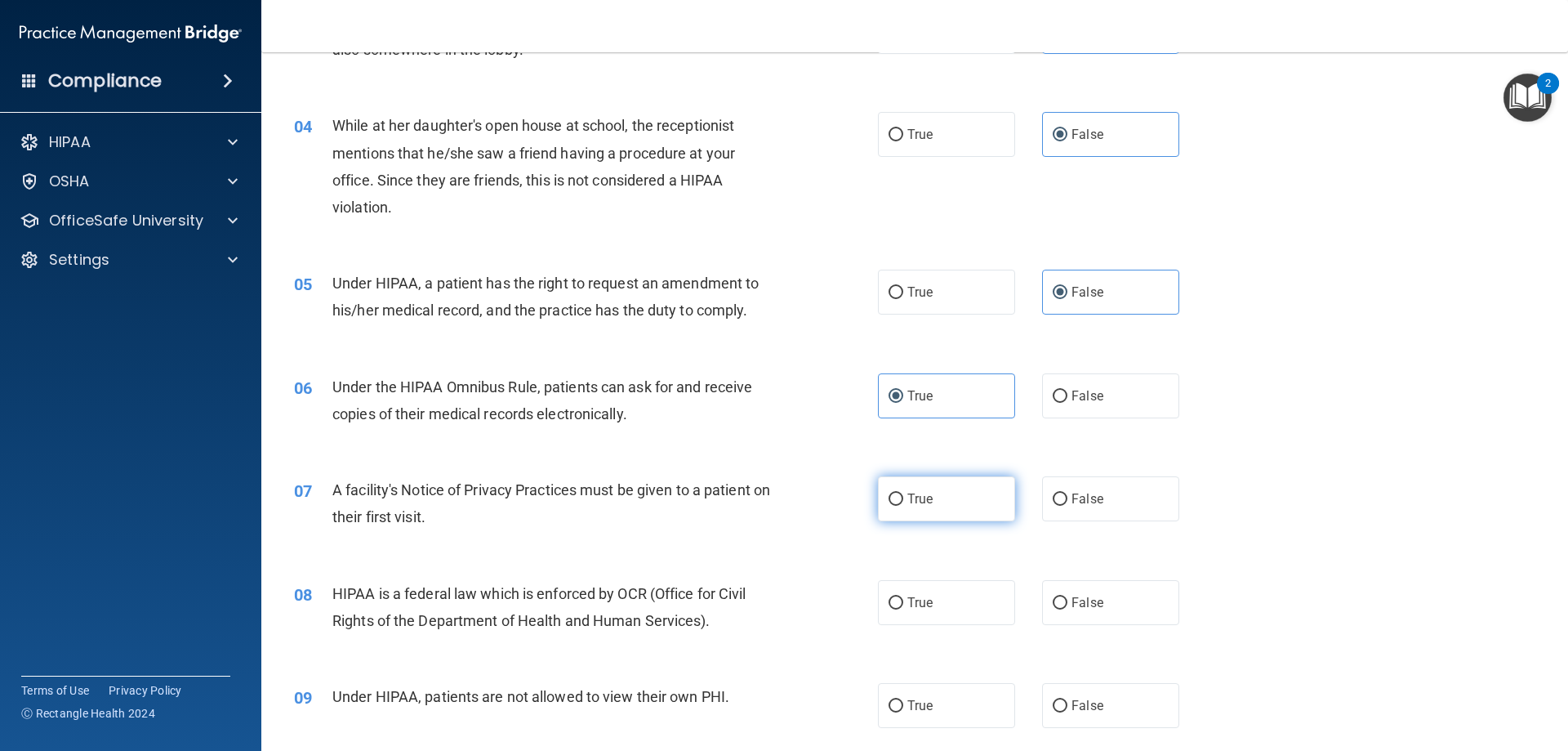
click at [941, 497] on label "True" at bounding box center [946, 499] width 137 height 45
click at [904, 497] on input "True" at bounding box center [896, 500] width 15 height 12
radio input "true"
click at [1089, 597] on span "False" at bounding box center [1087, 602] width 32 height 16
click at [1068, 597] on input "False" at bounding box center [1060, 603] width 15 height 12
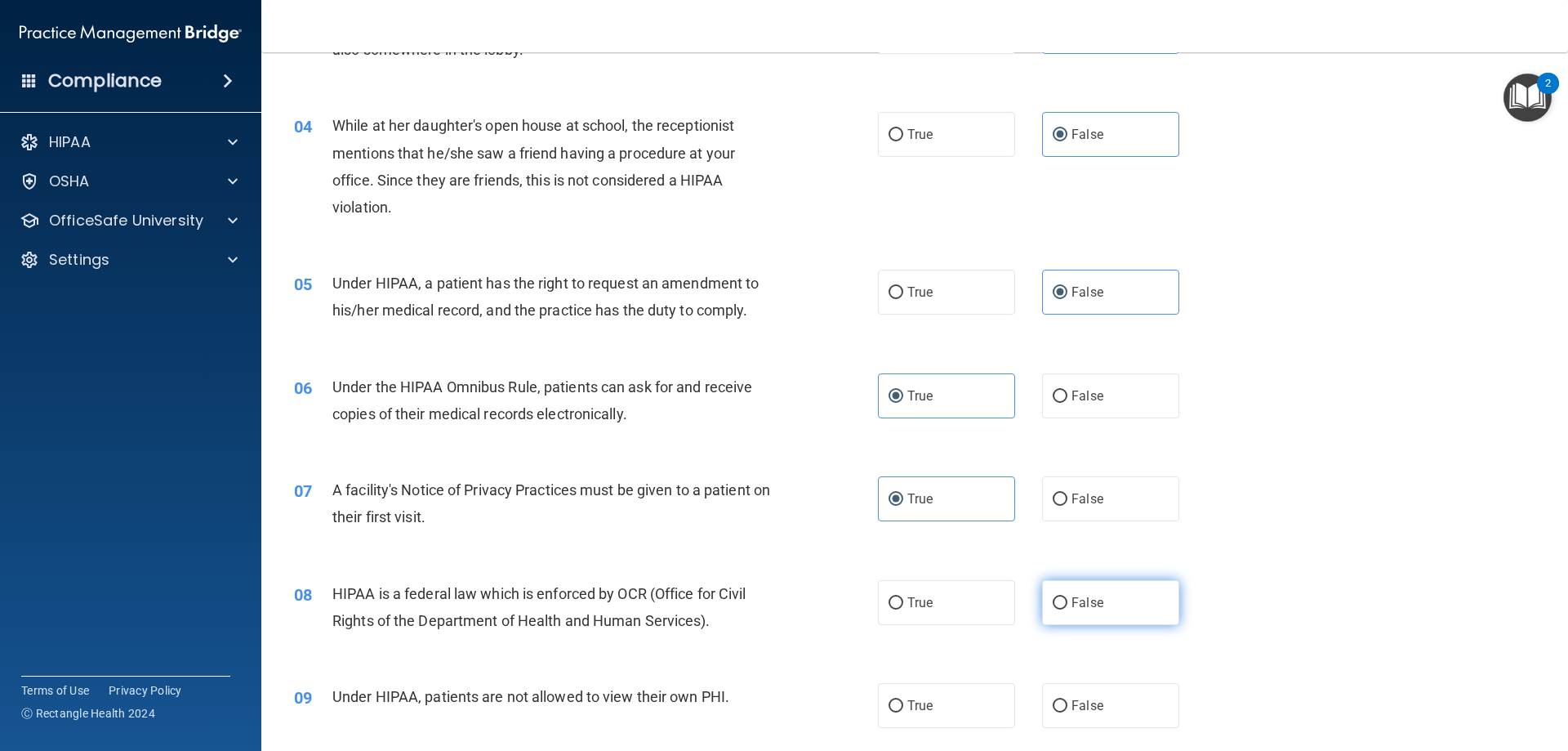
radio input "true"
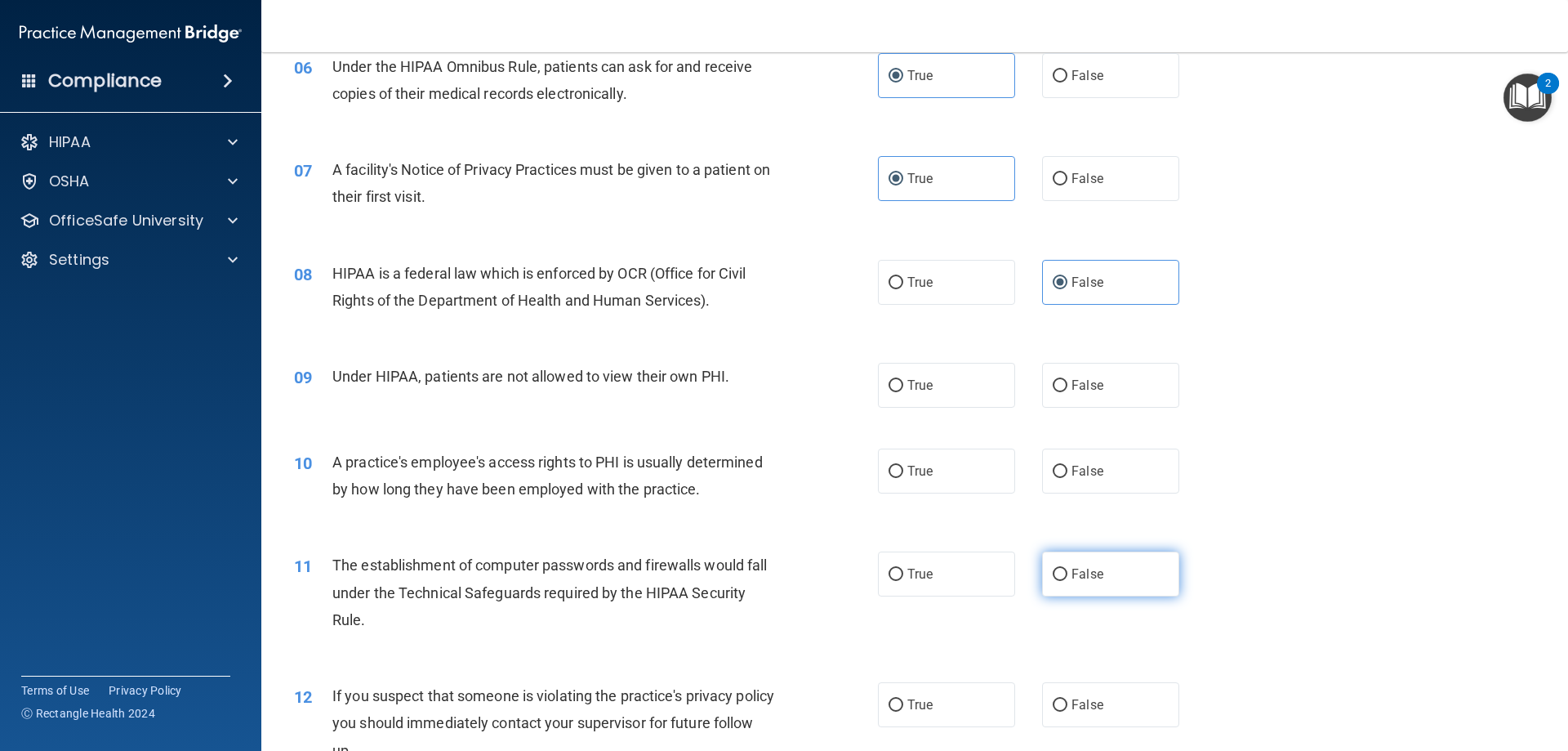
scroll to position [735, 0]
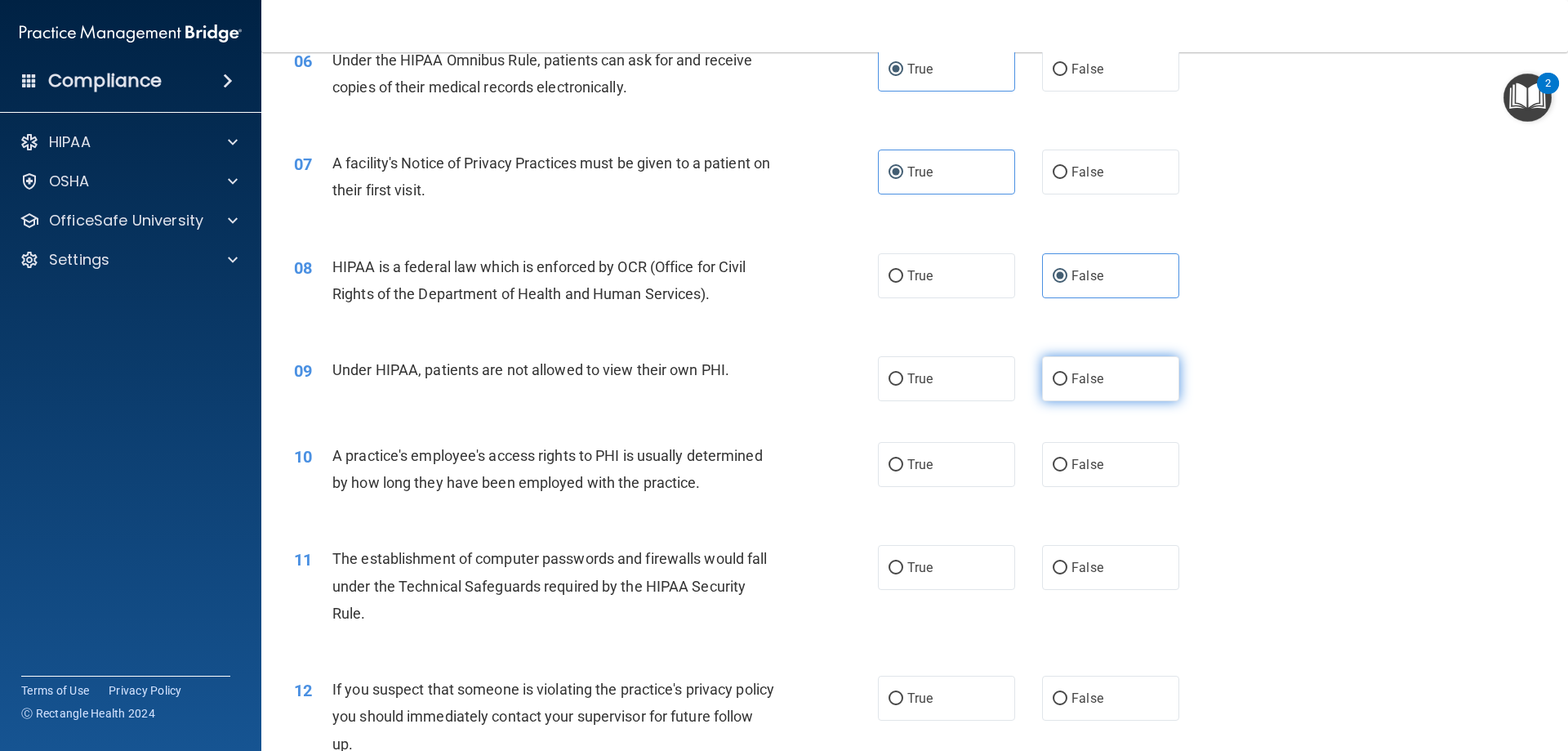
click at [1096, 386] on label "False" at bounding box center [1110, 379] width 137 height 45
click at [1068, 385] on input "False" at bounding box center [1060, 379] width 15 height 12
radio input "true"
click at [1091, 474] on label "False" at bounding box center [1110, 464] width 137 height 45
click at [1068, 471] on input "False" at bounding box center [1060, 465] width 15 height 12
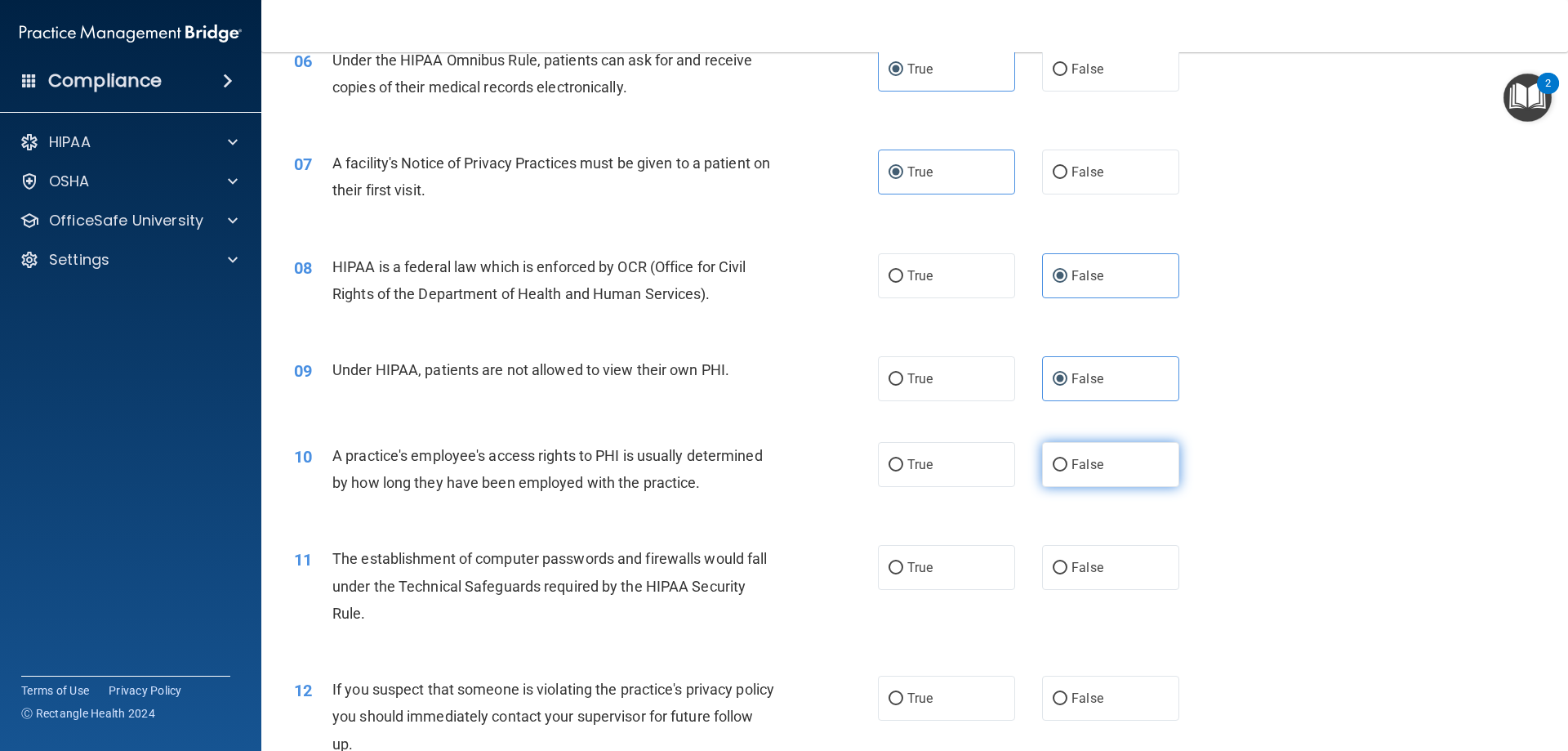
radio input "true"
click at [936, 570] on label "True" at bounding box center [946, 568] width 137 height 45
click at [904, 570] on input "True" at bounding box center [896, 568] width 15 height 12
radio input "true"
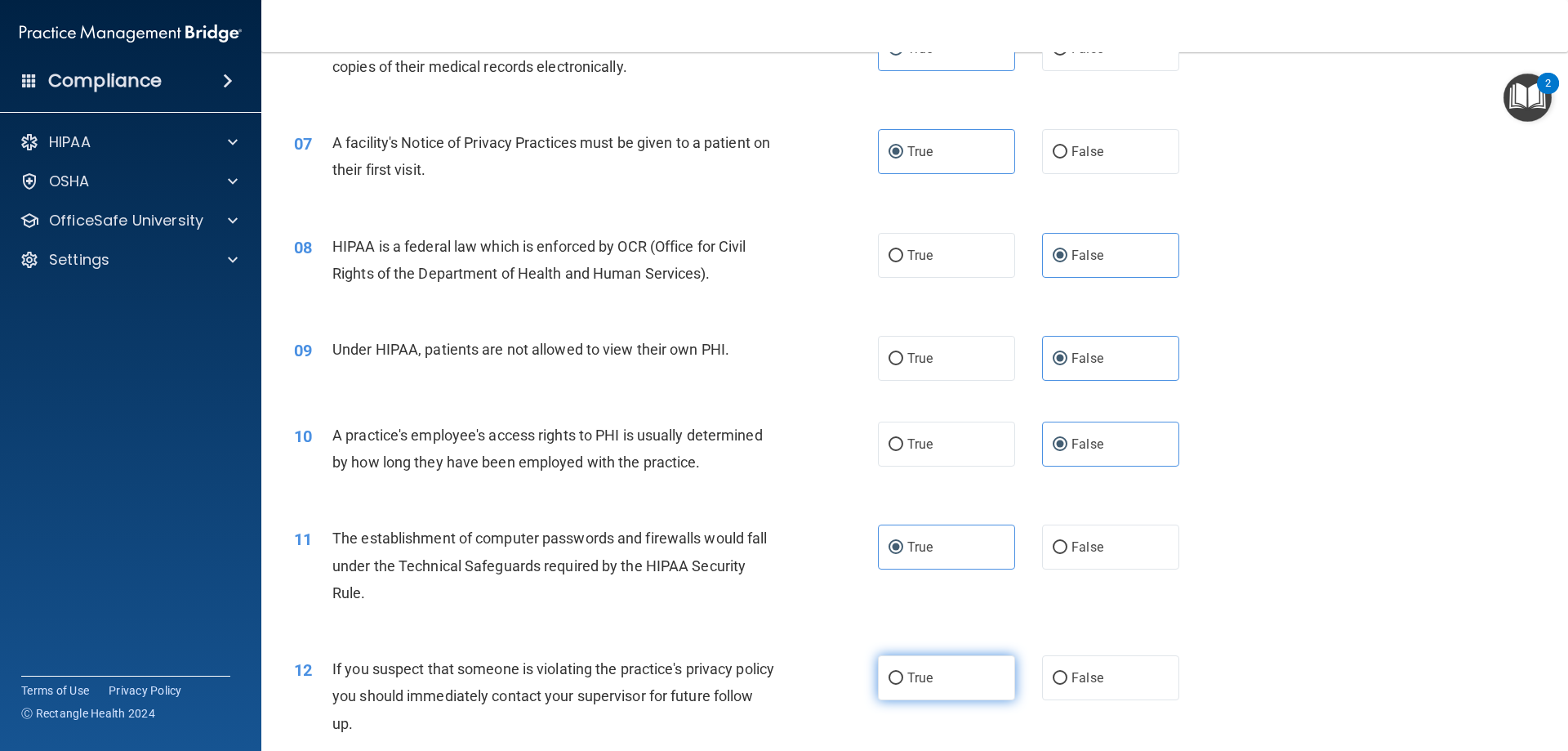
scroll to position [817, 0]
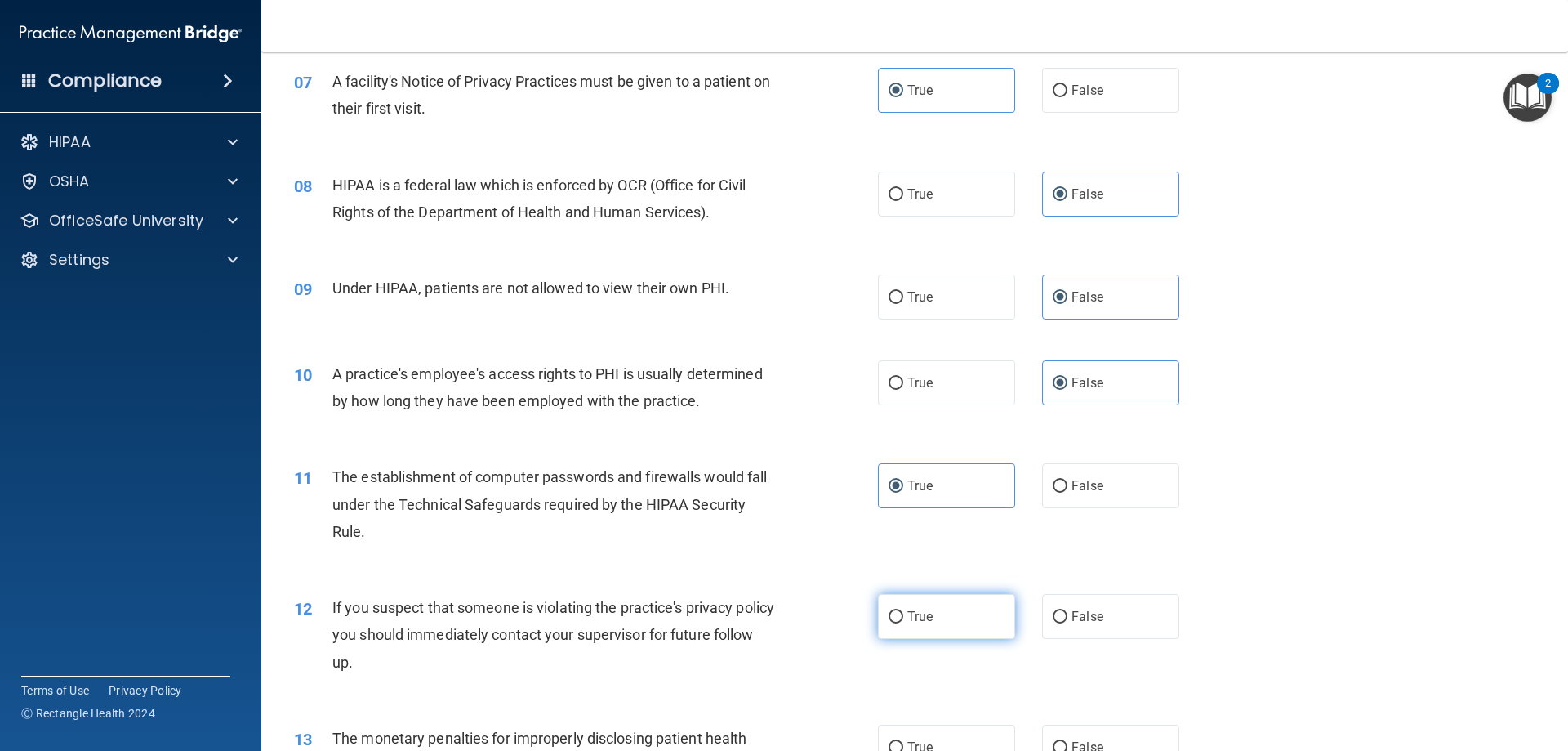
click at [942, 606] on label "True" at bounding box center [946, 616] width 137 height 45
click at [904, 611] on input "True" at bounding box center [896, 617] width 15 height 12
radio input "true"
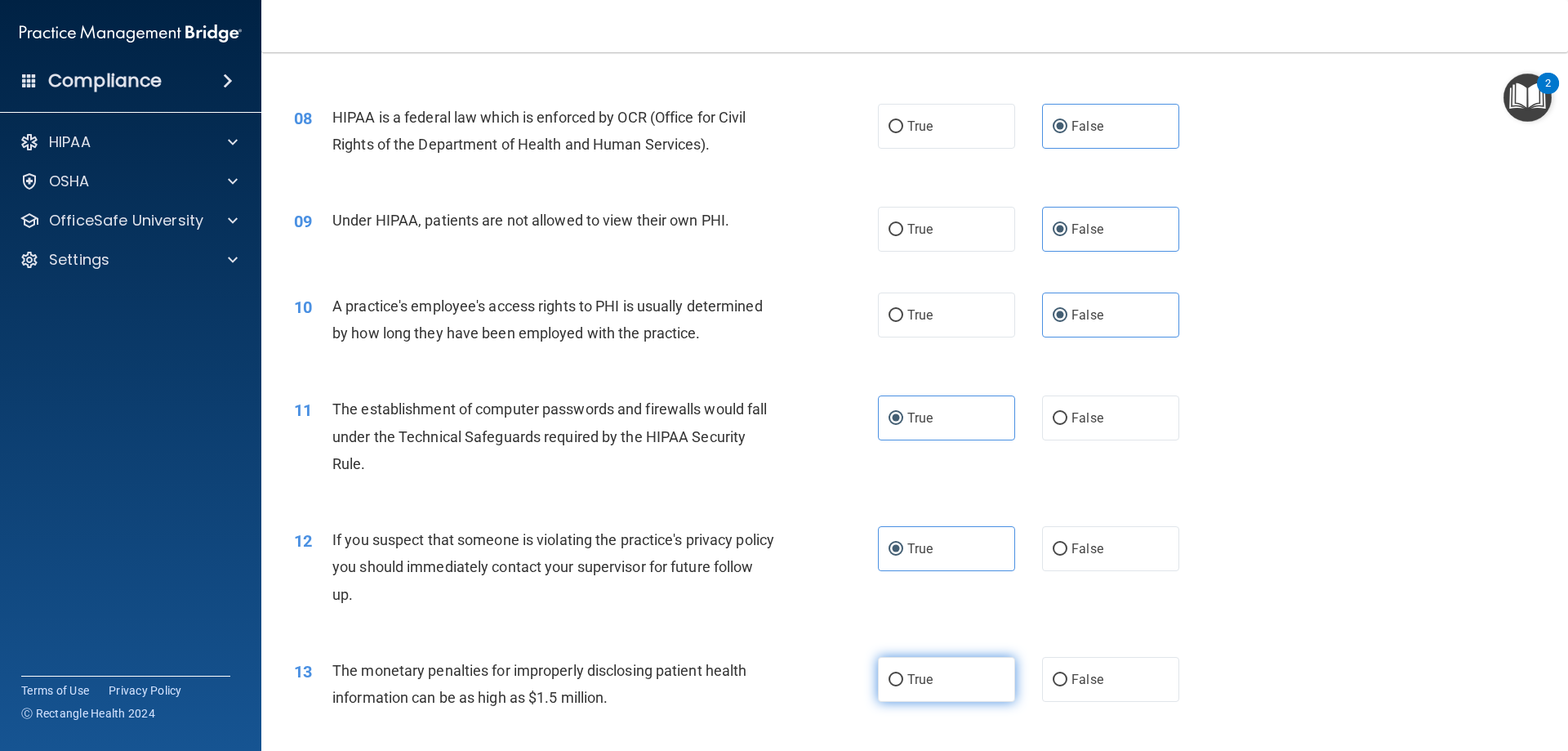
scroll to position [980, 0]
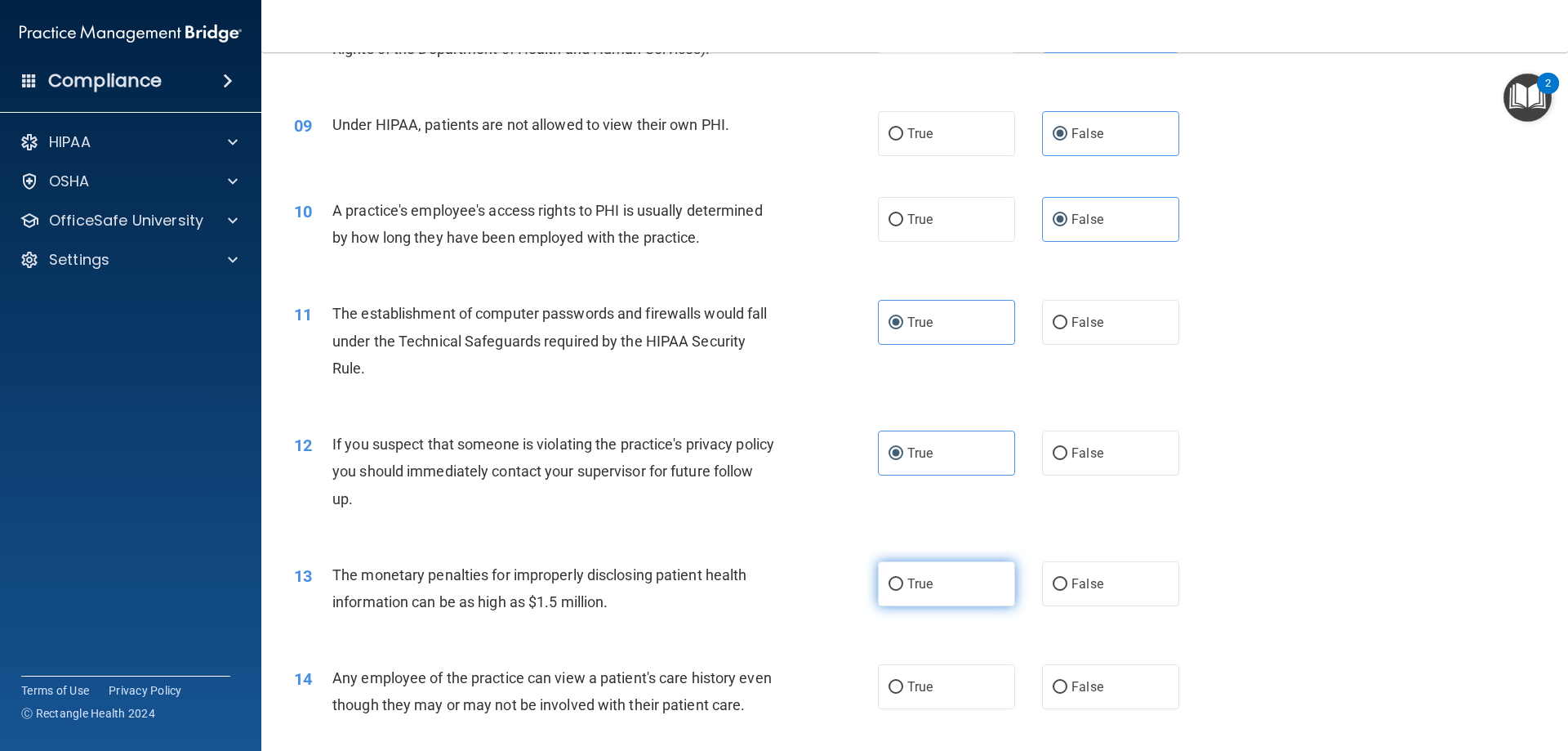
click at [944, 578] on label "True" at bounding box center [946, 583] width 137 height 45
click at [904, 578] on input "True" at bounding box center [896, 584] width 15 height 12
radio input "true"
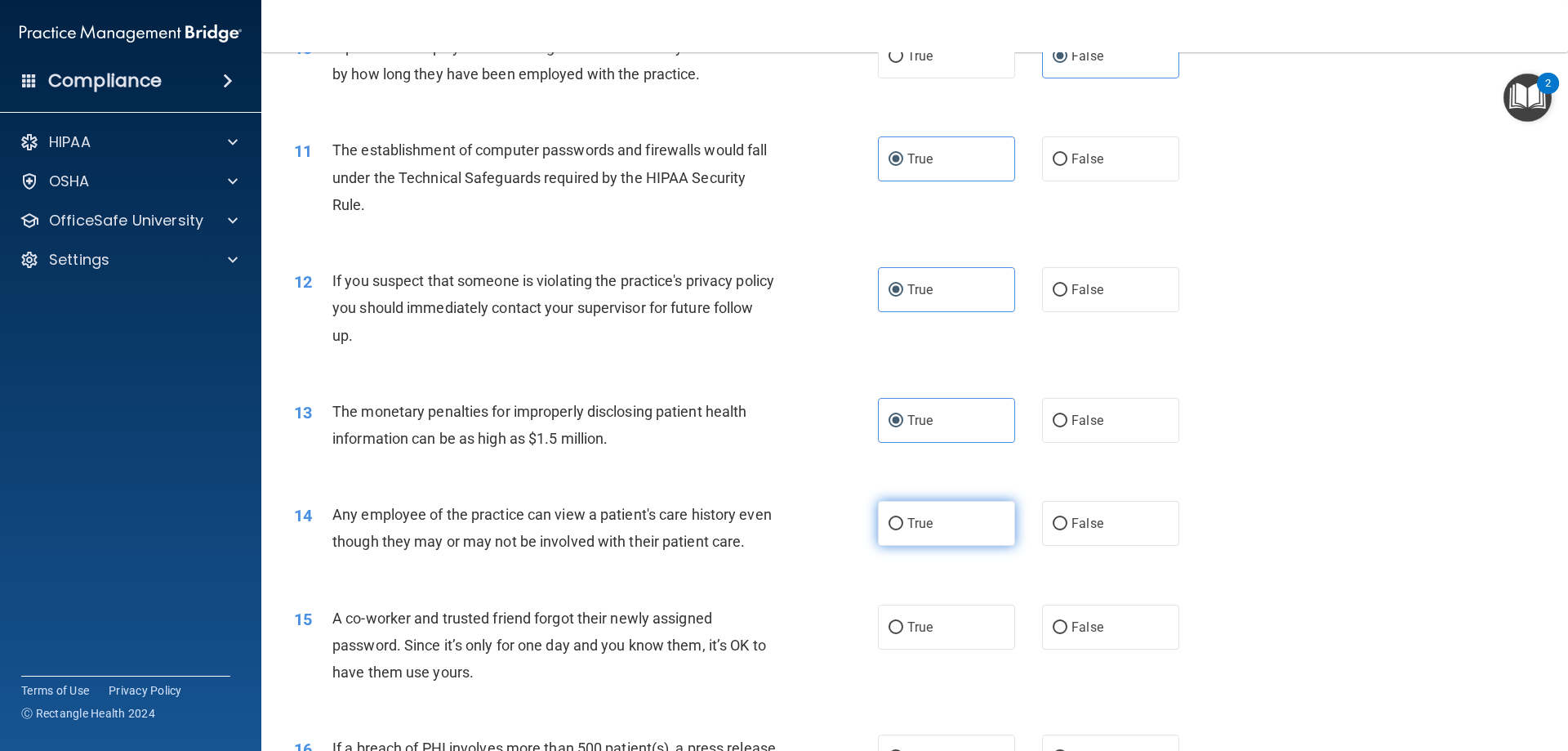
click at [936, 523] on label "True" at bounding box center [946, 523] width 137 height 45
click at [904, 523] on input "True" at bounding box center [896, 524] width 15 height 12
radio input "true"
click at [1076, 635] on span "False" at bounding box center [1087, 627] width 32 height 16
click at [1068, 634] on input "False" at bounding box center [1060, 627] width 15 height 12
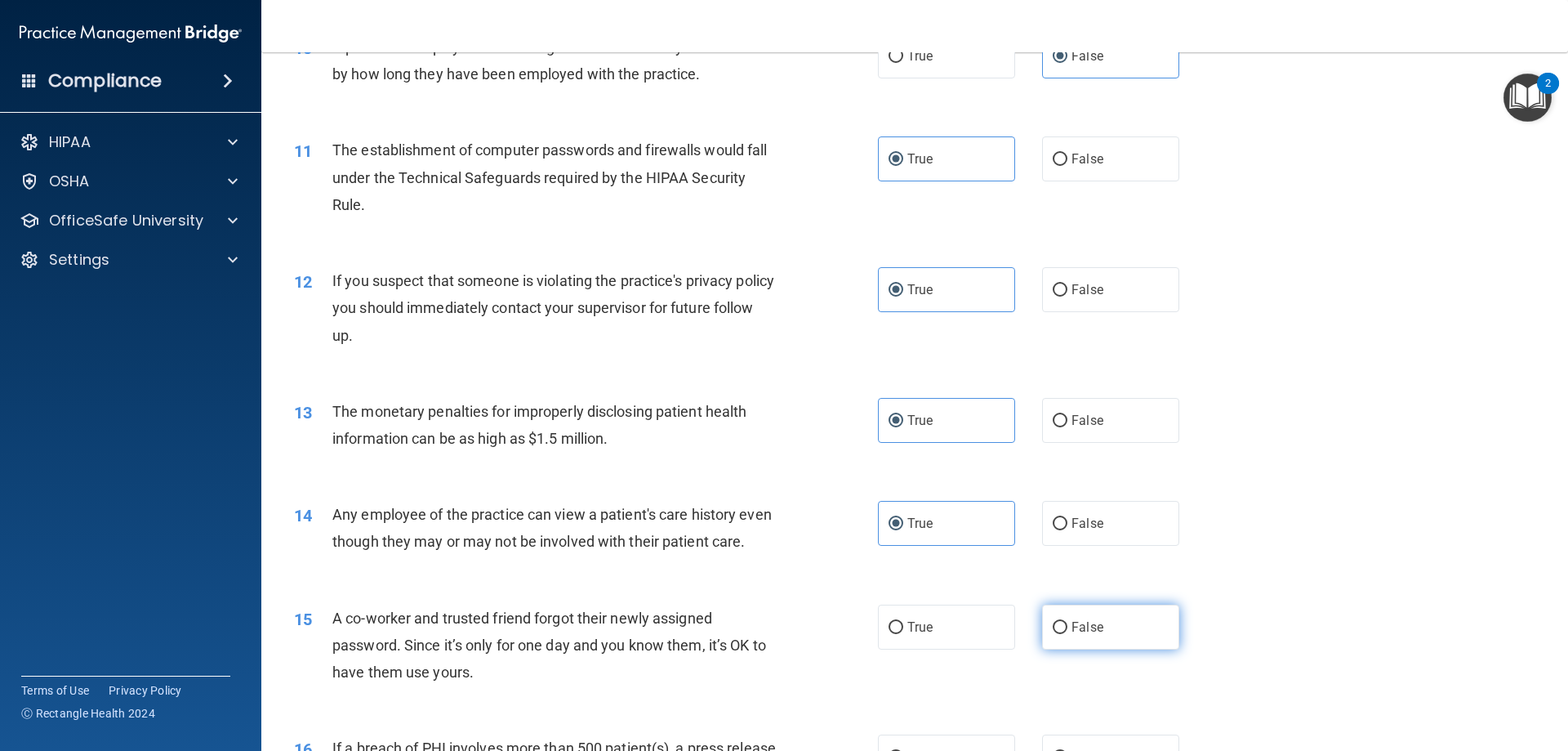
radio input "true"
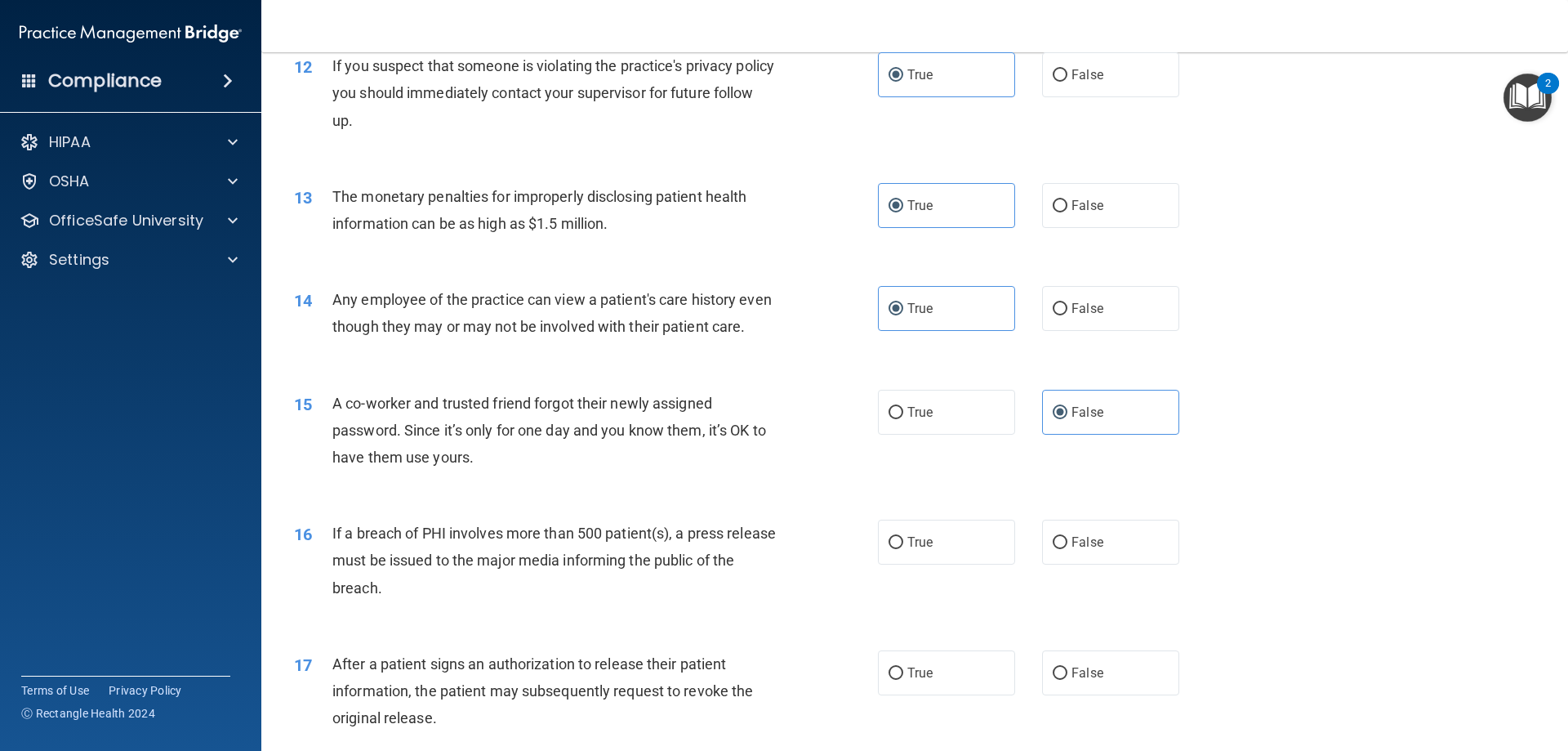
scroll to position [1552, 0]
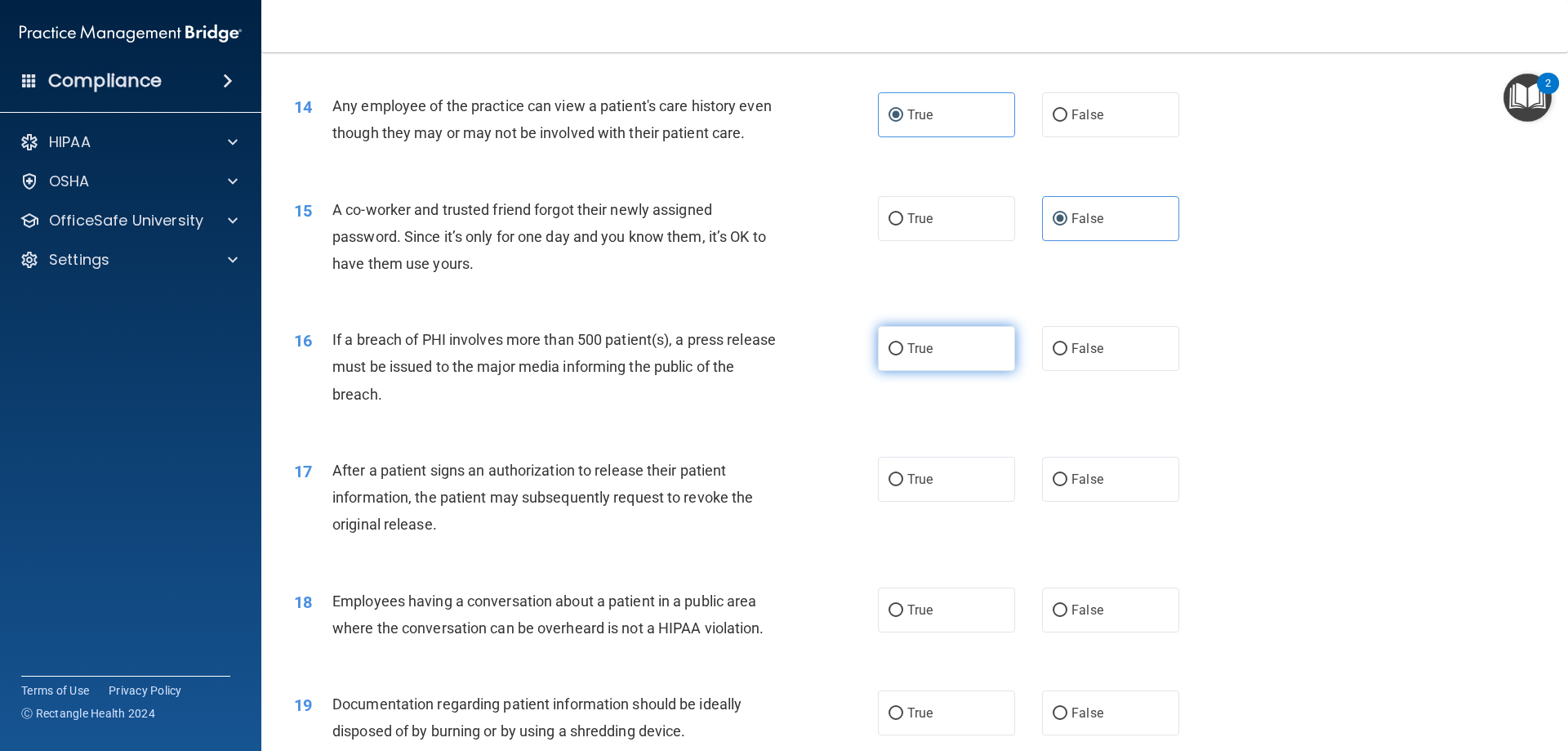
click at [925, 356] on span "True" at bounding box center [919, 348] width 25 height 16
click at [904, 355] on input "True" at bounding box center [896, 349] width 15 height 12
radio input "true"
click at [934, 501] on label "True" at bounding box center [946, 479] width 137 height 45
click at [904, 486] on input "True" at bounding box center [896, 480] width 15 height 12
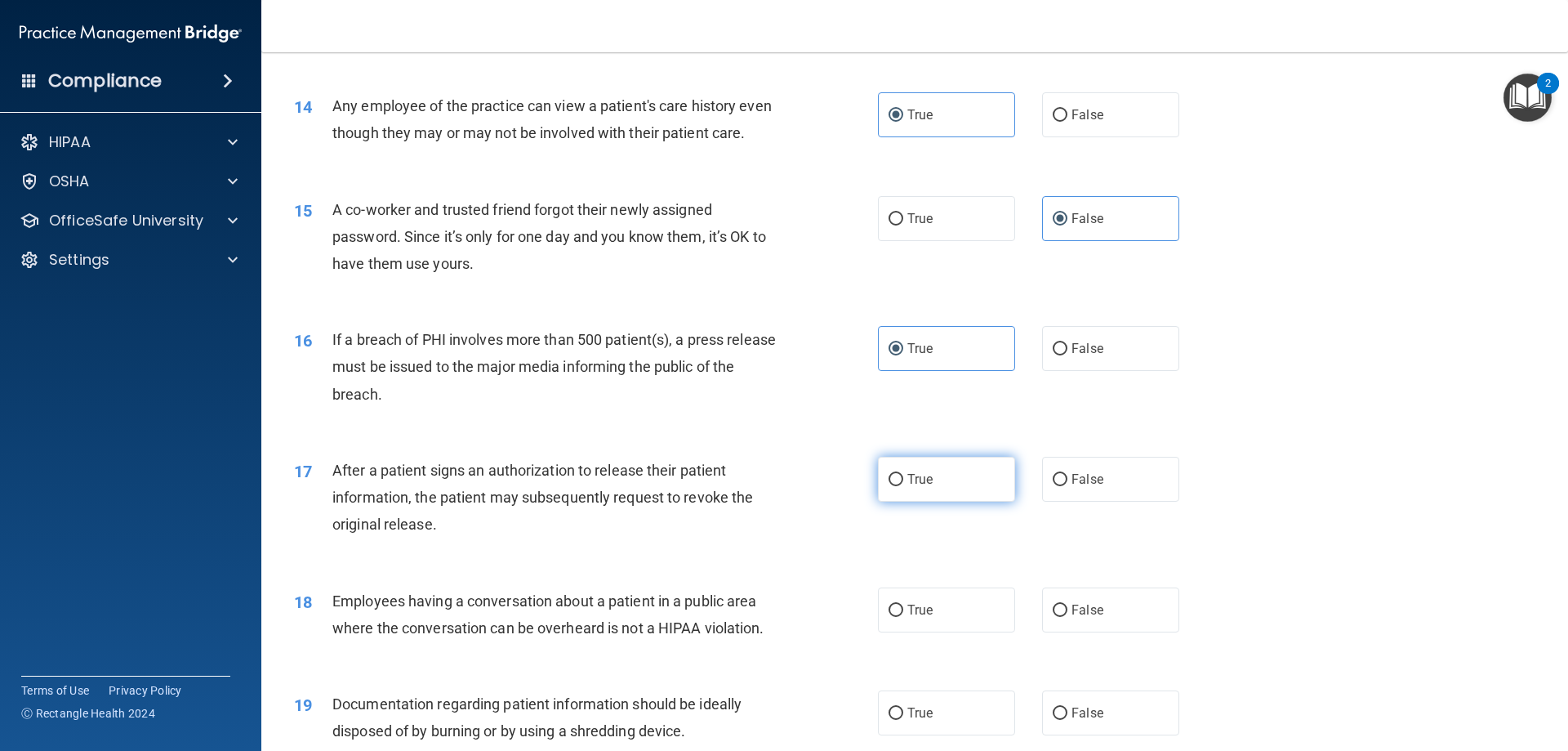
radio input "true"
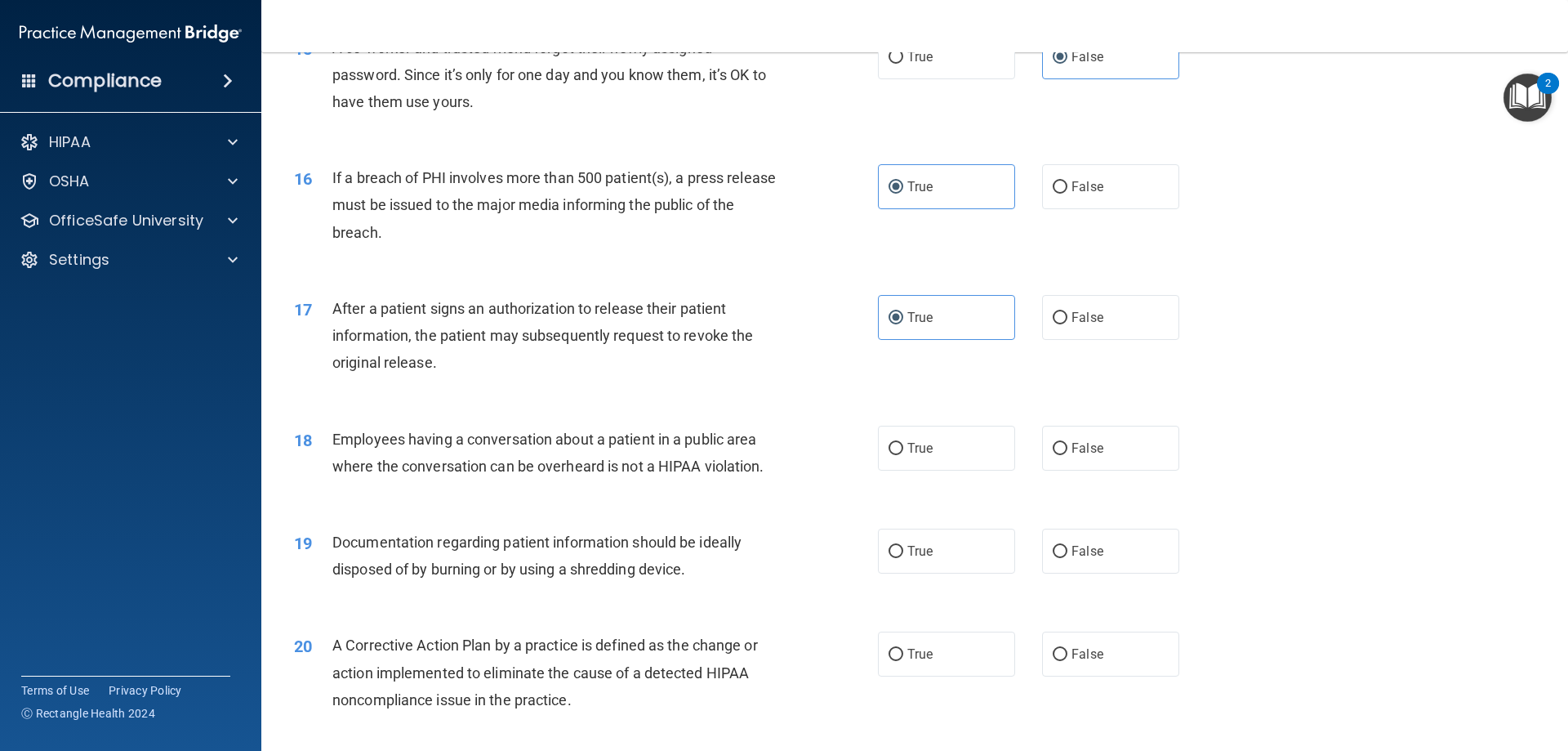
scroll to position [1715, 0]
click at [1095, 469] on label "False" at bounding box center [1110, 447] width 137 height 45
click at [1068, 454] on input "False" at bounding box center [1060, 447] width 15 height 12
radio input "true"
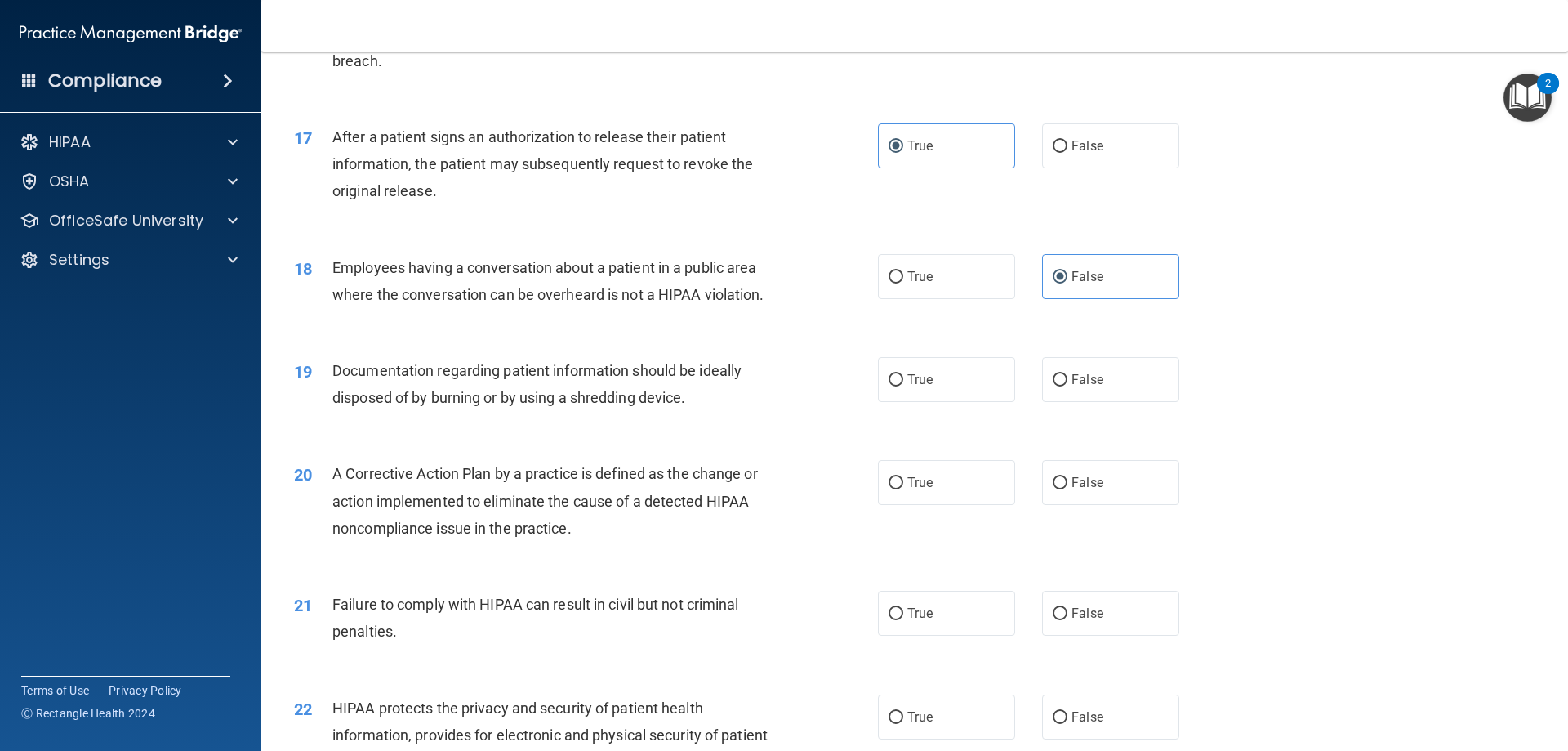
scroll to position [1961, 0]
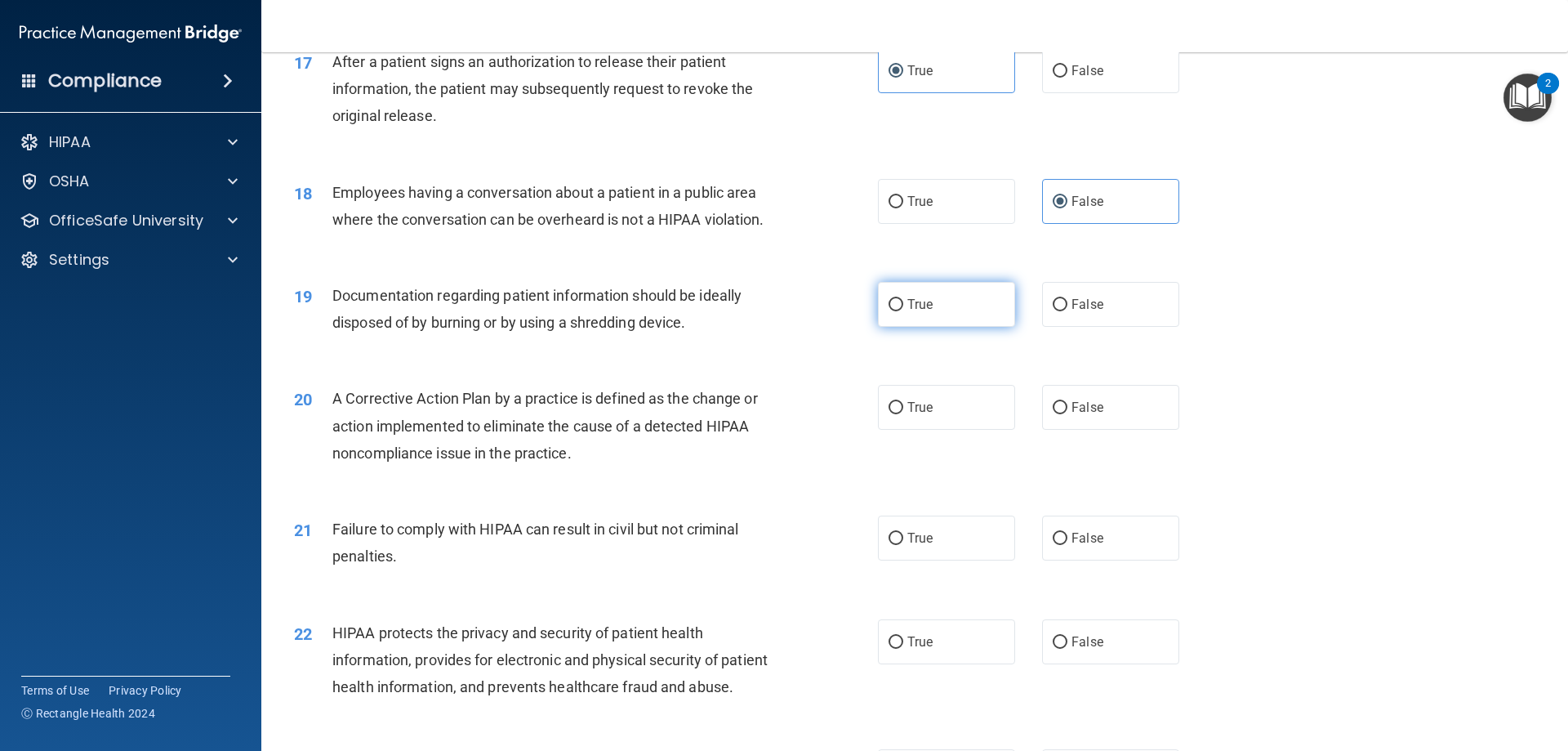
click at [928, 327] on label "True" at bounding box center [946, 304] width 137 height 45
click at [904, 311] on input "True" at bounding box center [896, 305] width 15 height 12
radio input "true"
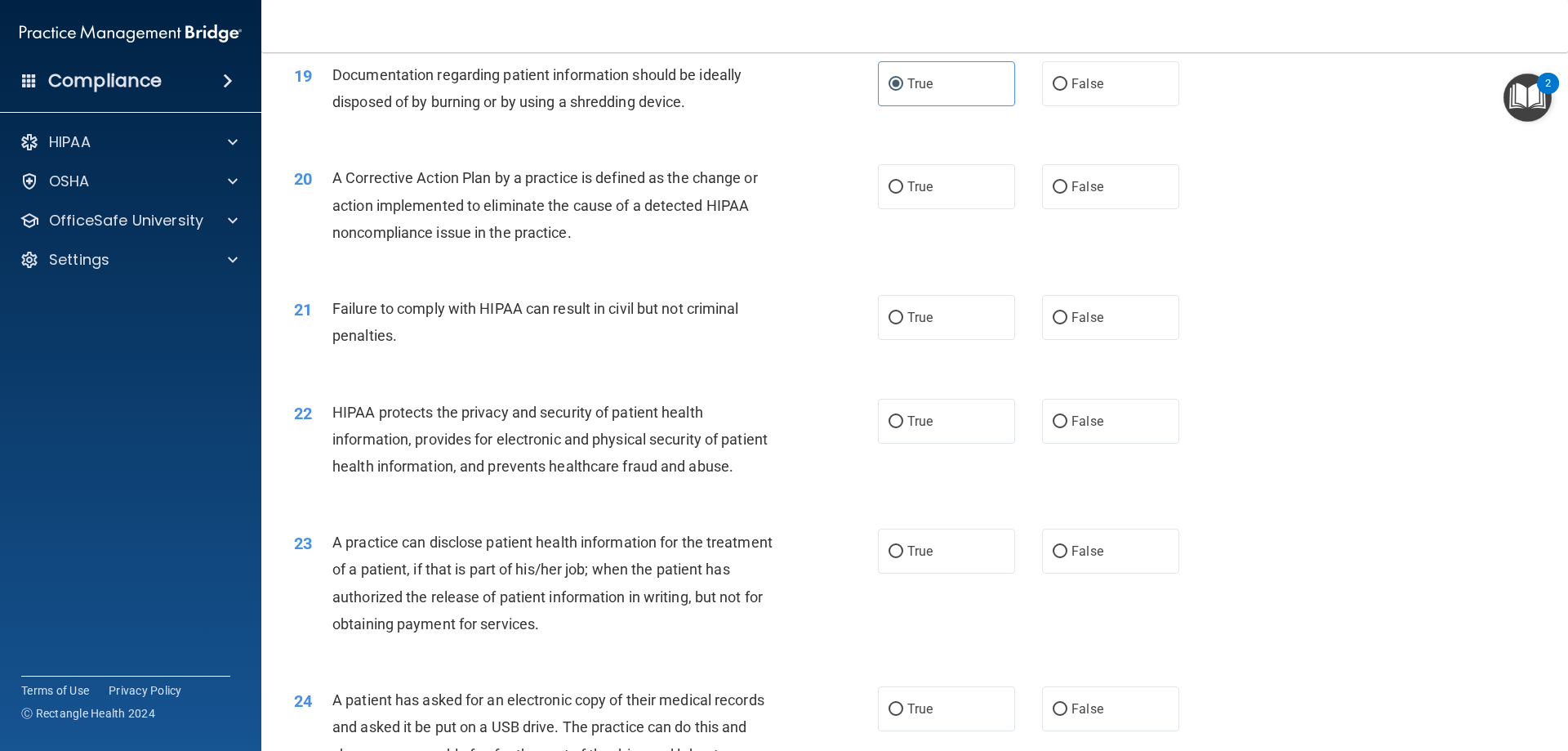
scroll to position [2205, 0]
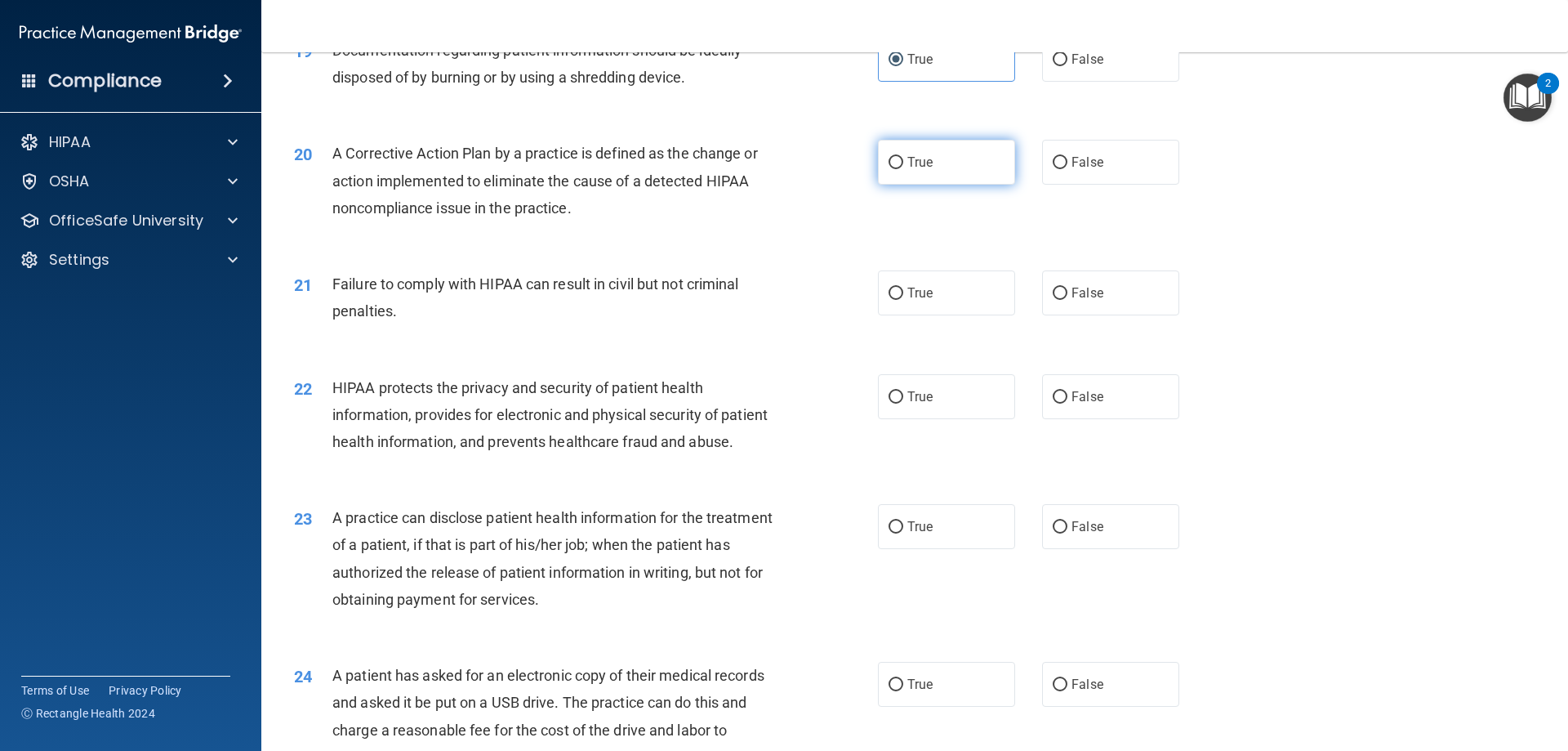
click at [970, 185] on label "True" at bounding box center [946, 162] width 137 height 45
click at [904, 169] on input "True" at bounding box center [896, 163] width 15 height 12
radio input "true"
click at [974, 315] on label "True" at bounding box center [946, 293] width 137 height 45
click at [904, 300] on input "True" at bounding box center [896, 294] width 15 height 12
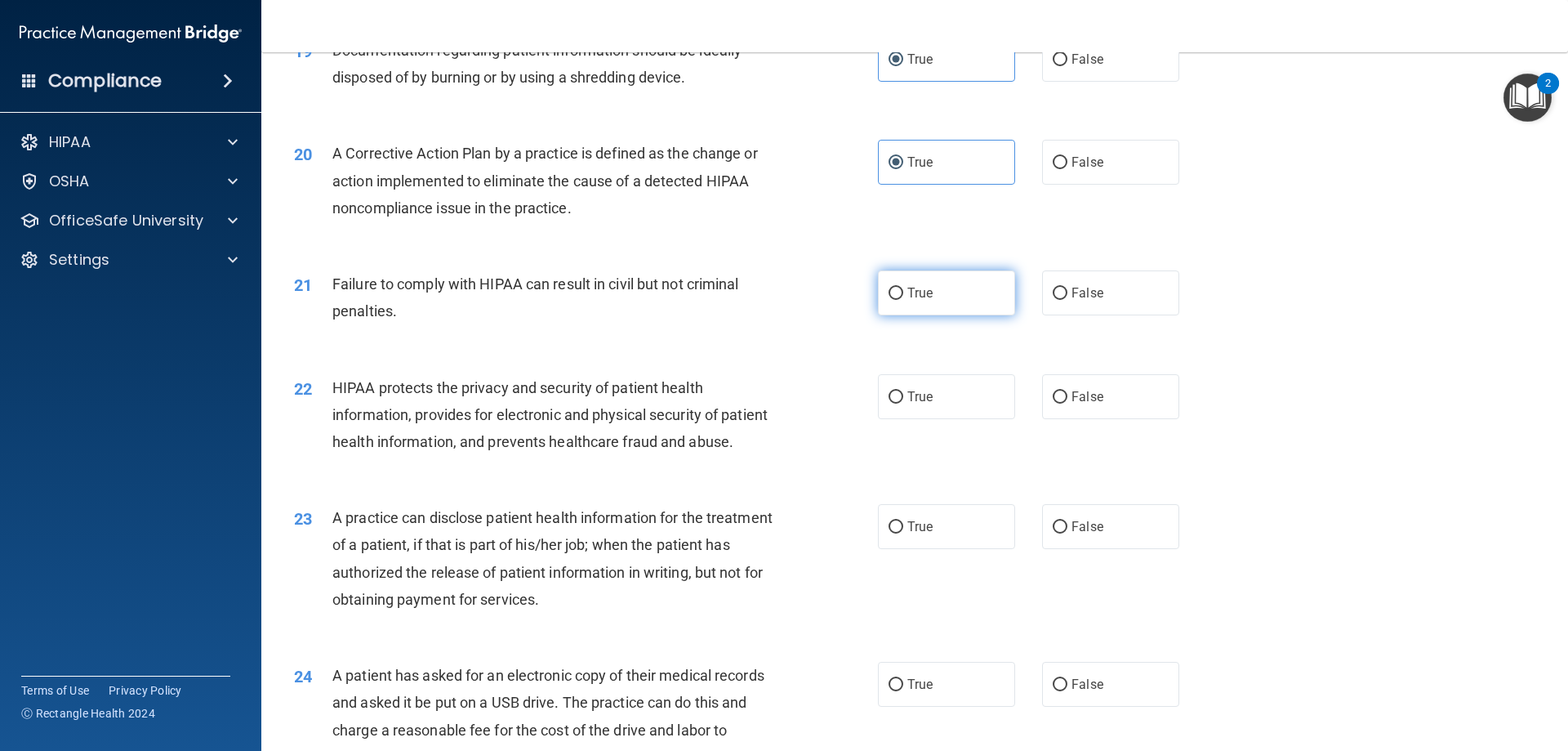
radio input "true"
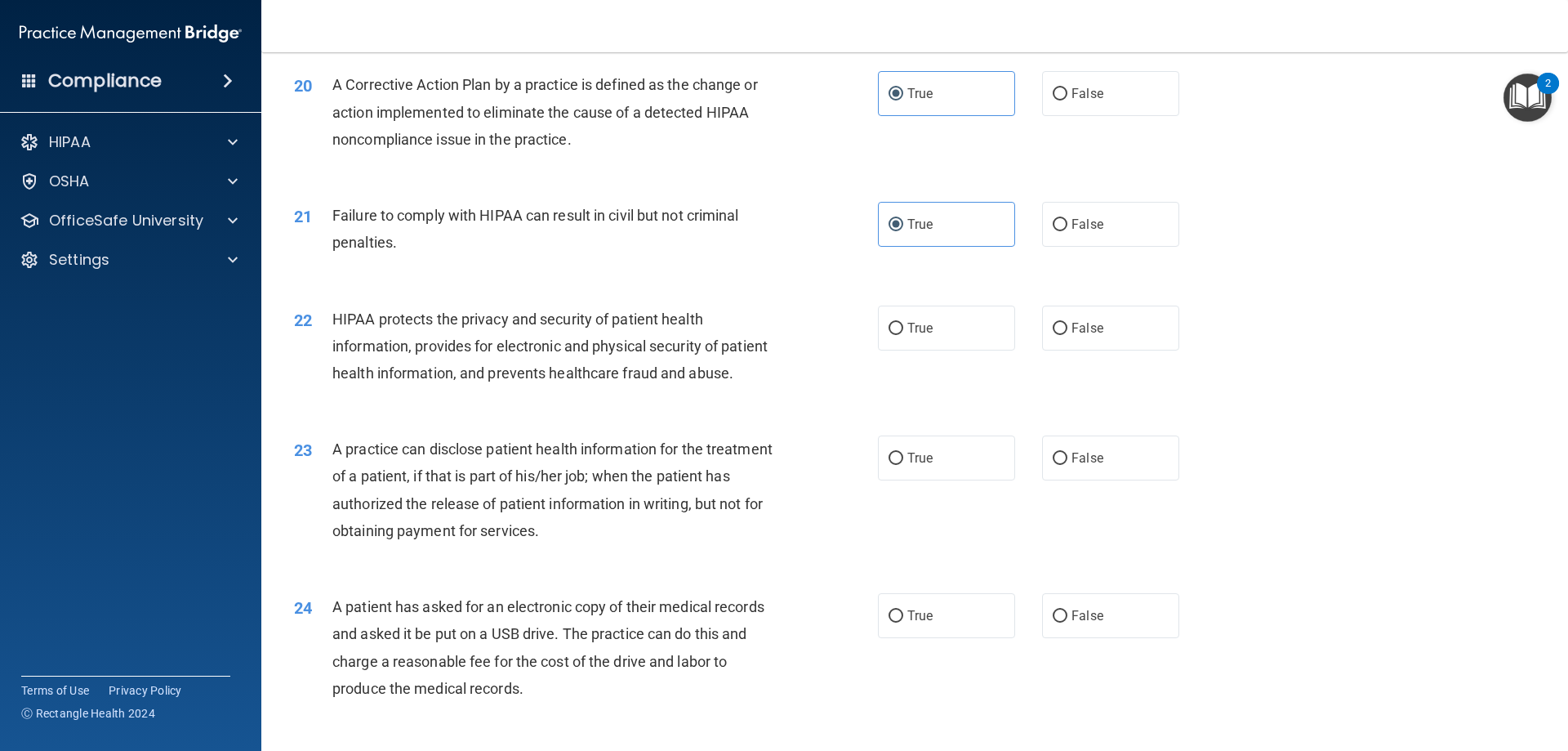
scroll to position [2370, 0]
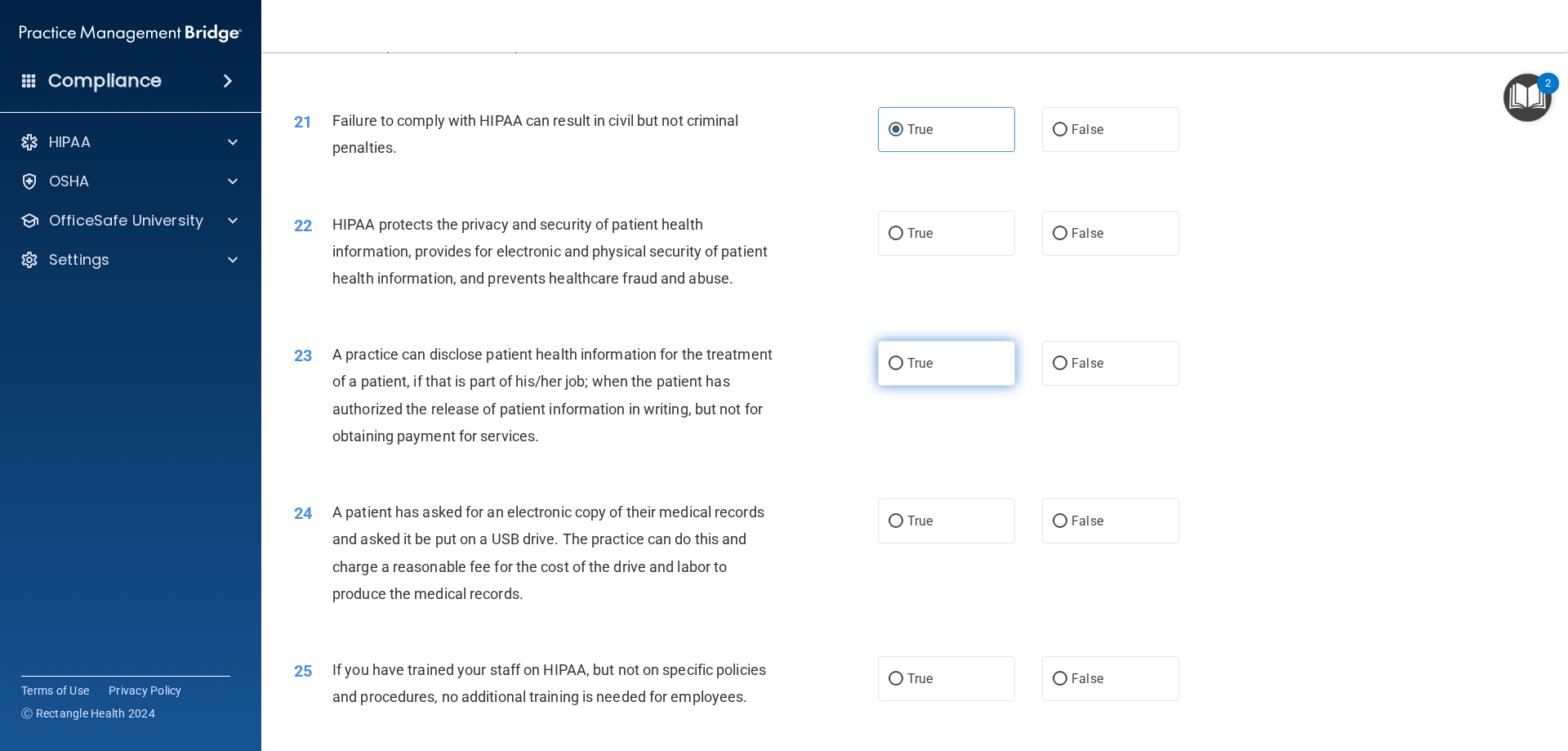
click at [975, 385] on label "True" at bounding box center [946, 363] width 137 height 45
click at [904, 370] on input "True" at bounding box center [896, 364] width 15 height 12
radio input "true"
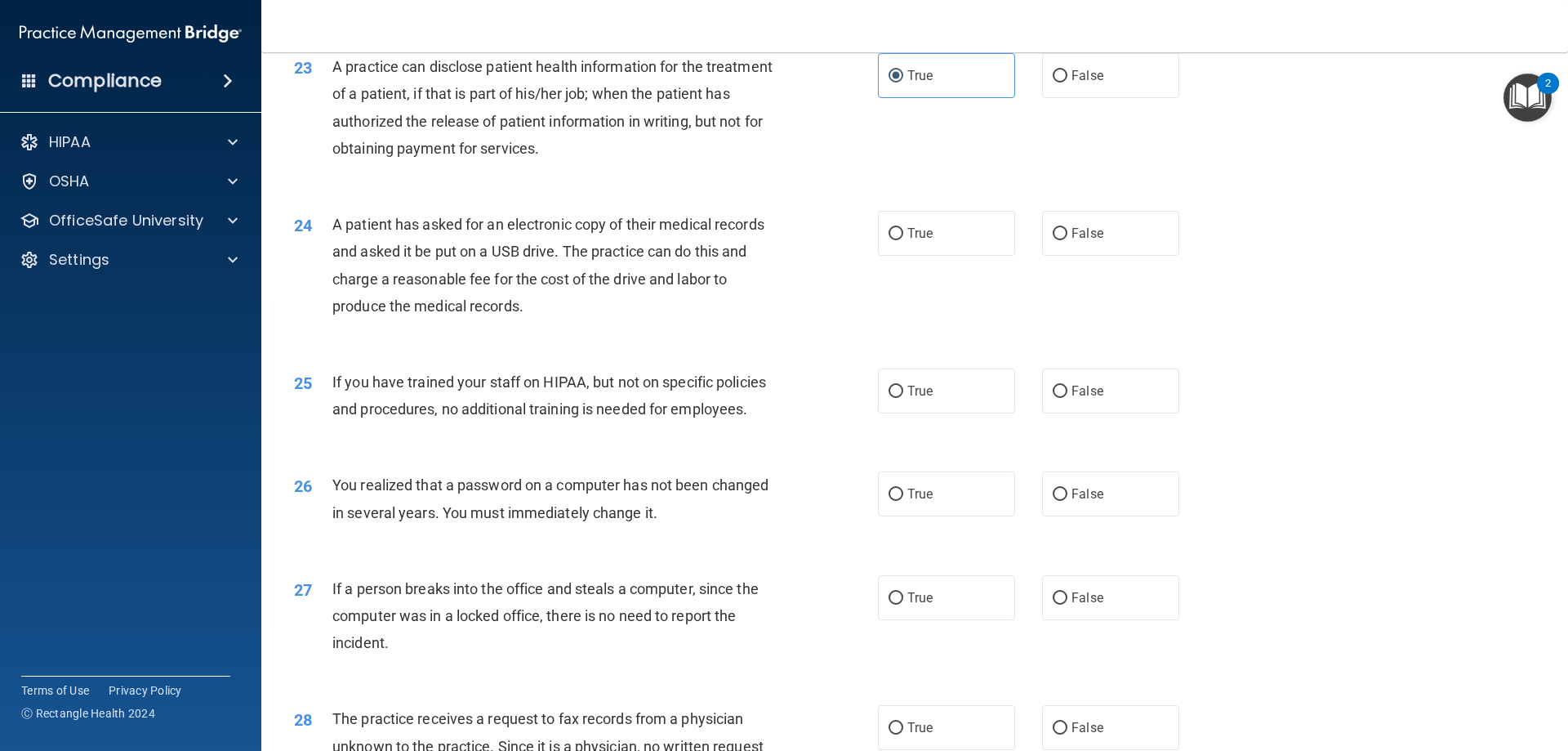
scroll to position [2696, 0]
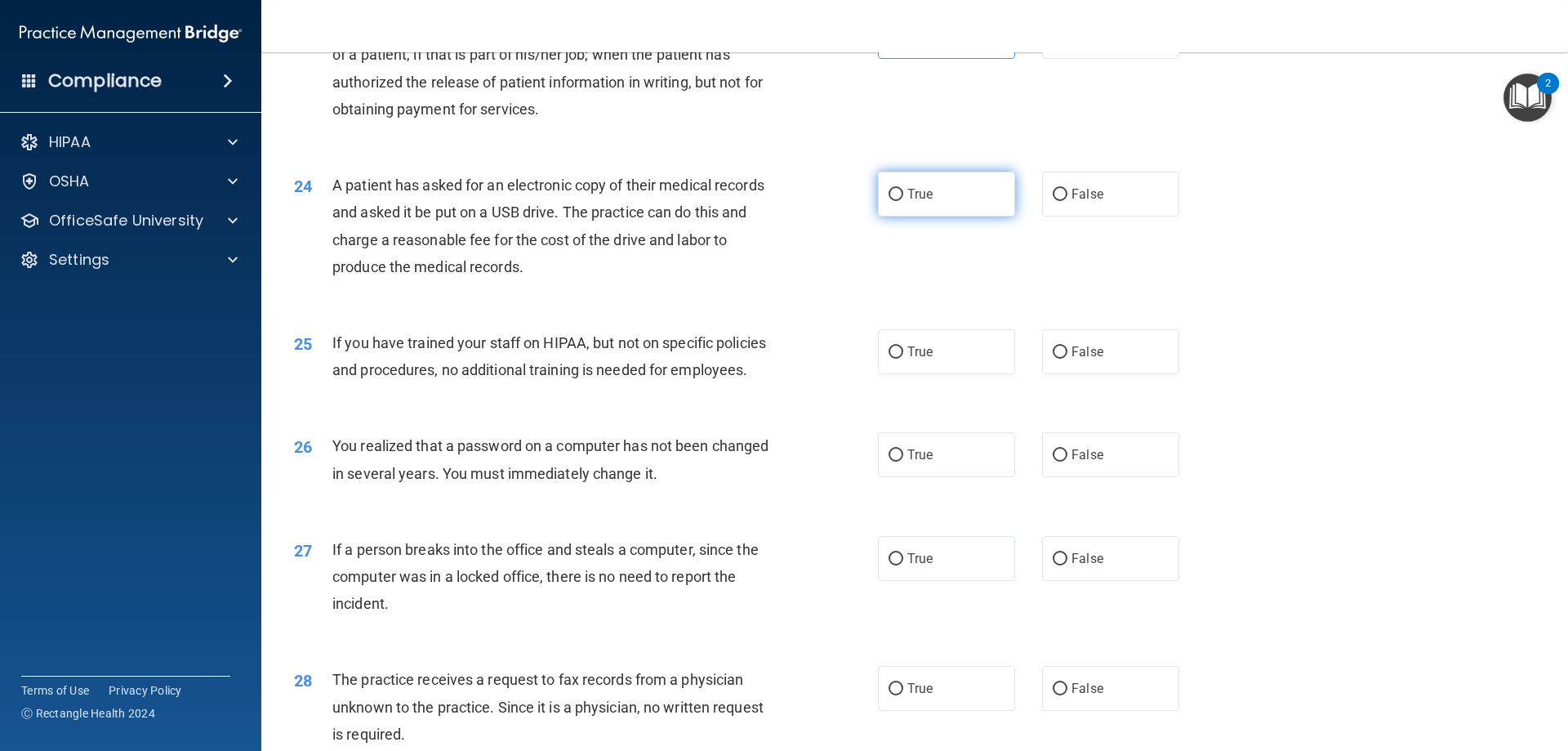
click at [949, 217] on label "True" at bounding box center [946, 194] width 137 height 45
click at [904, 201] on input "True" at bounding box center [896, 194] width 15 height 12
radio input "true"
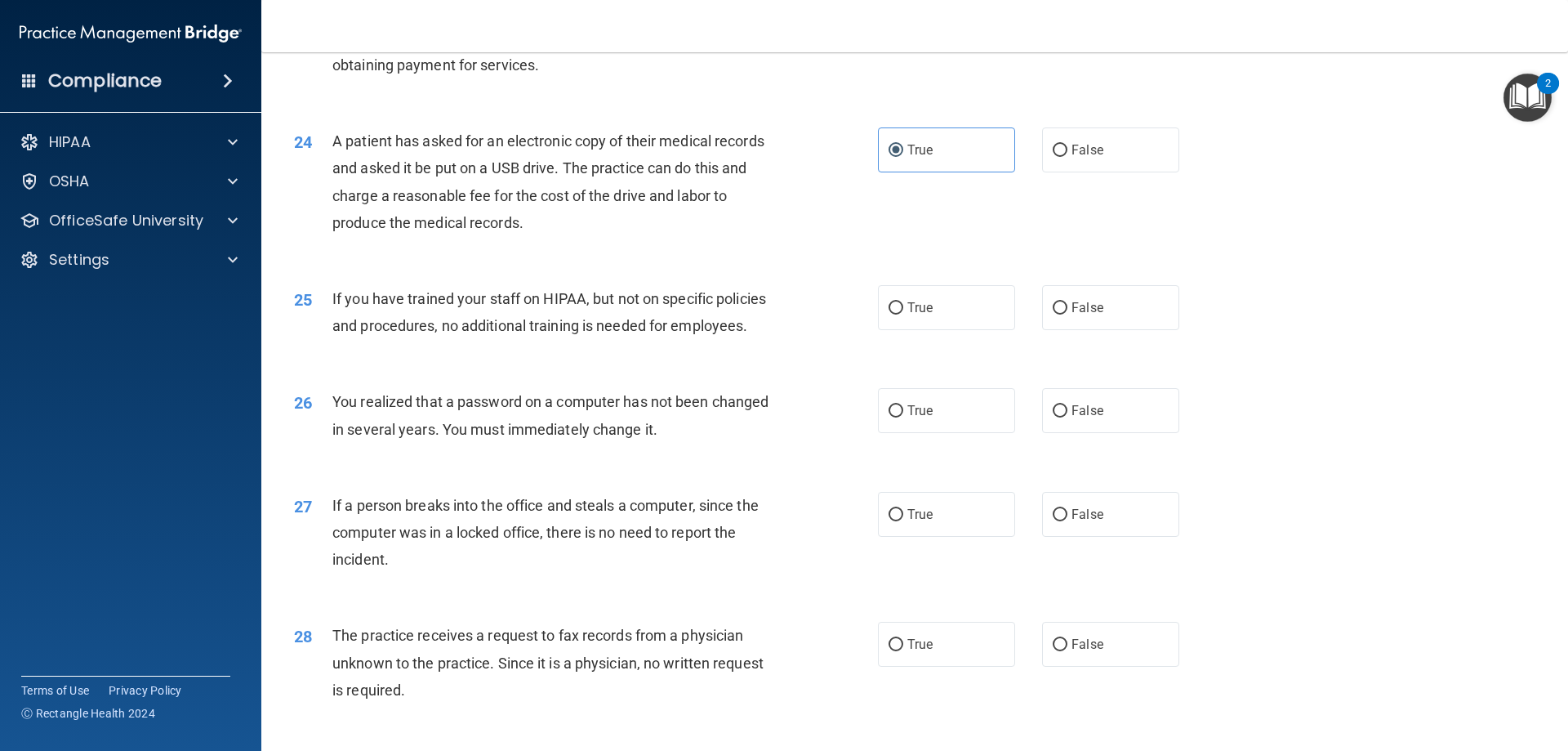
scroll to position [2778, 0]
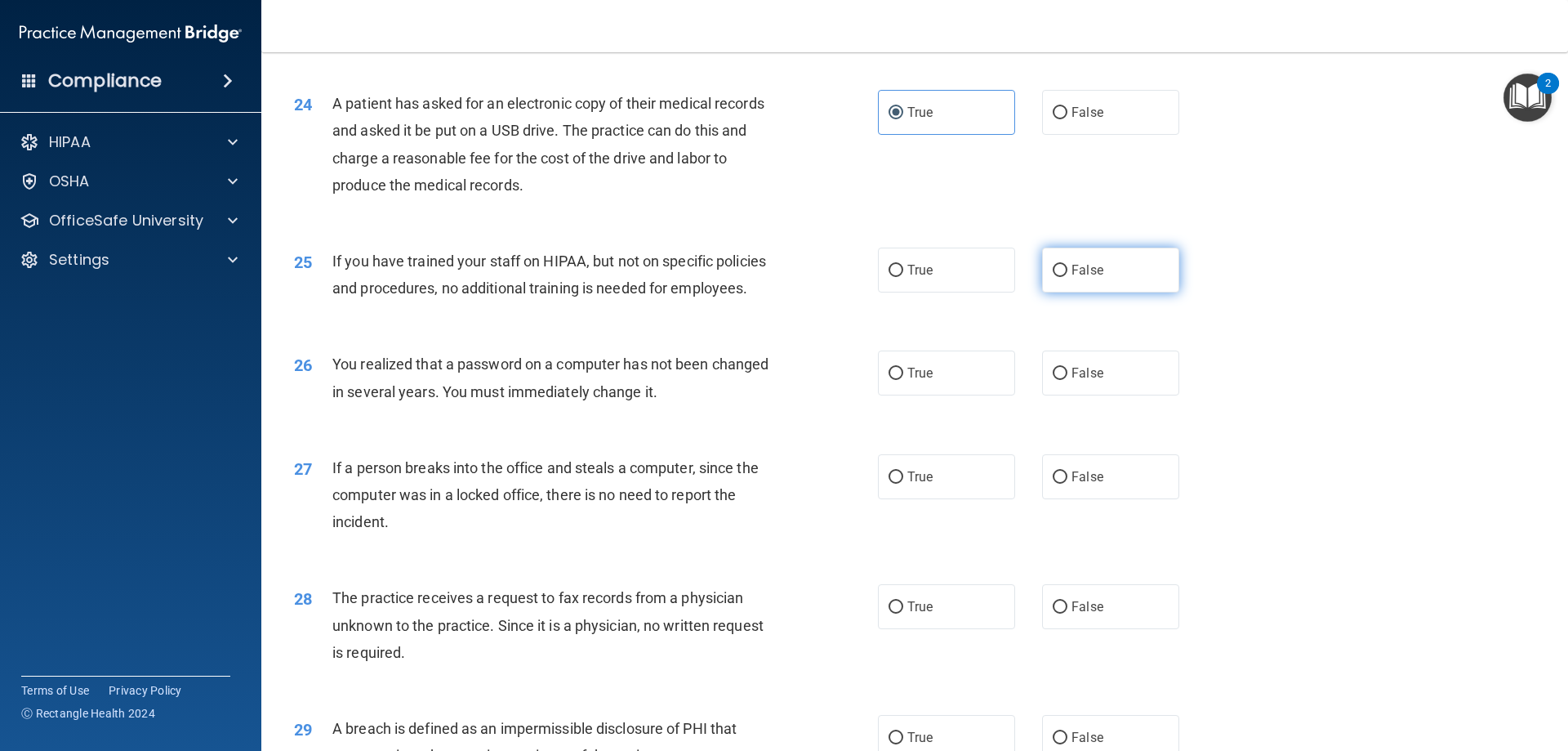
click at [1072, 277] on span "False" at bounding box center [1087, 270] width 32 height 16
click at [1068, 277] on input "False" at bounding box center [1060, 270] width 15 height 12
radio input "true"
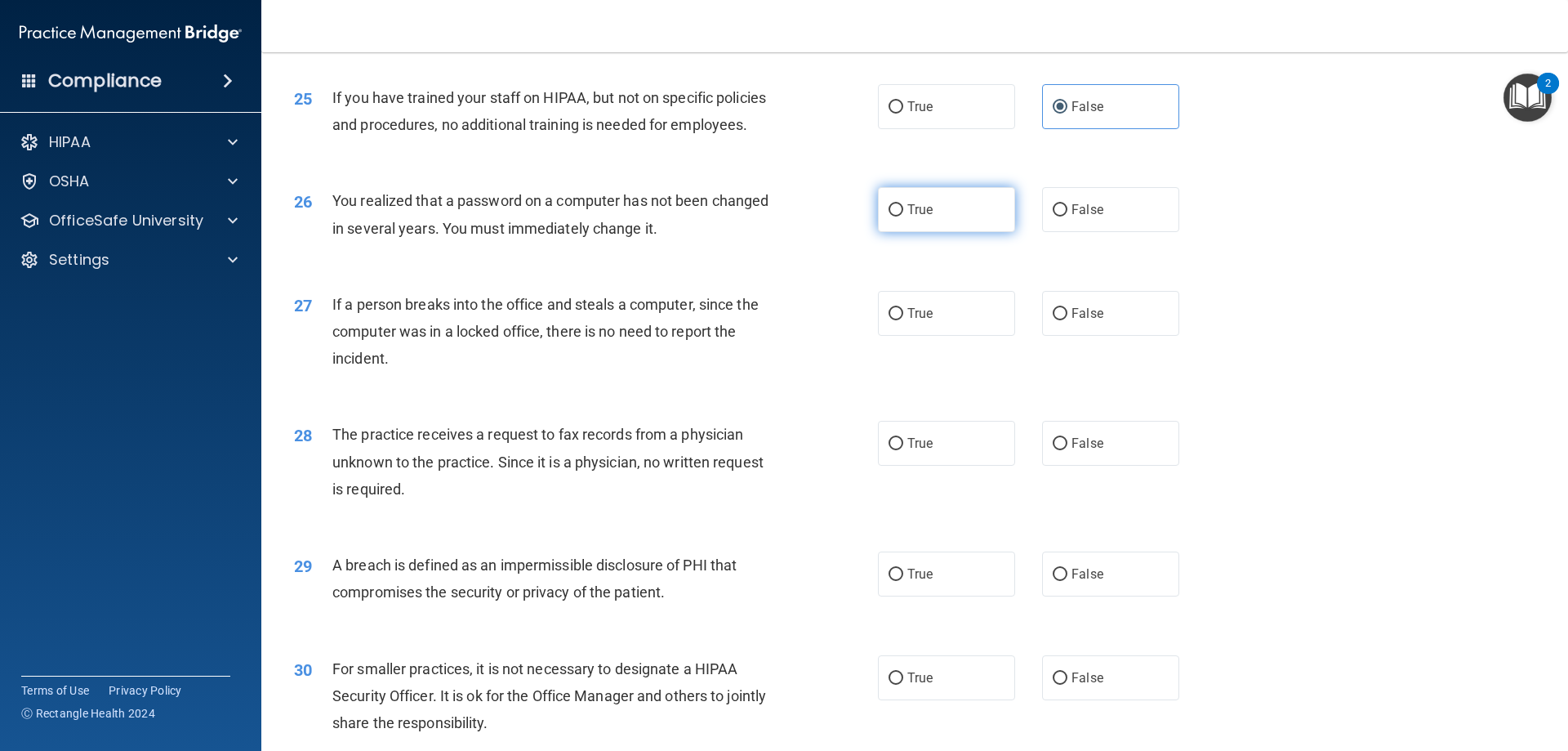
click at [944, 232] on label "True" at bounding box center [946, 209] width 137 height 45
click at [904, 217] on input "True" at bounding box center [896, 210] width 15 height 12
radio input "true"
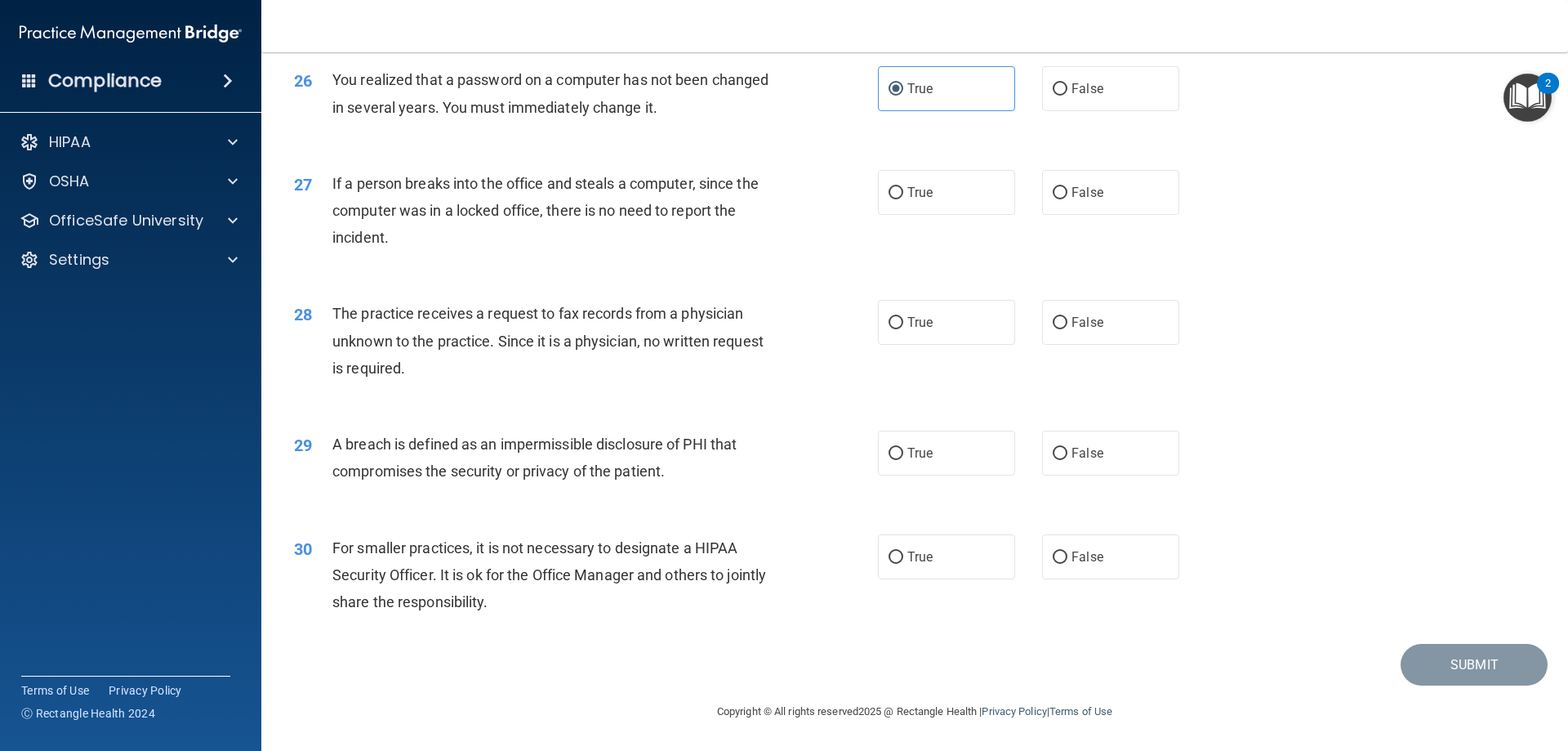
scroll to position [3104, 0]
click at [1072, 215] on label "False" at bounding box center [1110, 193] width 137 height 45
click at [1068, 200] on input "False" at bounding box center [1060, 193] width 15 height 12
radio input "true"
click at [1108, 336] on label "False" at bounding box center [1110, 322] width 137 height 45
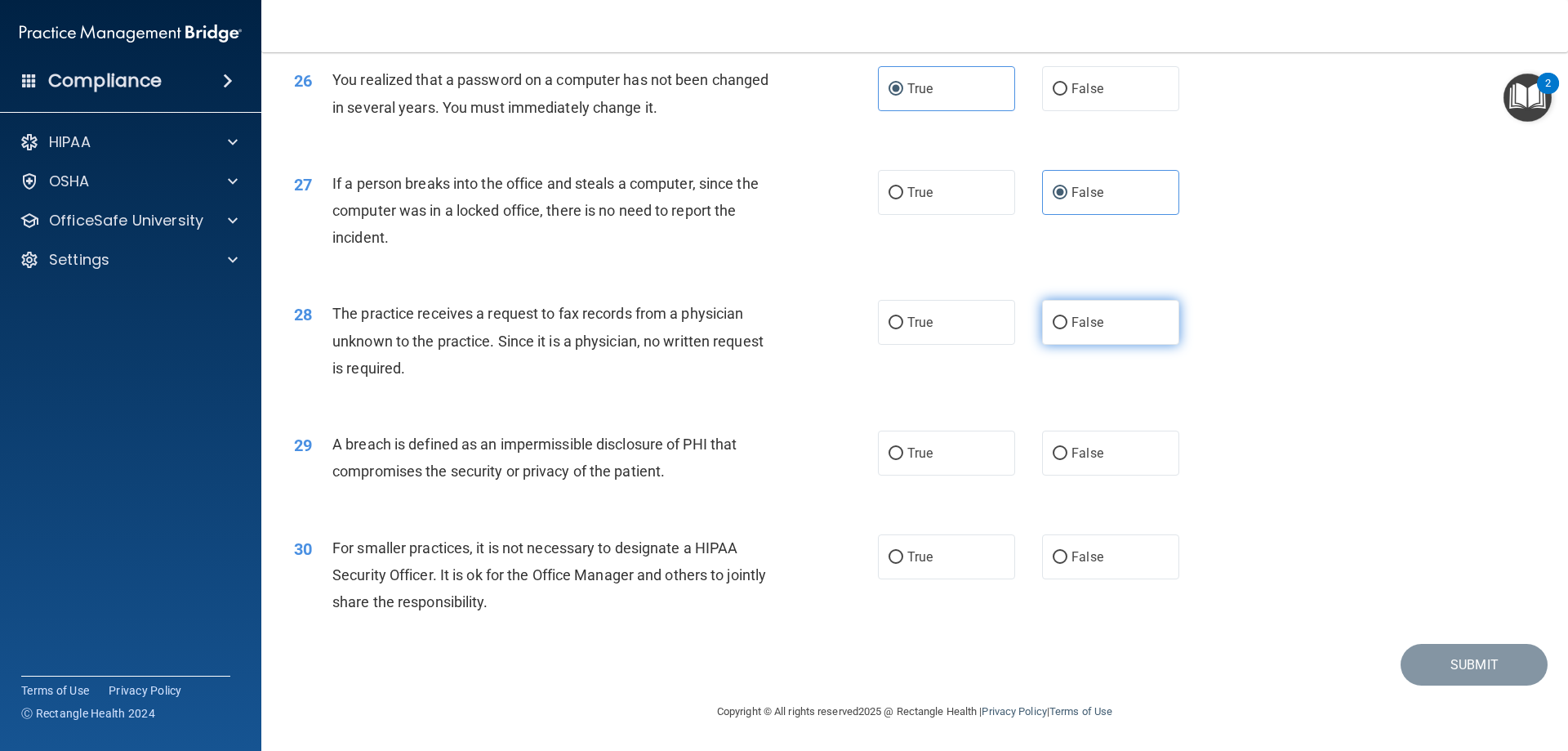
click at [1068, 329] on input "False" at bounding box center [1060, 323] width 15 height 12
radio input "true"
click at [955, 449] on label "True" at bounding box center [946, 453] width 137 height 45
click at [904, 449] on input "True" at bounding box center [896, 454] width 15 height 12
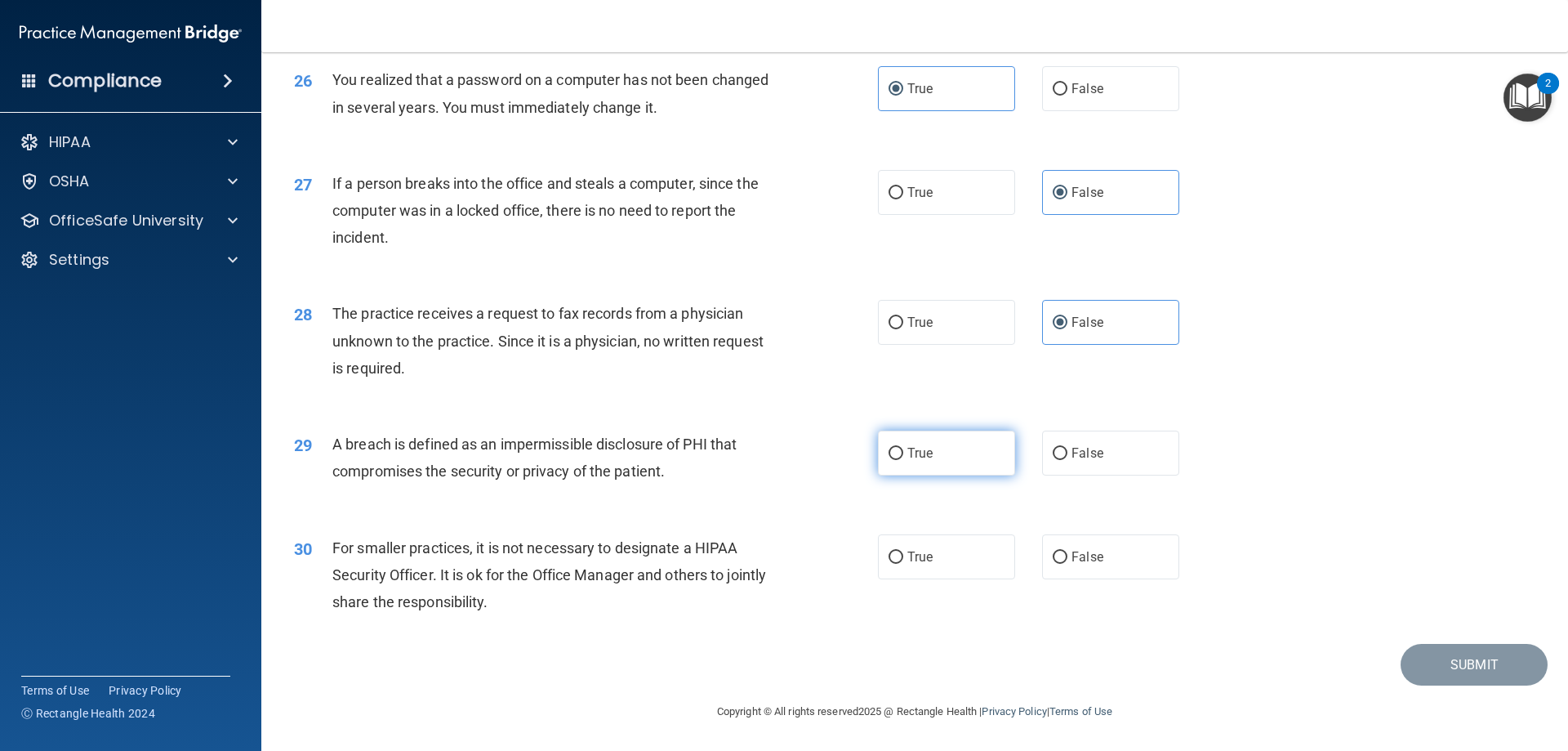
radio input "true"
click at [976, 558] on label "True" at bounding box center [946, 557] width 137 height 45
click at [904, 558] on input "True" at bounding box center [896, 557] width 15 height 12
radio input "true"
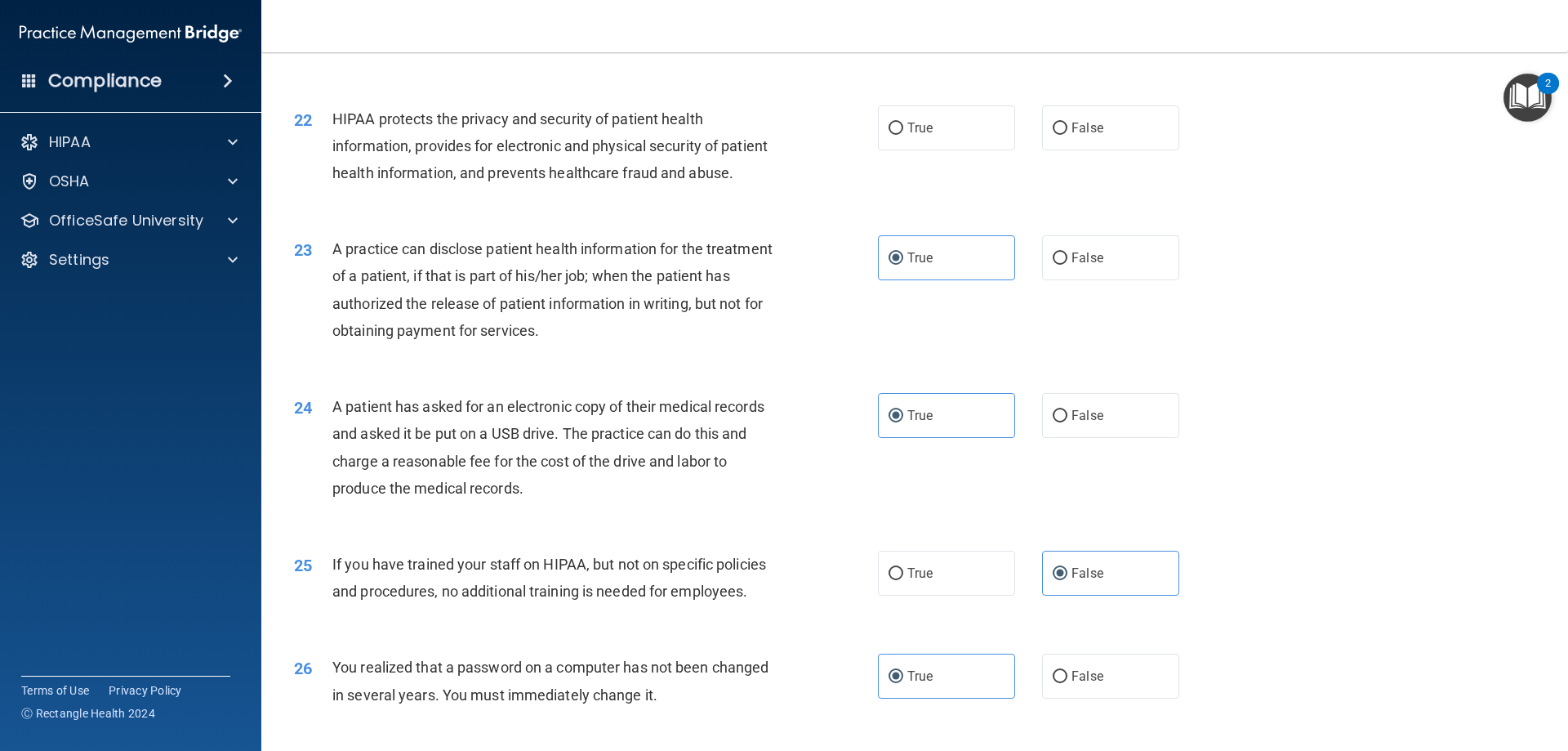
scroll to position [2381, 0]
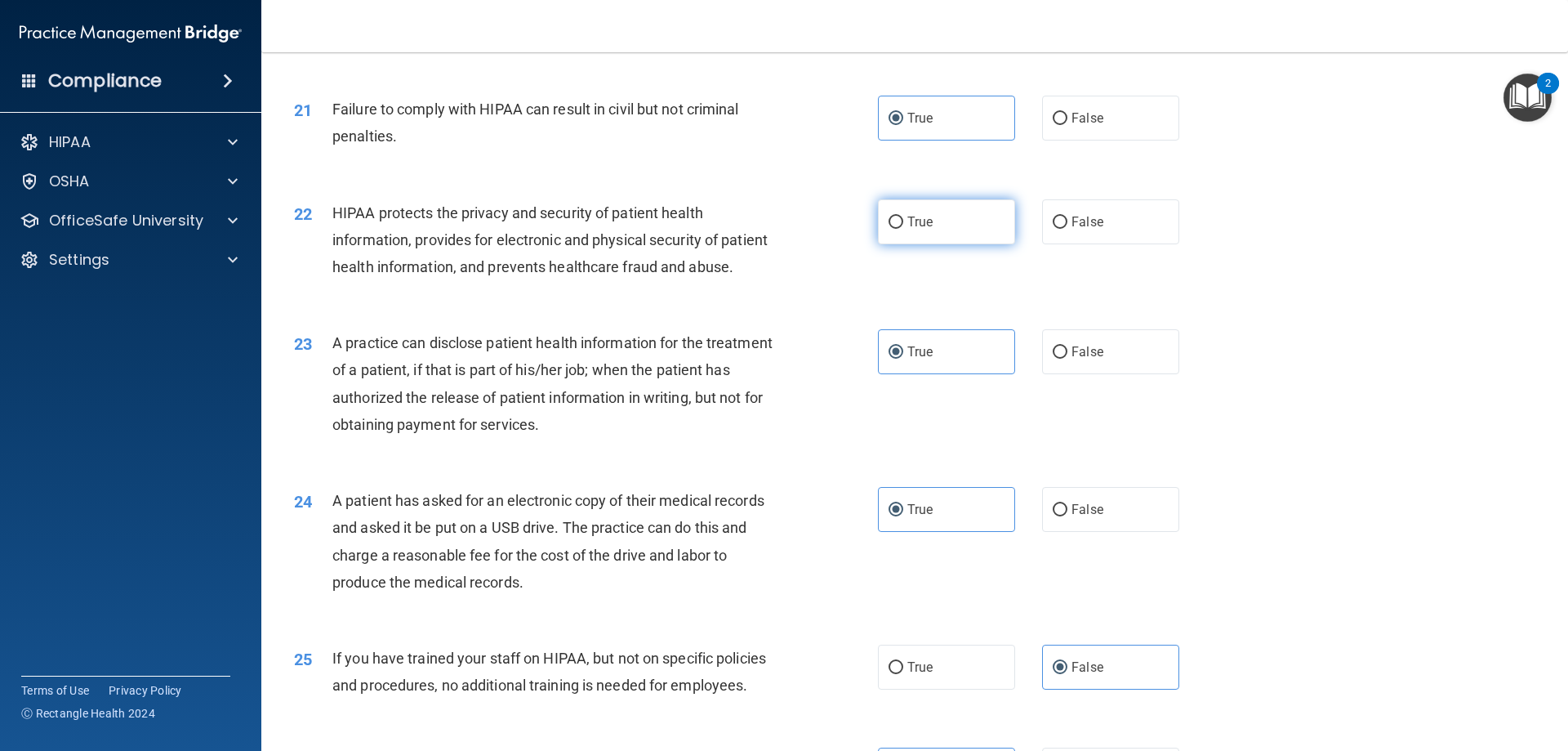
click at [937, 245] on label "True" at bounding box center [946, 222] width 137 height 45
click at [904, 229] on input "True" at bounding box center [896, 223] width 15 height 12
radio input "true"
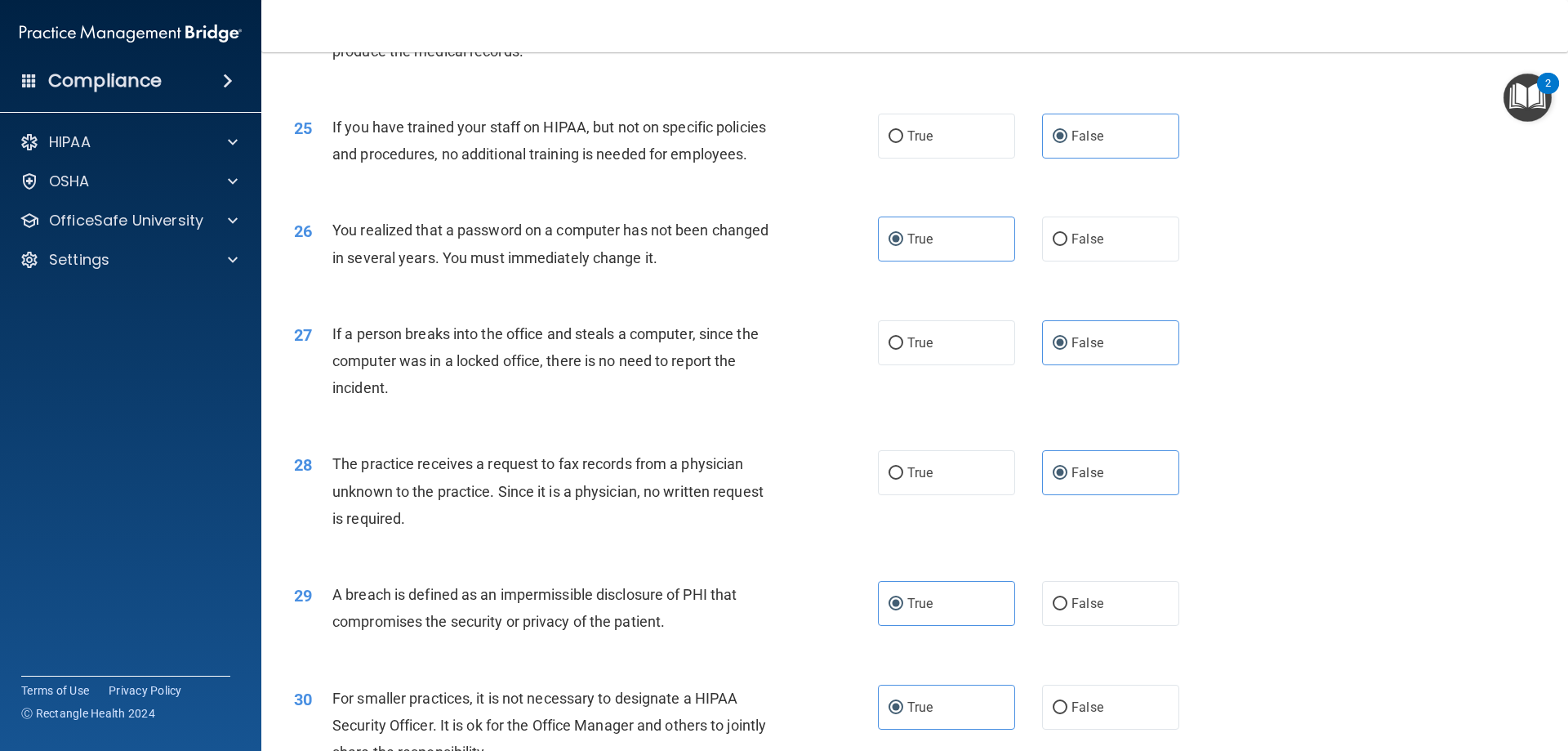
scroll to position [3116, 0]
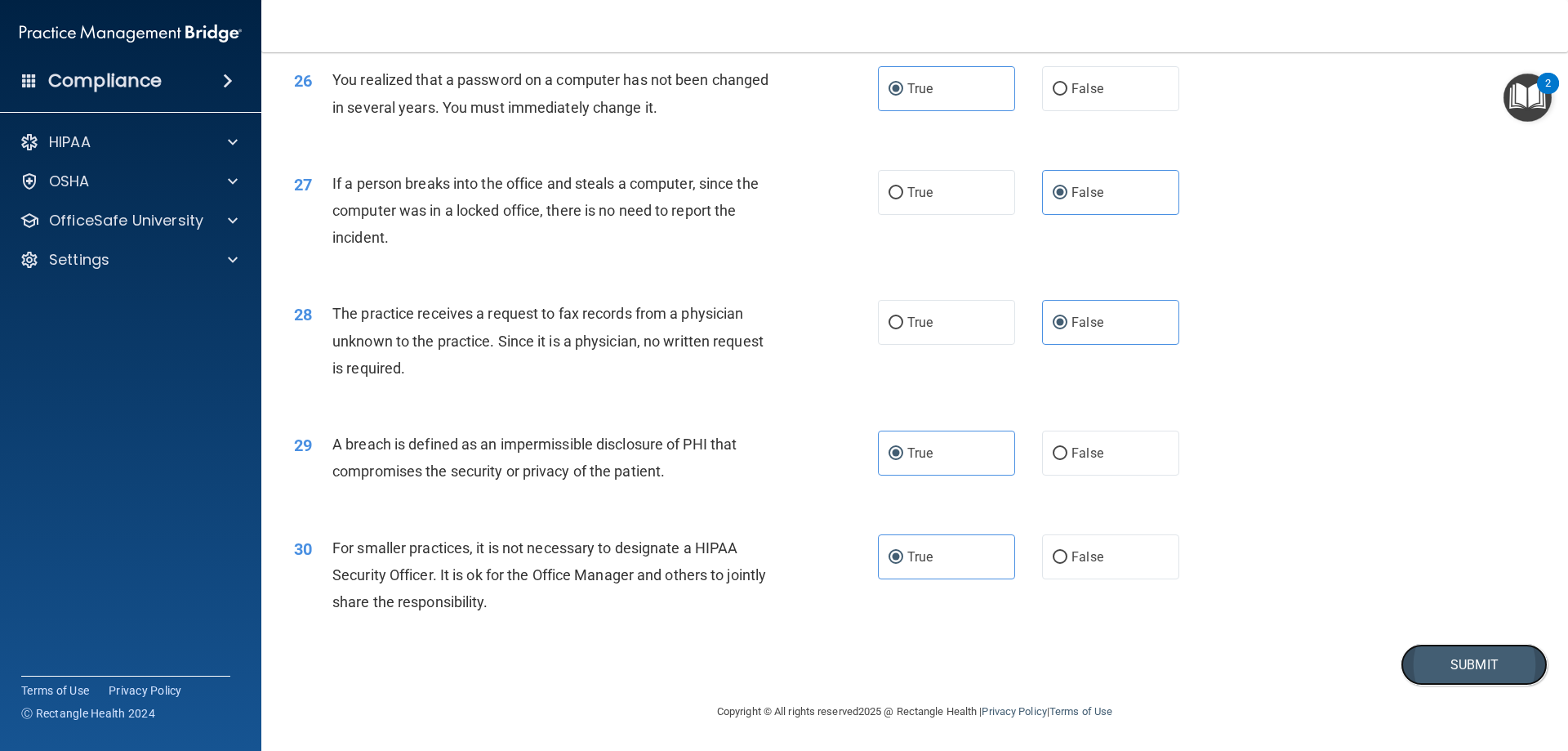
click at [1418, 665] on button "Submit" at bounding box center [1474, 665] width 147 height 41
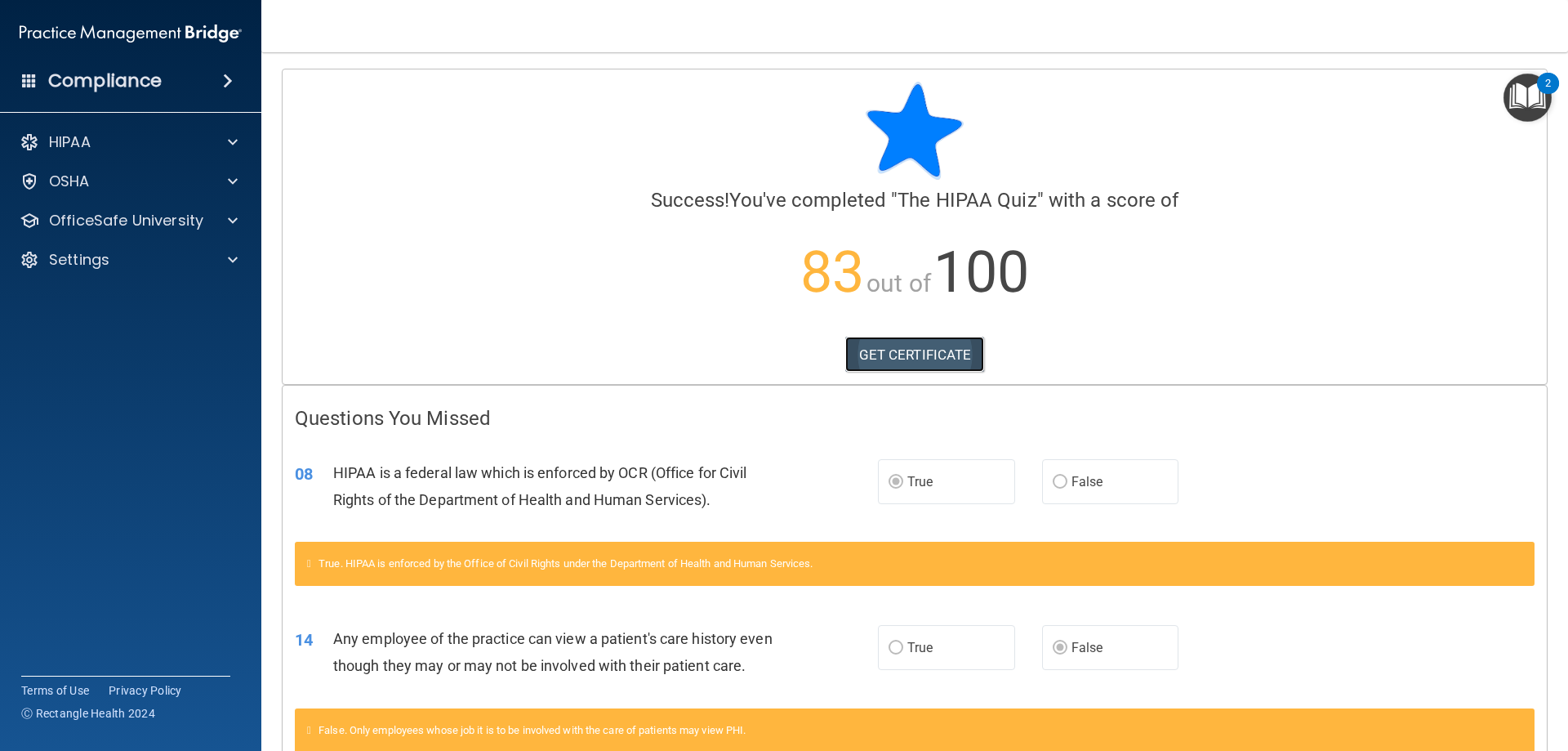
click at [896, 341] on link "GET CERTIFICATE" at bounding box center [915, 354] width 140 height 36
click at [166, 216] on p "OfficeSafe University" at bounding box center [126, 220] width 155 height 20
click at [92, 262] on p "HIPAA Training" at bounding box center [78, 259] width 135 height 16
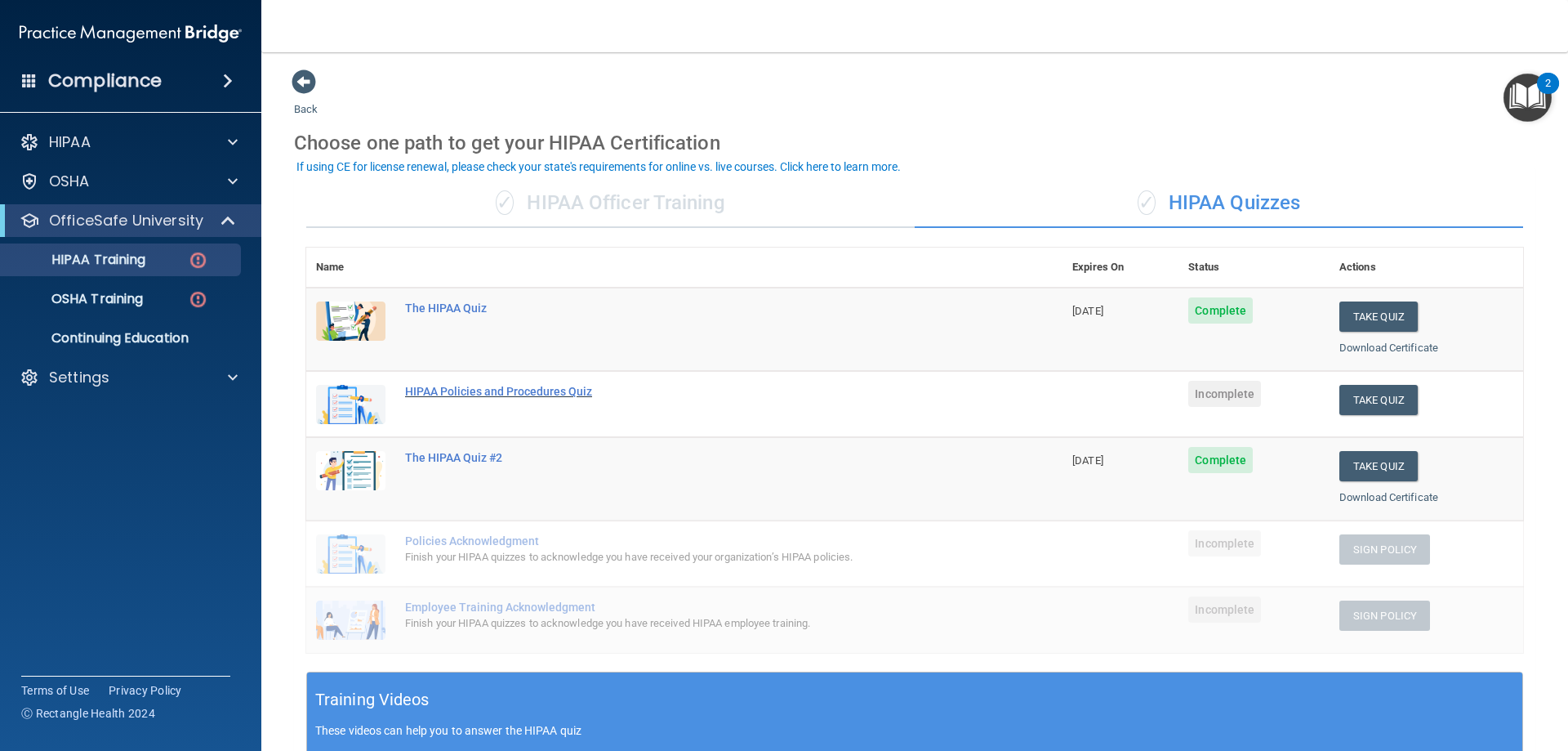
click at [471, 390] on div "HIPAA Policies and Procedures Quiz" at bounding box center [693, 391] width 575 height 13
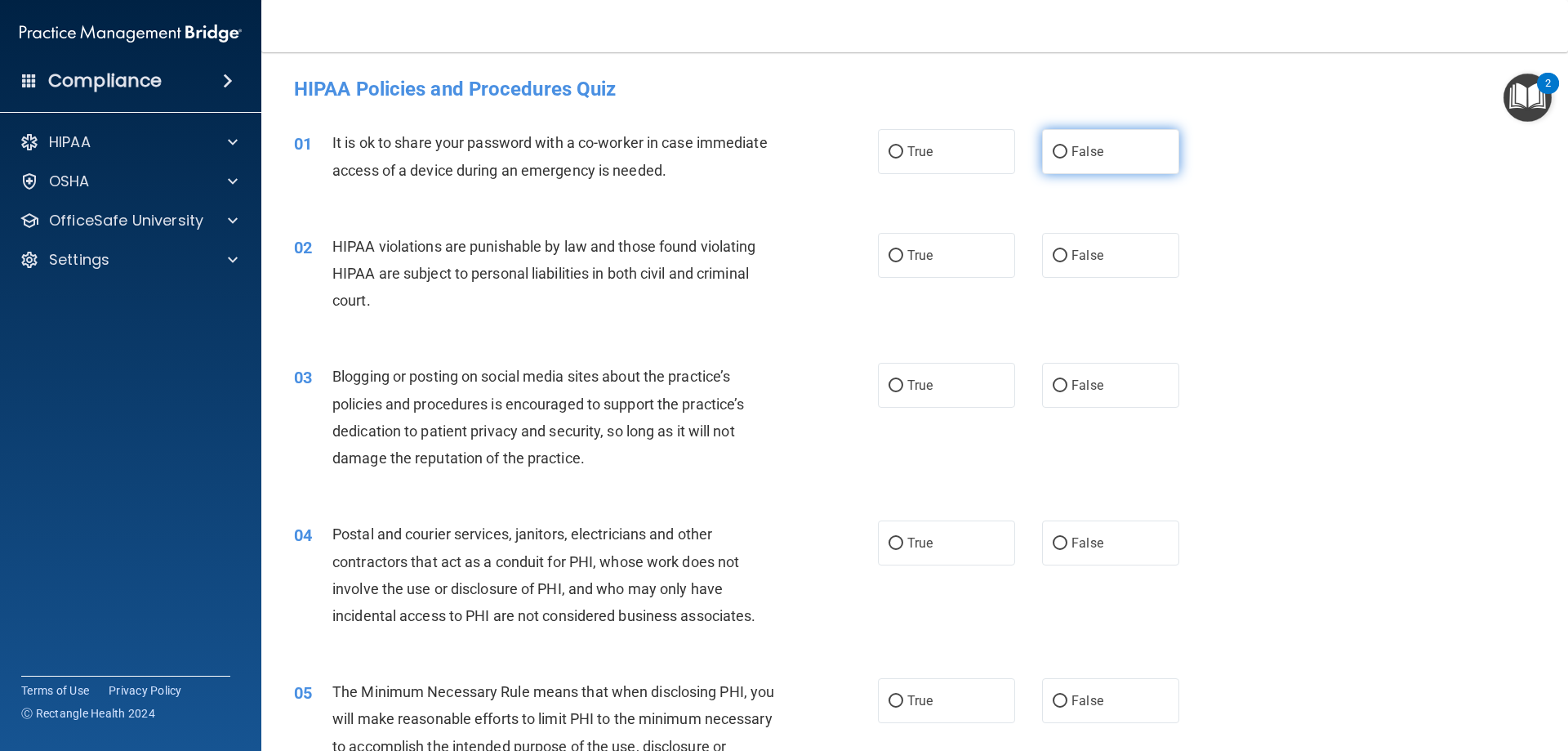
click at [1135, 161] on label "False" at bounding box center [1110, 151] width 137 height 45
click at [1068, 158] on input "False" at bounding box center [1060, 152] width 15 height 12
radio input "true"
click at [961, 245] on label "True" at bounding box center [946, 255] width 137 height 45
click at [904, 250] on input "True" at bounding box center [896, 256] width 15 height 12
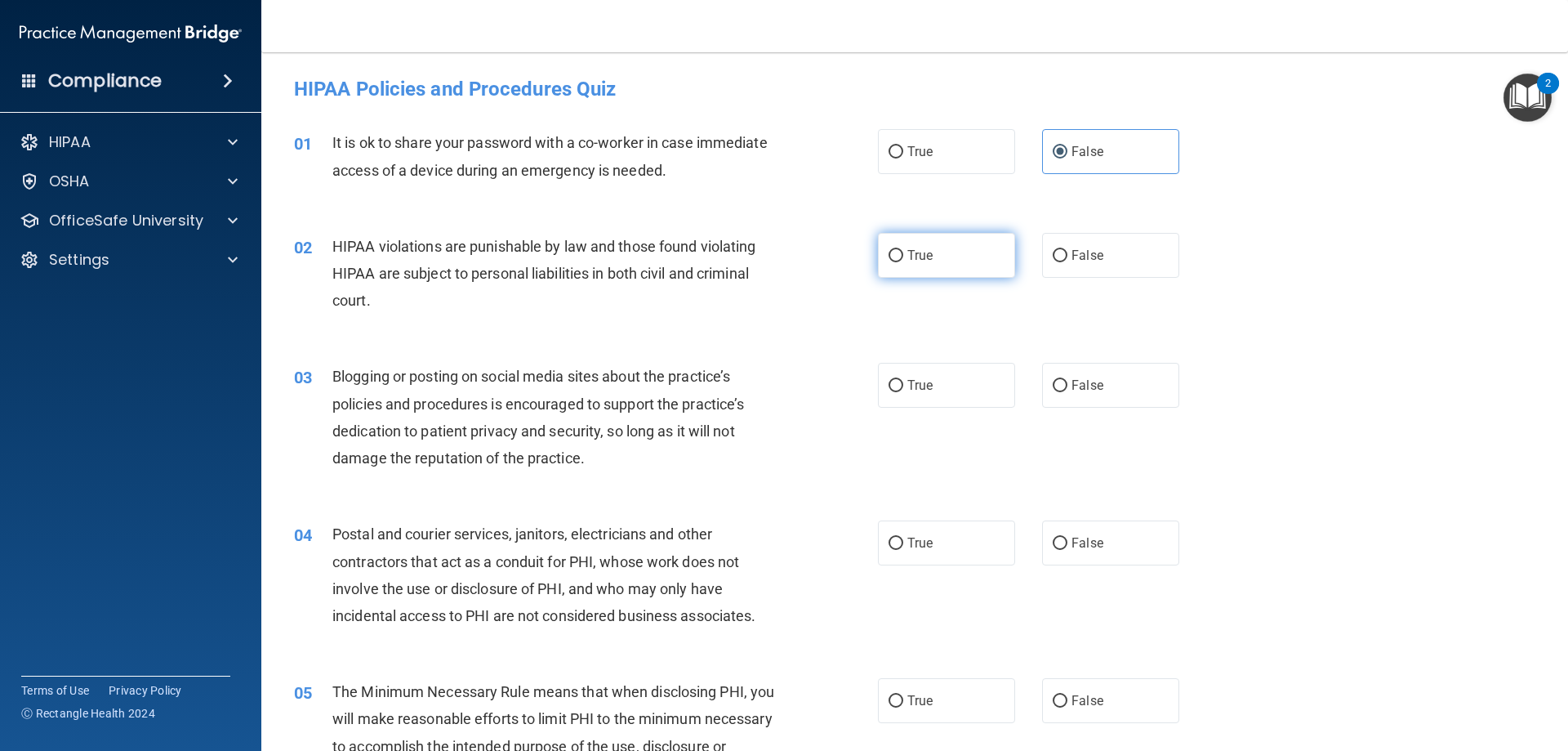
radio input "true"
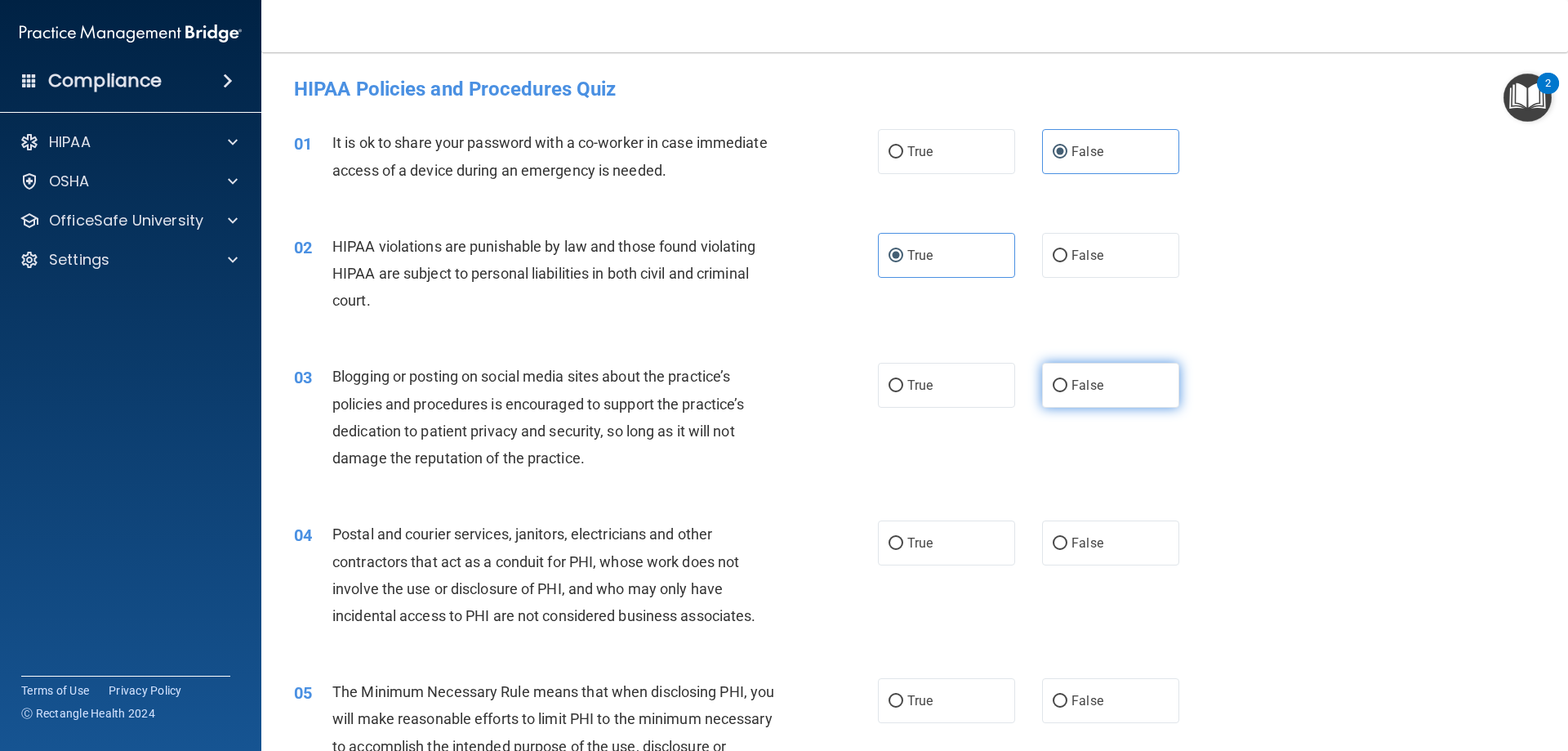
click at [1122, 384] on label "False" at bounding box center [1110, 385] width 137 height 45
click at [1068, 384] on input "False" at bounding box center [1060, 386] width 15 height 12
radio input "true"
click at [939, 384] on label "True" at bounding box center [946, 385] width 137 height 45
click at [904, 384] on input "True" at bounding box center [896, 386] width 15 height 12
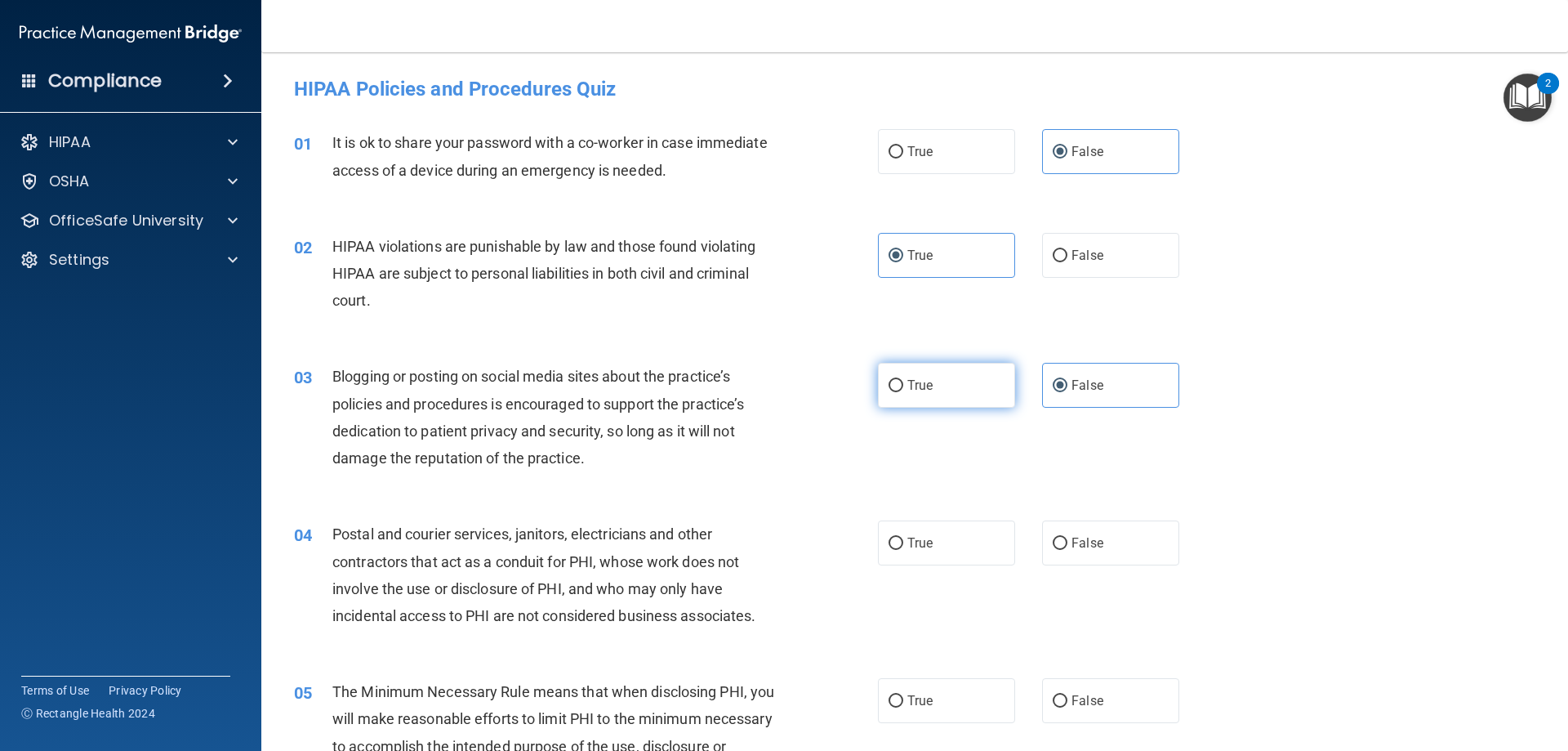
radio input "true"
radio input "false"
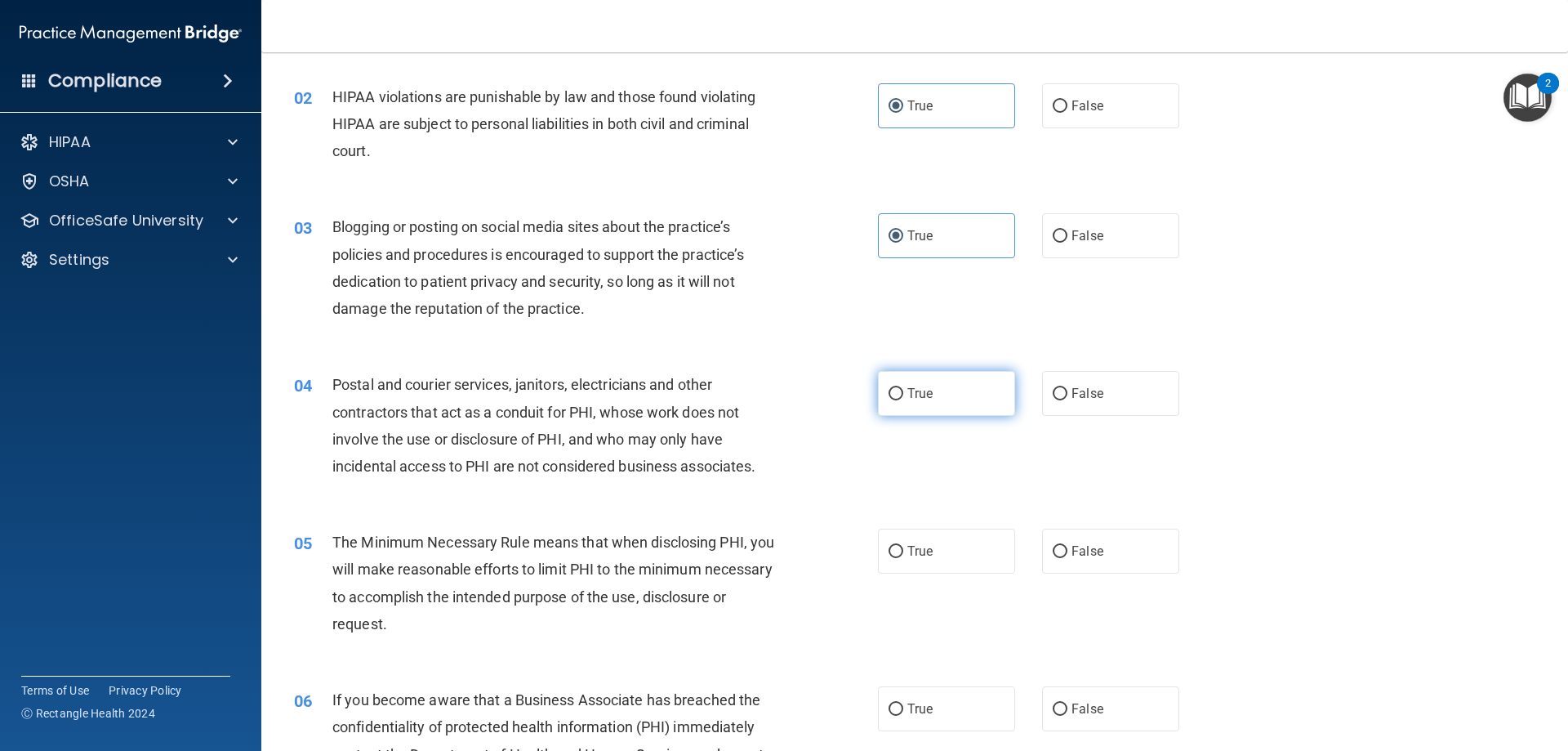
scroll to position [163, 0]
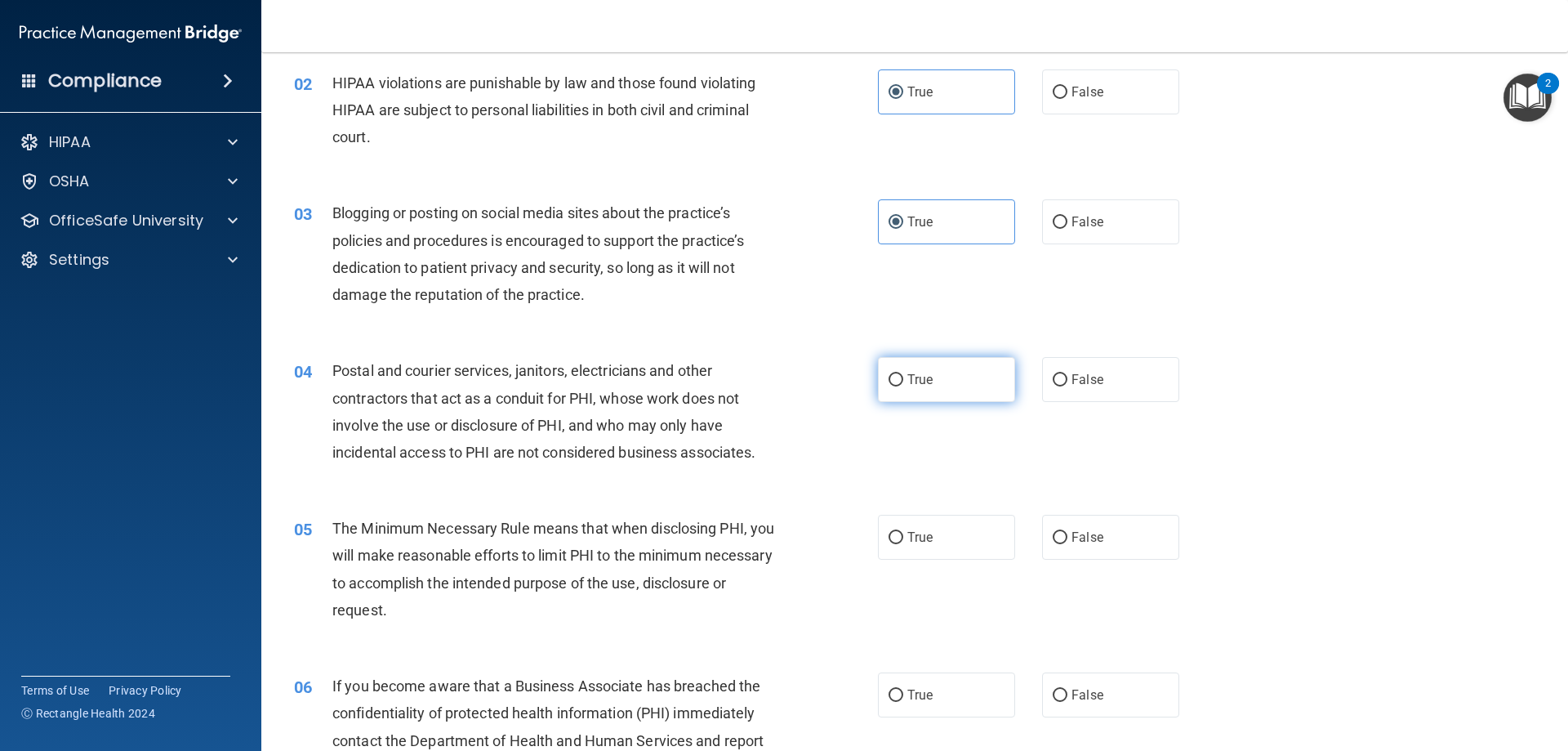
click at [942, 384] on label "True" at bounding box center [946, 379] width 137 height 45
click at [904, 384] on input "True" at bounding box center [896, 380] width 15 height 12
radio input "true"
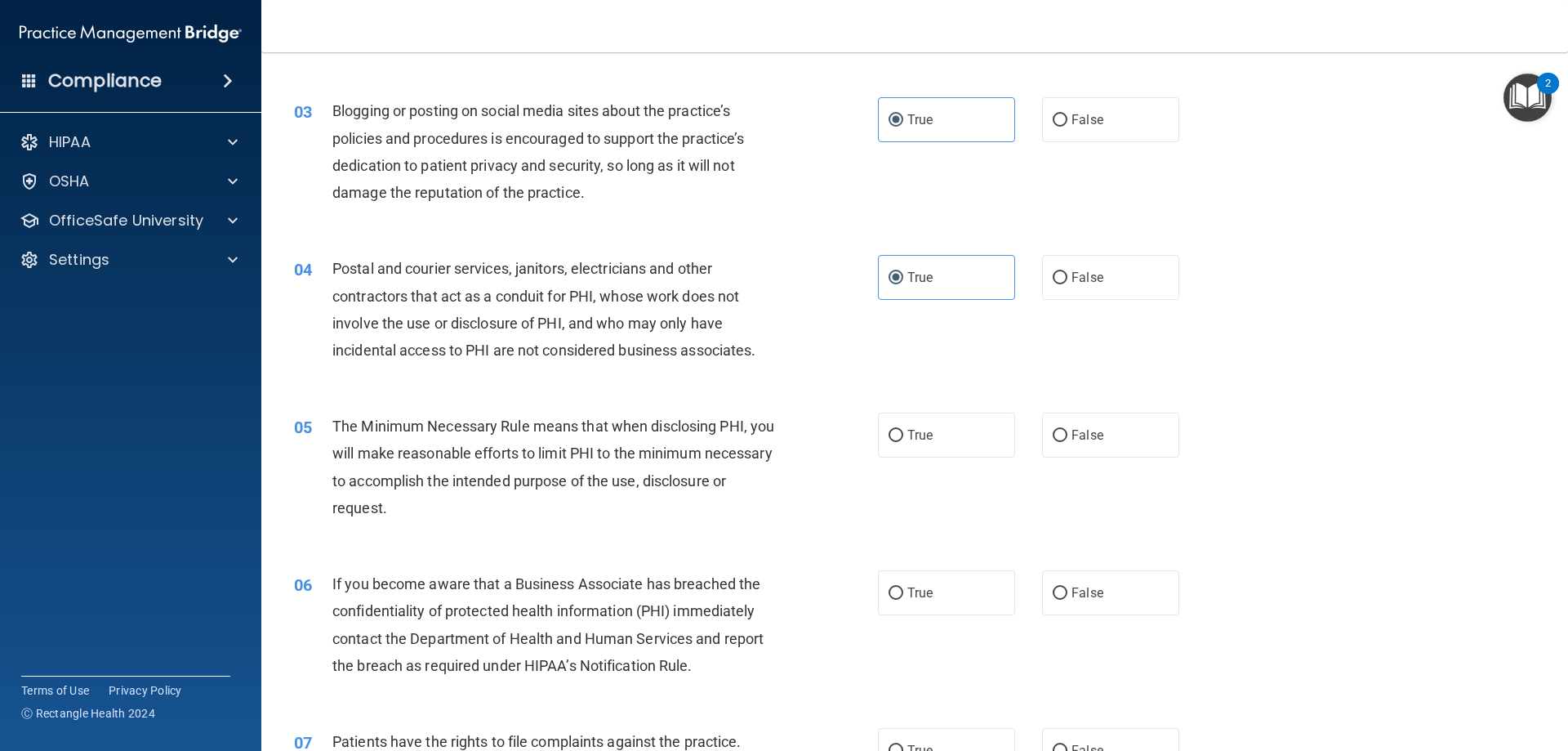
scroll to position [327, 0]
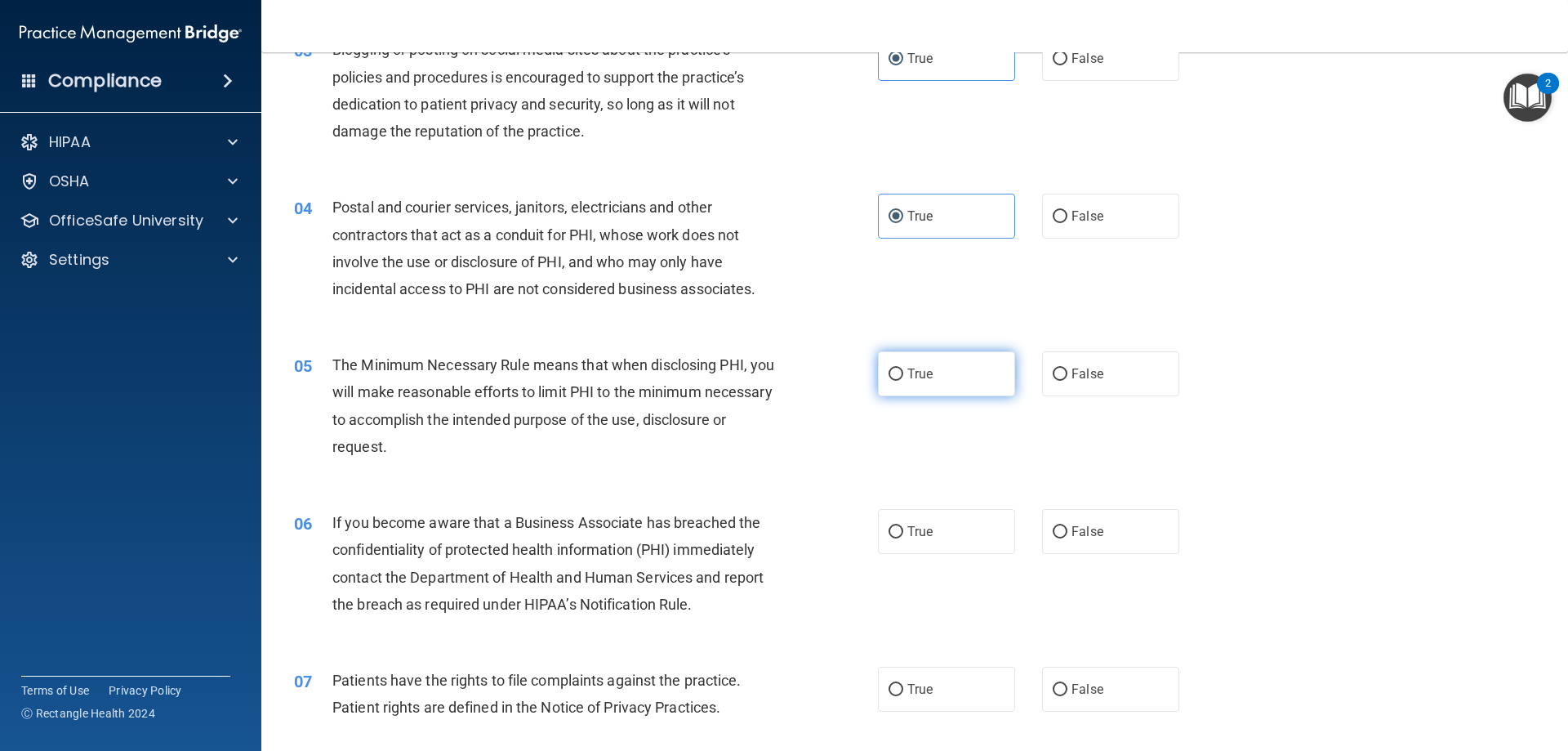
click at [917, 384] on label "True" at bounding box center [946, 374] width 137 height 45
click at [904, 381] on input "True" at bounding box center [896, 374] width 15 height 12
radio input "true"
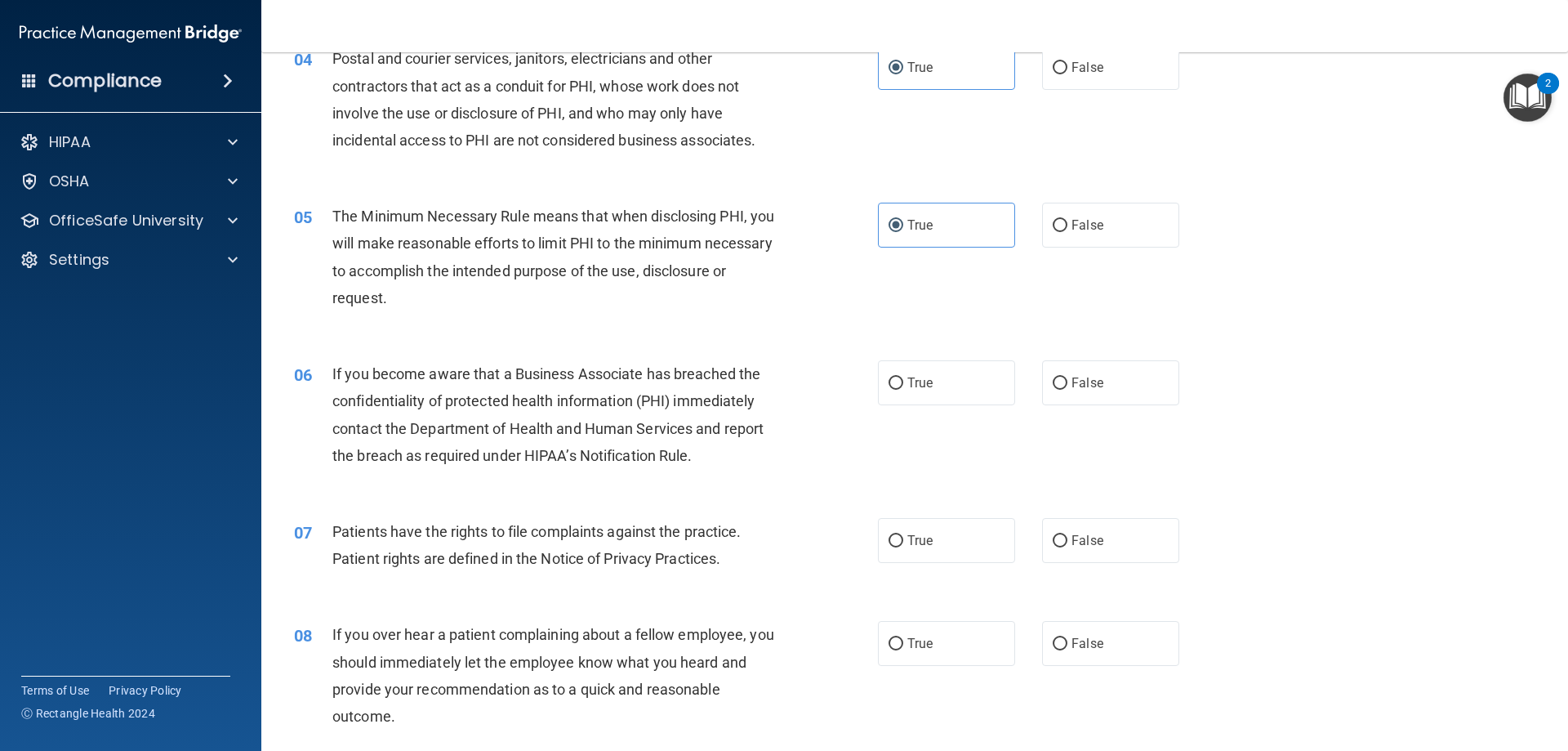
scroll to position [490, 0]
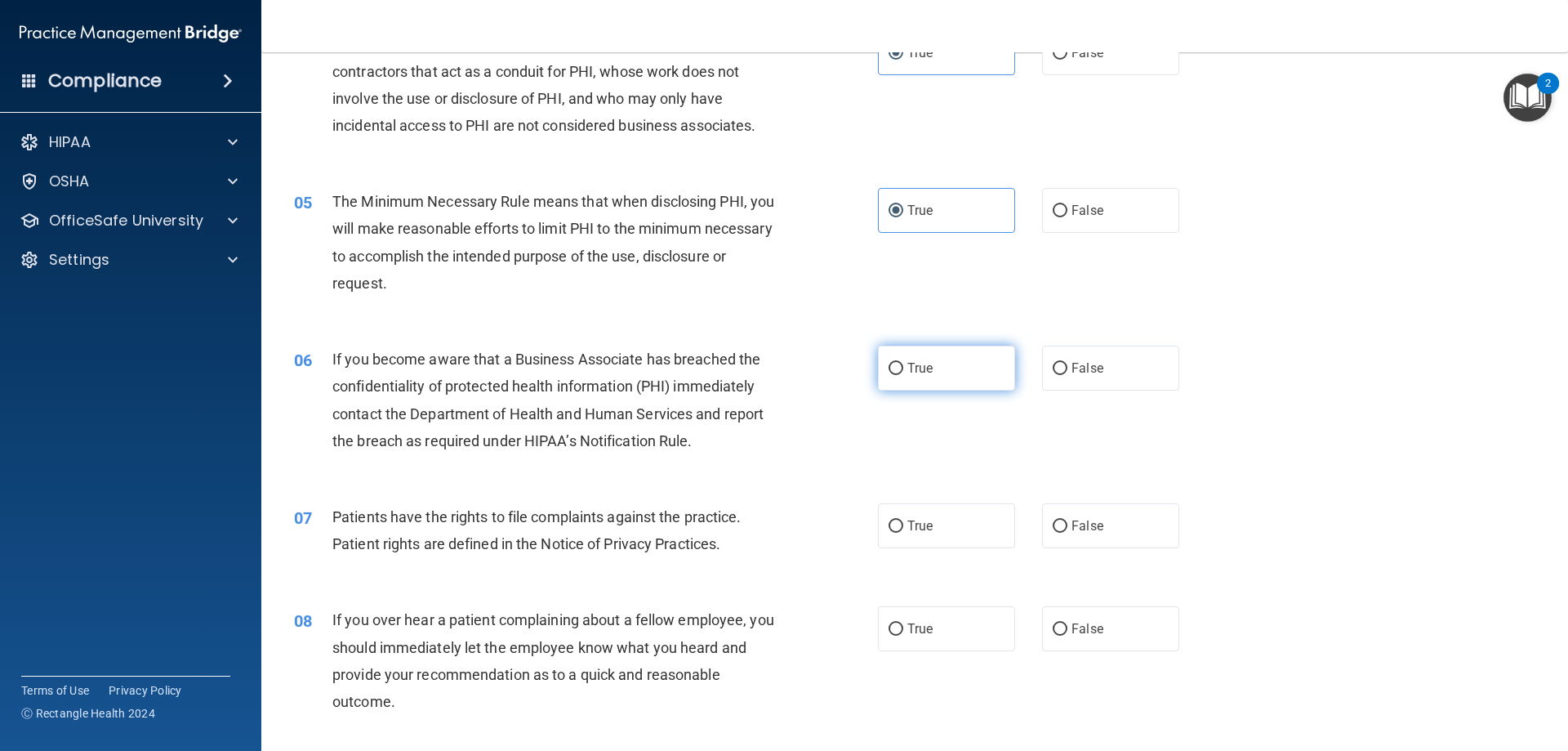
click at [939, 372] on label "True" at bounding box center [946, 368] width 137 height 45
click at [904, 372] on input "True" at bounding box center [896, 369] width 15 height 12
radio input "true"
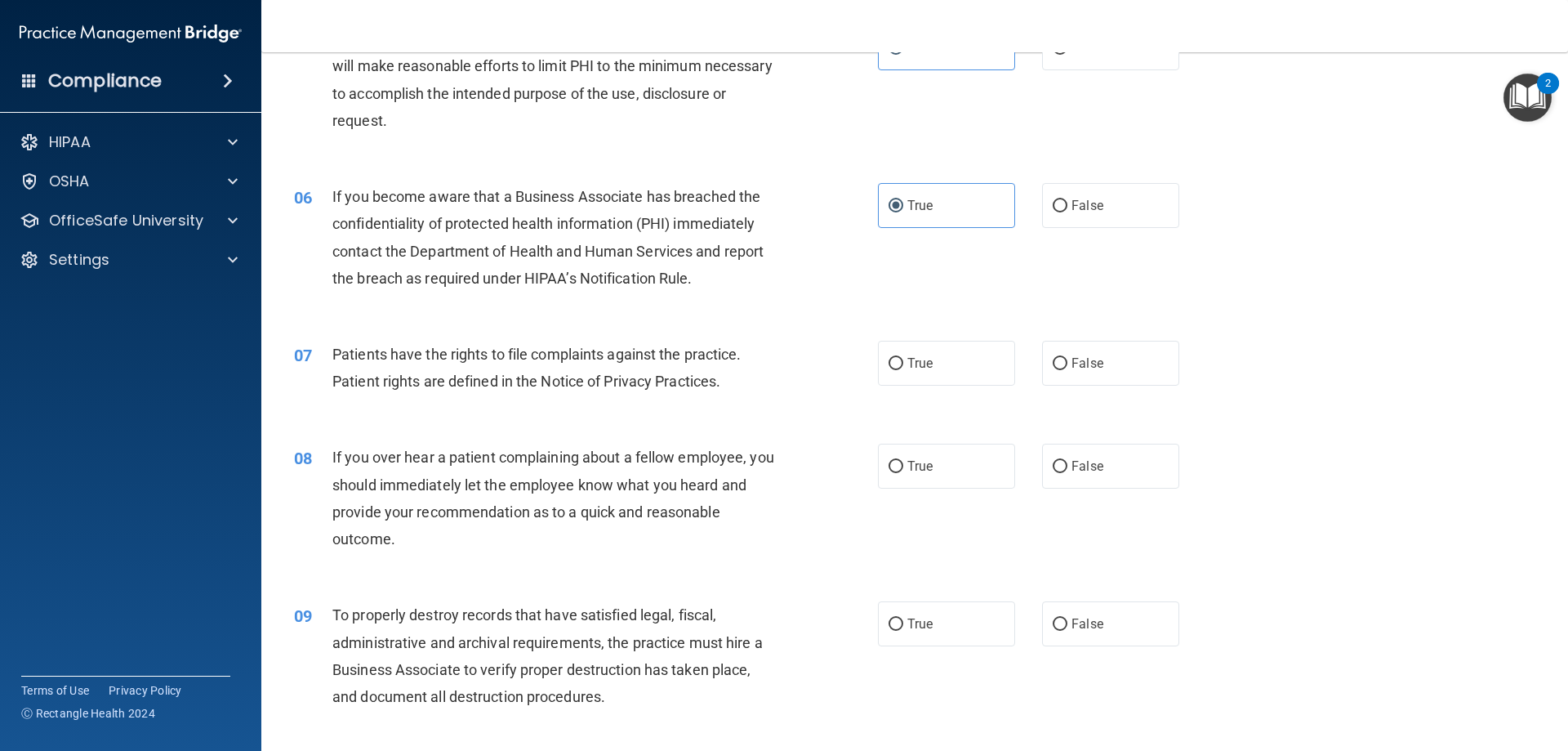
scroll to position [653, 0]
click at [942, 366] on label "True" at bounding box center [946, 362] width 137 height 45
click at [904, 366] on input "True" at bounding box center [896, 363] width 15 height 12
radio input "true"
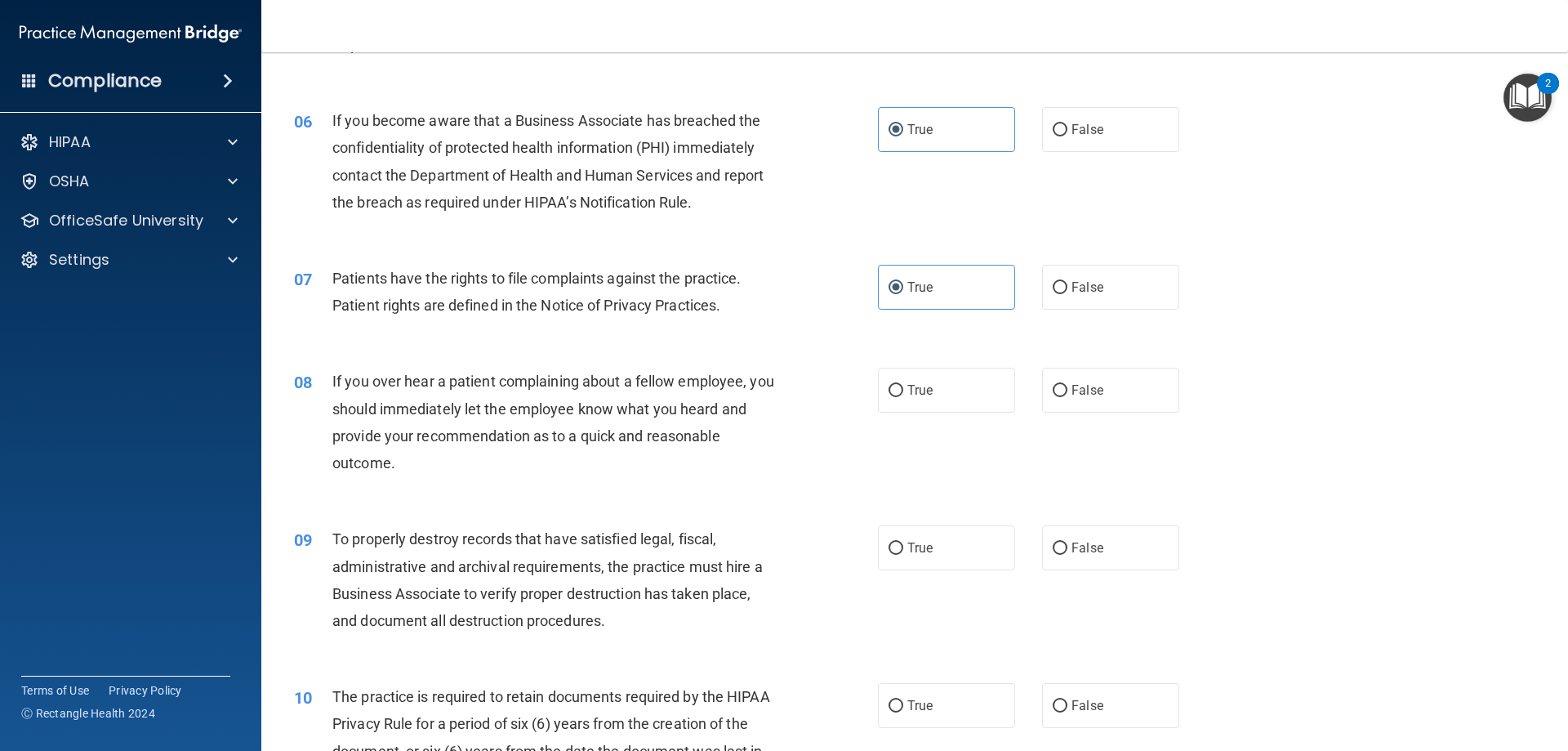
scroll to position [817, 0]
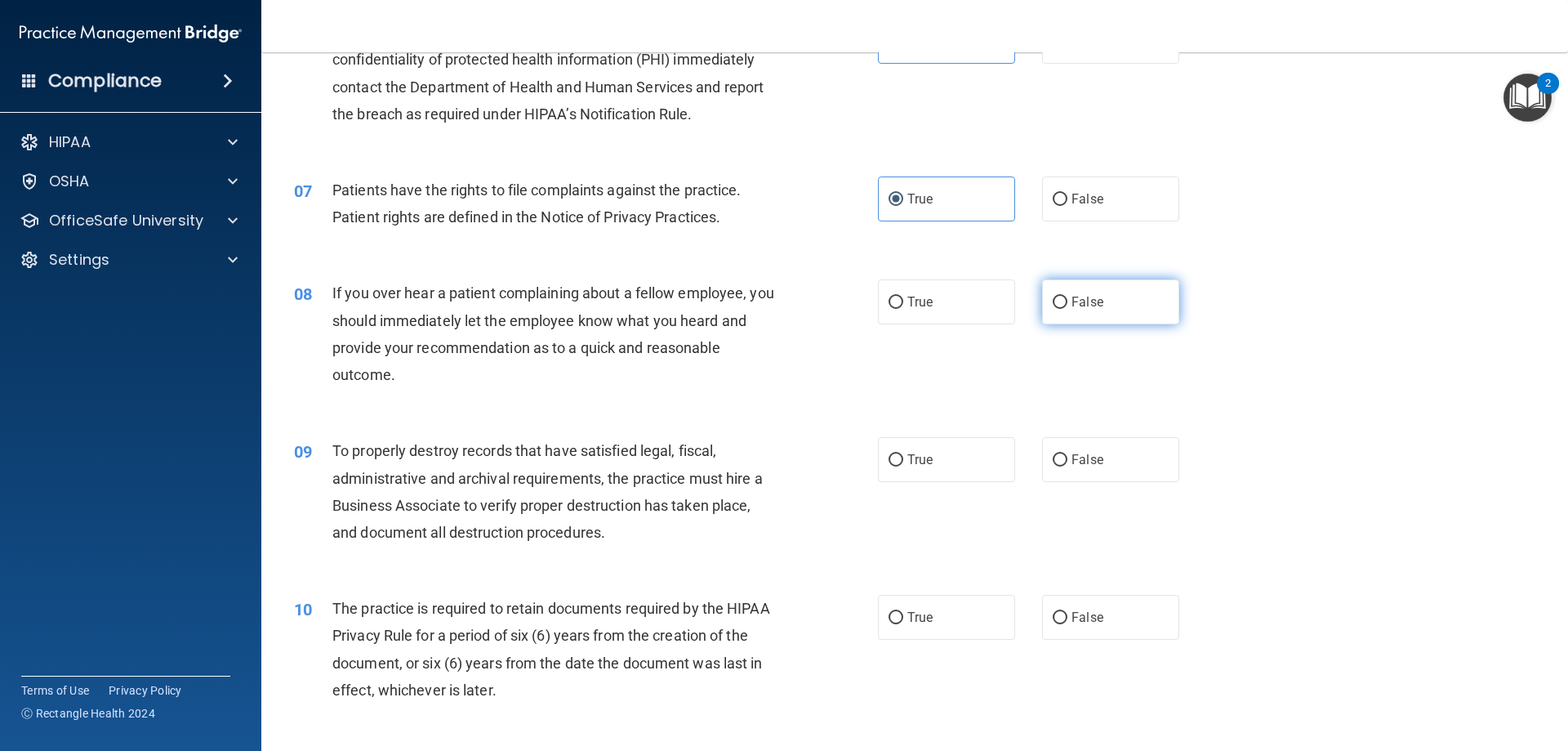
click at [1088, 304] on span "False" at bounding box center [1087, 302] width 32 height 16
click at [1068, 304] on input "False" at bounding box center [1060, 302] width 15 height 12
radio input "true"
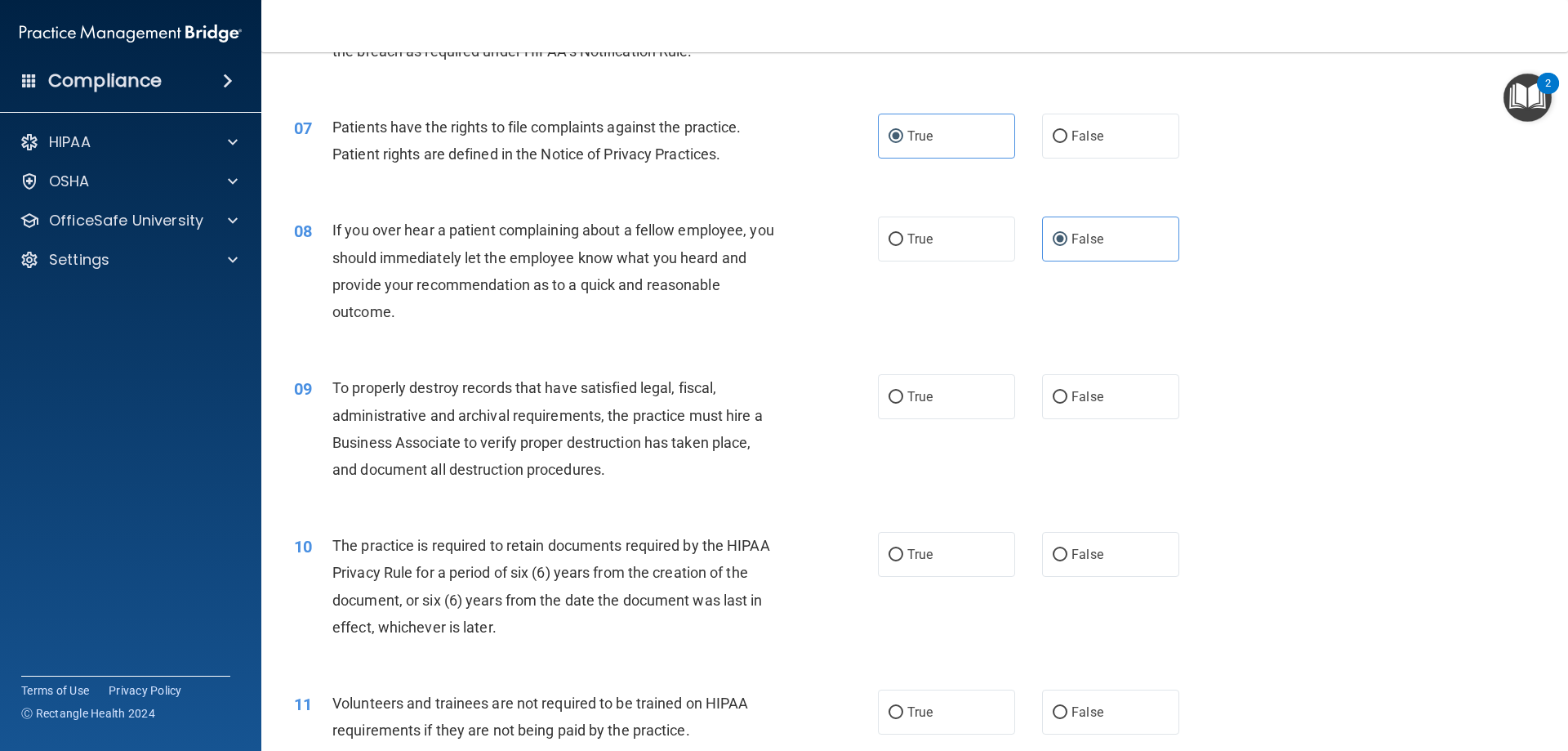
scroll to position [980, 0]
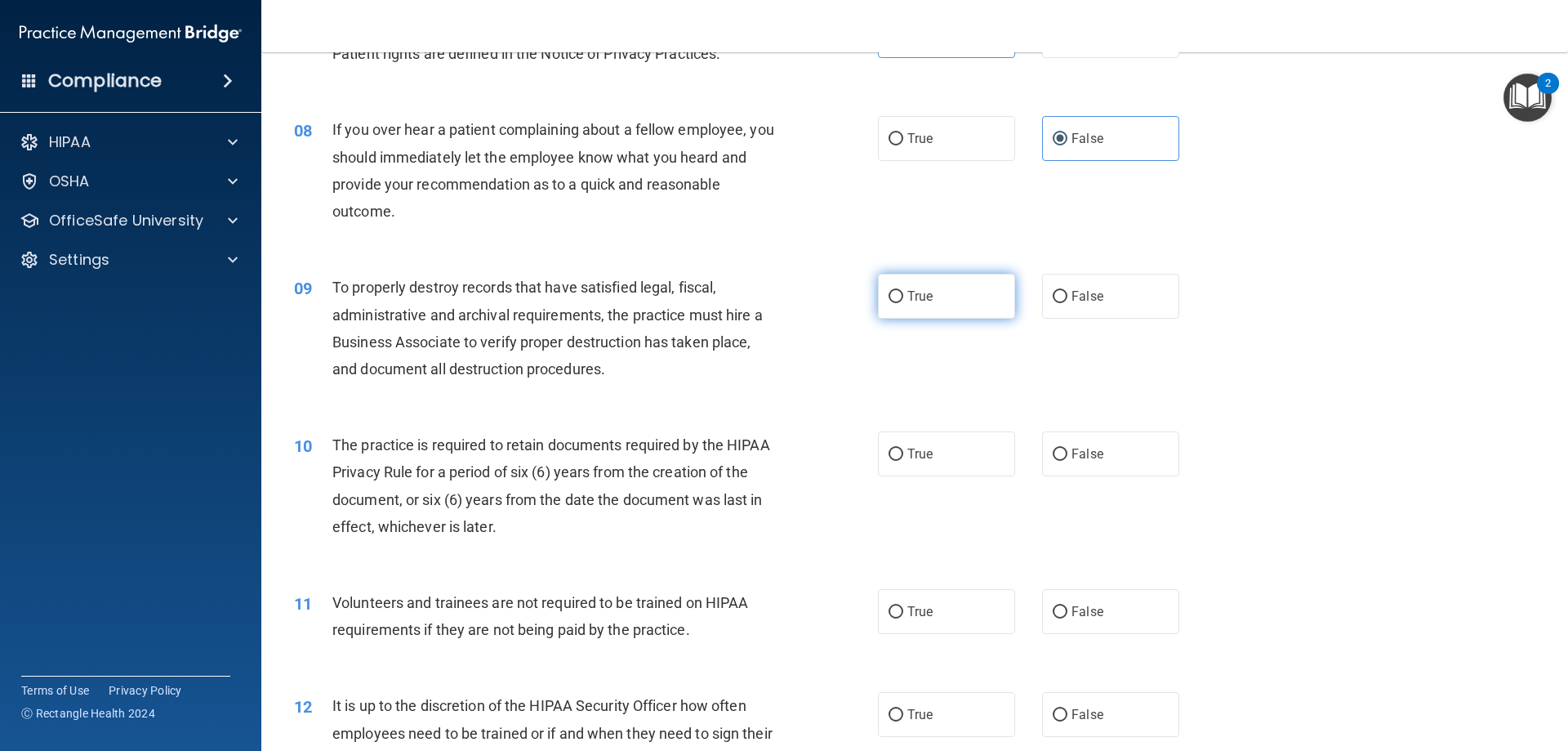
click at [943, 303] on label "True" at bounding box center [946, 296] width 137 height 45
click at [904, 303] on input "True" at bounding box center [896, 297] width 15 height 12
radio input "true"
click at [942, 455] on label "True" at bounding box center [946, 454] width 137 height 45
click at [904, 455] on input "True" at bounding box center [896, 455] width 15 height 12
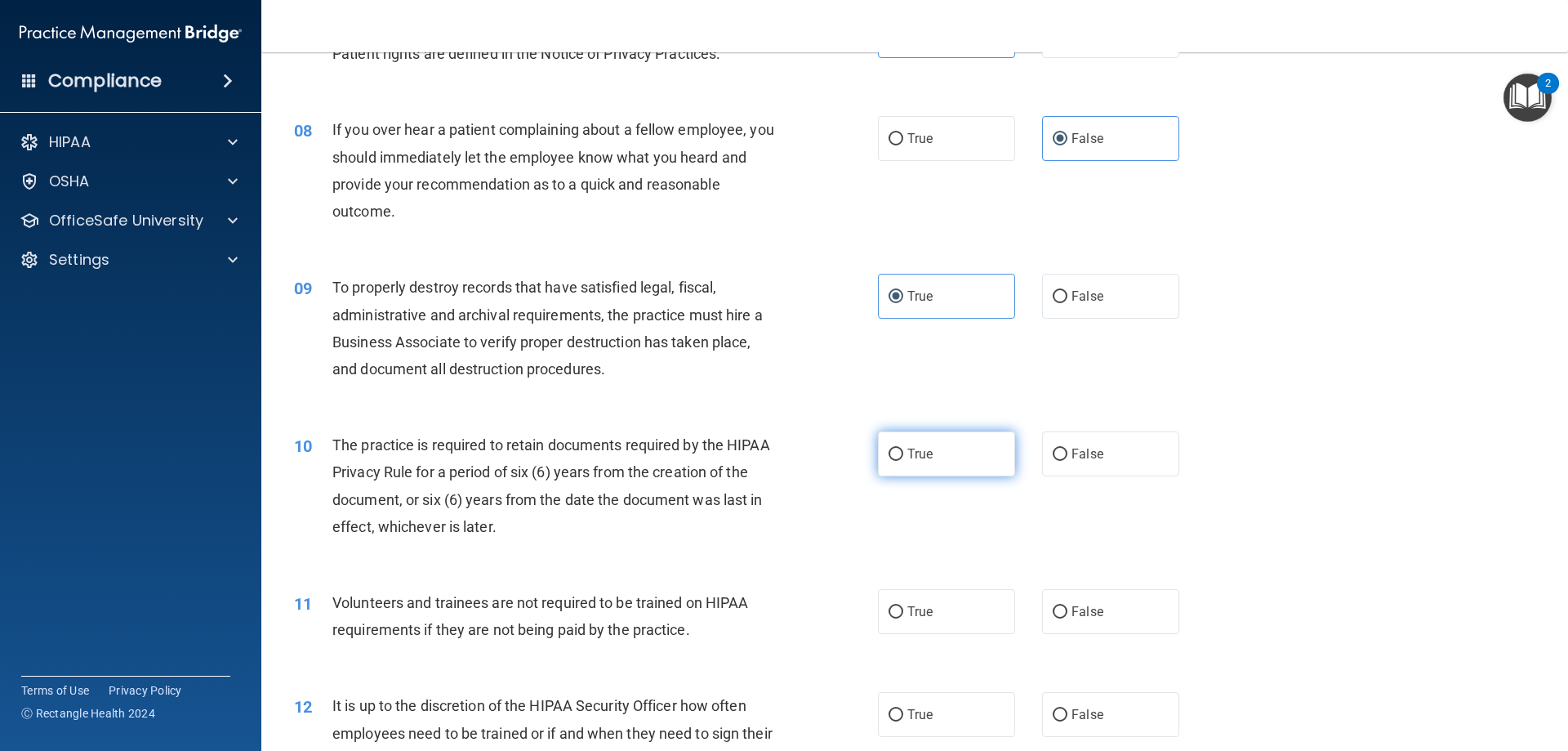
radio input "true"
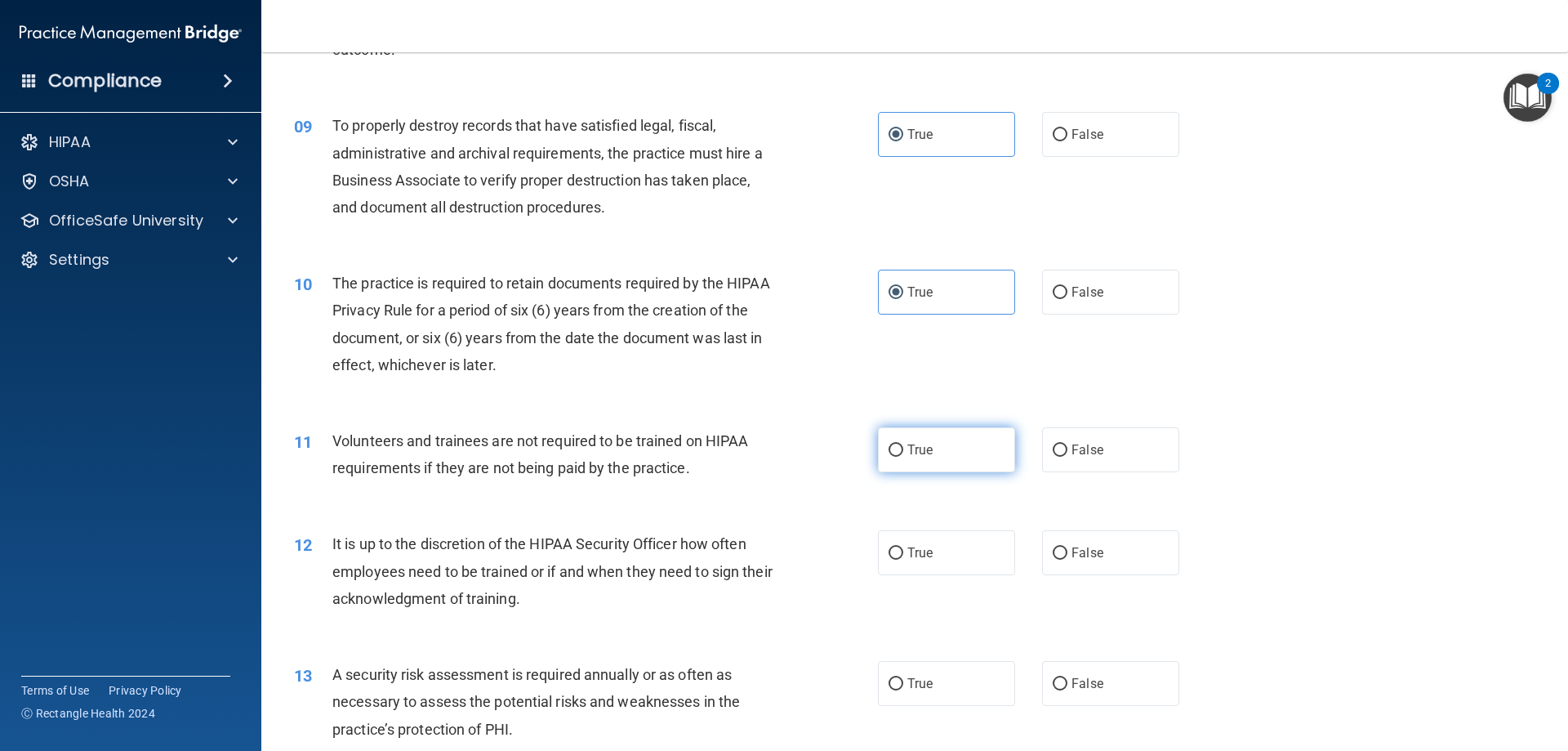
scroll to position [1143, 0]
click at [947, 449] on label "True" at bounding box center [946, 449] width 137 height 45
click at [904, 449] on input "True" at bounding box center [896, 449] width 15 height 12
radio input "true"
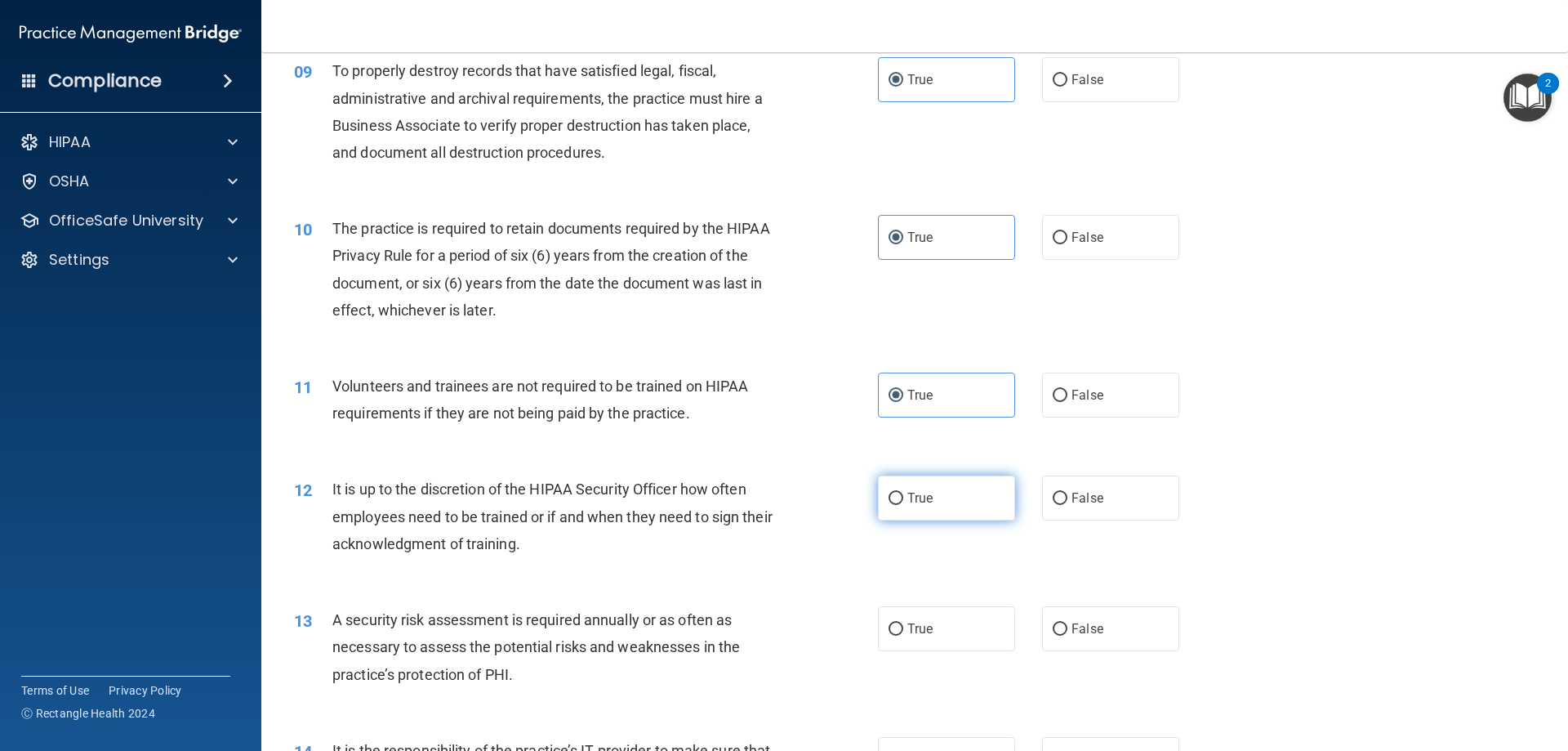
scroll to position [1225, 0]
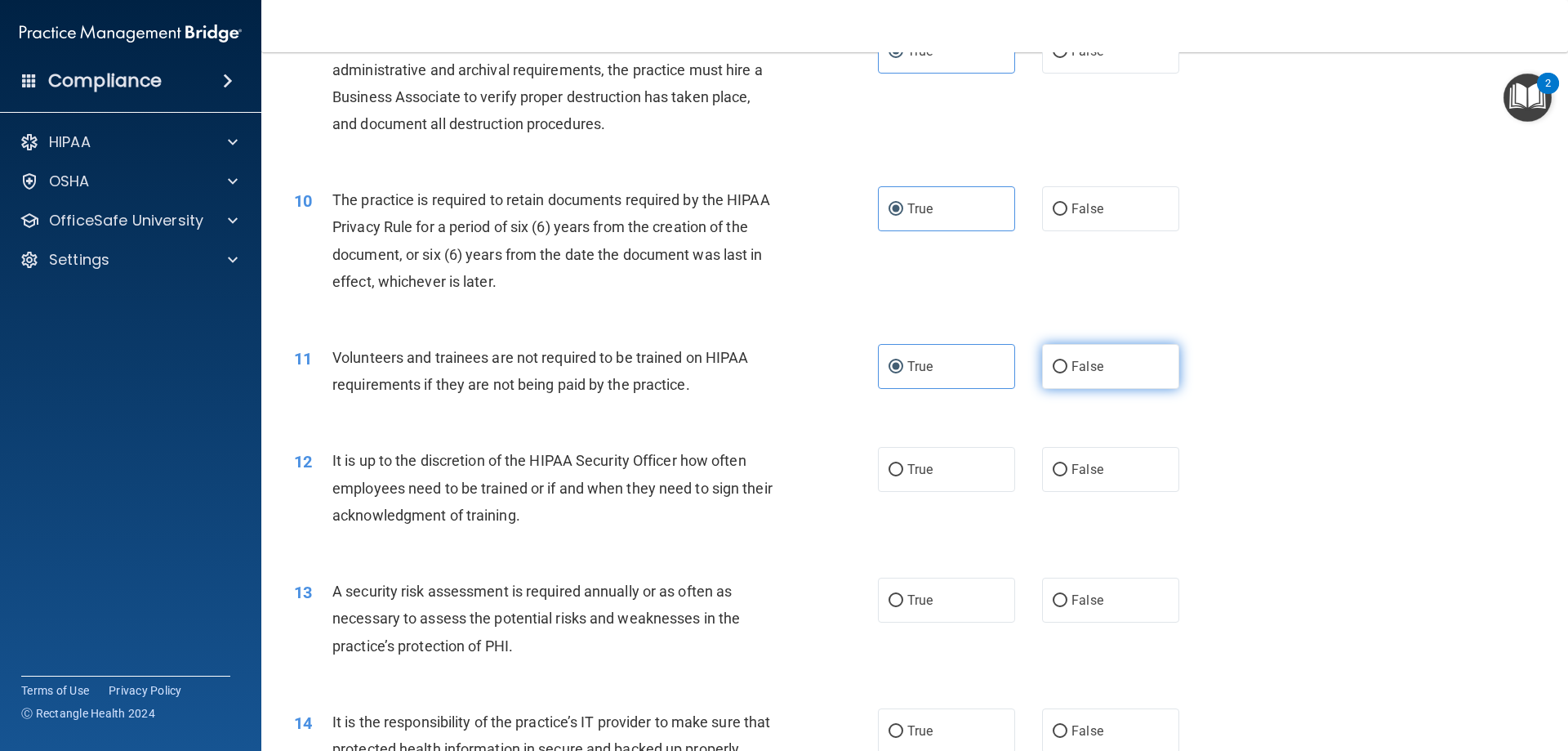
click at [1118, 363] on label "False" at bounding box center [1110, 366] width 137 height 45
click at [1068, 363] on input "False" at bounding box center [1060, 367] width 15 height 12
radio input "true"
radio input "false"
click at [1108, 458] on label "False" at bounding box center [1110, 469] width 137 height 45
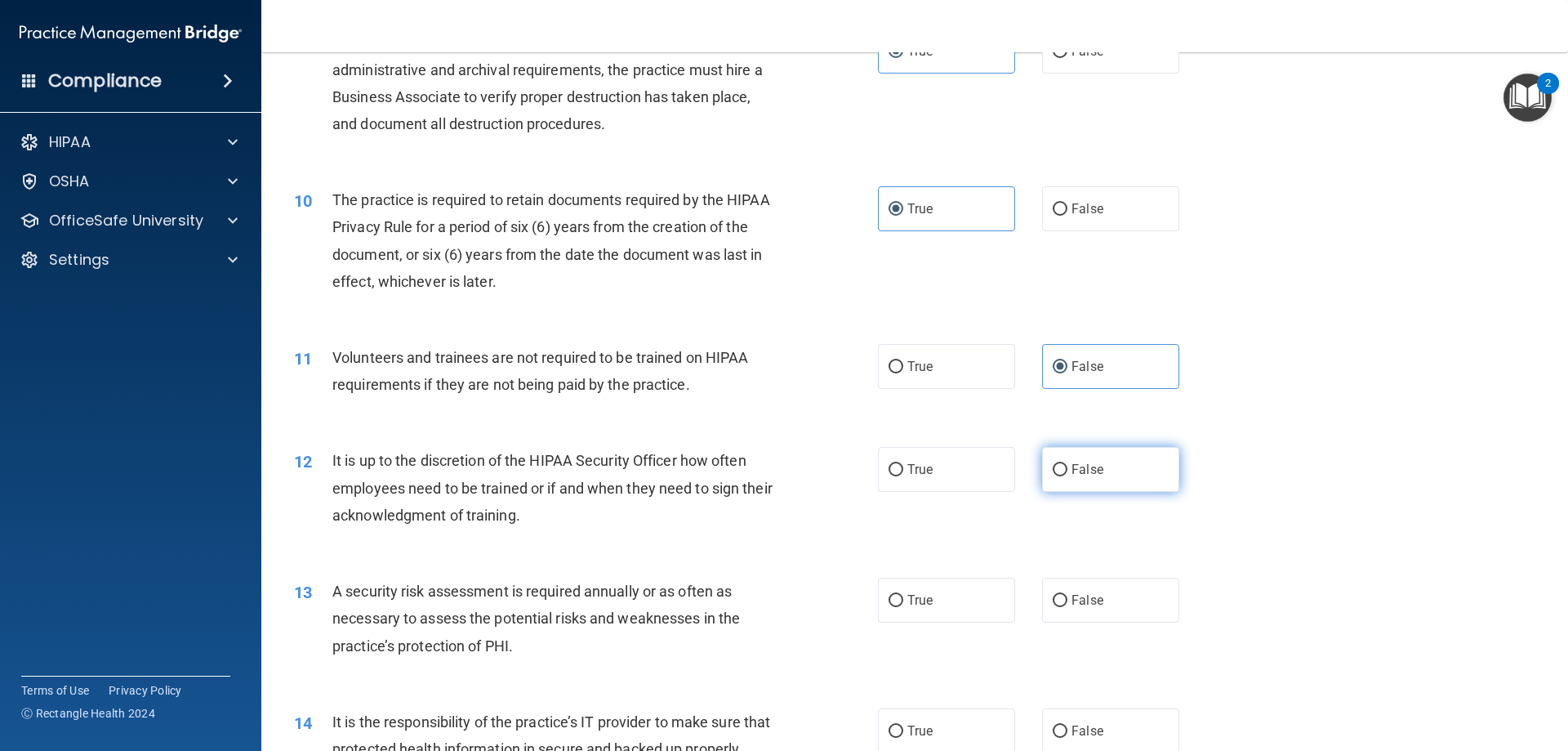
click at [1068, 464] on input "False" at bounding box center [1060, 470] width 15 height 12
radio input "true"
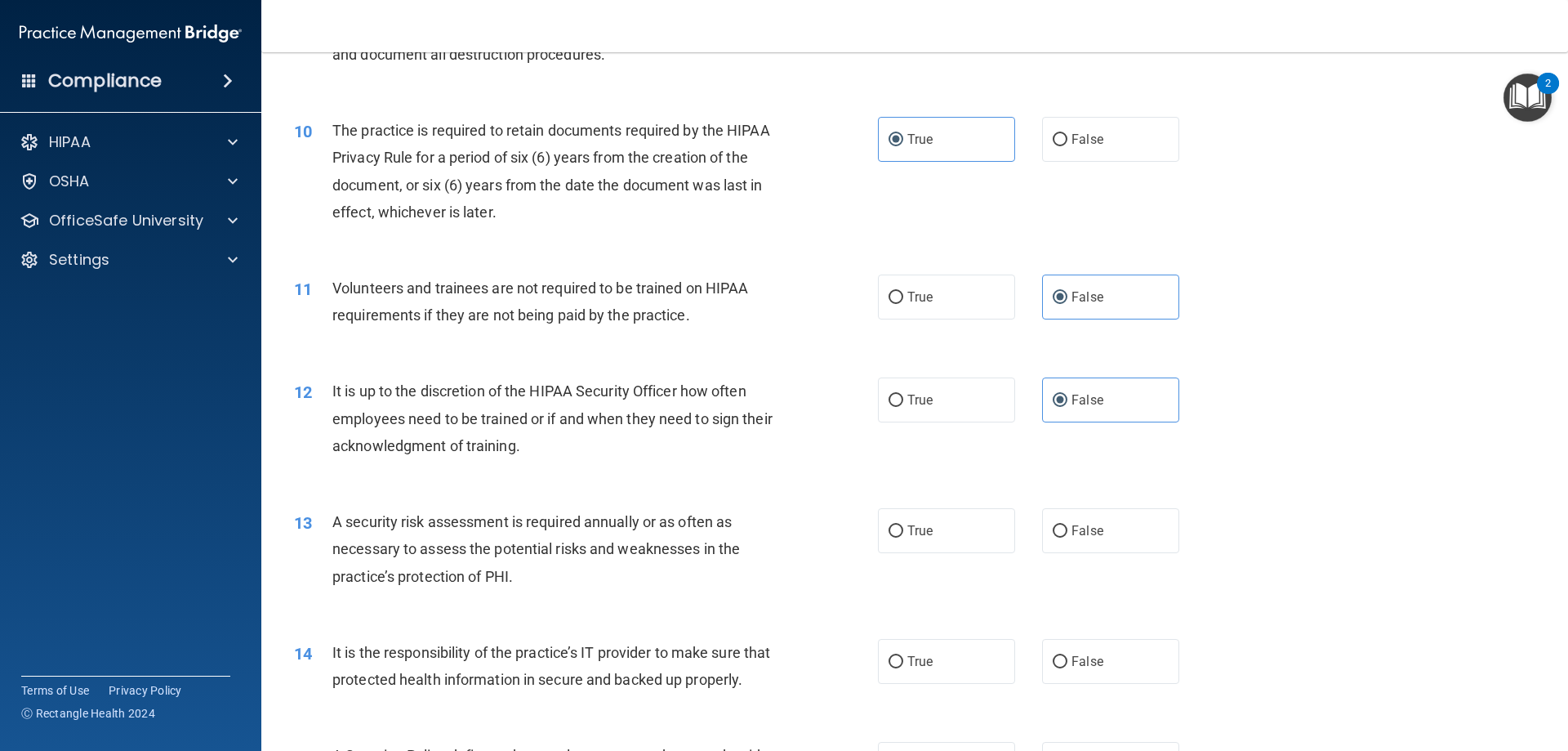
scroll to position [1389, 0]
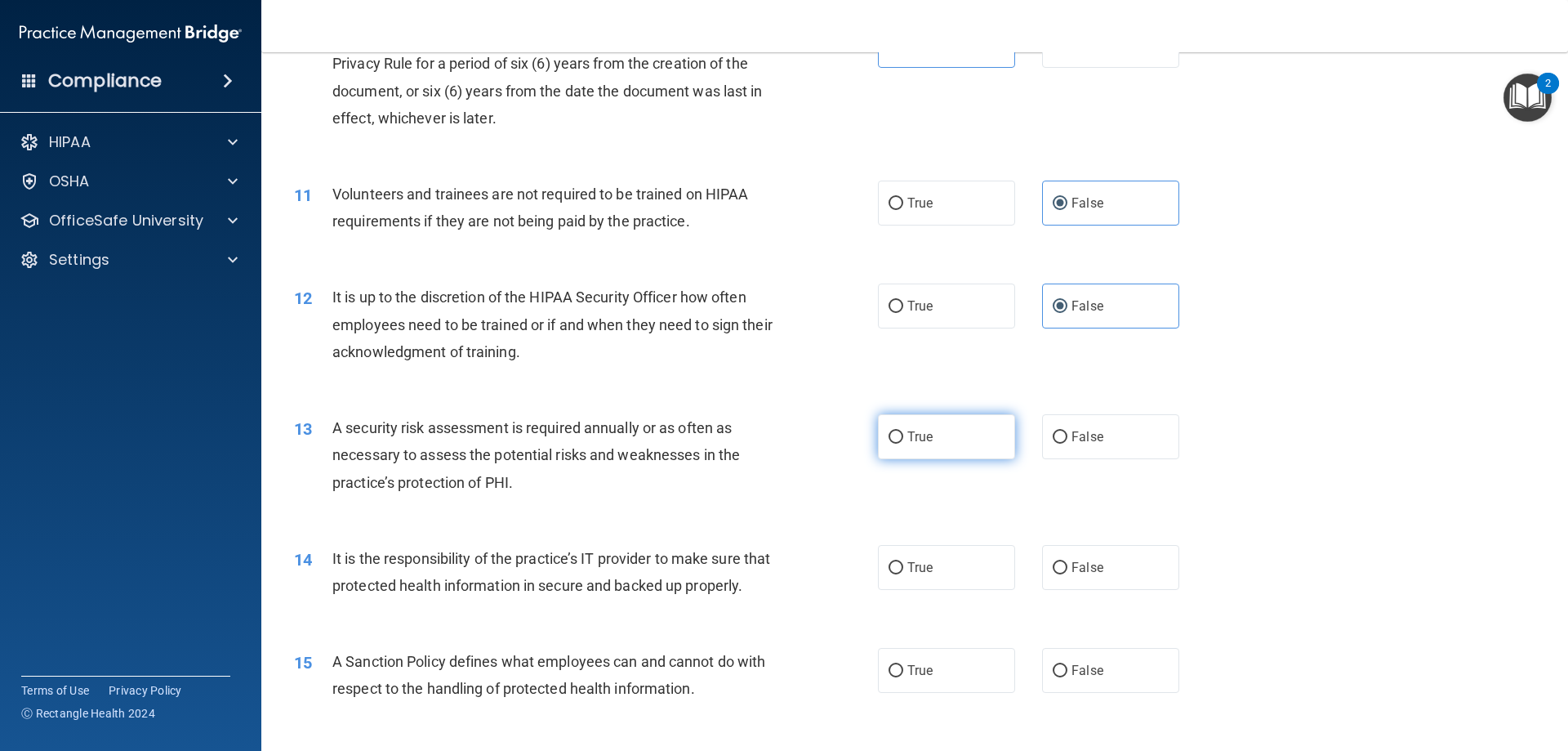
click at [950, 450] on label "True" at bounding box center [946, 436] width 137 height 45
click at [904, 443] on input "True" at bounding box center [896, 437] width 15 height 12
radio input "true"
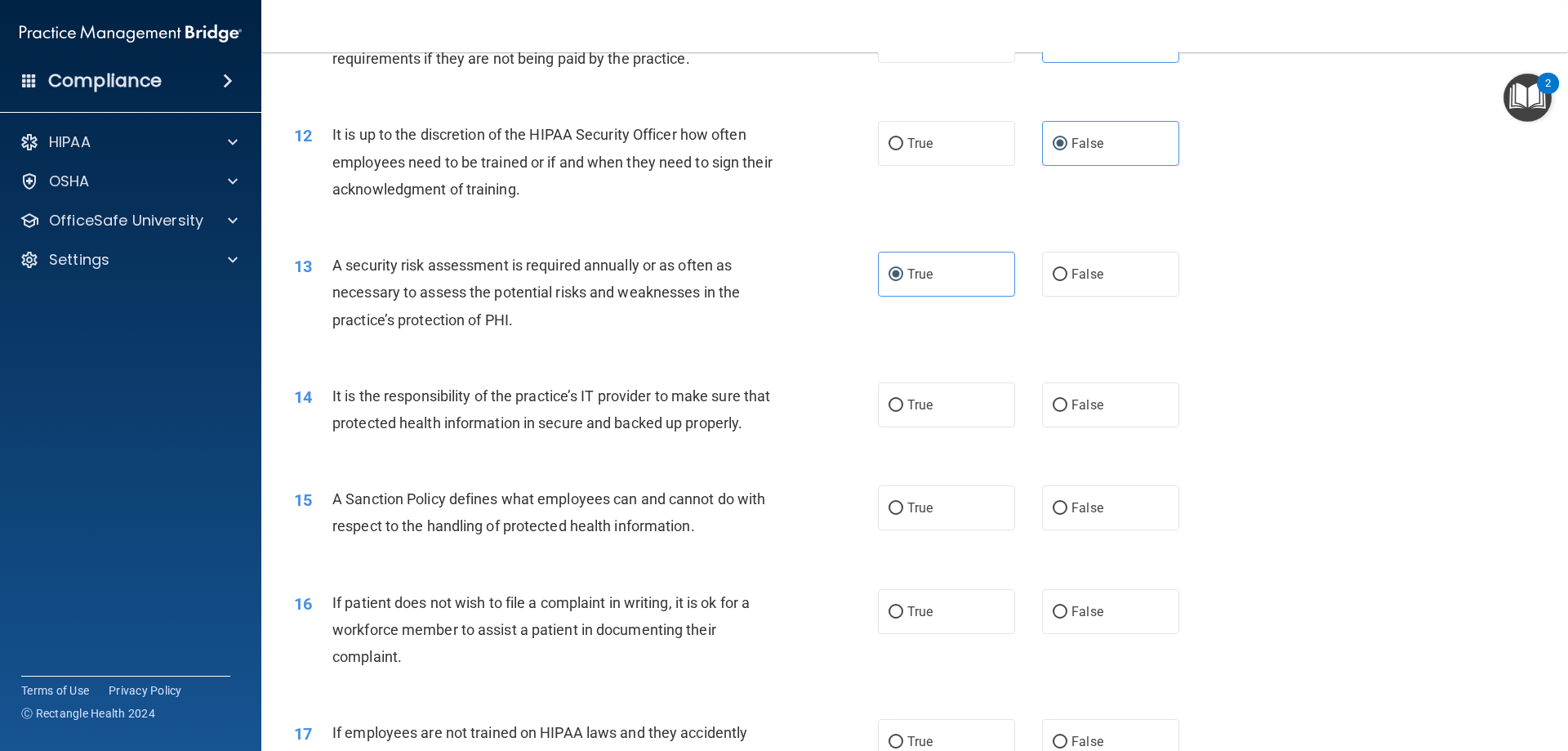
scroll to position [1552, 0]
click at [973, 411] on label "True" at bounding box center [946, 404] width 137 height 45
click at [904, 411] on input "True" at bounding box center [896, 404] width 15 height 12
radio input "true"
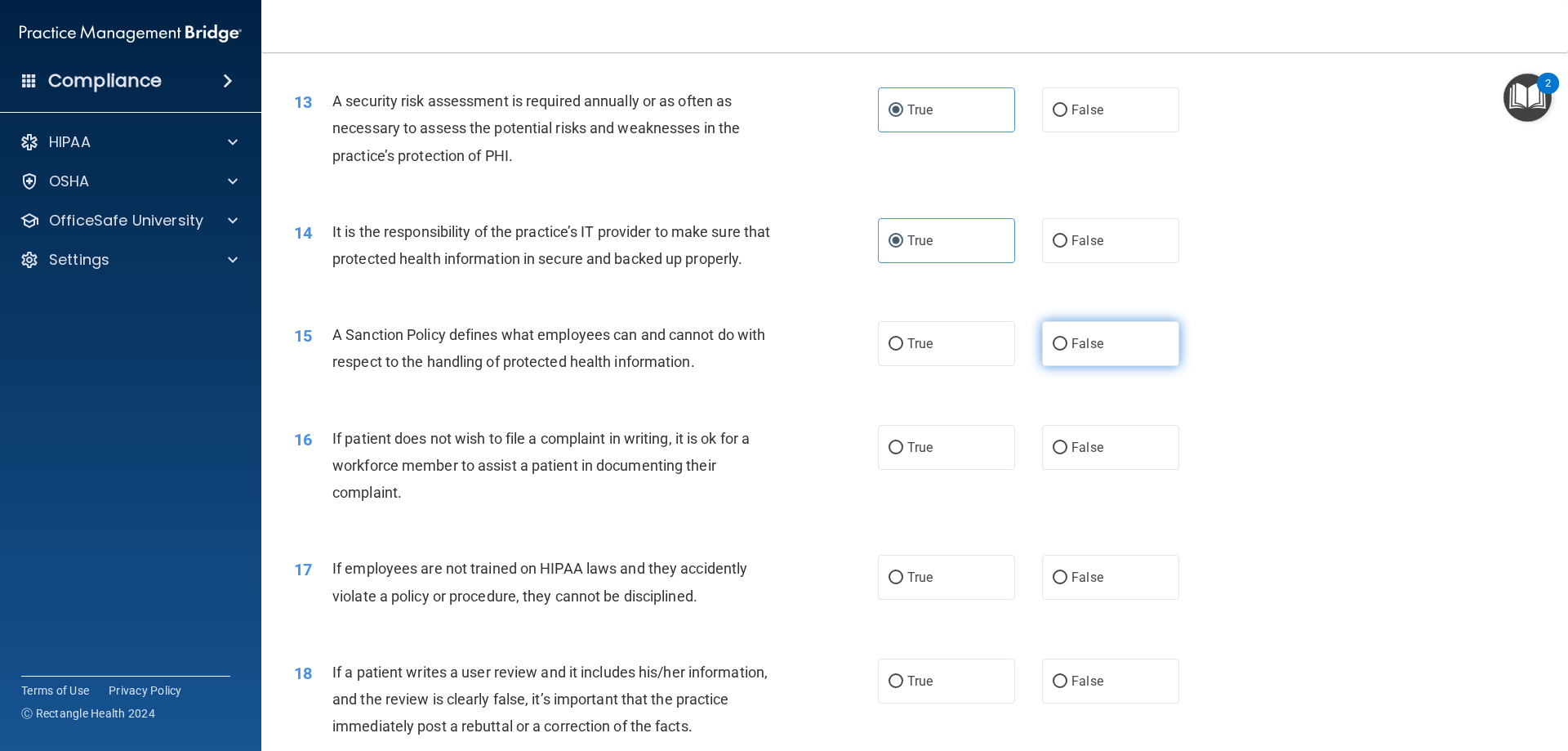
click at [1096, 366] on label "False" at bounding box center [1110, 344] width 137 height 45
click at [1068, 351] on input "False" at bounding box center [1060, 344] width 15 height 12
radio input "true"
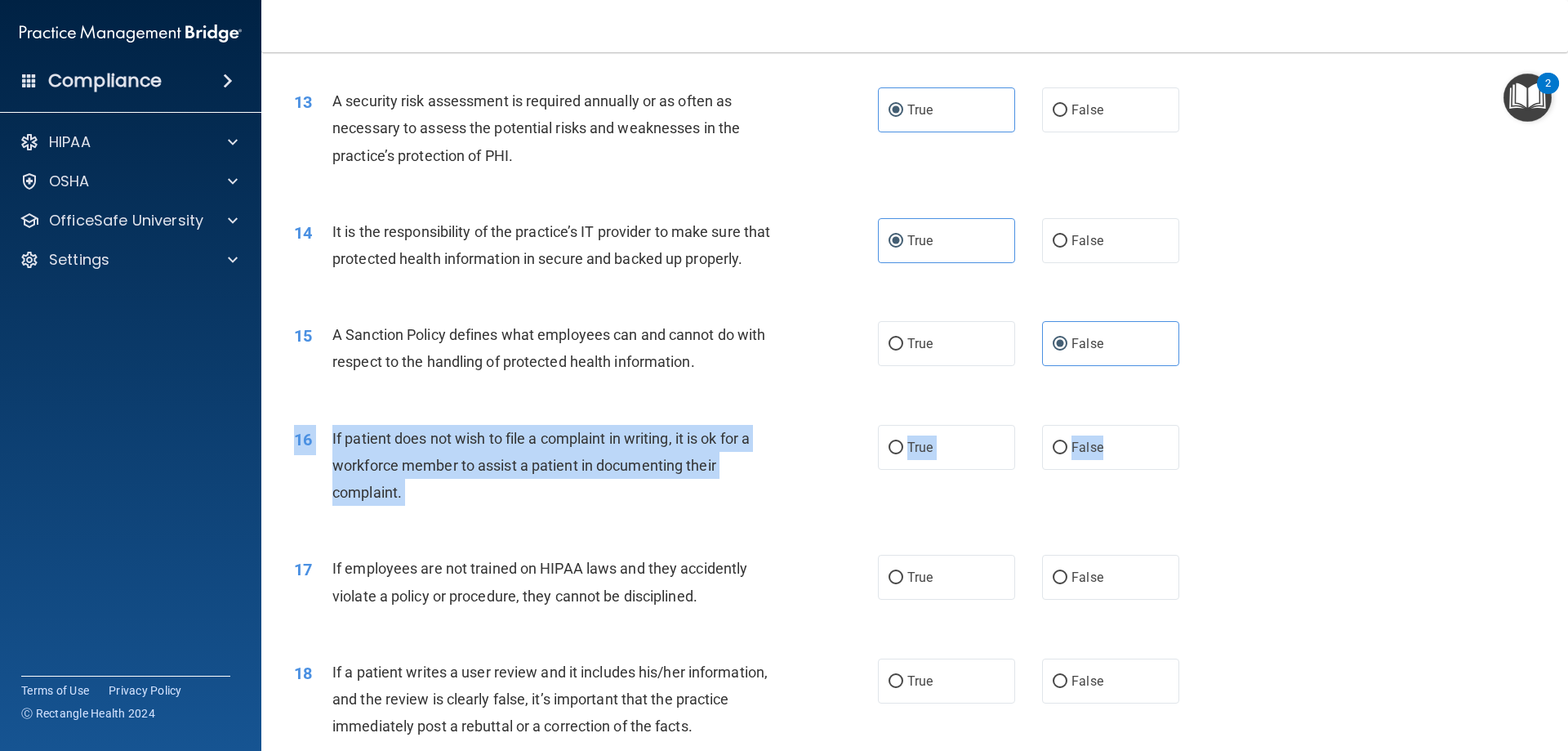
drag, startPoint x: 1119, startPoint y: 481, endPoint x: 856, endPoint y: 546, distance: 270.9
click at [858, 535] on div "16 If patient does not wish to file a complaint in writing, it is ok for a work…" at bounding box center [914, 469] width 1266 height 130
click at [860, 515] on div "16 If patient does not wish to file a complaint in writing, it is ok for a work…" at bounding box center [586, 470] width 633 height 90
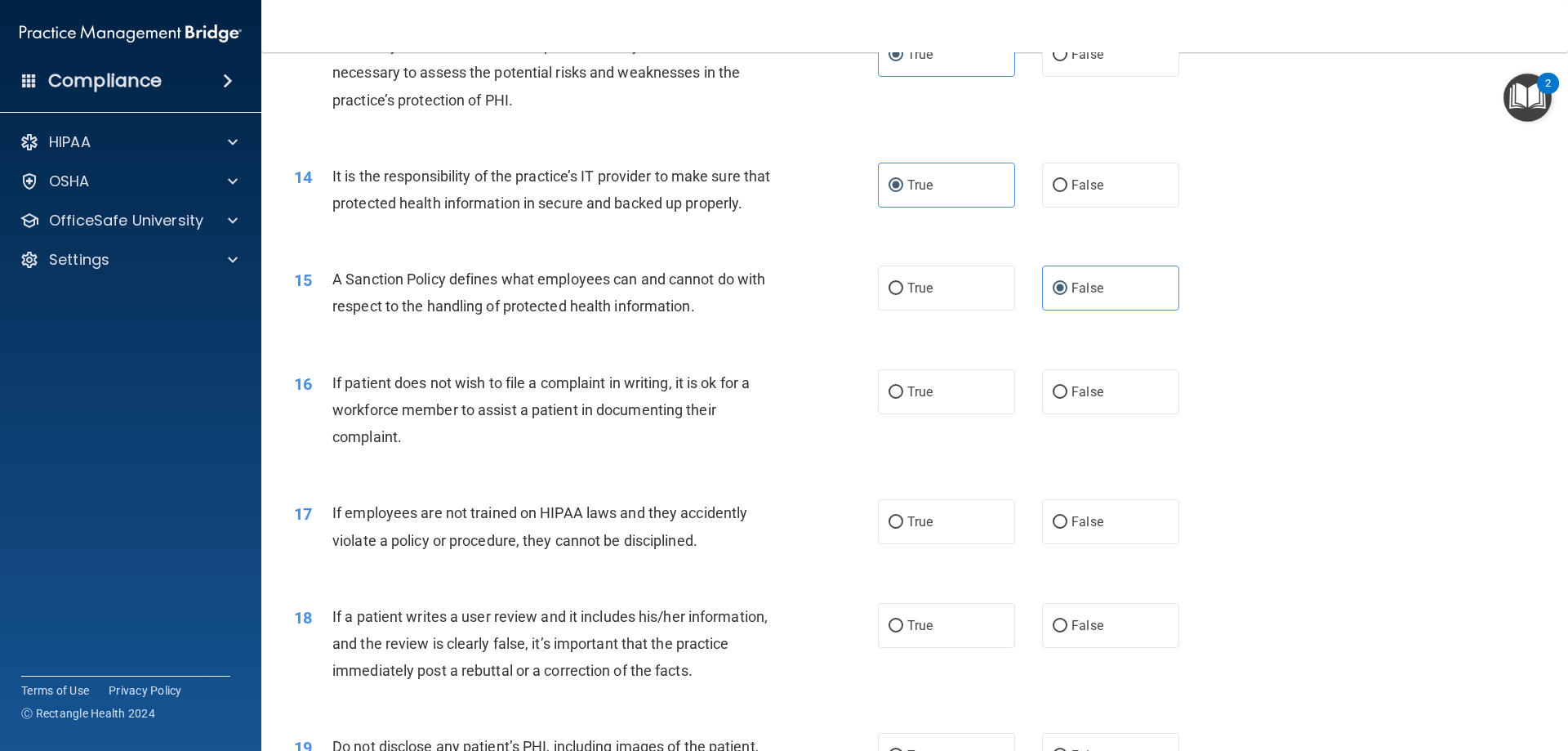
scroll to position [1879, 0]
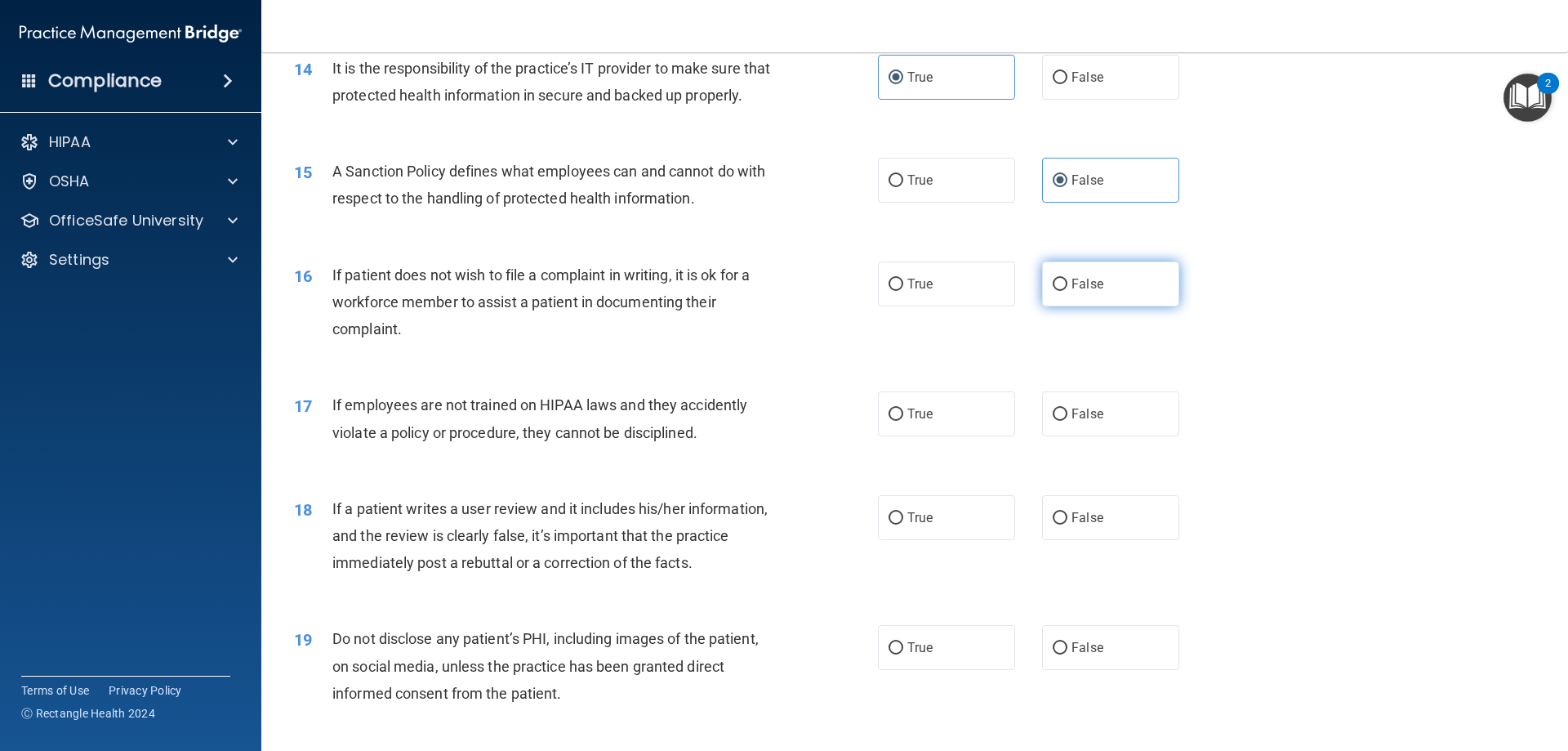
click at [1114, 307] on label "False" at bounding box center [1110, 284] width 137 height 45
click at [1068, 291] on input "False" at bounding box center [1060, 284] width 15 height 12
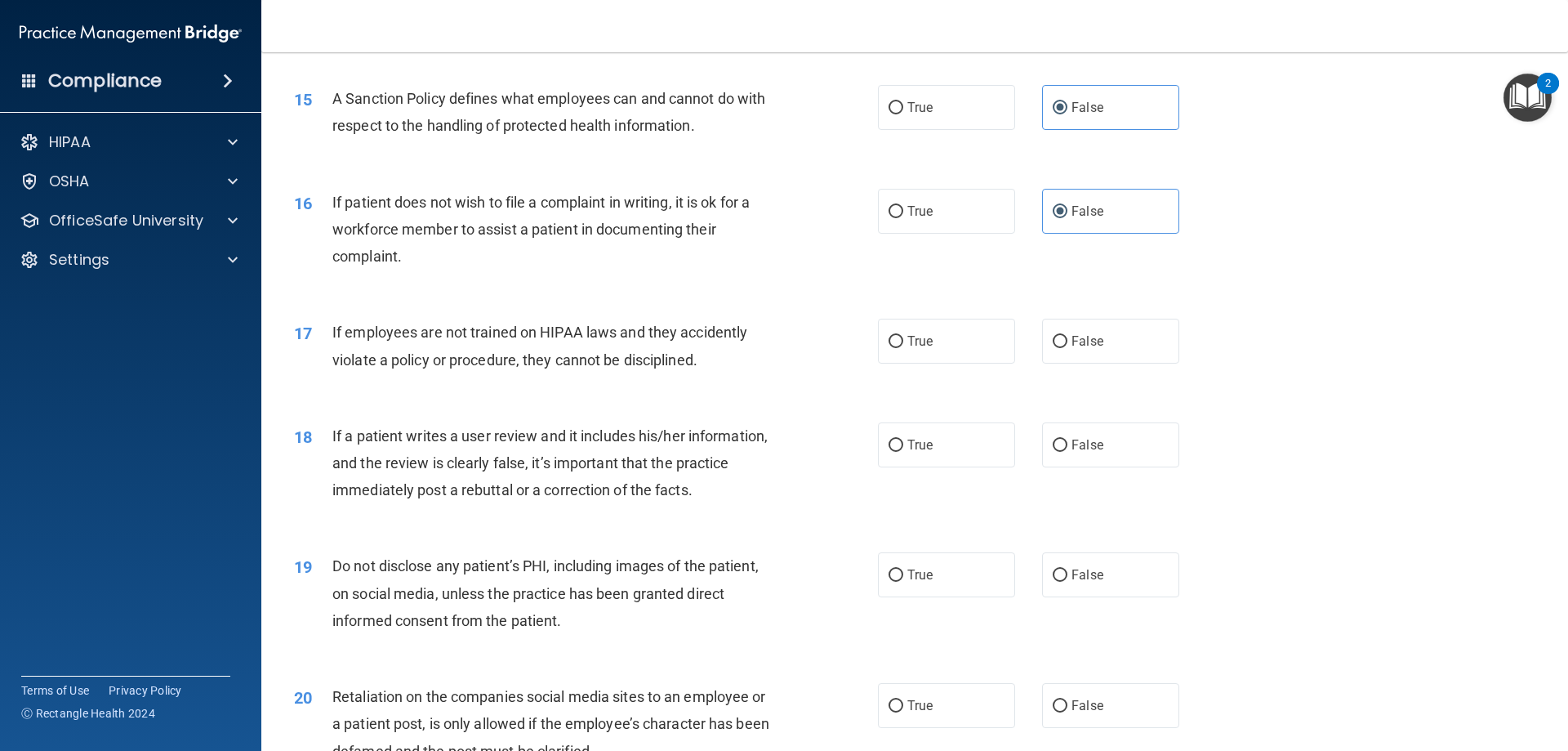
scroll to position [2042, 0]
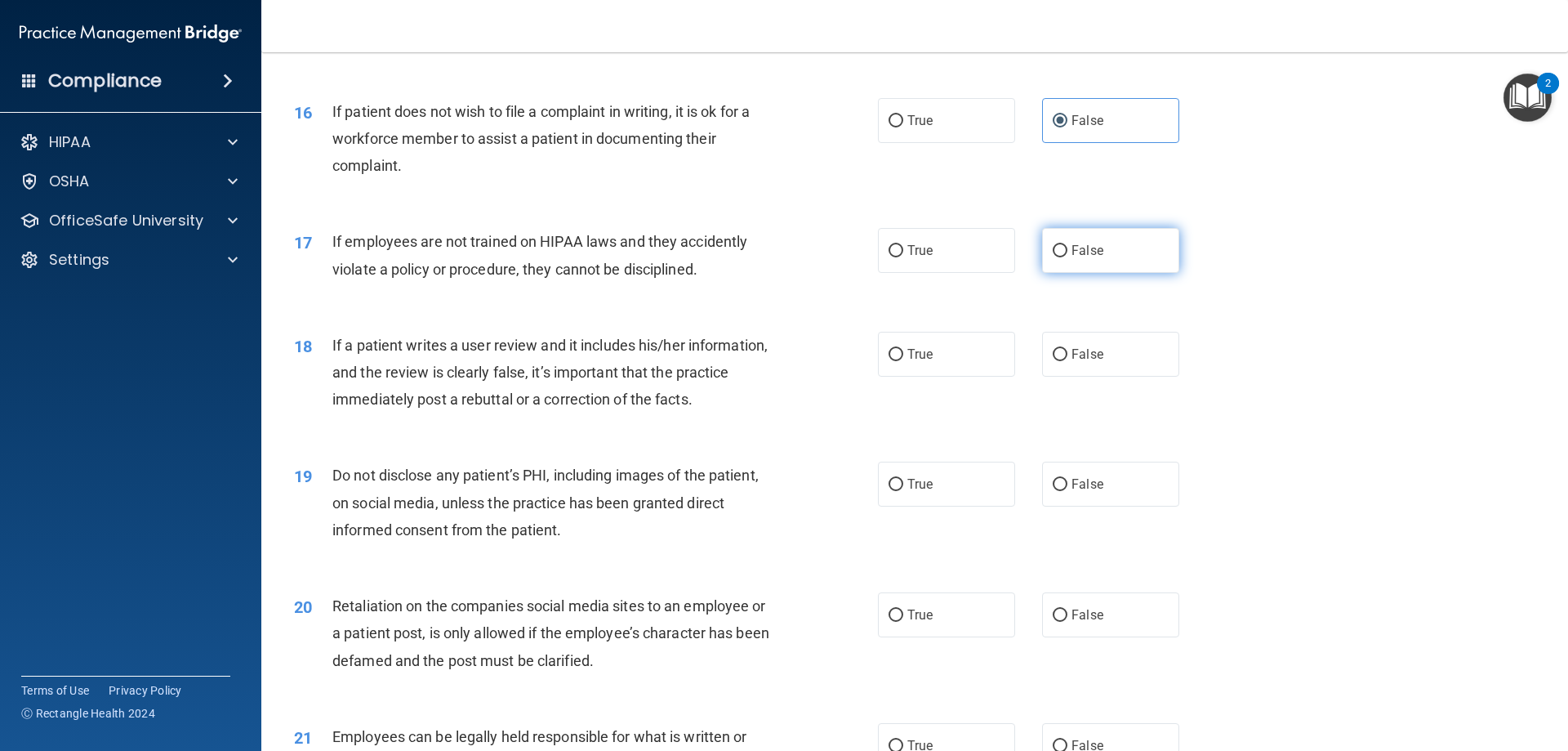
click at [1128, 273] on label "False" at bounding box center [1110, 251] width 137 height 45
click at [1068, 258] on input "False" at bounding box center [1060, 251] width 15 height 12
click at [956, 377] on label "True" at bounding box center [946, 354] width 137 height 45
click at [904, 361] on input "True" at bounding box center [896, 355] width 15 height 12
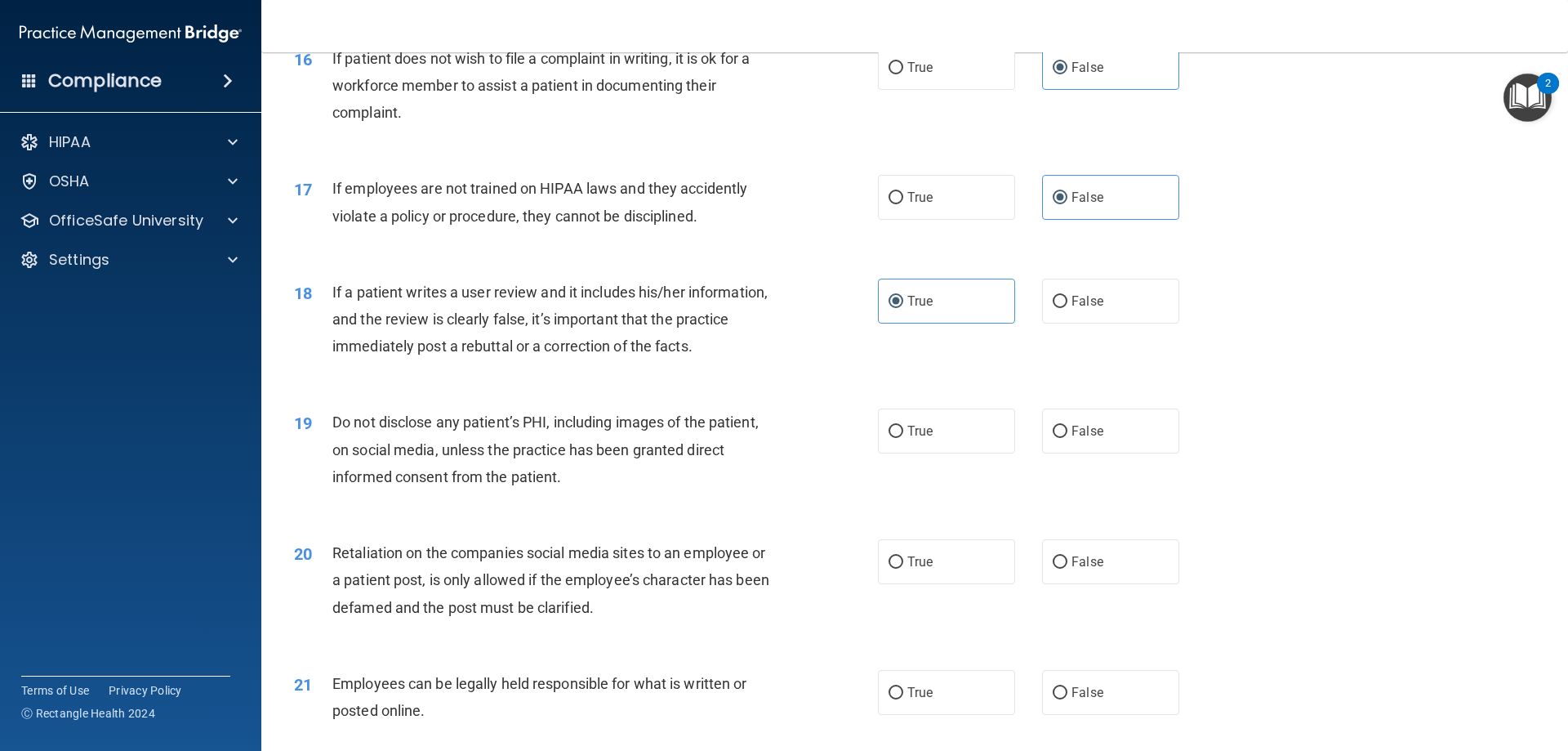
scroll to position [2124, 0]
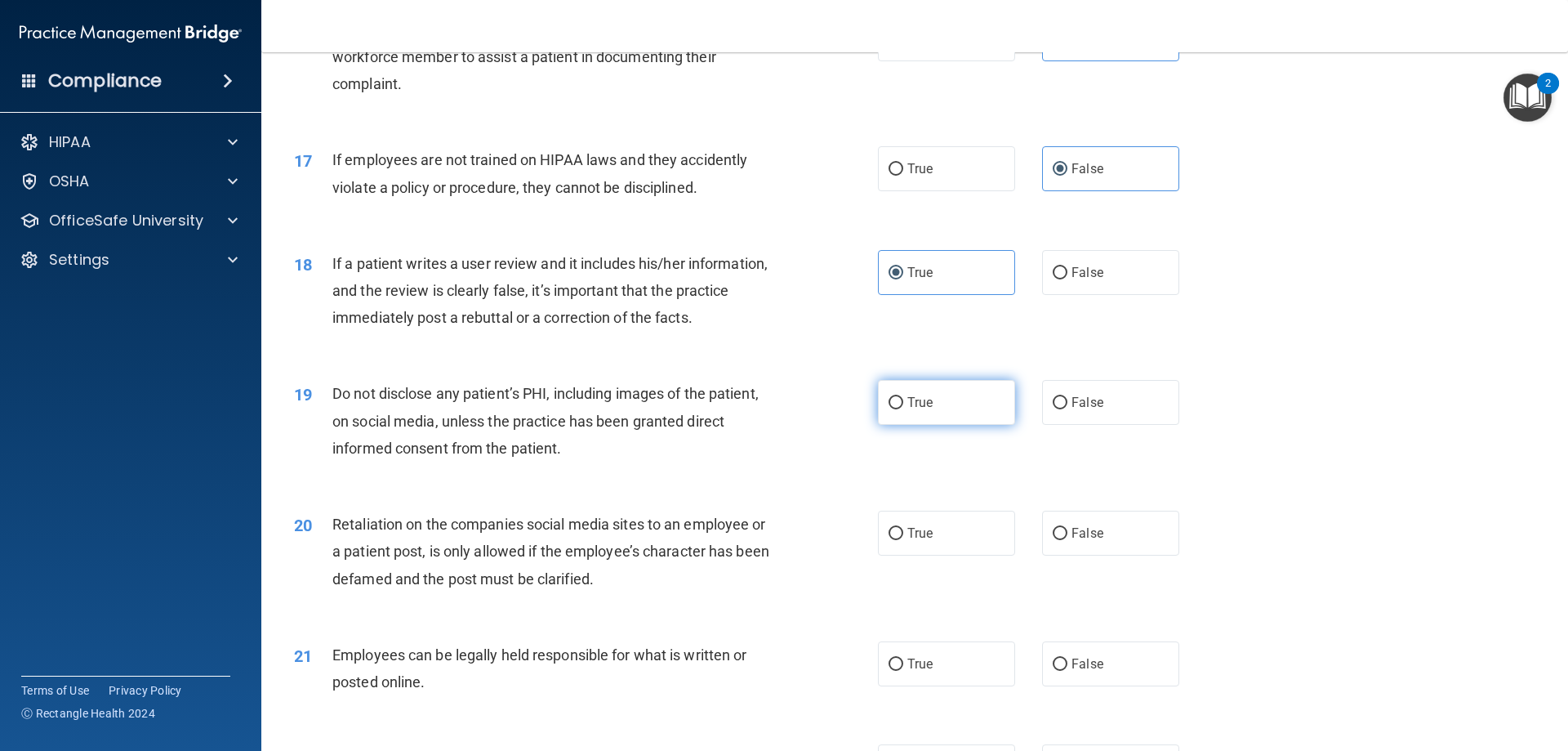
click at [938, 425] on label "True" at bounding box center [946, 403] width 137 height 45
click at [904, 410] on input "True" at bounding box center [896, 403] width 15 height 12
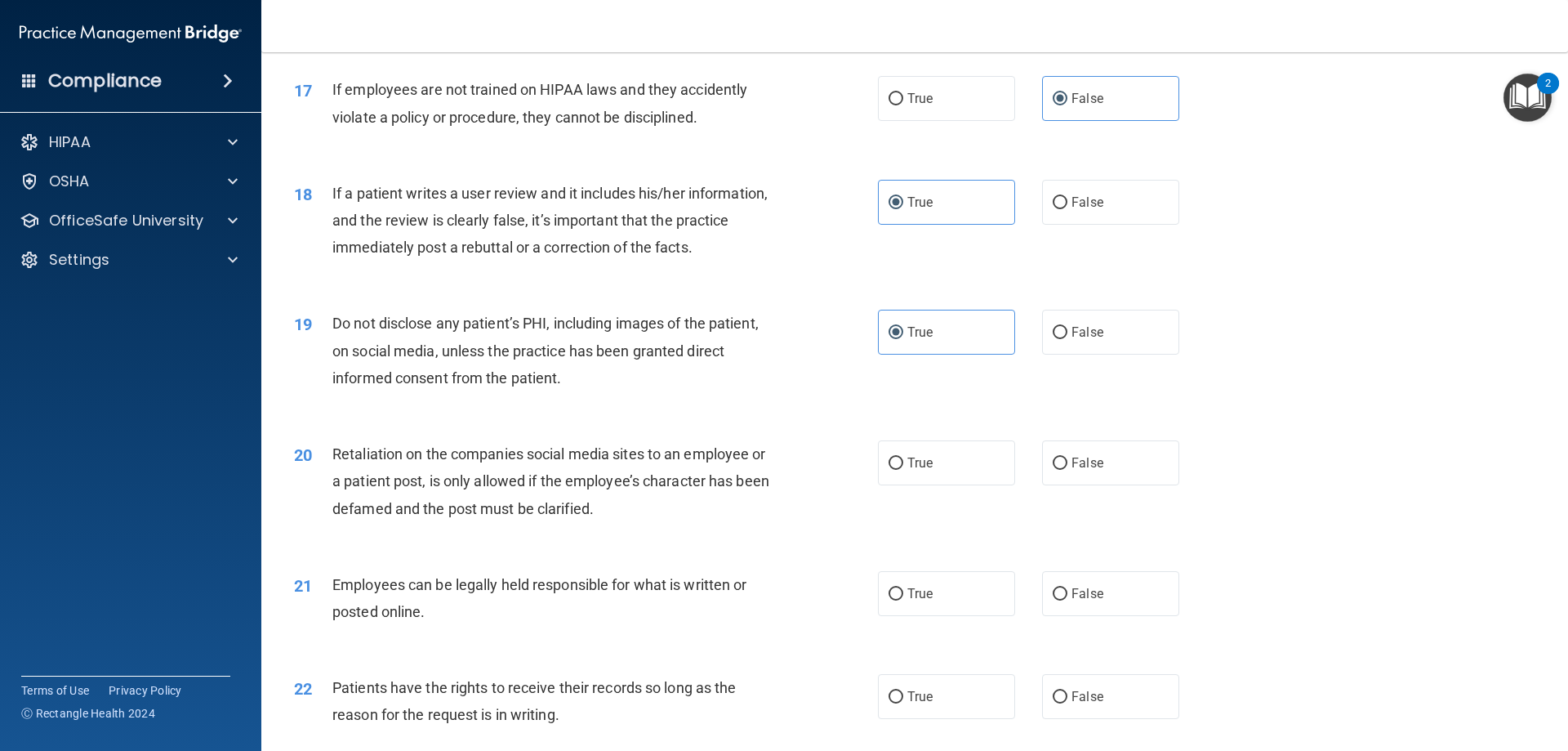
scroll to position [2288, 0]
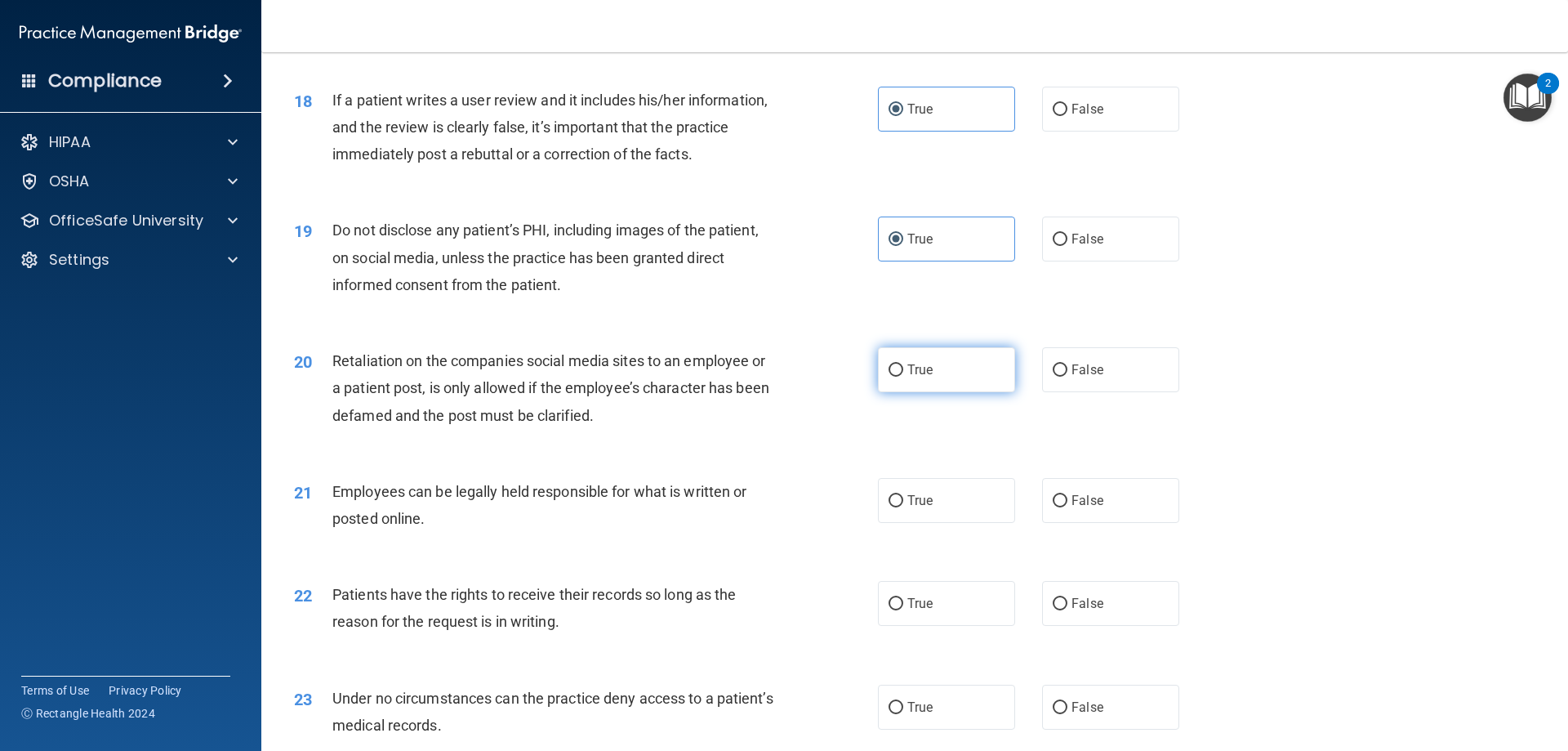
click at [971, 392] on label "True" at bounding box center [946, 370] width 137 height 45
click at [904, 377] on input "True" at bounding box center [896, 371] width 15 height 12
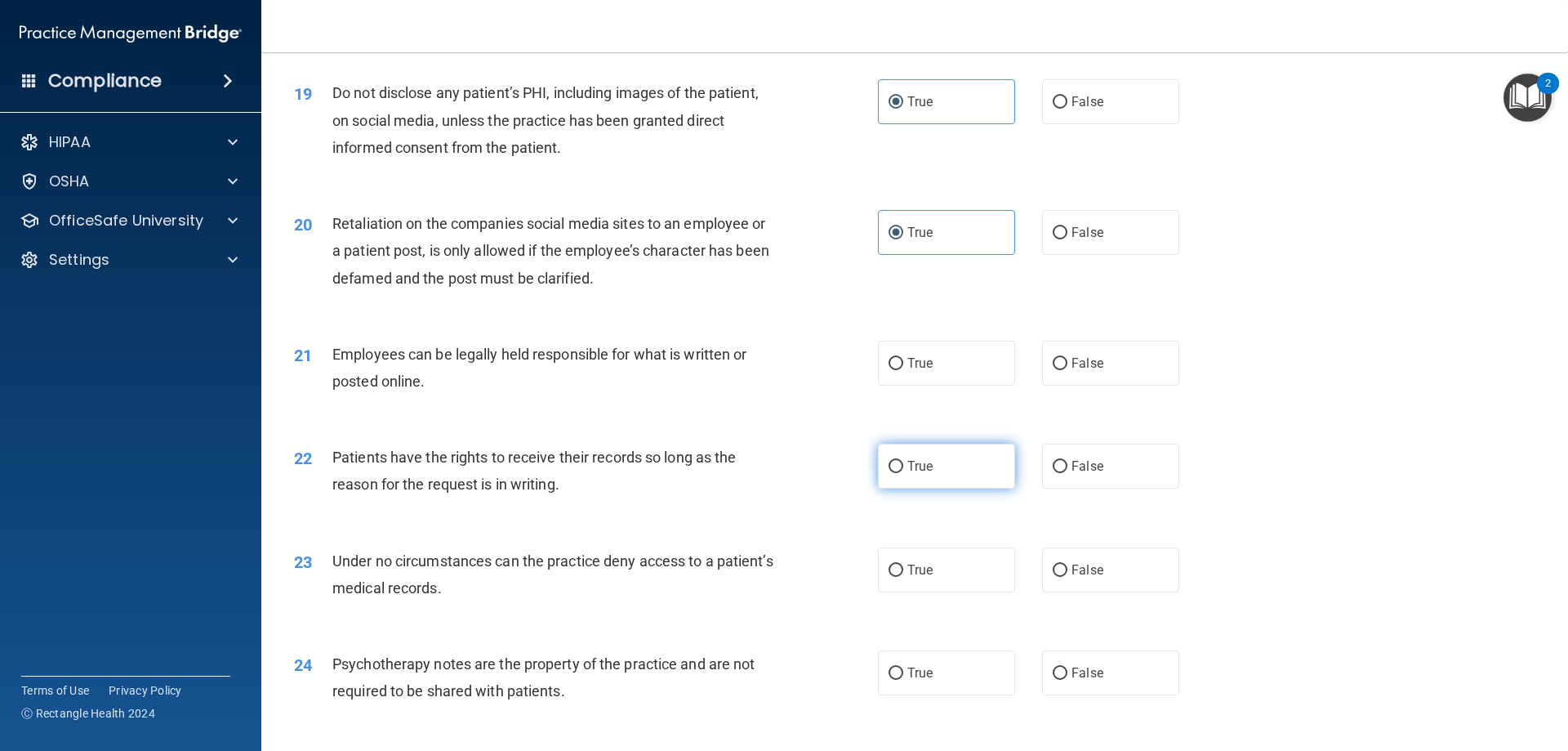
scroll to position [2451, 0]
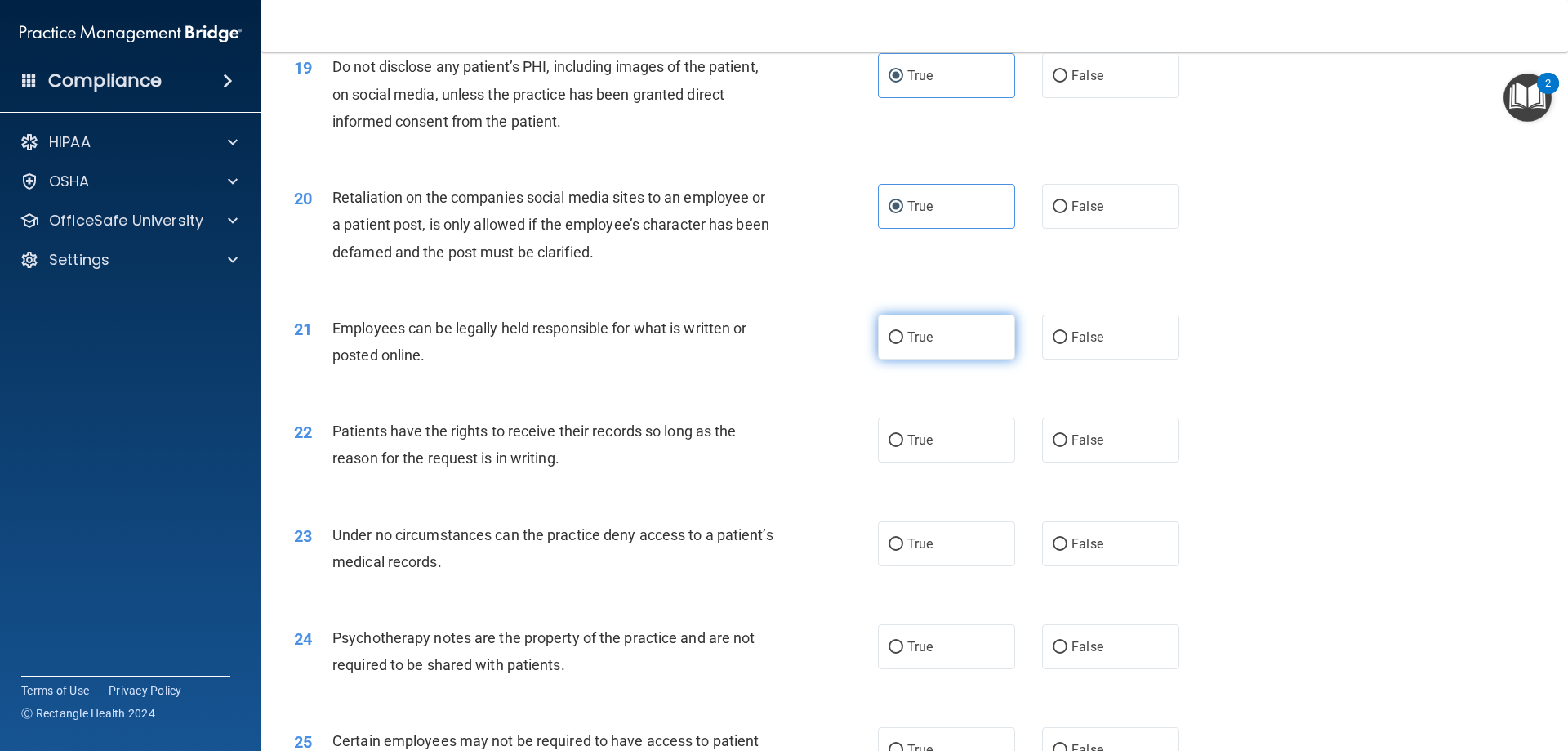
click at [962, 360] on label "True" at bounding box center [946, 337] width 137 height 45
click at [904, 344] on input "True" at bounding box center [896, 338] width 15 height 12
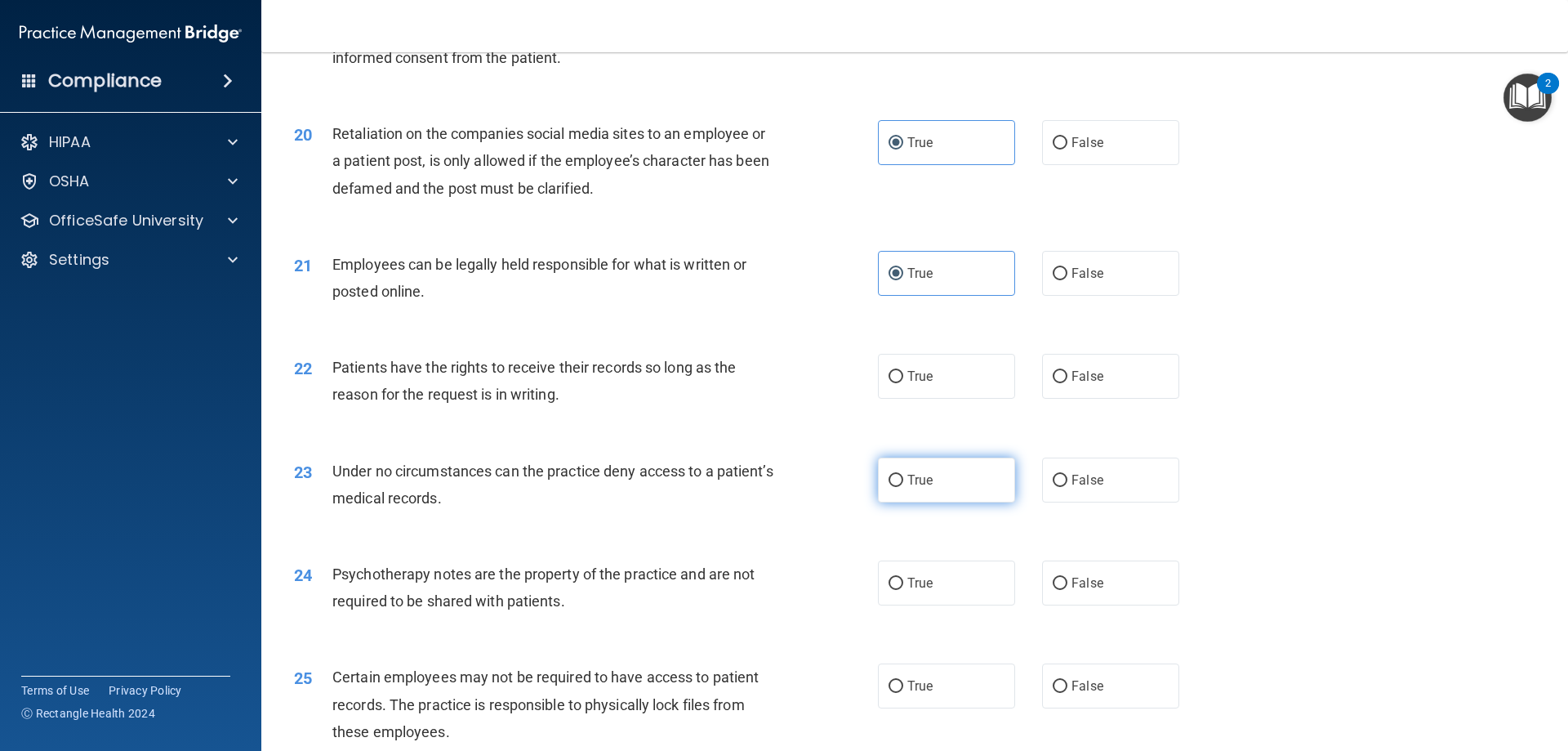
scroll to position [2614, 0]
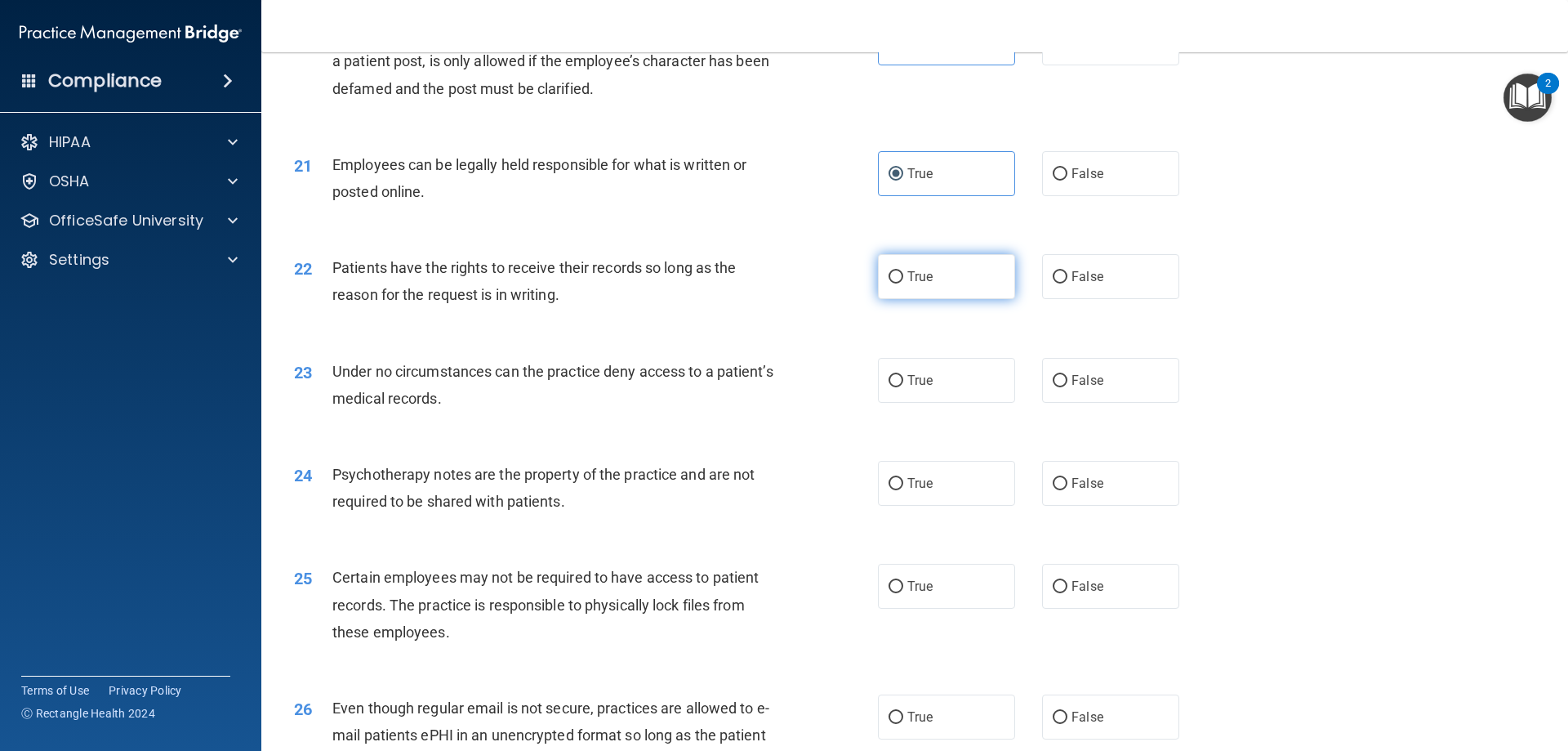
click at [943, 299] on label "True" at bounding box center [946, 277] width 137 height 45
click at [904, 283] on input "True" at bounding box center [896, 277] width 15 height 12
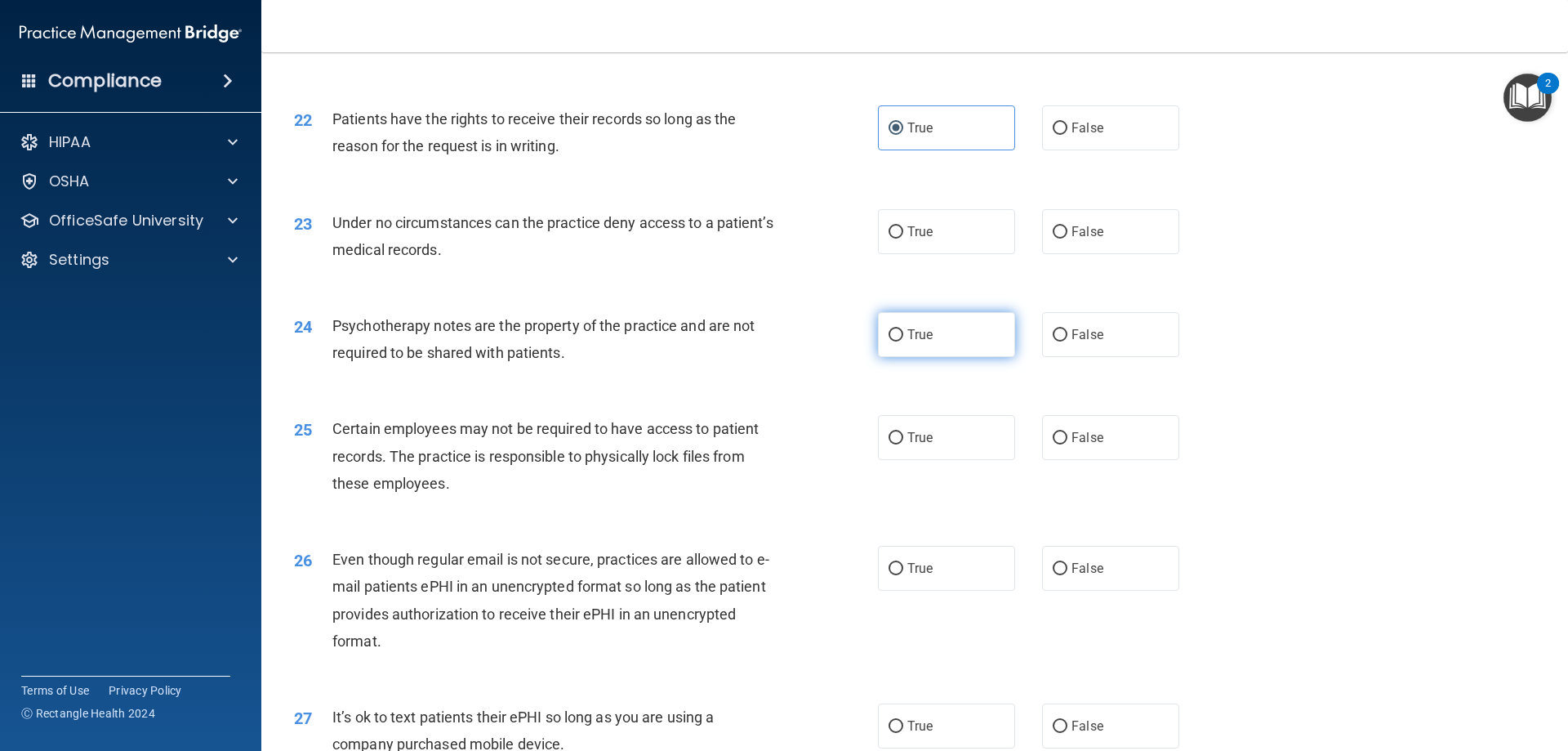
scroll to position [2778, 0]
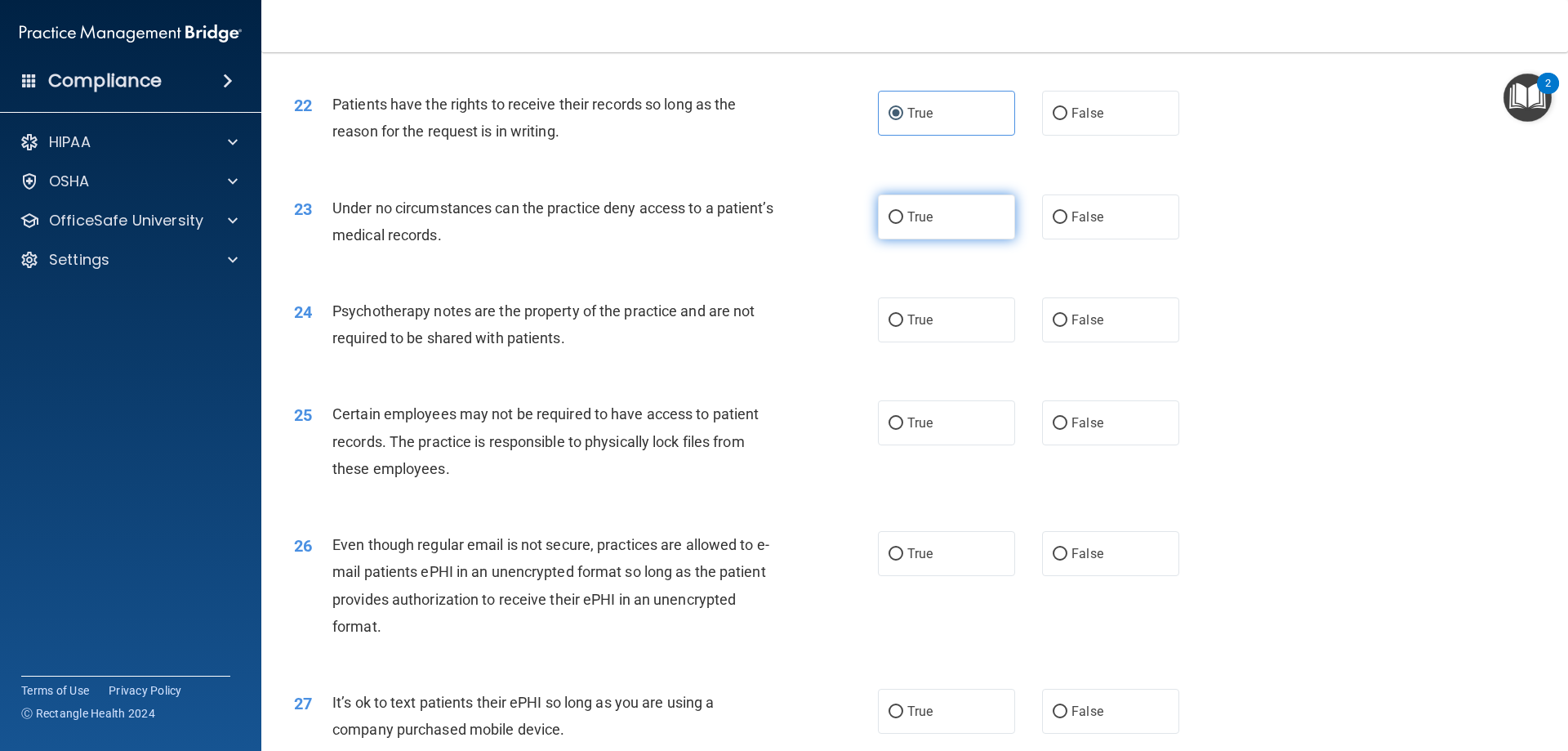
click at [943, 239] on label "True" at bounding box center [946, 217] width 137 height 45
click at [904, 224] on input "True" at bounding box center [896, 218] width 15 height 12
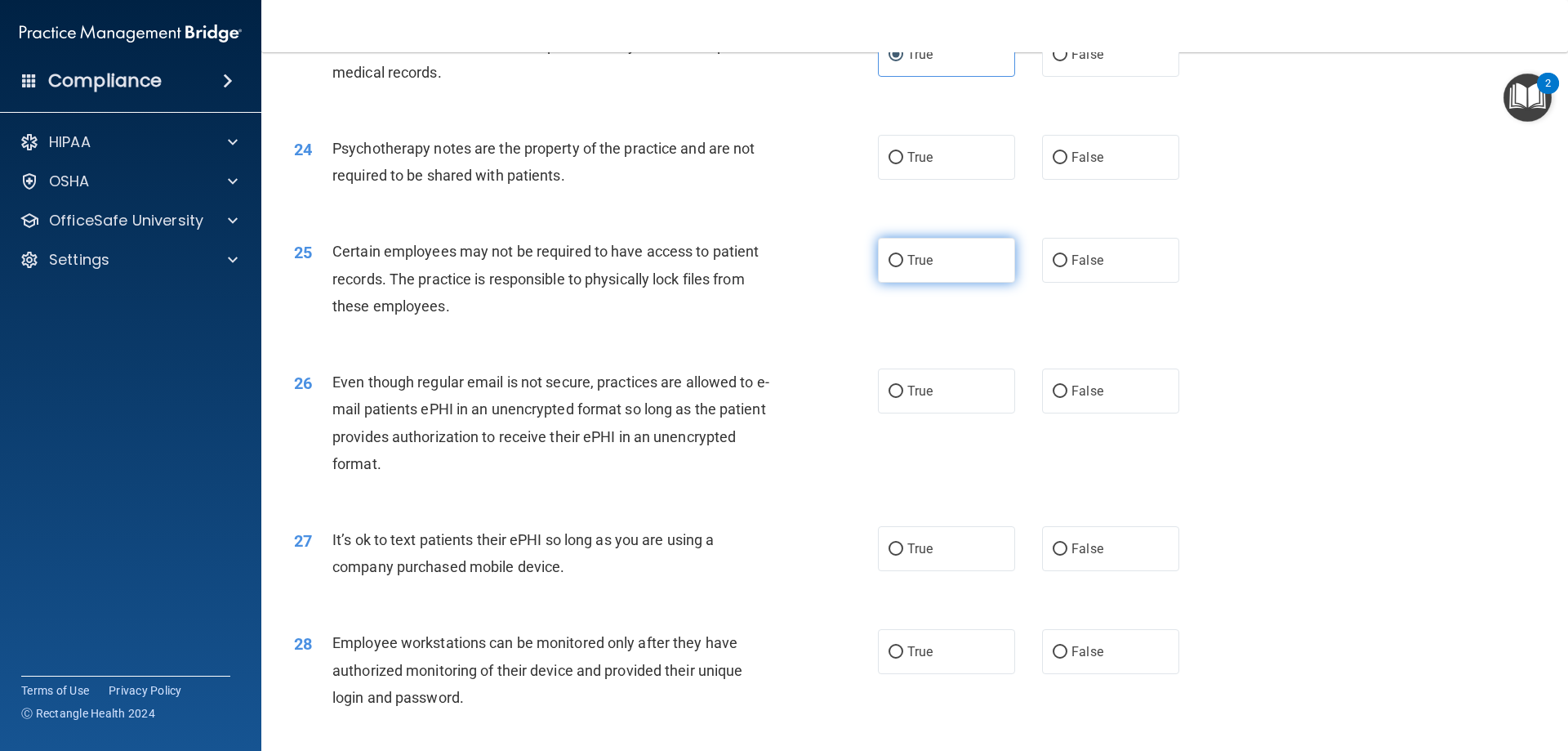
scroll to position [2941, 0]
click at [960, 179] on label "True" at bounding box center [946, 156] width 137 height 45
click at [904, 163] on input "True" at bounding box center [896, 157] width 15 height 12
click at [943, 282] on label "True" at bounding box center [946, 259] width 137 height 45
click at [904, 266] on input "True" at bounding box center [896, 260] width 15 height 12
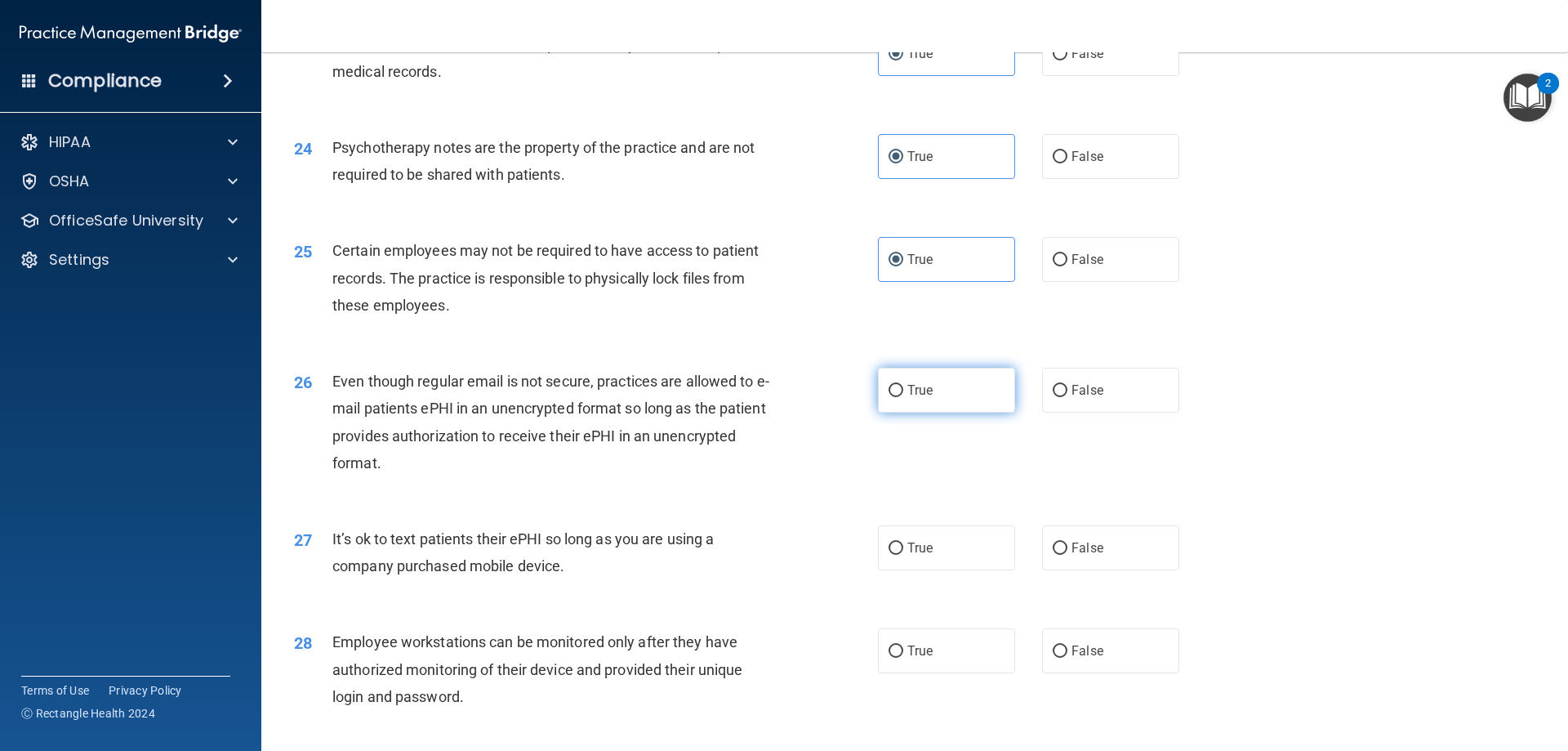
click at [940, 412] on label "True" at bounding box center [946, 390] width 137 height 45
click at [904, 397] on input "True" at bounding box center [896, 391] width 15 height 12
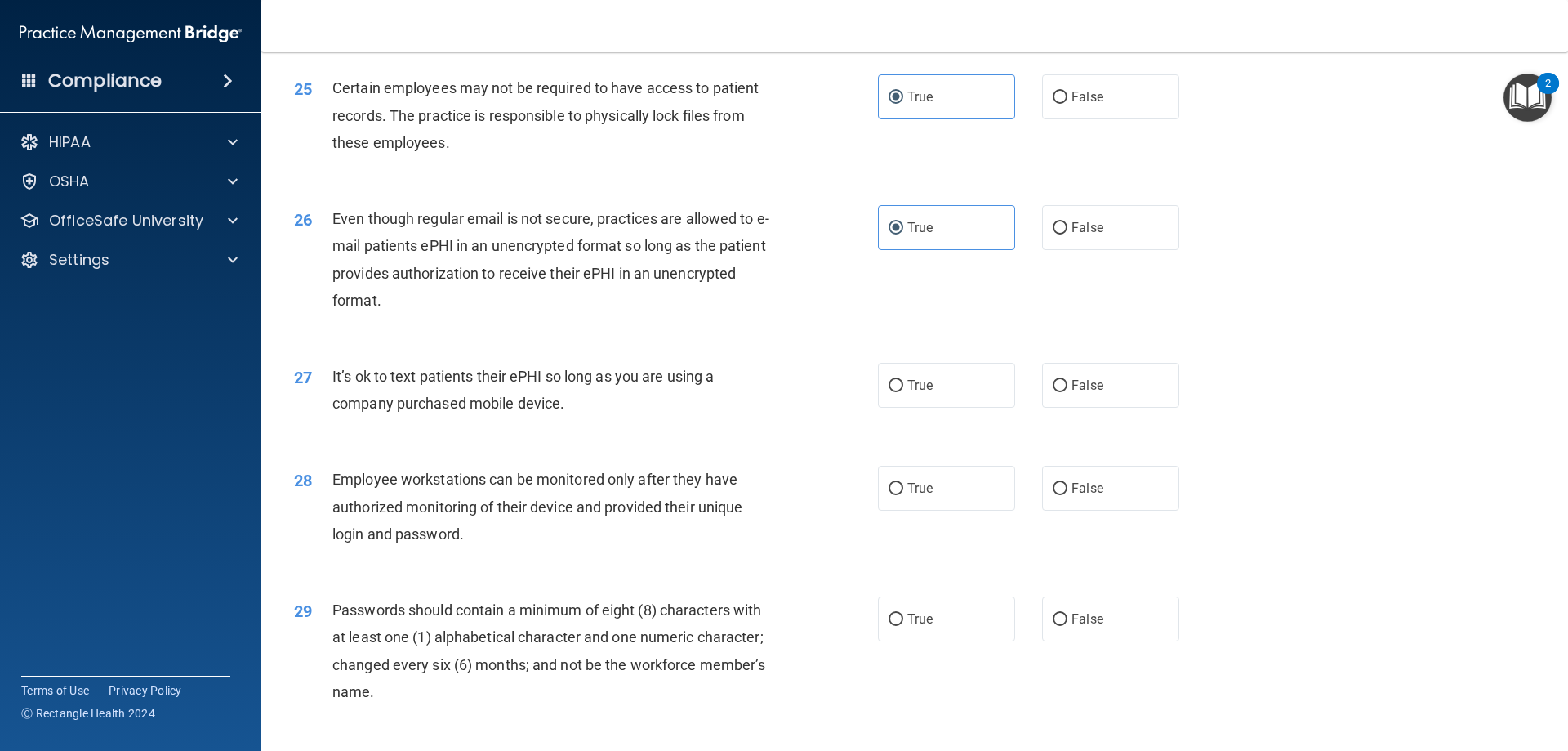
scroll to position [3104, 0]
click at [1110, 407] on label "False" at bounding box center [1110, 385] width 137 height 45
click at [1068, 391] on input "False" at bounding box center [1060, 385] width 15 height 12
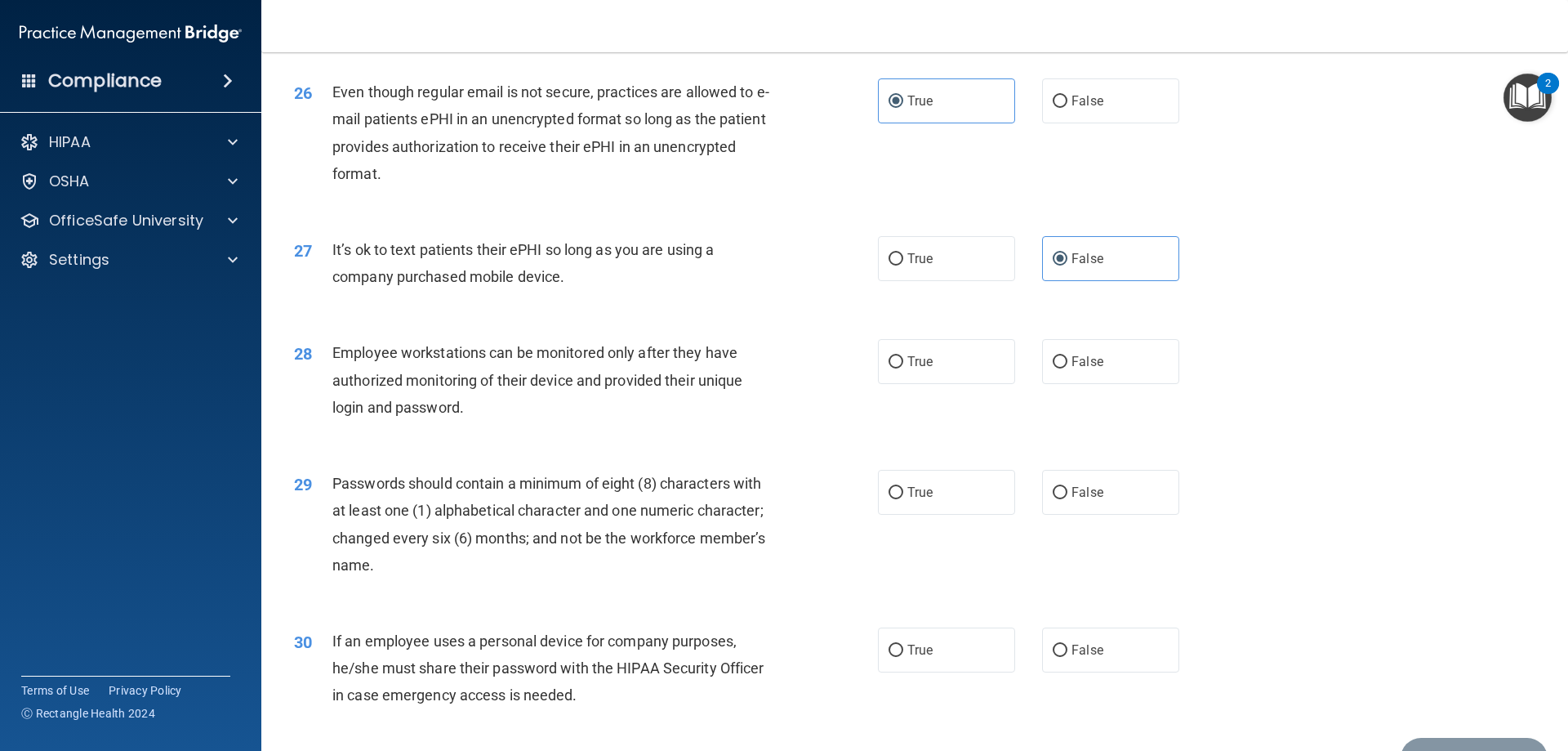
scroll to position [3268, 0]
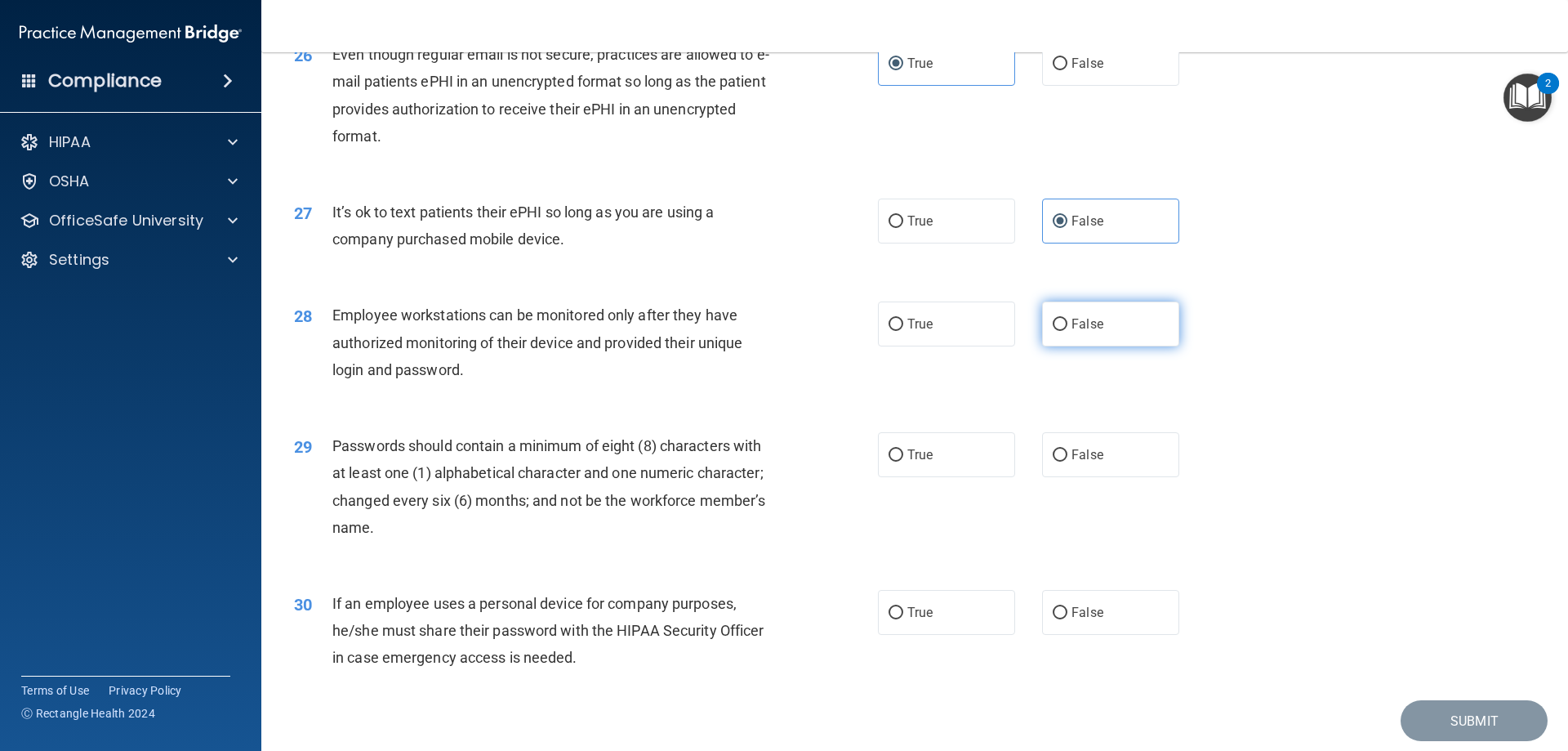
click at [1097, 347] on label "False" at bounding box center [1110, 324] width 137 height 45
click at [1068, 331] on input "False" at bounding box center [1060, 325] width 15 height 12
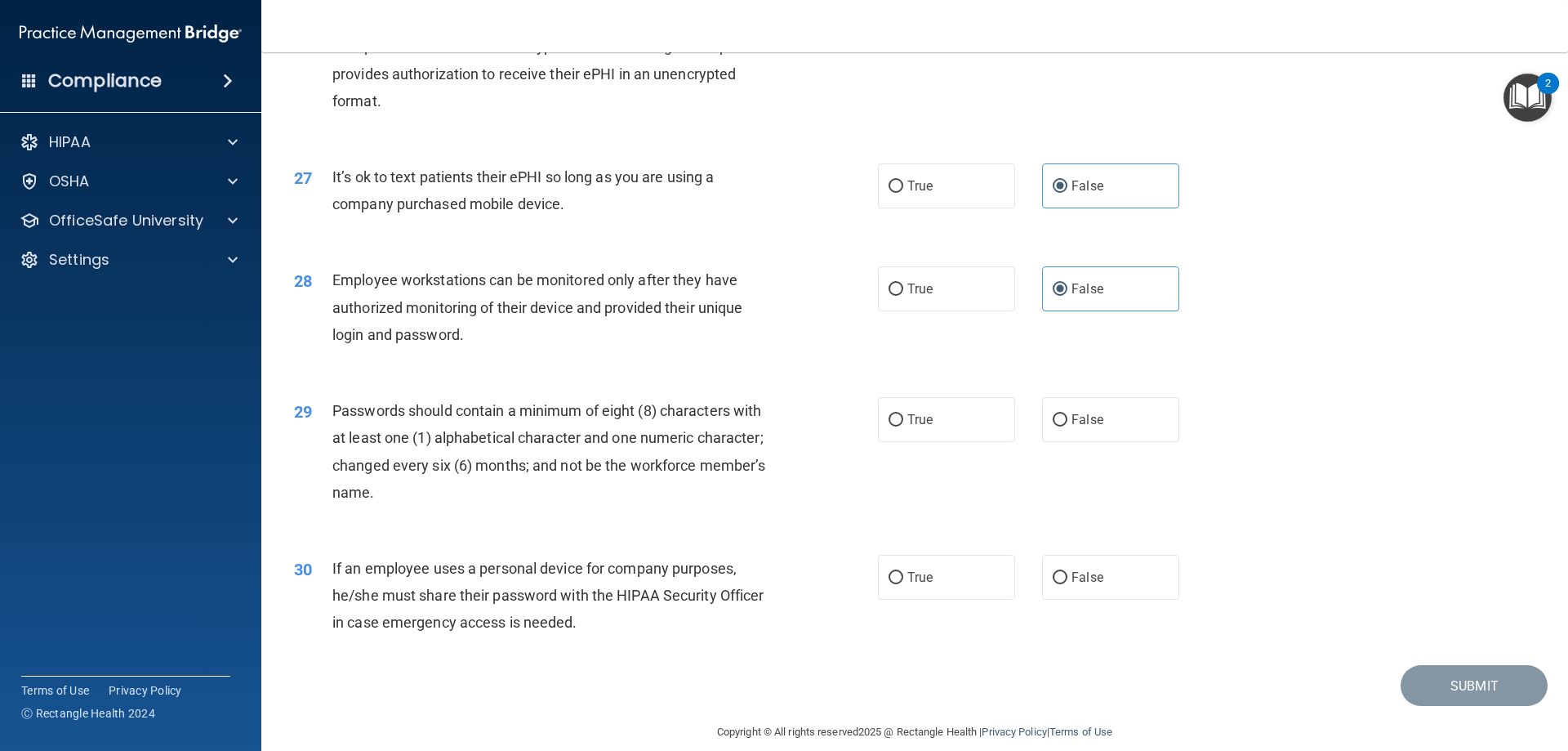
scroll to position [3351, 0]
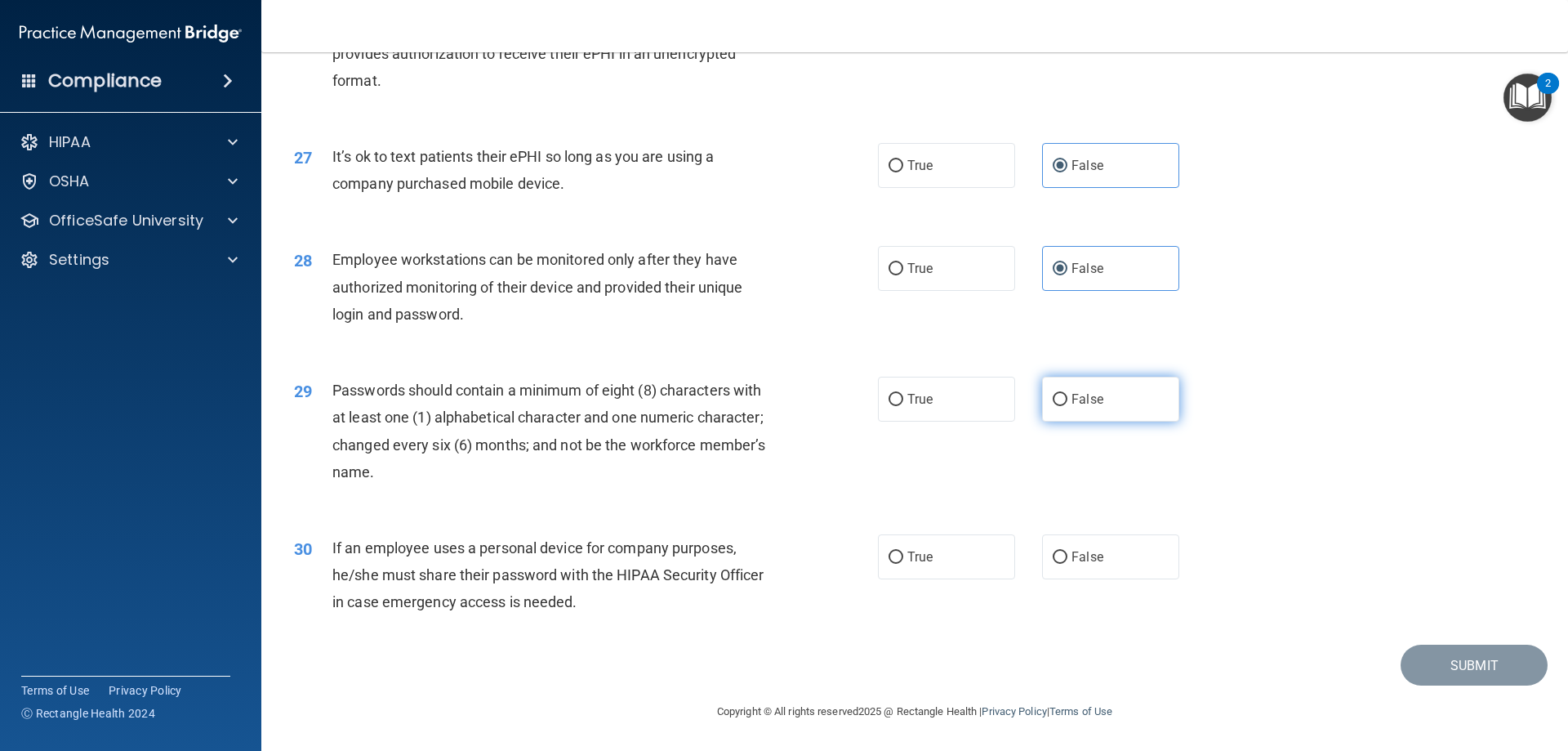
click at [1092, 398] on span "False" at bounding box center [1087, 399] width 32 height 16
click at [1068, 398] on input "False" at bounding box center [1060, 400] width 15 height 12
click at [1118, 555] on label "False" at bounding box center [1110, 557] width 137 height 45
click at [1068, 555] on input "False" at bounding box center [1060, 557] width 15 height 12
click at [1433, 665] on button "Submit" at bounding box center [1474, 665] width 147 height 41
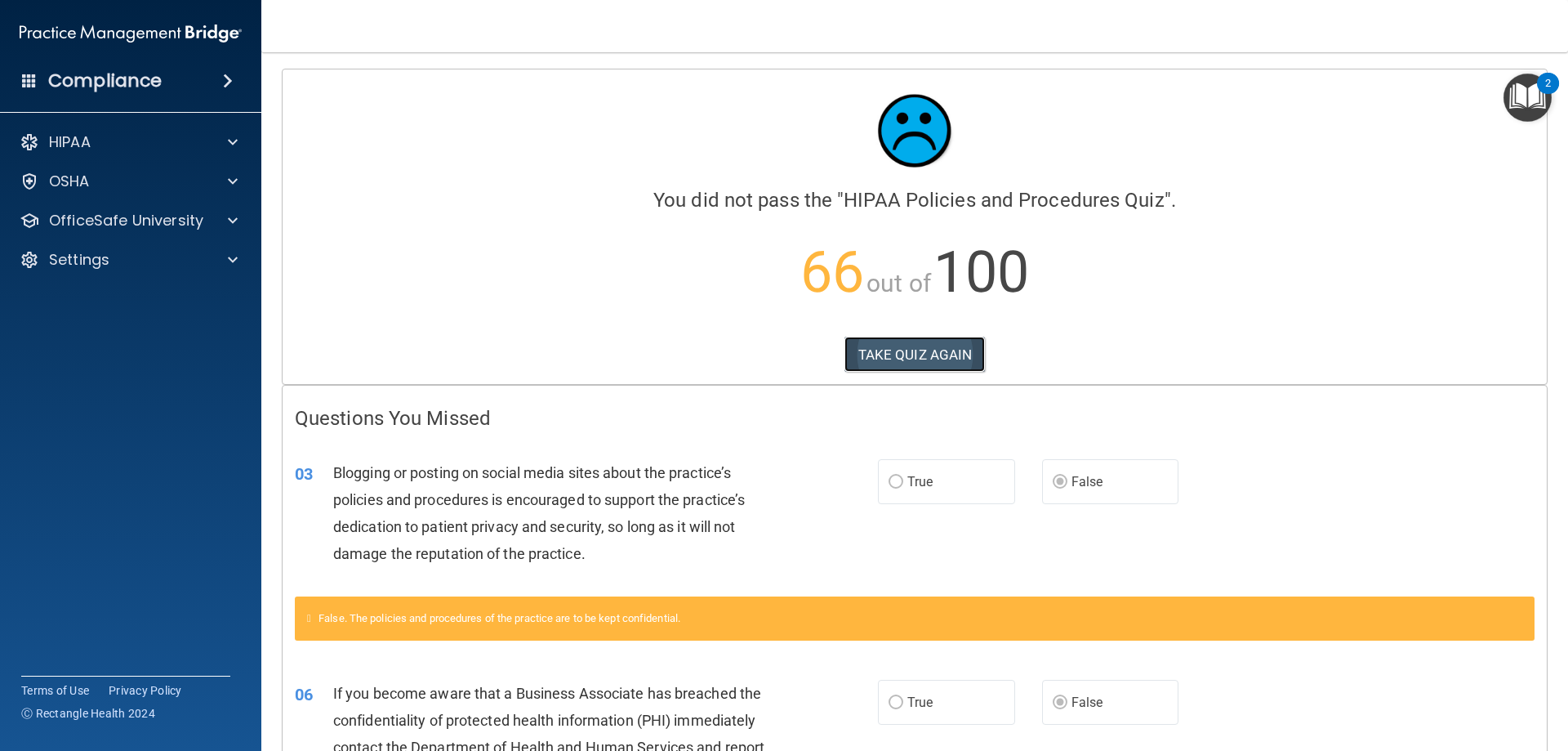
click at [883, 356] on button "TAKE QUIZ AGAIN" at bounding box center [915, 354] width 142 height 36
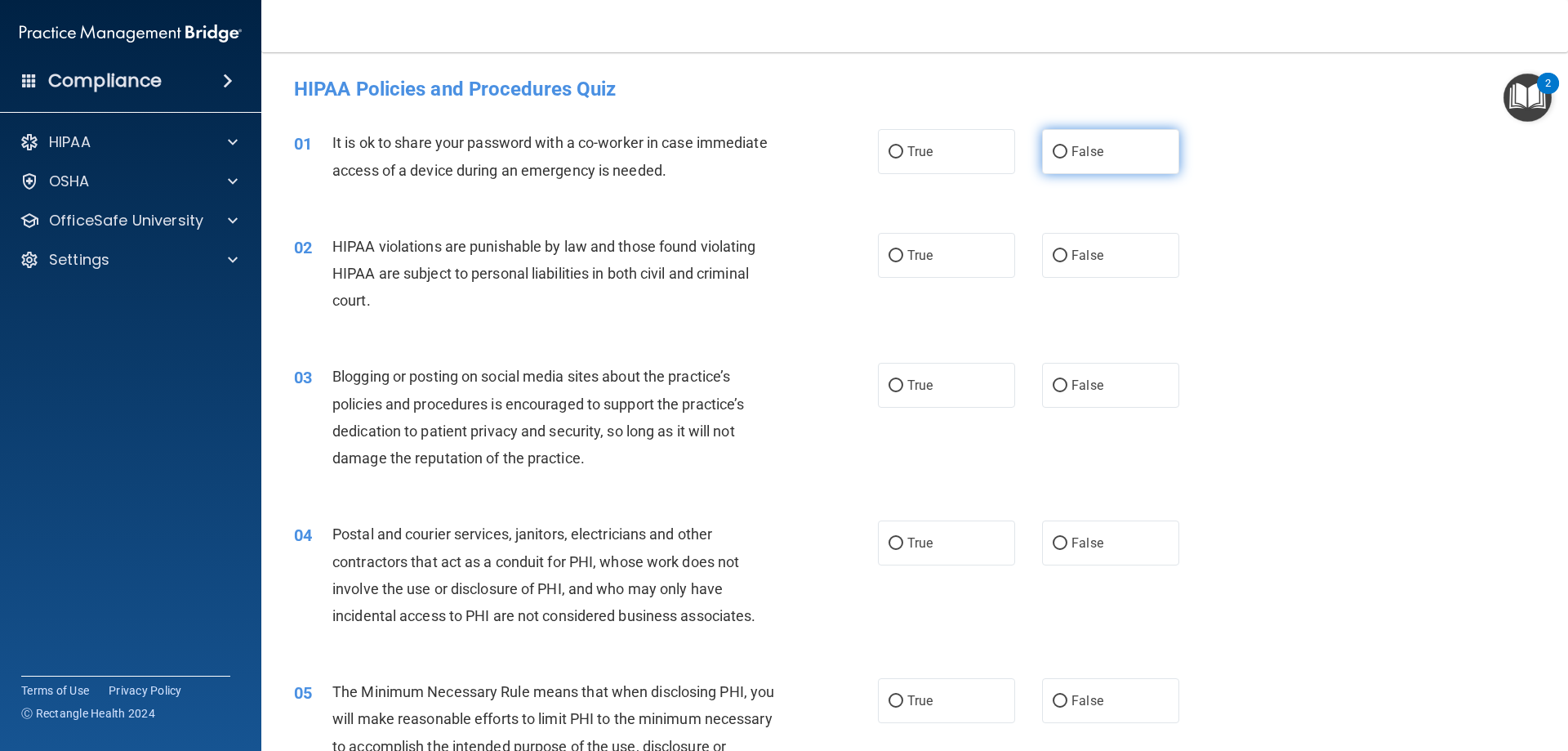
click at [1108, 148] on label "False" at bounding box center [1110, 151] width 137 height 45
click at [1068, 148] on input "False" at bounding box center [1060, 152] width 15 height 12
click at [906, 270] on label "True" at bounding box center [946, 255] width 137 height 45
click at [904, 262] on input "True" at bounding box center [896, 256] width 15 height 12
click at [1097, 395] on label "False" at bounding box center [1110, 385] width 137 height 45
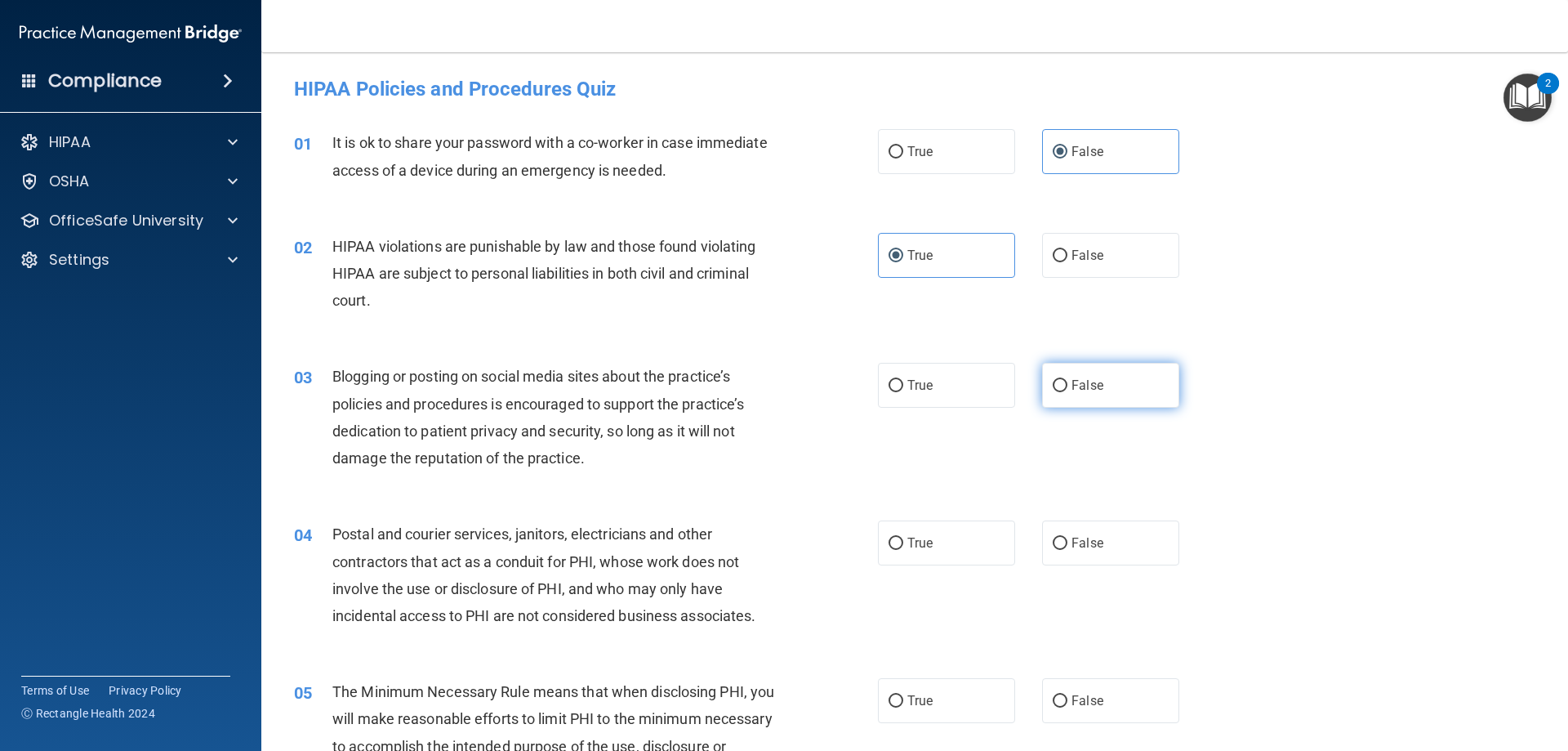
click at [1068, 392] on input "False" at bounding box center [1060, 386] width 15 height 12
click at [928, 547] on label "True" at bounding box center [946, 543] width 137 height 45
click at [904, 547] on input "True" at bounding box center [896, 544] width 15 height 12
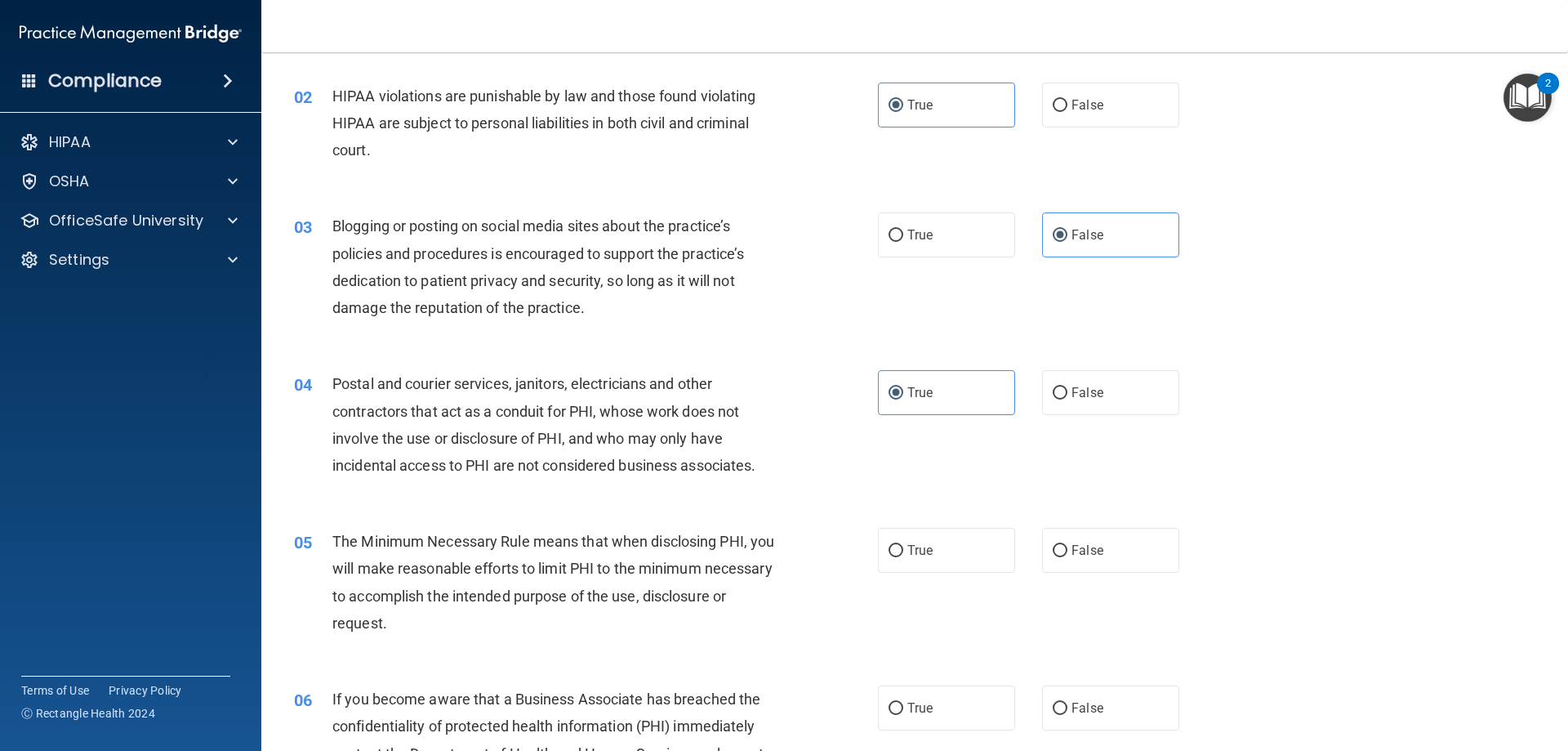
scroll to position [163, 0]
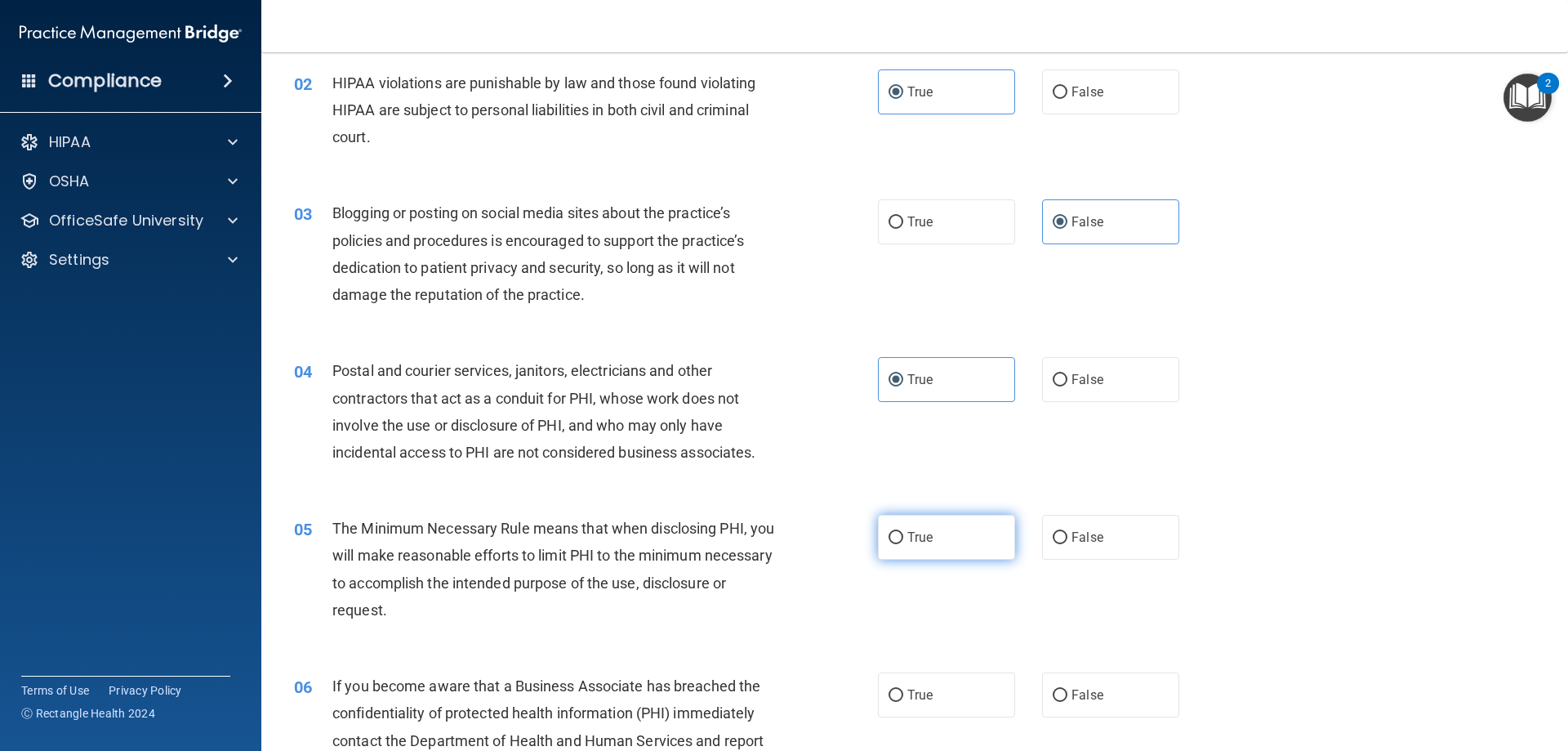
click at [923, 553] on label "True" at bounding box center [946, 538] width 137 height 45
click at [904, 544] on input "True" at bounding box center [896, 538] width 15 height 12
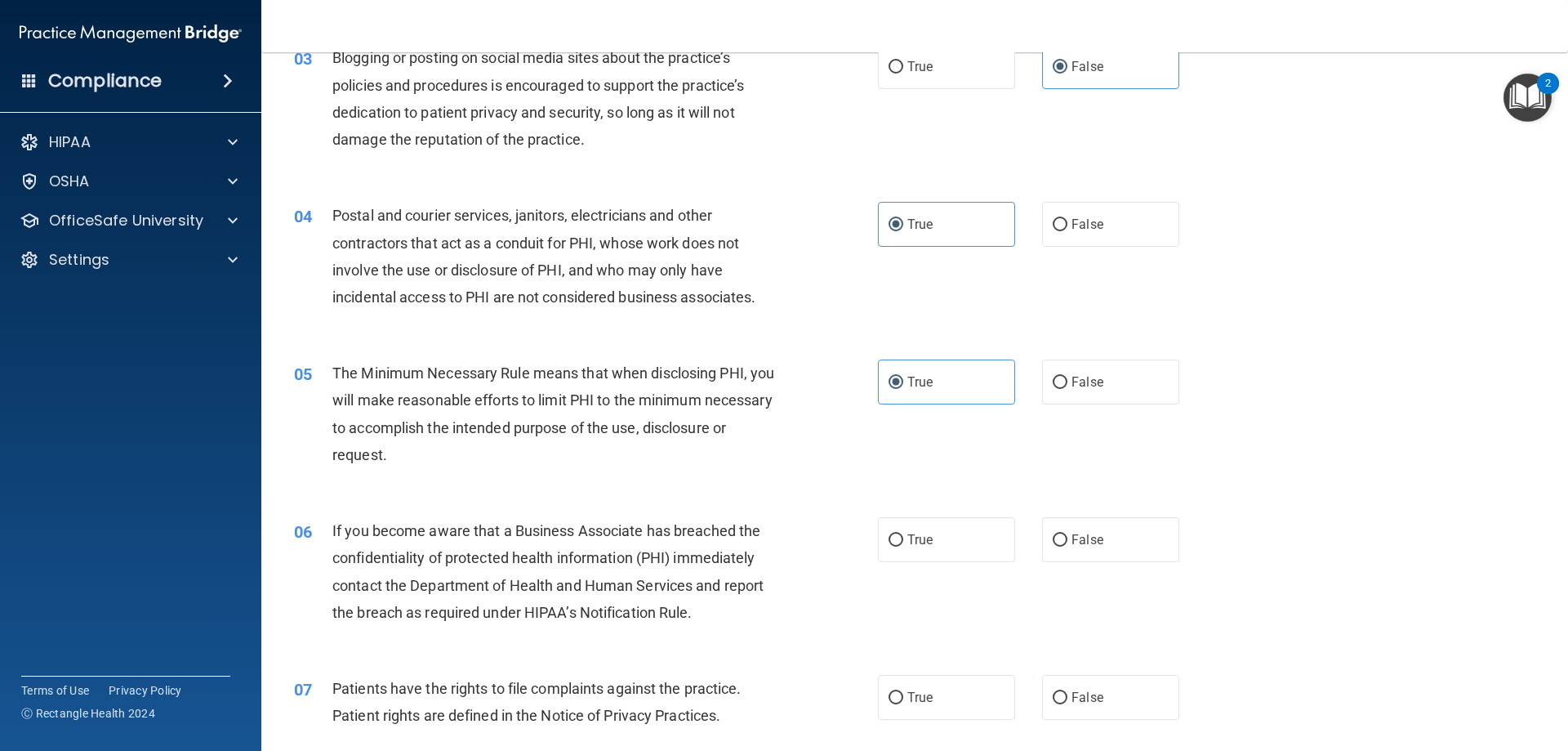
scroll to position [327, 0]
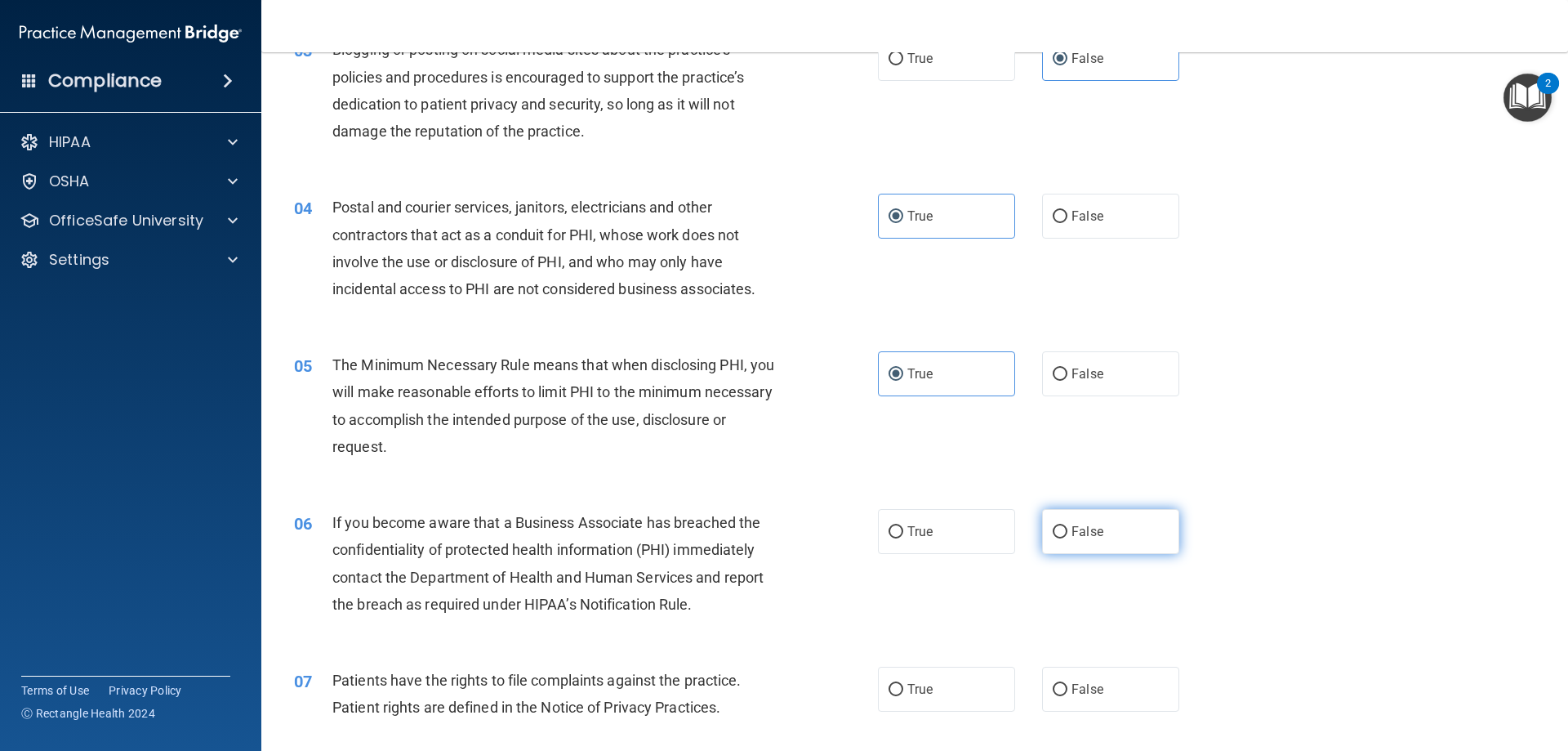
click at [1063, 530] on label "False" at bounding box center [1110, 531] width 137 height 45
click at [1063, 530] on input "False" at bounding box center [1060, 532] width 15 height 12
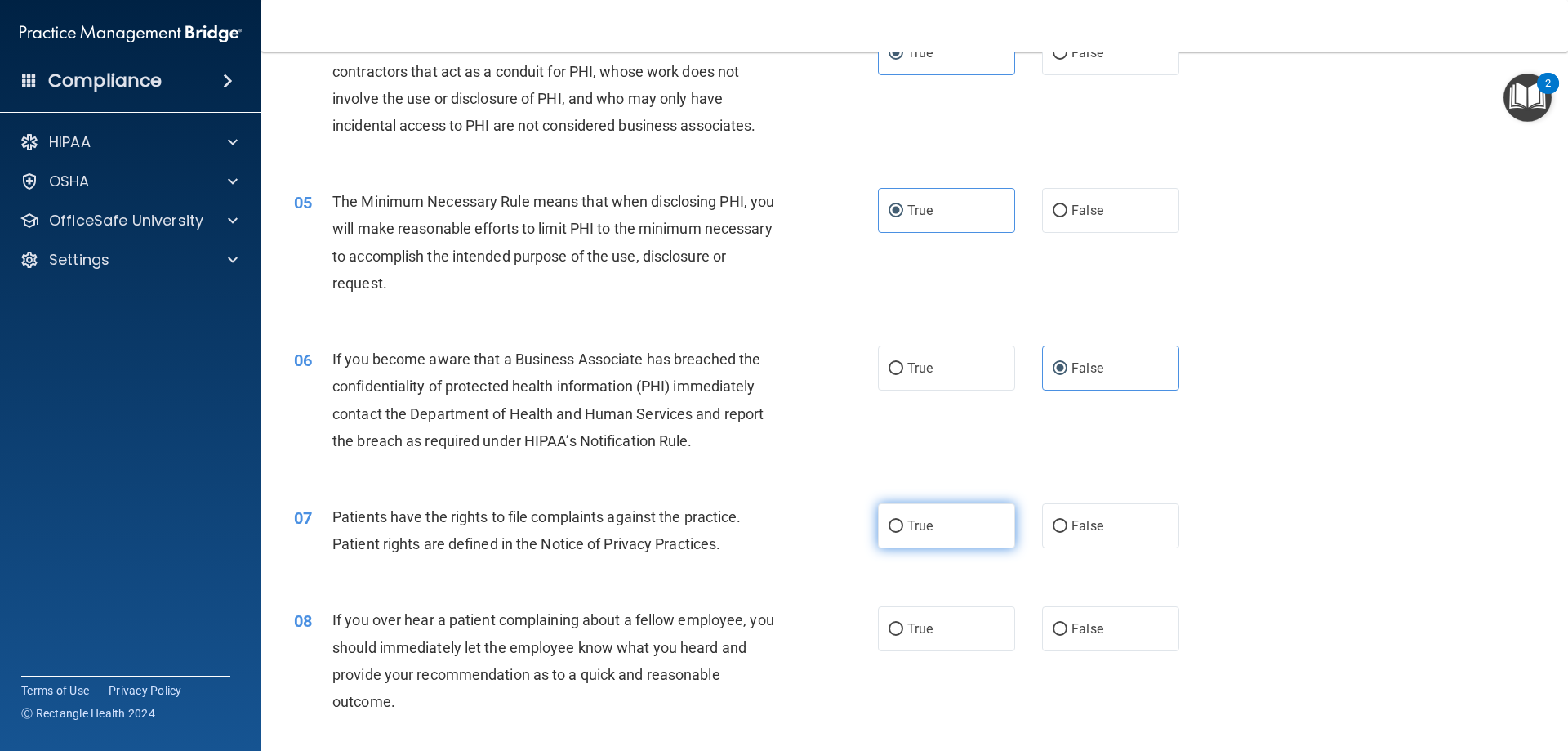
click at [937, 530] on label "True" at bounding box center [946, 525] width 137 height 45
click at [904, 530] on input "True" at bounding box center [896, 526] width 15 height 12
click at [933, 627] on label "True" at bounding box center [946, 628] width 137 height 45
click at [904, 627] on input "True" at bounding box center [896, 629] width 15 height 12
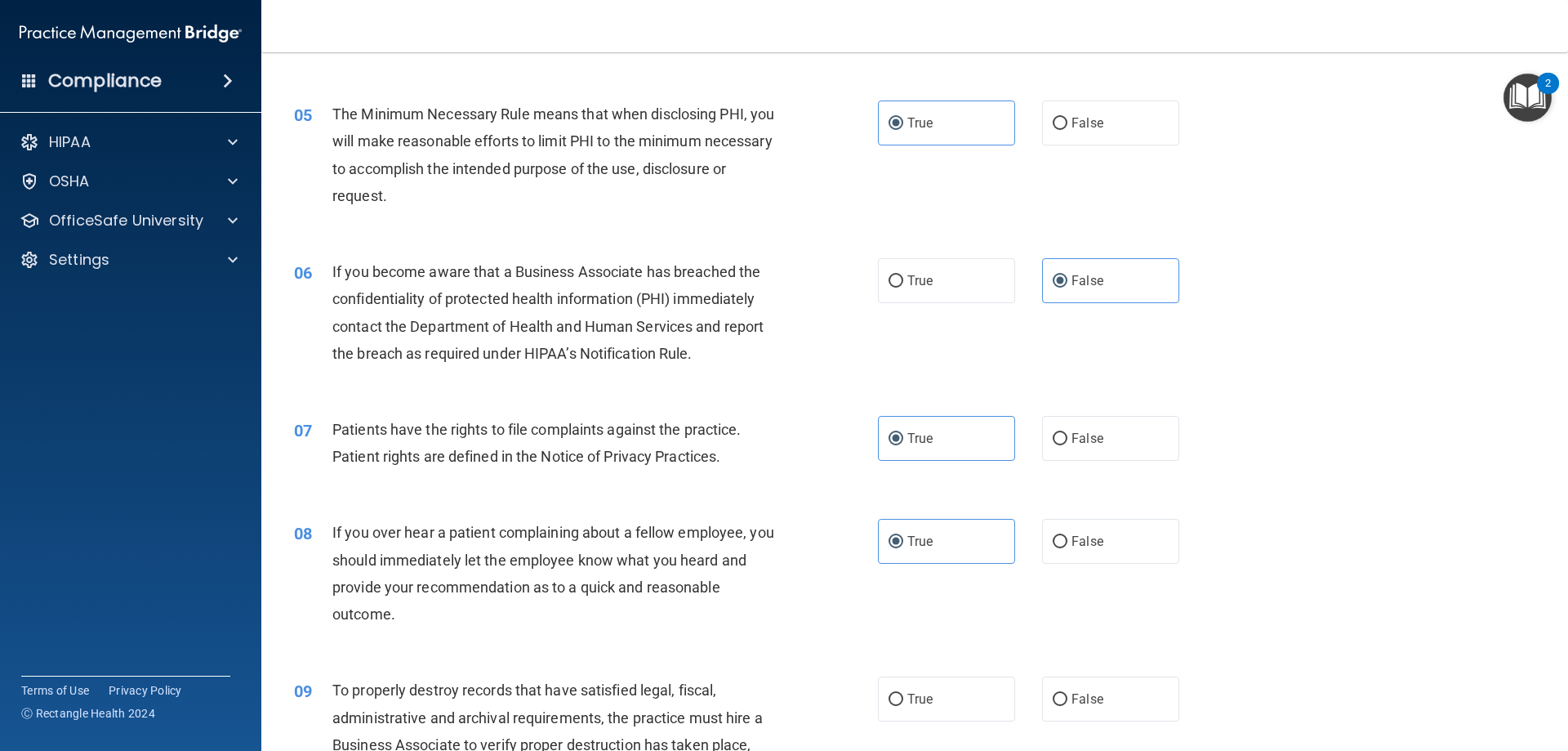
scroll to position [735, 0]
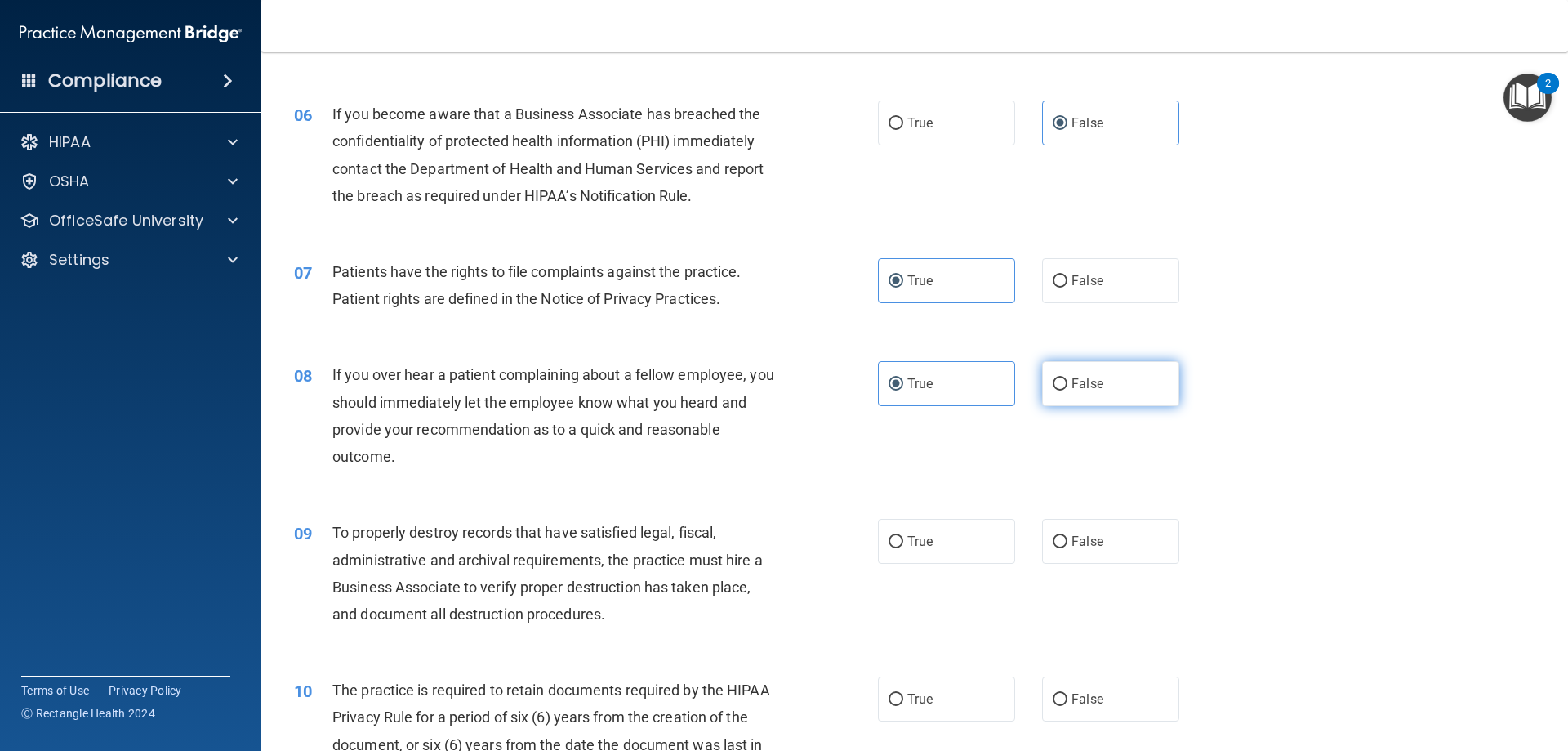
click at [1085, 385] on span "False" at bounding box center [1087, 384] width 32 height 16
click at [1068, 385] on input "False" at bounding box center [1060, 385] width 15 height 12
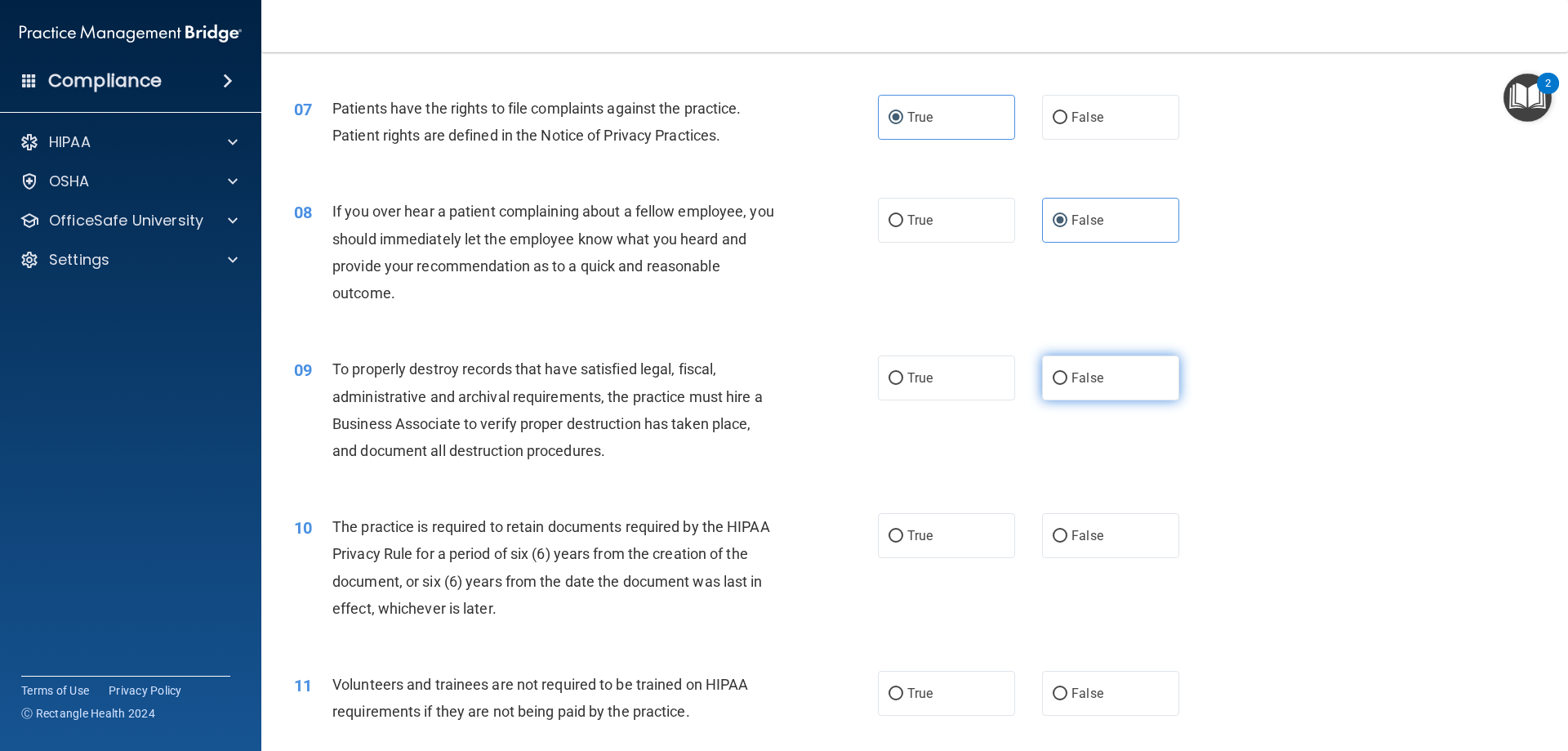
click at [1145, 379] on label "False" at bounding box center [1110, 378] width 137 height 45
click at [1068, 379] on input "False" at bounding box center [1060, 379] width 15 height 12
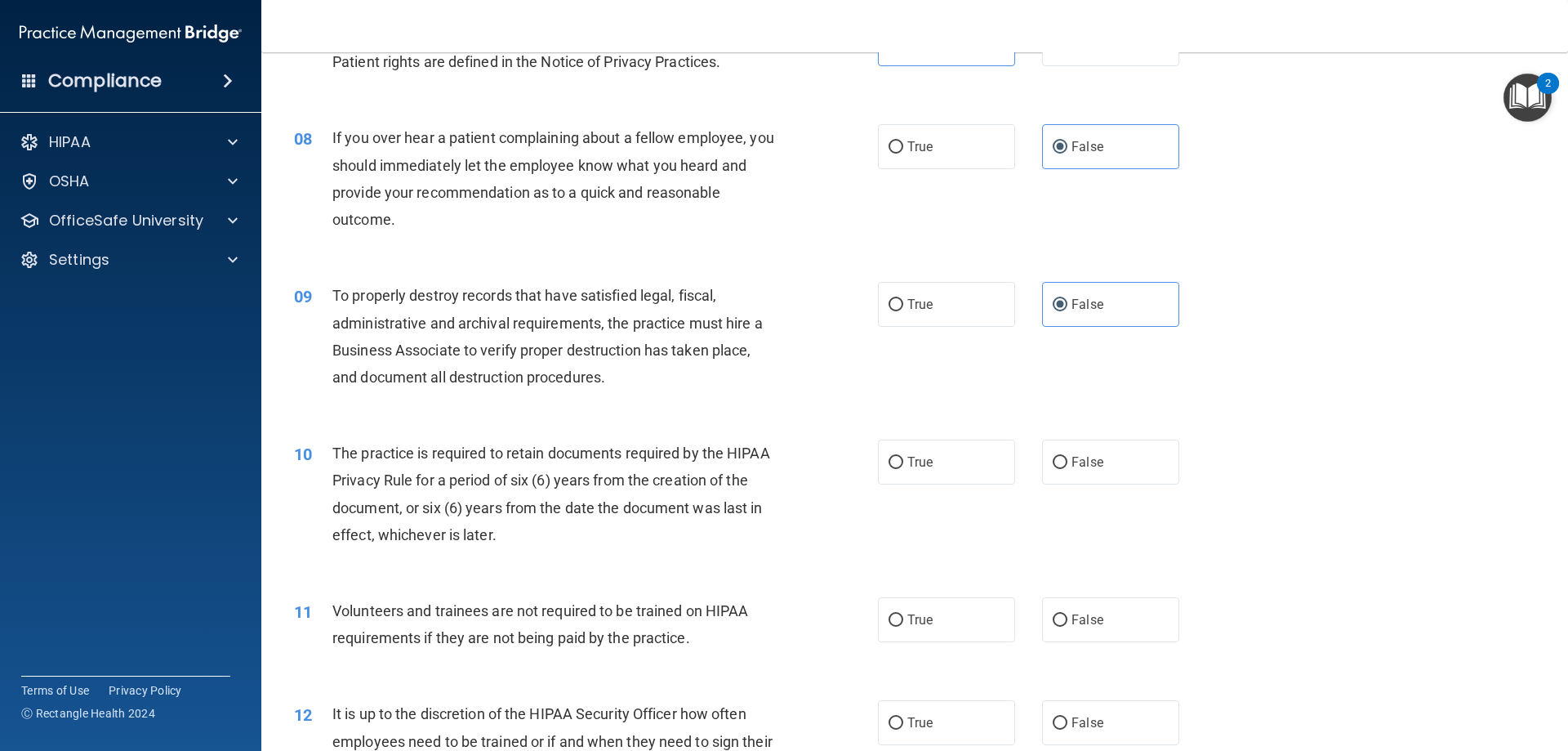
scroll to position [1062, 0]
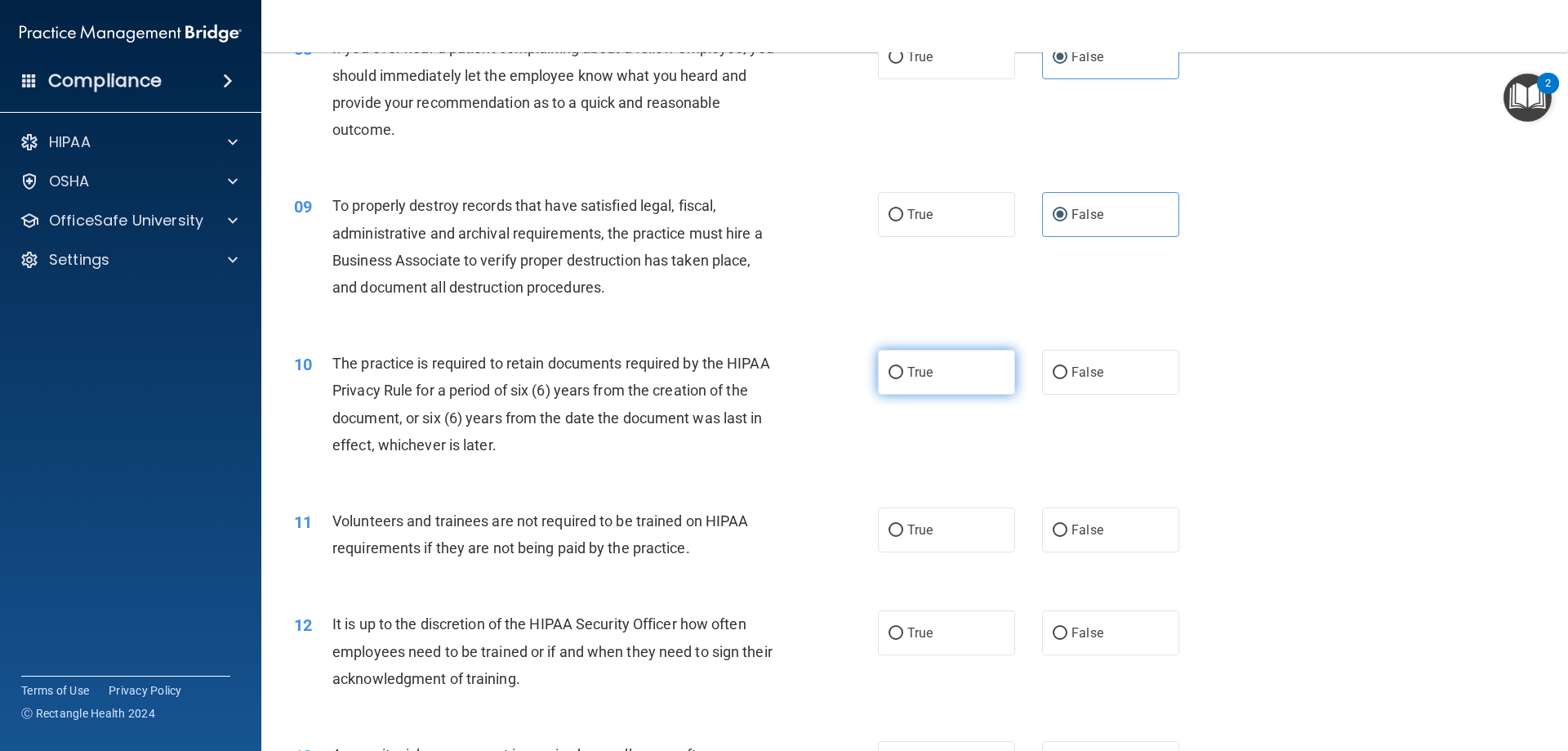
click at [927, 375] on span "True" at bounding box center [919, 372] width 25 height 16
click at [904, 375] on input "True" at bounding box center [896, 372] width 15 height 12
click at [960, 557] on div "11 Volunteers and trainees are not required to be trained on HIPAA requirements…" at bounding box center [914, 538] width 1266 height 103
click at [954, 531] on label "True" at bounding box center [946, 530] width 137 height 45
click at [904, 531] on input "True" at bounding box center [896, 531] width 15 height 12
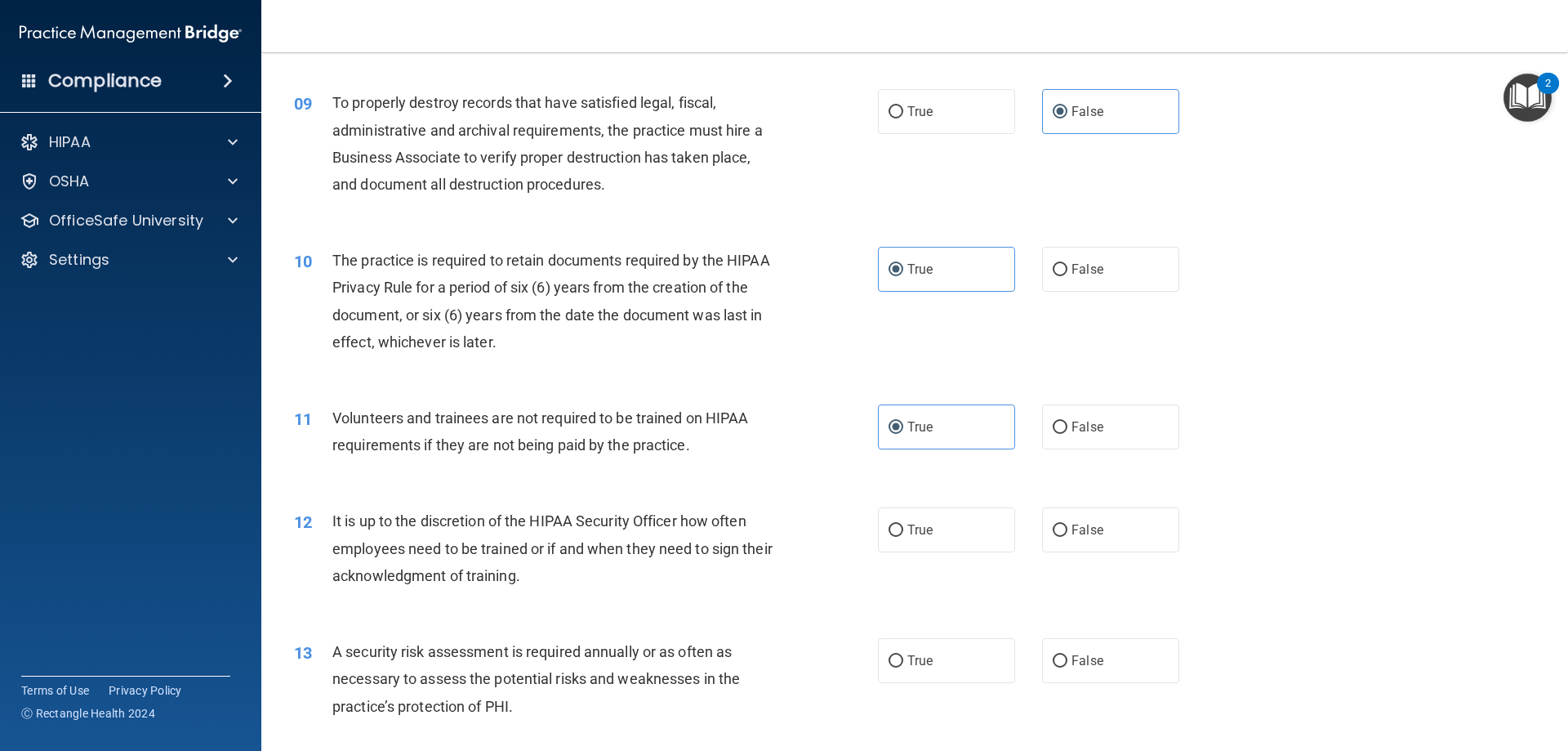
scroll to position [1225, 0]
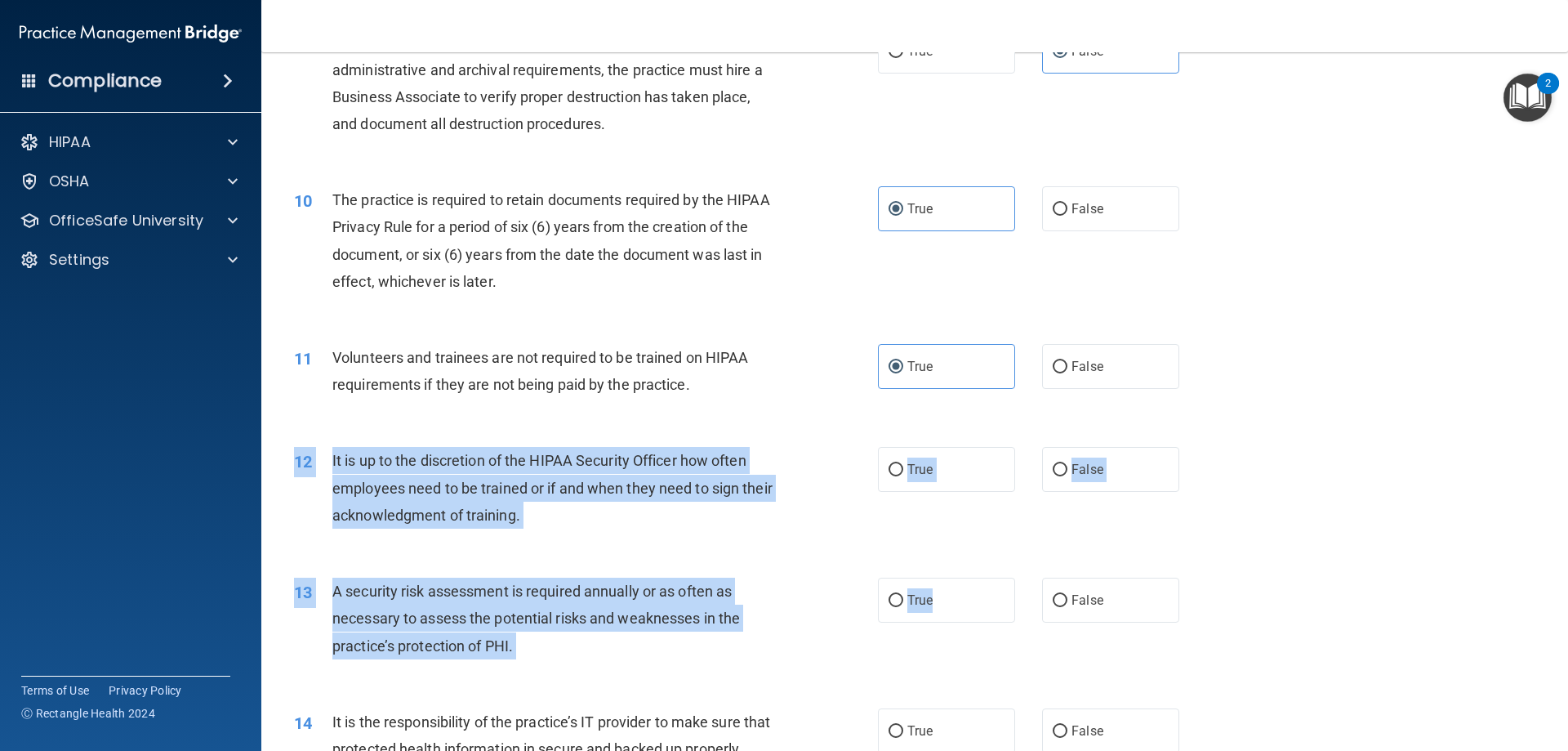
drag, startPoint x: 958, startPoint y: 603, endPoint x: 919, endPoint y: 443, distance: 164.7
click at [943, 457] on label "True" at bounding box center [946, 469] width 137 height 45
click at [904, 464] on input "True" at bounding box center [896, 470] width 15 height 12
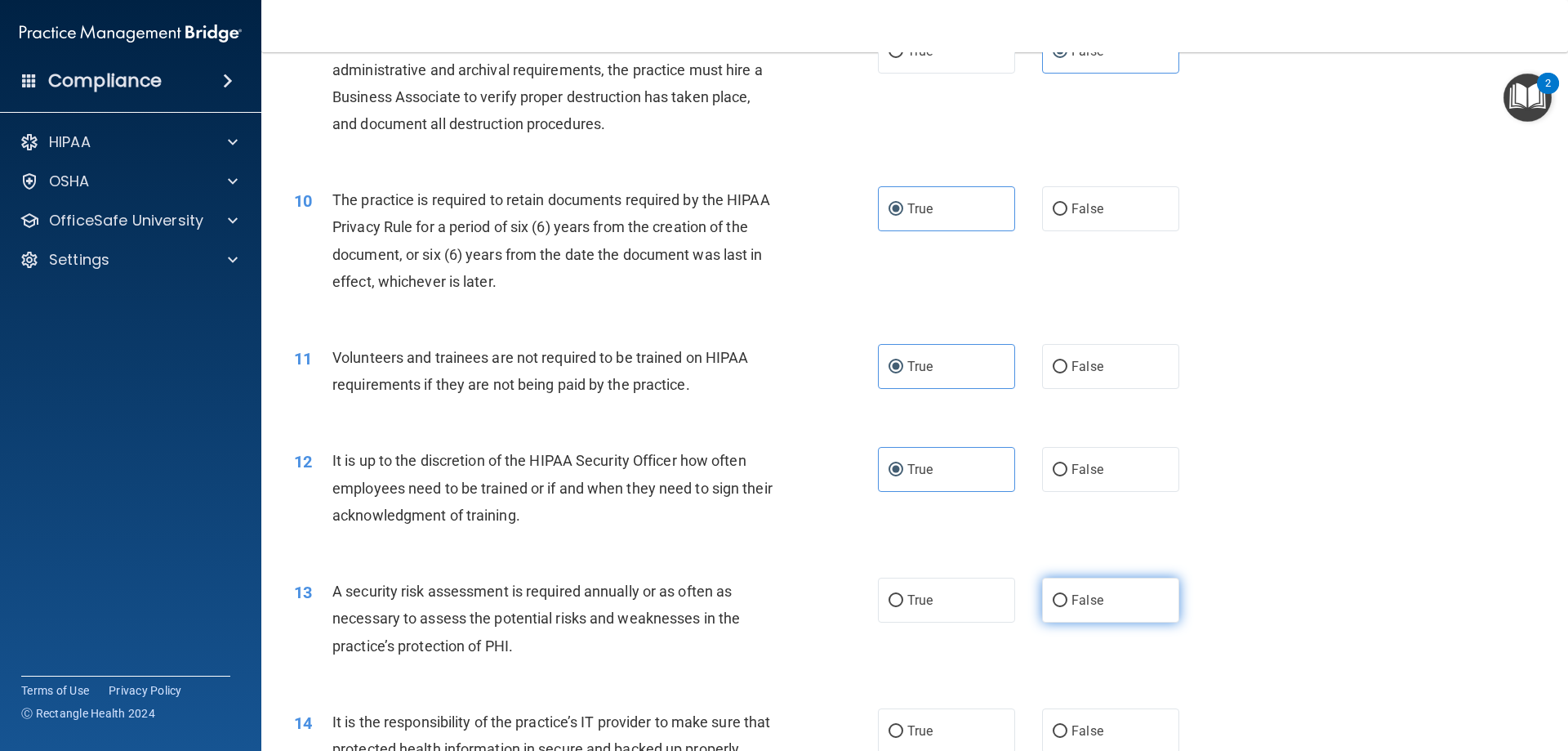
click at [1122, 606] on label "False" at bounding box center [1110, 600] width 137 height 45
click at [1068, 606] on input "False" at bounding box center [1060, 601] width 15 height 12
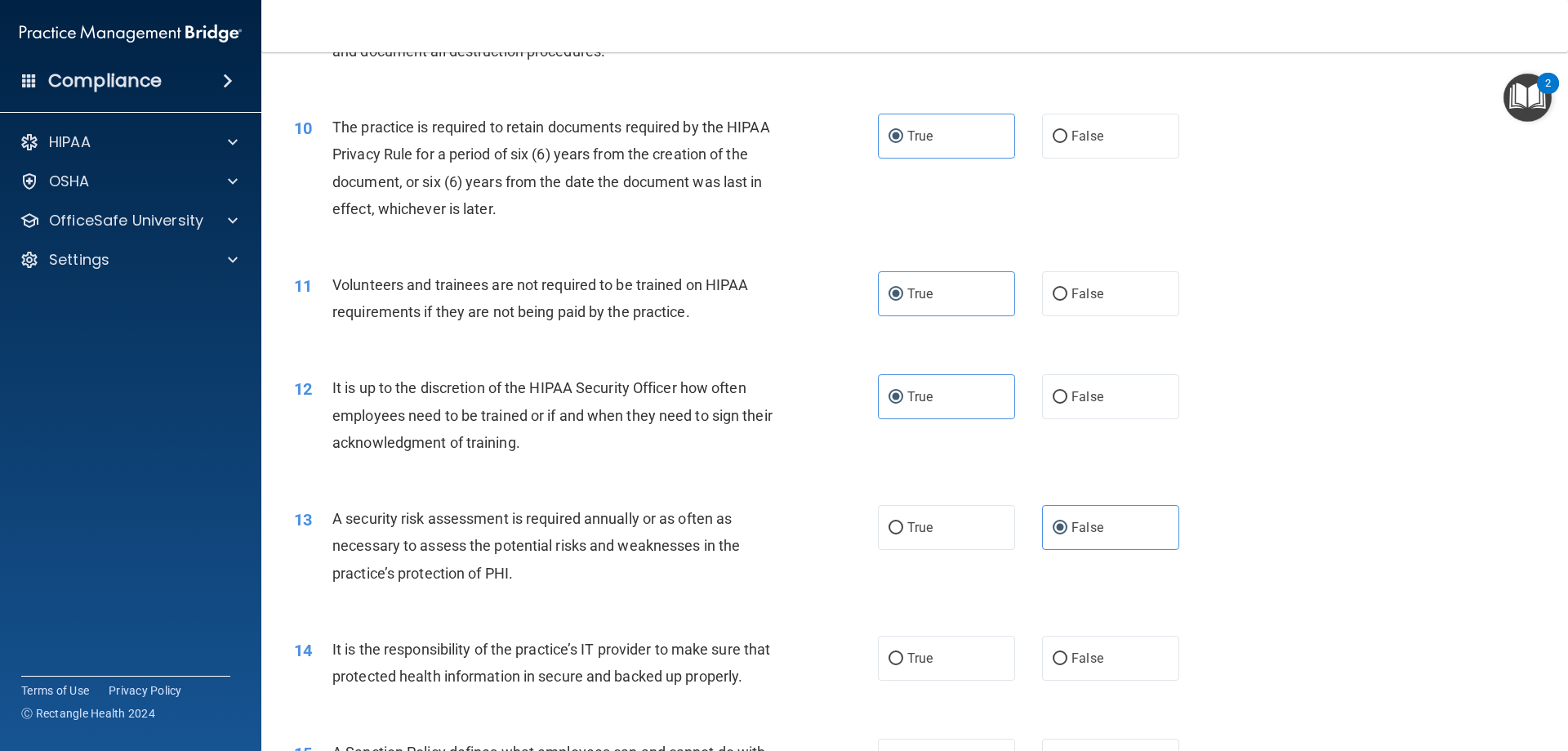
scroll to position [1471, 0]
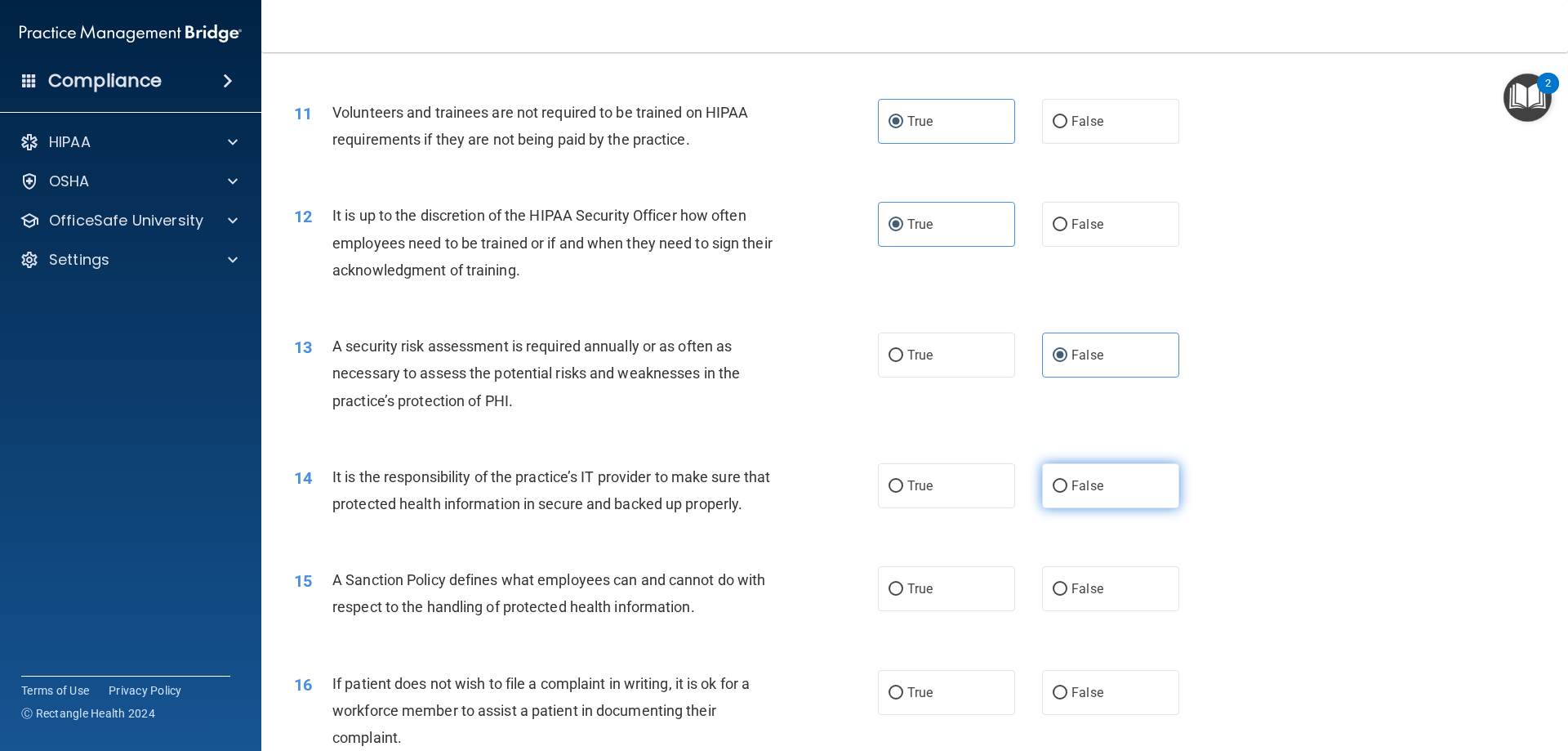
click at [1084, 486] on span "False" at bounding box center [1087, 486] width 32 height 16
click at [1068, 486] on input "False" at bounding box center [1060, 487] width 15 height 12
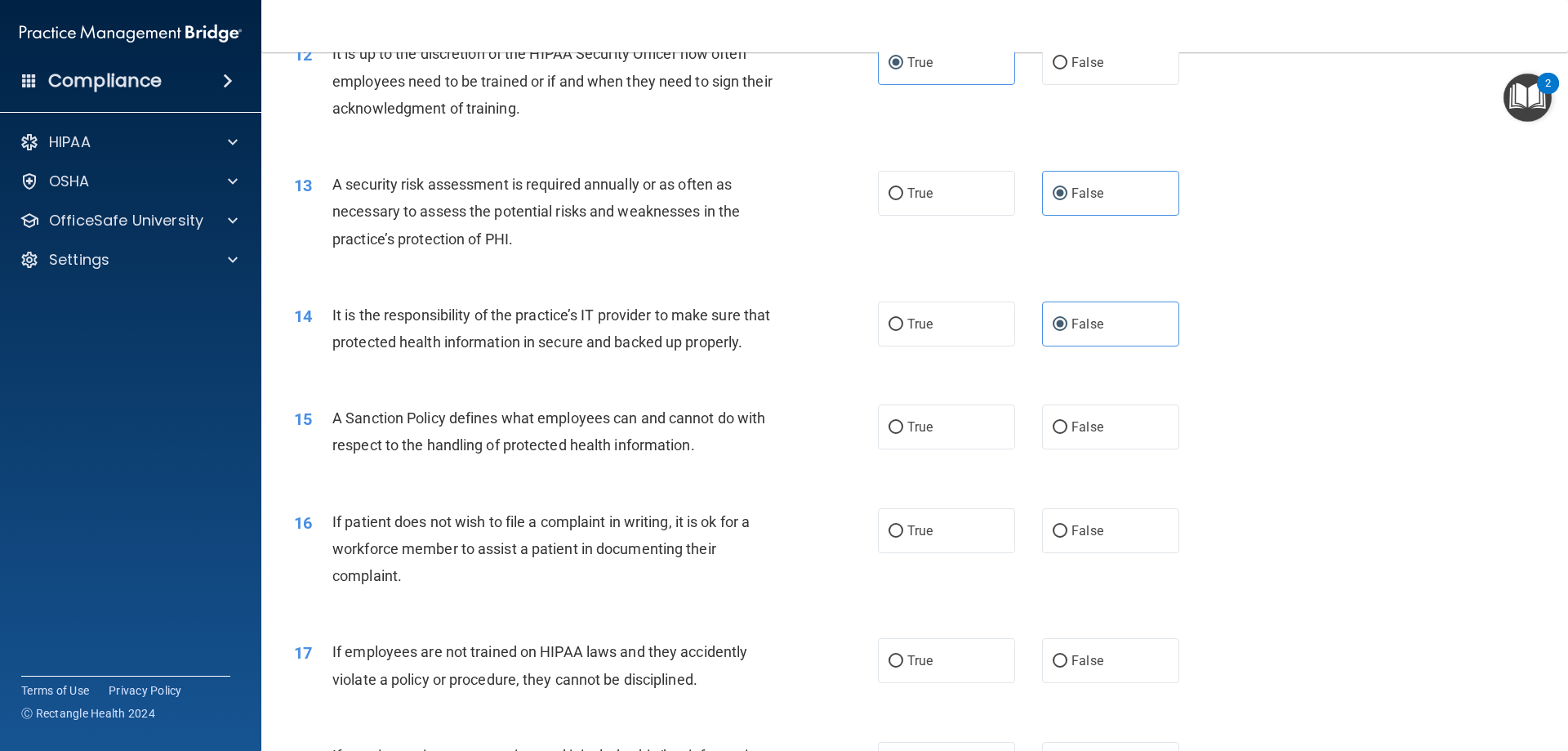
scroll to position [1634, 0]
click at [1112, 448] on label "False" at bounding box center [1110, 425] width 137 height 45
click at [1068, 432] on input "False" at bounding box center [1060, 426] width 15 height 12
click at [915, 537] on span "True" at bounding box center [919, 529] width 25 height 16
click at [904, 536] on input "True" at bounding box center [896, 530] width 15 height 12
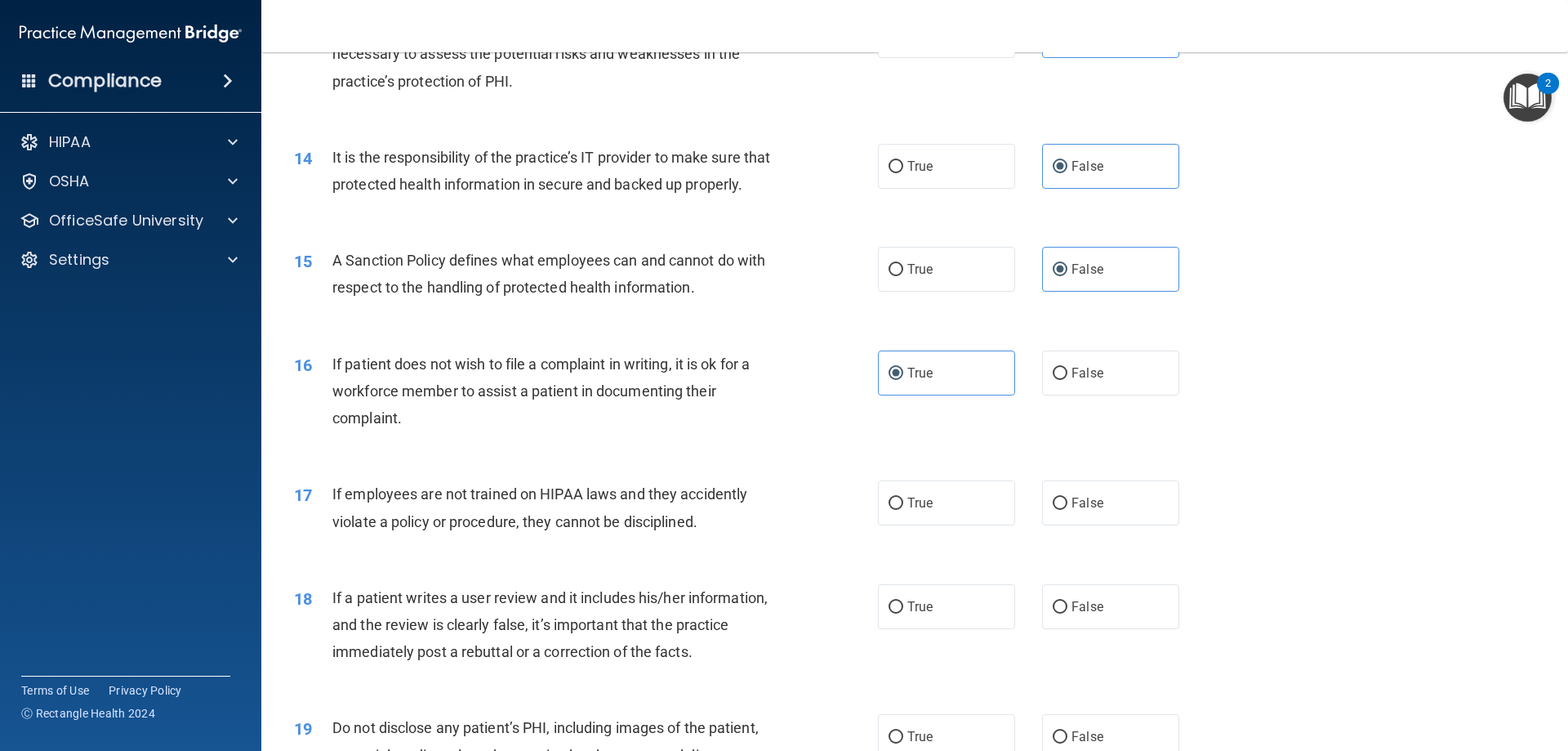
scroll to position [1798, 0]
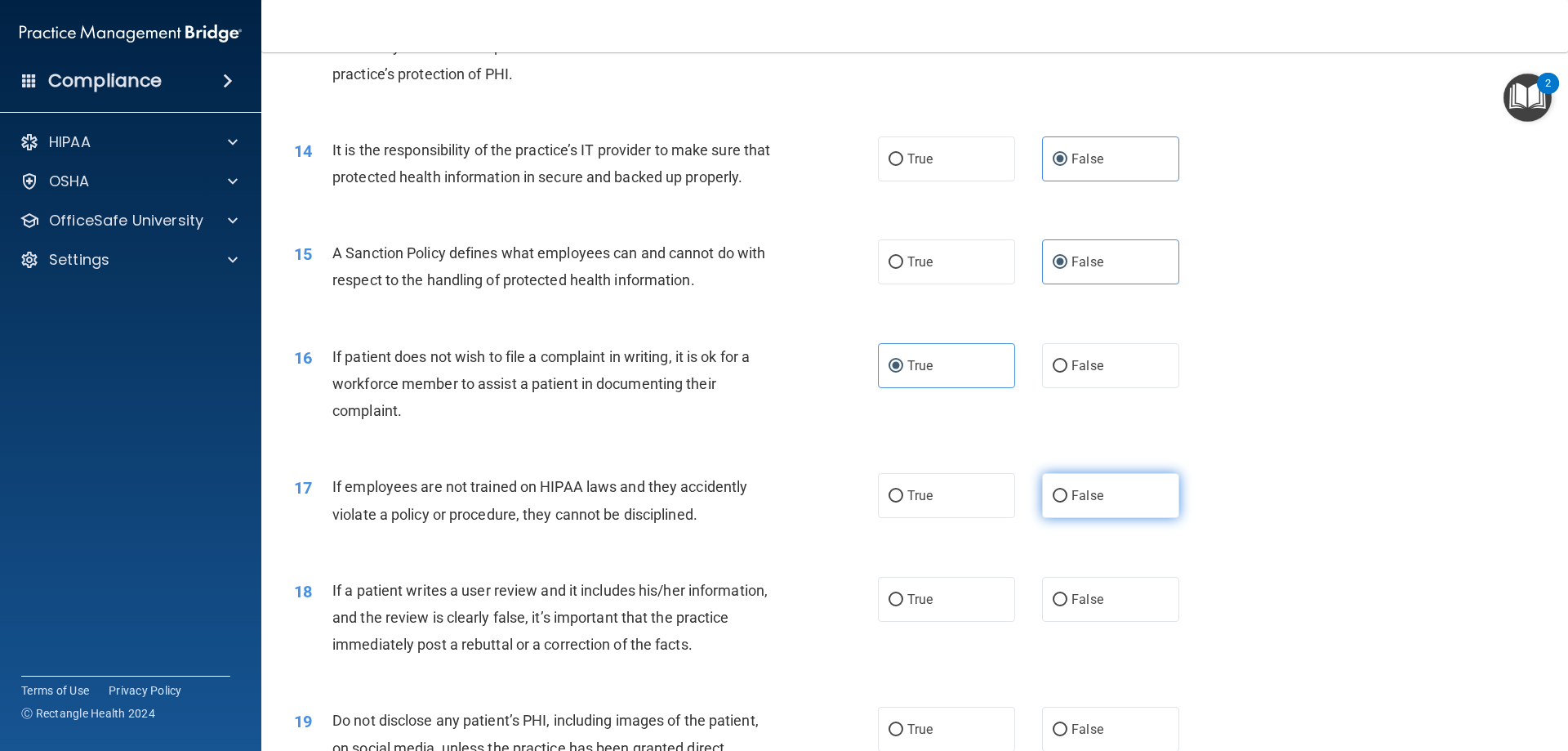
click at [1101, 518] on label "False" at bounding box center [1110, 495] width 137 height 45
click at [1068, 502] on input "False" at bounding box center [1060, 496] width 15 height 12
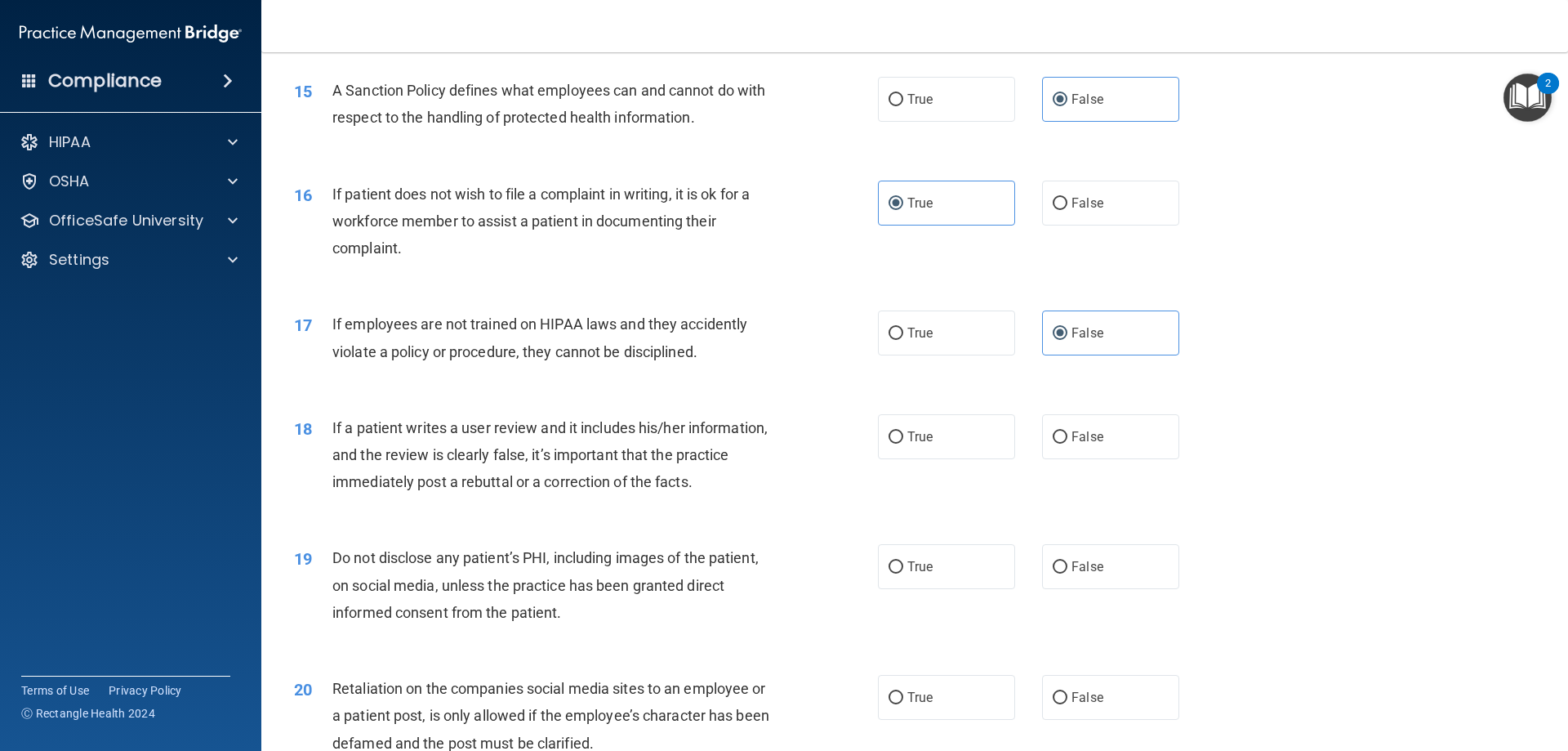
scroll to position [1961, 0]
click at [1098, 589] on label "False" at bounding box center [1110, 566] width 137 height 45
click at [1068, 573] on input "False" at bounding box center [1060, 567] width 15 height 12
click at [1084, 458] on label "False" at bounding box center [1110, 436] width 137 height 45
click at [1068, 442] on input "False" at bounding box center [1060, 436] width 15 height 12
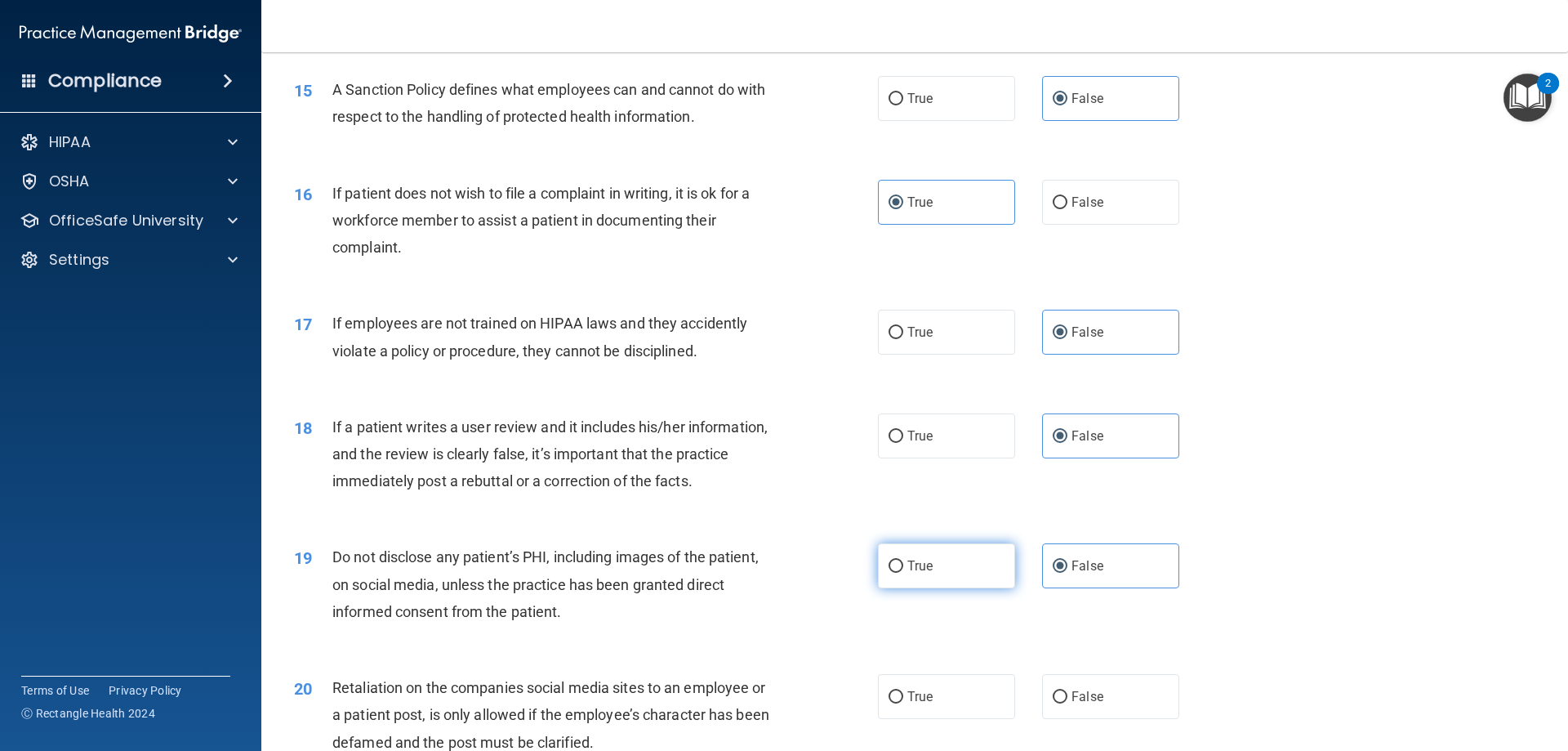
click at [955, 589] on label "True" at bounding box center [946, 566] width 137 height 45
click at [904, 573] on input "True" at bounding box center [896, 567] width 15 height 12
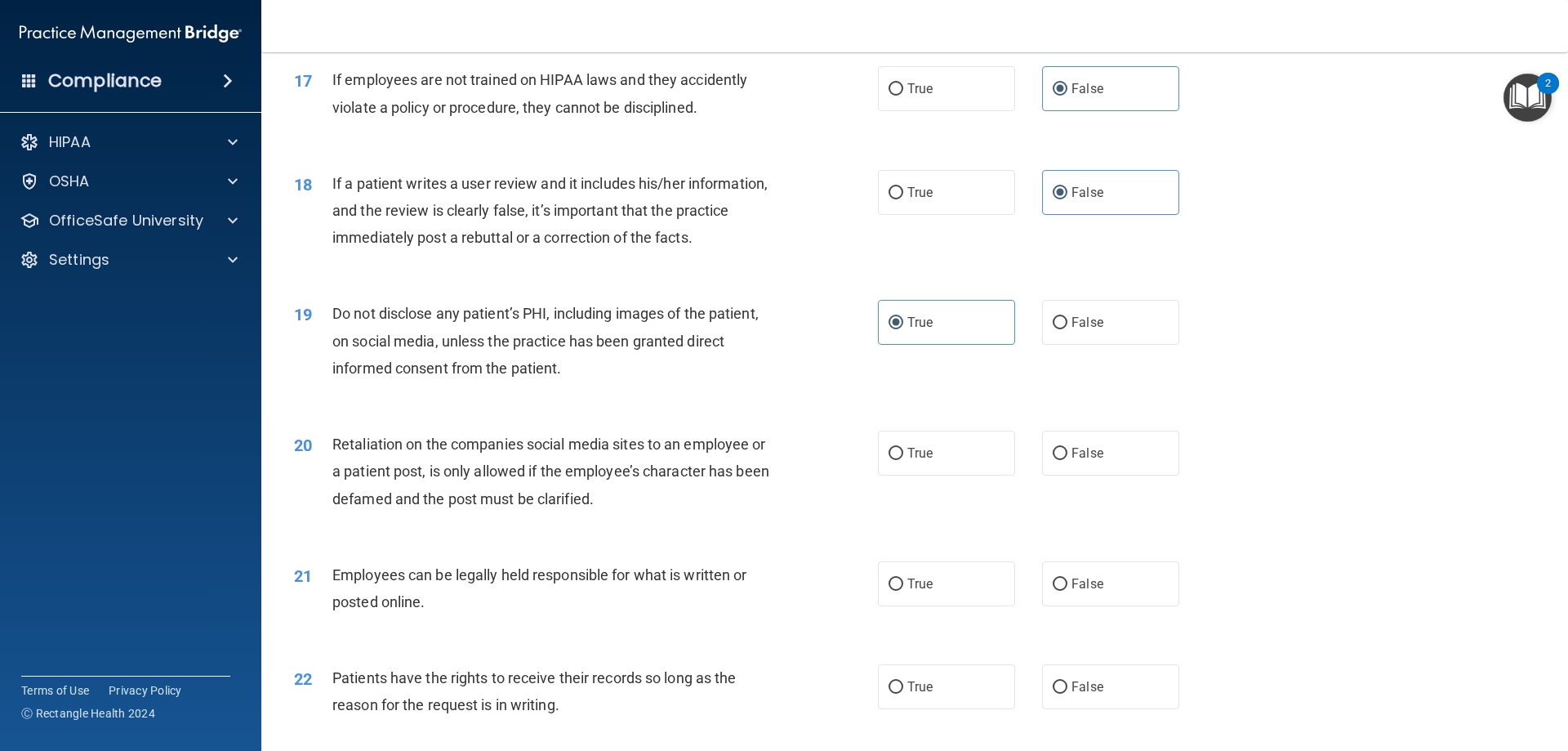
scroll to position [2205, 0]
click at [1091, 459] on span "False" at bounding box center [1087, 451] width 32 height 16
click at [1068, 458] on input "False" at bounding box center [1060, 452] width 15 height 12
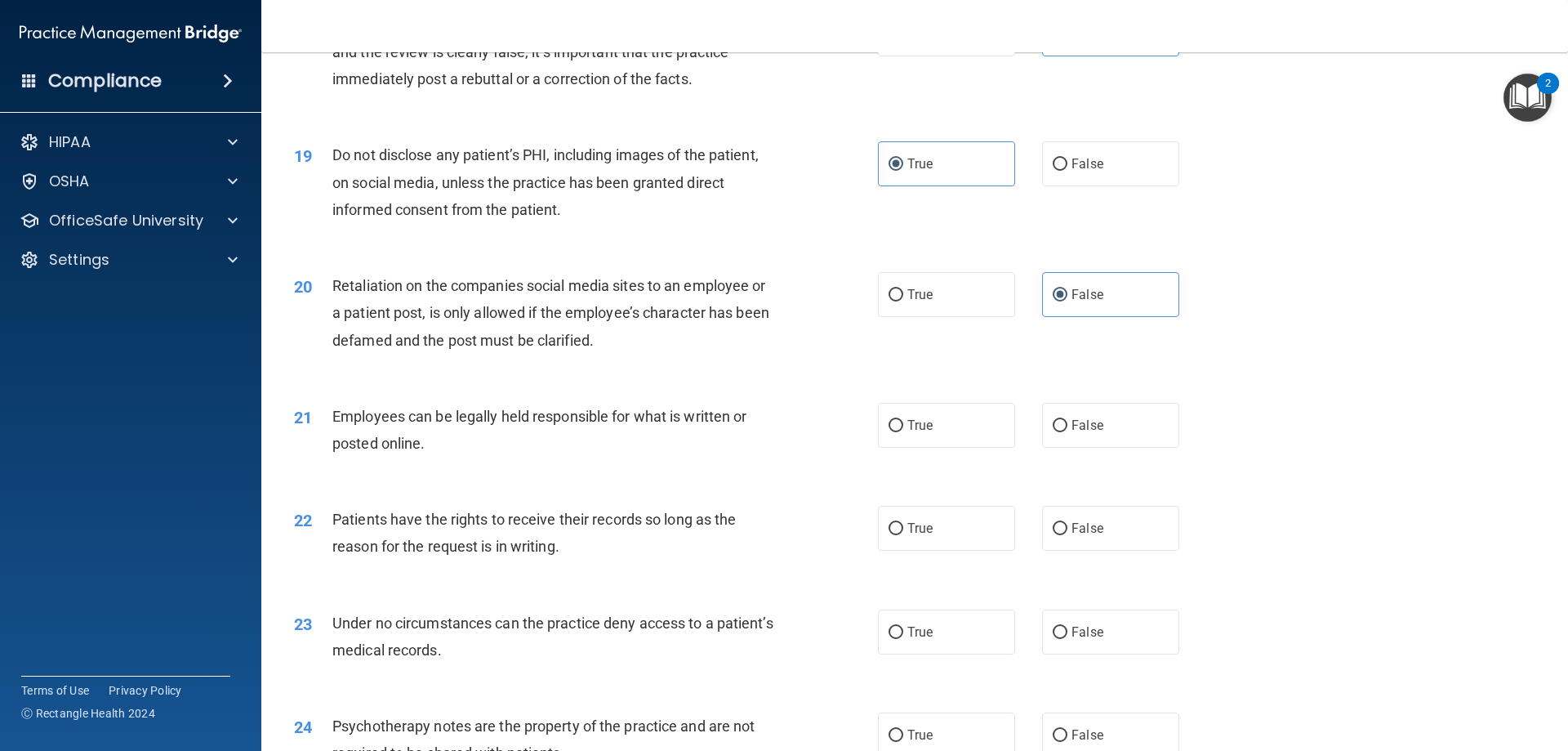
scroll to position [2370, 0]
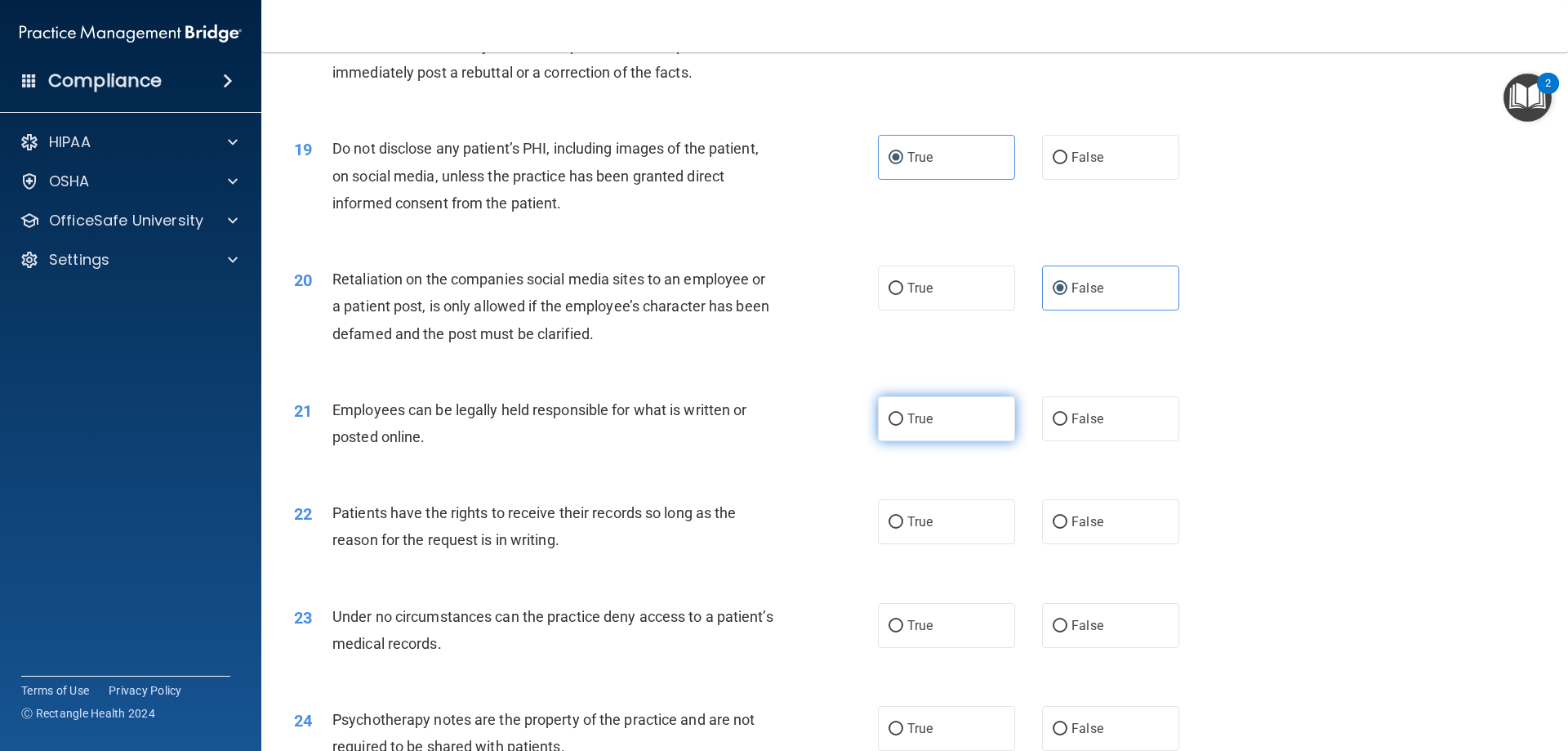
click at [926, 426] on span "True" at bounding box center [919, 419] width 25 height 16
click at [904, 426] on input "True" at bounding box center [896, 419] width 15 height 12
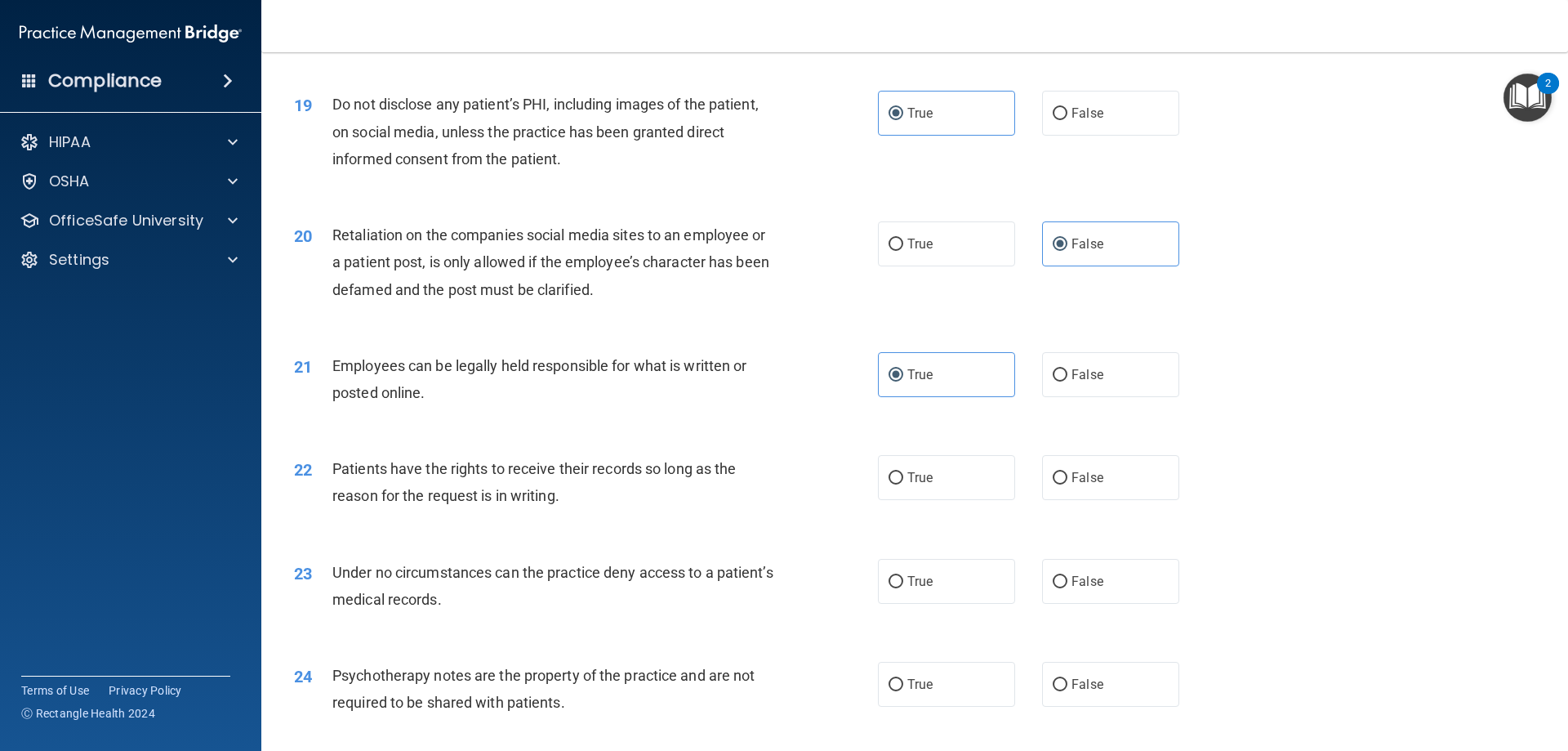
scroll to position [2533, 0]
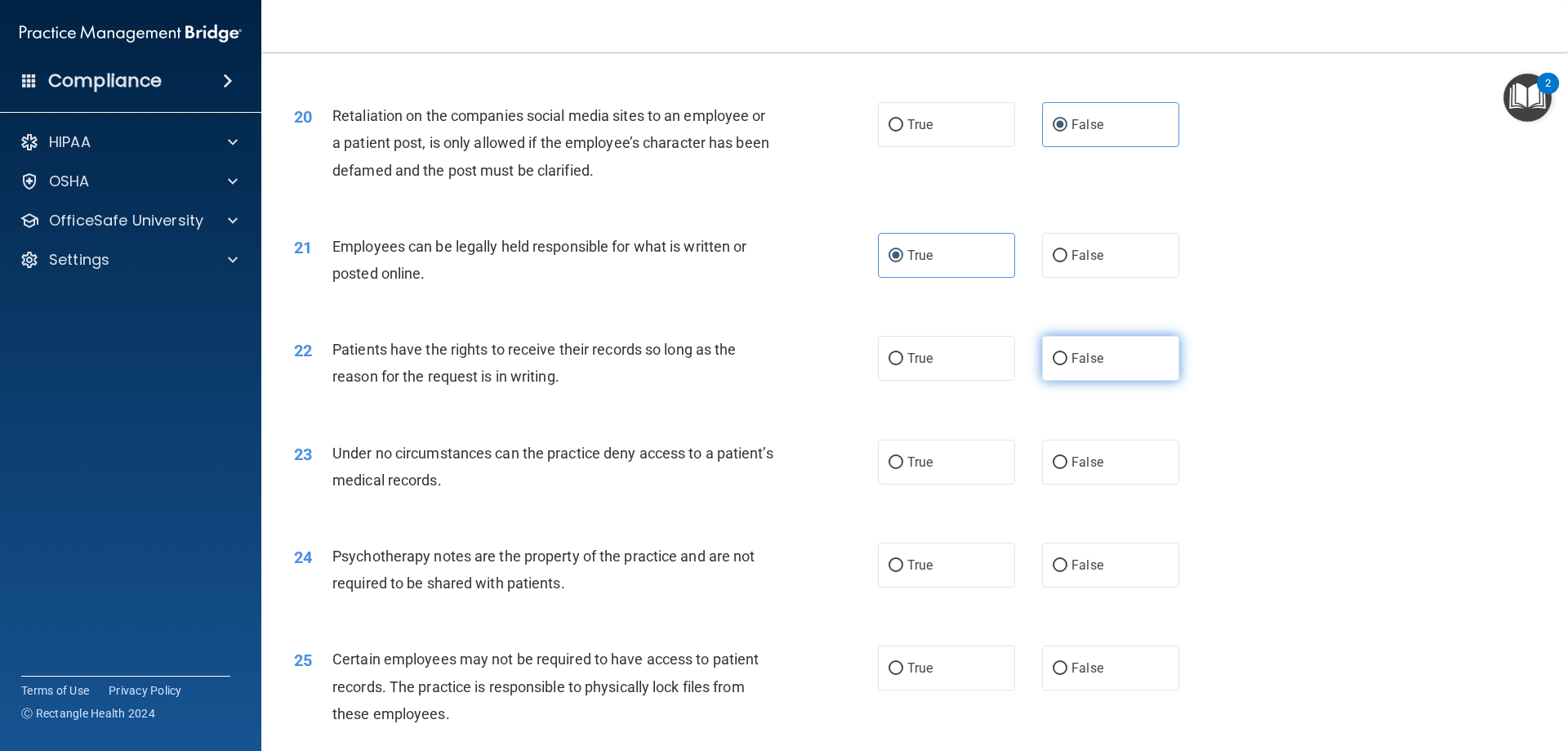
click at [1095, 381] on label "False" at bounding box center [1110, 359] width 137 height 45
click at [1068, 366] on input "False" at bounding box center [1060, 359] width 15 height 12
click at [1128, 485] on label "False" at bounding box center [1110, 462] width 137 height 45
click at [1068, 469] on input "False" at bounding box center [1060, 462] width 15 height 12
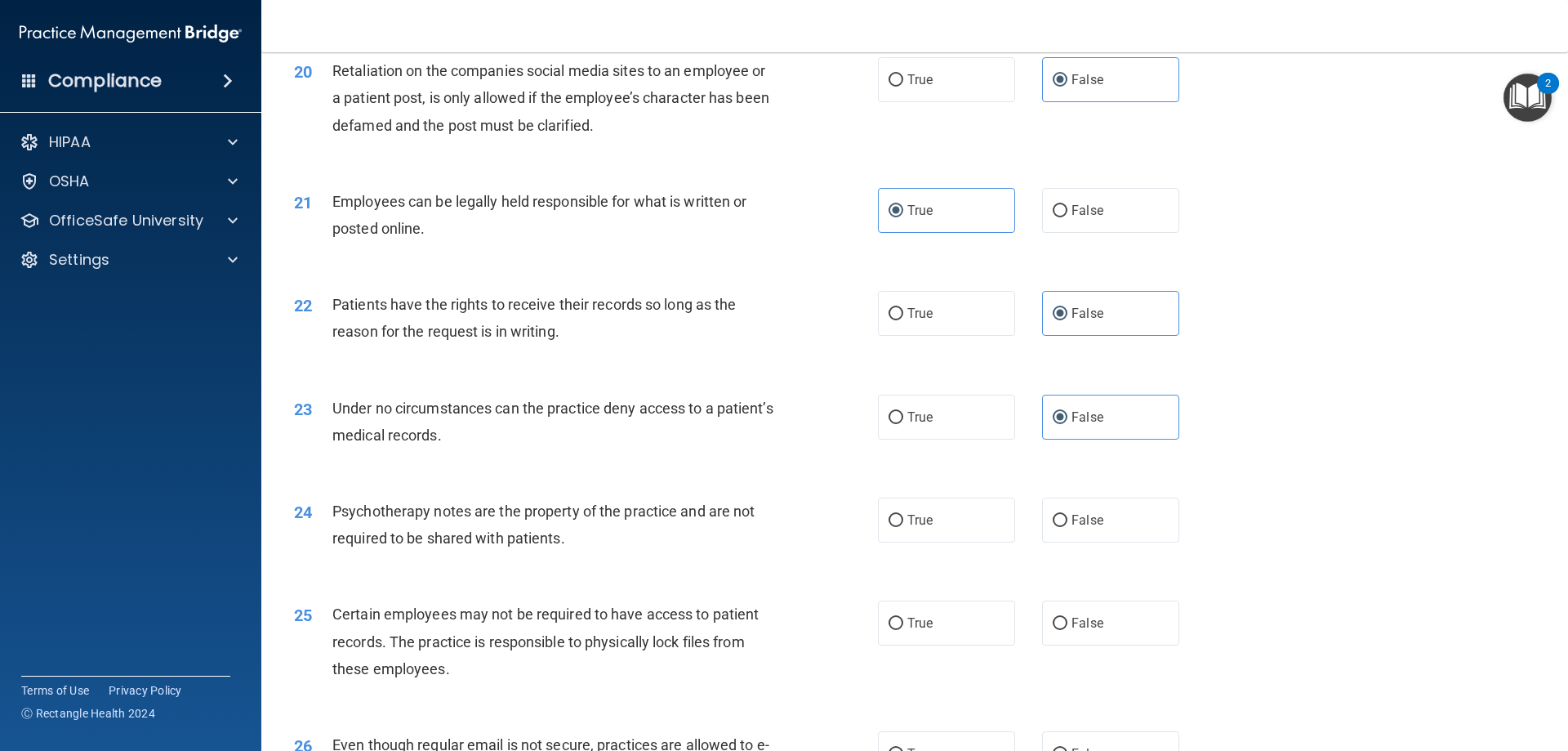
scroll to position [2696, 0]
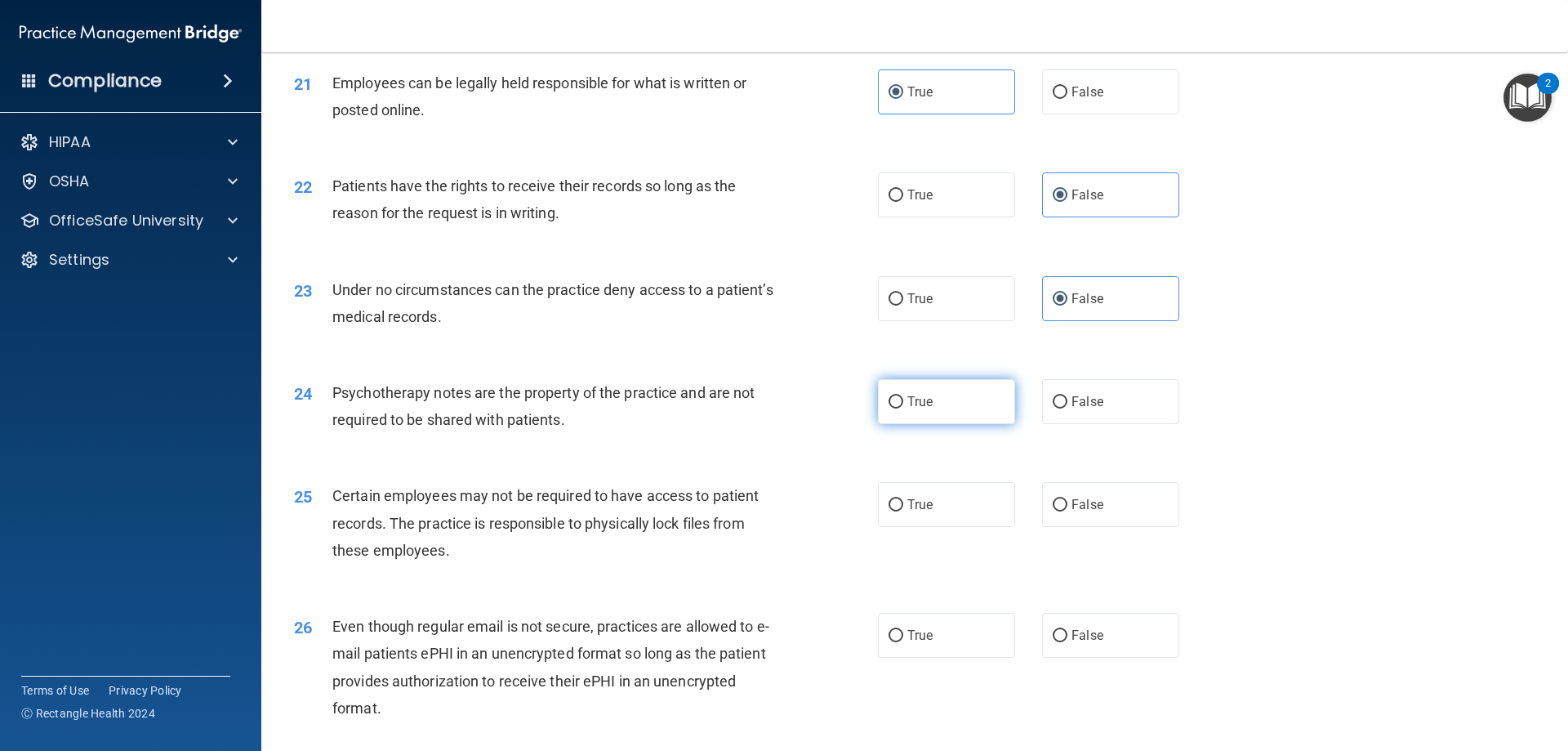
click at [968, 424] on label "True" at bounding box center [946, 402] width 137 height 45
click at [904, 409] on input "True" at bounding box center [896, 402] width 15 height 12
click at [857, 533] on div "25 Certain employees may not be required to have access to patient records. The…" at bounding box center [586, 527] width 633 height 90
click at [943, 527] on label "True" at bounding box center [946, 505] width 137 height 45
click at [904, 512] on input "True" at bounding box center [896, 506] width 15 height 12
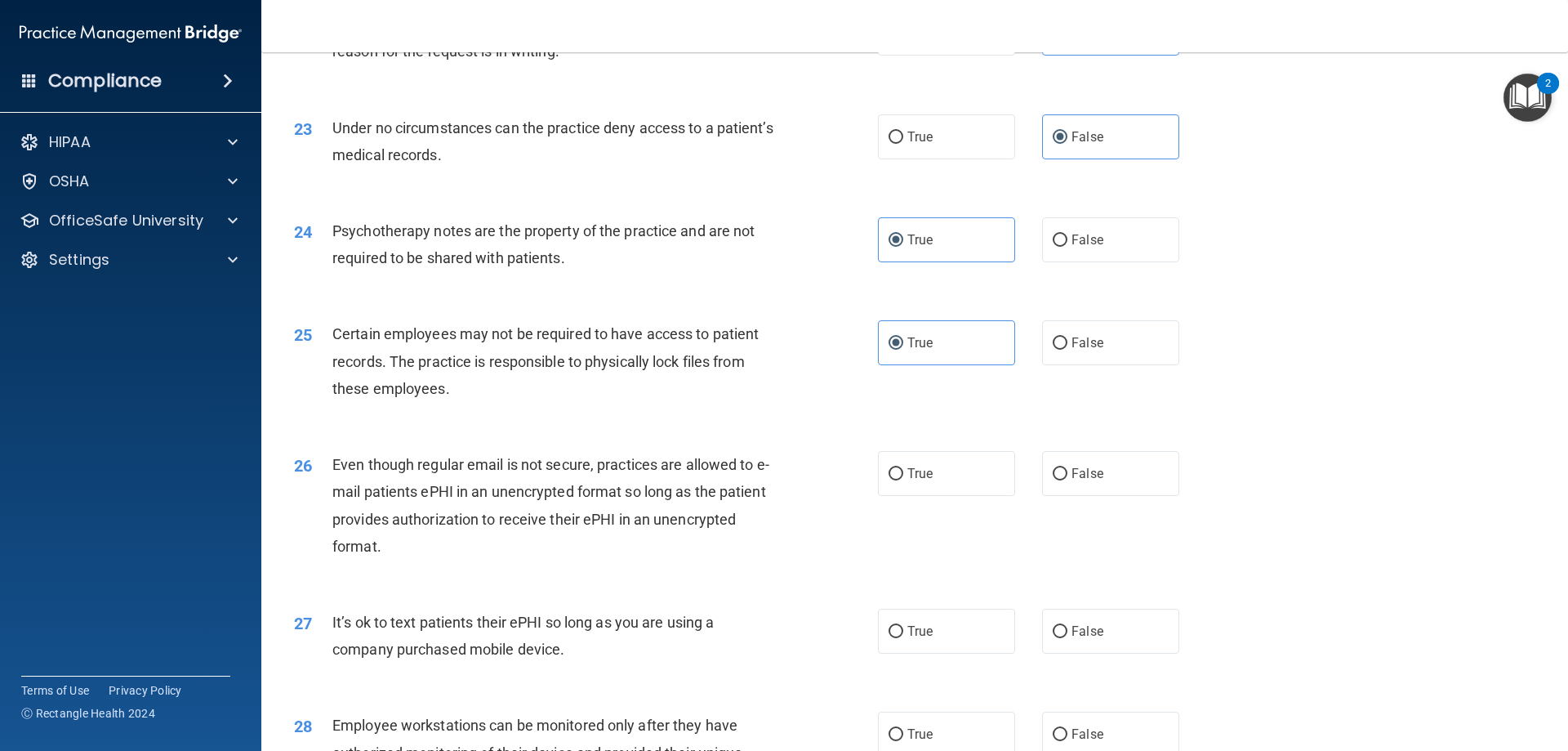
scroll to position [2860, 0]
click at [962, 494] on label "True" at bounding box center [946, 472] width 137 height 45
click at [904, 479] on input "True" at bounding box center [896, 473] width 15 height 12
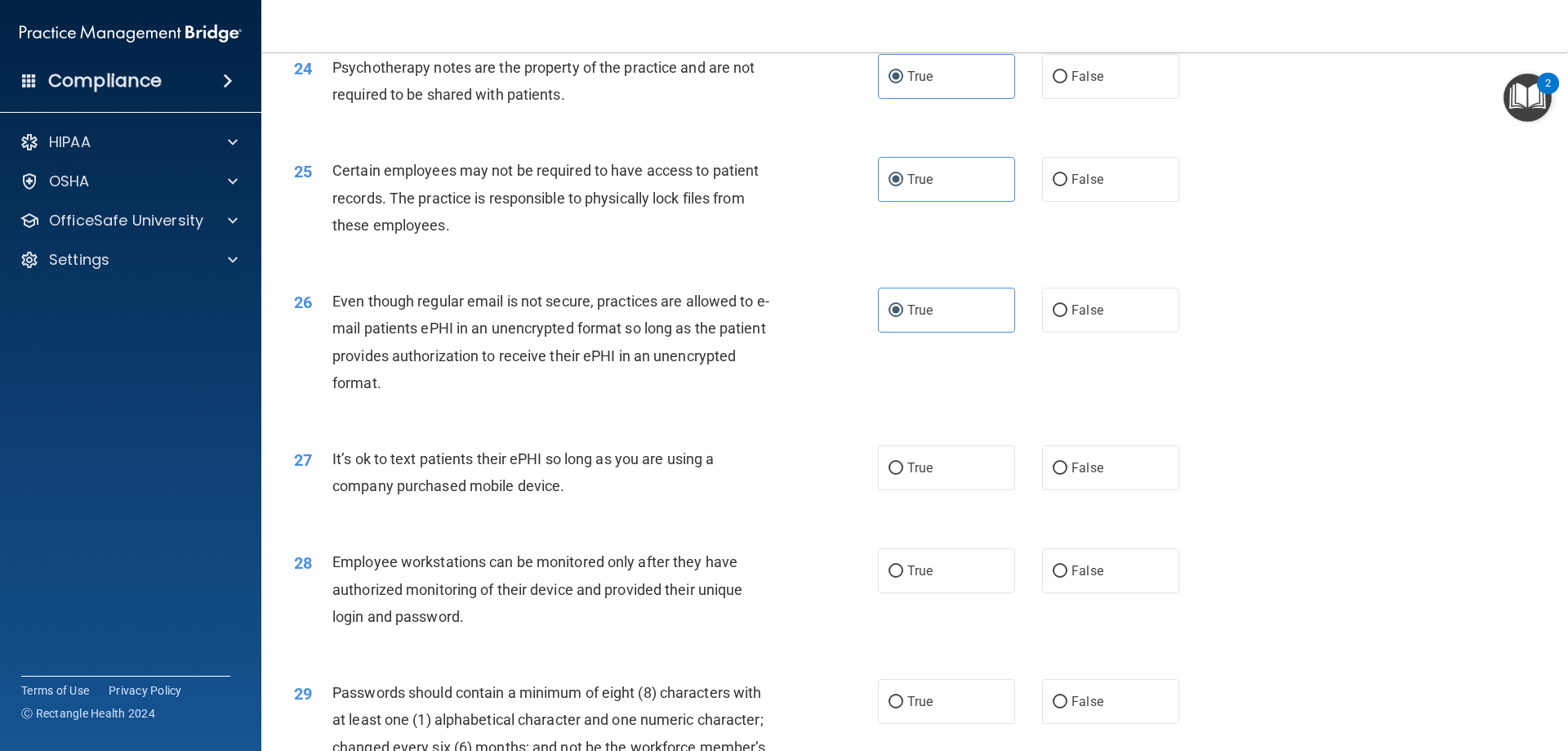
scroll to position [3023, 0]
click at [1077, 474] on span "False" at bounding box center [1087, 466] width 32 height 16
click at [1068, 473] on input "False" at bounding box center [1060, 467] width 15 height 12
click at [1102, 591] on label "False" at bounding box center [1110, 569] width 137 height 45
click at [1068, 576] on input "False" at bounding box center [1060, 570] width 15 height 12
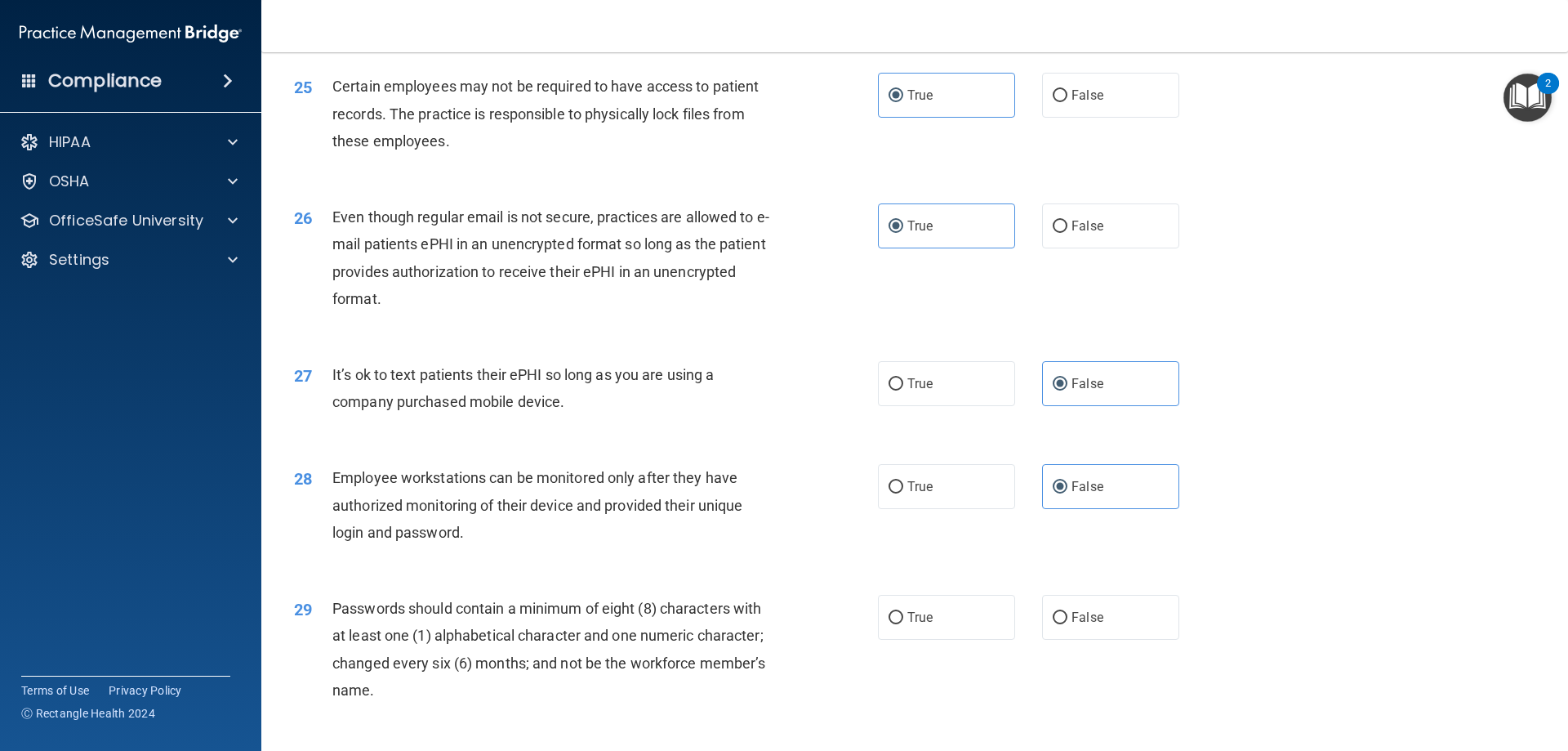
scroll to position [3268, 0]
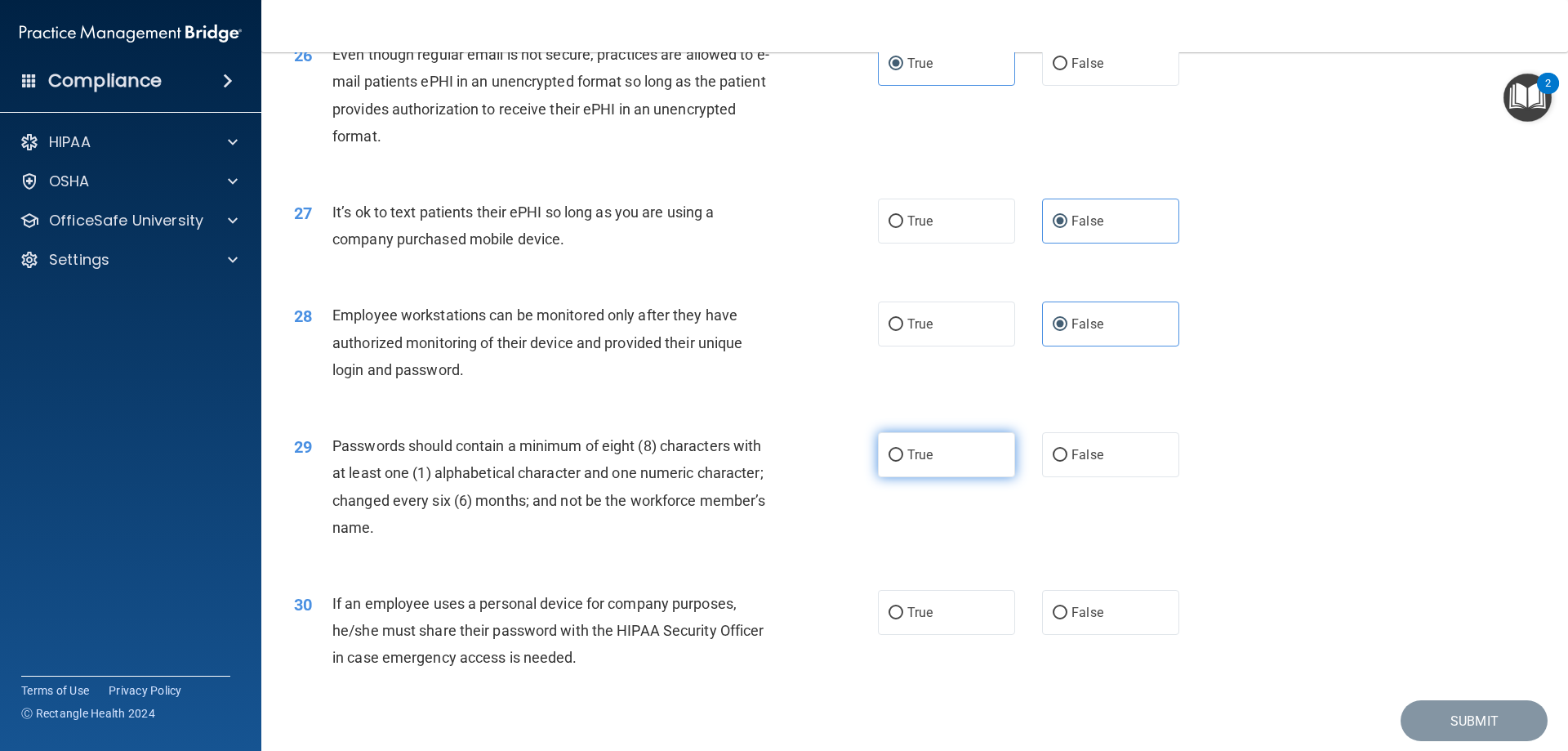
click at [934, 477] on label "True" at bounding box center [946, 455] width 137 height 45
click at [904, 461] on input "True" at bounding box center [896, 455] width 15 height 12
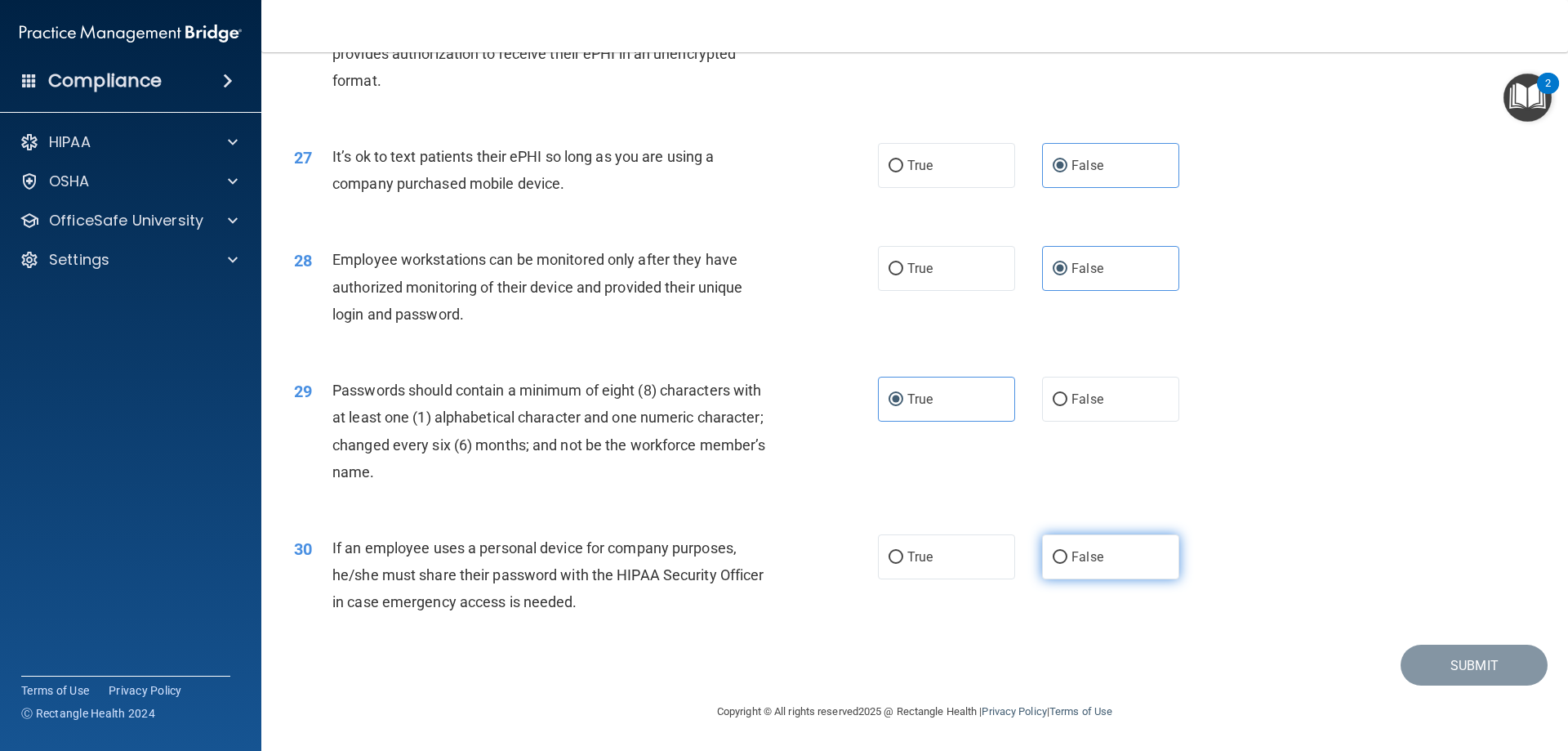
scroll to position [3351, 0]
click at [1098, 563] on label "False" at bounding box center [1110, 557] width 137 height 45
click at [1068, 563] on input "False" at bounding box center [1060, 557] width 15 height 12
click at [1466, 665] on button "Submit" at bounding box center [1474, 665] width 147 height 41
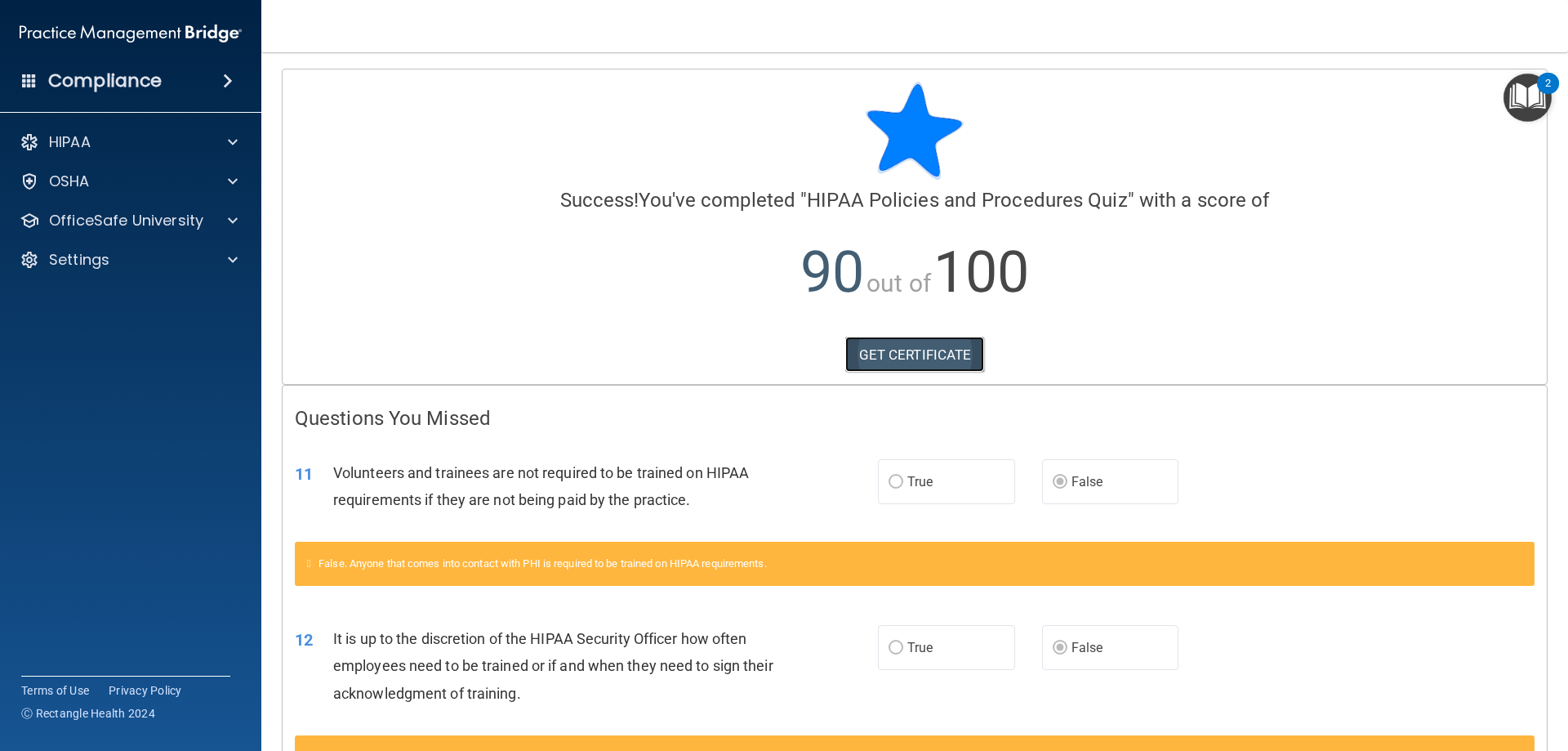
click at [921, 354] on link "GET CERTIFICATE" at bounding box center [915, 354] width 140 height 36
click at [107, 224] on p "OfficeSafe University" at bounding box center [126, 220] width 155 height 20
click at [119, 255] on p "HIPAA Training" at bounding box center [78, 259] width 135 height 16
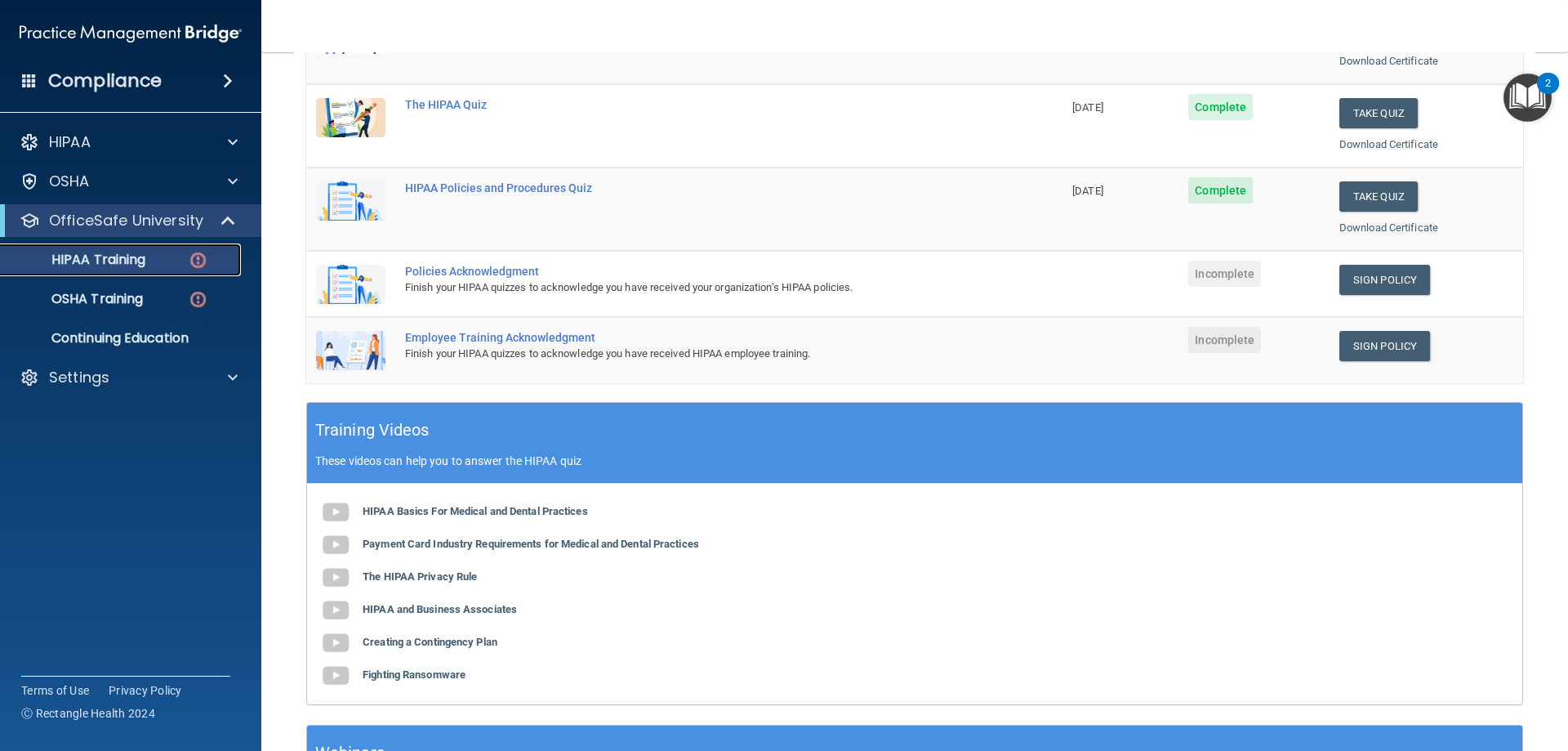
scroll to position [327, 0]
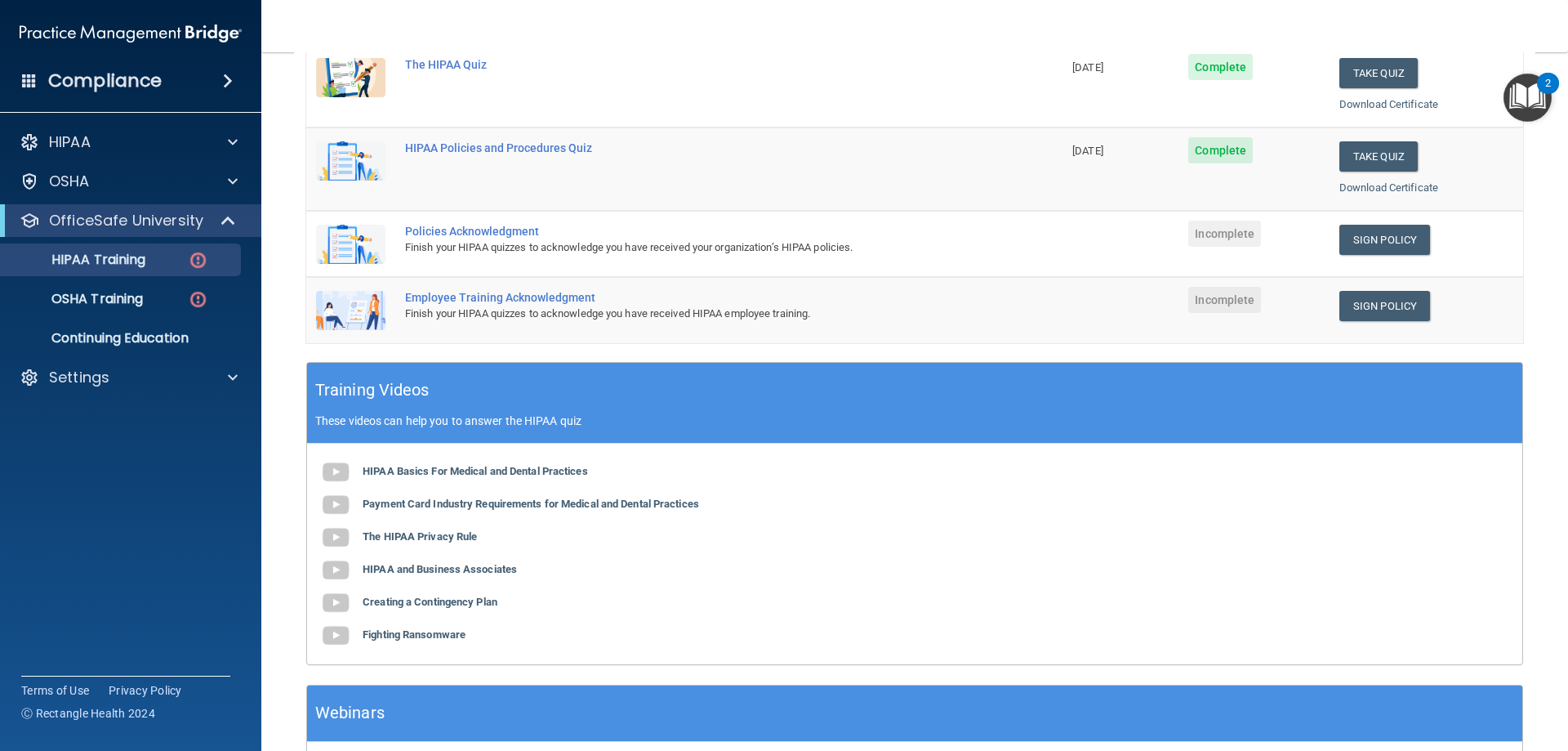
click at [510, 234] on div "Policies Acknowledgment" at bounding box center [693, 231] width 575 height 13
drag, startPoint x: 424, startPoint y: 220, endPoint x: 428, endPoint y: 228, distance: 8.9
click at [422, 220] on td "Policies Acknowledgment Finish your HIPAA quizzes to acknowledge you have recei…" at bounding box center [729, 244] width 667 height 67
click at [1197, 233] on span "Incomplete" at bounding box center [1224, 233] width 73 height 26
click at [461, 225] on td "Policies Acknowledgment Finish your HIPAA quizzes to acknowledge you have recei…" at bounding box center [729, 244] width 667 height 67
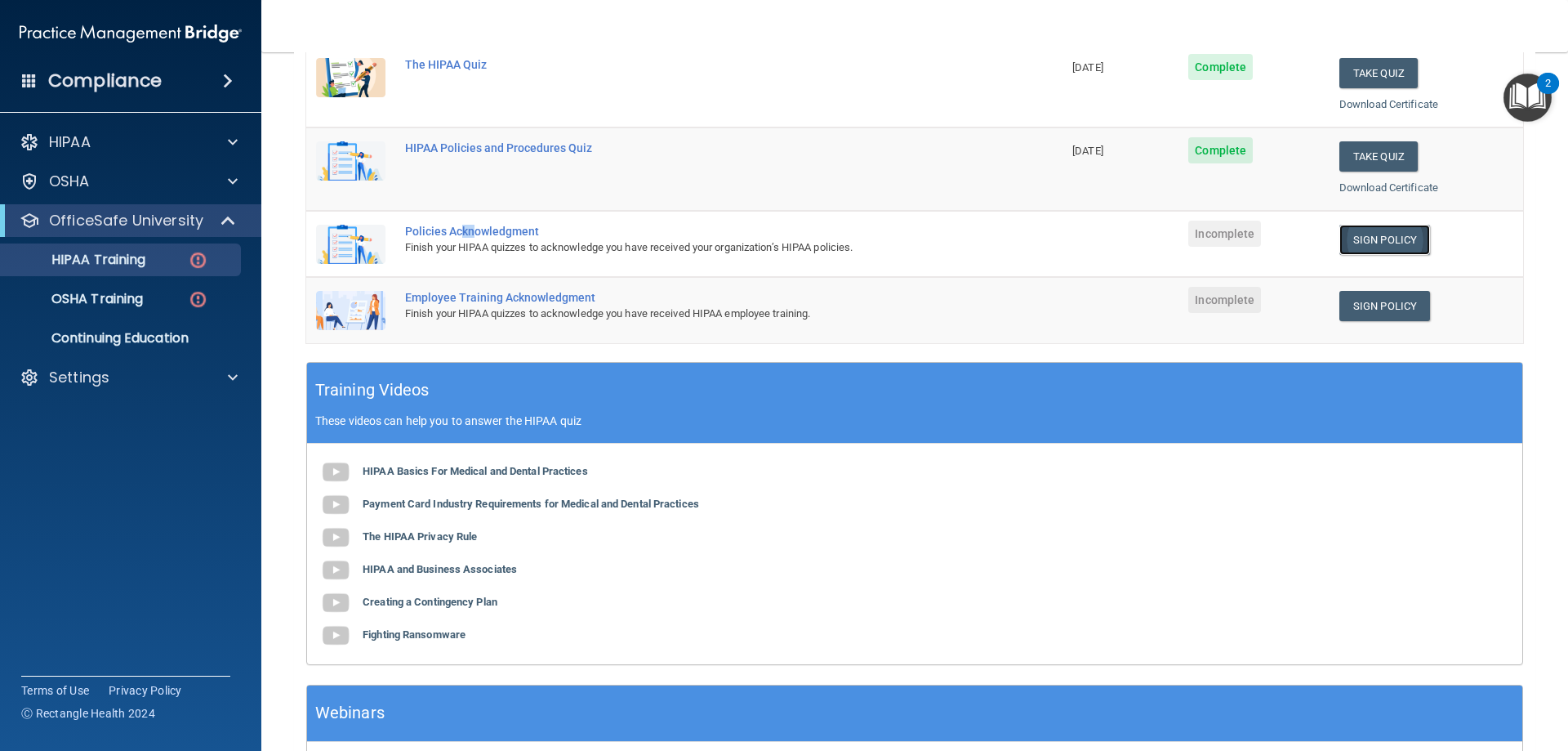
click at [1367, 239] on link "Sign Policy" at bounding box center [1384, 239] width 91 height 30
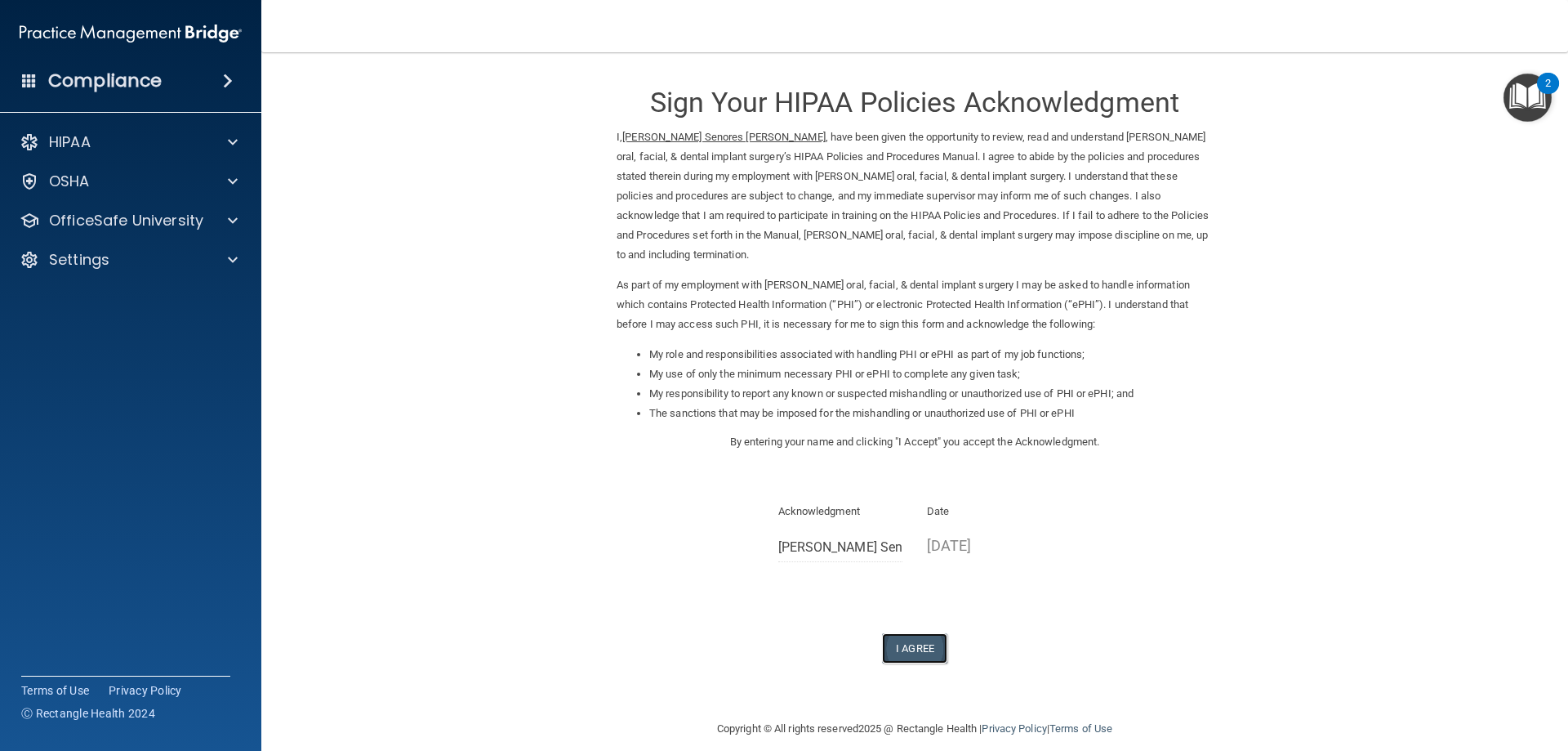
click at [919, 633] on button "I Agree" at bounding box center [915, 648] width 66 height 30
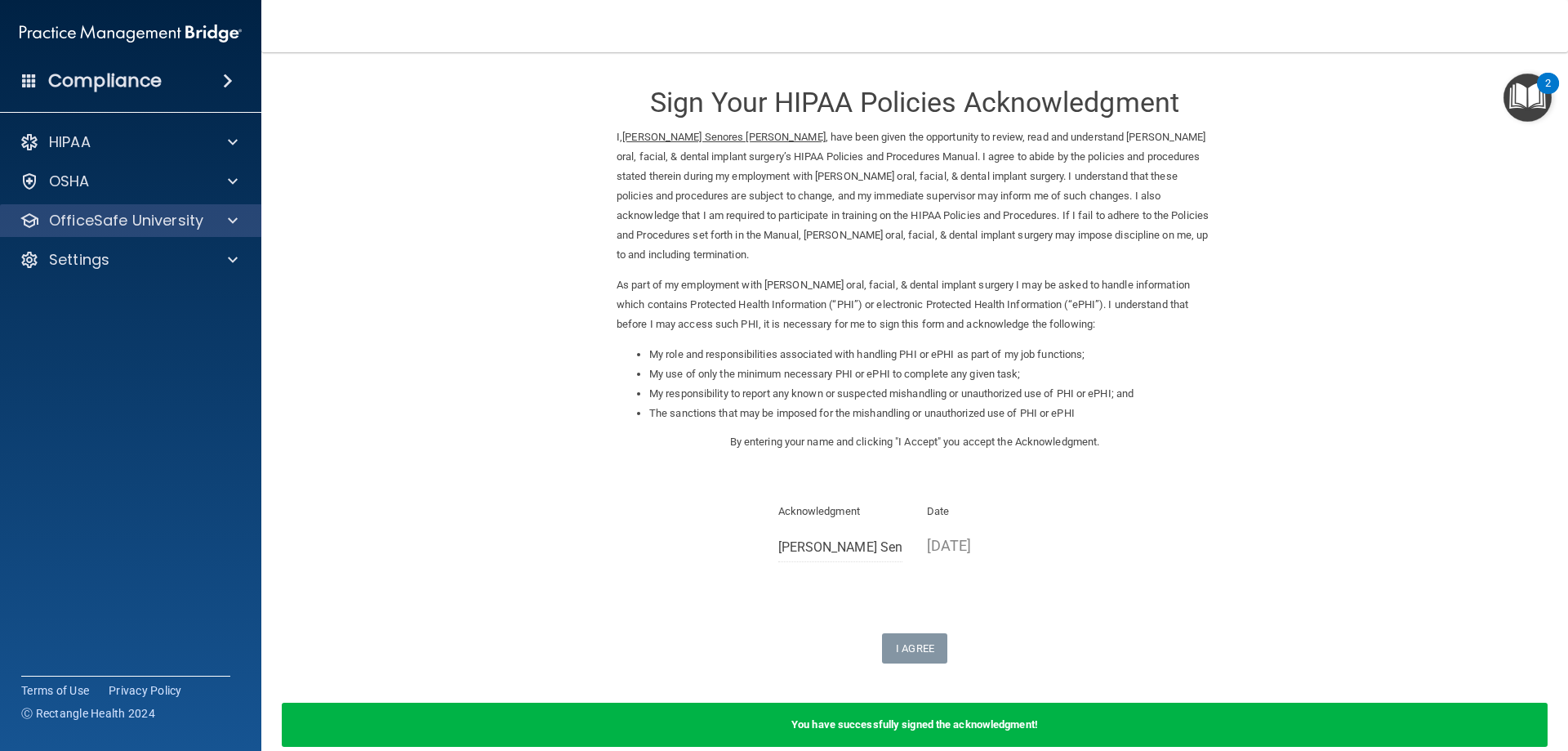
click at [152, 207] on div "OfficeSafe University" at bounding box center [130, 220] width 262 height 33
click at [152, 223] on p "OfficeSafe University" at bounding box center [126, 220] width 155 height 20
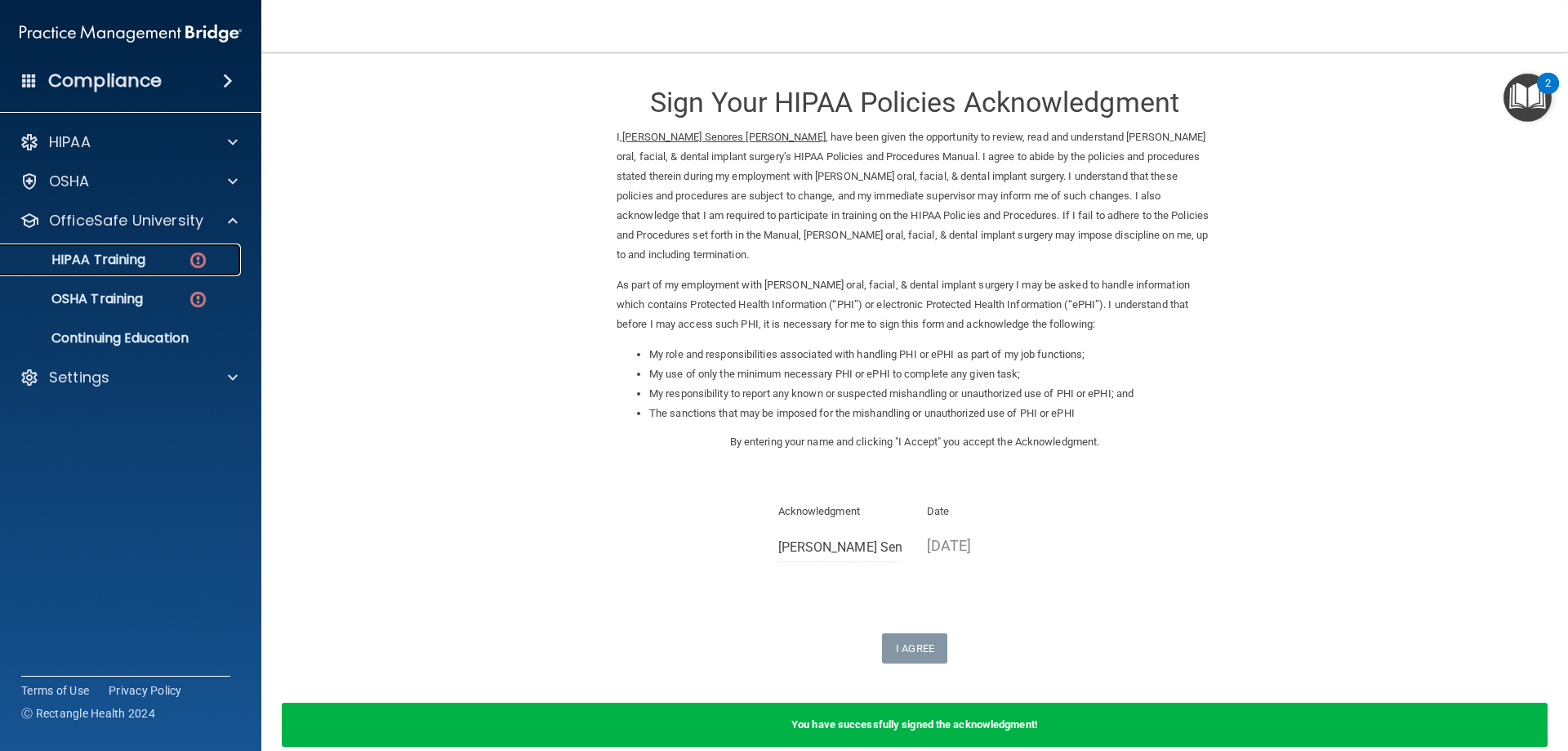
click at [124, 258] on p "HIPAA Training" at bounding box center [78, 259] width 135 height 16
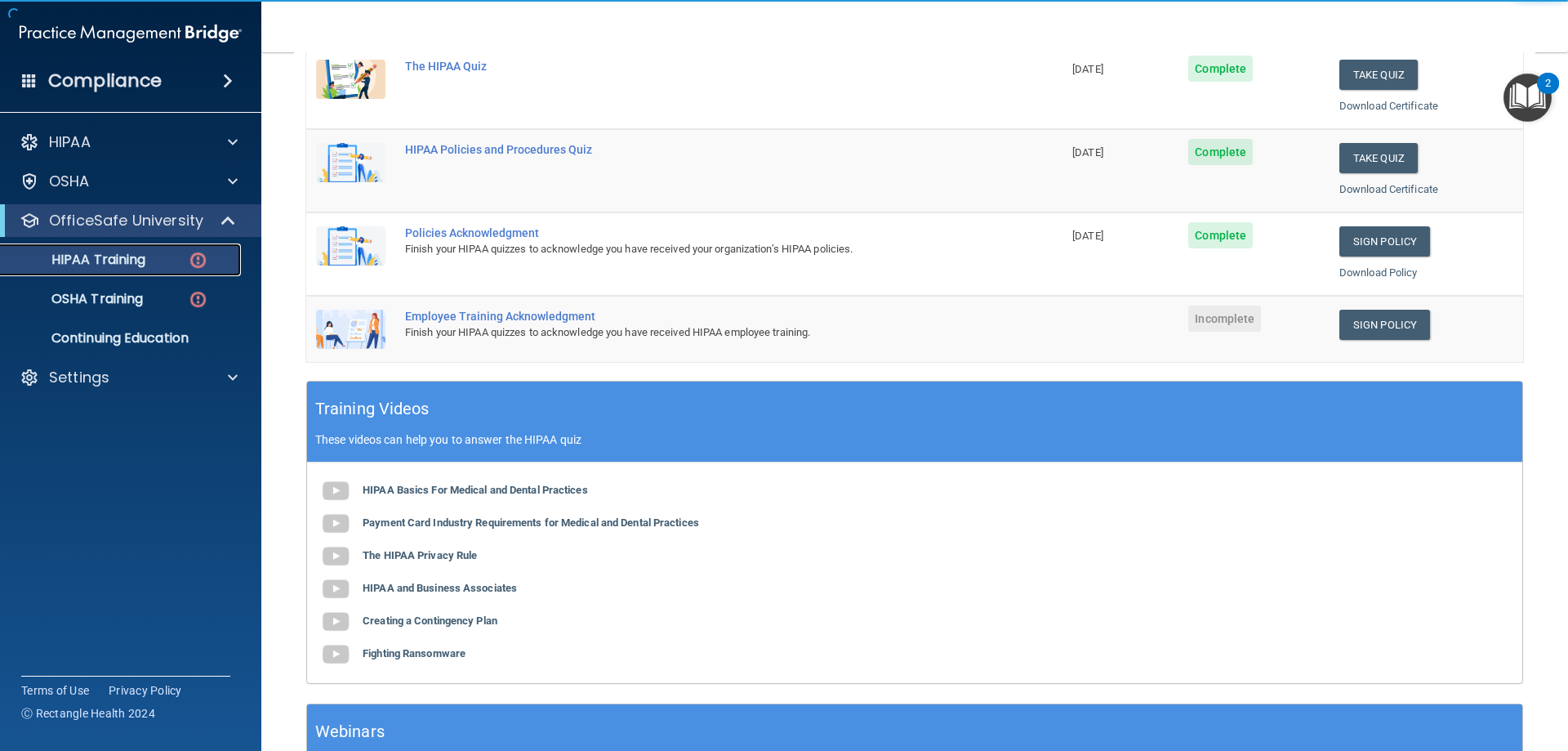
scroll to position [327, 0]
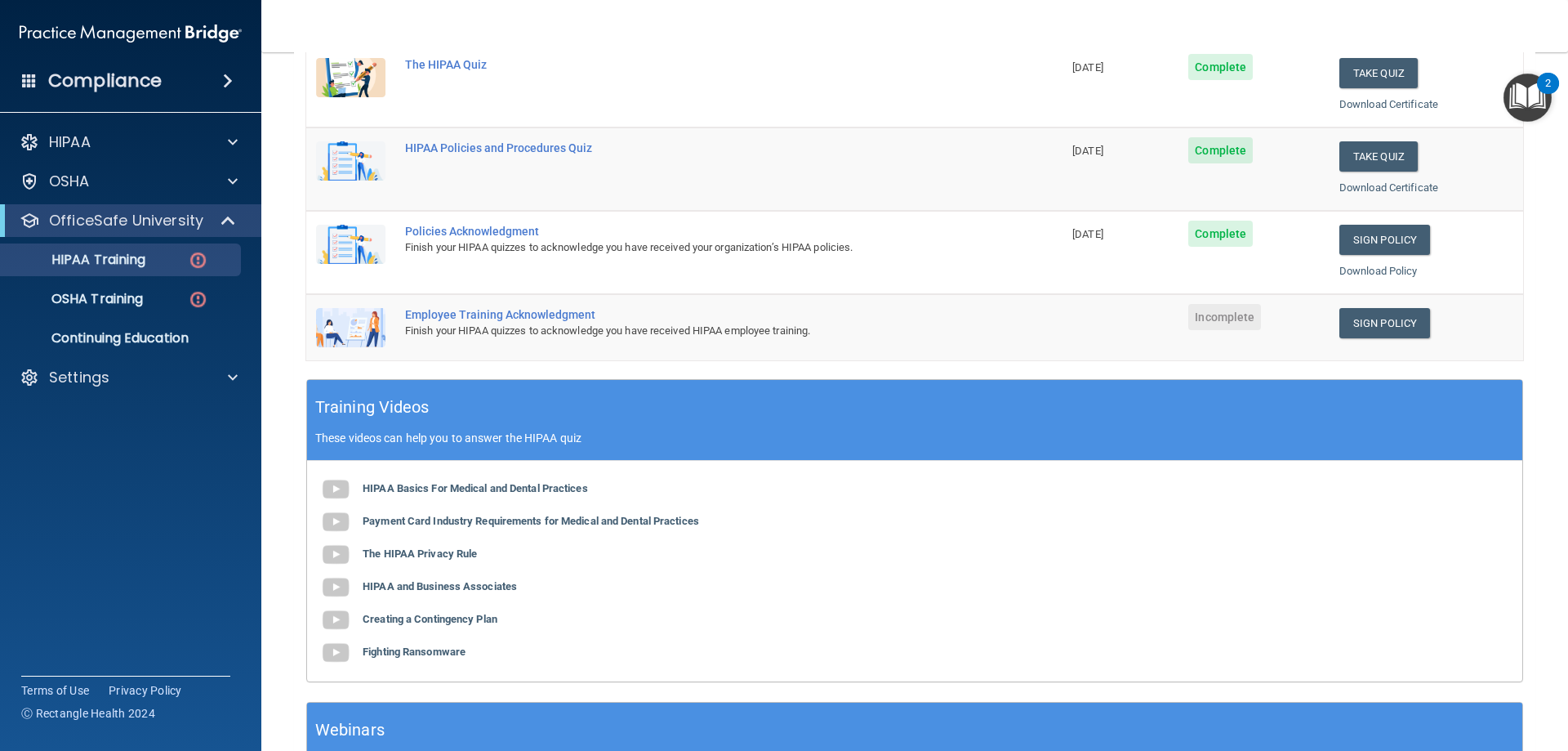
click at [474, 319] on div "Employee Training Acknowledgment" at bounding box center [693, 314] width 575 height 13
click at [1373, 321] on link "Sign Policy" at bounding box center [1384, 322] width 91 height 30
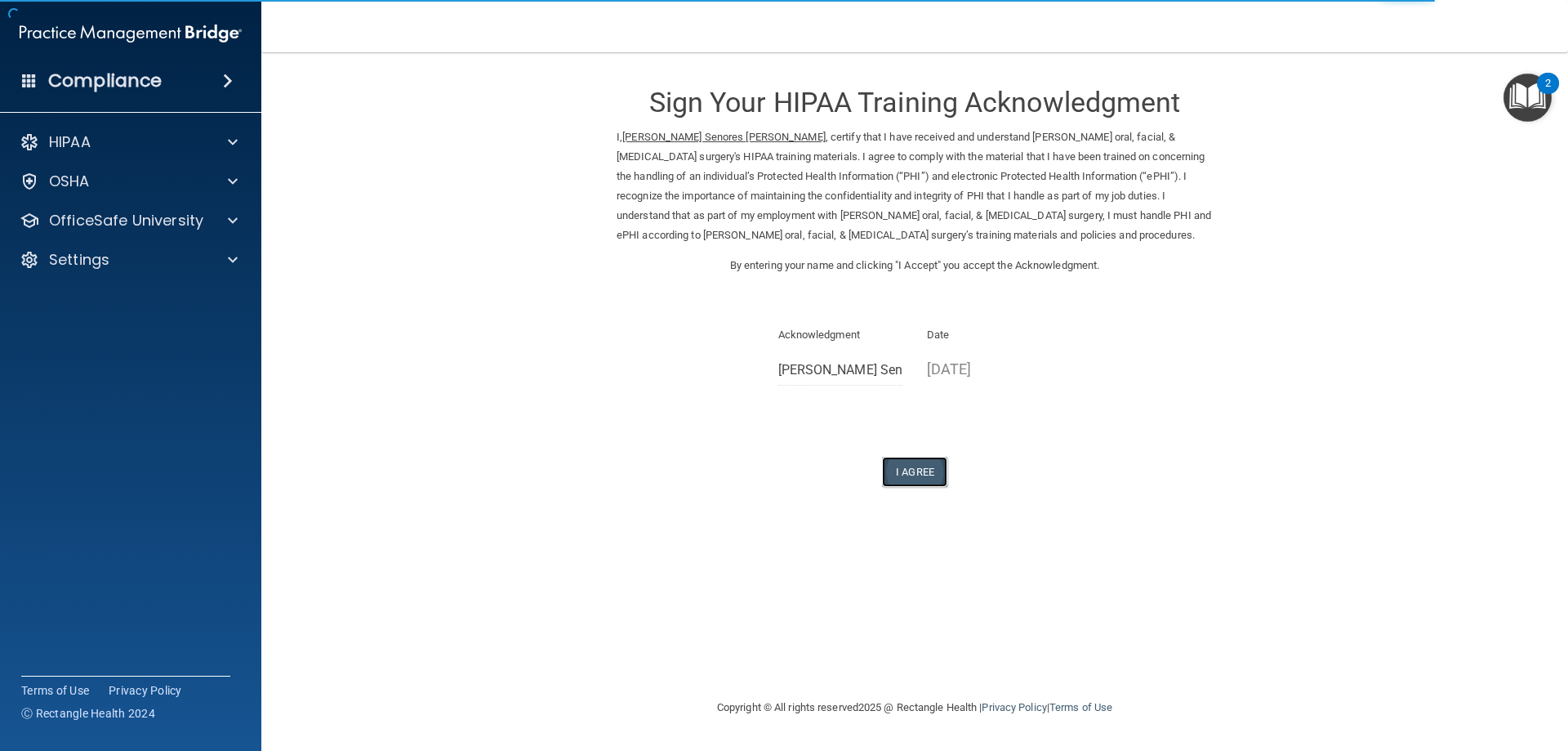
click at [919, 477] on button "I Agree" at bounding box center [915, 471] width 66 height 30
drag, startPoint x: 148, startPoint y: 238, endPoint x: 126, endPoint y: 222, distance: 27.2
click at [139, 233] on div "HIPAA Documents and Policies Report an Incident Business Associates Emergency P…" at bounding box center [130, 204] width 262 height 170
click at [124, 220] on p "OfficeSafe University" at bounding box center [126, 220] width 155 height 20
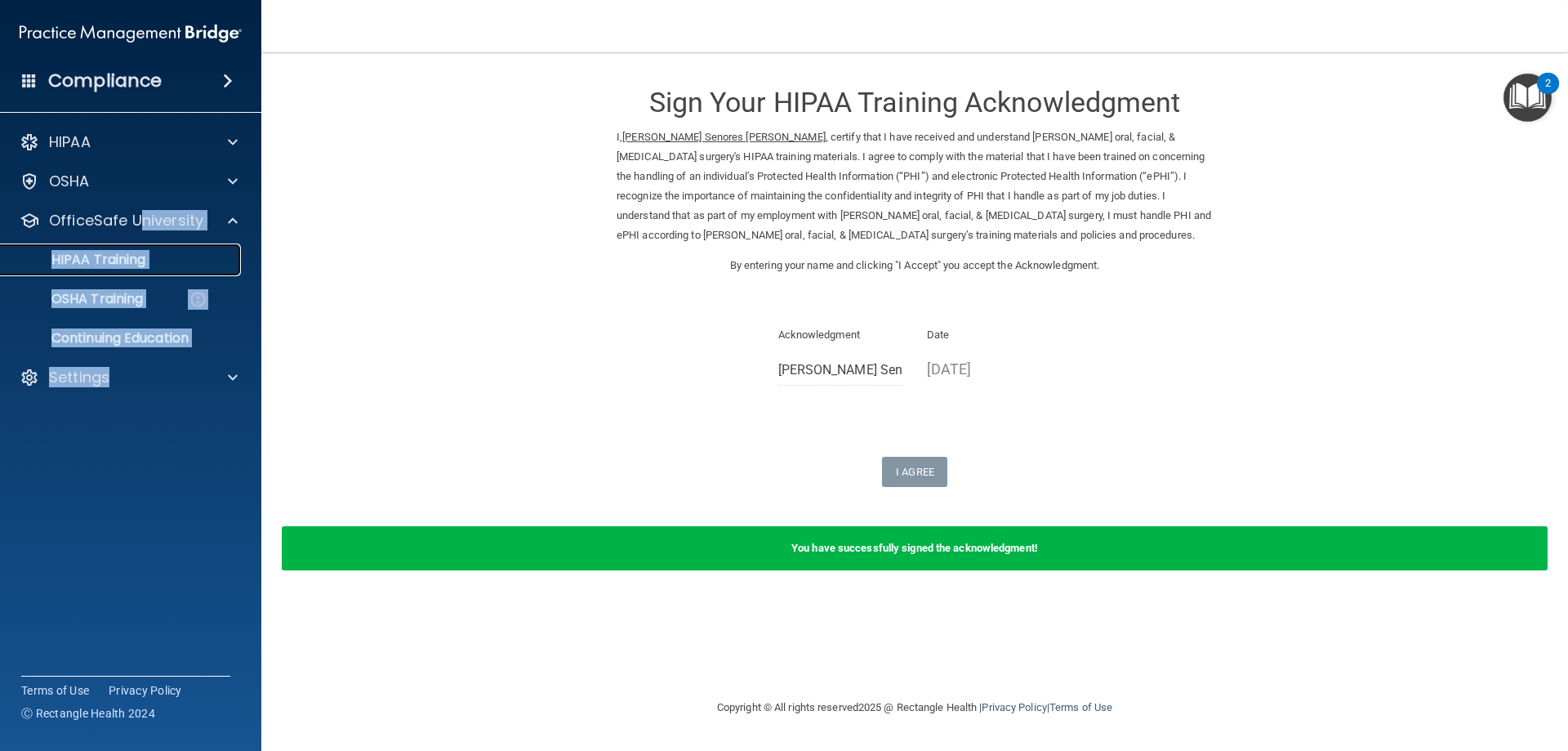
click at [87, 263] on p "HIPAA Training" at bounding box center [78, 259] width 135 height 16
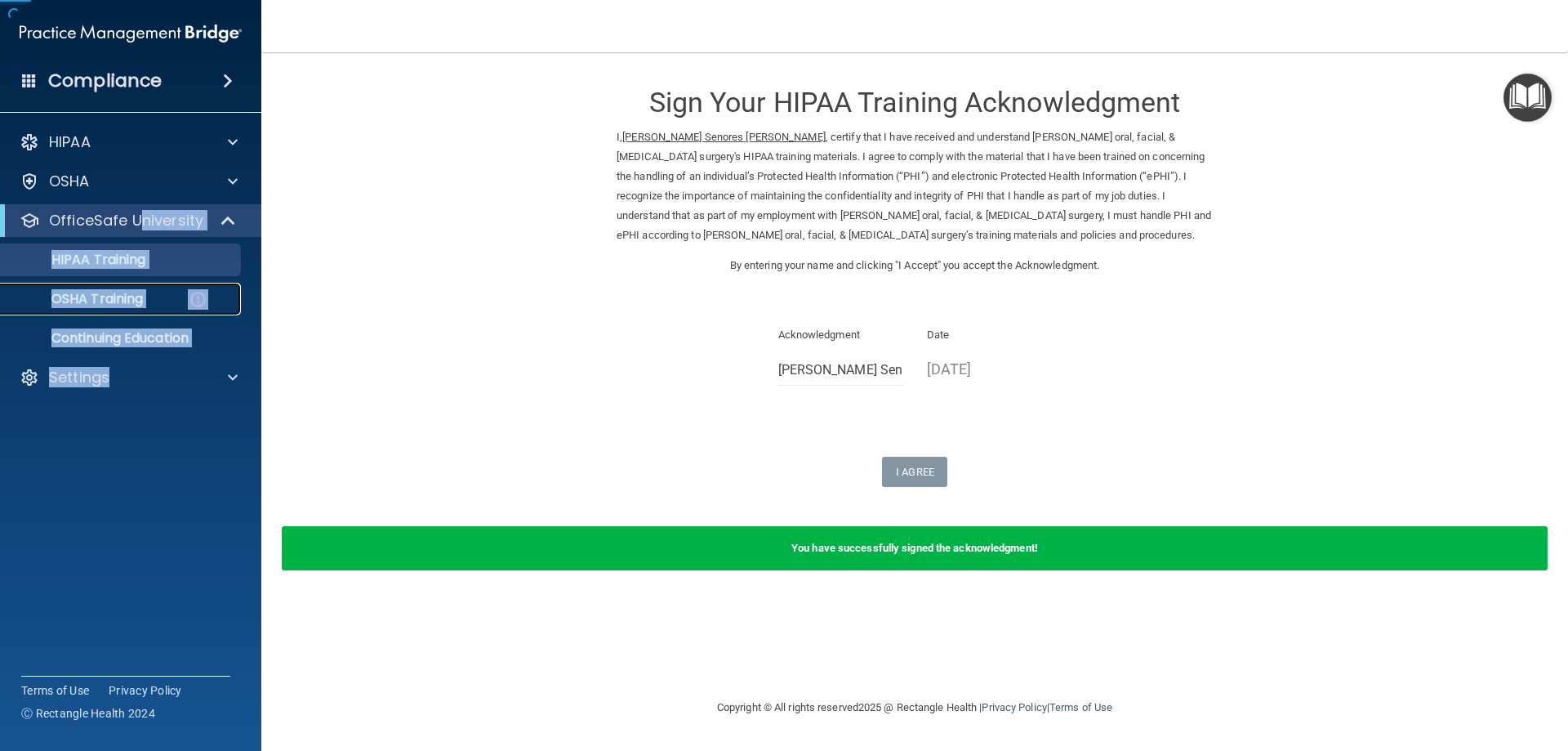
click at [84, 301] on p "OSHA Training" at bounding box center [76, 299] width 132 height 16
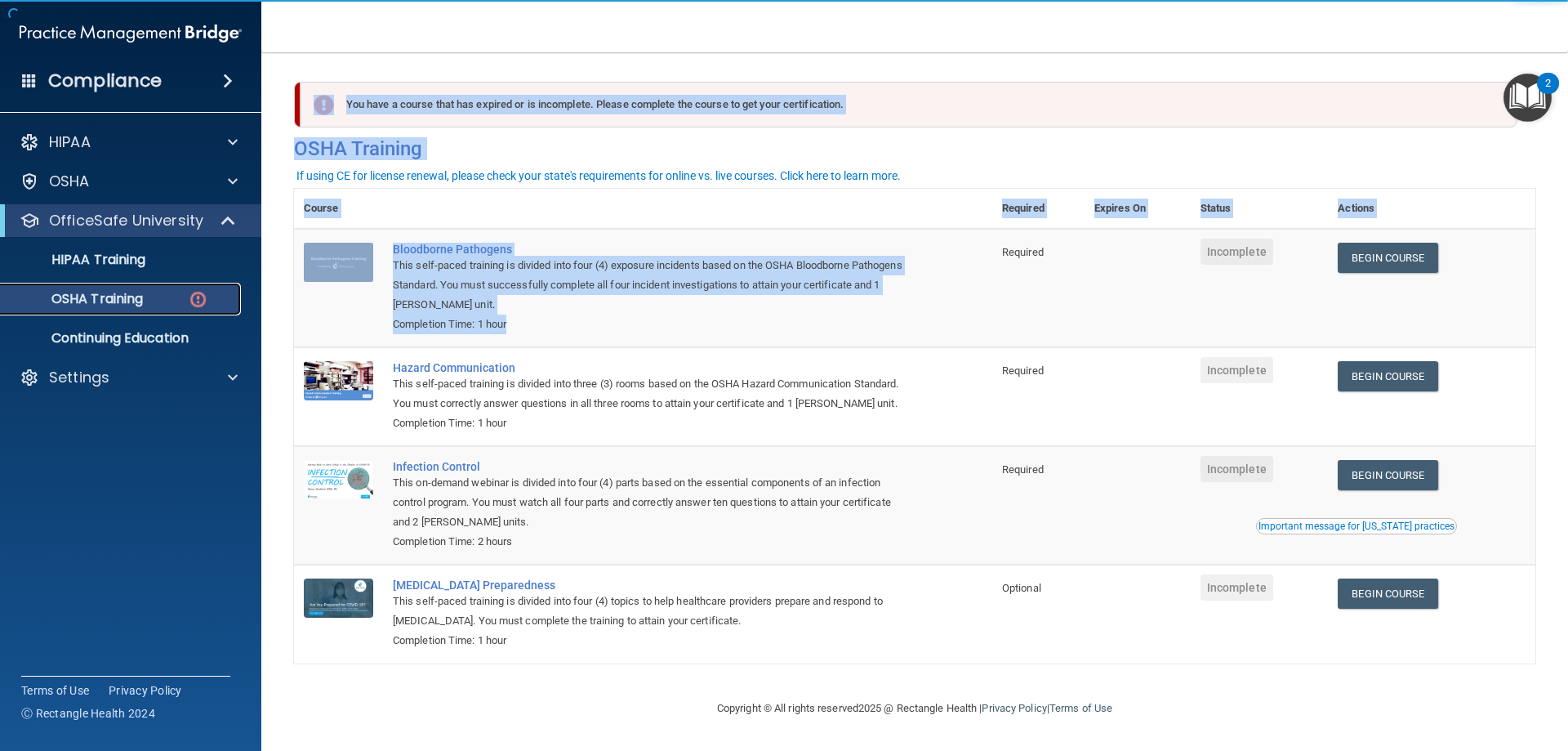
click at [105, 293] on p "OSHA Training" at bounding box center [76, 299] width 132 height 16
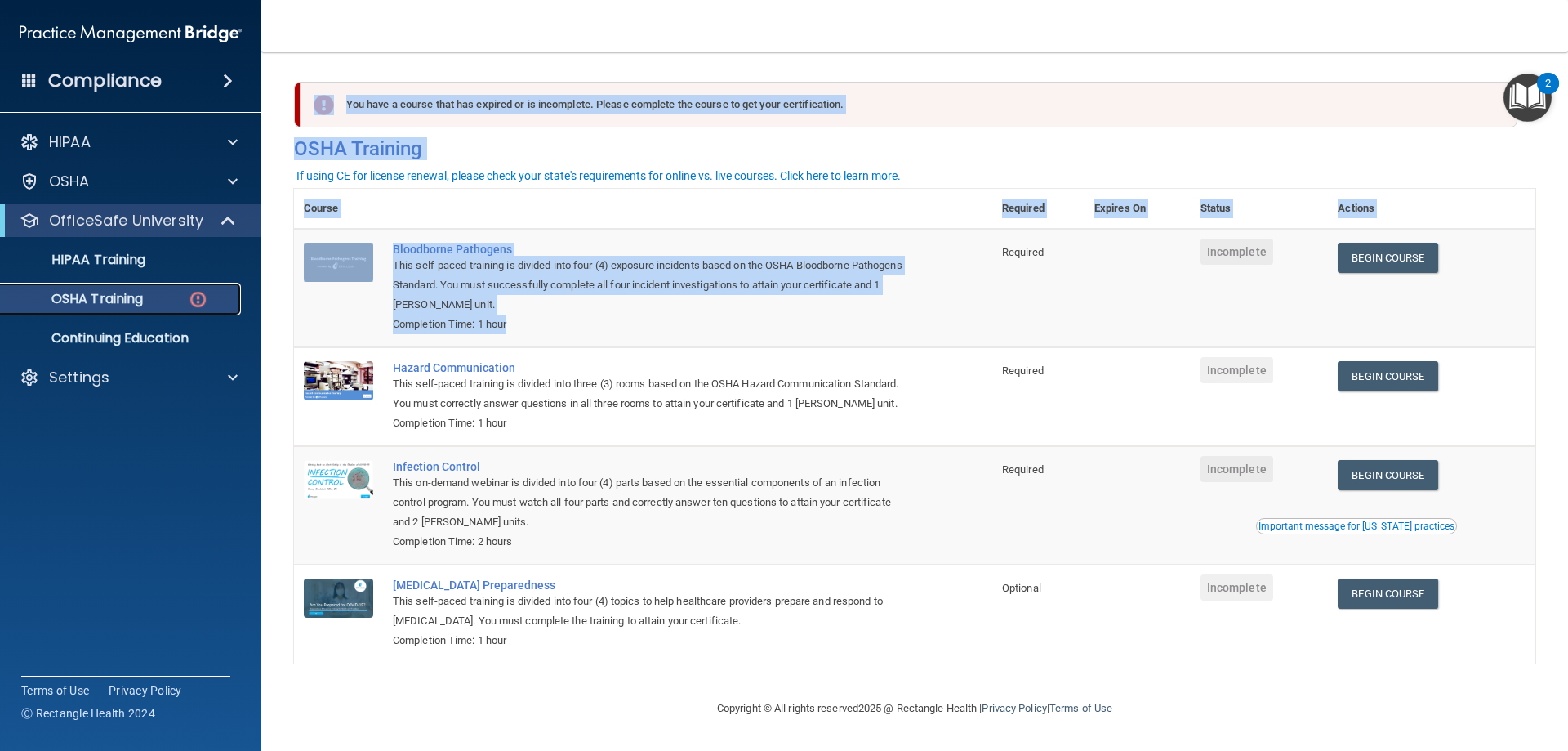
click at [94, 297] on p "OSHA Training" at bounding box center [76, 299] width 132 height 16
click at [90, 295] on p "OSHA Training" at bounding box center [76, 299] width 132 height 16
click at [87, 296] on p "OSHA Training" at bounding box center [76, 299] width 132 height 16
click at [888, 340] on td "Bloodborne Pathogens This self-paced training is divided into four (4) exposure…" at bounding box center [687, 288] width 609 height 118
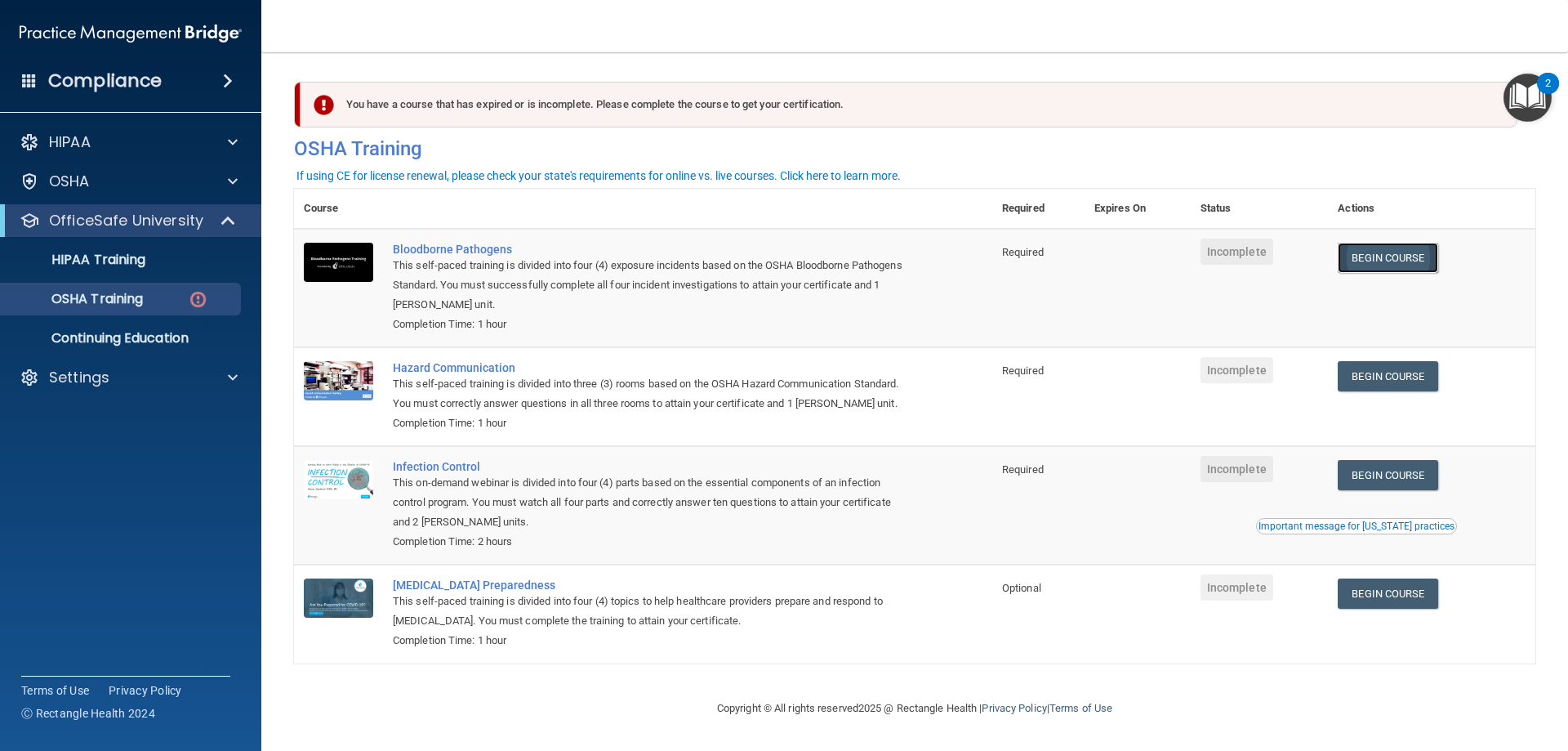
click at [1363, 253] on link "Begin Course" at bounding box center [1387, 258] width 99 height 30
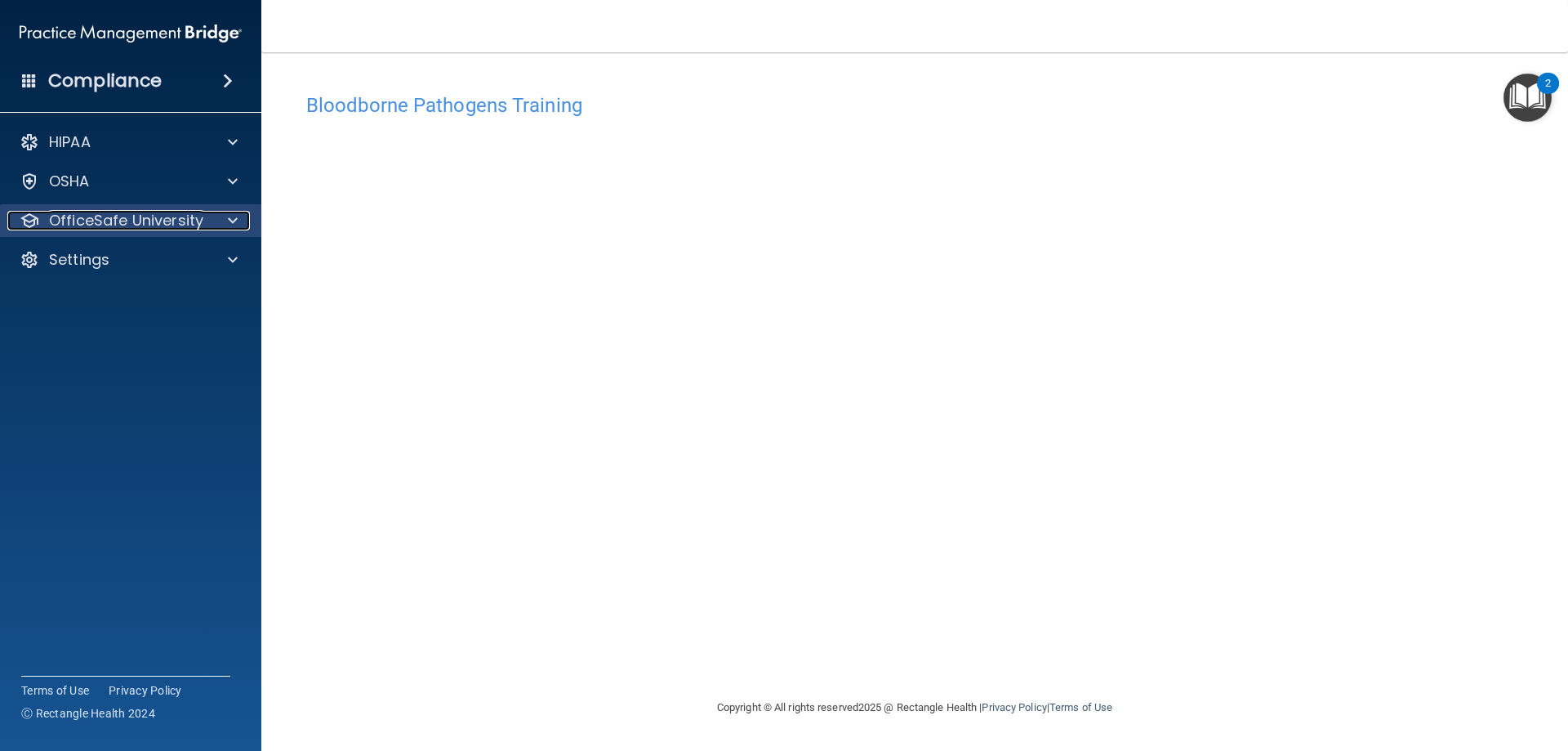
click at [91, 220] on p "OfficeSafe University" at bounding box center [126, 220] width 155 height 20
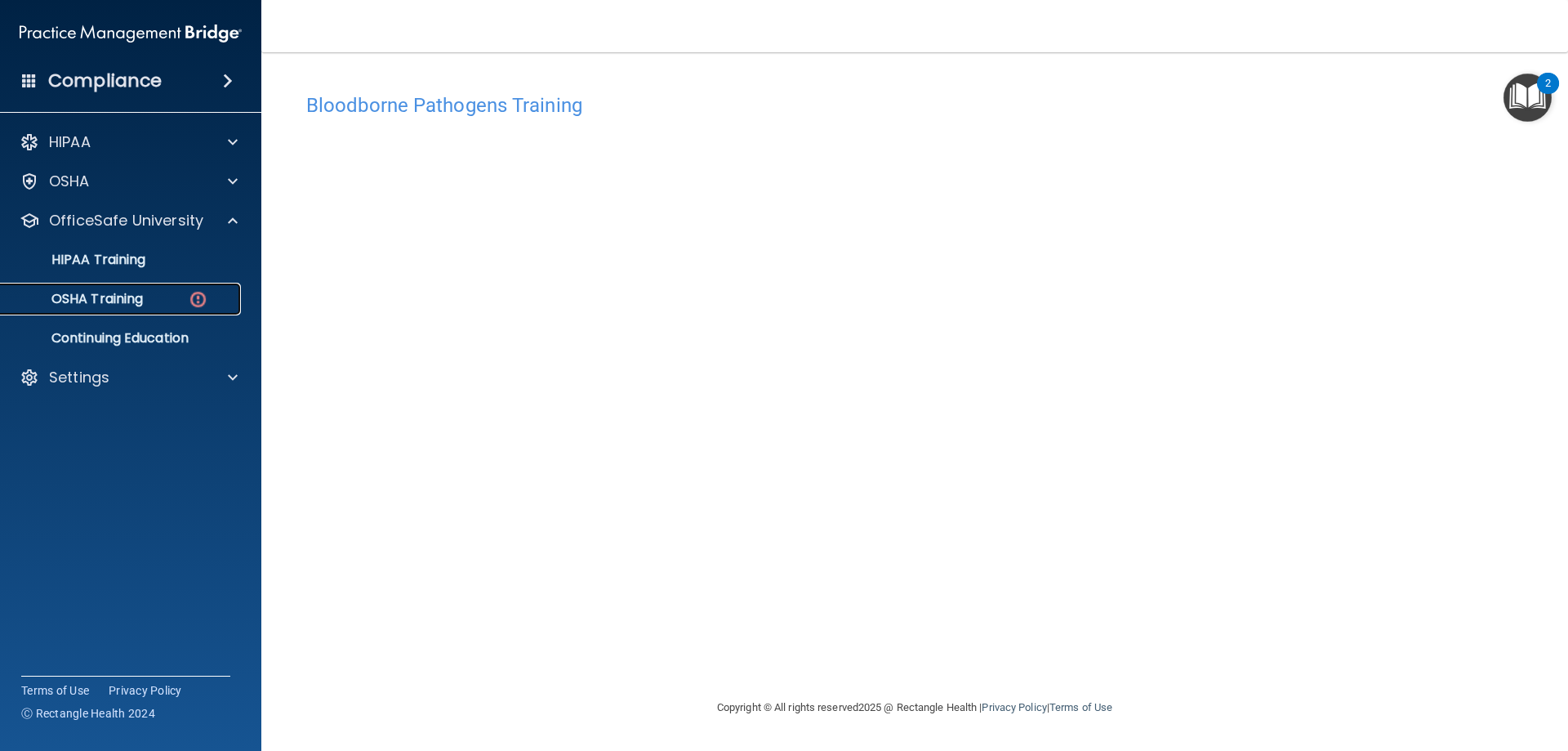
click at [113, 301] on p "OSHA Training" at bounding box center [76, 299] width 132 height 16
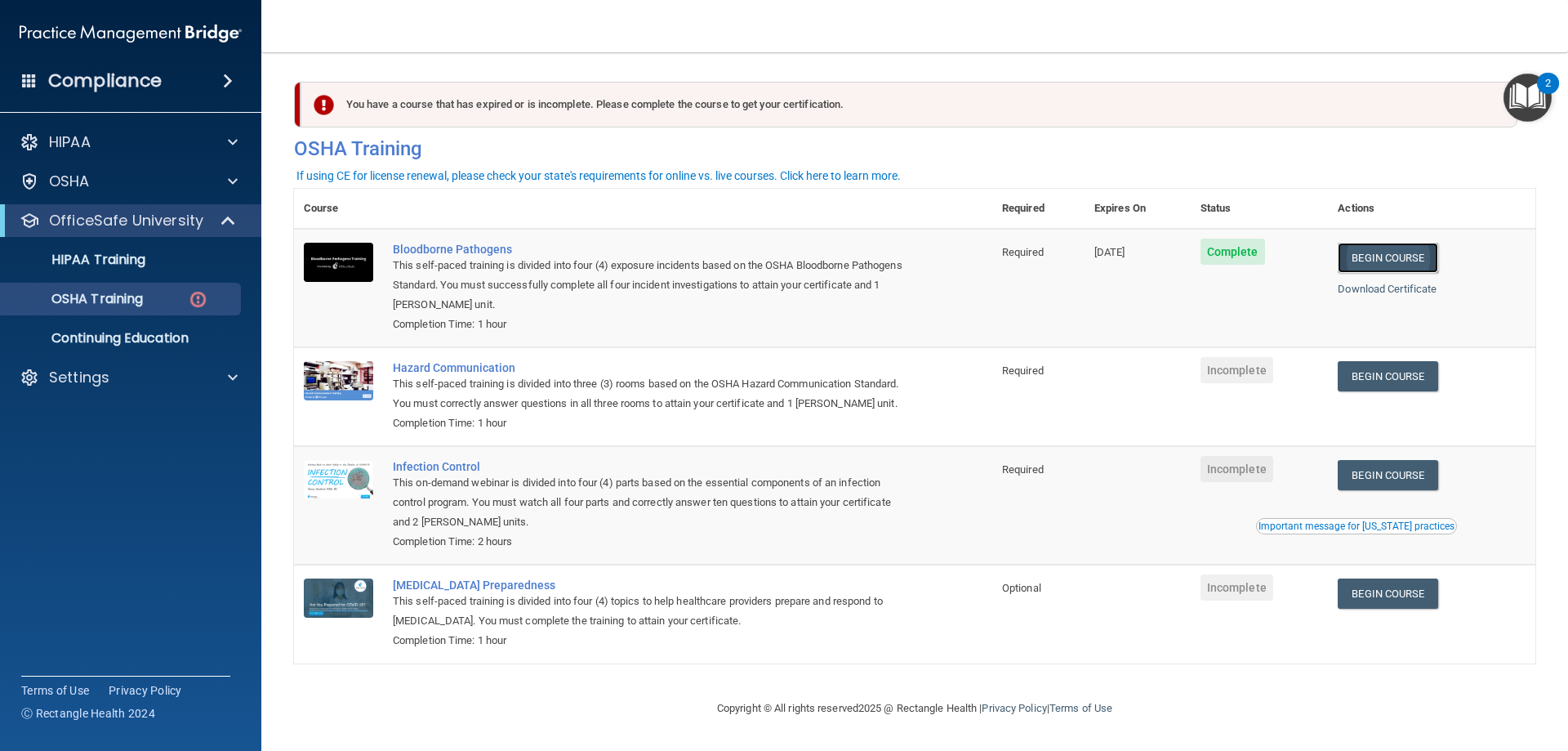
click at [1392, 252] on link "Begin Course" at bounding box center [1387, 258] width 99 height 30
click at [118, 295] on p "OSHA Training" at bounding box center [76, 299] width 132 height 16
click at [98, 302] on p "OSHA Training" at bounding box center [76, 299] width 132 height 16
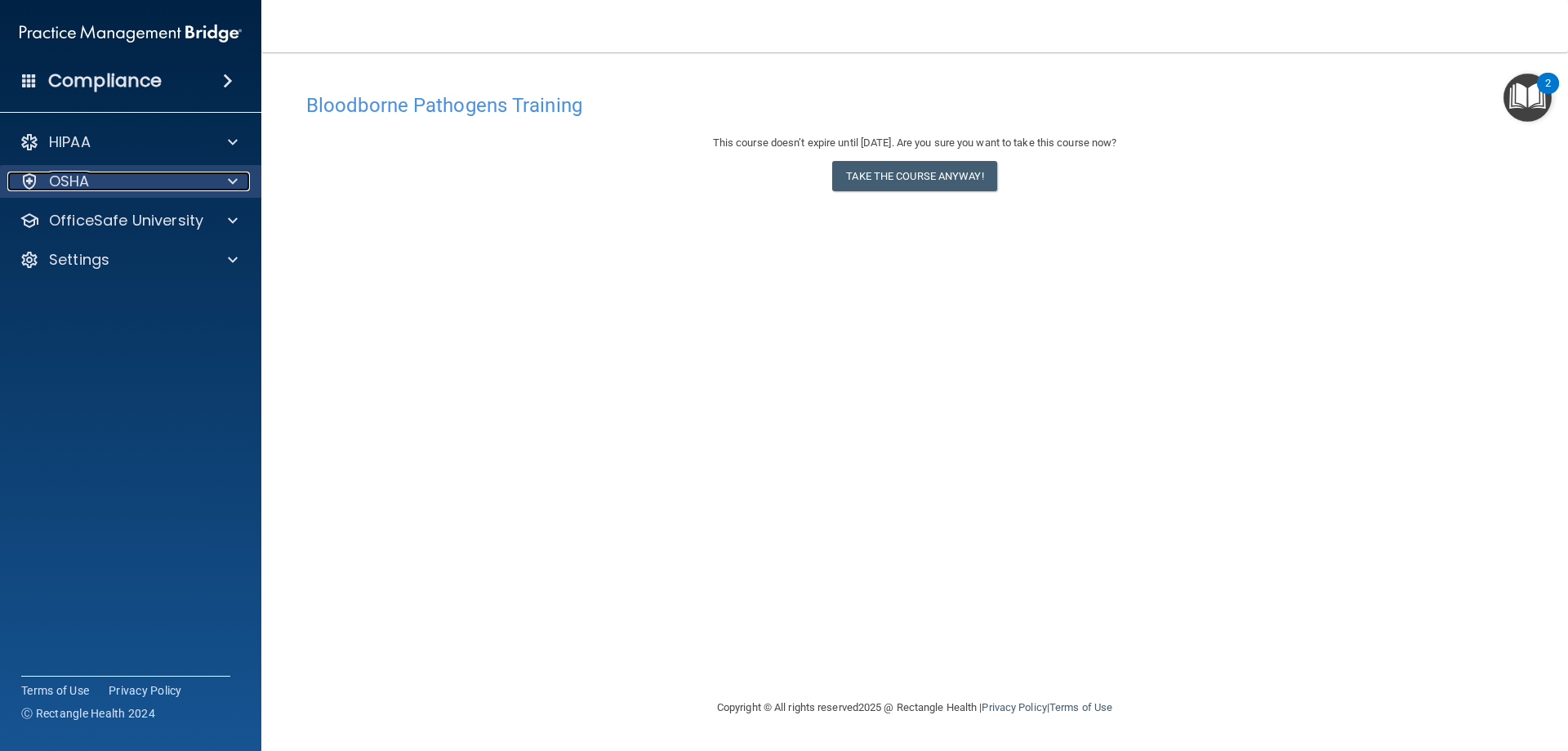
click at [69, 183] on p "OSHA" at bounding box center [69, 181] width 41 height 20
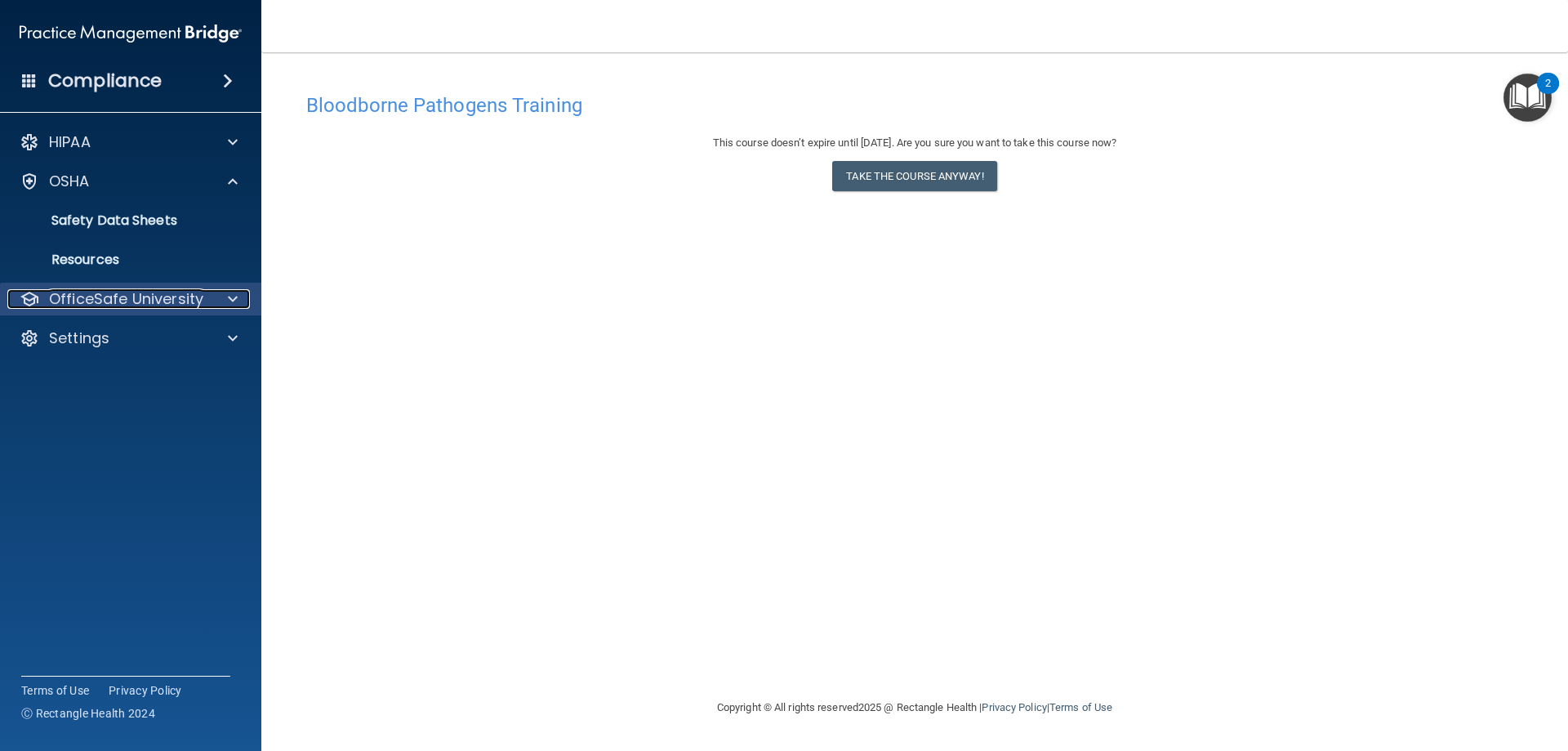
click at [82, 300] on p "OfficeSafe University" at bounding box center [126, 299] width 155 height 20
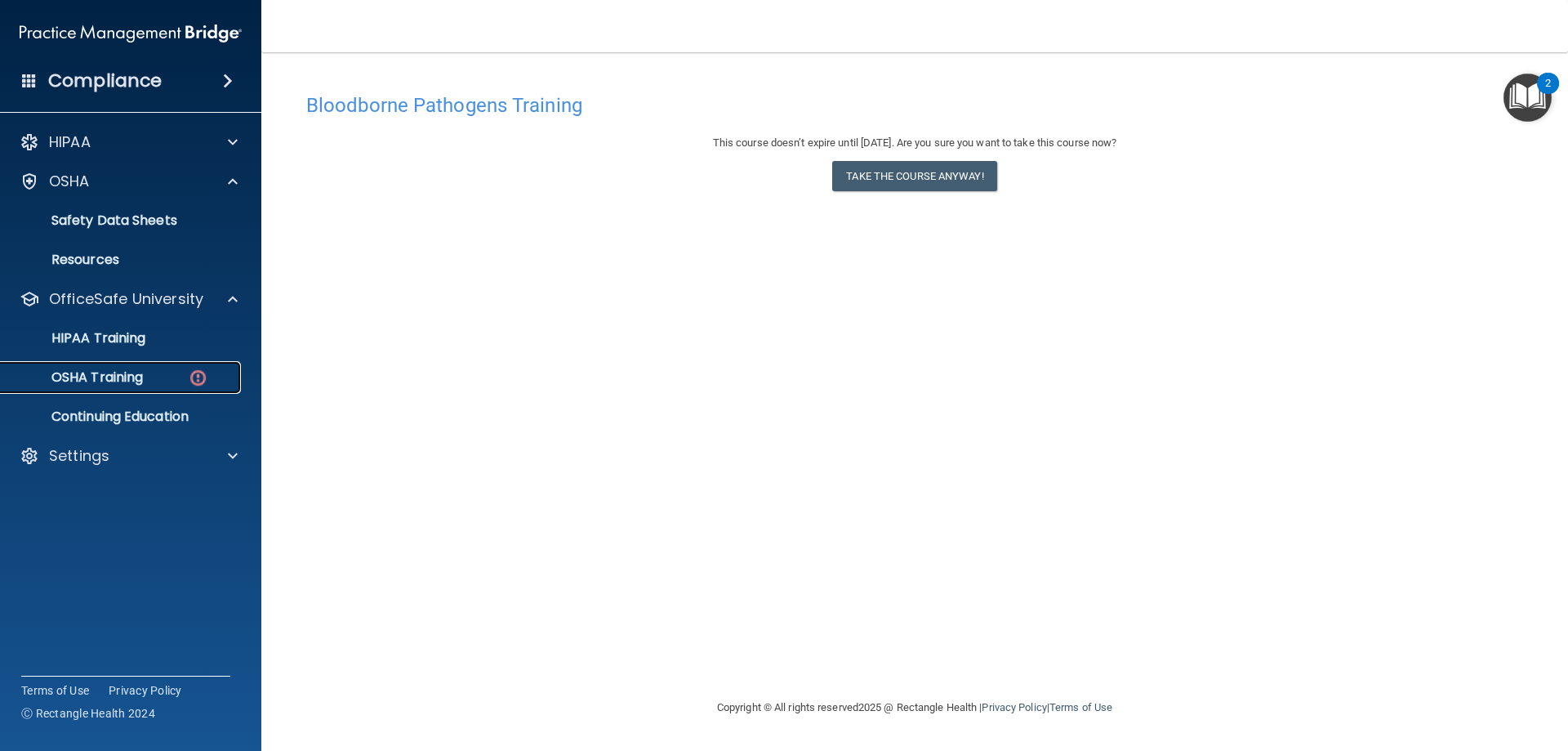
click at [89, 375] on p "OSHA Training" at bounding box center [76, 377] width 132 height 16
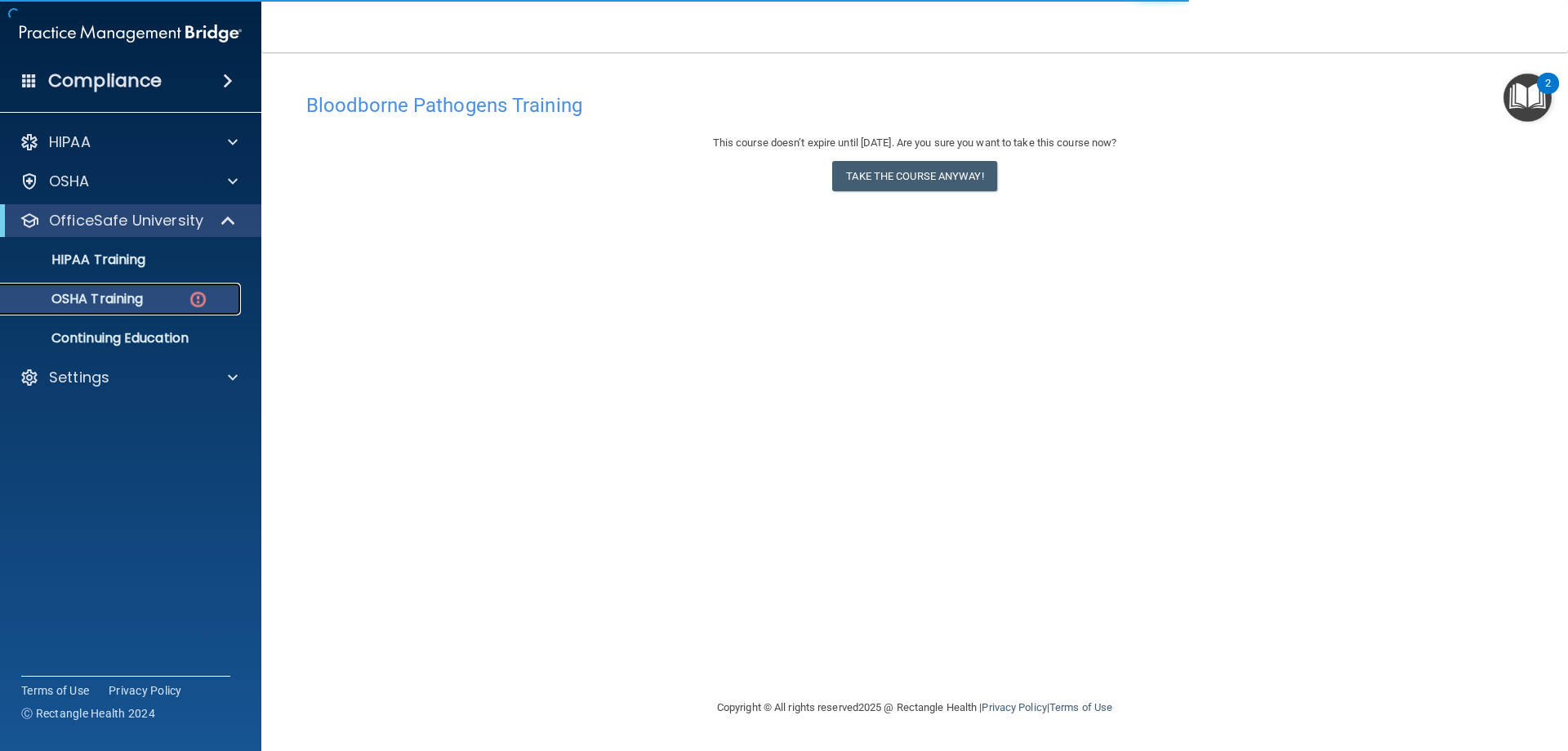
click at [99, 294] on p "OSHA Training" at bounding box center [76, 299] width 132 height 16
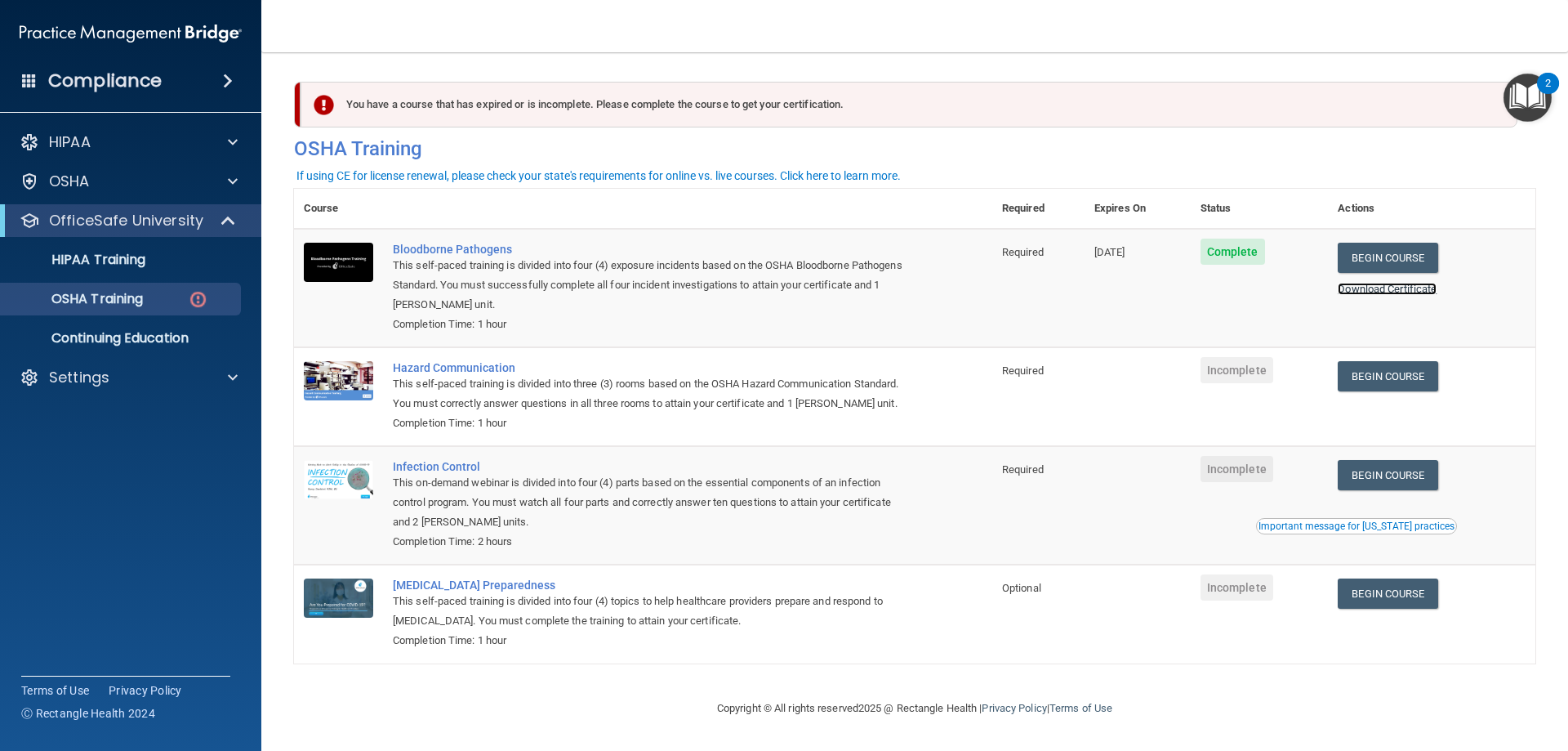
click at [1381, 293] on link "Download Certificate" at bounding box center [1387, 289] width 98 height 12
click at [1379, 372] on link "Begin Course" at bounding box center [1387, 376] width 99 height 30
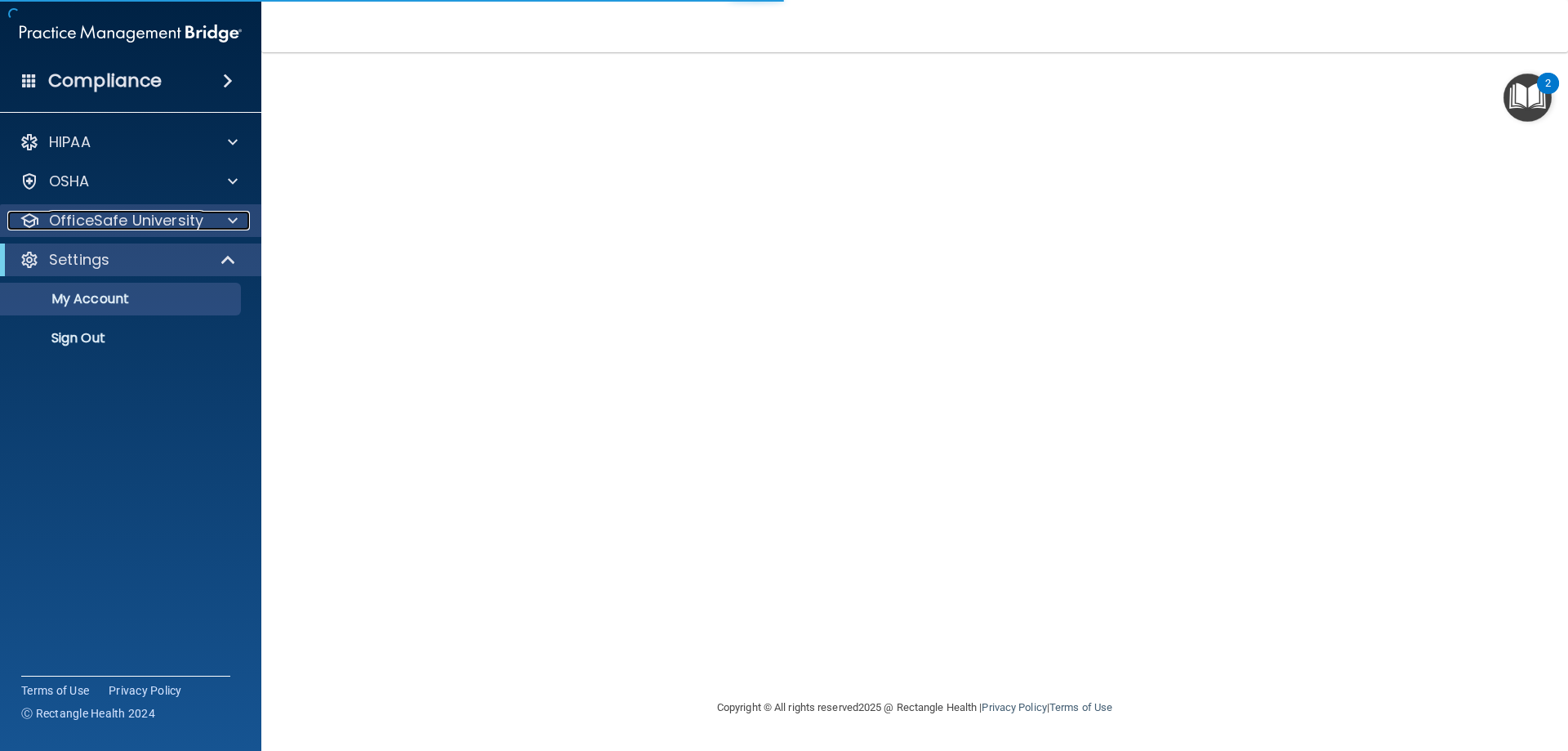
click at [112, 217] on p "OfficeSafe University" at bounding box center [126, 220] width 155 height 20
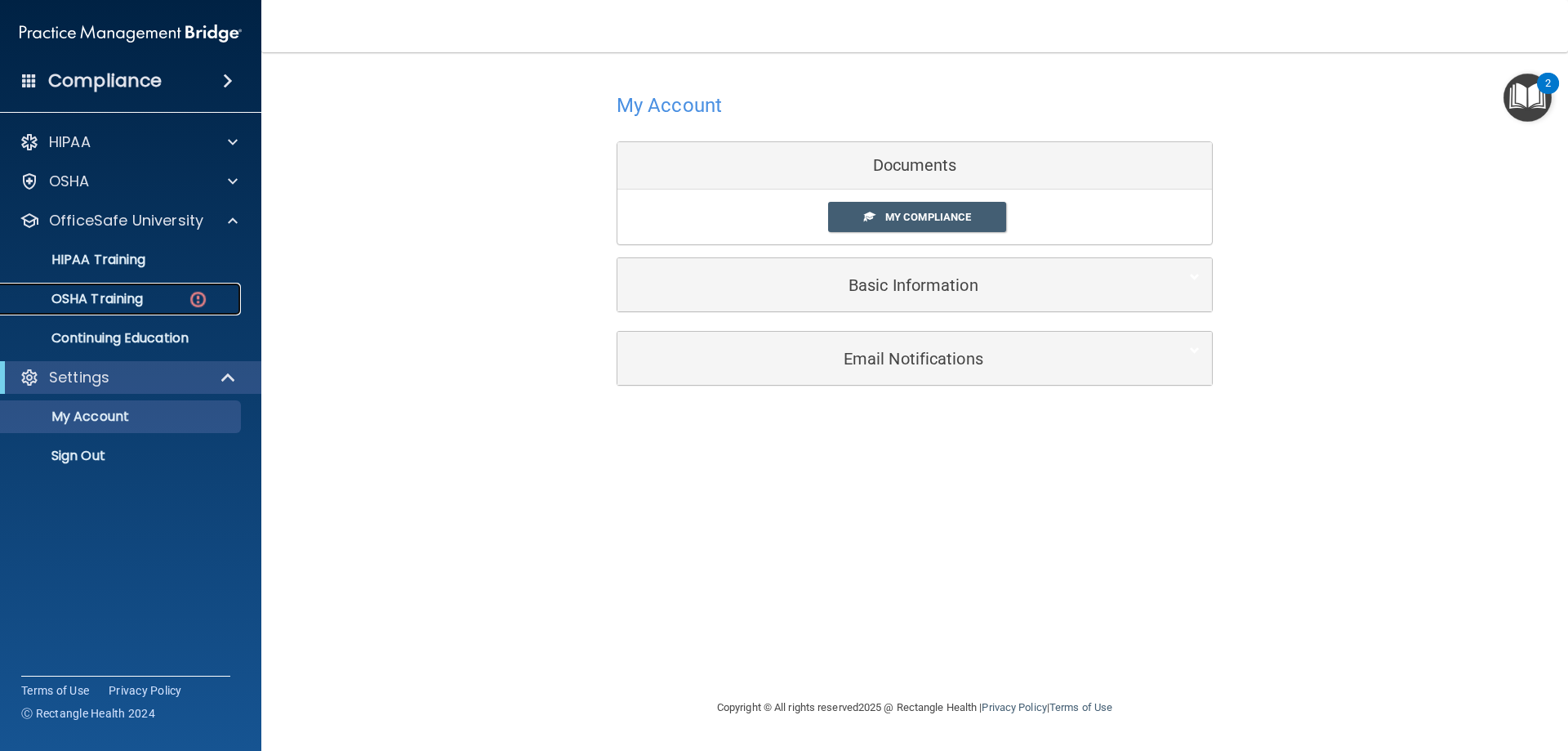
click at [95, 296] on p "OSHA Training" at bounding box center [76, 299] width 132 height 16
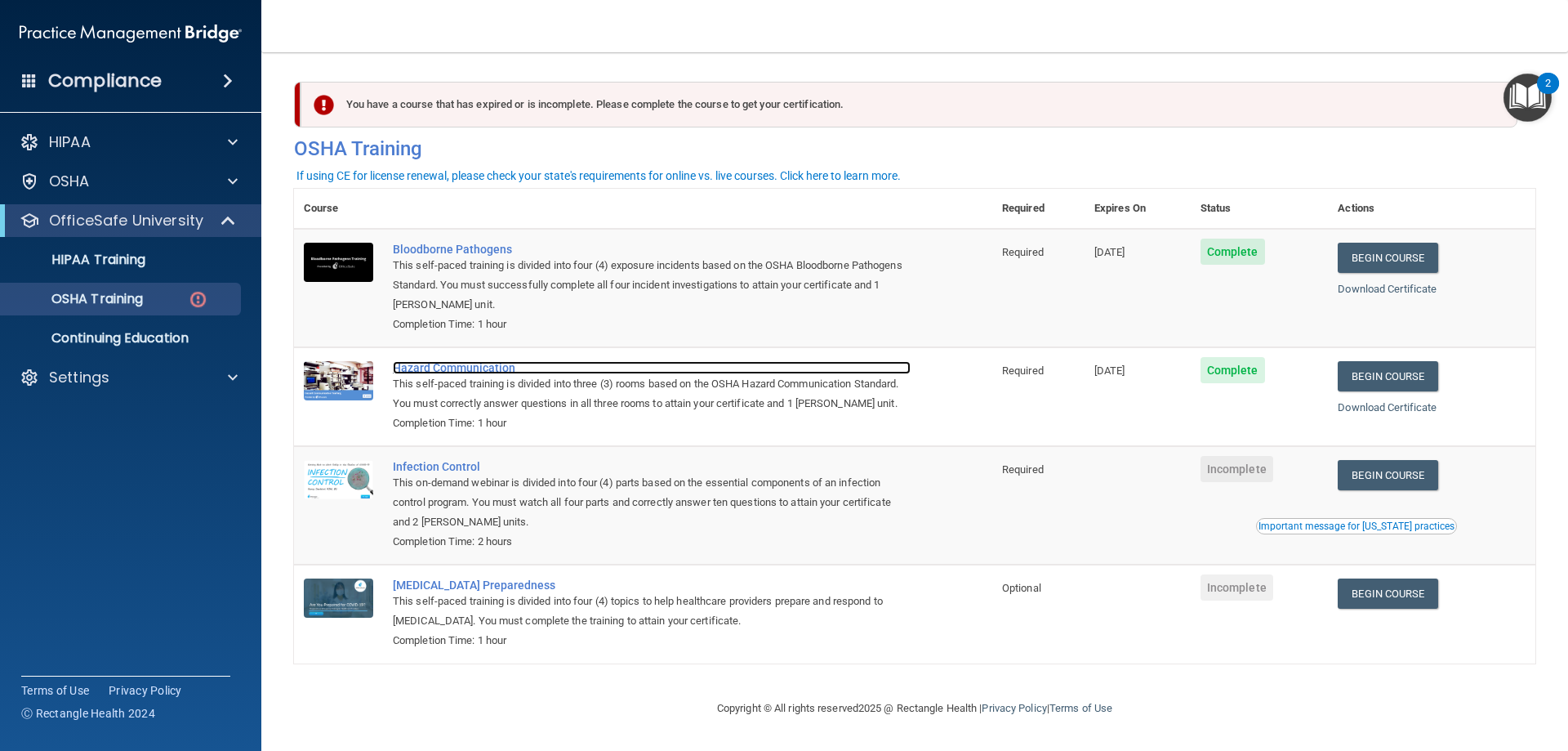
click at [484, 368] on div "Hazard Communication" at bounding box center [651, 367] width 517 height 13
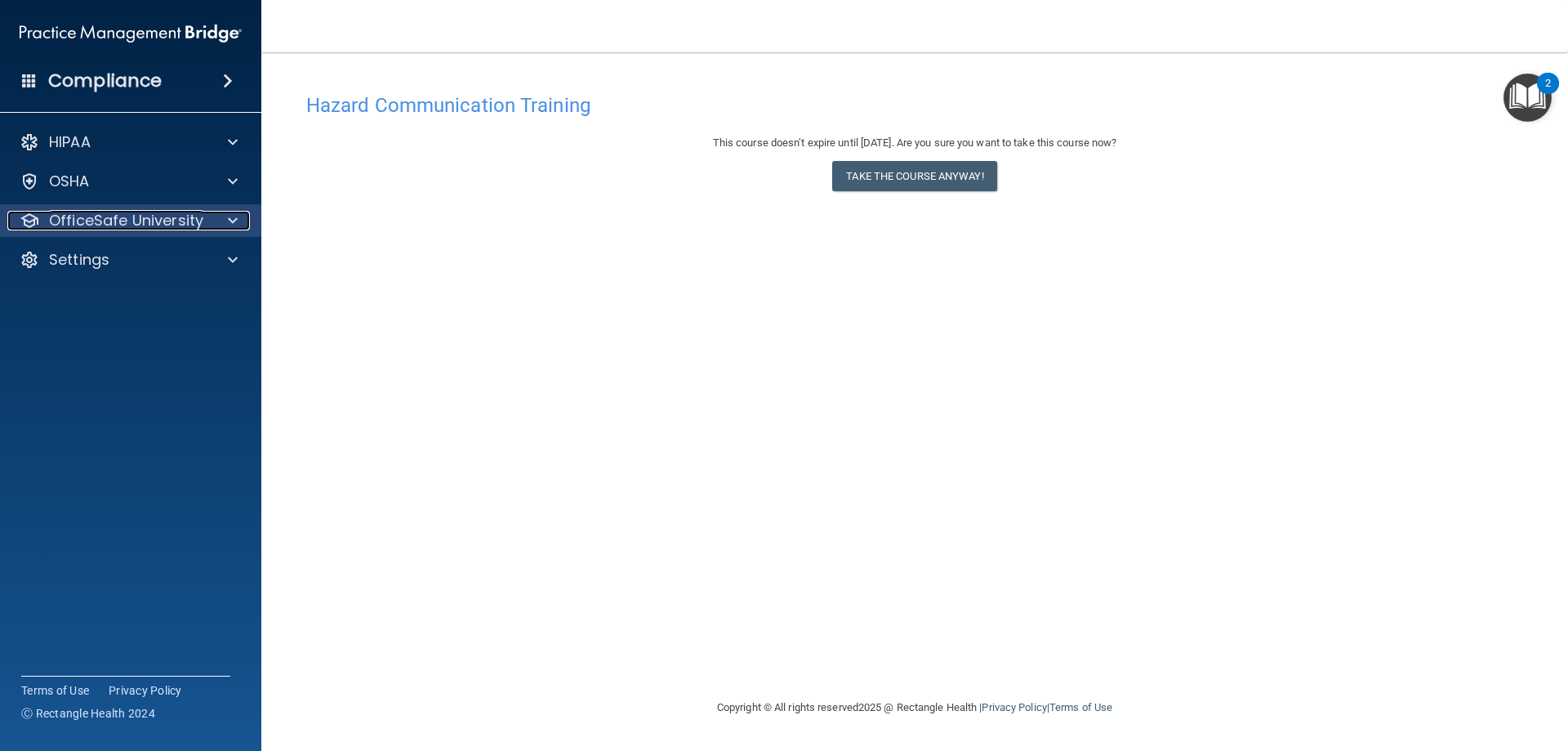
click at [182, 212] on p "OfficeSafe University" at bounding box center [126, 220] width 155 height 20
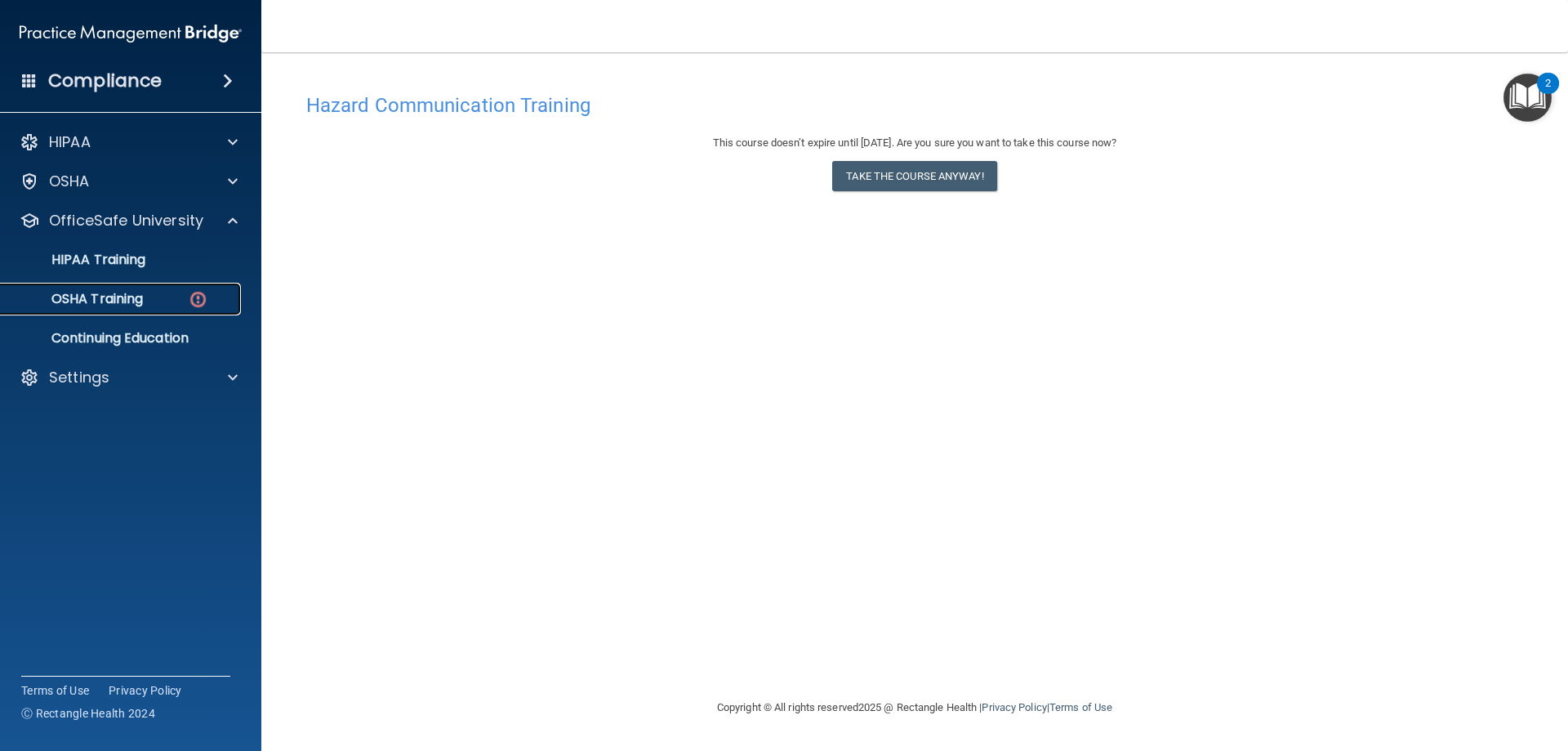
click at [112, 293] on p "OSHA Training" at bounding box center [76, 299] width 132 height 16
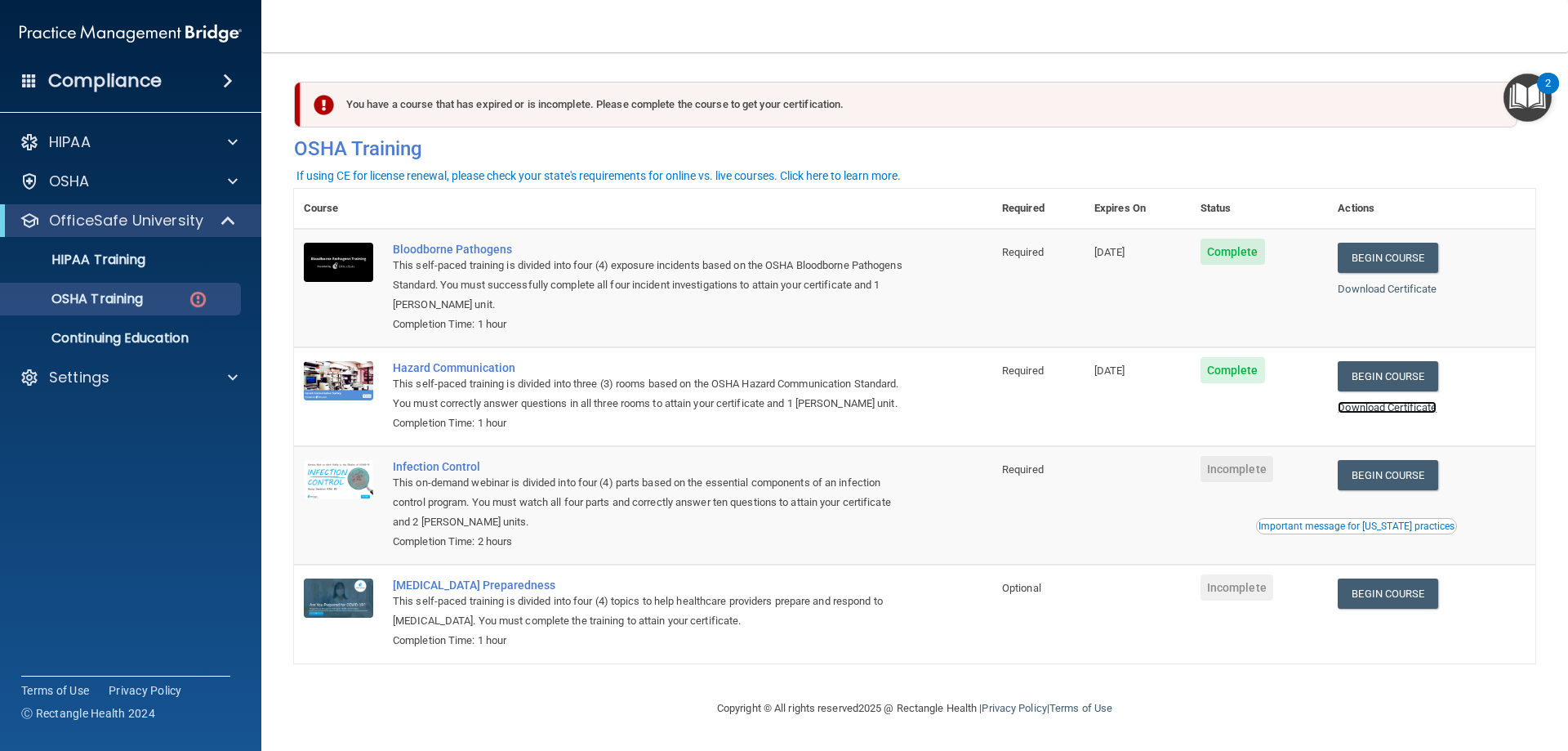
click at [1362, 409] on link "Download Certificate" at bounding box center [1387, 407] width 98 height 12
click at [1377, 490] on link "Begin Course" at bounding box center [1387, 474] width 99 height 30
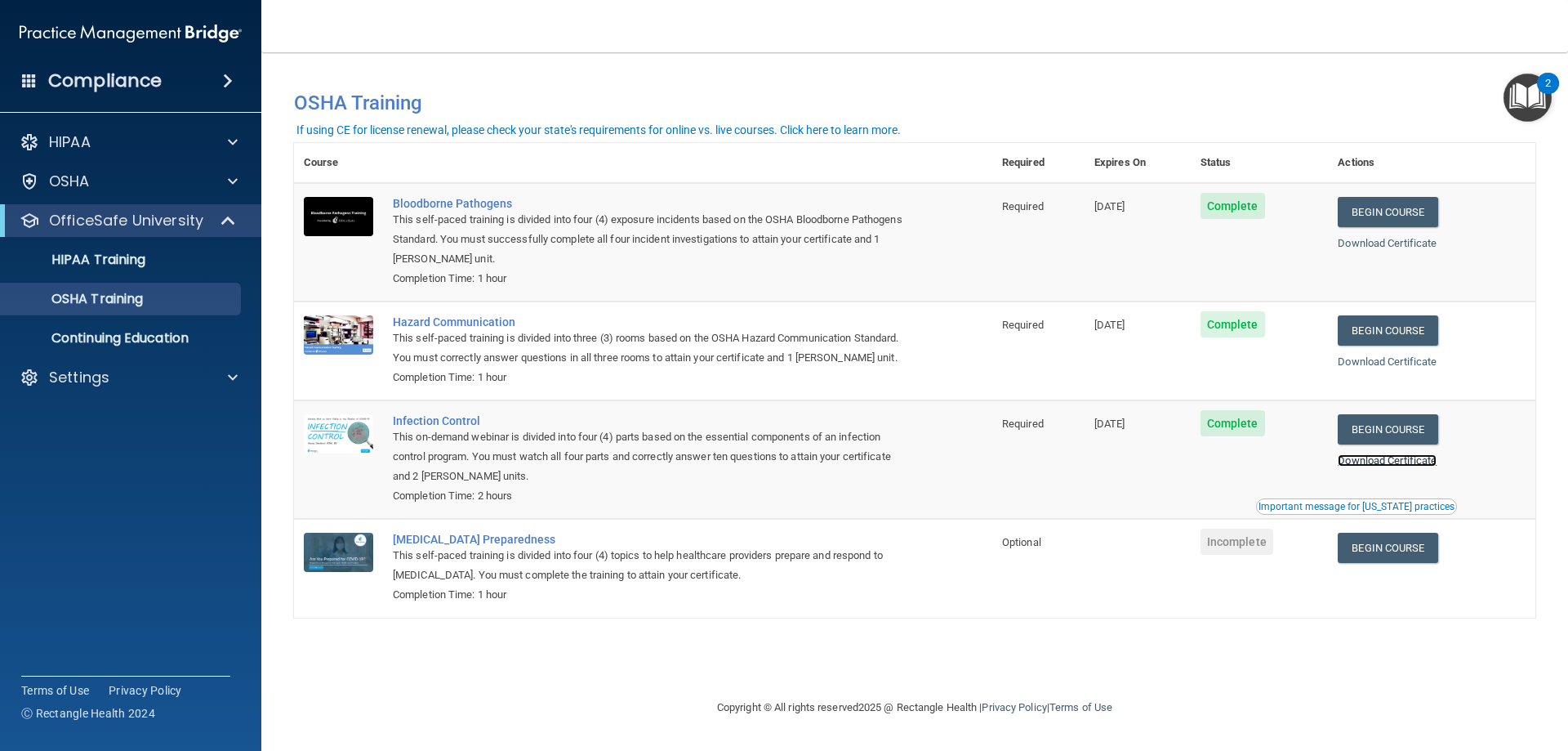
click at [1400, 459] on link "Download Certificate" at bounding box center [1387, 461] width 98 height 12
click at [1399, 548] on link "Begin Course" at bounding box center [1387, 547] width 99 height 30
click at [1517, 104] on img "Open Resource Center, 2 new notifications" at bounding box center [1527, 98] width 48 height 48
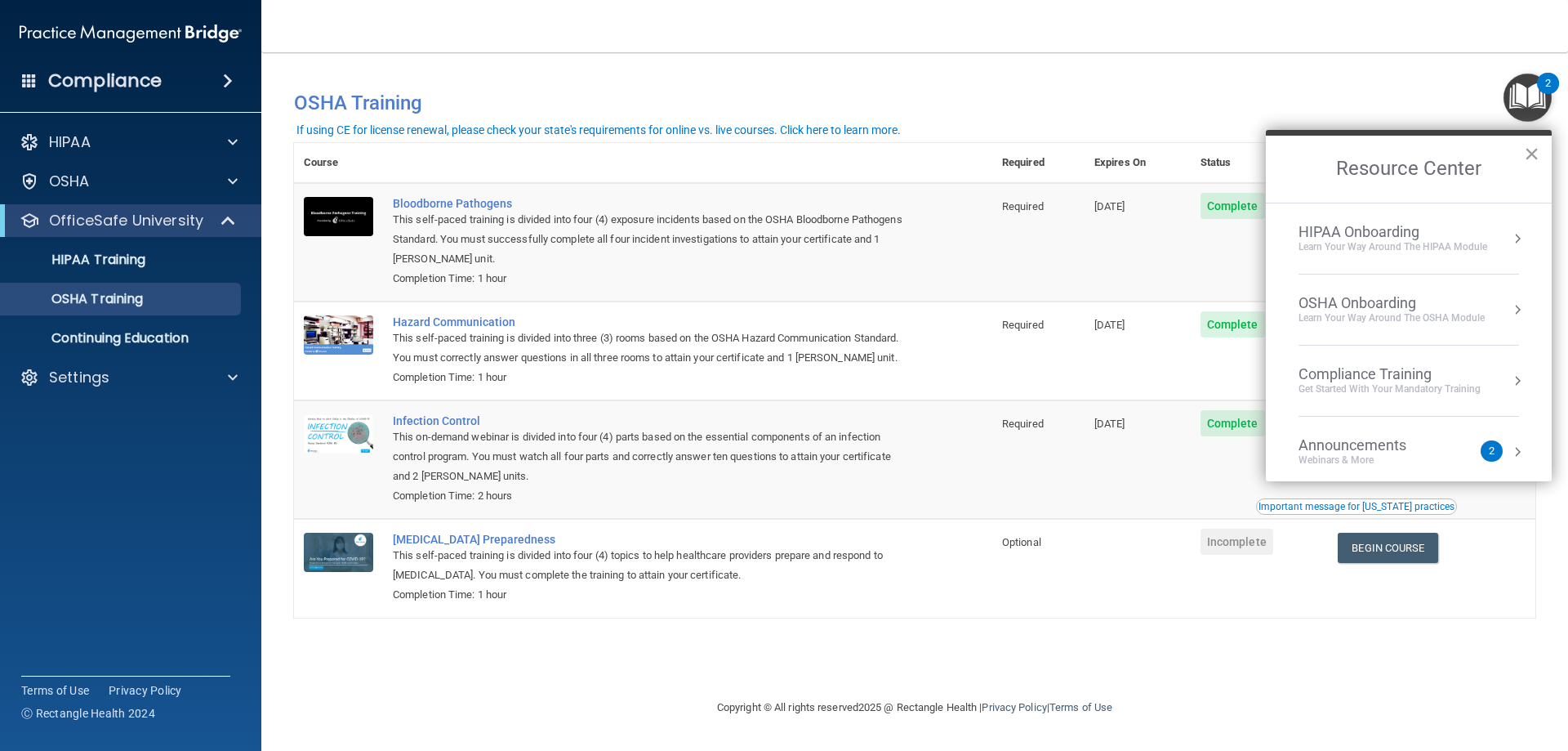
click at [1530, 157] on button "×" at bounding box center [1532, 154] width 16 height 26
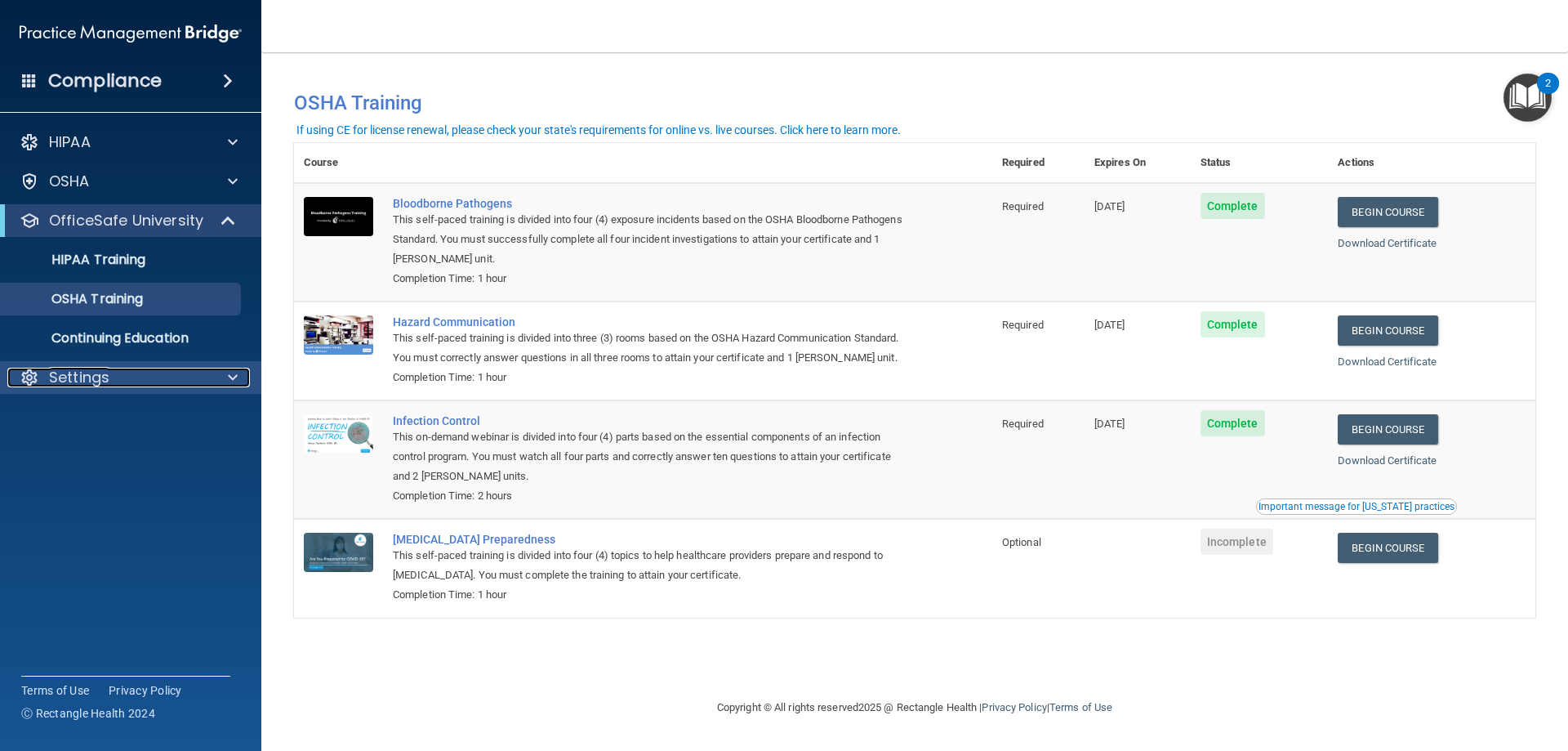
click at [155, 373] on div "Settings" at bounding box center [109, 377] width 202 height 20
click at [96, 458] on p "Sign Out" at bounding box center [122, 455] width 223 height 16
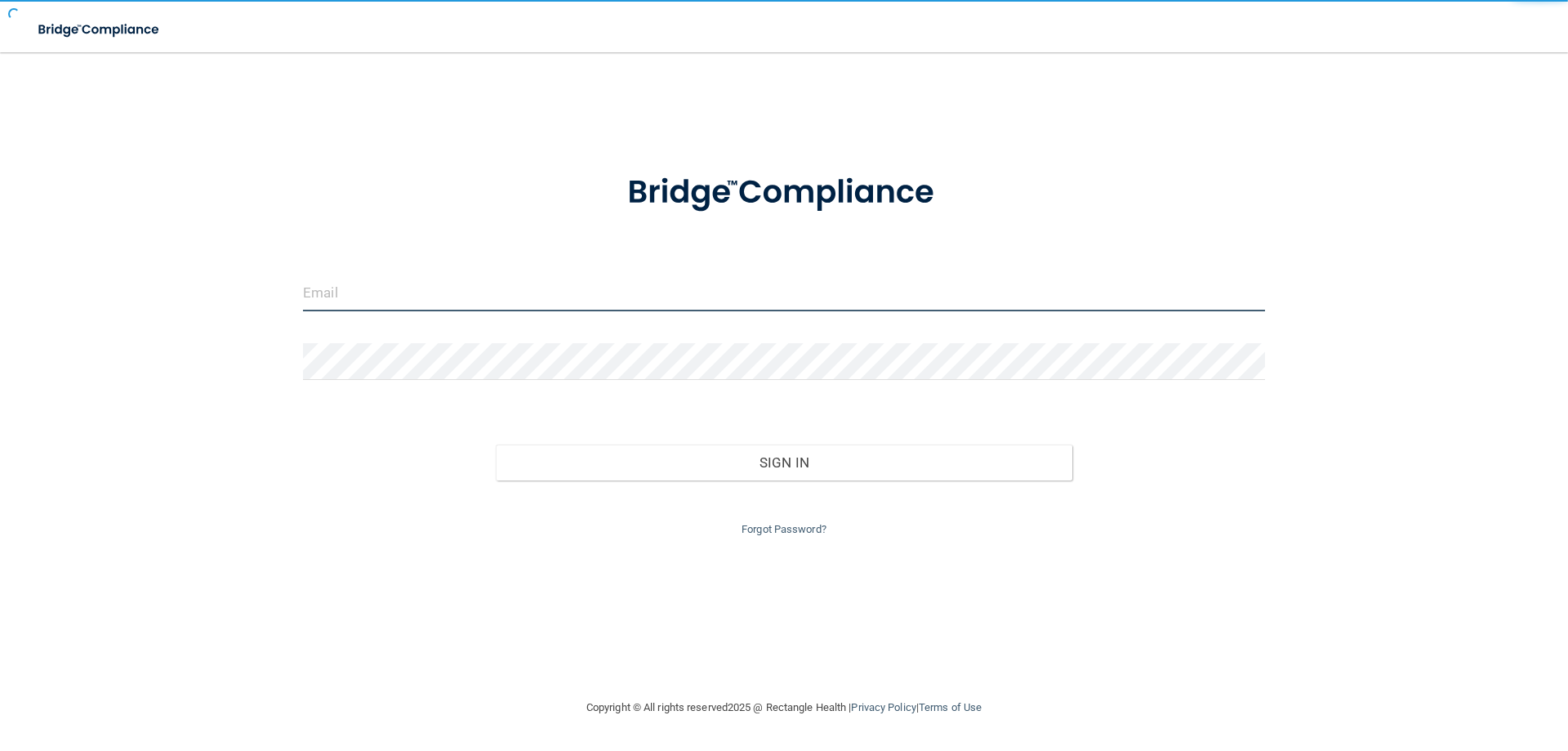
type input "[EMAIL_ADDRESS][DOMAIN_NAME]"
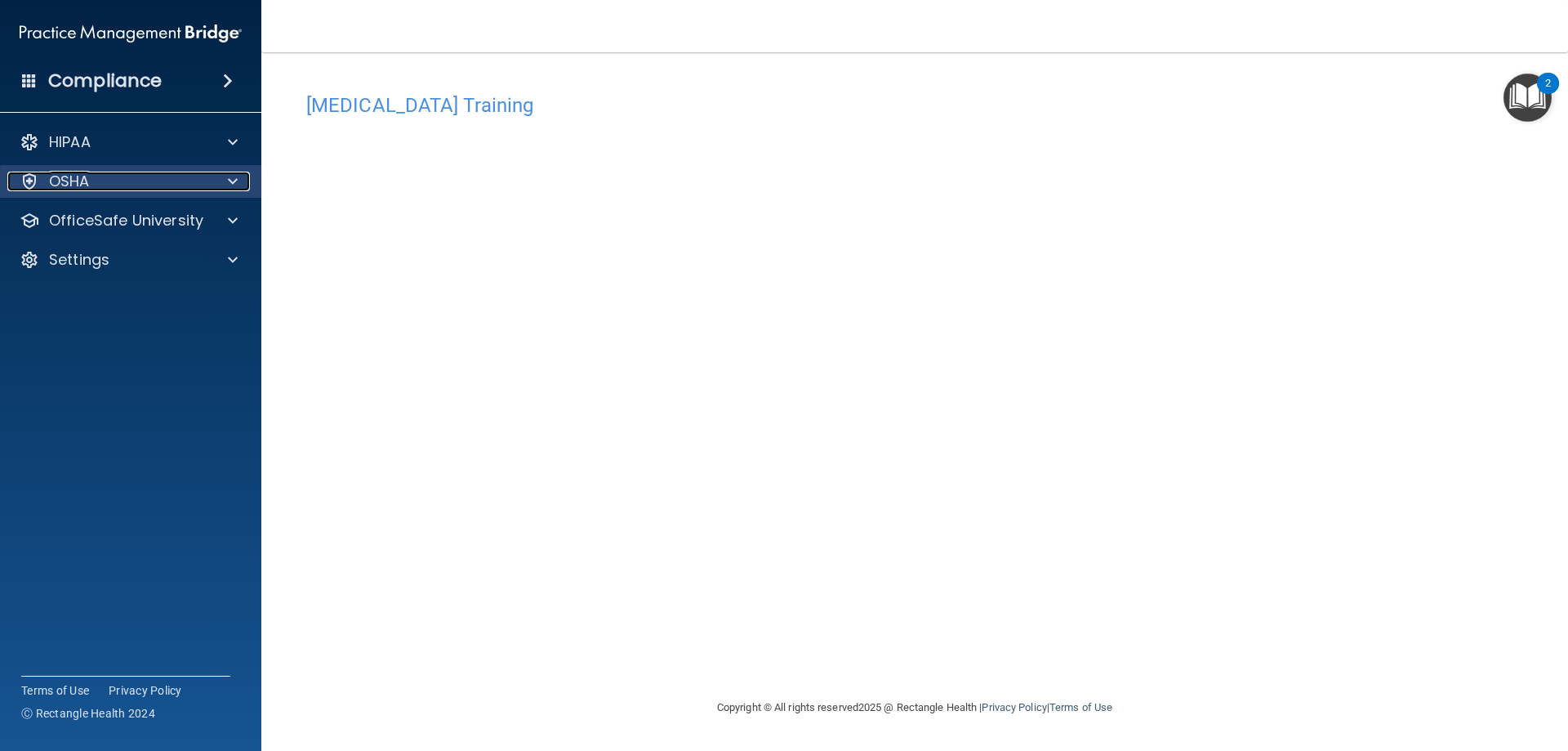
click at [155, 178] on div "OSHA" at bounding box center [109, 181] width 202 height 20
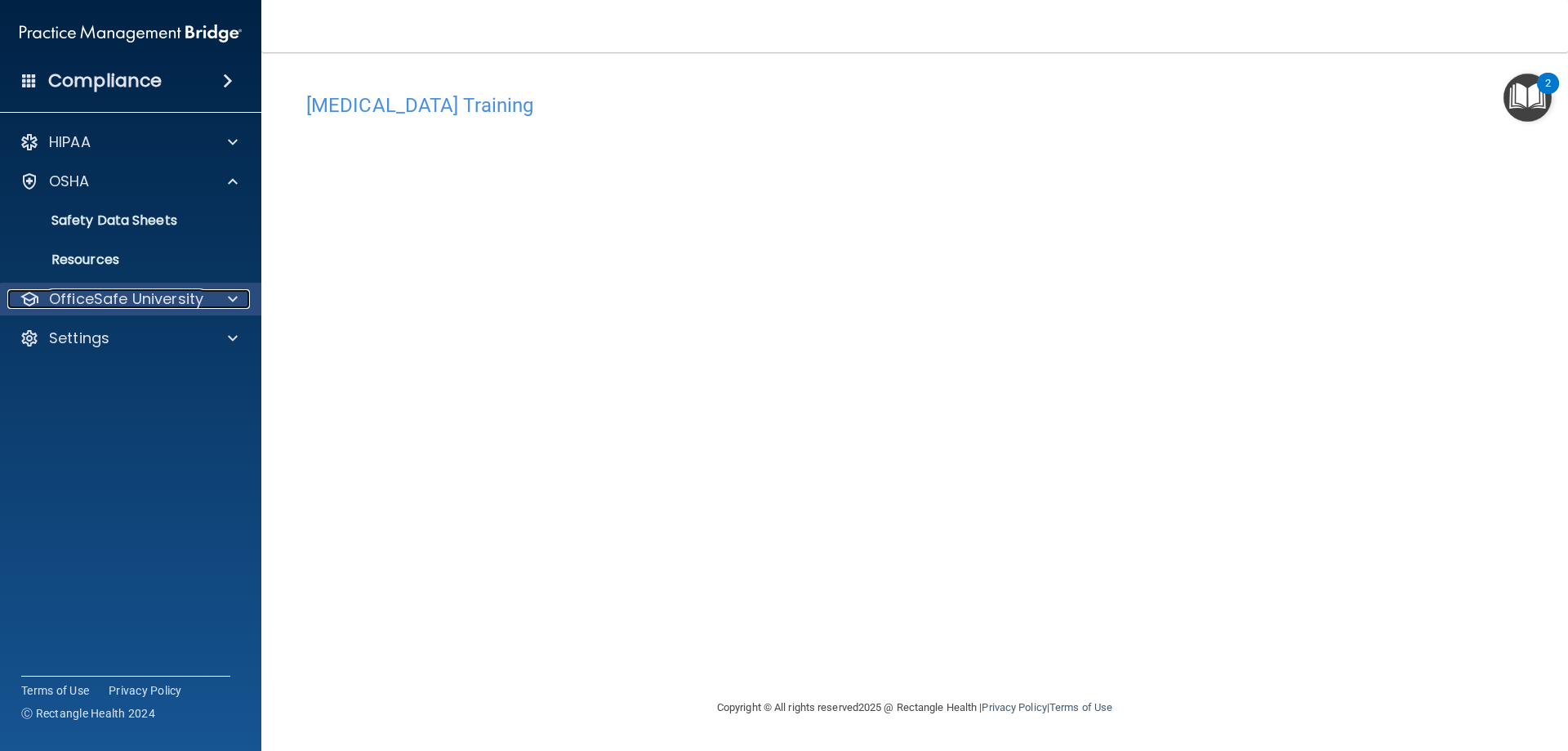
click at [123, 302] on p "OfficeSafe University" at bounding box center [126, 299] width 155 height 20
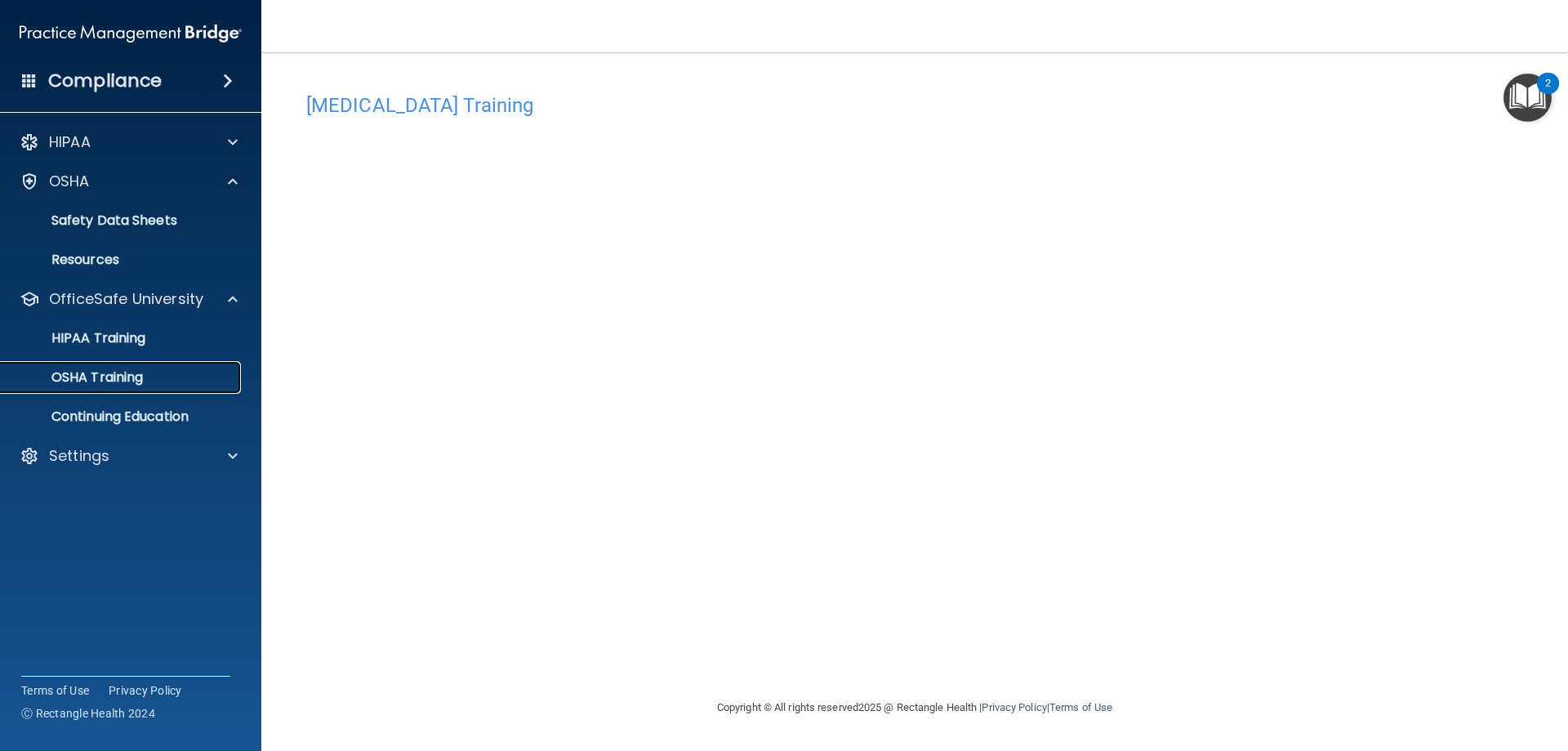
click at [133, 377] on p "OSHA Training" at bounding box center [76, 377] width 132 height 16
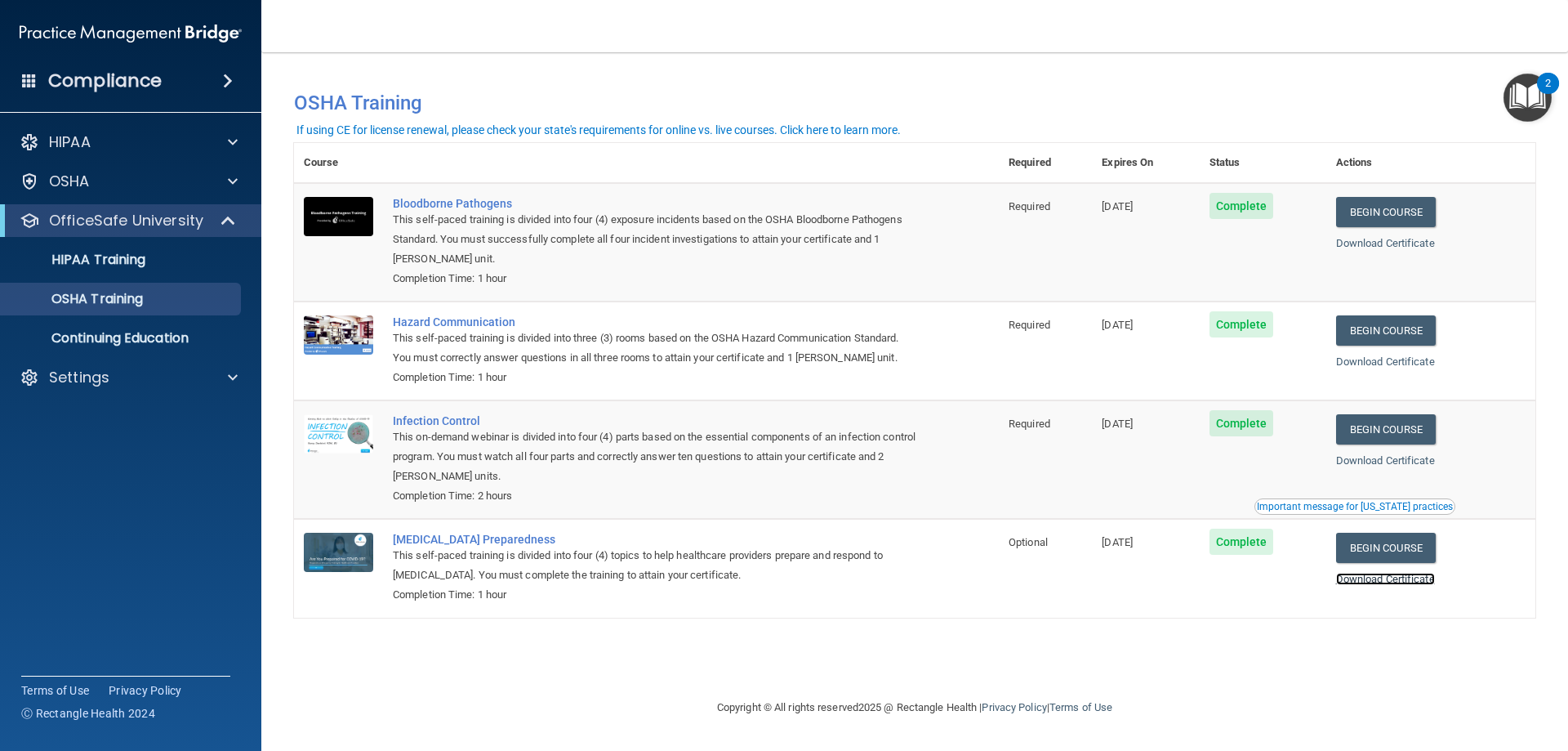
click at [1431, 585] on link "Download Certificate" at bounding box center [1386, 579] width 98 height 12
click at [225, 80] on span at bounding box center [227, 80] width 10 height 20
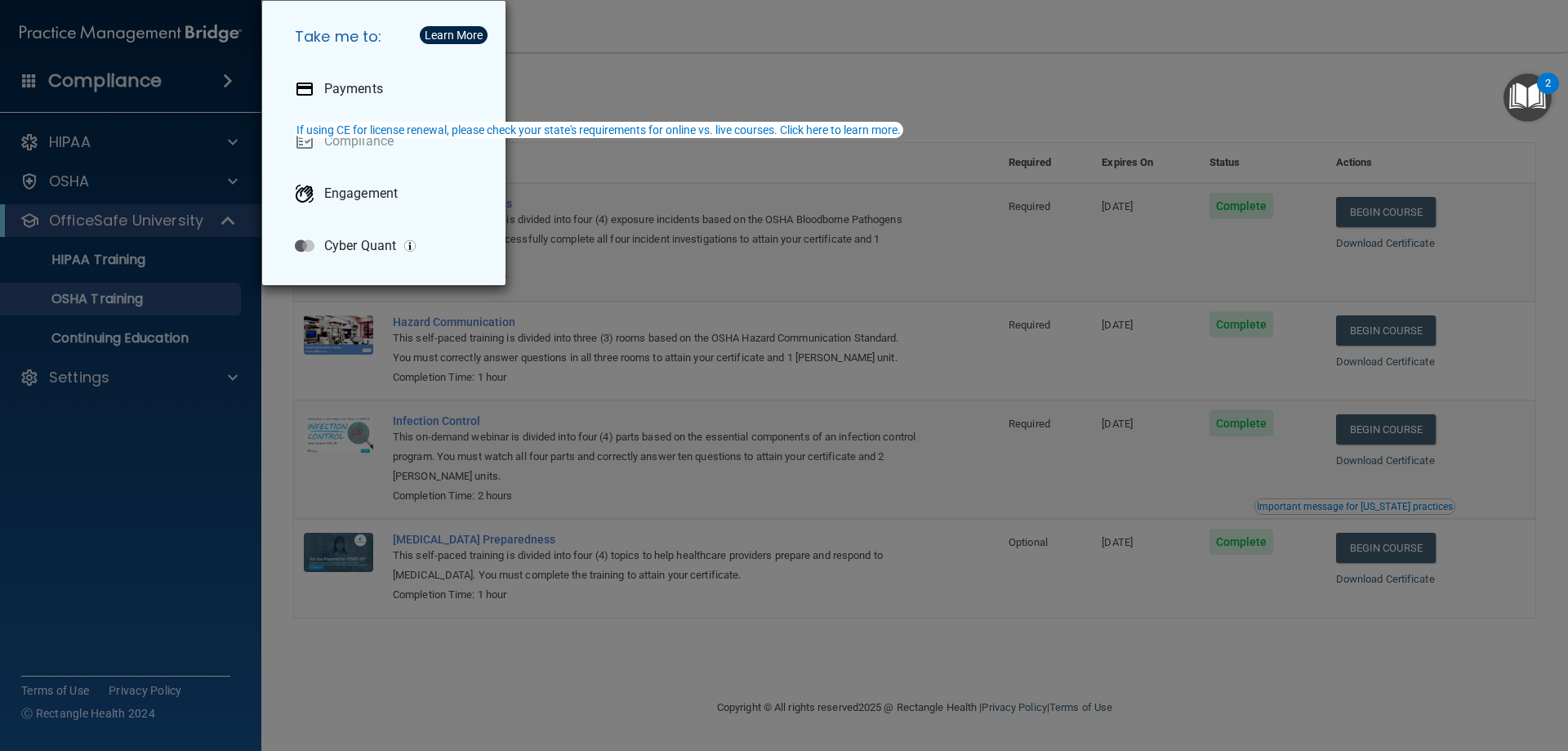
click at [225, 138] on div "Take me to: Payments Compliance Engagement Cyber Quant" at bounding box center [784, 375] width 1568 height 751
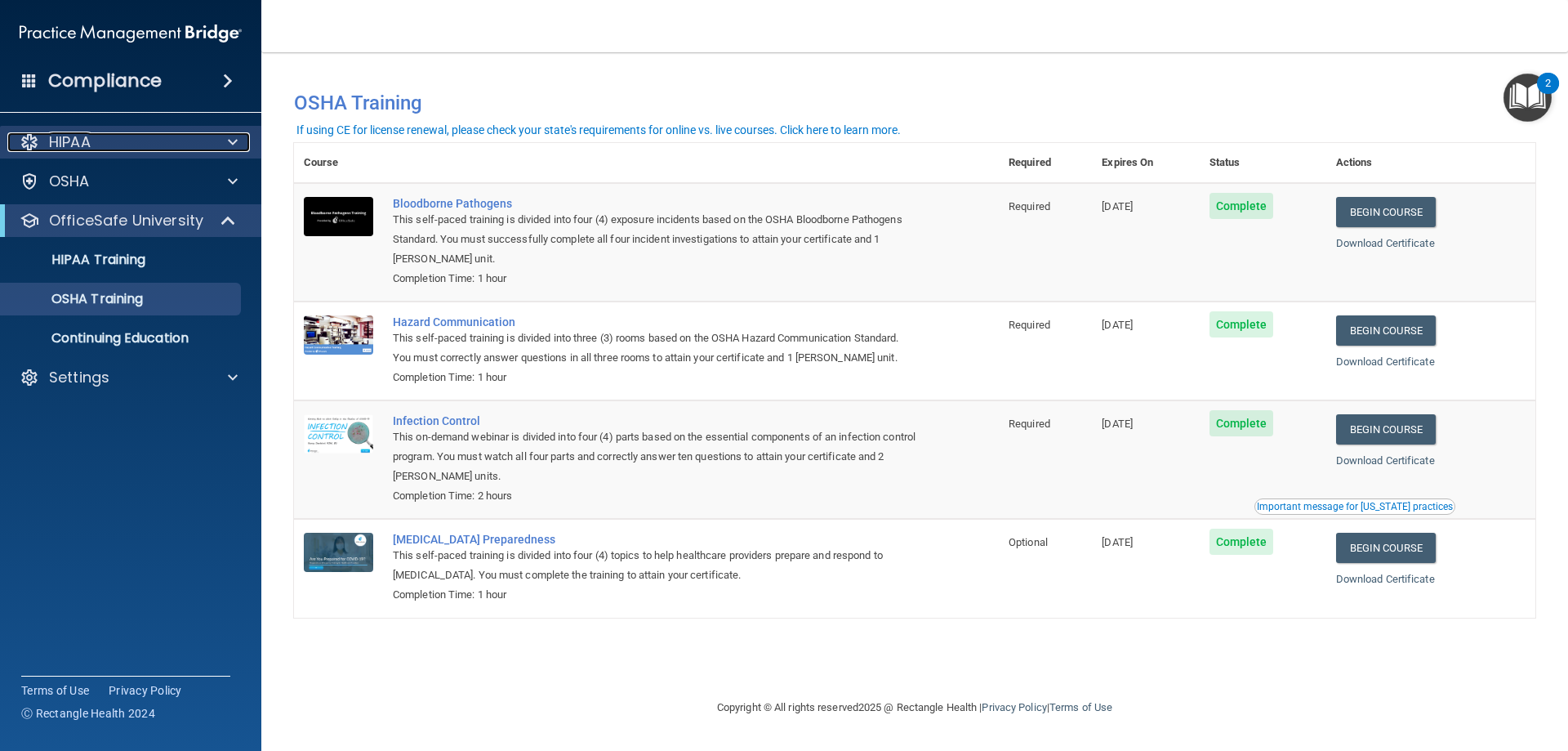
click at [227, 142] on div at bounding box center [230, 142] width 41 height 20
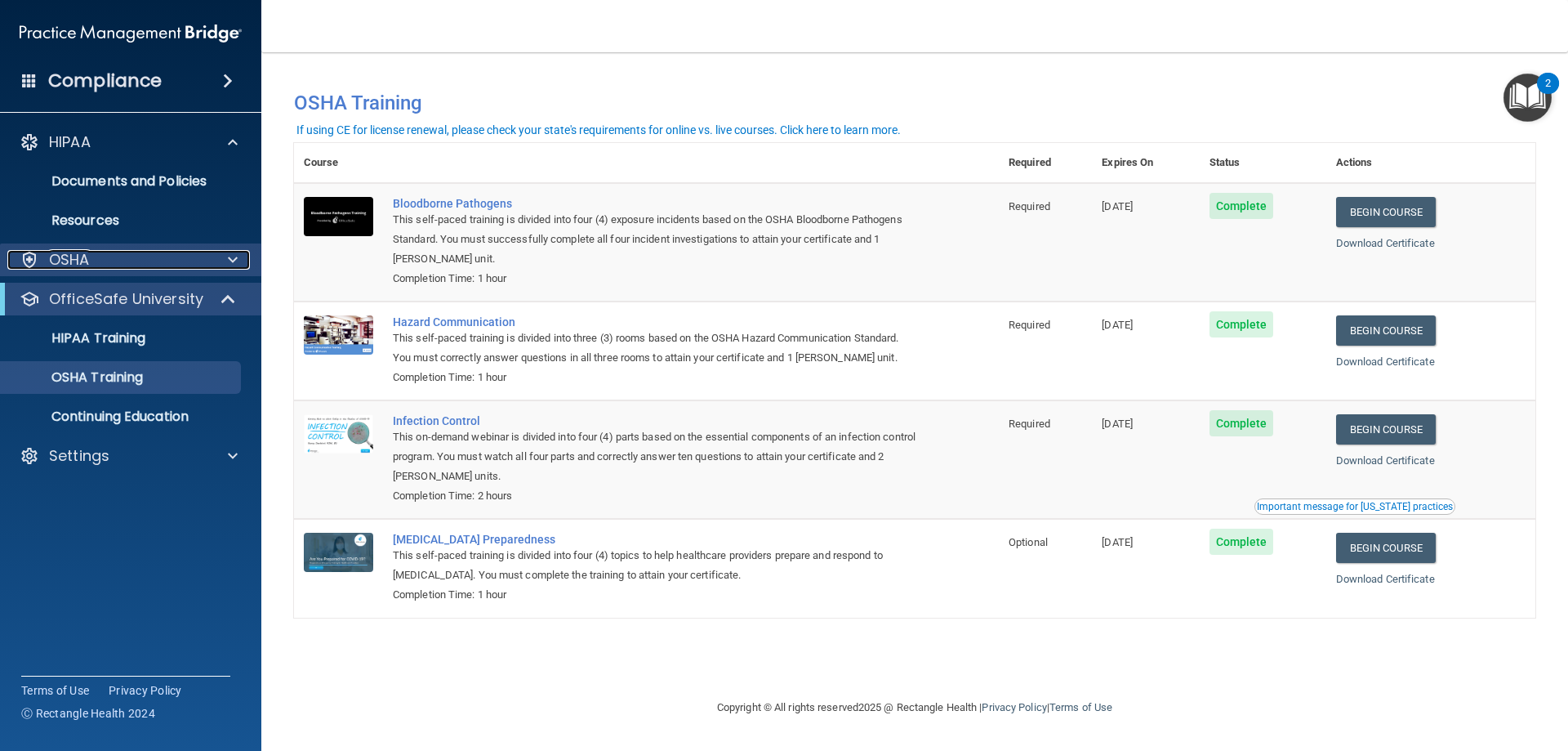
click at [238, 264] on div at bounding box center [230, 259] width 41 height 20
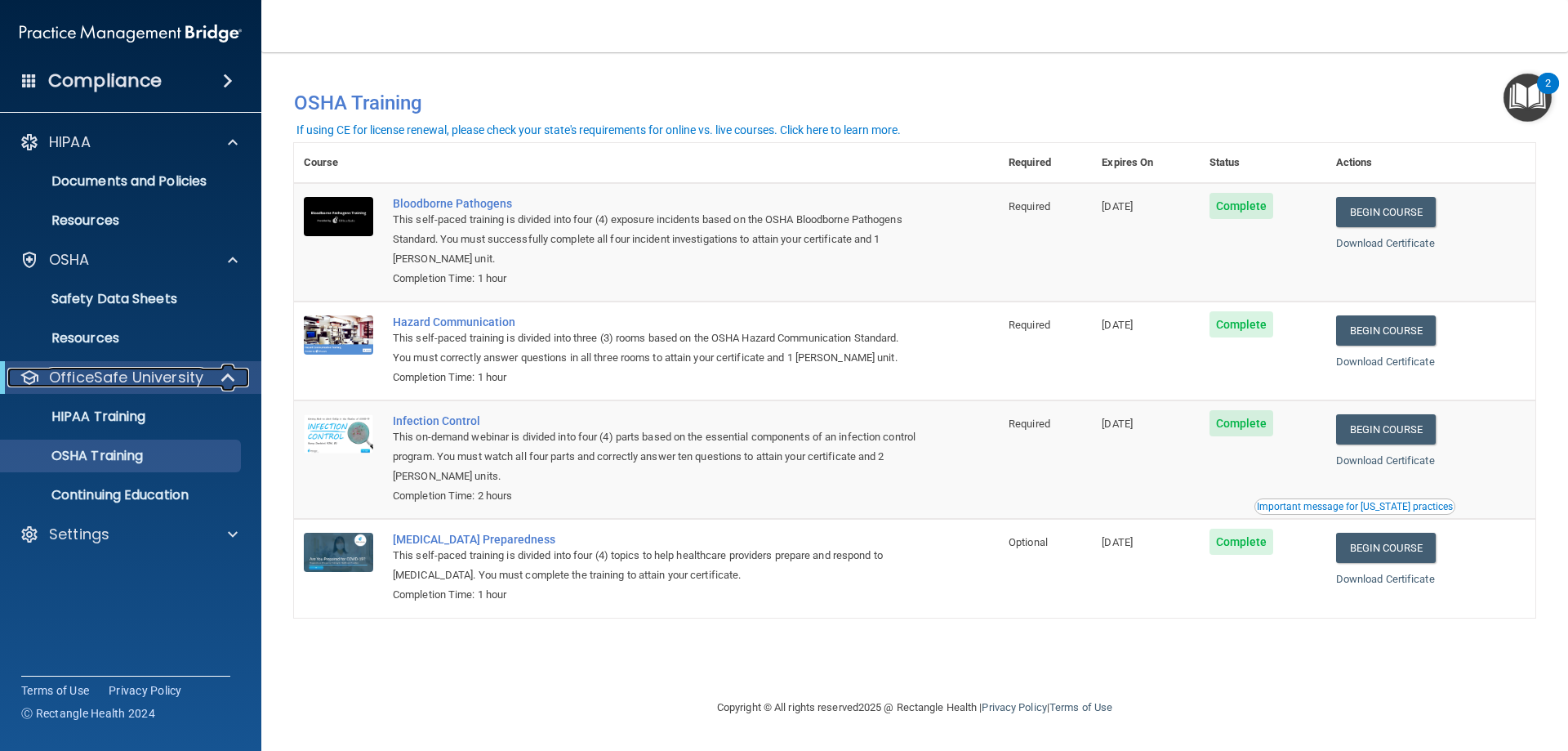
click at [229, 379] on span at bounding box center [230, 377] width 14 height 20
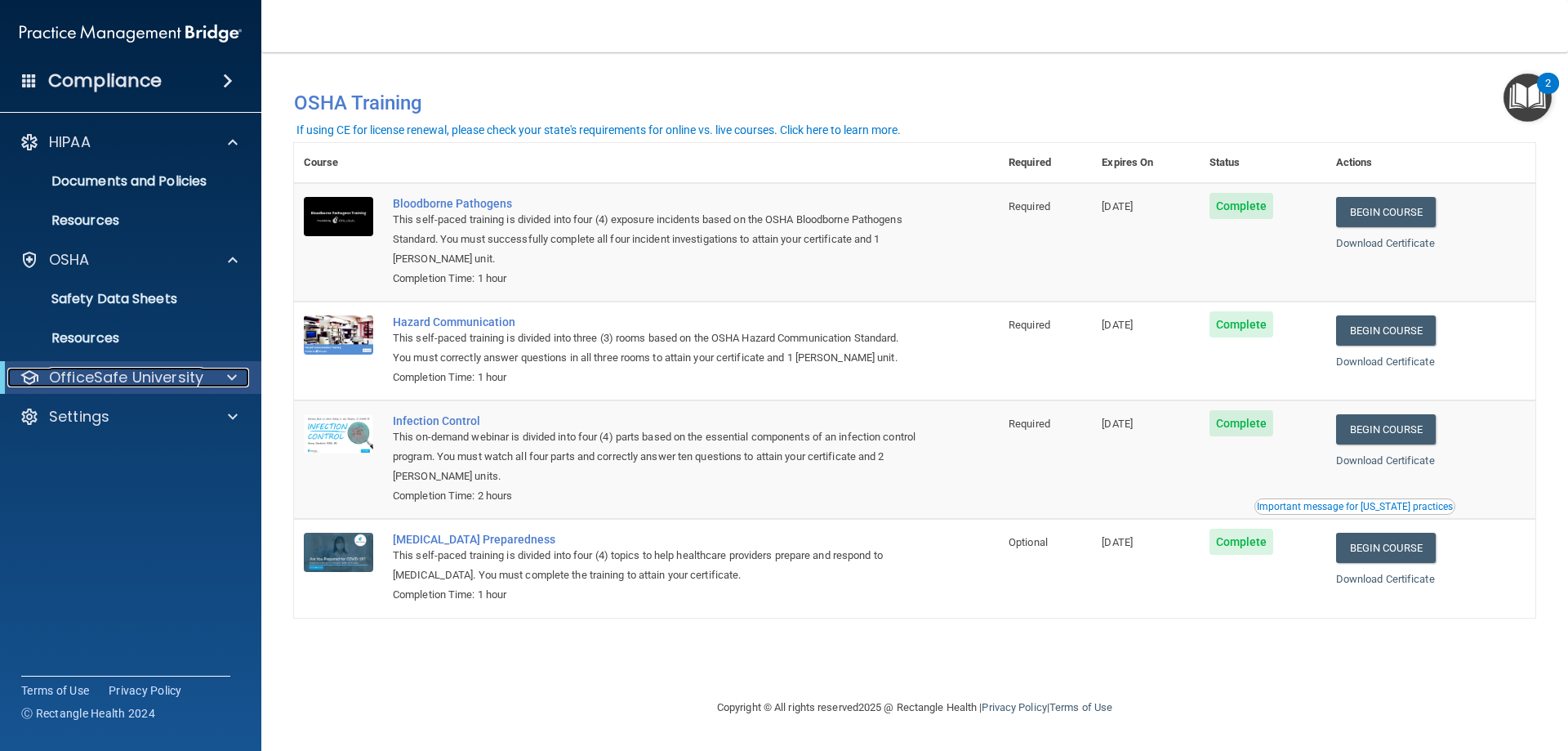
click at [229, 379] on span at bounding box center [232, 377] width 10 height 20
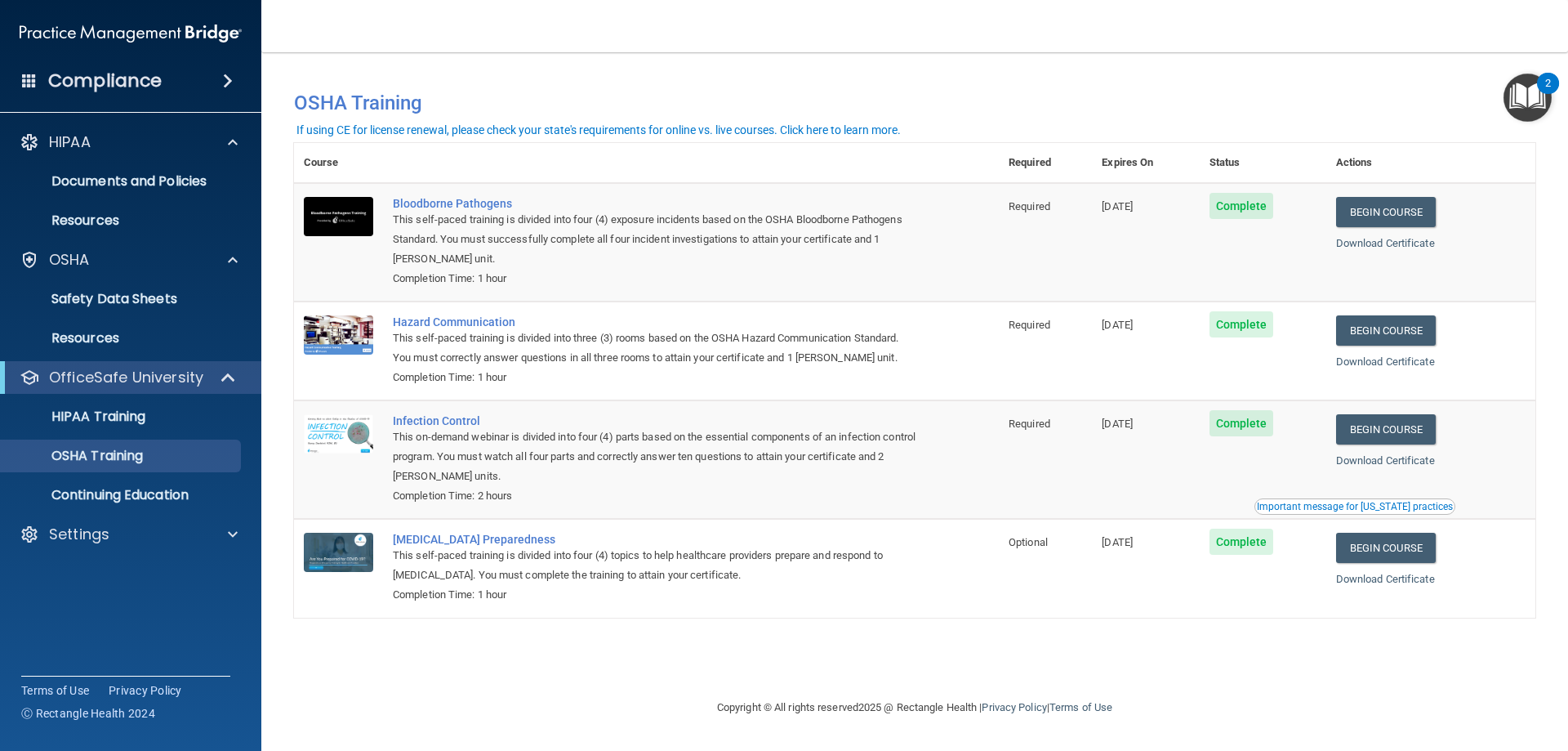
click at [1522, 102] on img "Open Resource Center, 2 new notifications" at bounding box center [1527, 98] width 48 height 48
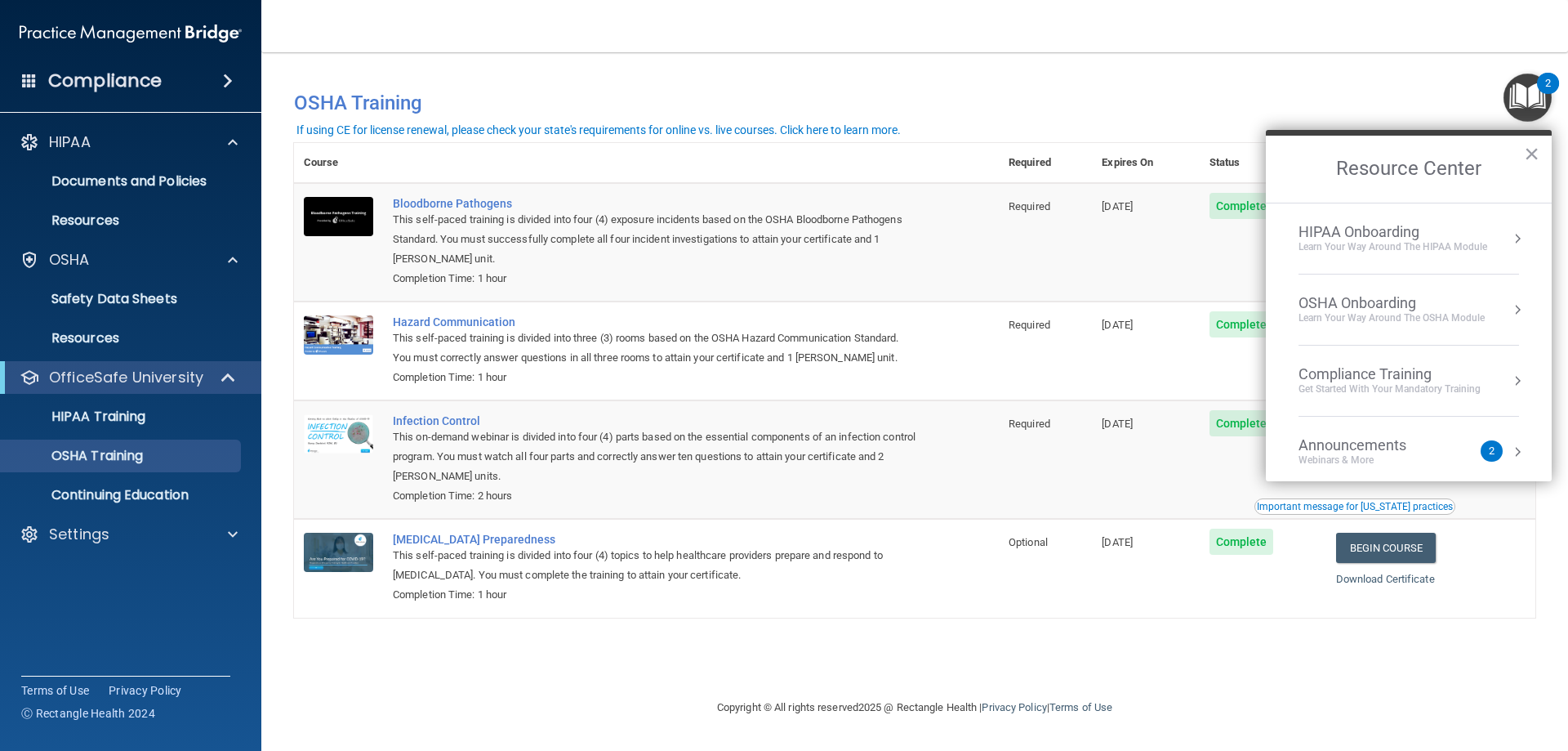
click at [1495, 455] on div "Announcements Webinars & More 2" at bounding box center [1408, 452] width 220 height 31
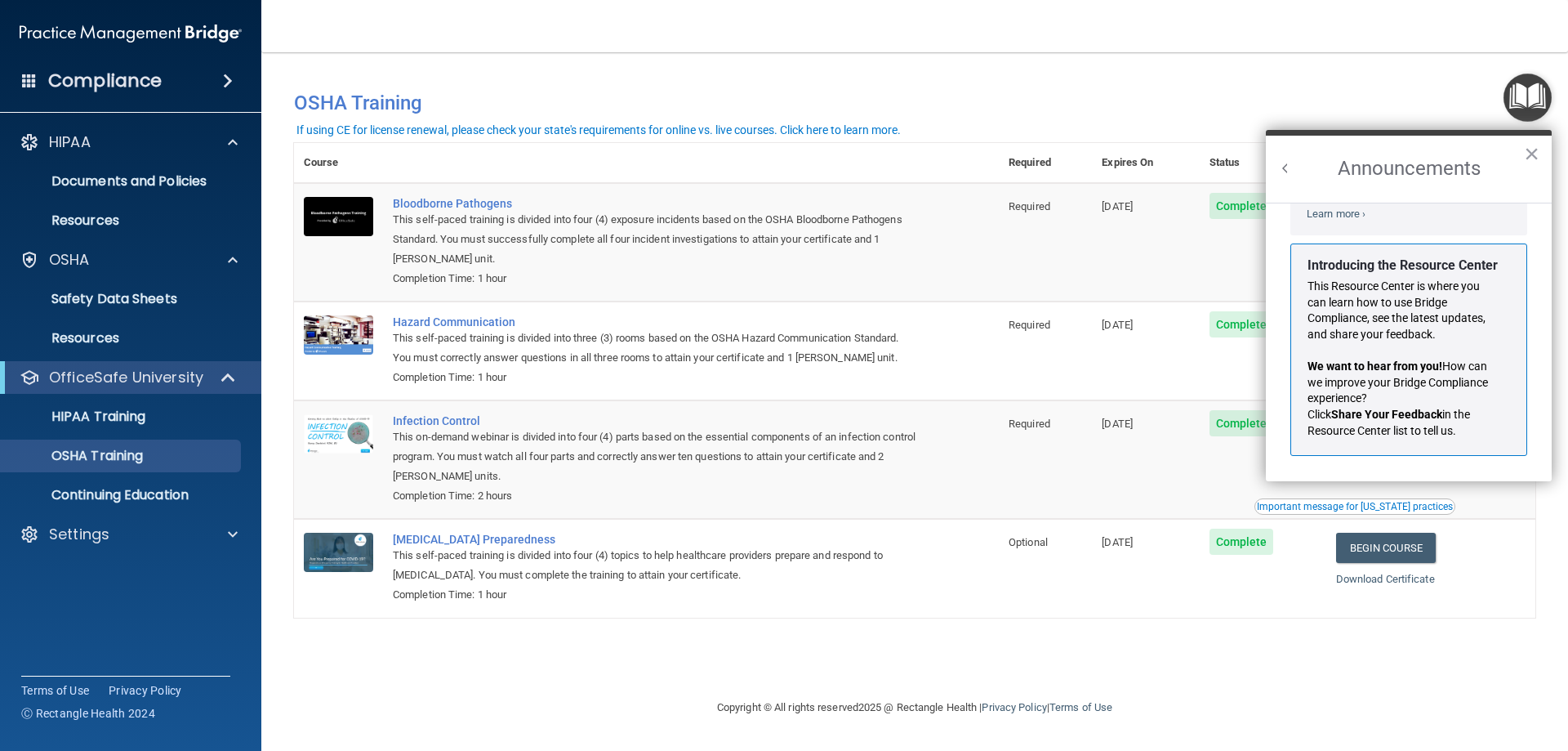
scroll to position [287, 0]
click at [1384, 365] on strong "We want to hear from you!" at bounding box center [1375, 366] width 135 height 13
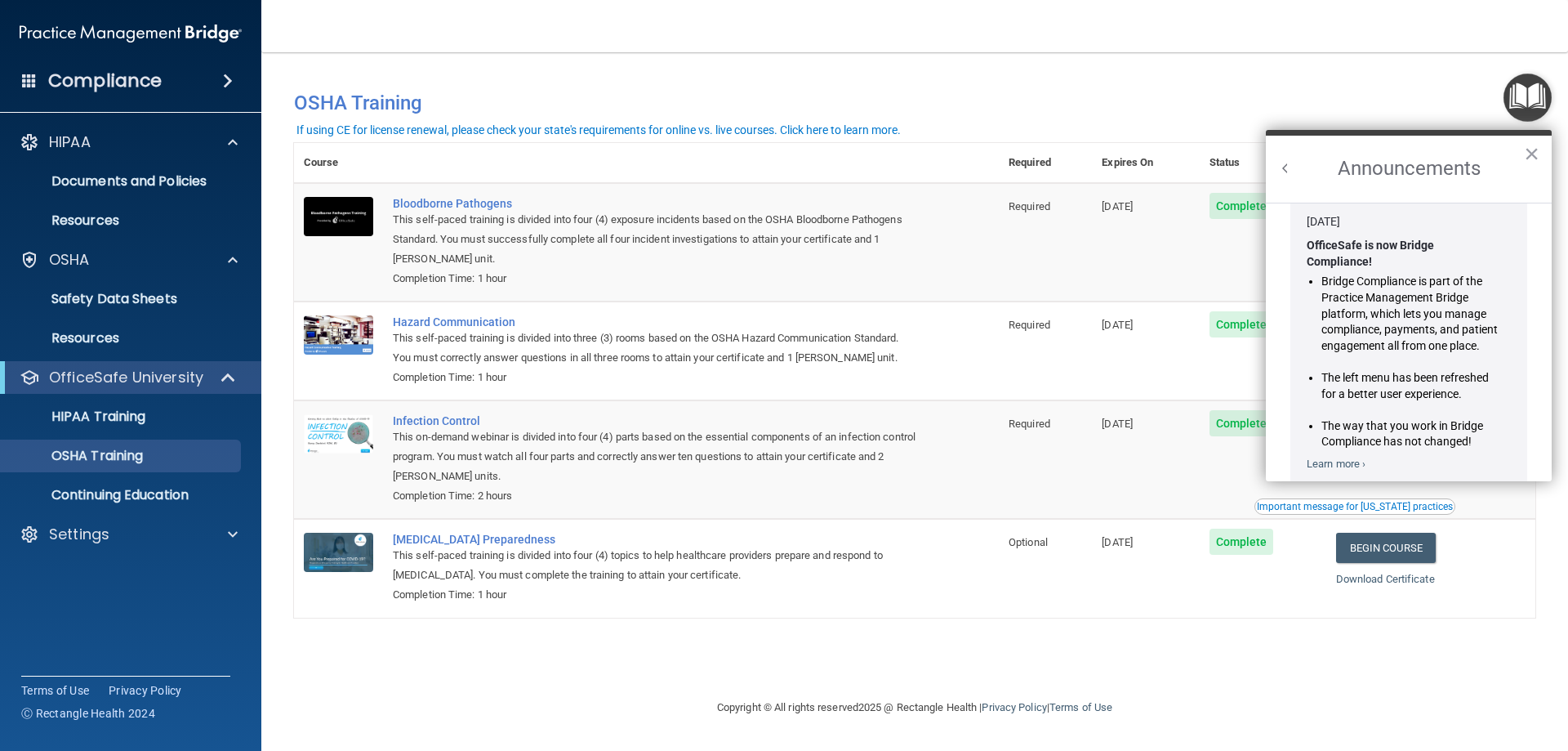
scroll to position [0, 0]
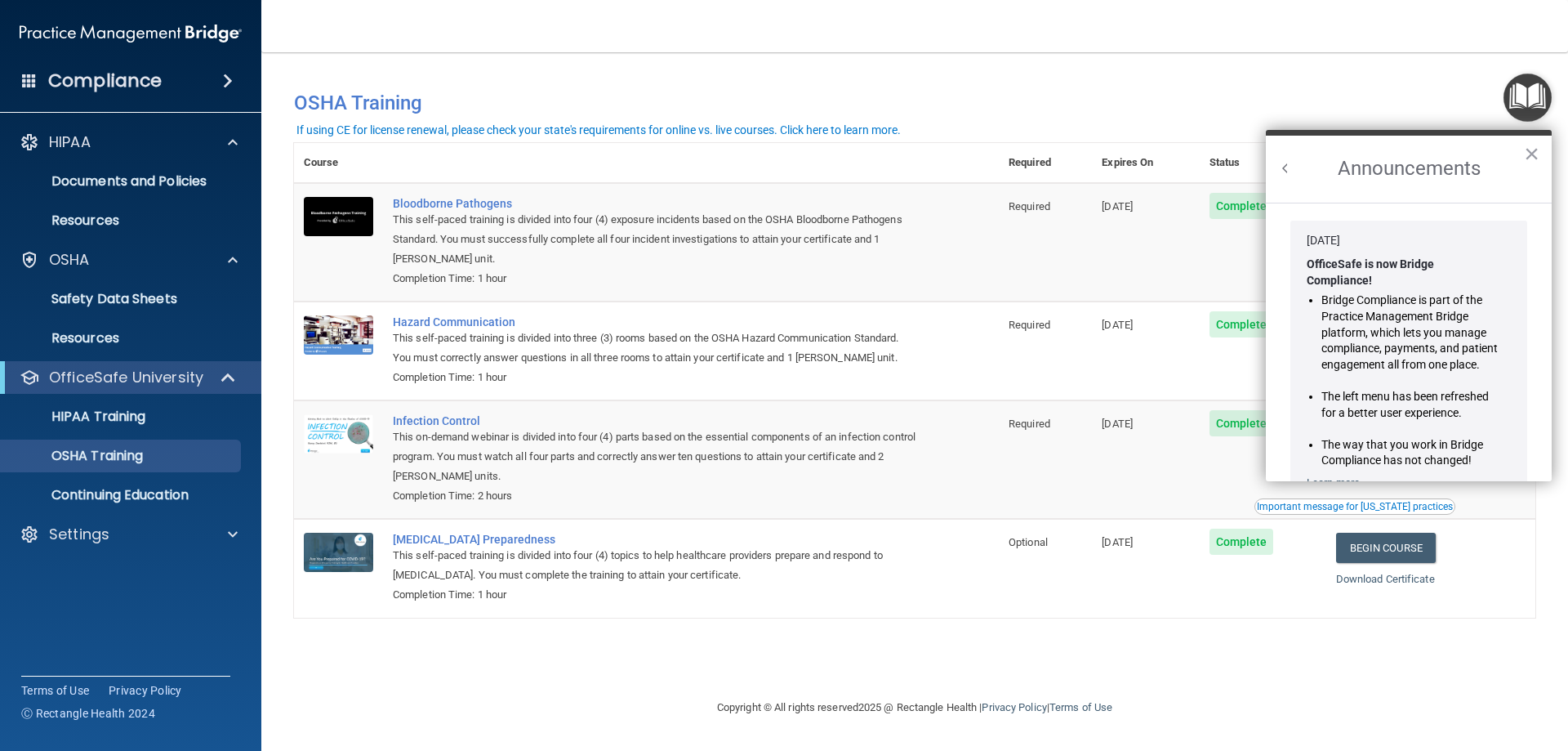
click at [1417, 296] on li "Bridge Compliance is part of the Practice Management Bridge platform, which let…" at bounding box center [1410, 332] width 177 height 80
click at [1532, 147] on button "×" at bounding box center [1532, 154] width 16 height 26
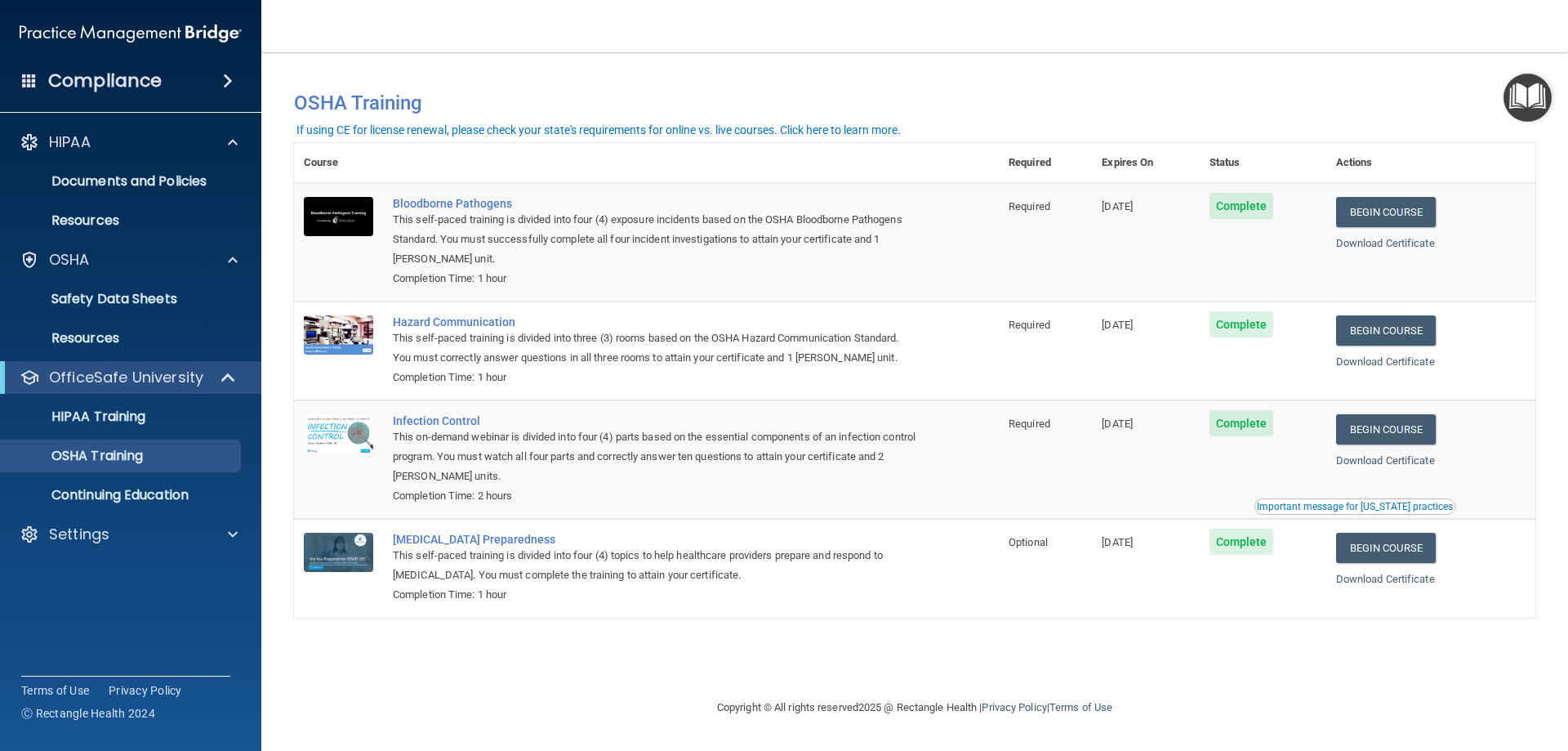
click at [1532, 147] on th "Actions" at bounding box center [1431, 162] width 209 height 40
